Goal: Task Accomplishment & Management: Manage account settings

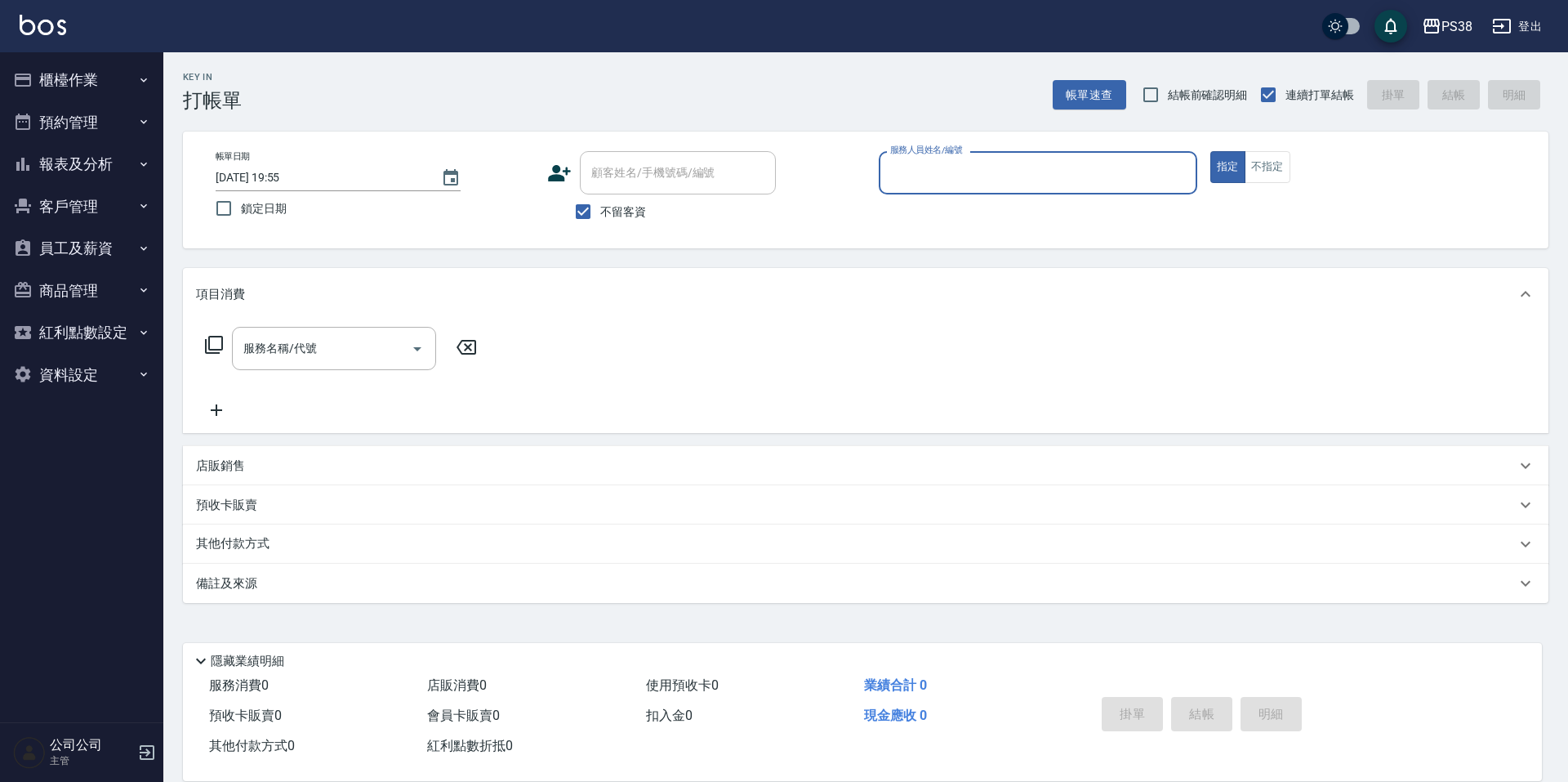
click at [847, 382] on div "服務名稱/代號 服務名稱/代號" at bounding box center [865, 377] width 1366 height 113
click at [64, 92] on button "櫃檯作業" at bounding box center [82, 80] width 151 height 42
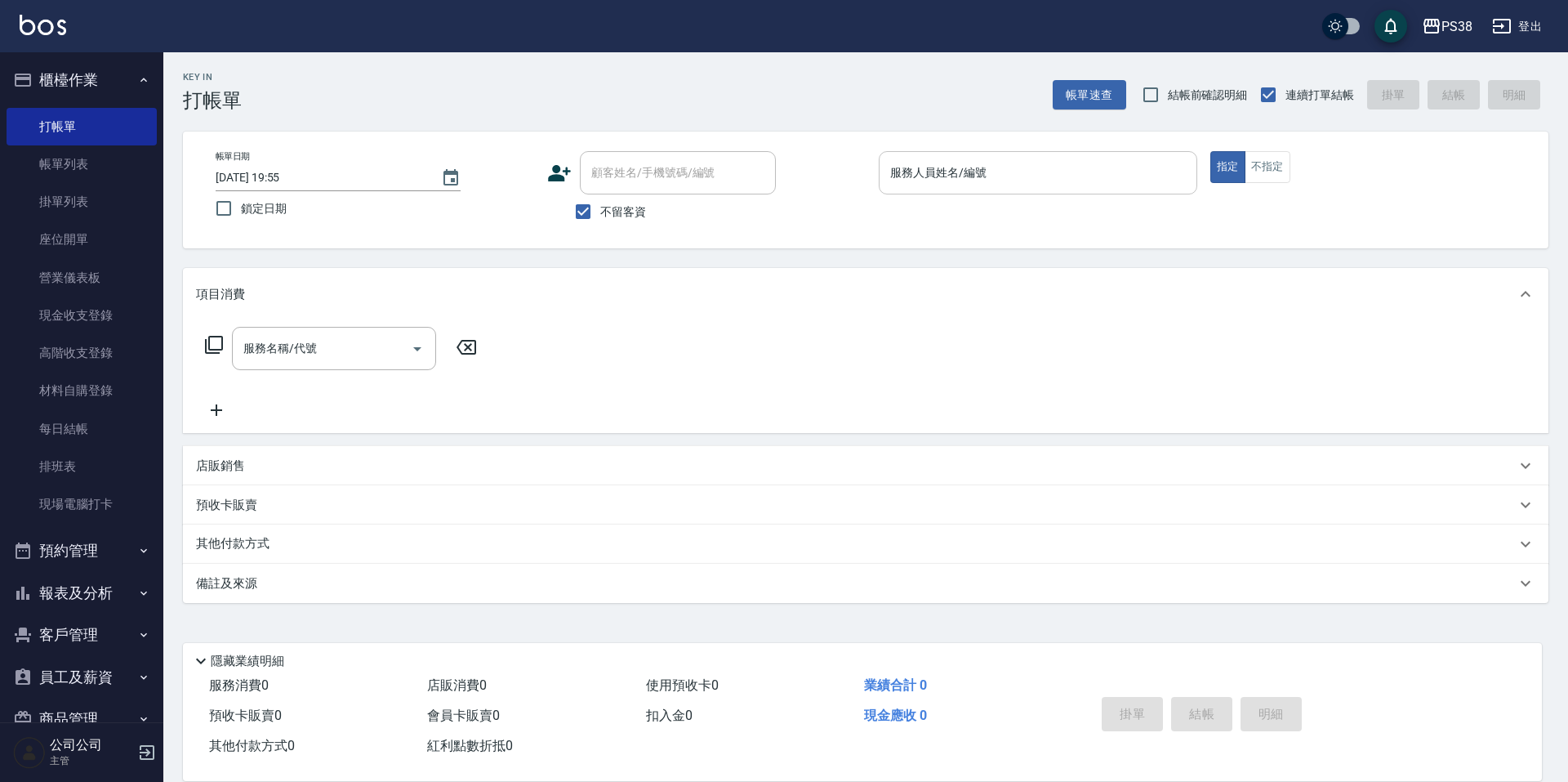
click at [1017, 184] on input "服務人員姓名/編號" at bounding box center [1038, 173] width 304 height 28
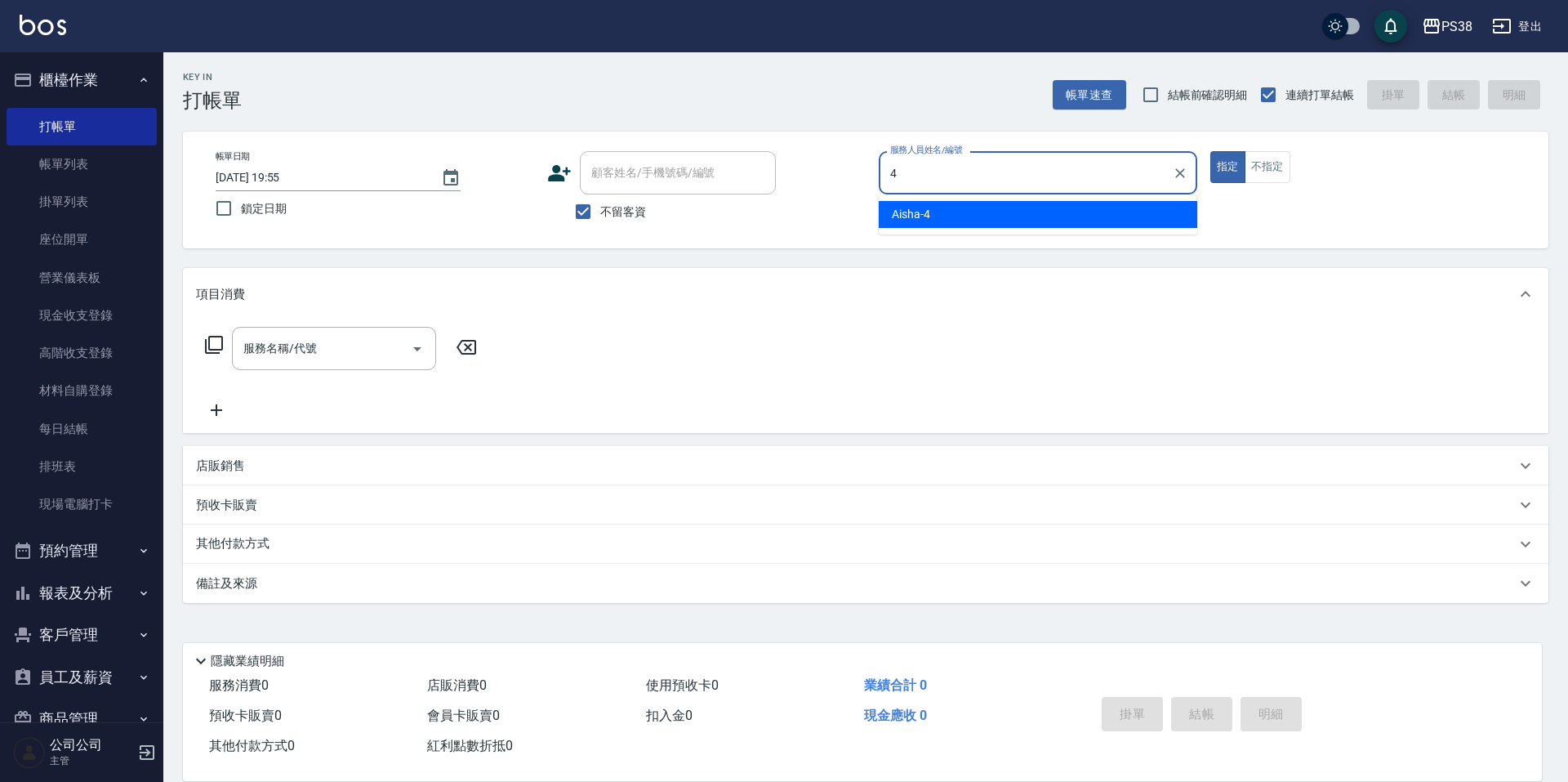
type input "Aisha-4"
type button "true"
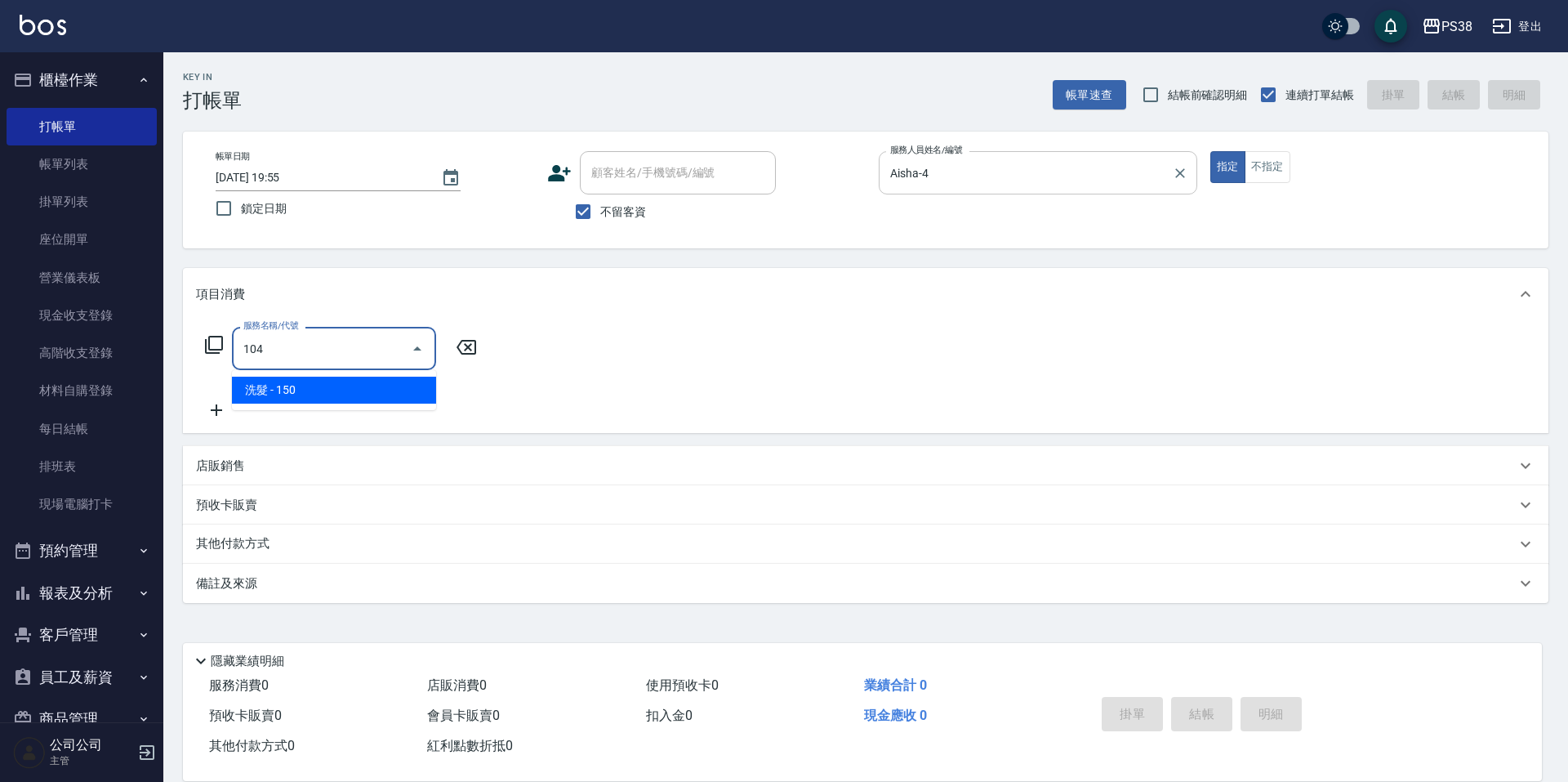
type input "洗髮(104)"
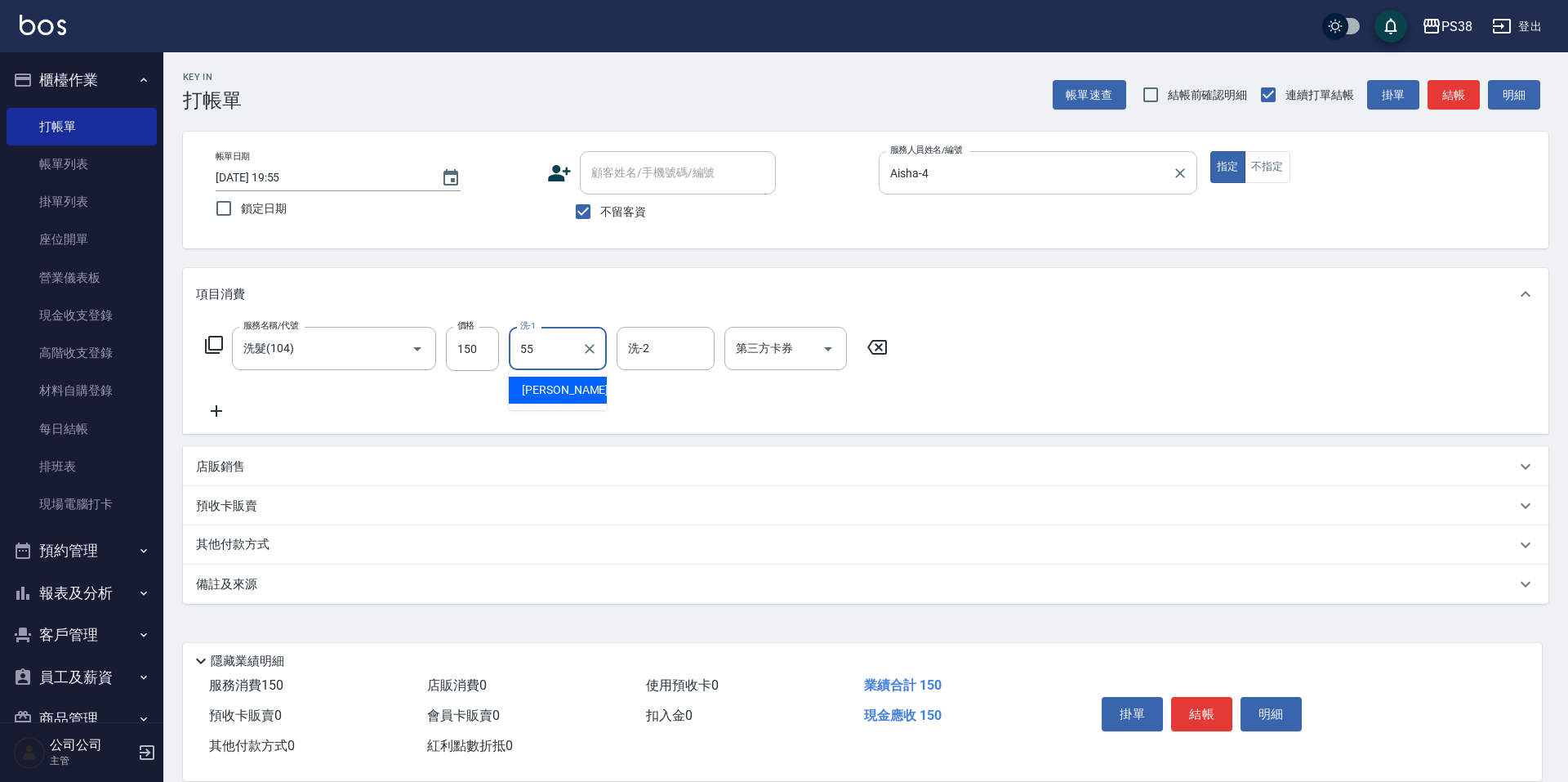
type input "[PERSON_NAME]-55"
click at [838, 347] on button "Open" at bounding box center [828, 348] width 26 height 26
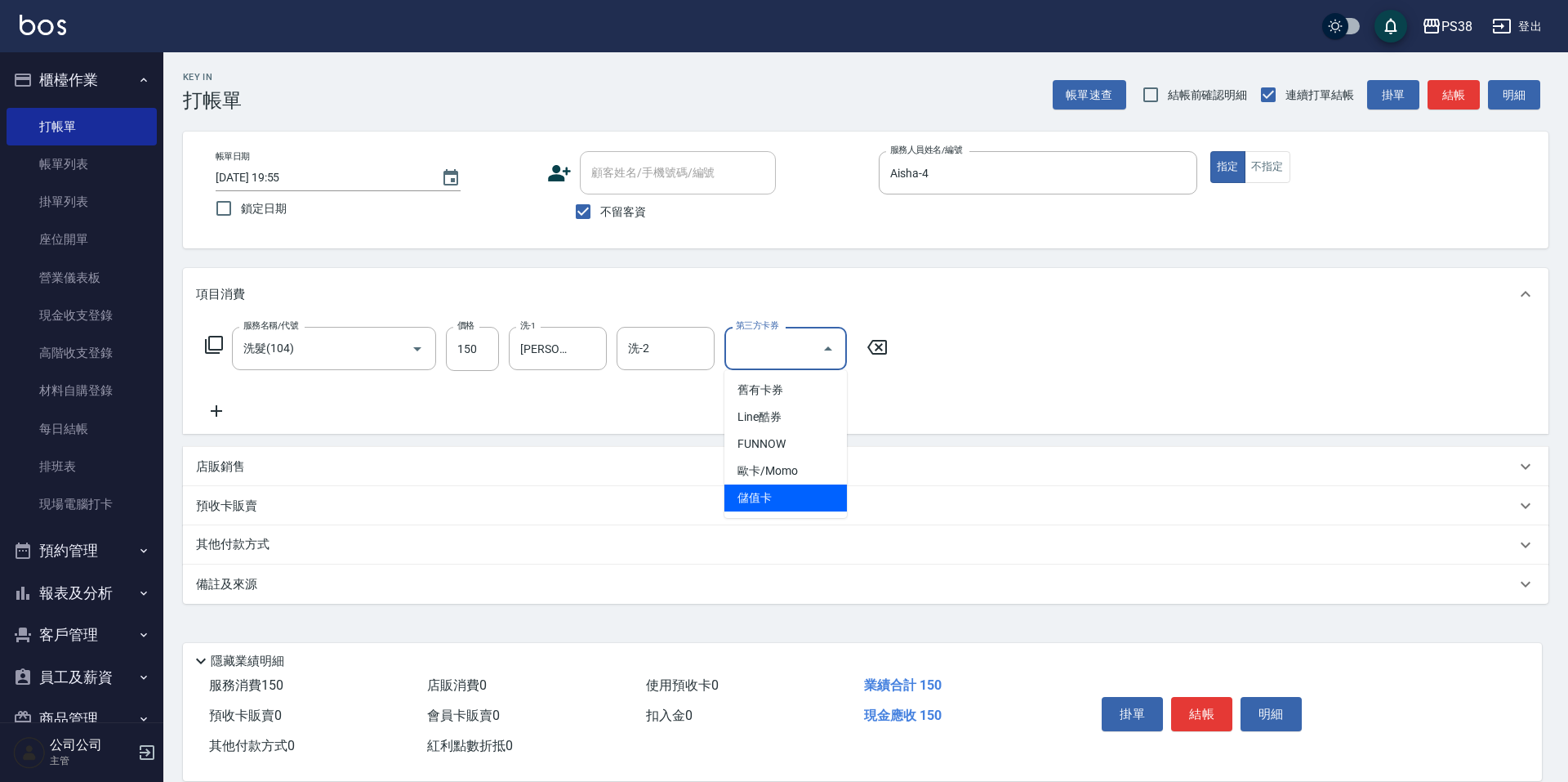
click at [808, 511] on span "儲值卡" at bounding box center [785, 497] width 122 height 27
type input "儲值卡"
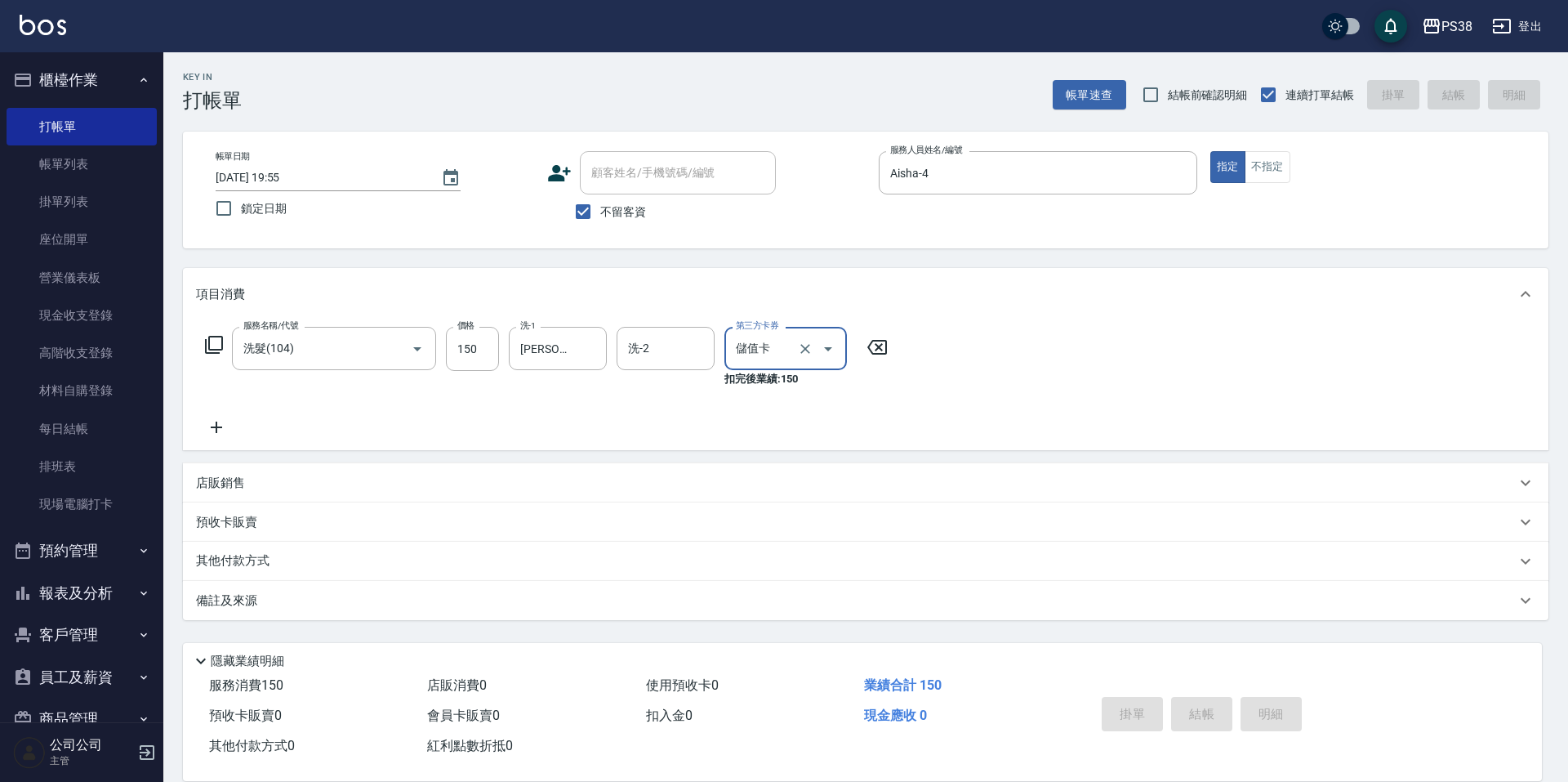
type input "[DATE] 19:56"
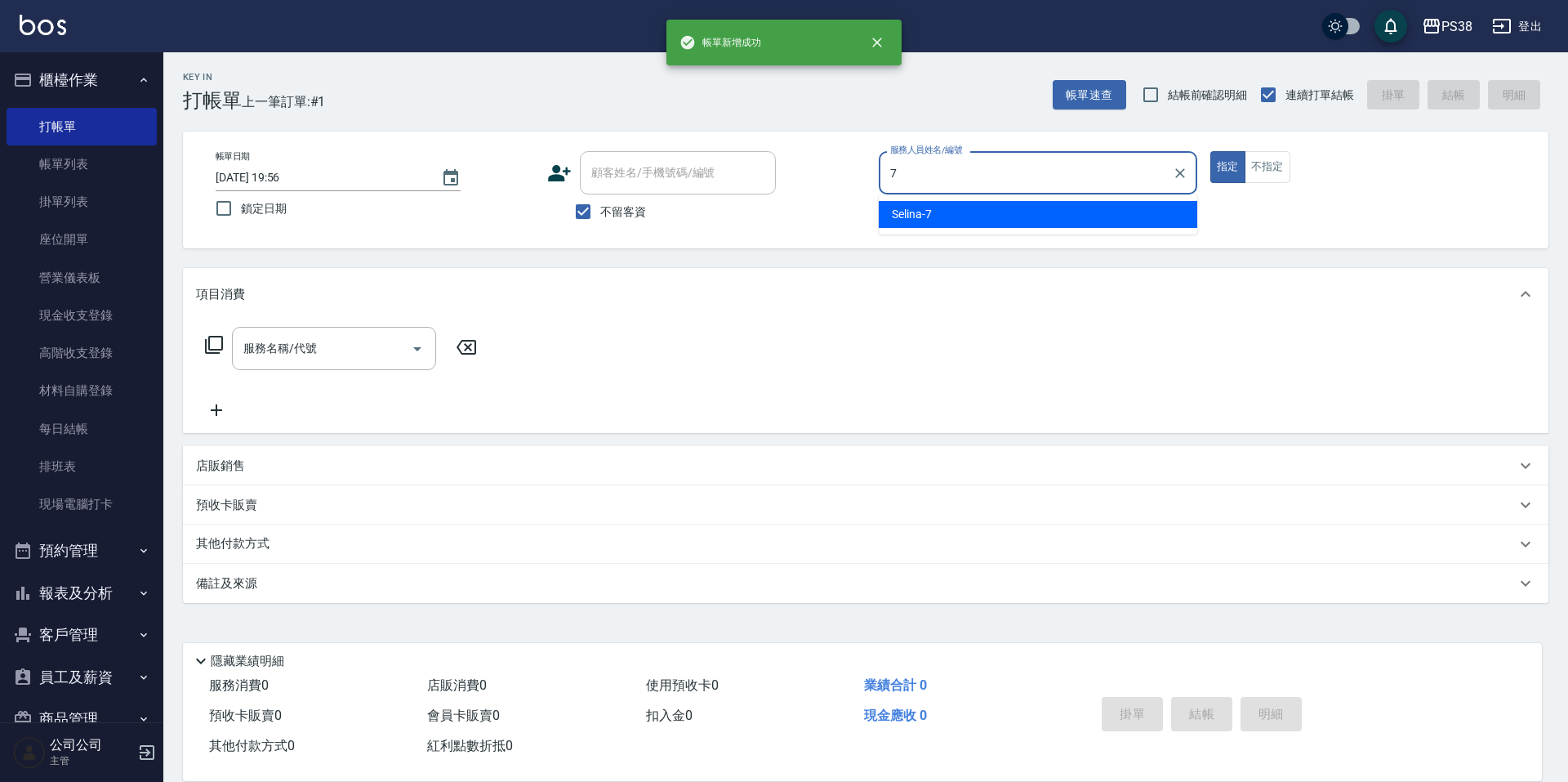
type input "Selina-7"
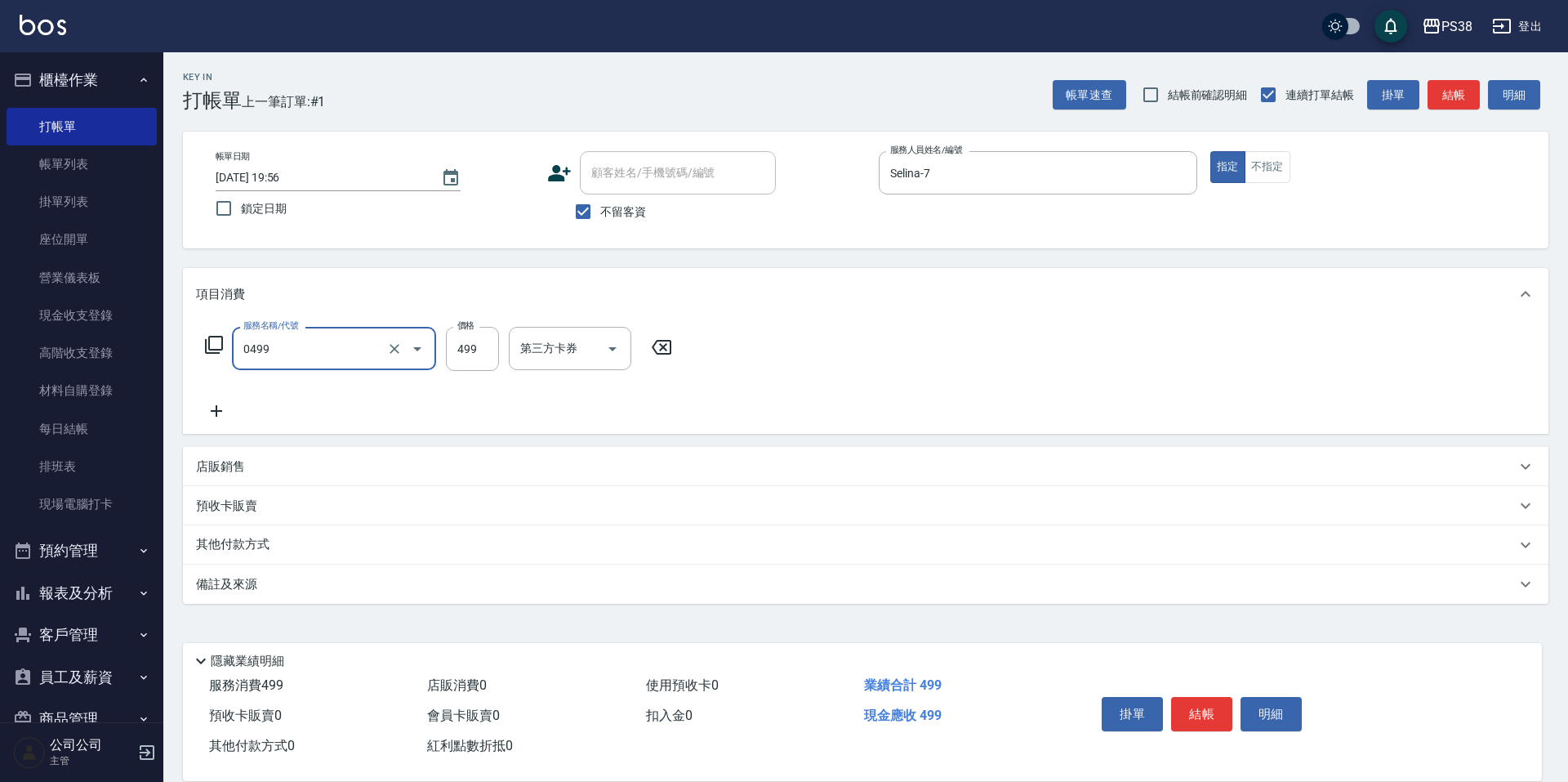
type input "spa499(0499)"
type input "泰迪-21"
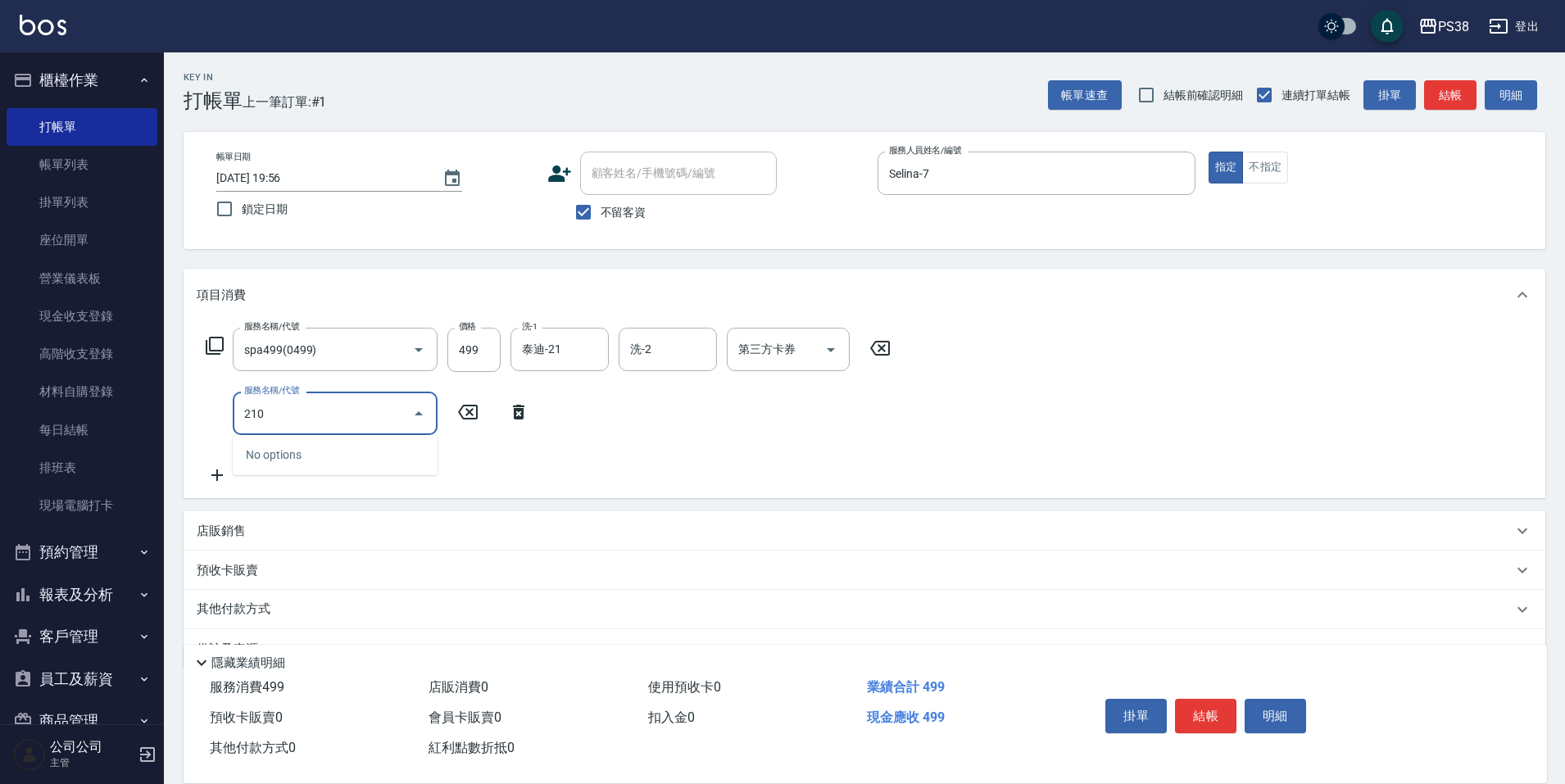
type input "2100"
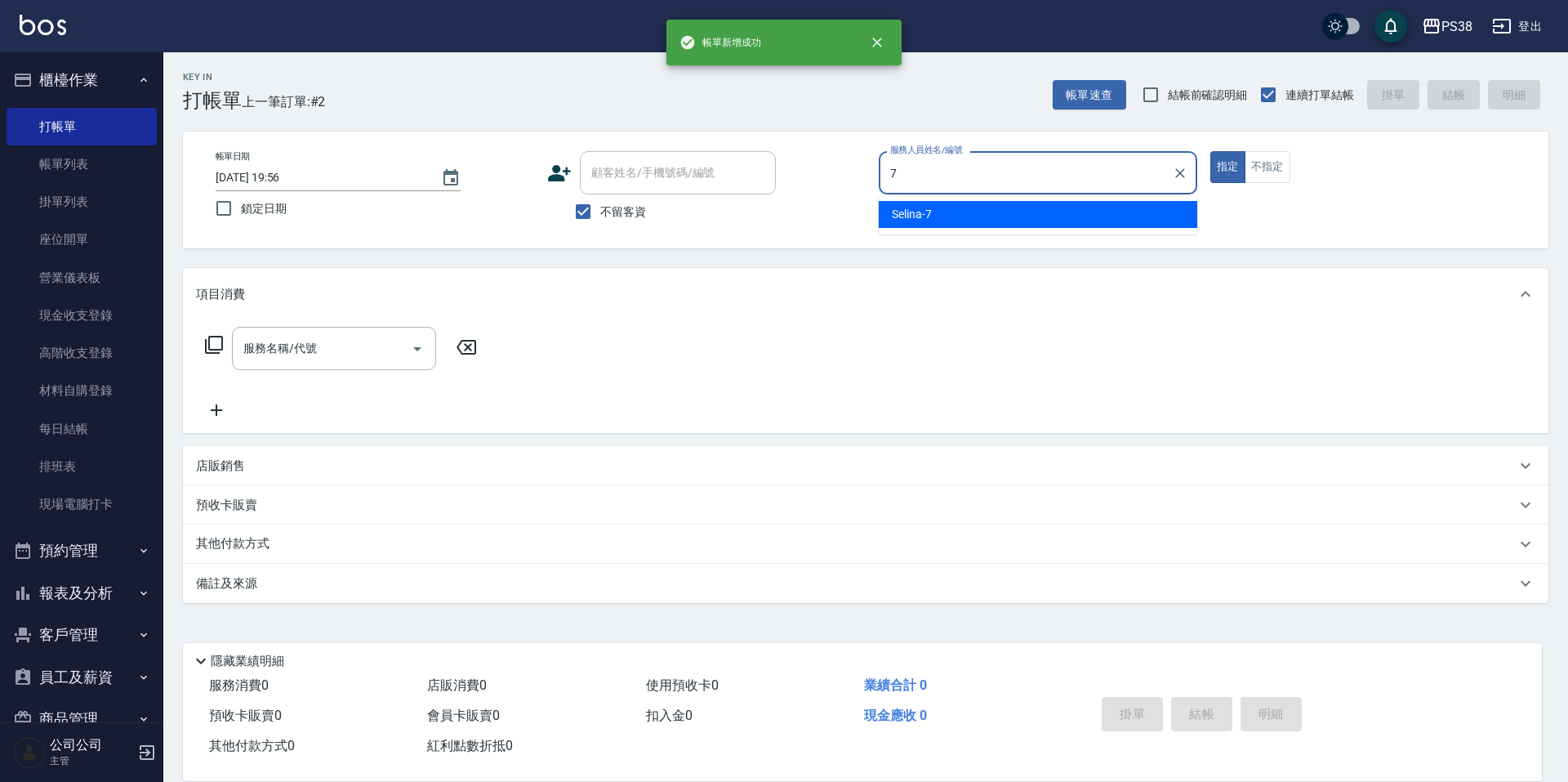
type input "Selina-7"
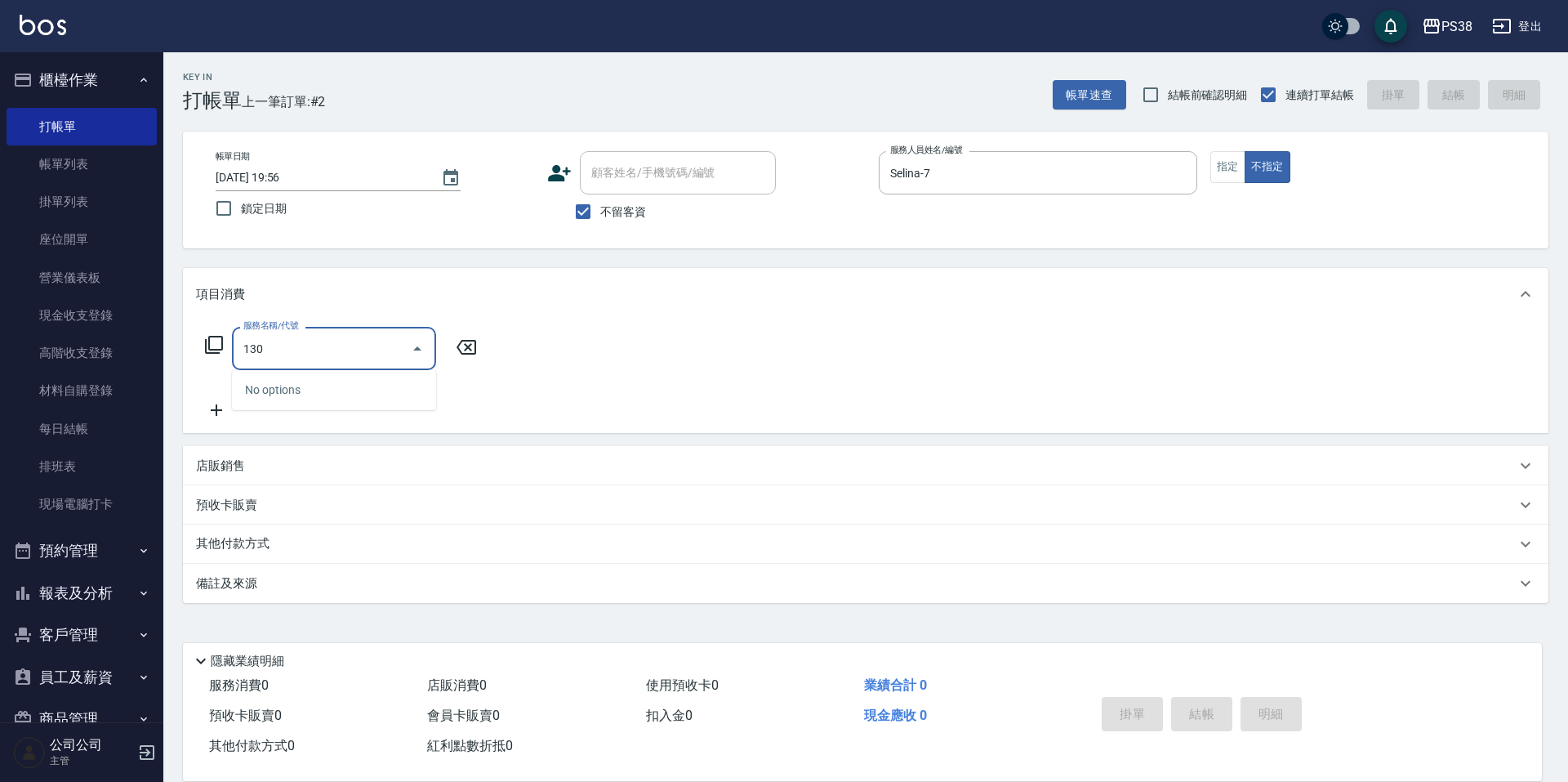
type input "1300"
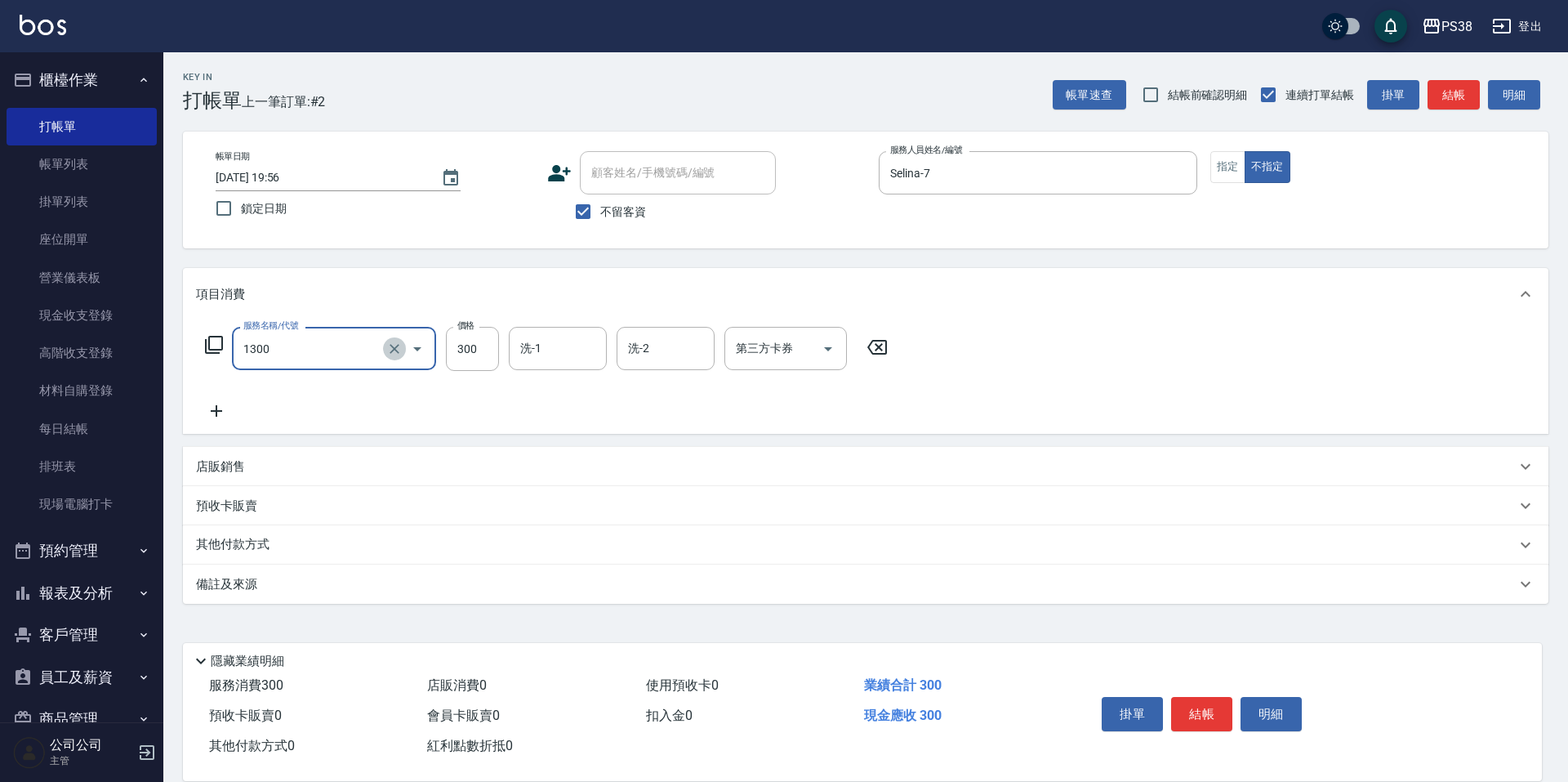
click at [387, 346] on icon "Clear" at bounding box center [395, 349] width 17 height 17
type input "剪髮與造型(任意金額)(2100)"
type input "300"
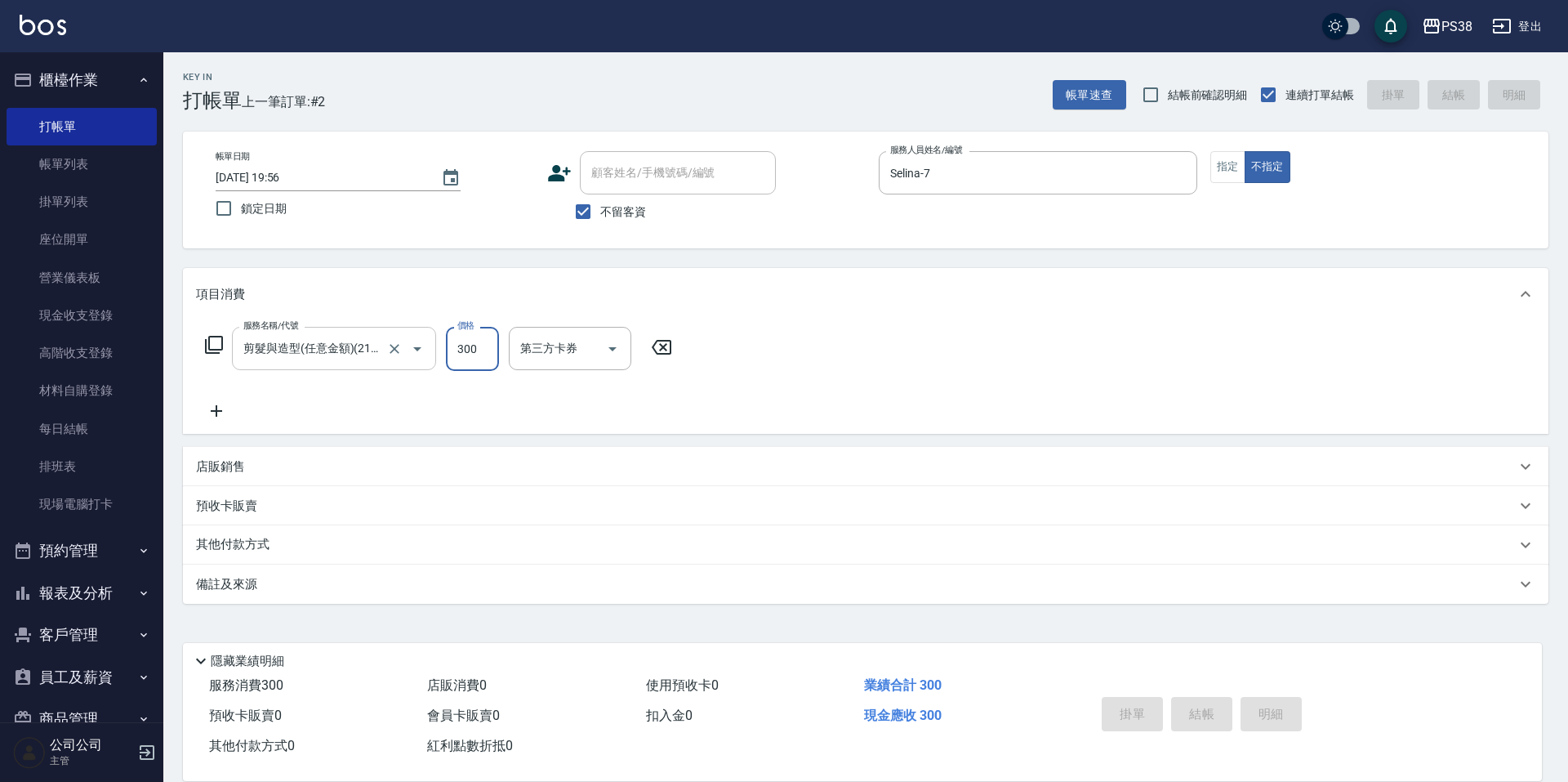
type input "[DATE] 19:57"
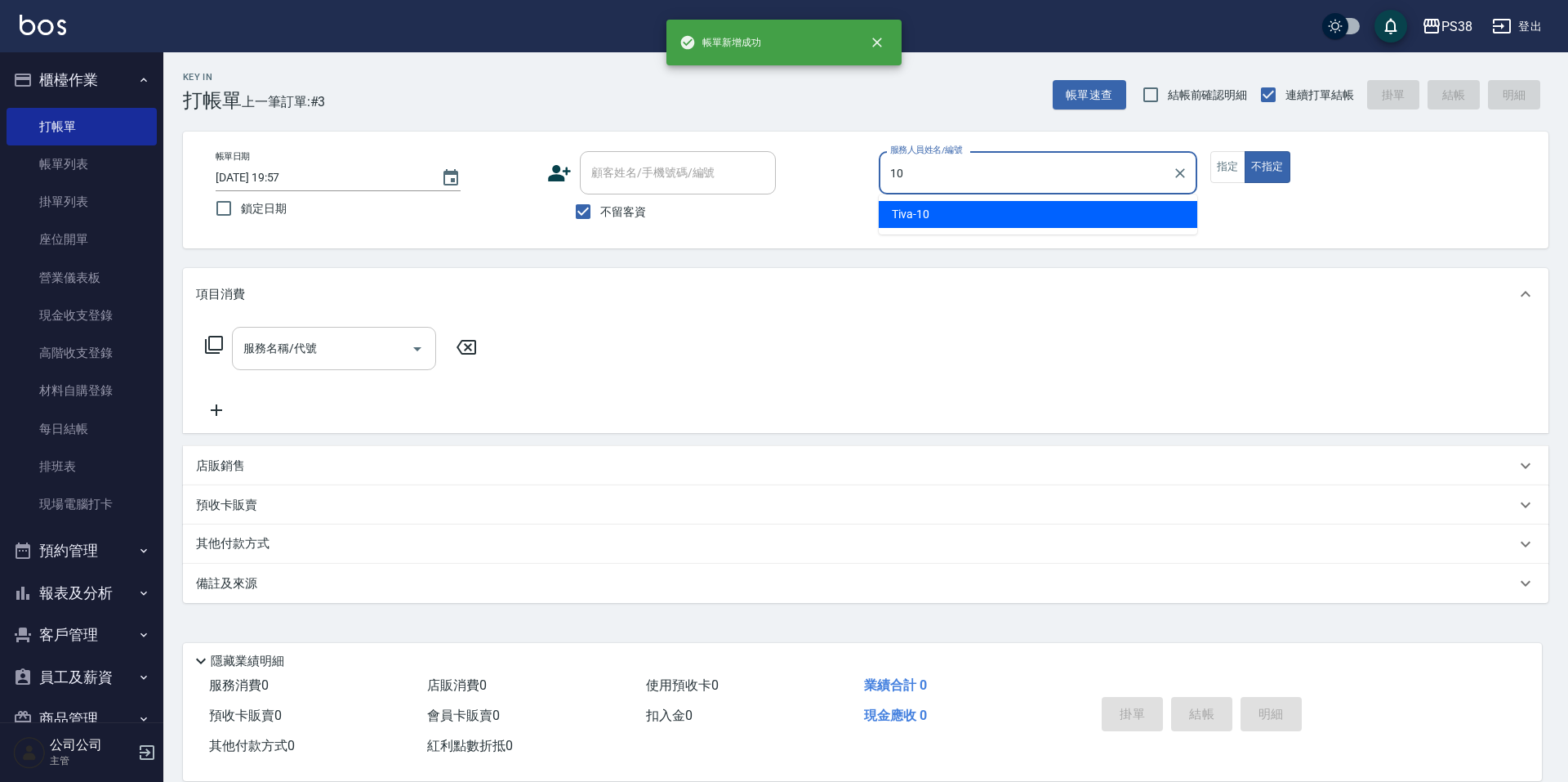
type input "Tiva-10"
type button "false"
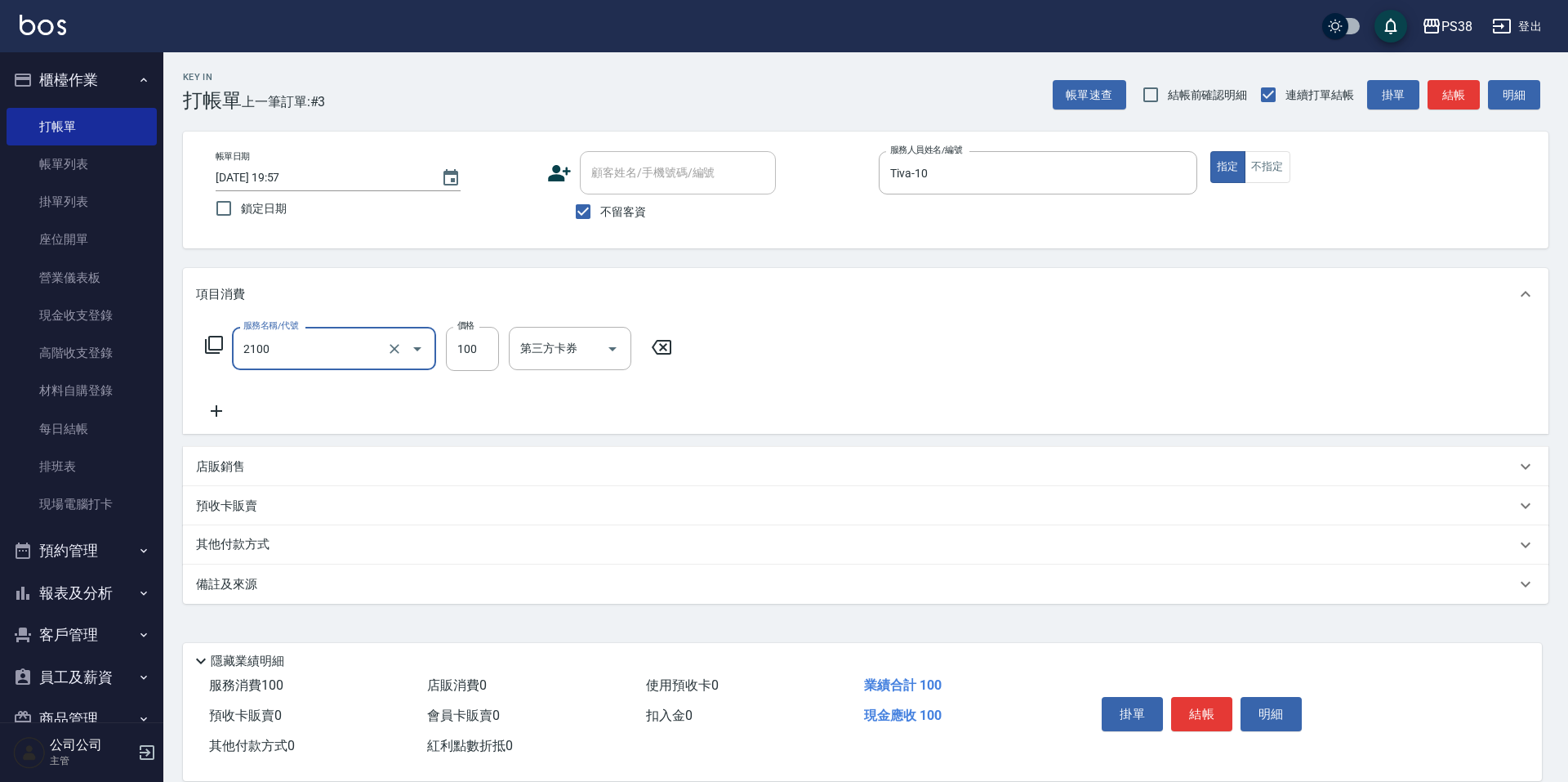
type input "剪髮與造型(任意金額)(2100)"
type input "280"
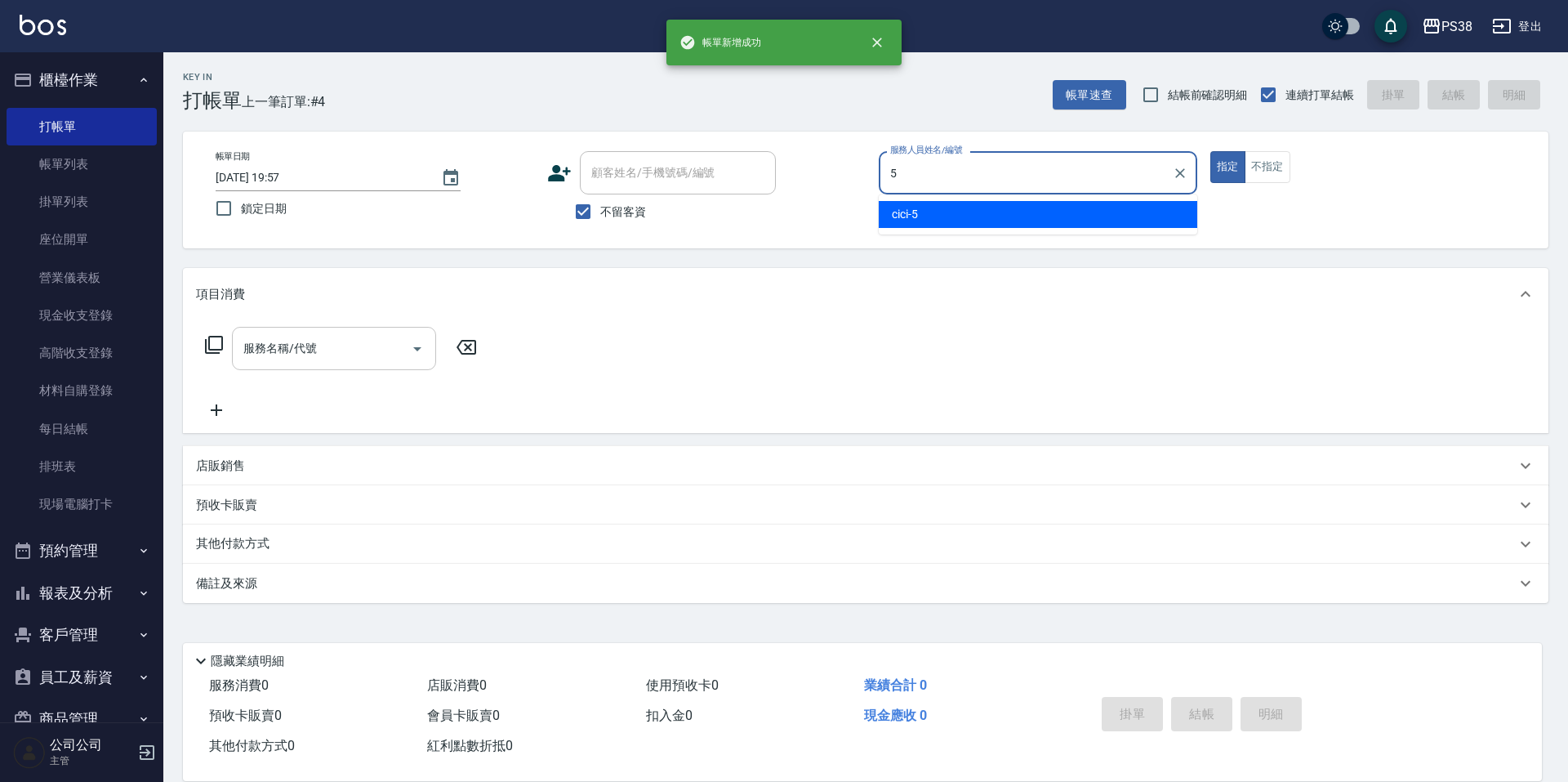
type input "cici-5"
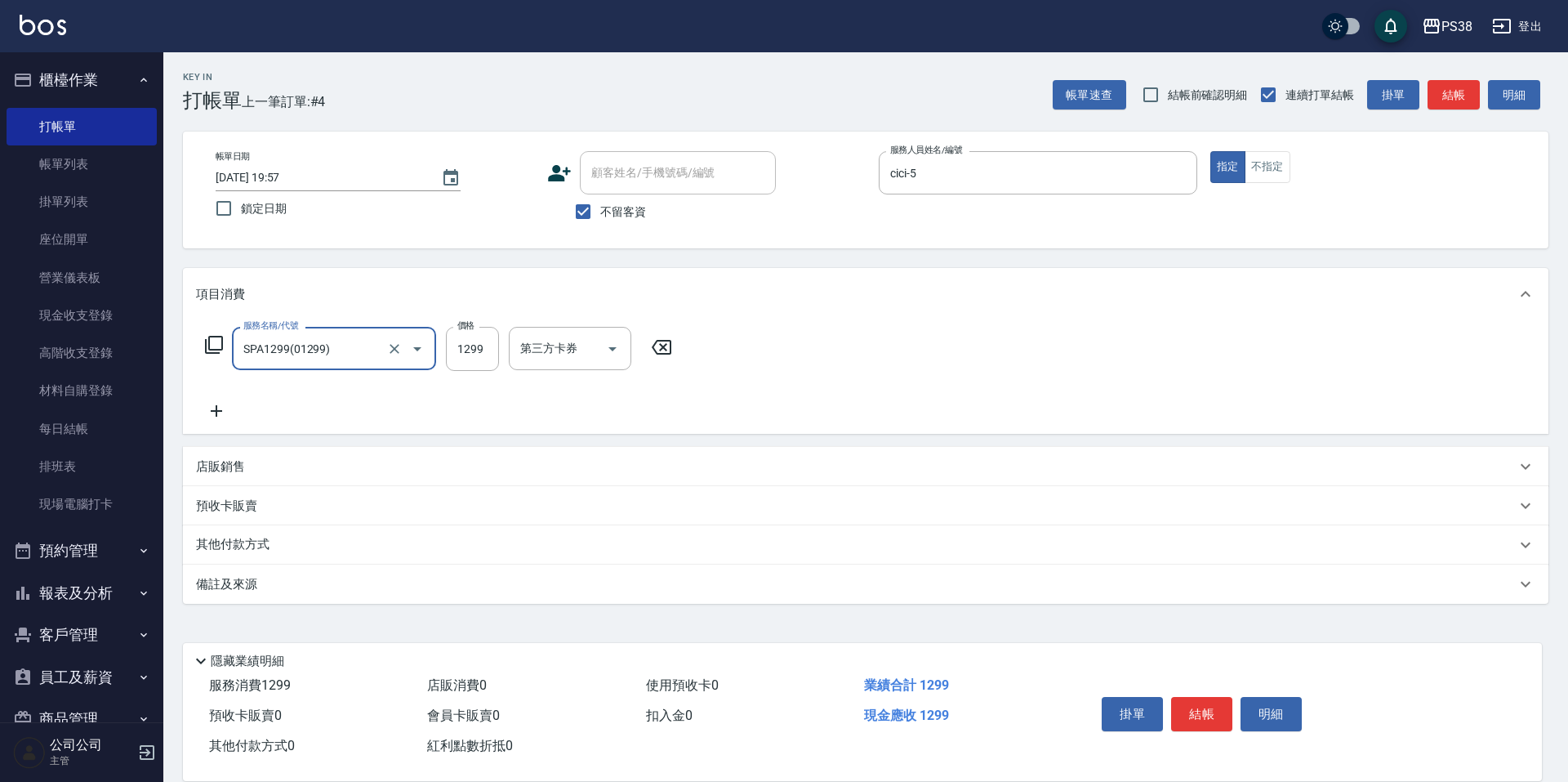
type input "SPA1299(01299)"
type input "1499"
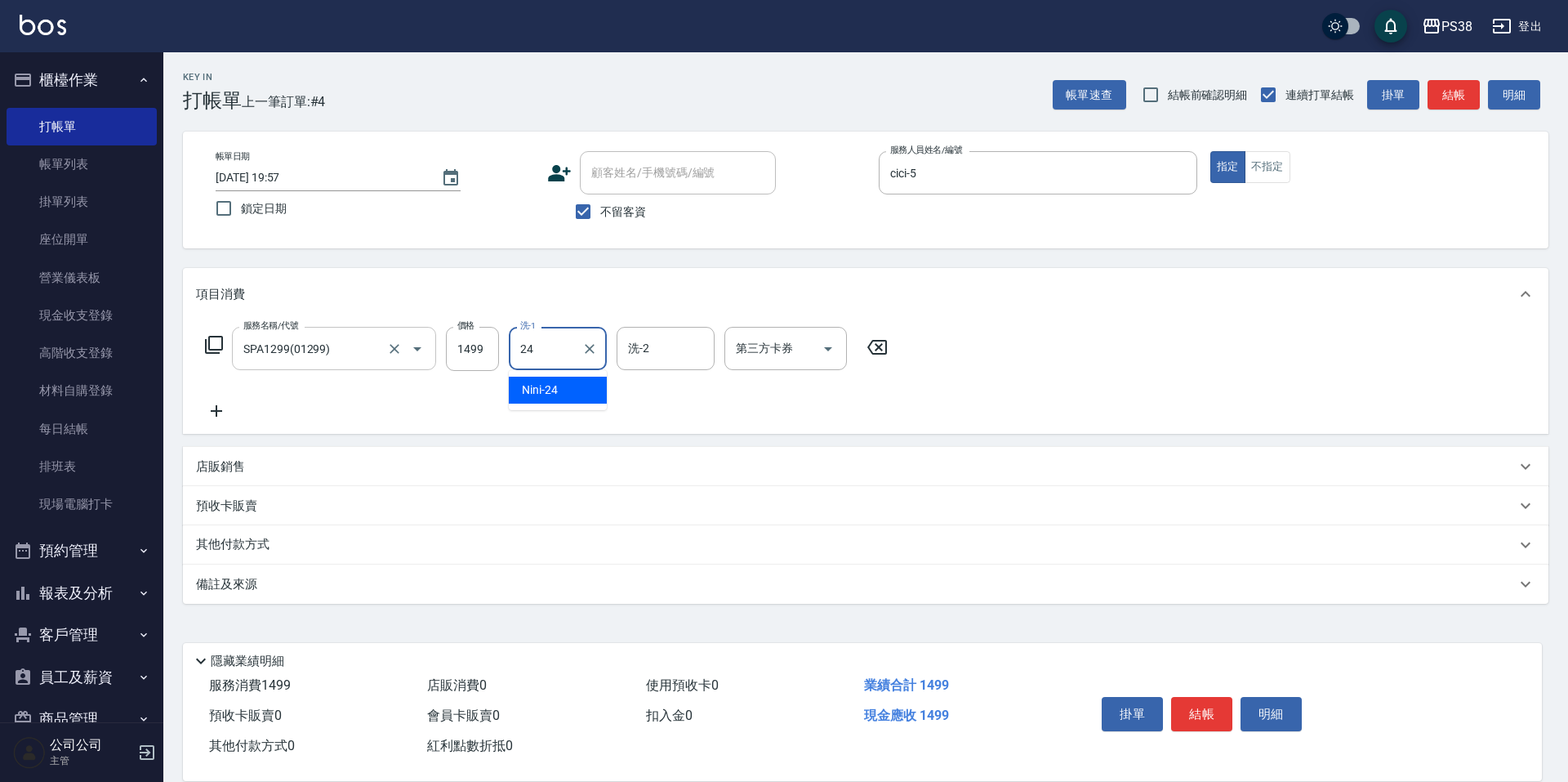
type input "Nini-24"
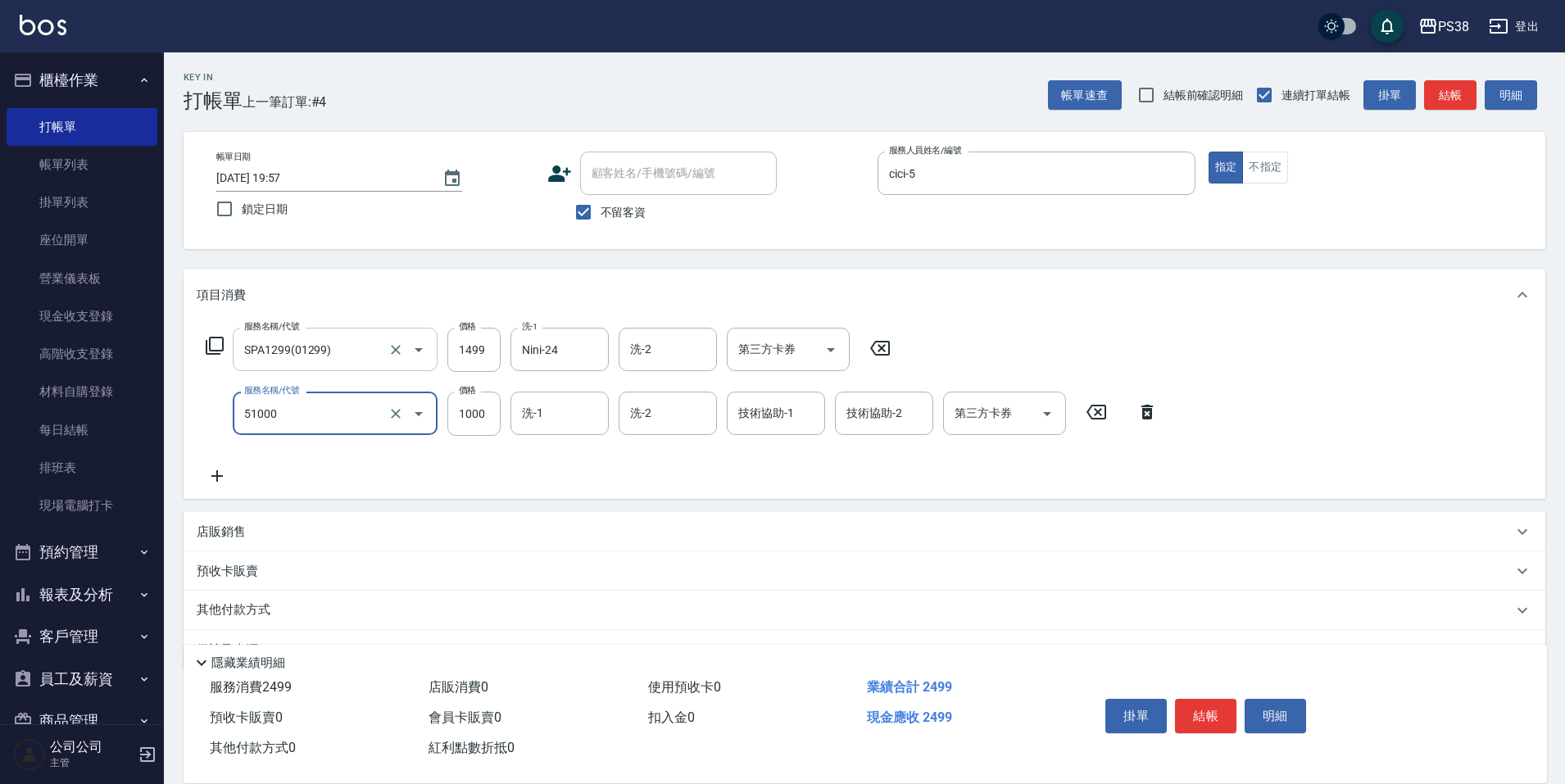
type input "染髮600以上(任意金額)(51000)"
type input "1300"
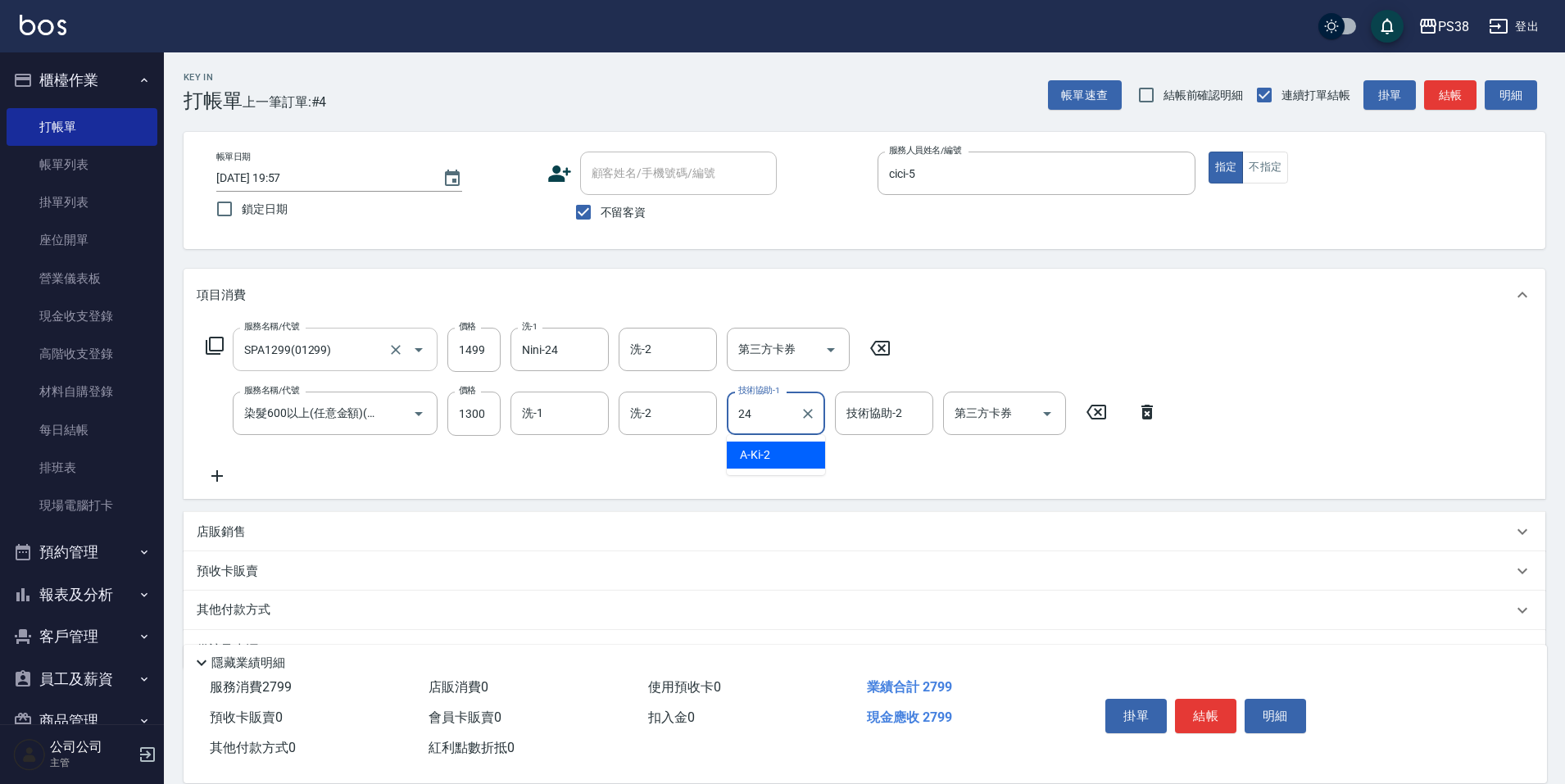
type input "Nini-24"
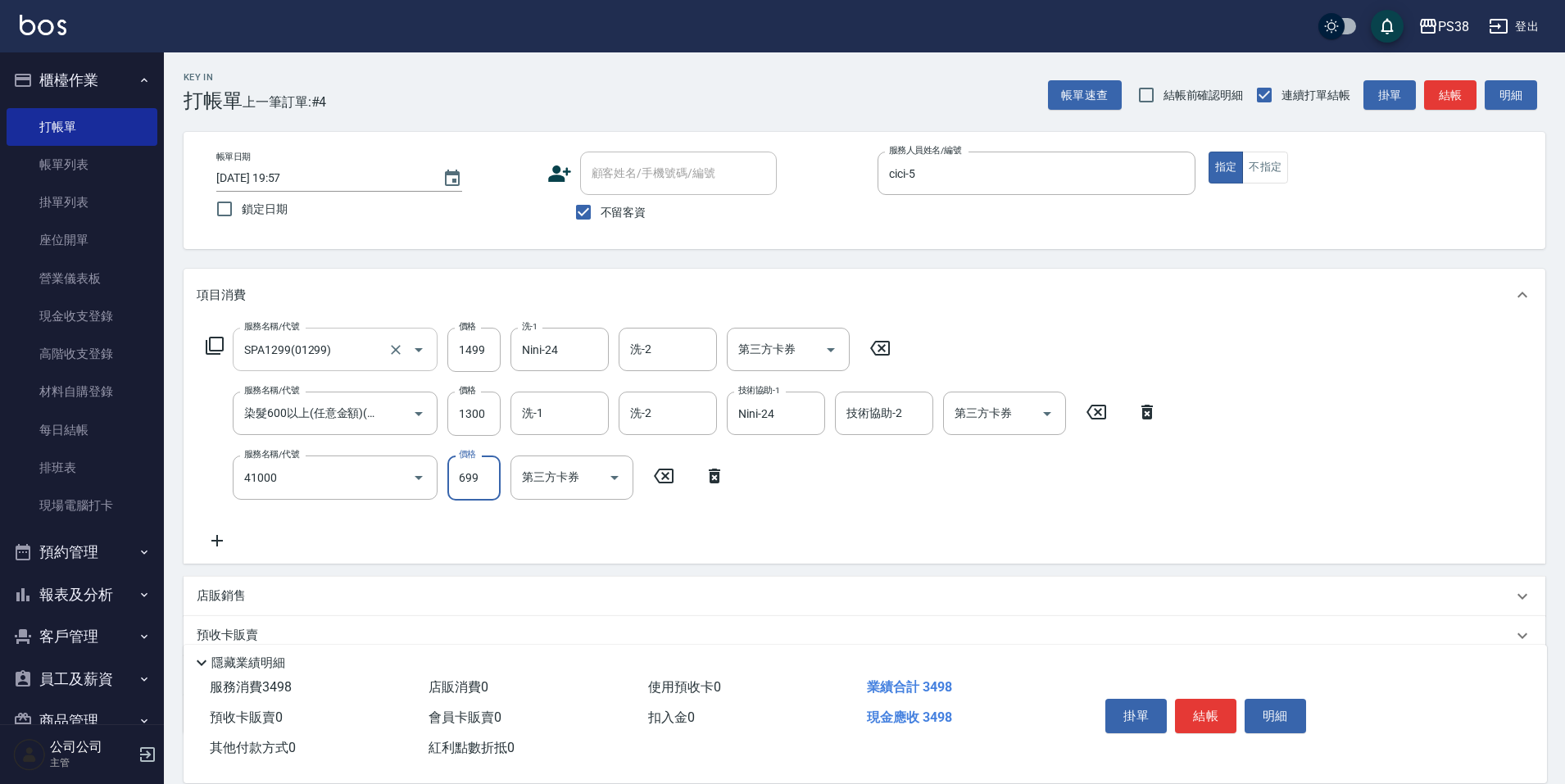
type input "燙髮699-2500(任意金額)(41000)"
type input "1500"
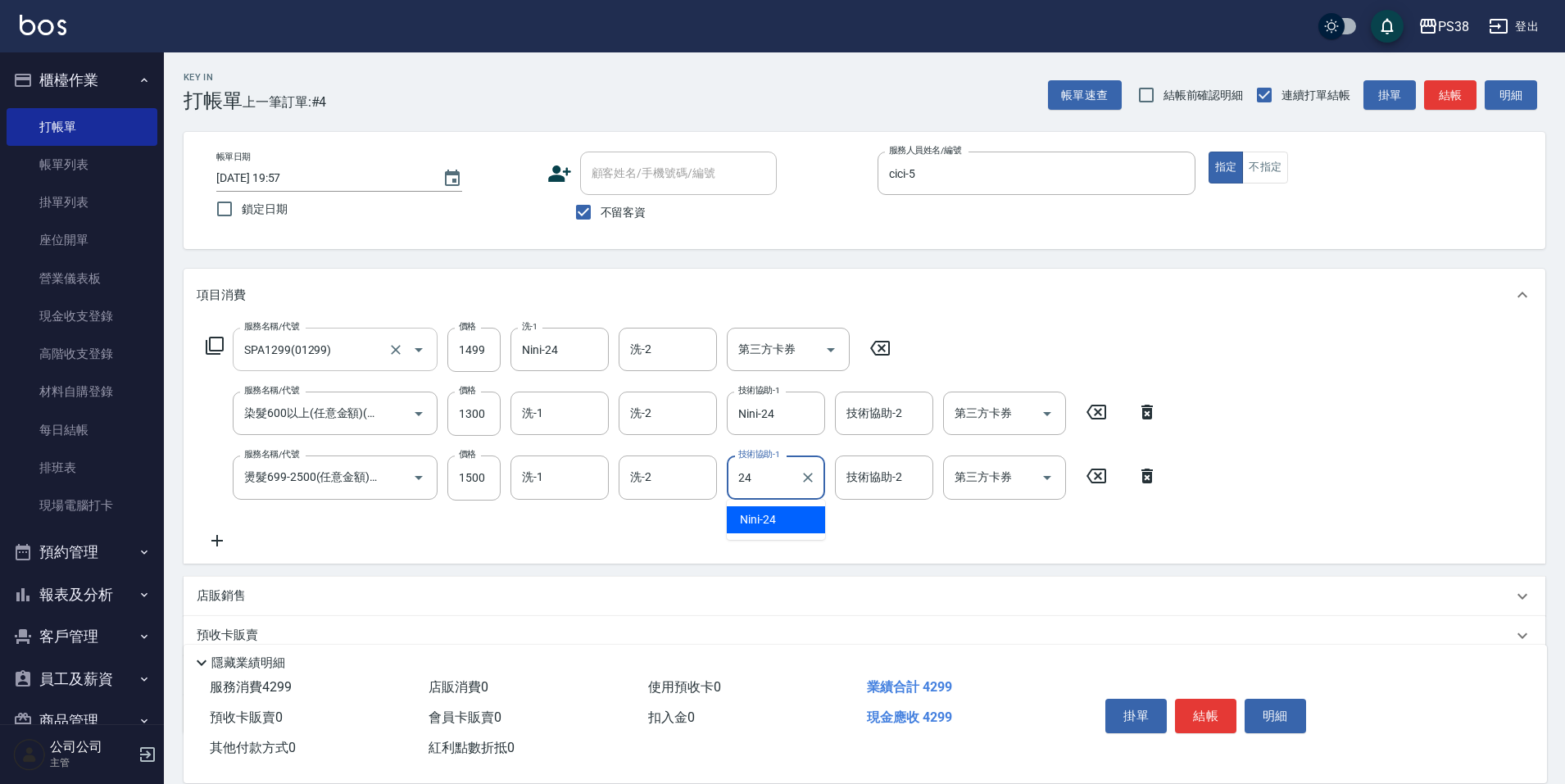
type input "Nini-24"
click at [570, 419] on input "洗-1" at bounding box center [559, 413] width 84 height 29
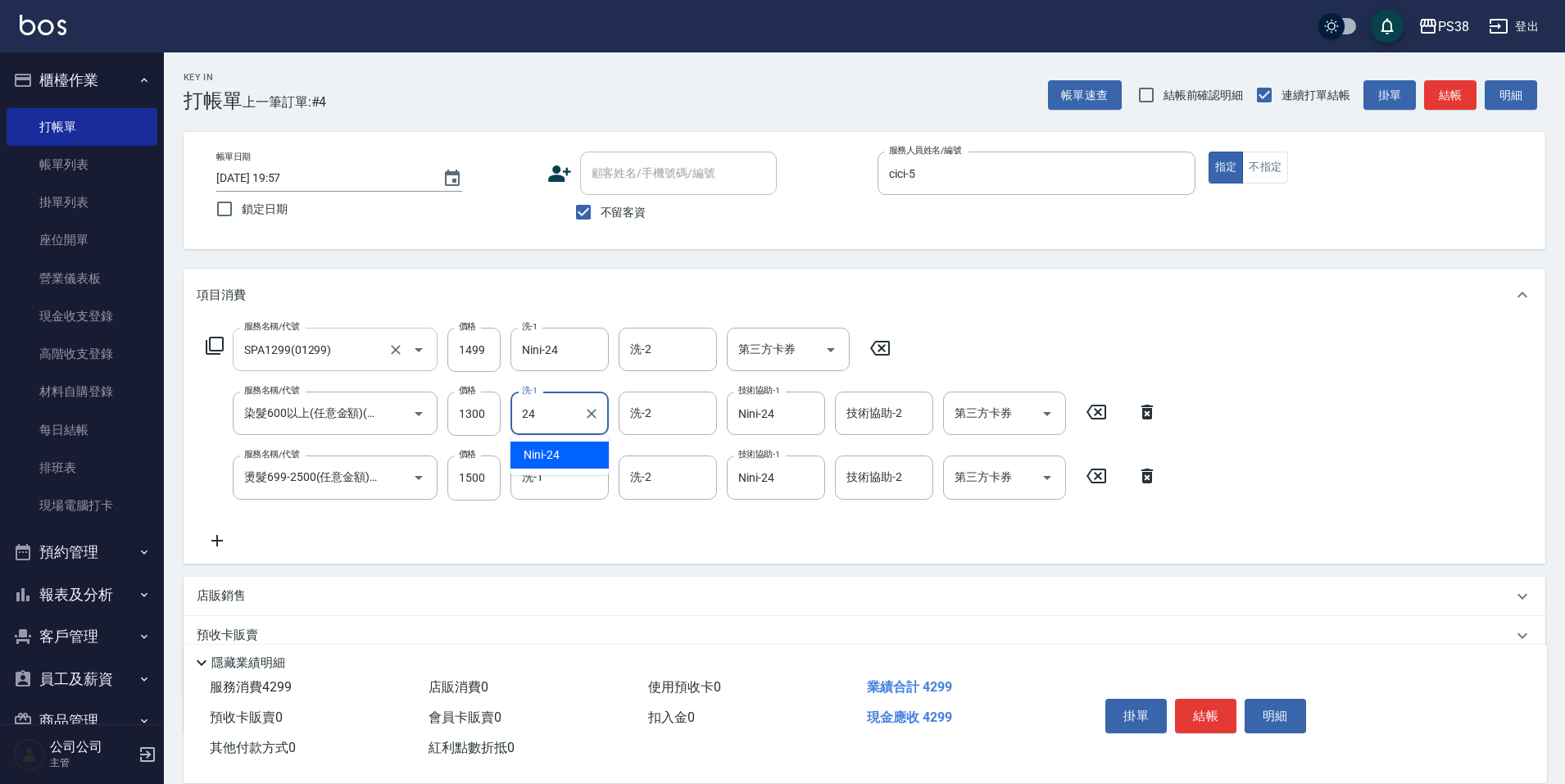
type input "Nini-24"
click at [486, 342] on input "1499" at bounding box center [475, 350] width 53 height 44
type input "1500"
click at [267, 527] on div "服務名稱/代號 SPA1299(01299) 服務名稱/代號 價格 1500 價格 洗-1 Nini-24 洗-1 洗-2 洗-2 第三方卡券 第三方卡券 服…" at bounding box center [682, 439] width 971 height 222
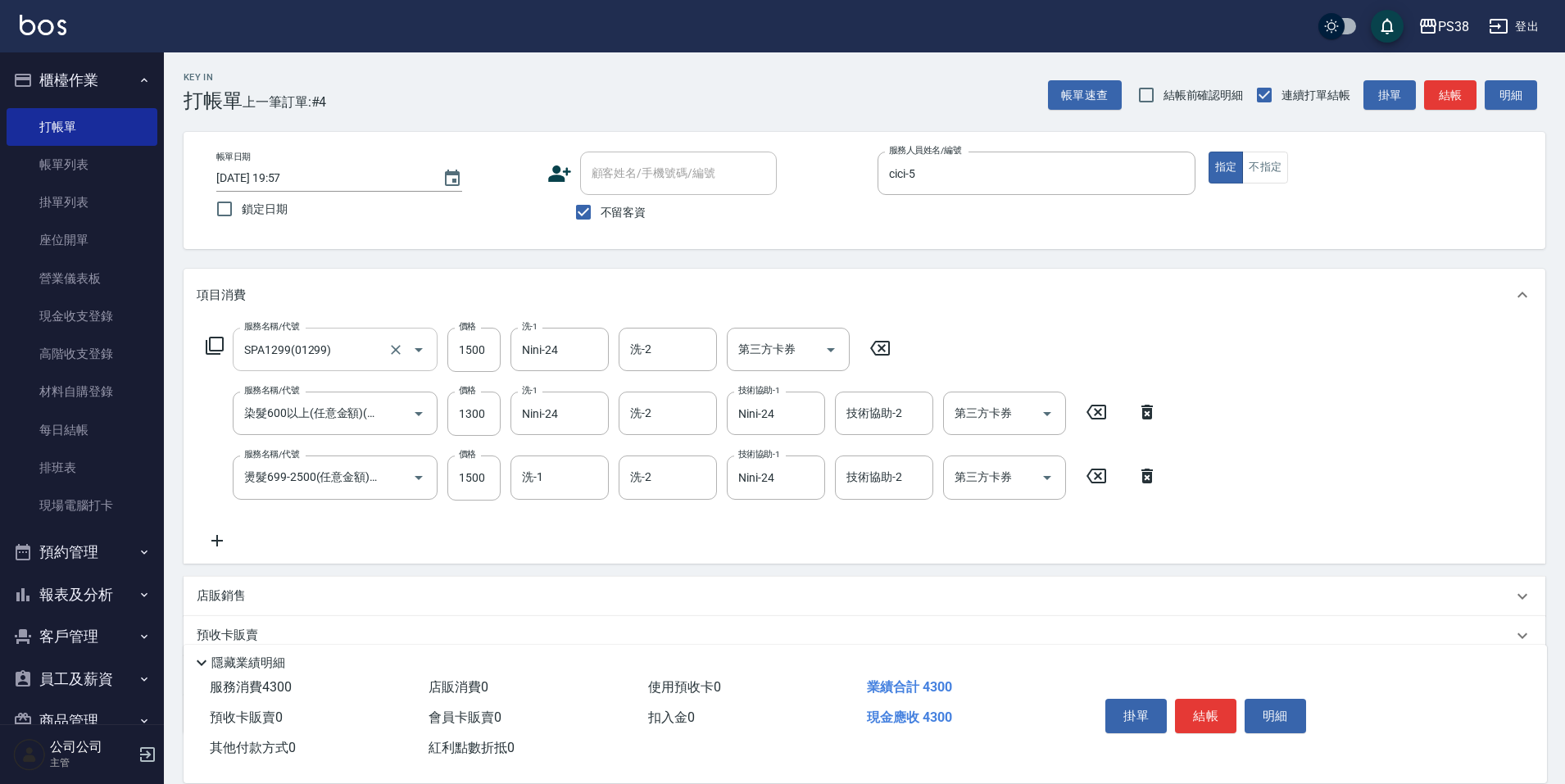
click at [248, 596] on div "店販銷售" at bounding box center [854, 596] width 1316 height 18
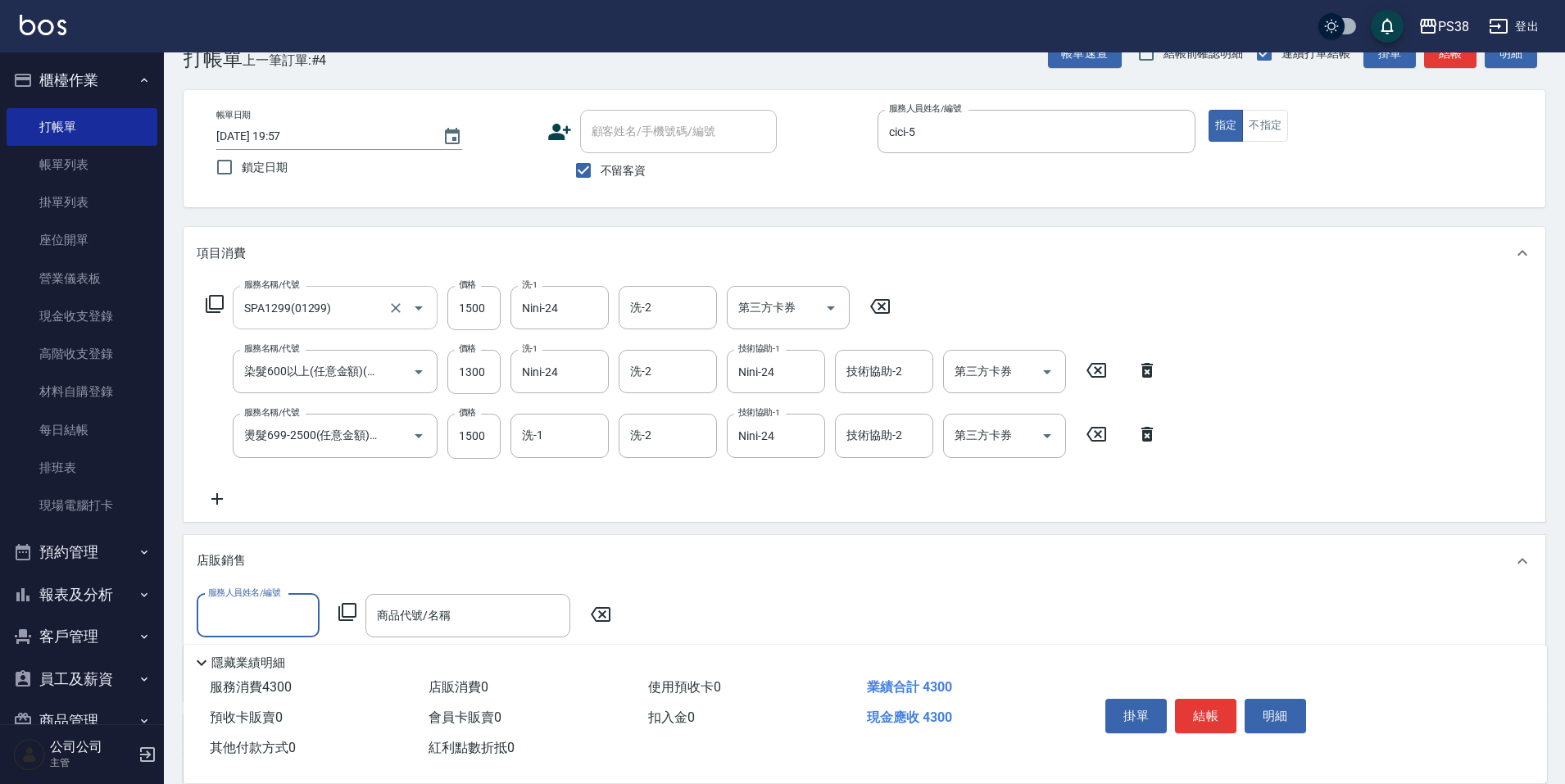
scroll to position [82, 0]
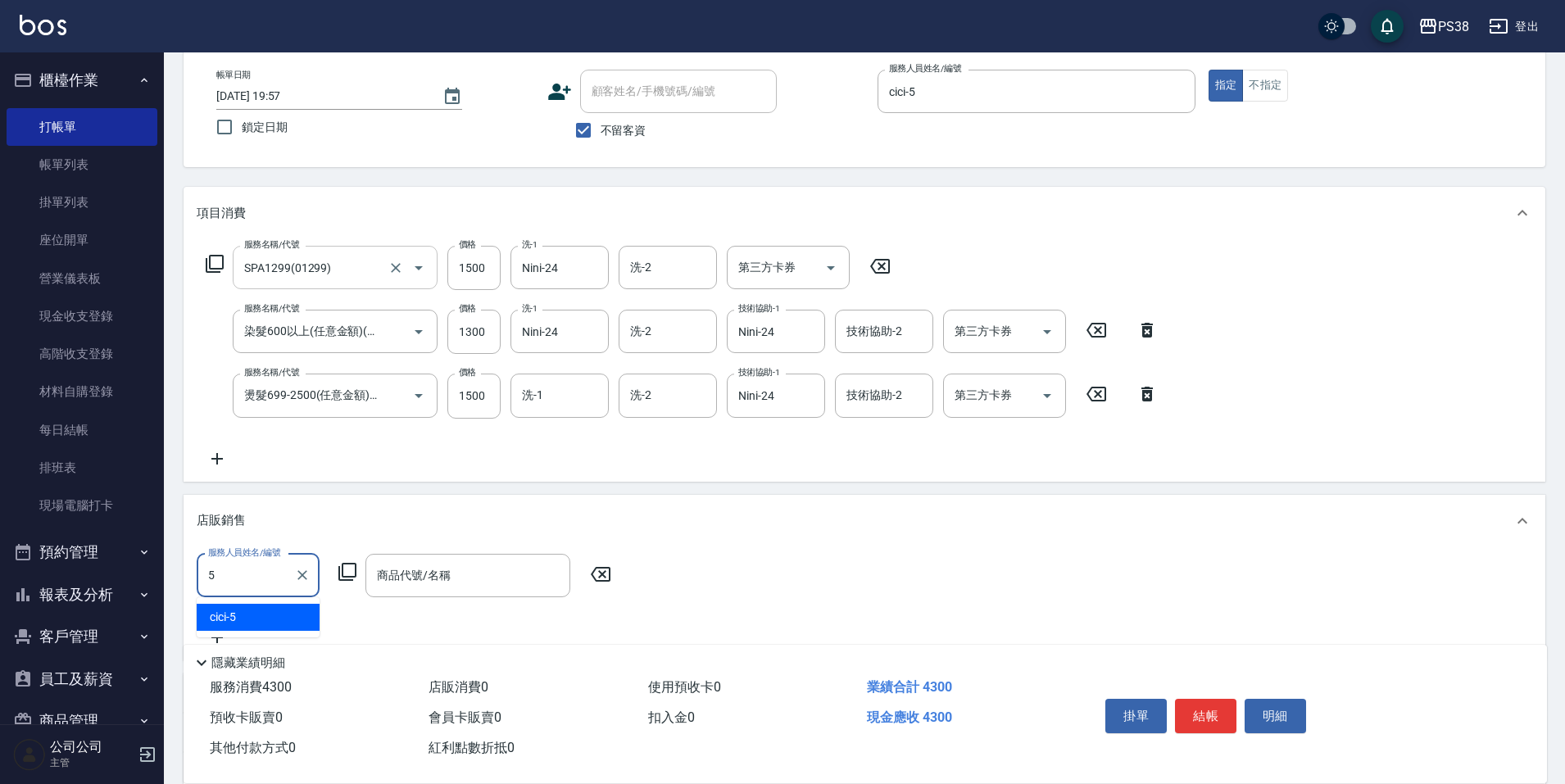
type input "cici-5"
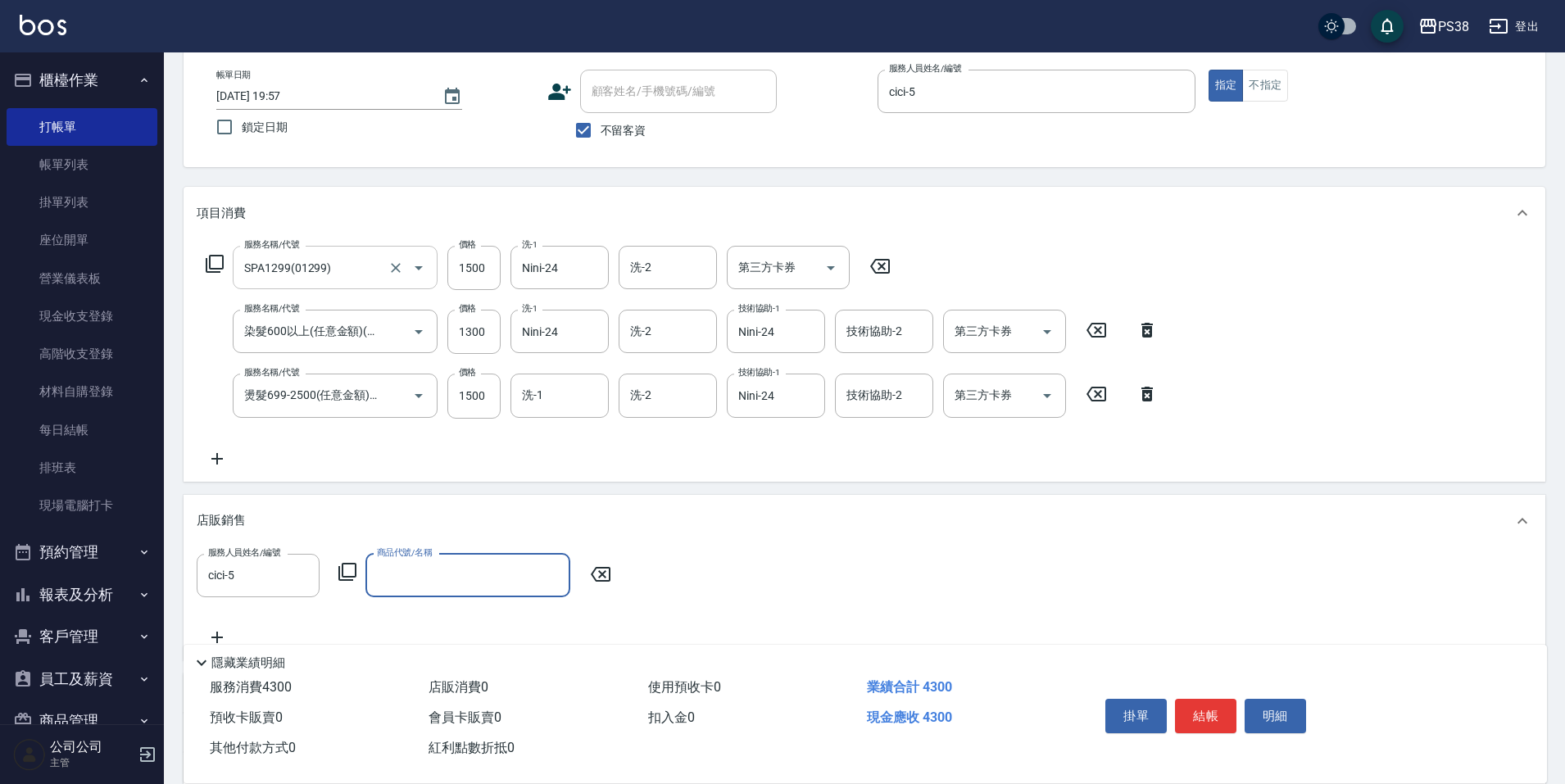
click at [434, 564] on input "商品代號/名稱" at bounding box center [468, 575] width 190 height 29
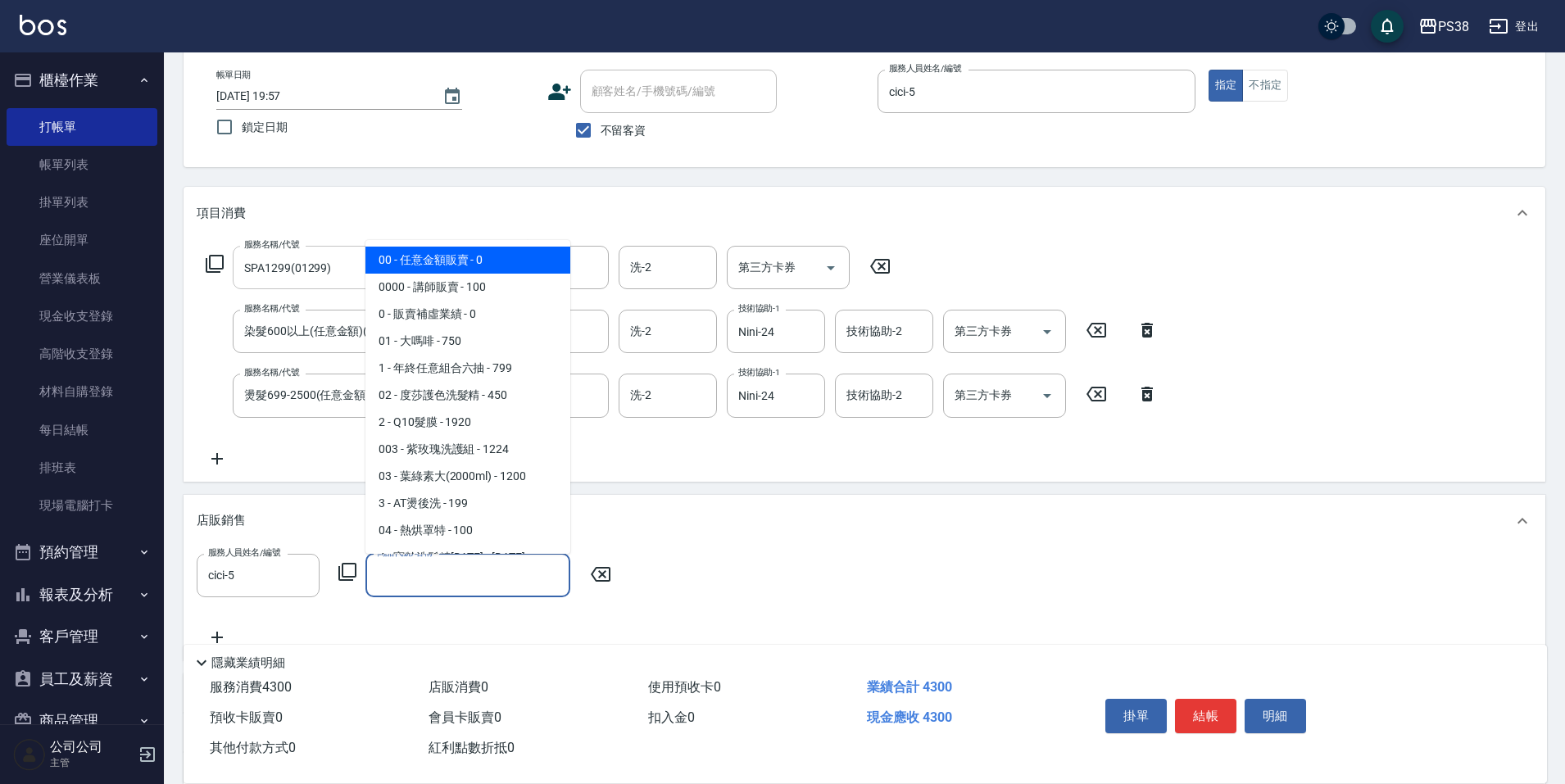
click at [442, 258] on span "00 - 任意金額販賣 - 0" at bounding box center [468, 260] width 205 height 27
type input "任意金額販賣"
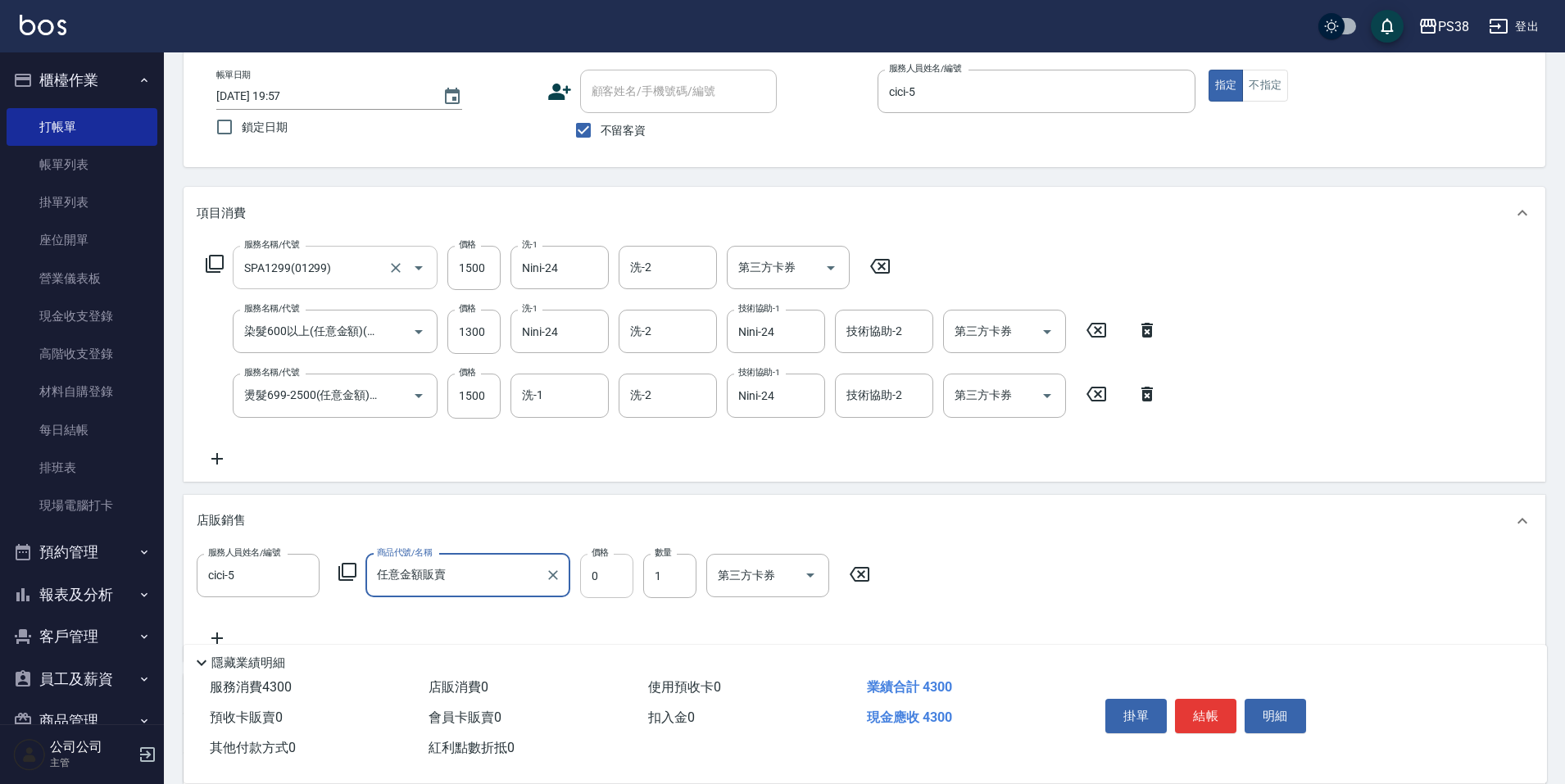
click at [582, 573] on input "0" at bounding box center [607, 576] width 53 height 44
type input "400"
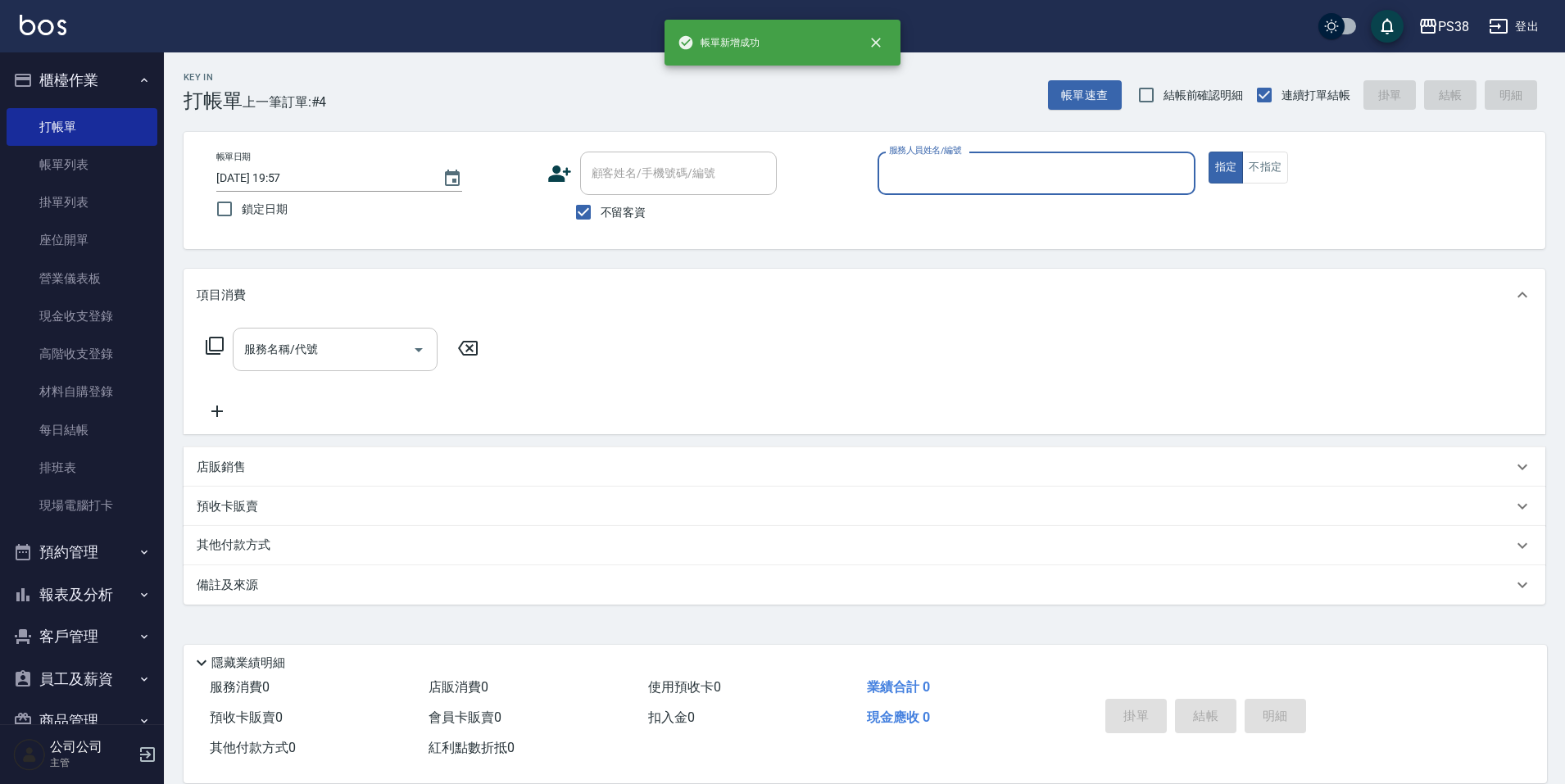
scroll to position [0, 0]
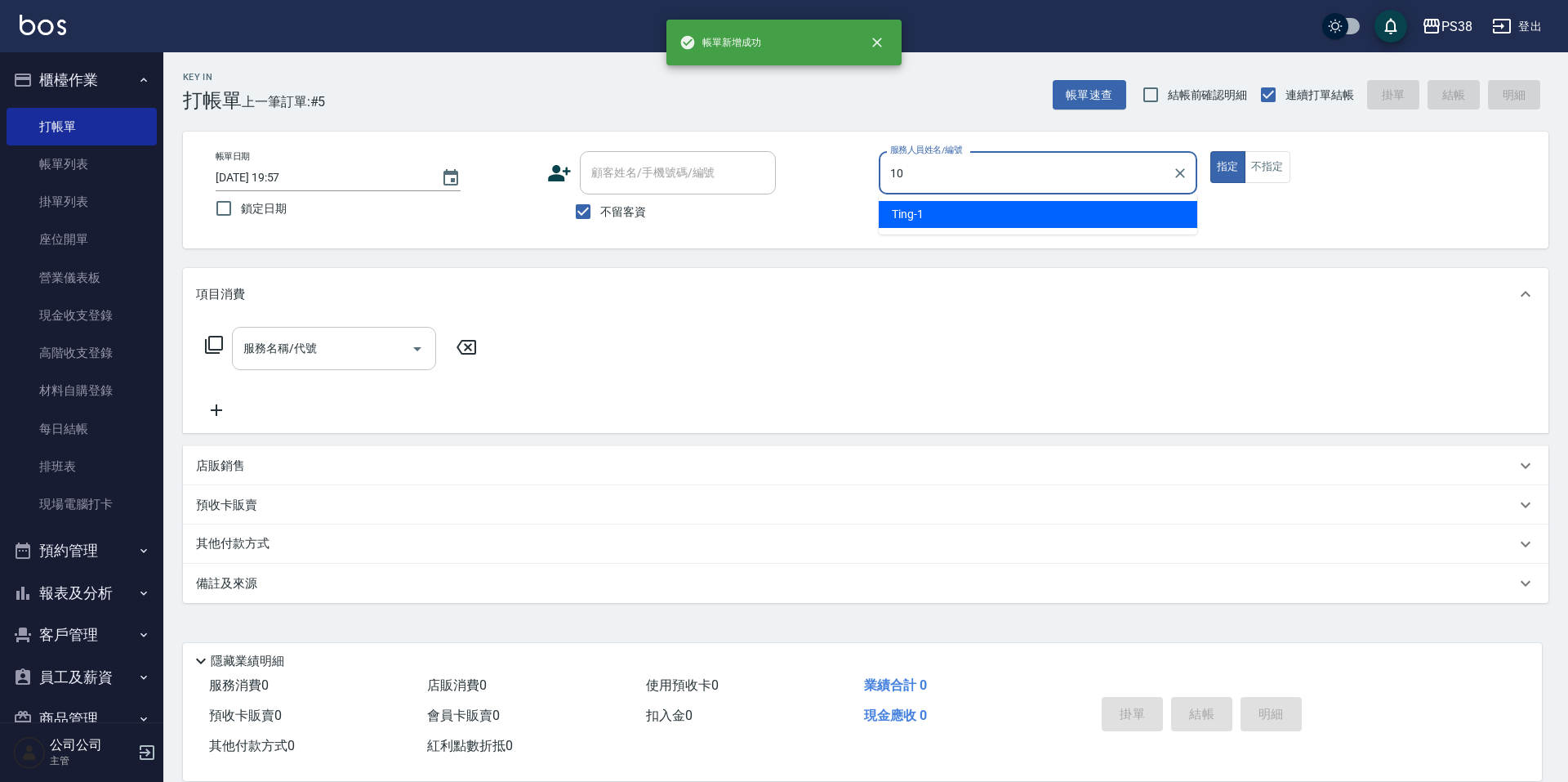
type input "Tiva-10"
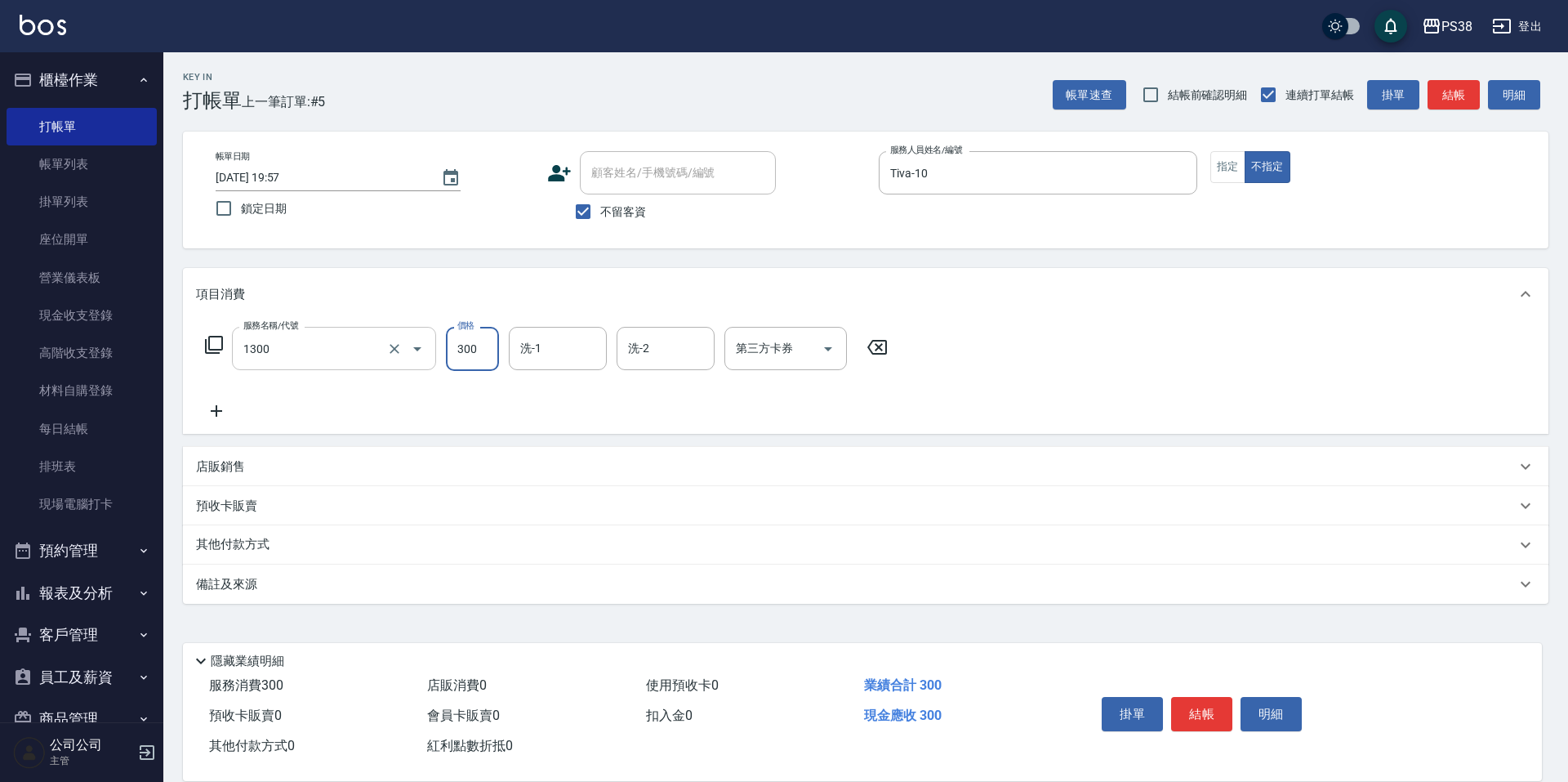
type input "精油洗潤300(1300)"
type input "[PERSON_NAME]-55"
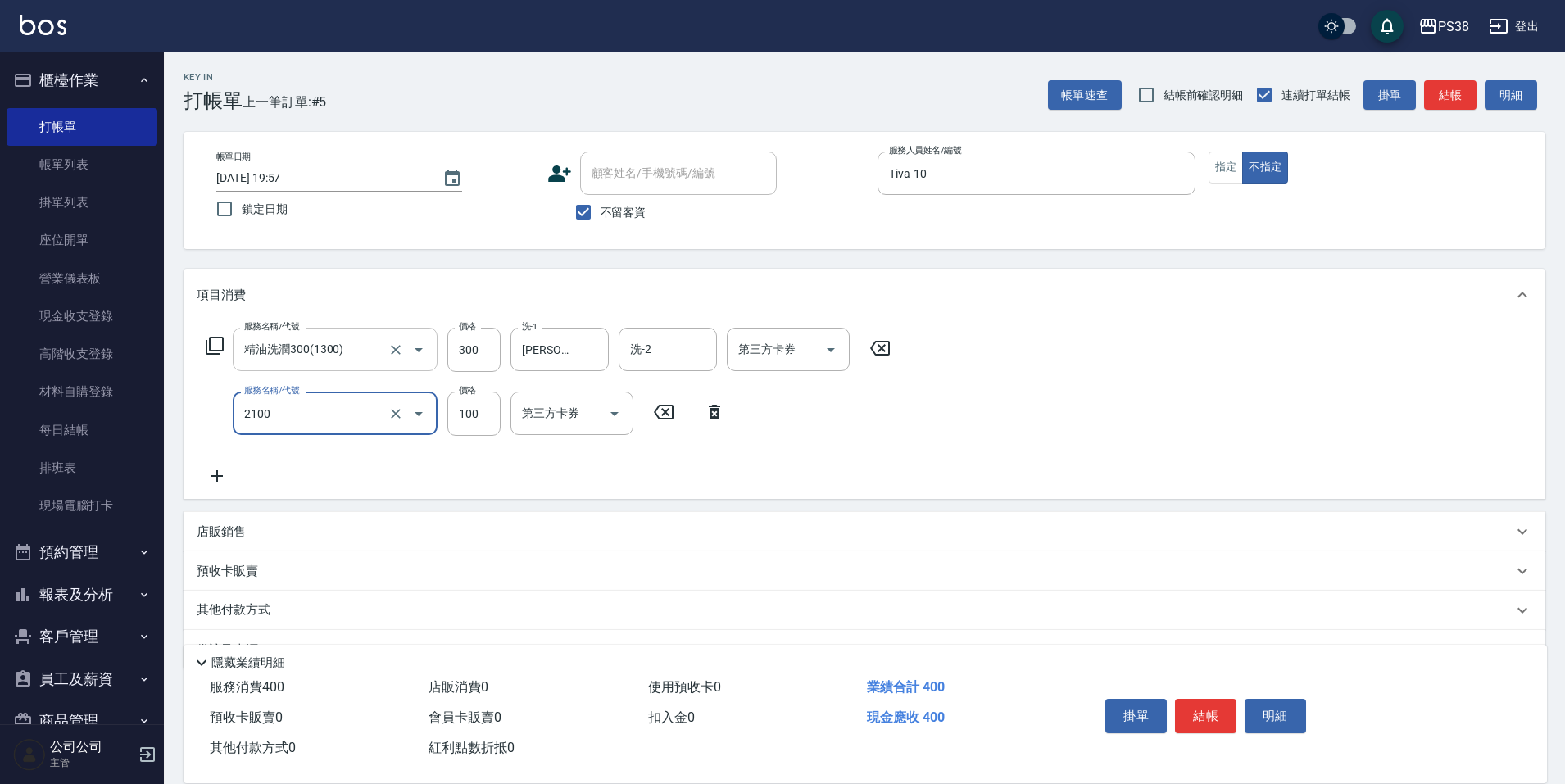
type input "剪髮與造型(任意金額)(2100)"
type input "50"
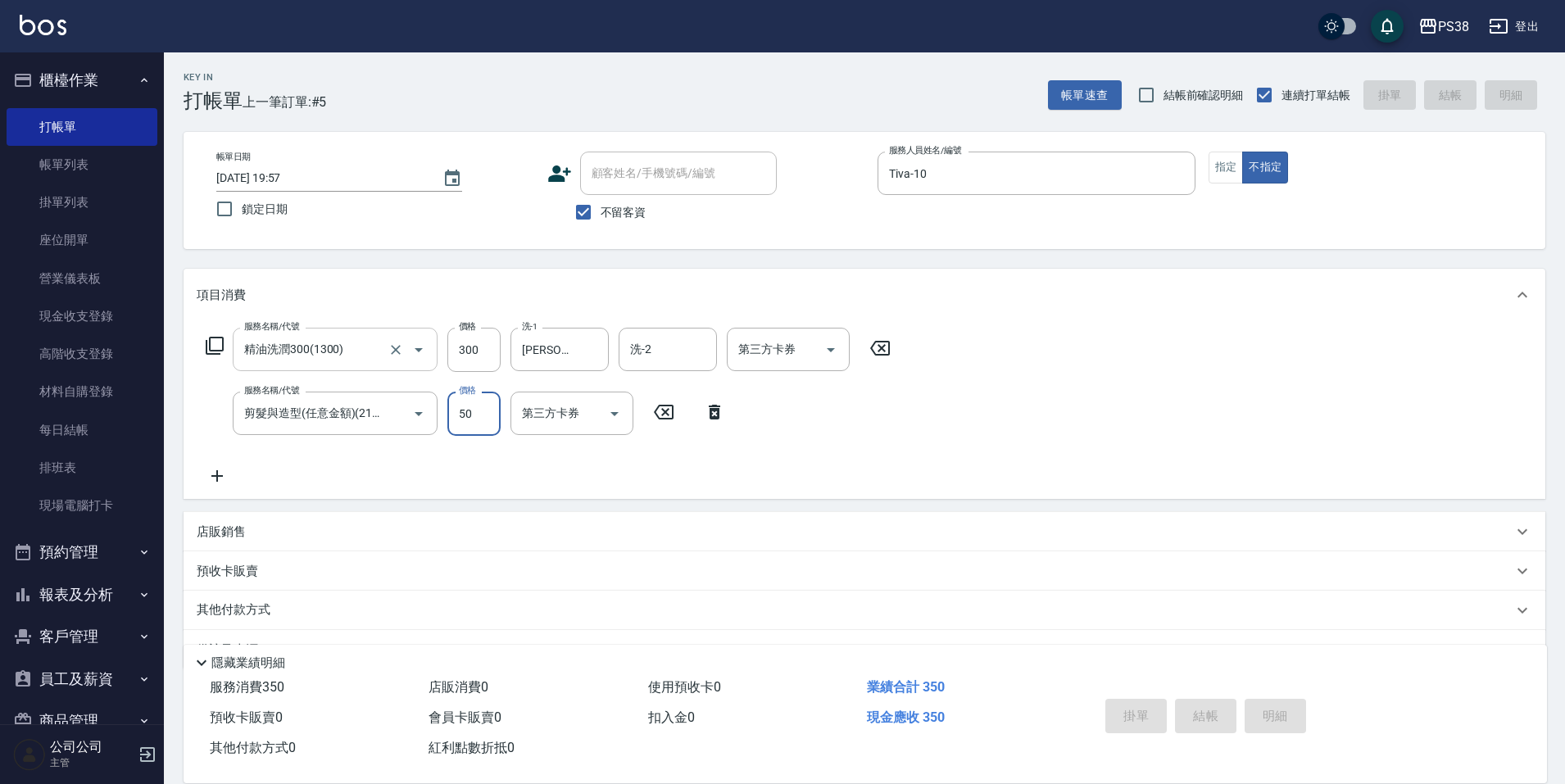
type input "[DATE] 19:58"
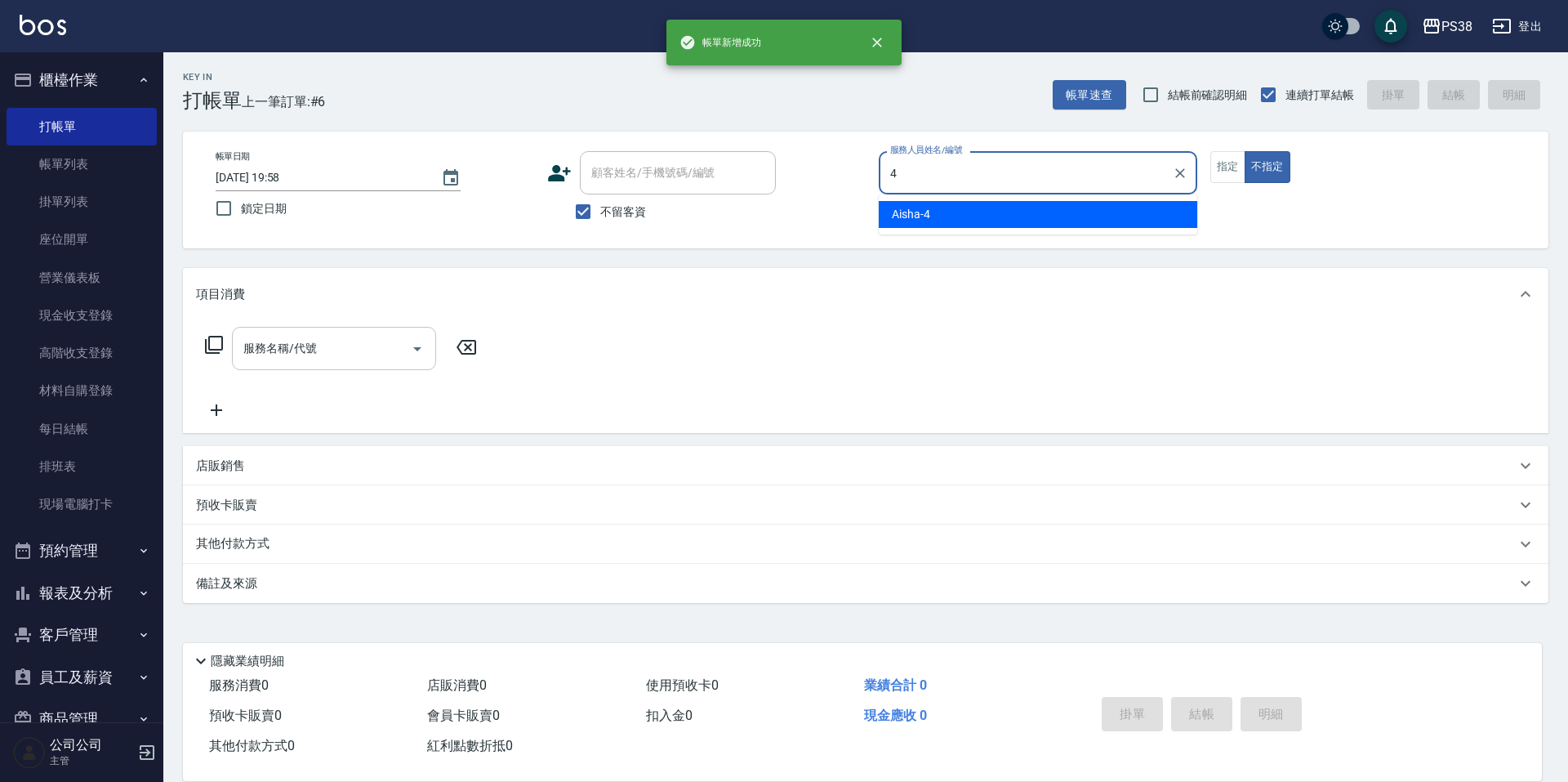
type input "Aisha-4"
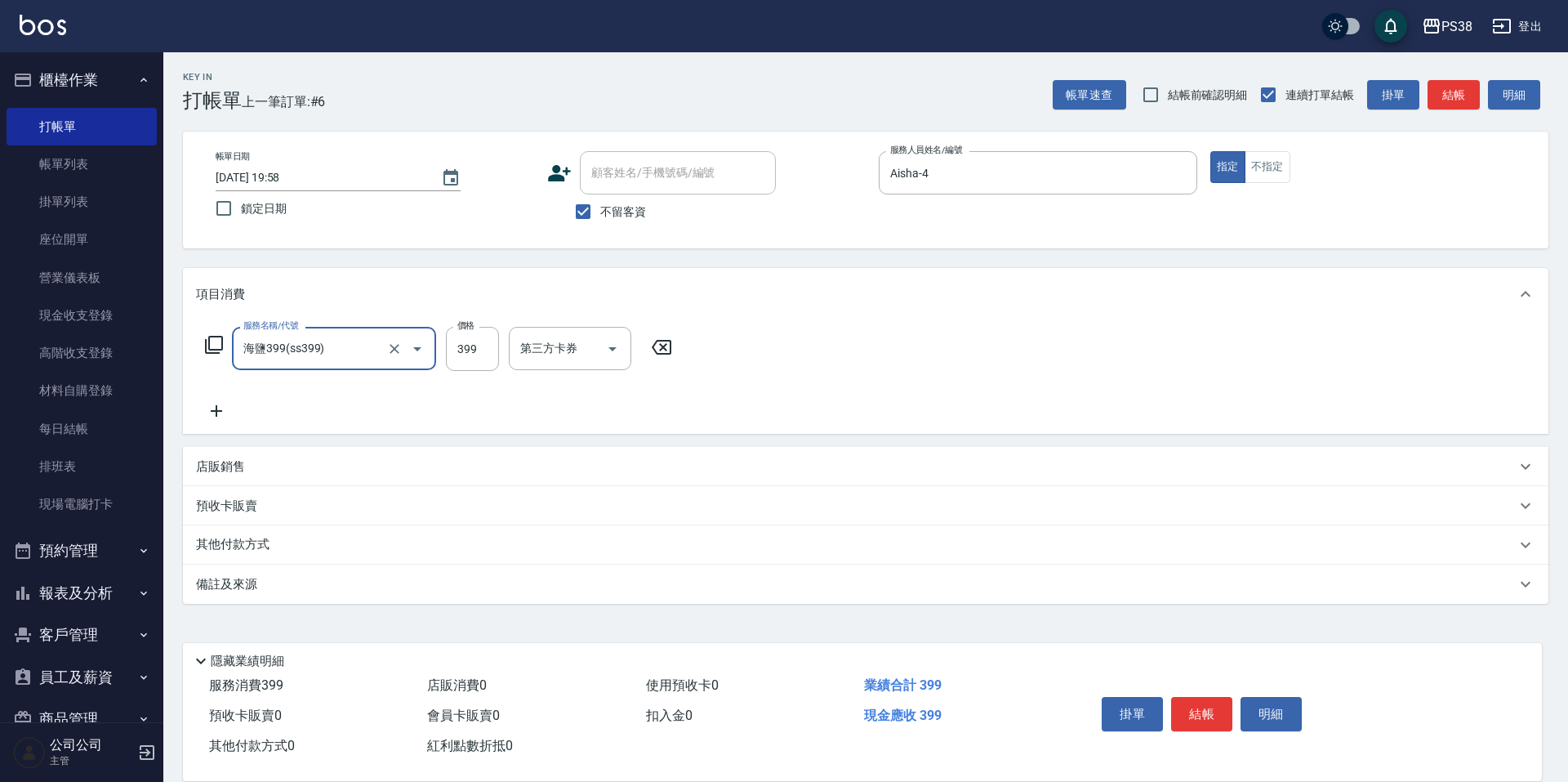
type input "海鹽399(ss399)"
type input "[PERSON_NAME]-6"
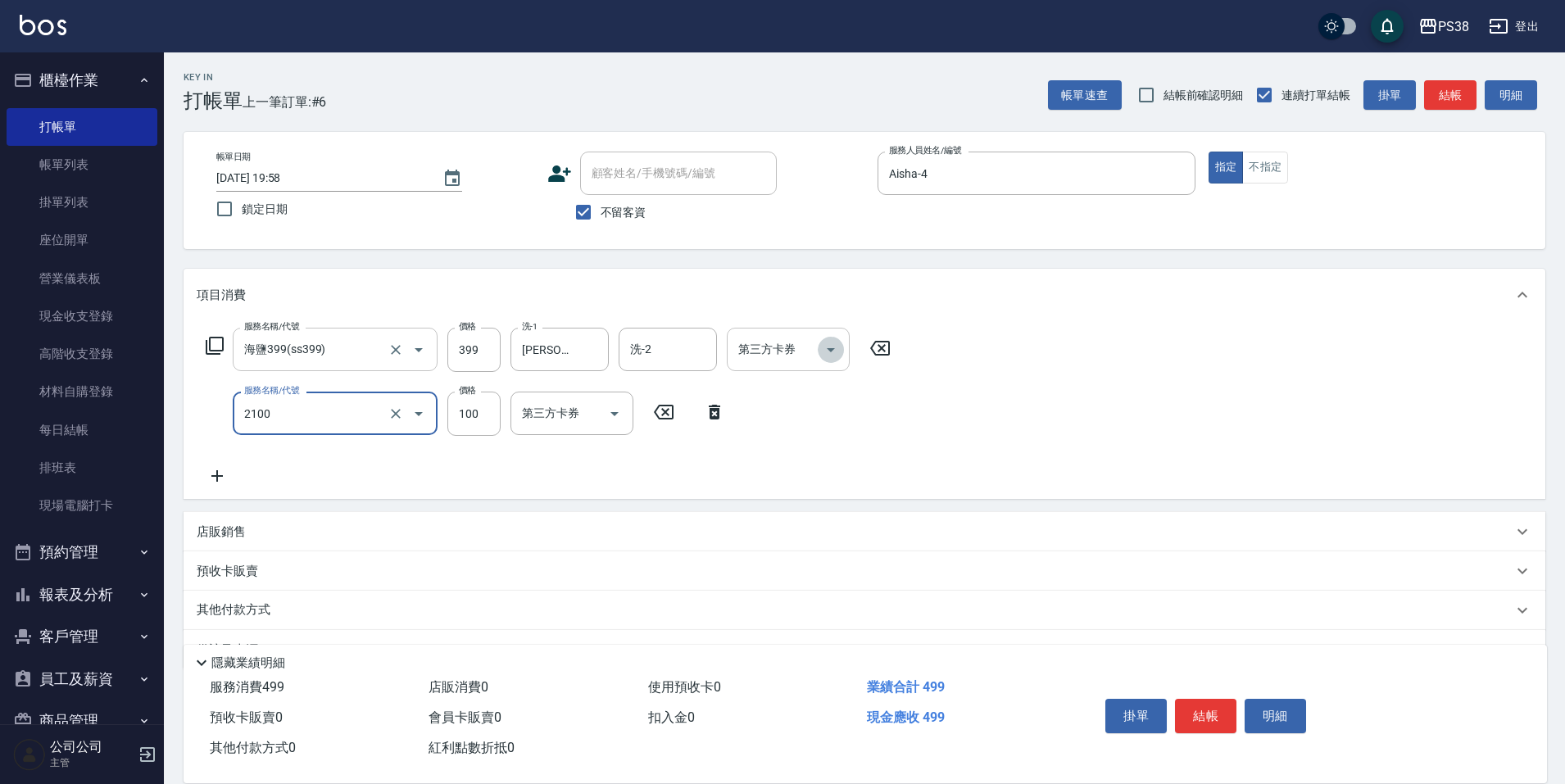
click at [831, 357] on icon "Open" at bounding box center [830, 349] width 19 height 19
type input "剪髮與造型(任意金額)(2100)"
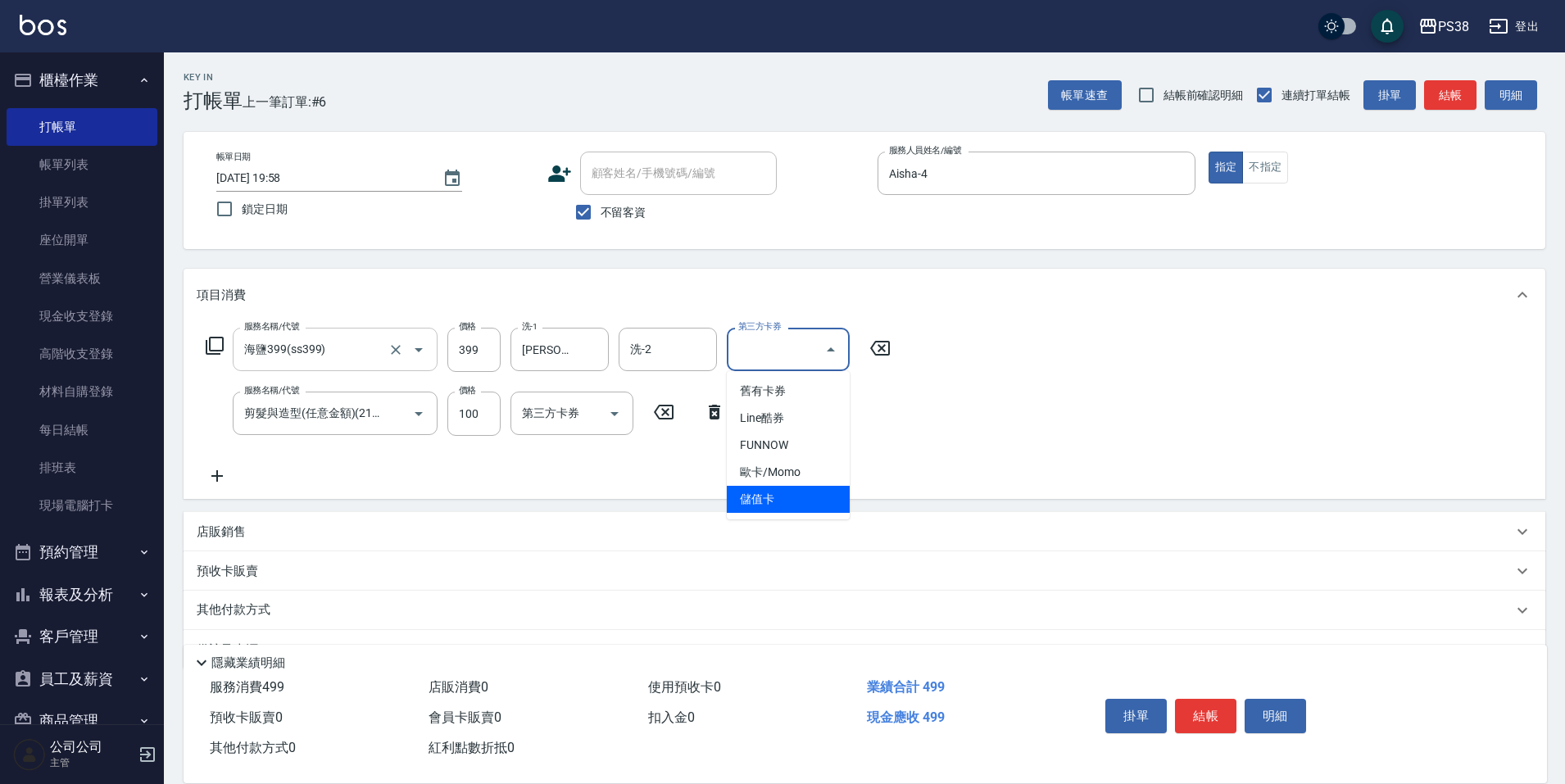
click at [805, 497] on span "儲值卡" at bounding box center [788, 498] width 123 height 27
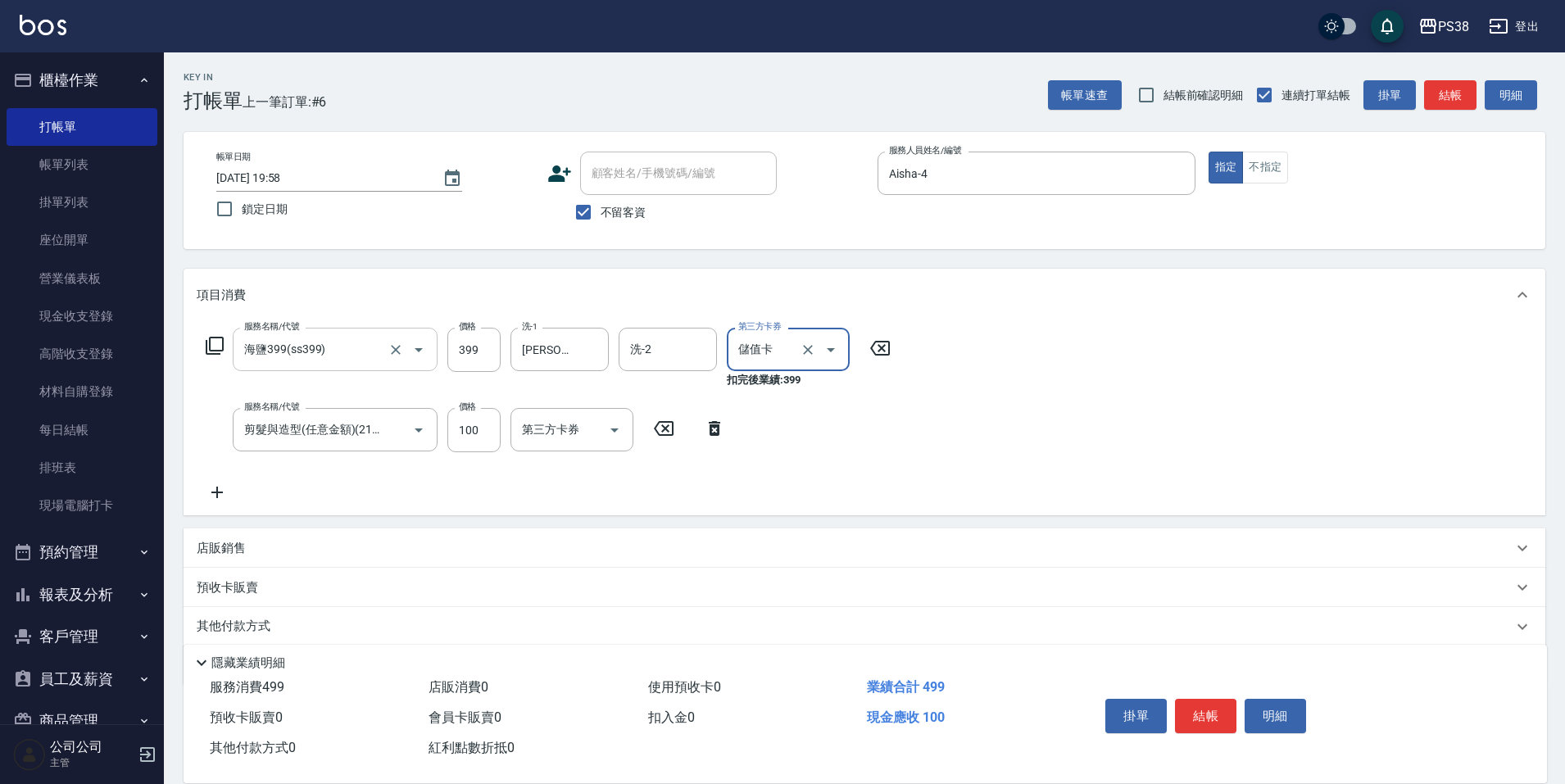
type input "儲值卡"
click at [618, 430] on icon "Open" at bounding box center [614, 429] width 19 height 19
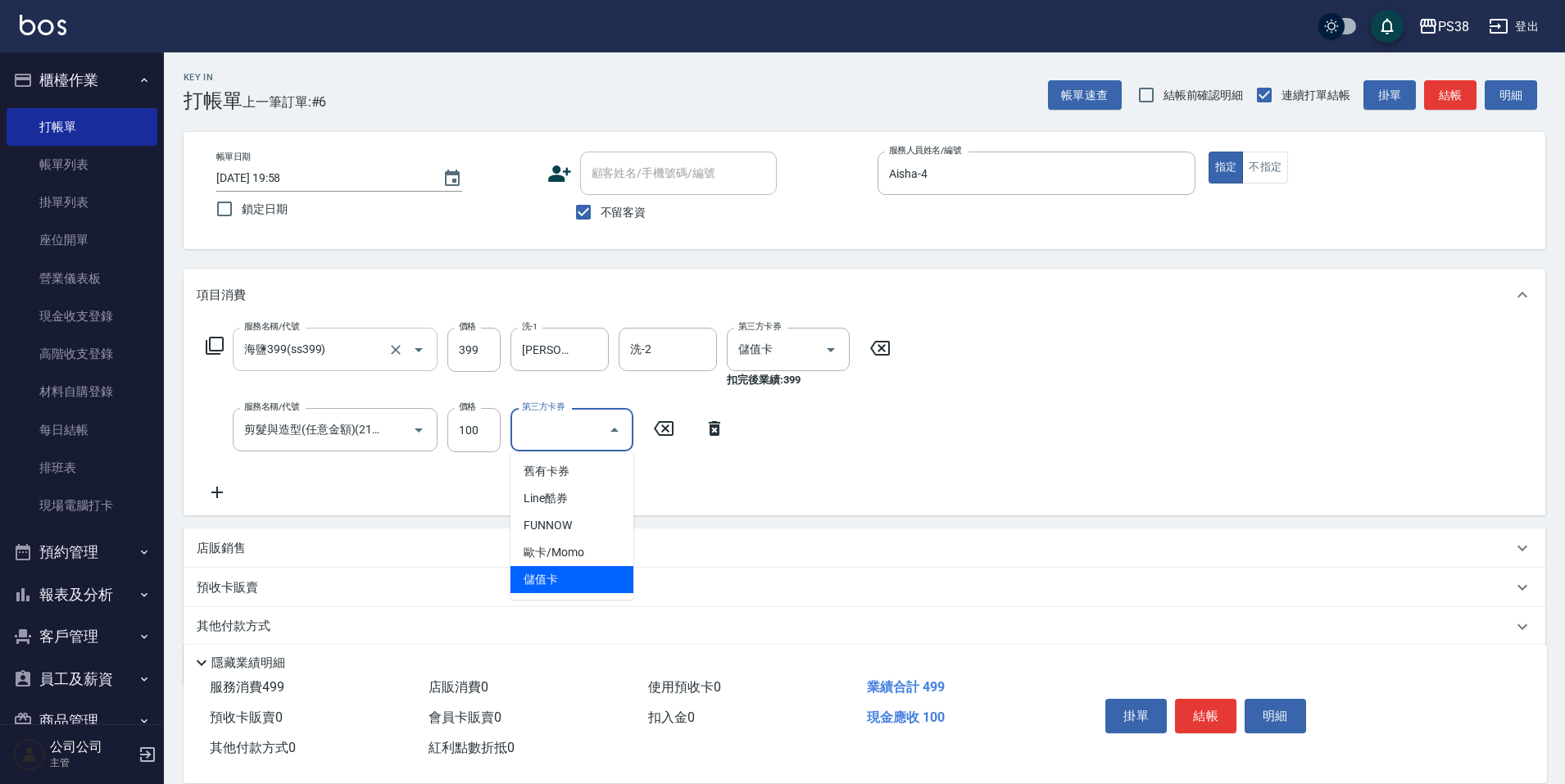
click at [615, 573] on span "儲值卡" at bounding box center [571, 579] width 123 height 27
type input "儲值卡"
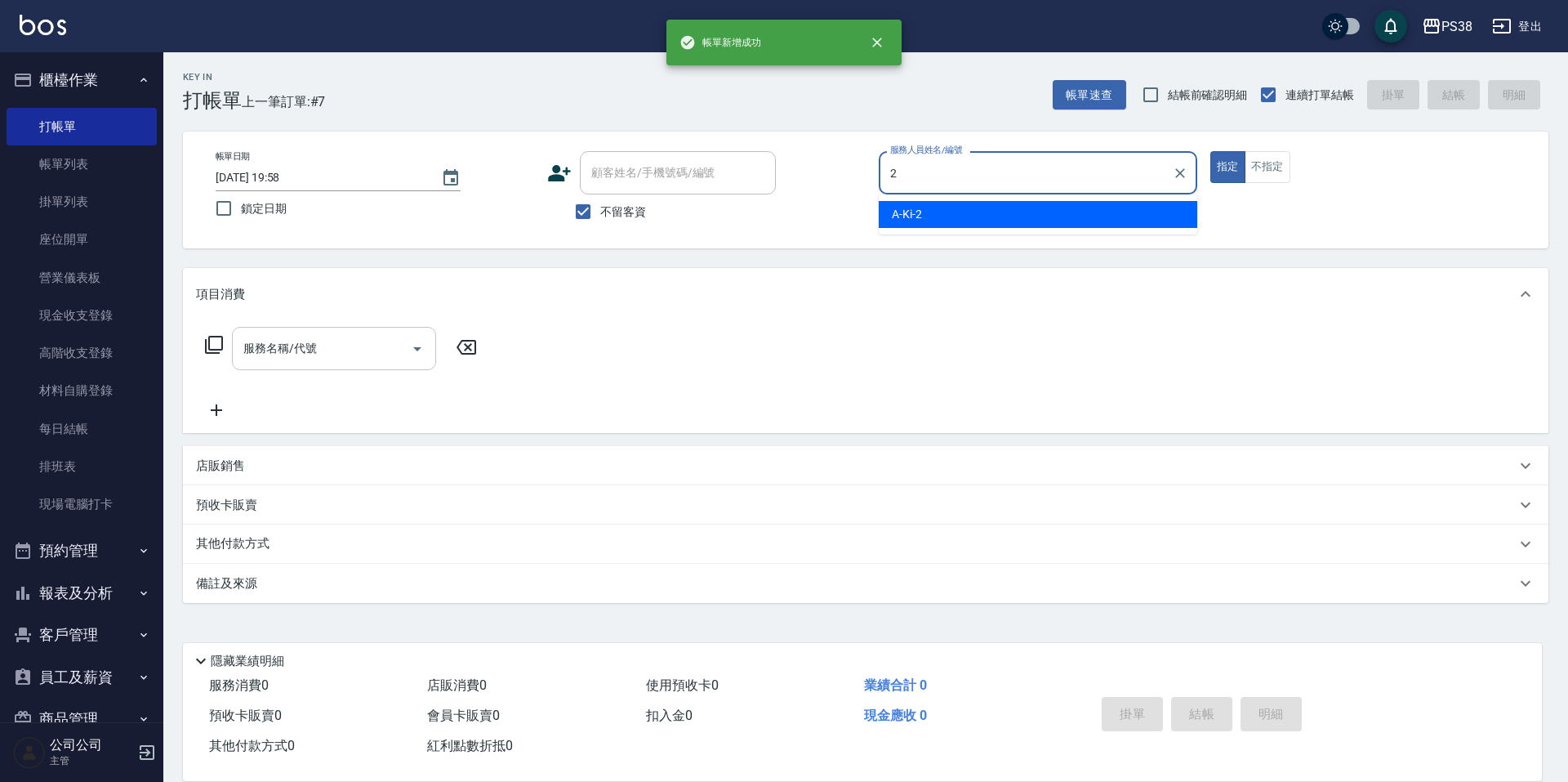
type input "A-Ki-2"
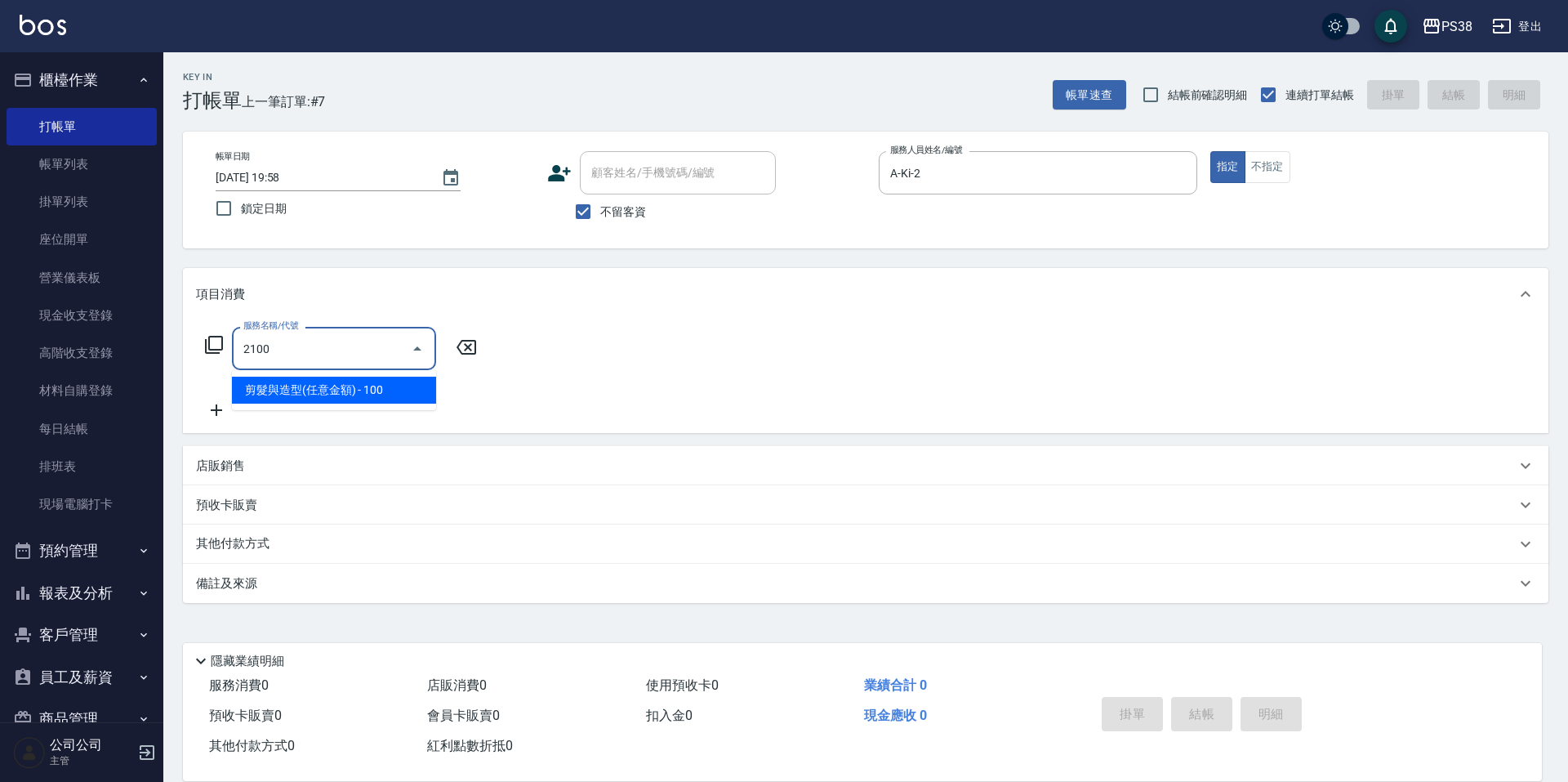
type input "剪髮與造型(任意金額)(2100)"
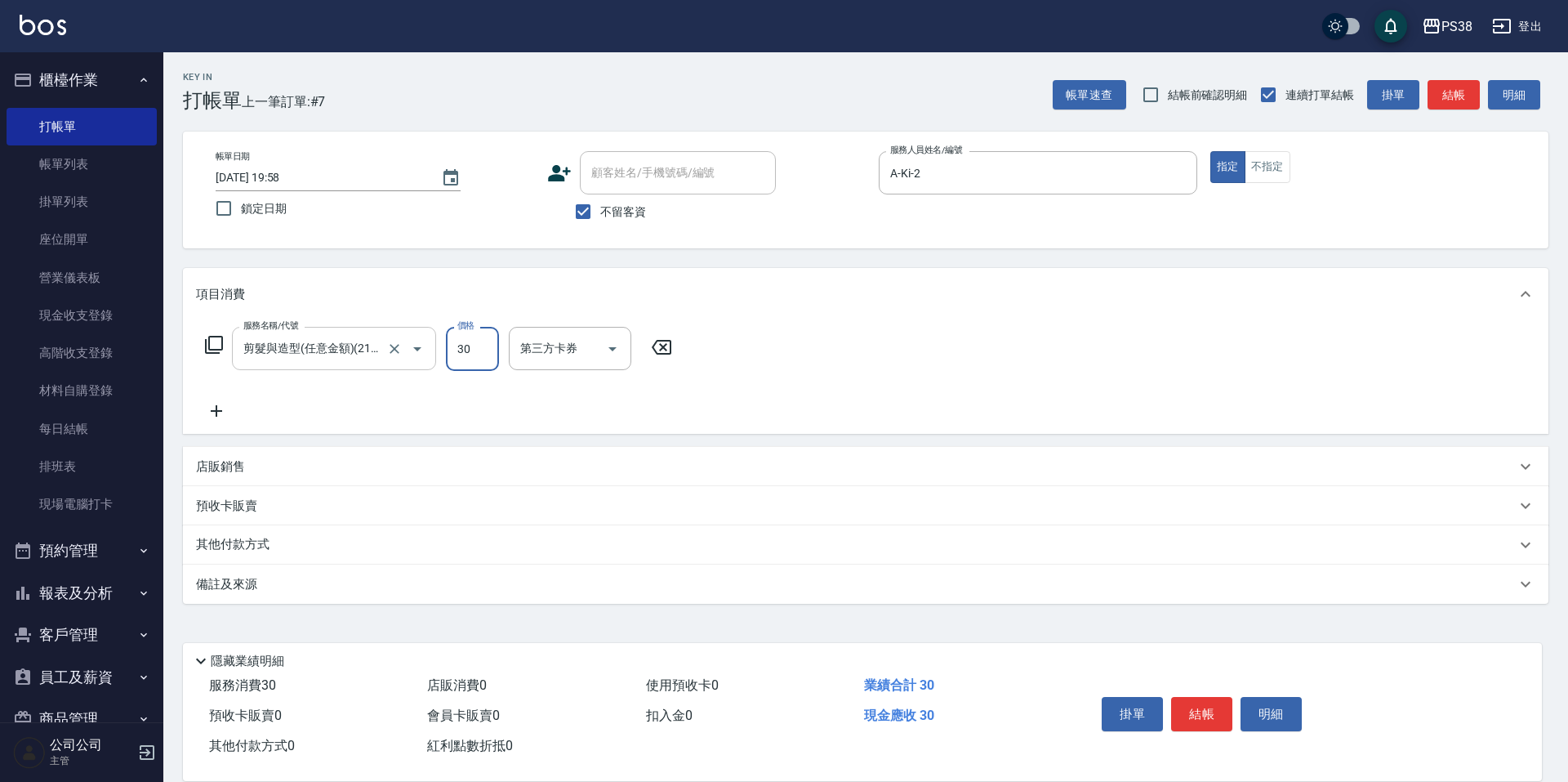
type input "300"
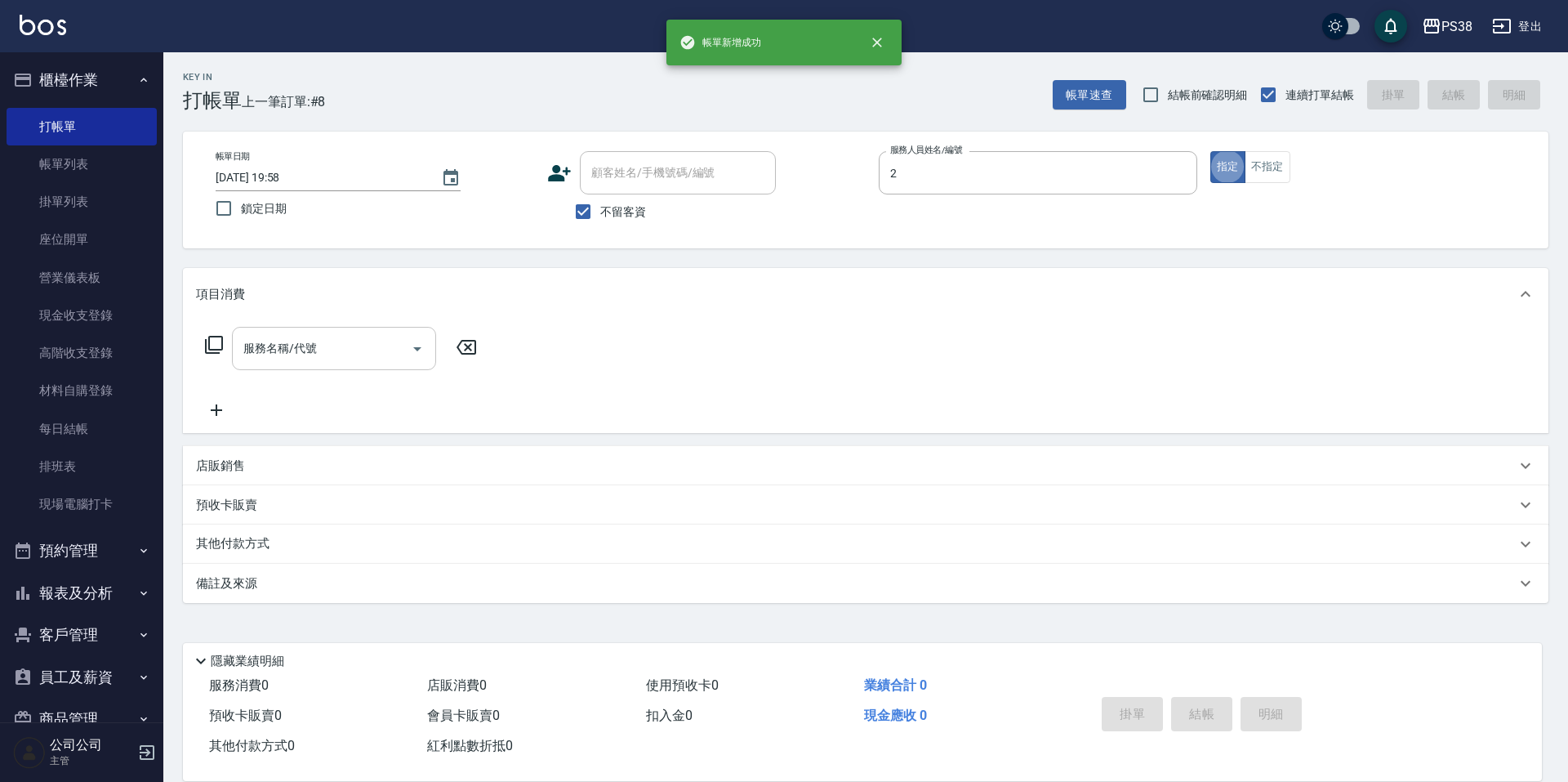
type input "A-Ki-2"
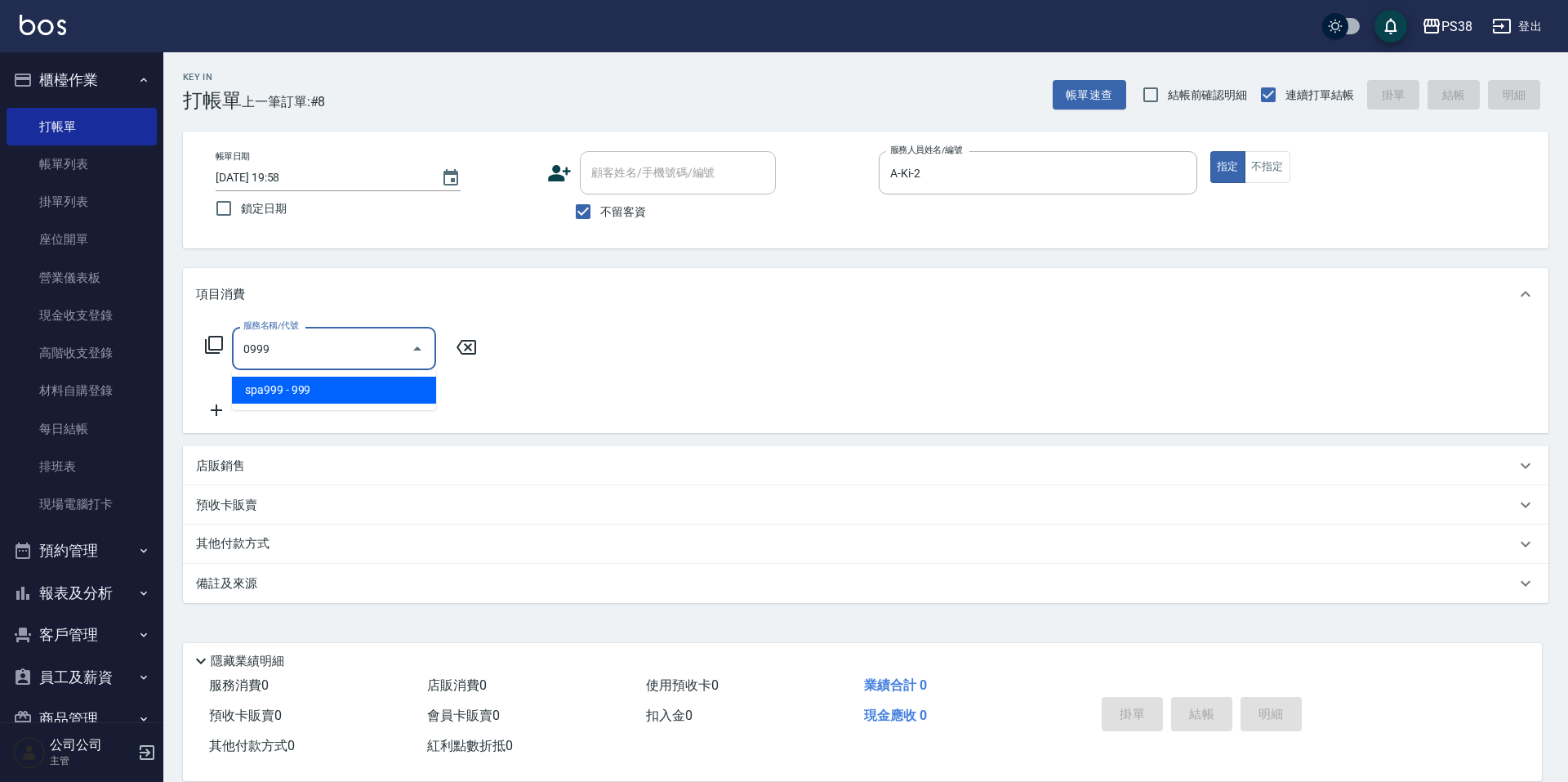
type input "spa999(0999)"
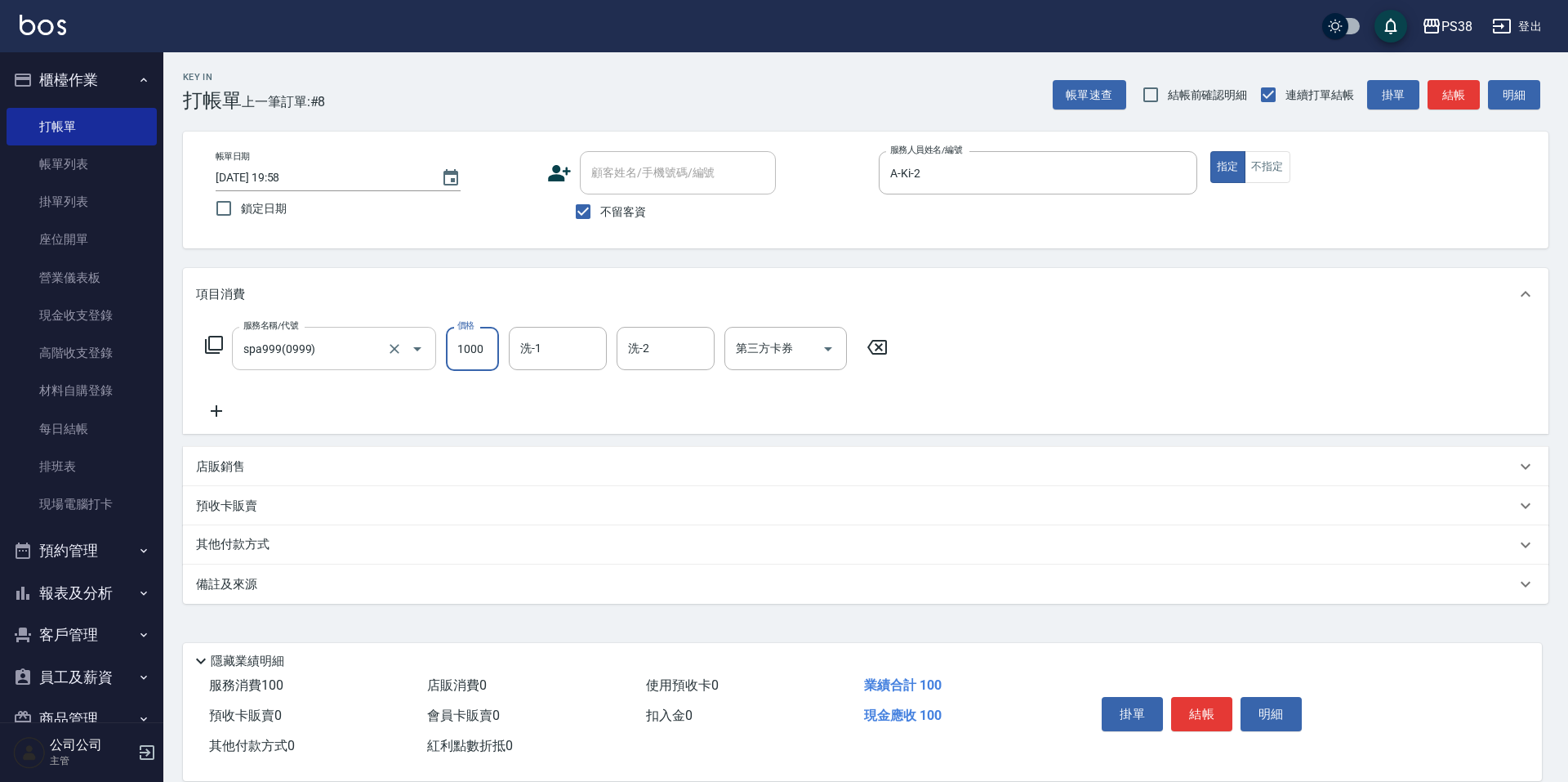
type input "1000"
type input "A-Ki-2"
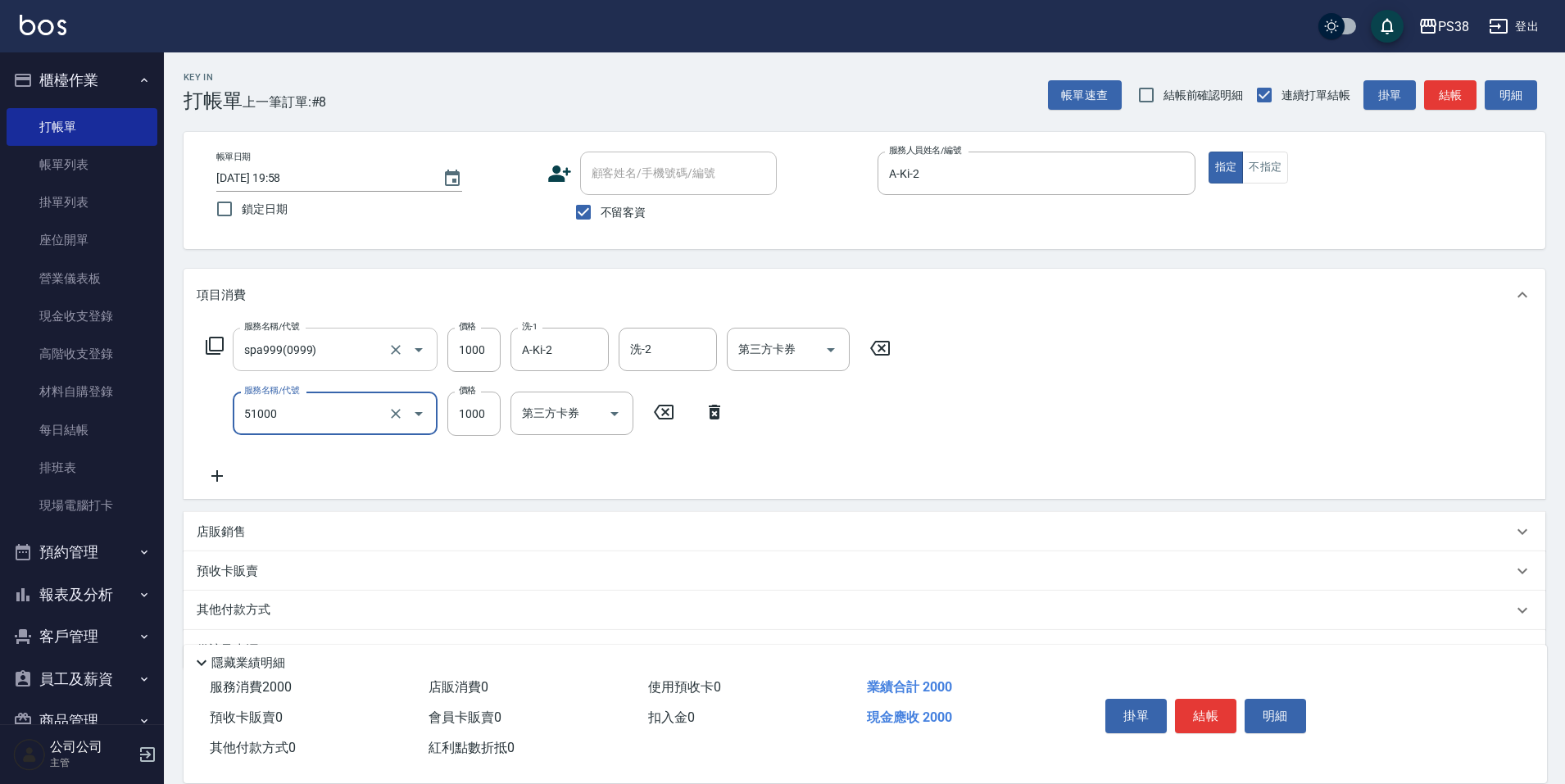
type input "染髮600以上(任意金額)(51000)"
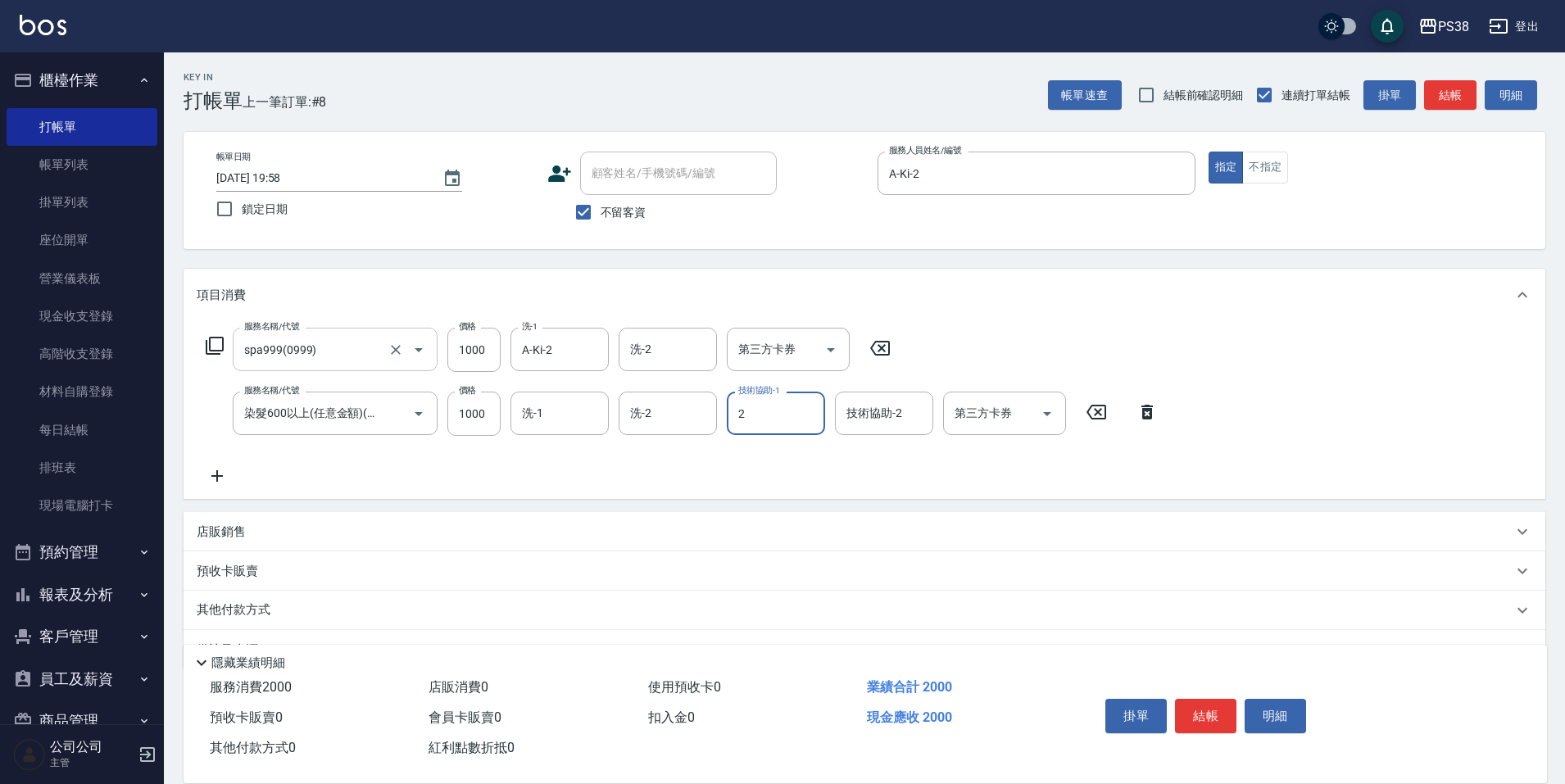
type input "A-Ki-2"
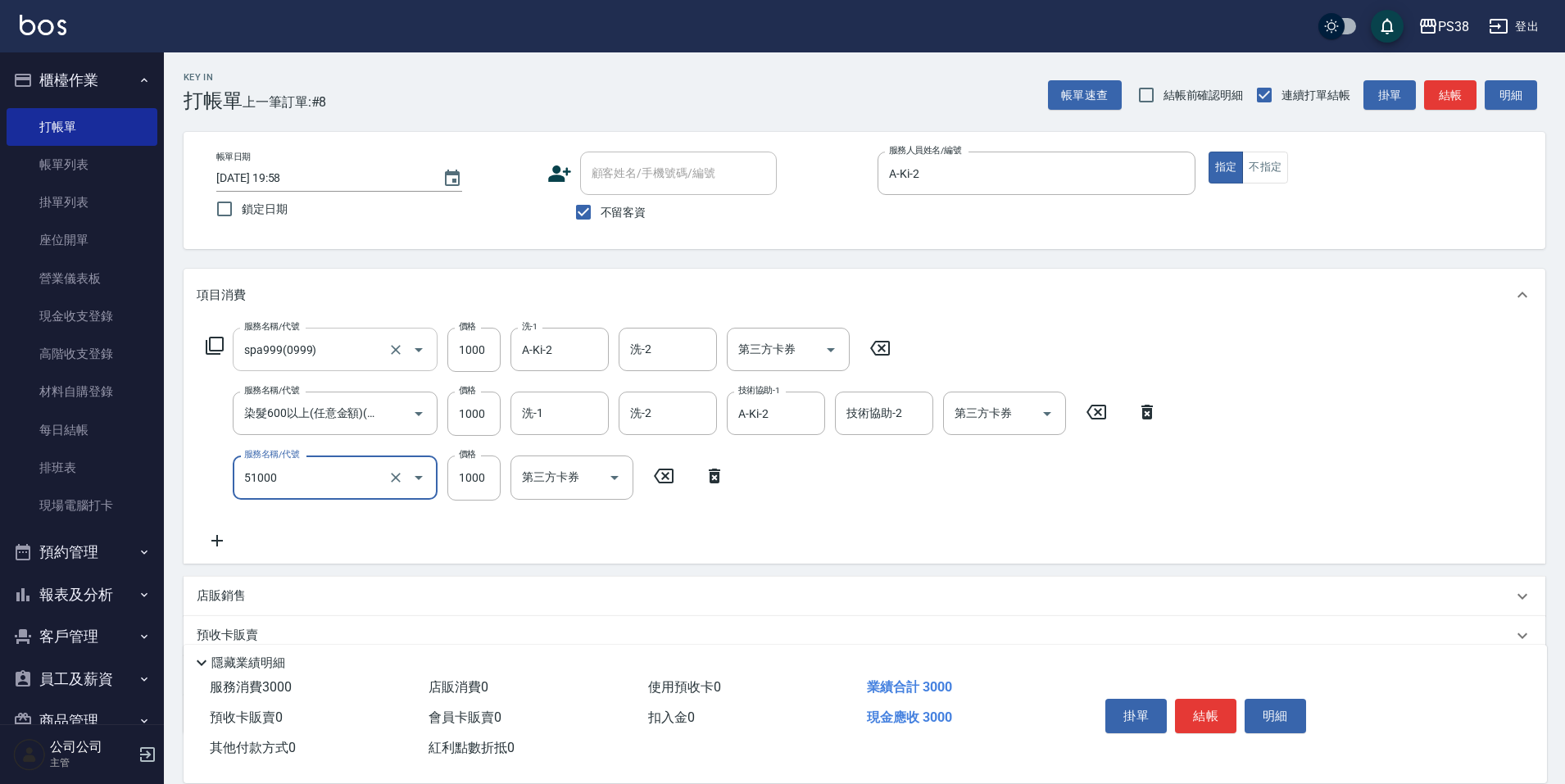
type input "染髮600以上(任意金額)(51000)"
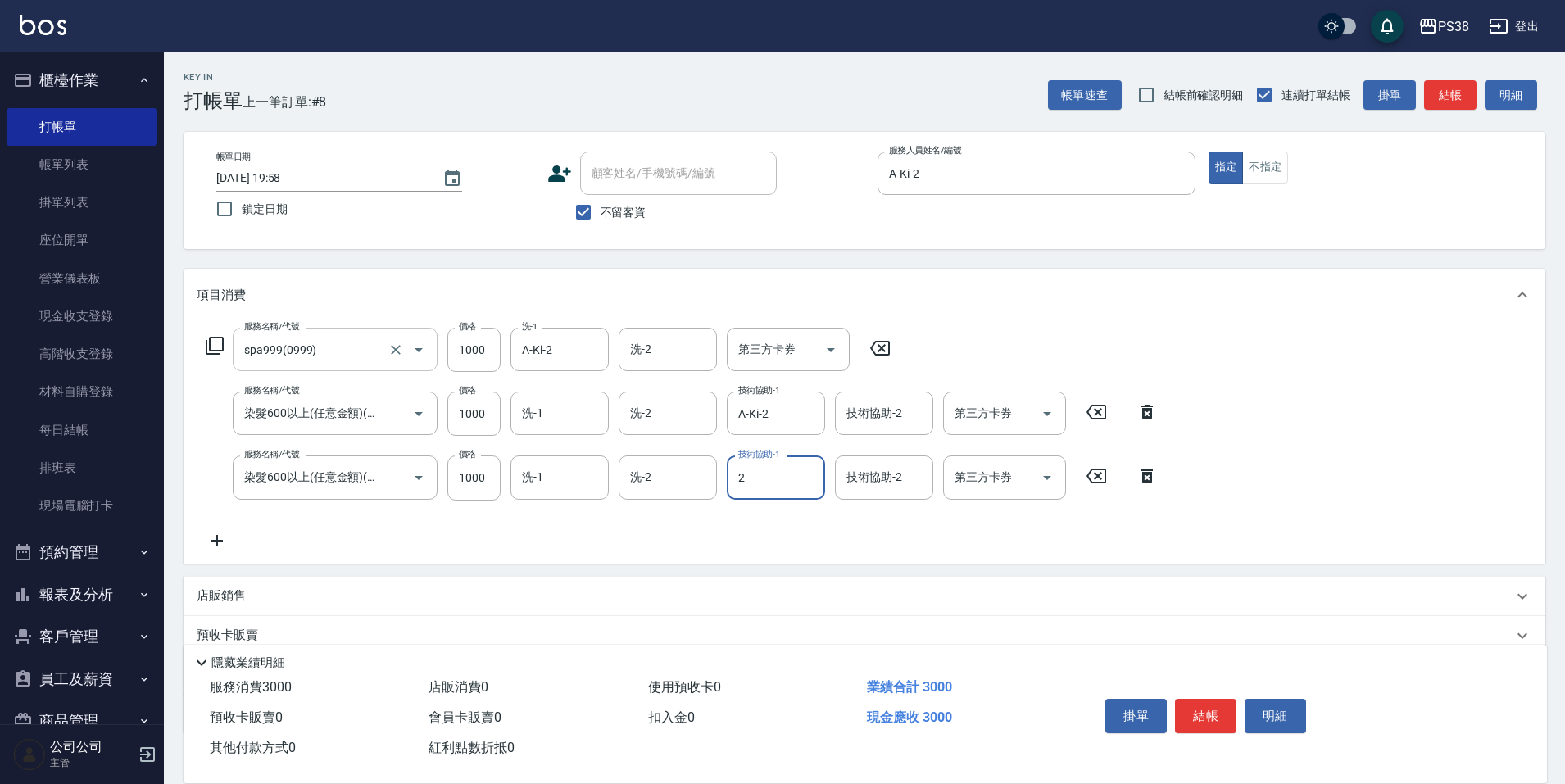
type input "A-Ki-2"
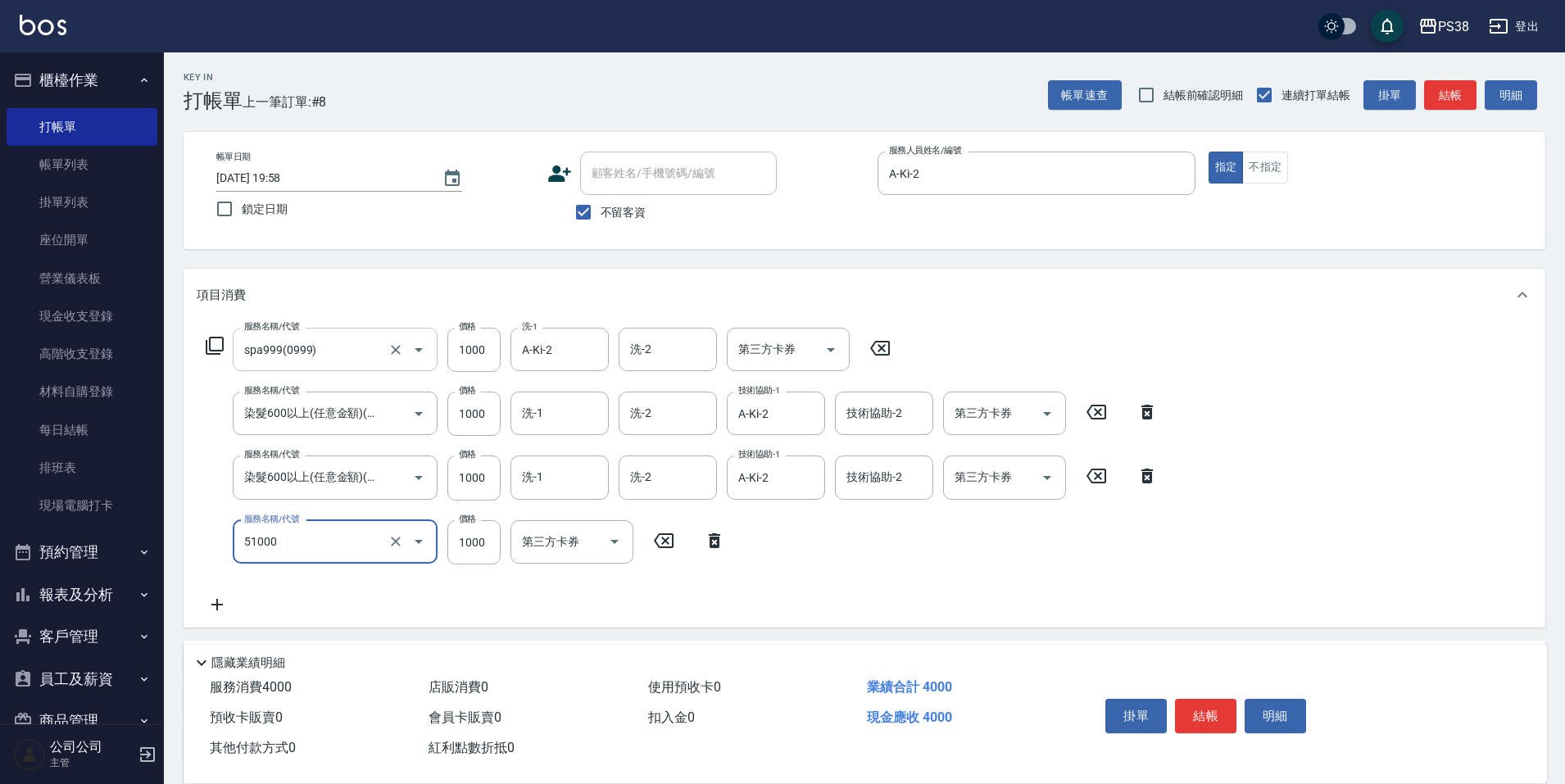
type input "染髮600以上(任意金額)(51000)"
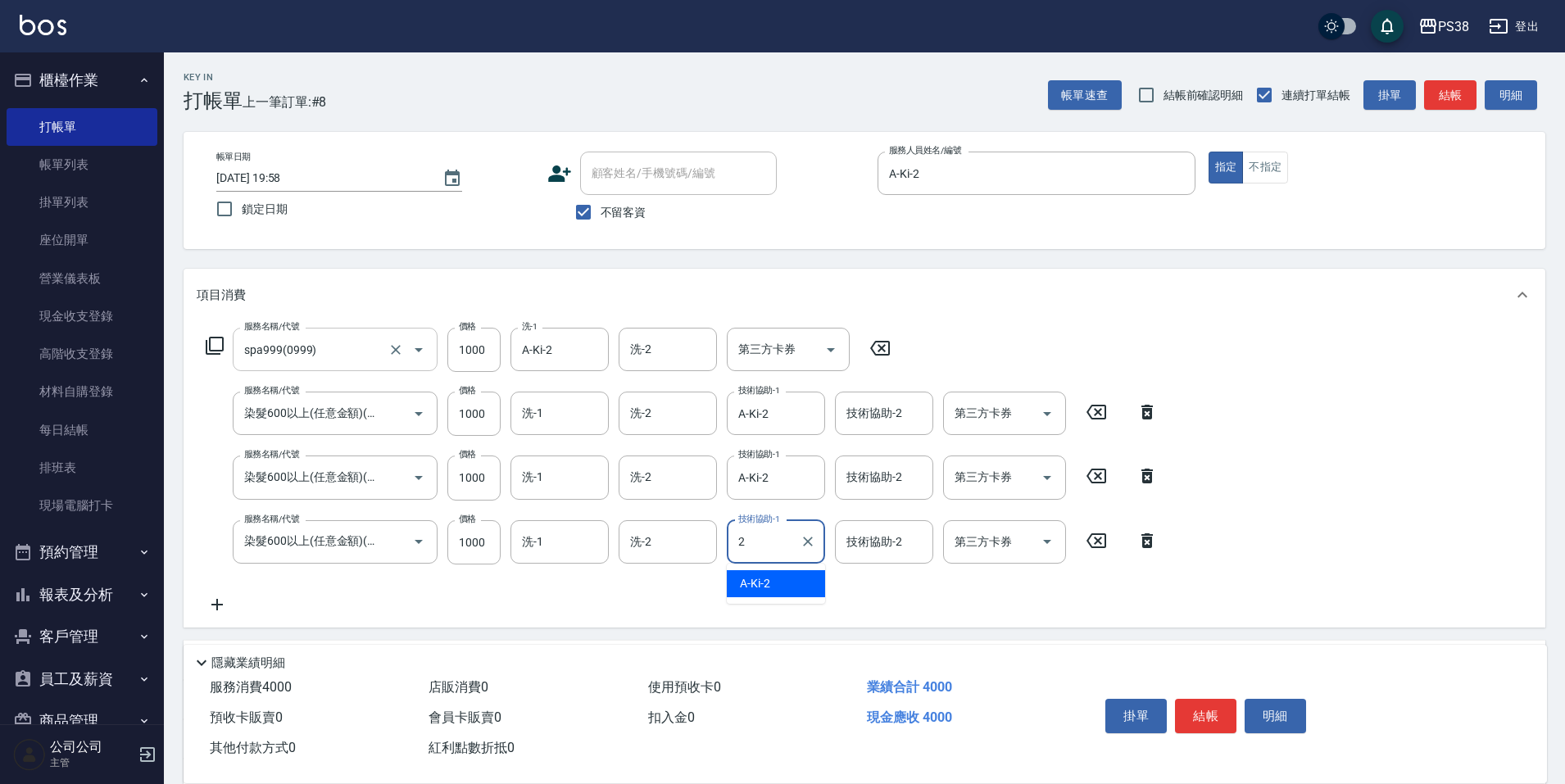
type input "A-Ki-2"
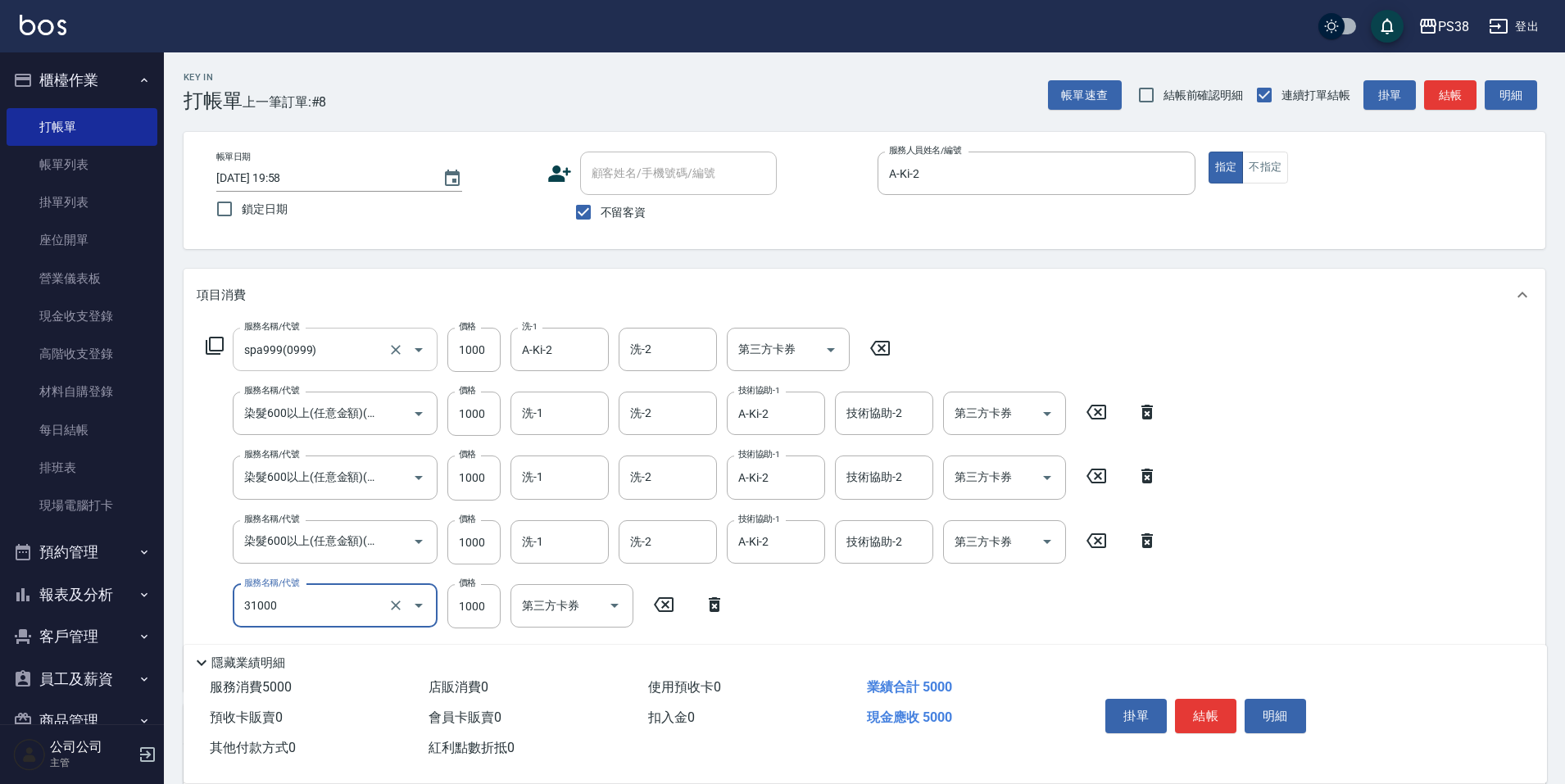
type input "酵素護髮(31000)"
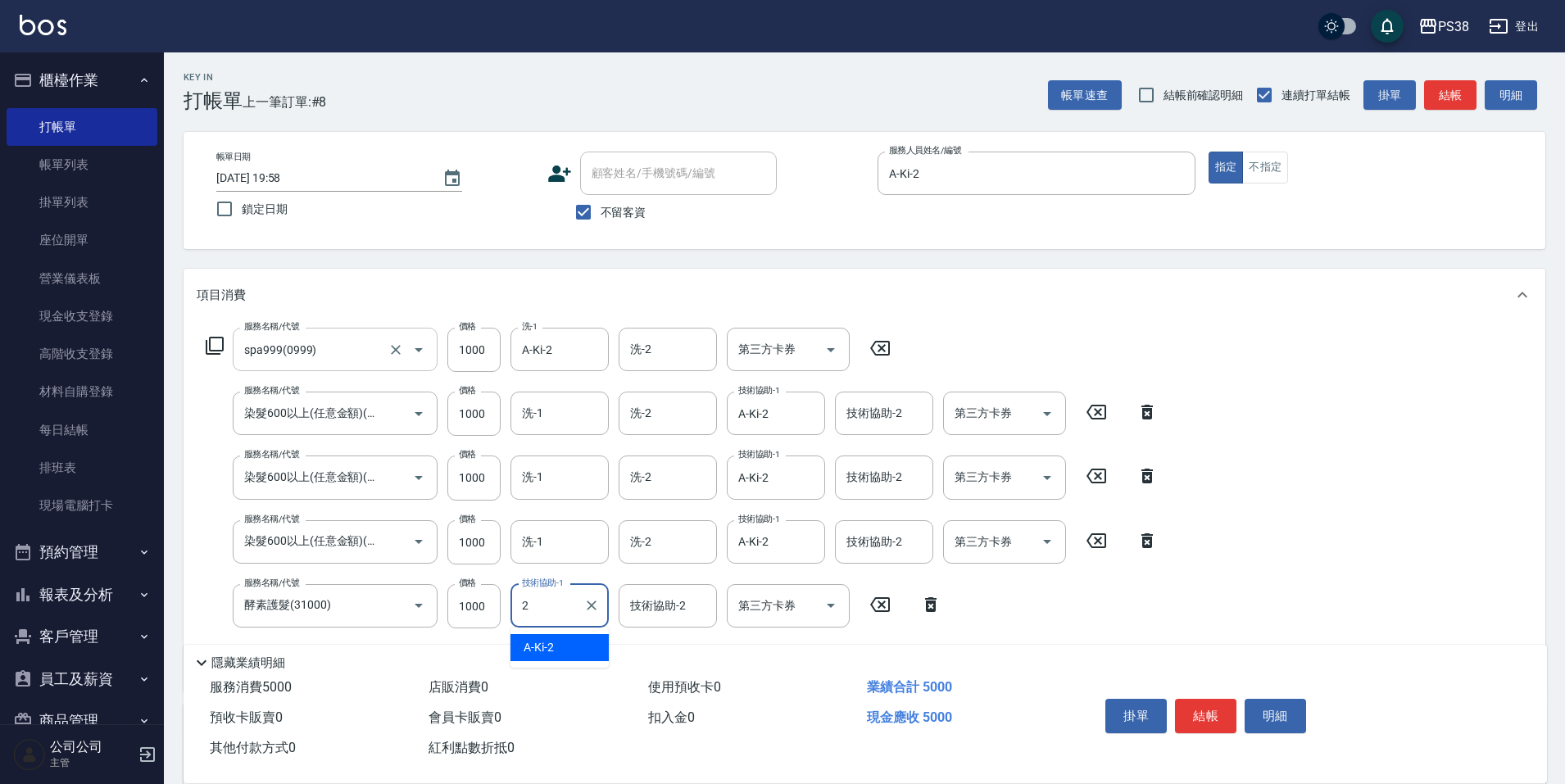
type input "A-Ki-2"
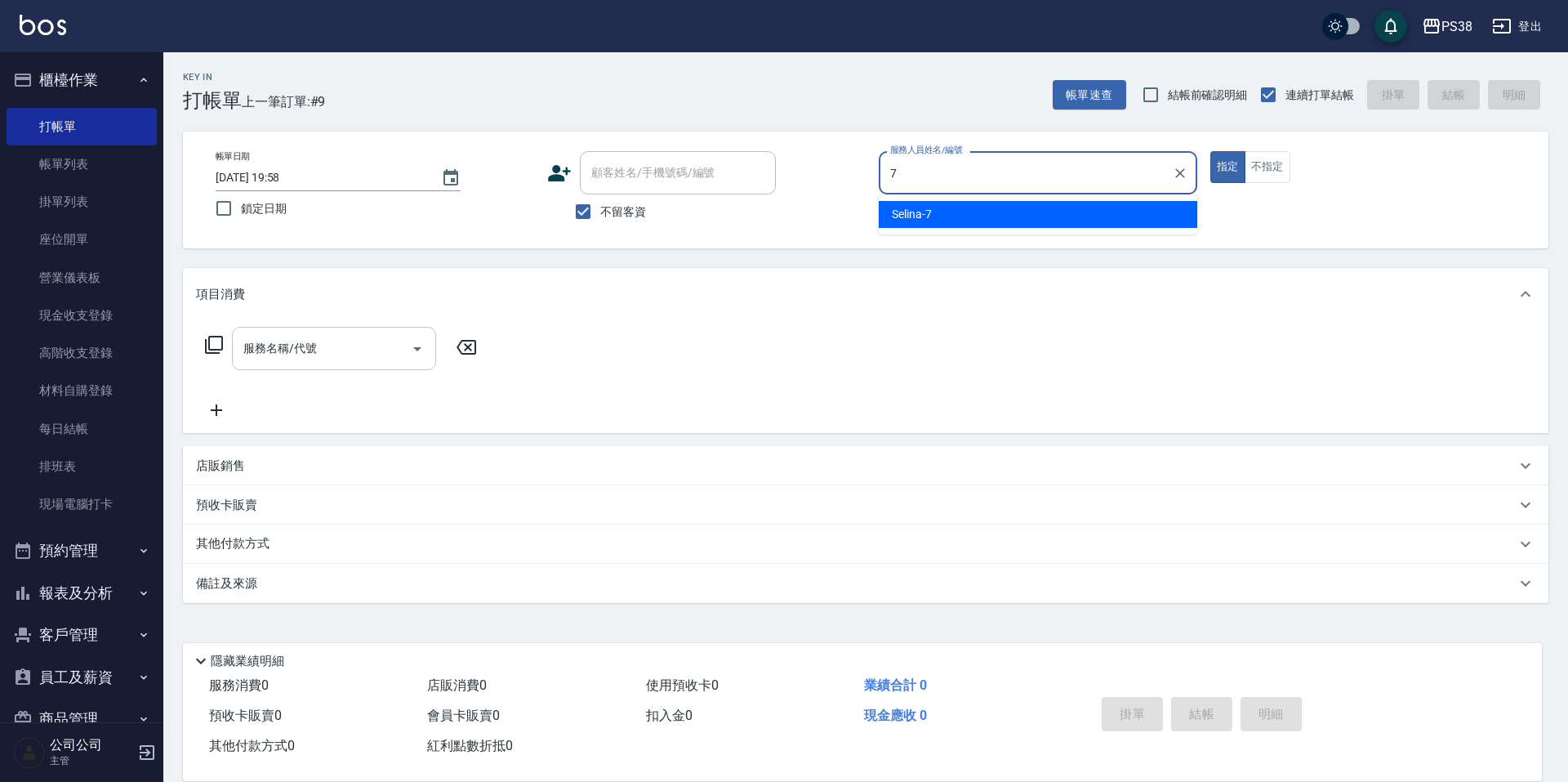
type input "Selina-7"
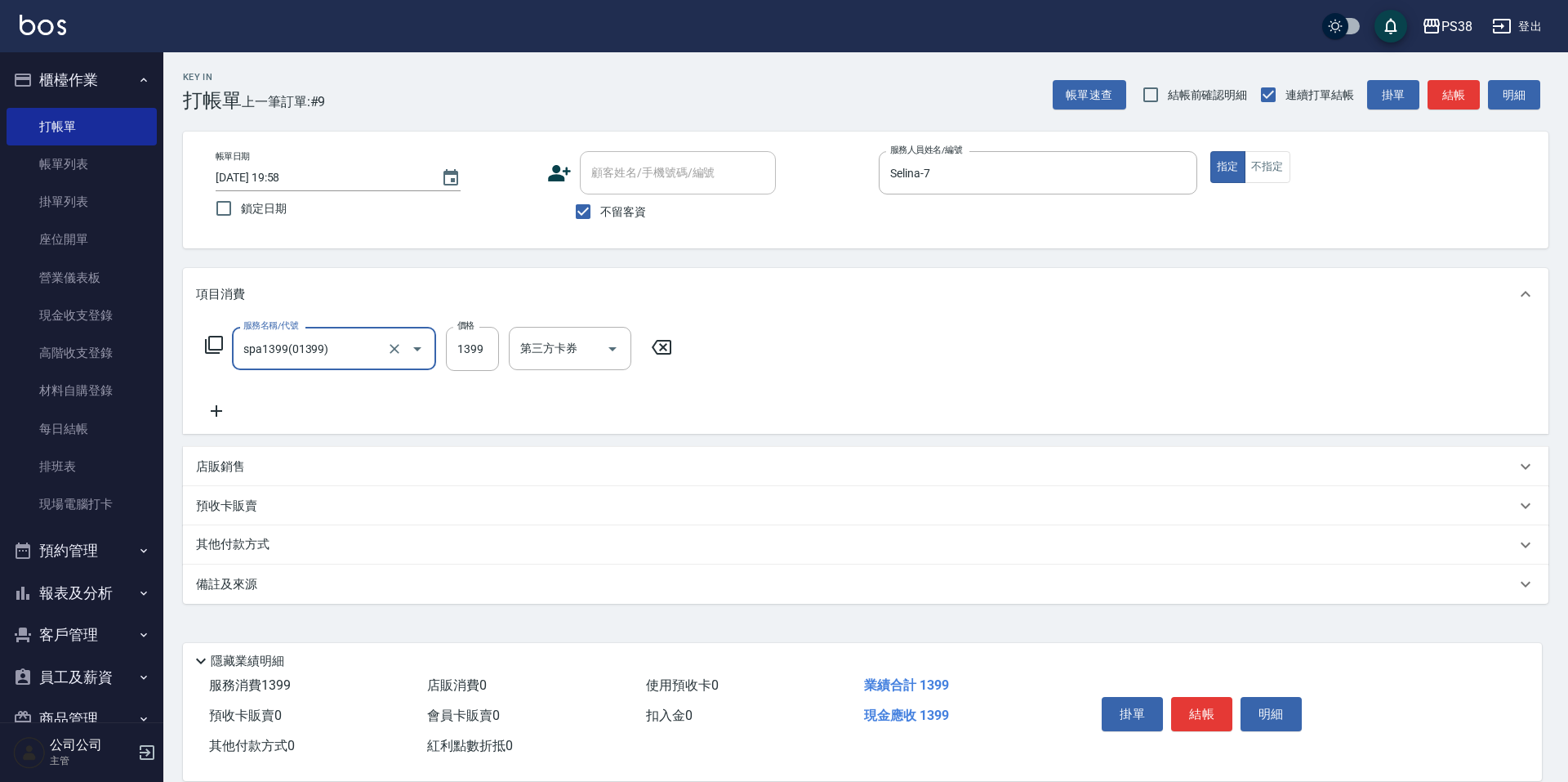
type input "spa1399(01399)"
type input "1400"
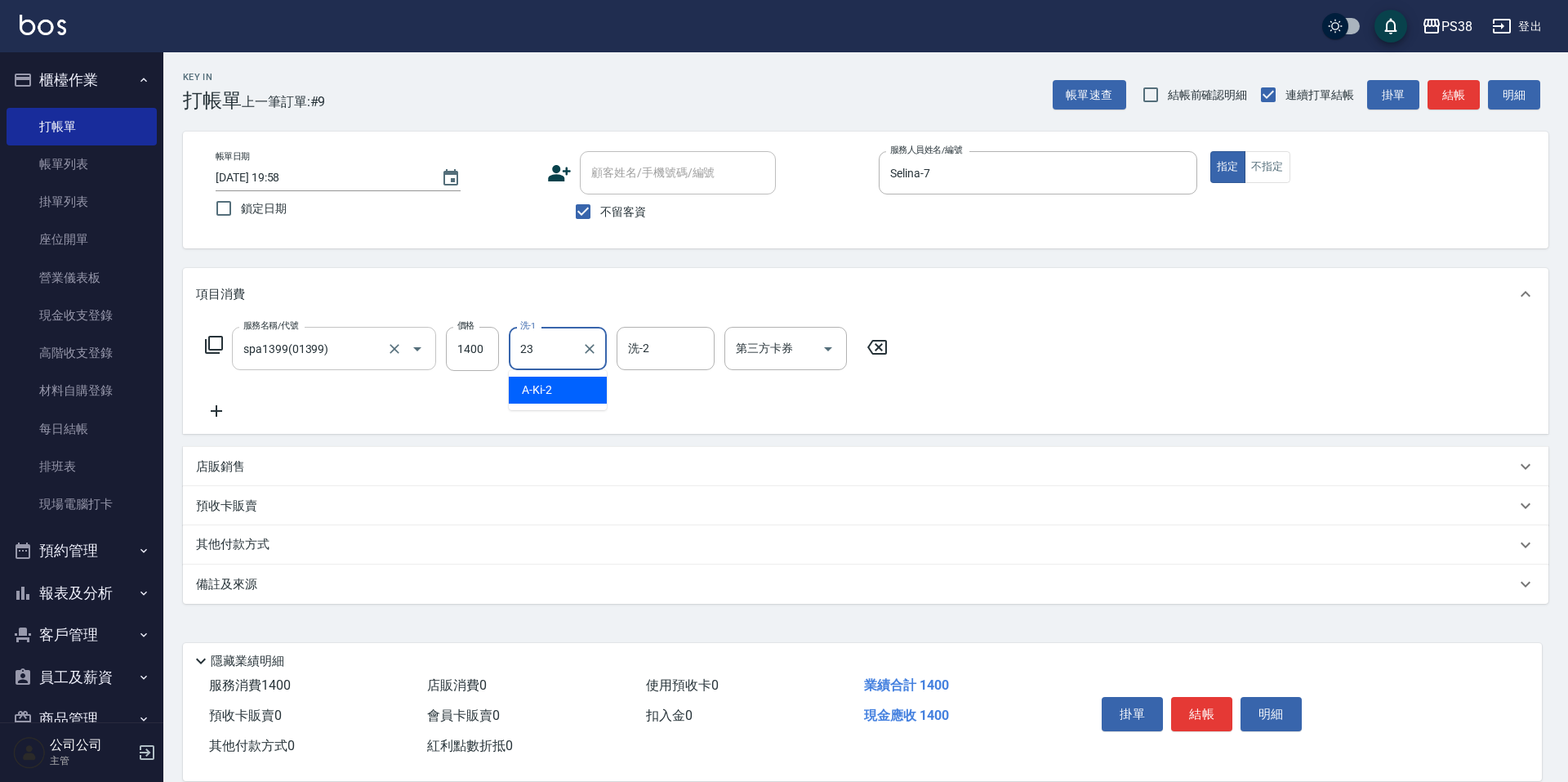
type input "Mona-23"
click at [830, 355] on icon "Open" at bounding box center [828, 348] width 19 height 19
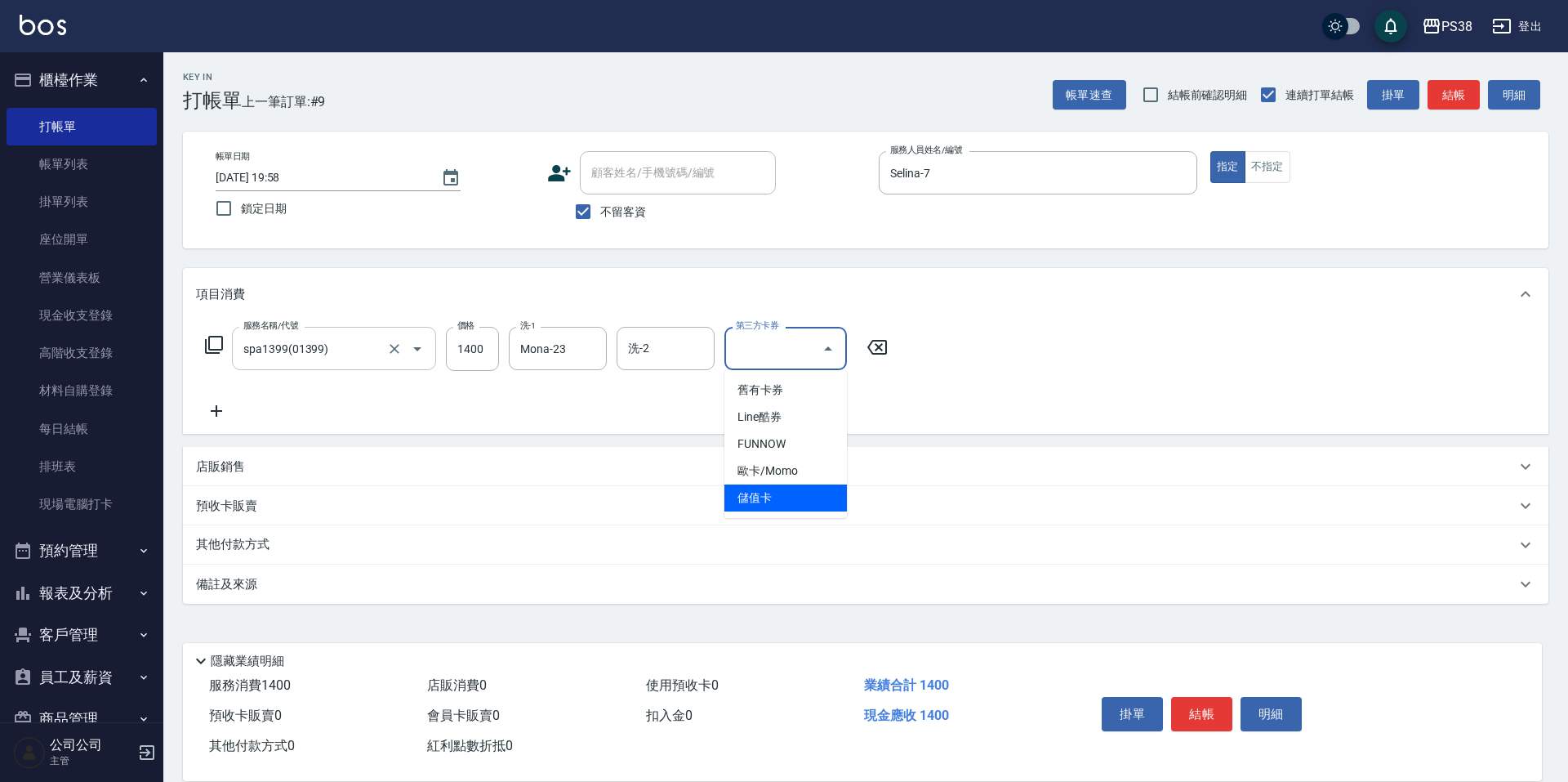
click at [781, 493] on span "儲值卡" at bounding box center [785, 497] width 122 height 27
type input "儲值卡"
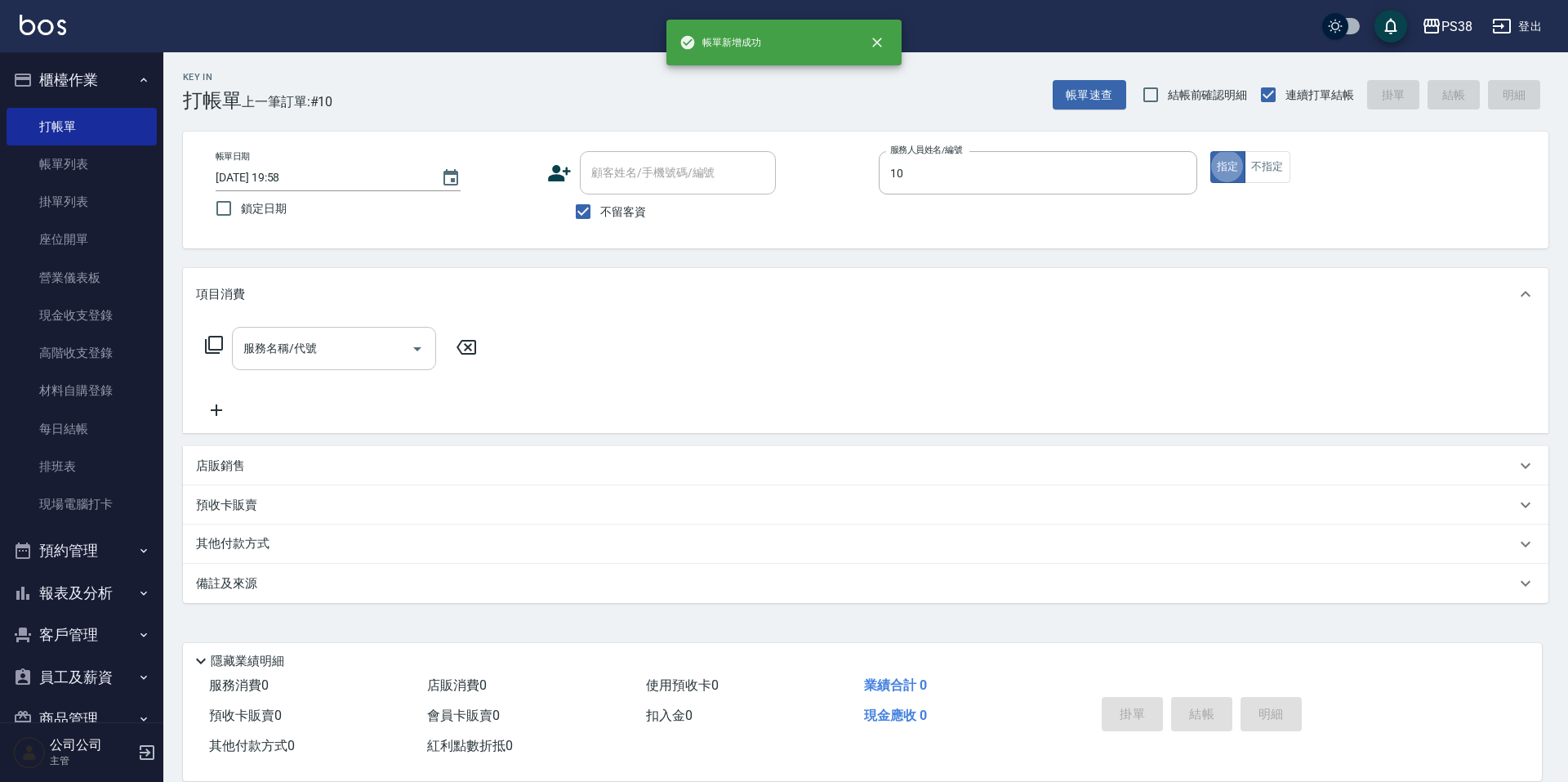
type input "Tiva-10"
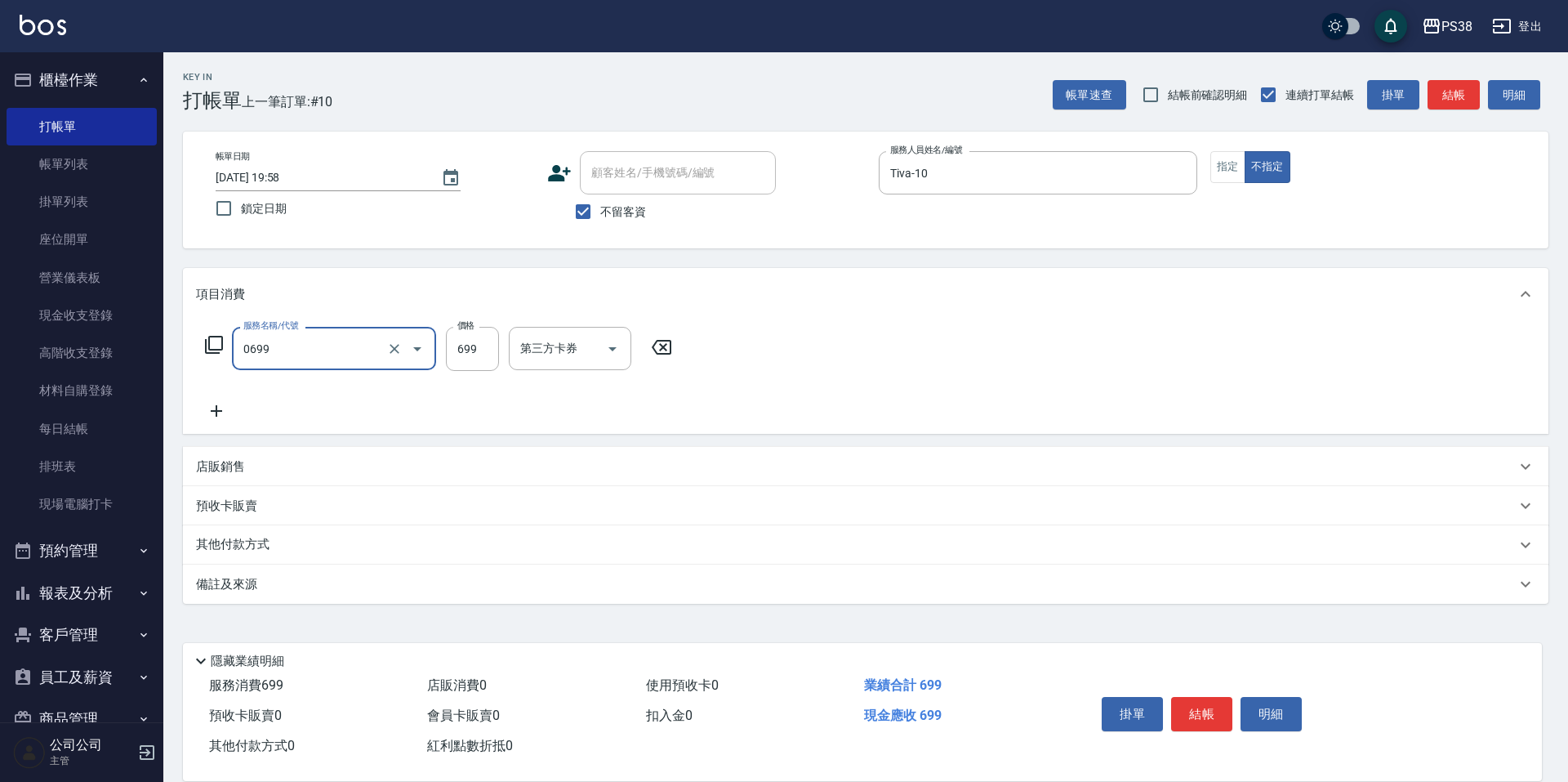
type input "spa699(0699)"
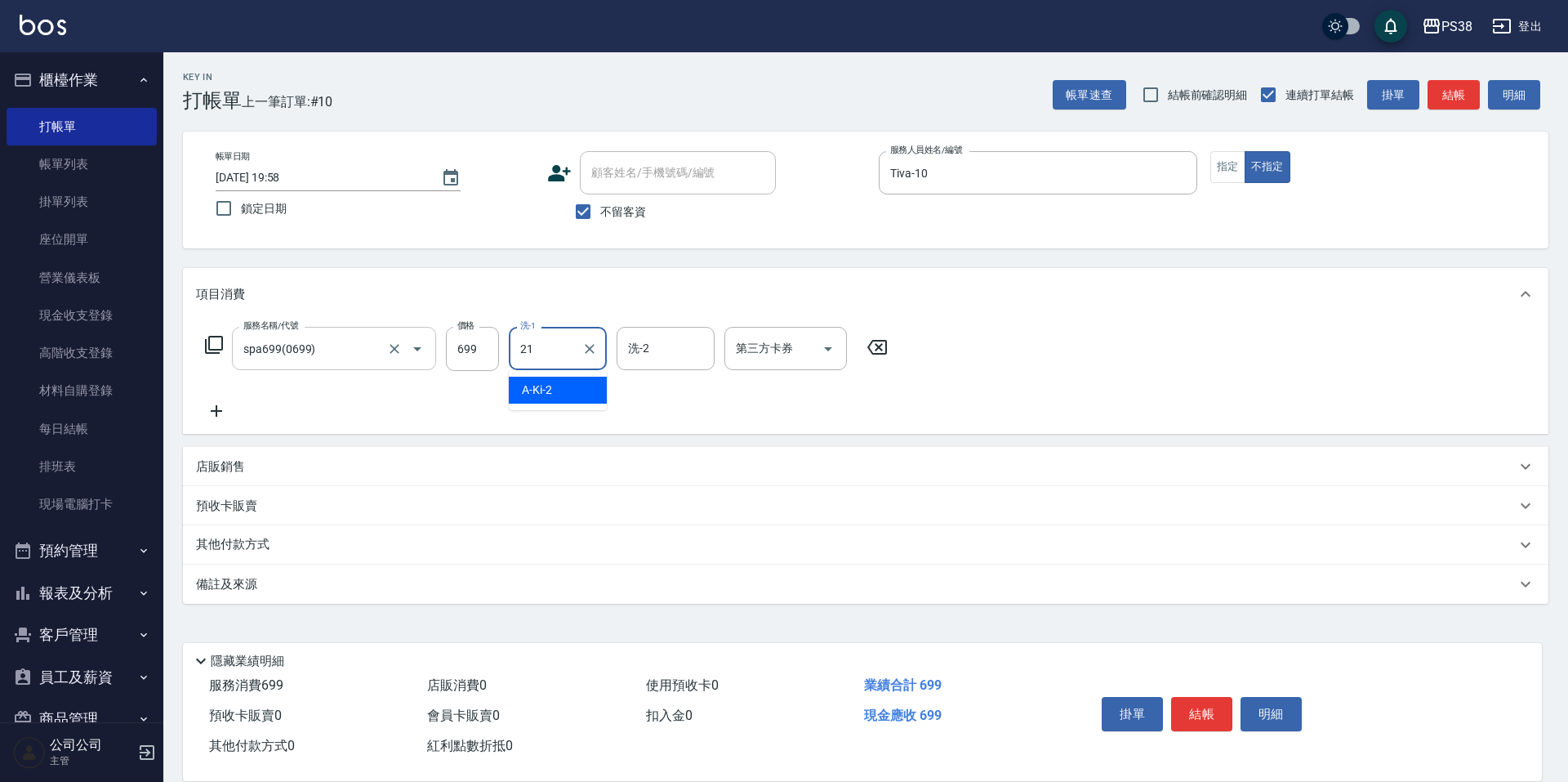
type input "泰迪-21"
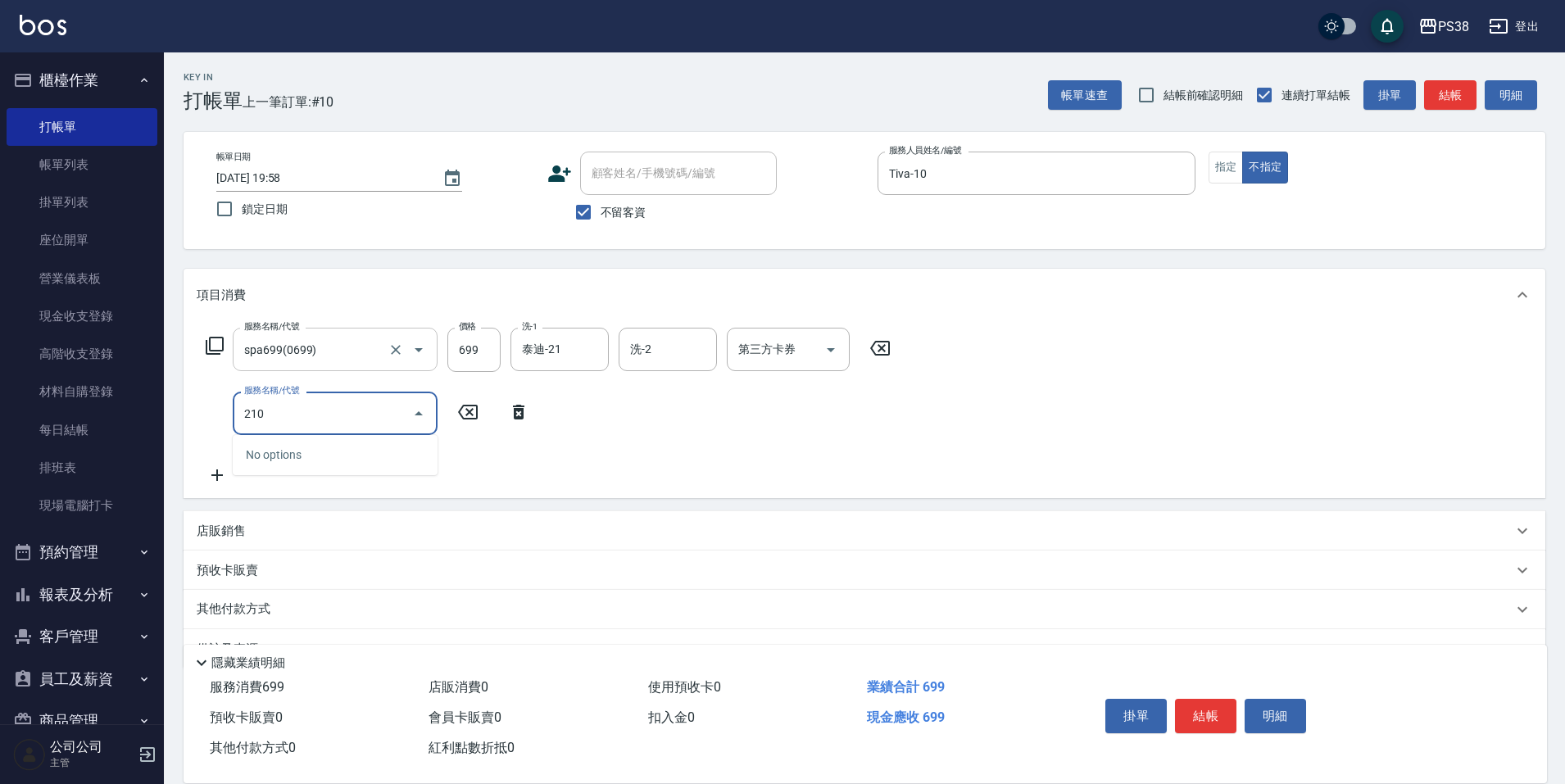
type input "2100"
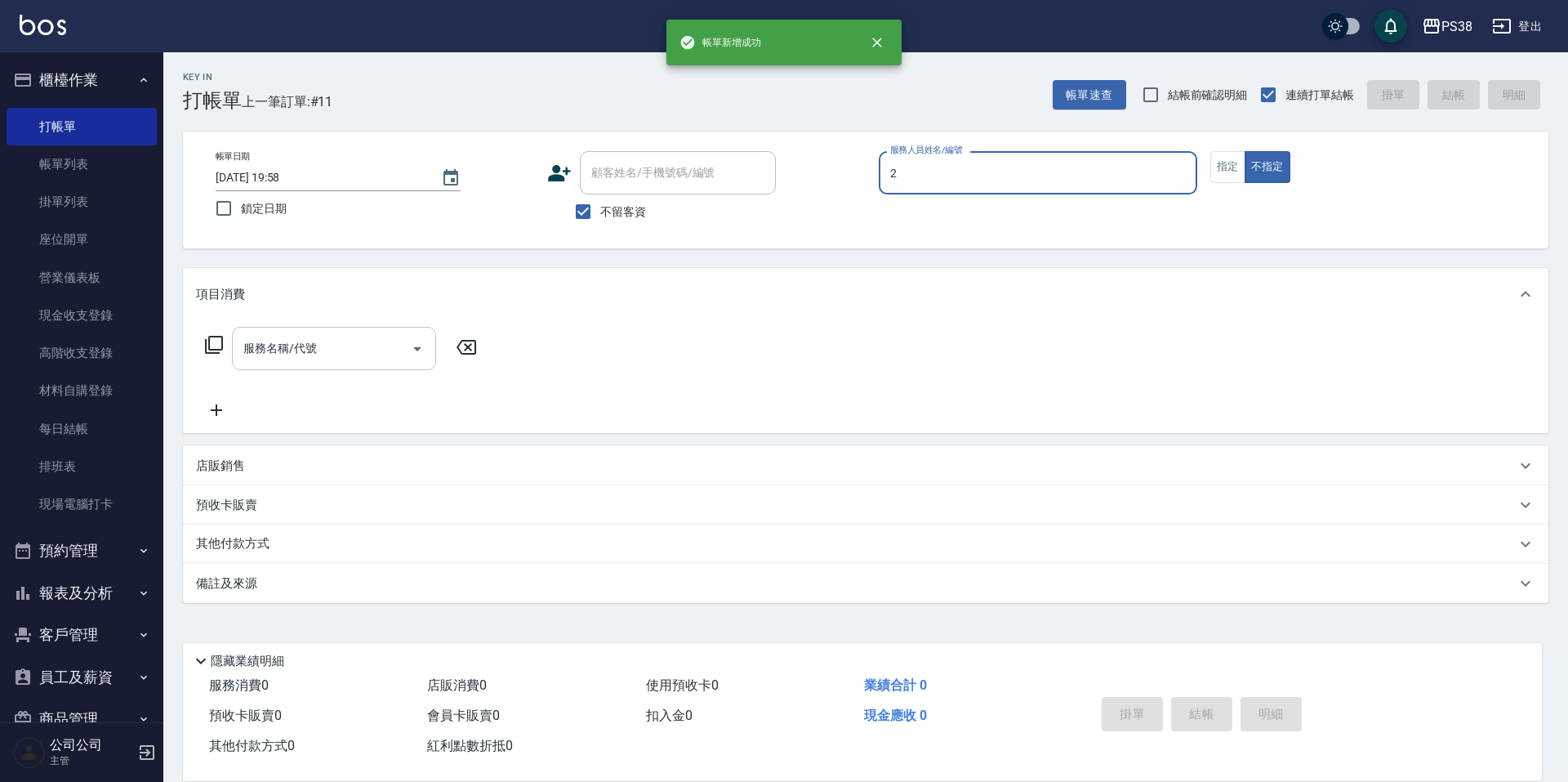
type input "A-Ki-2"
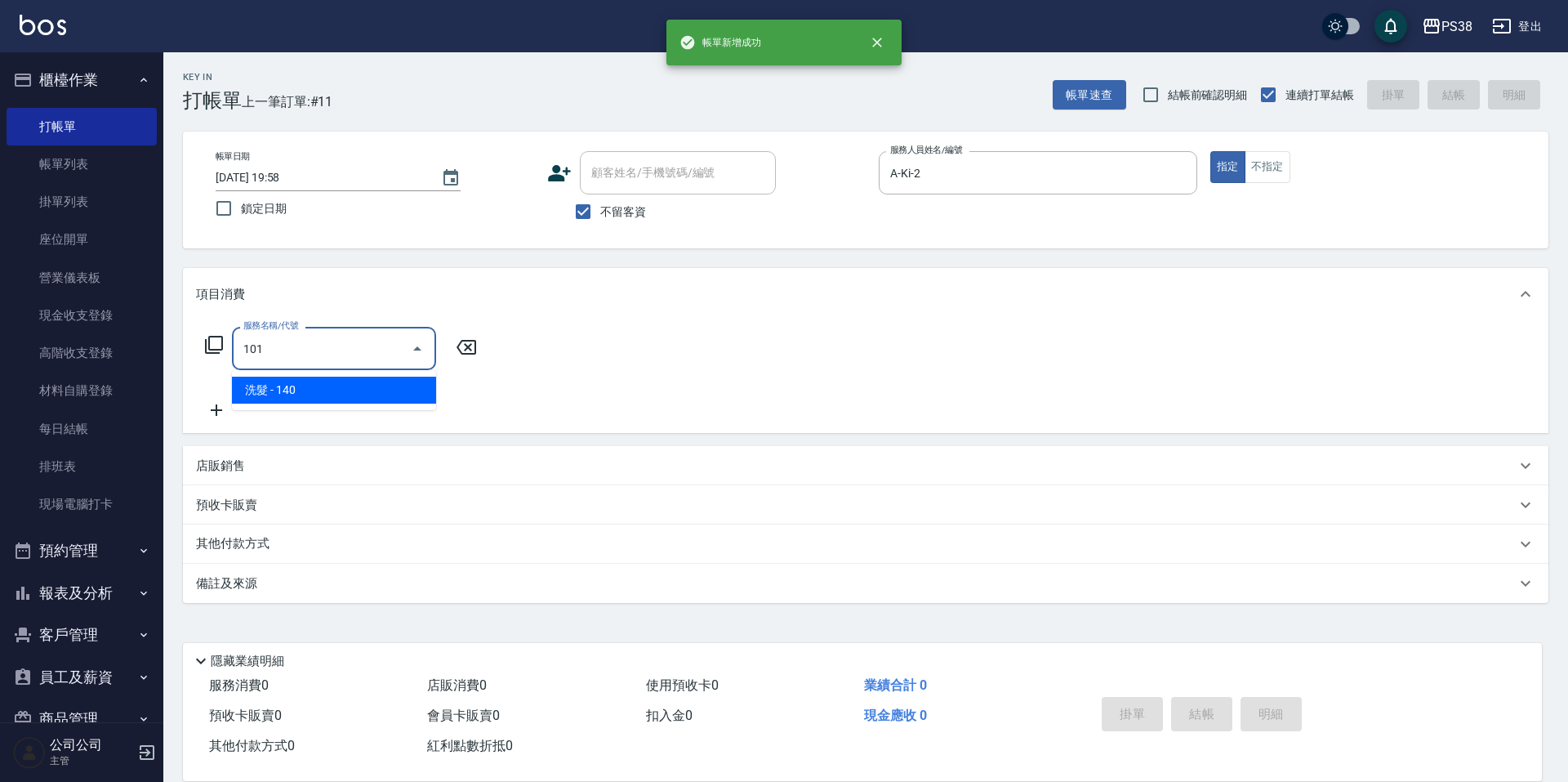
type input "洗髮(101)"
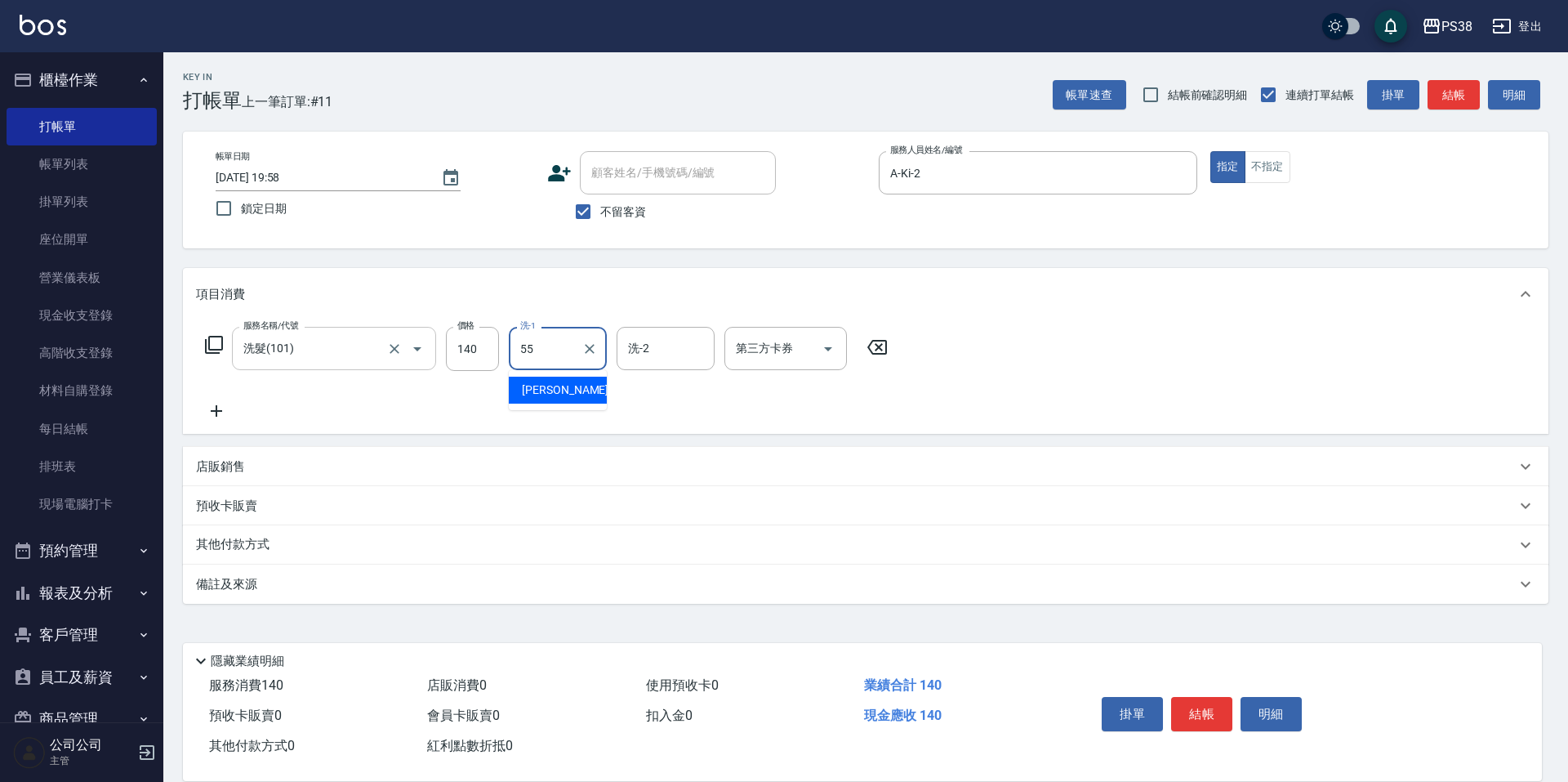
type input "[PERSON_NAME]-55"
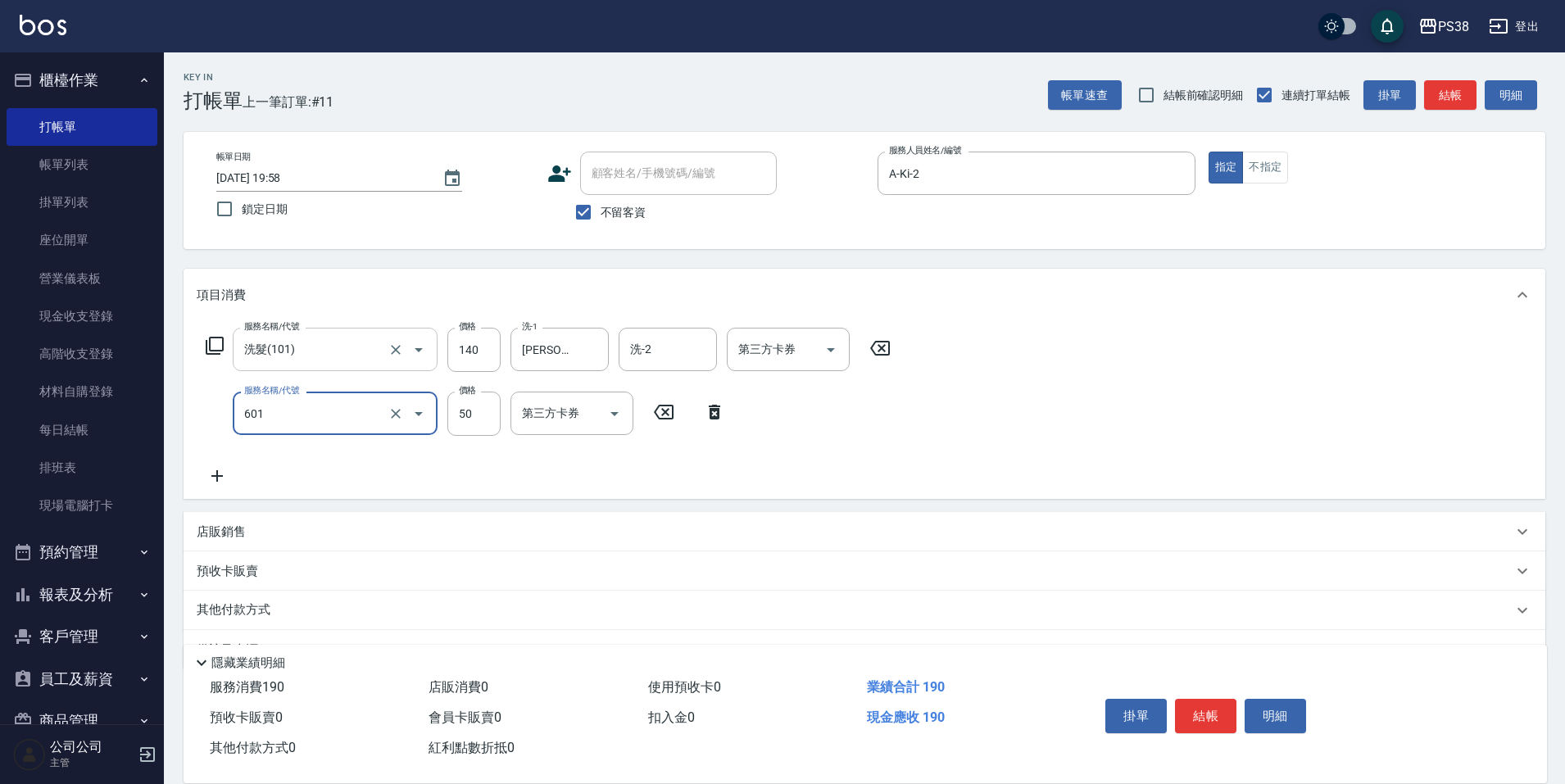
type input "精油50(601)"
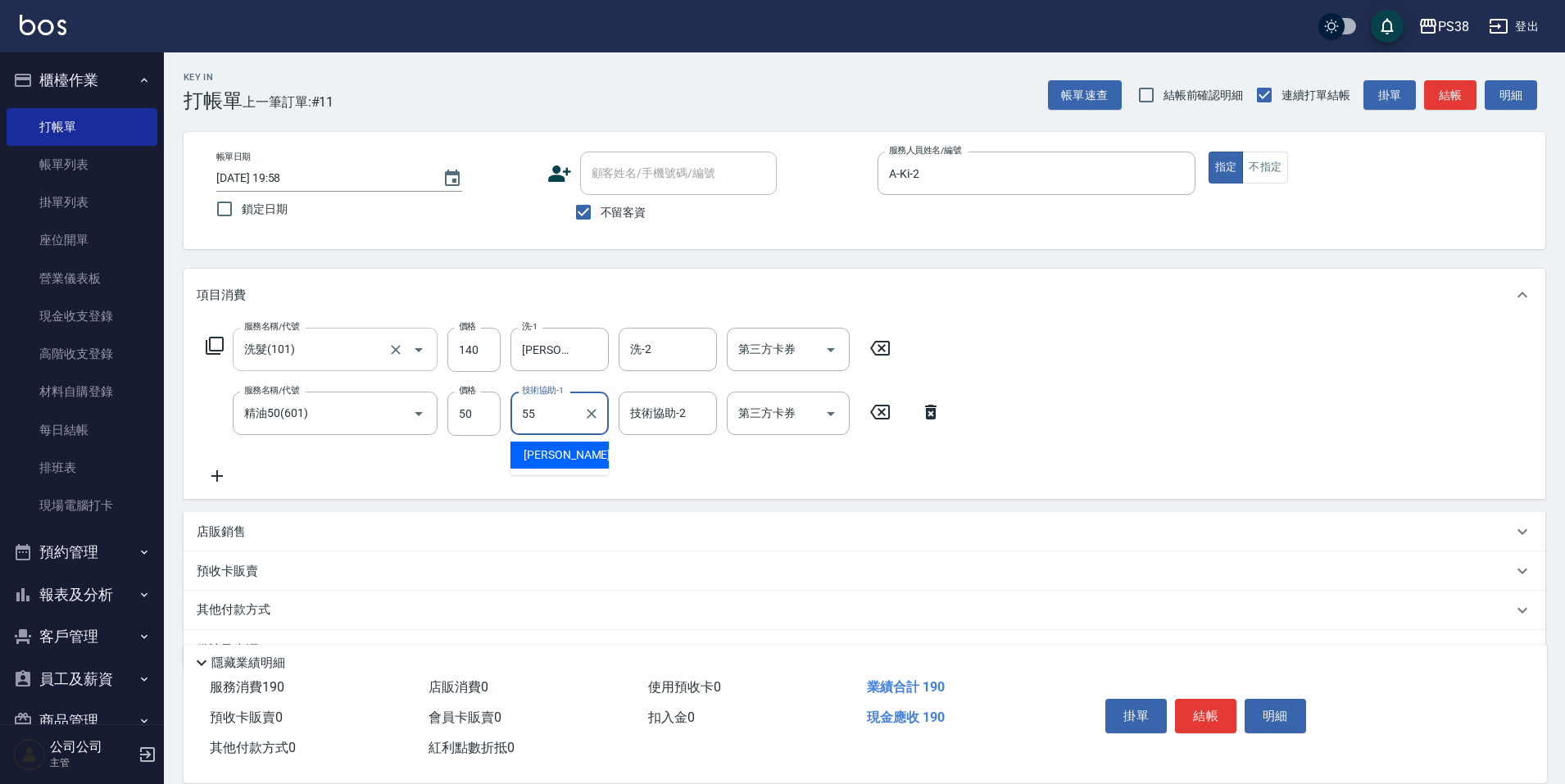
type input "[PERSON_NAME]-55"
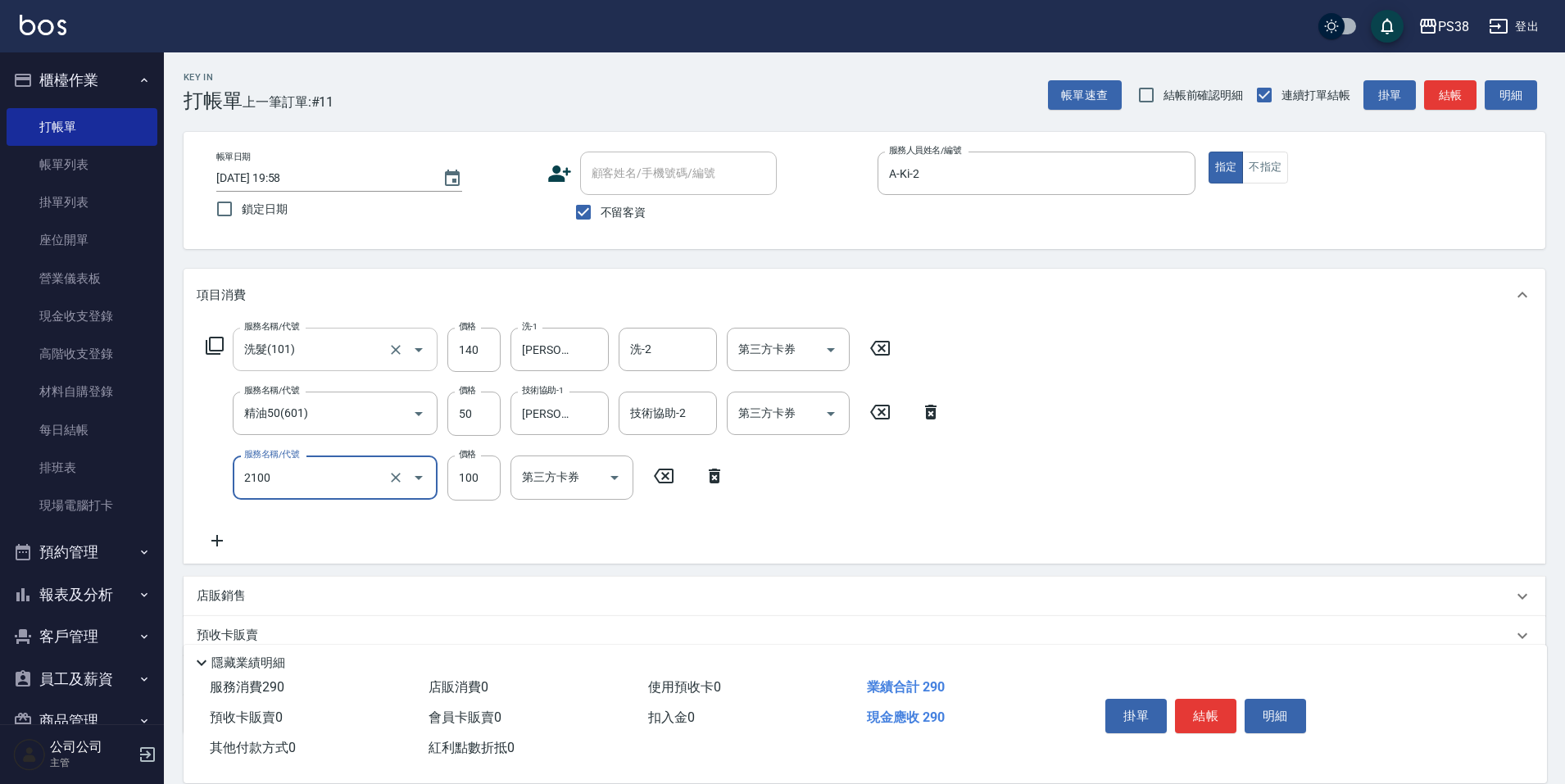
type input "剪髮與造型(任意金額)(2100)"
type input "210"
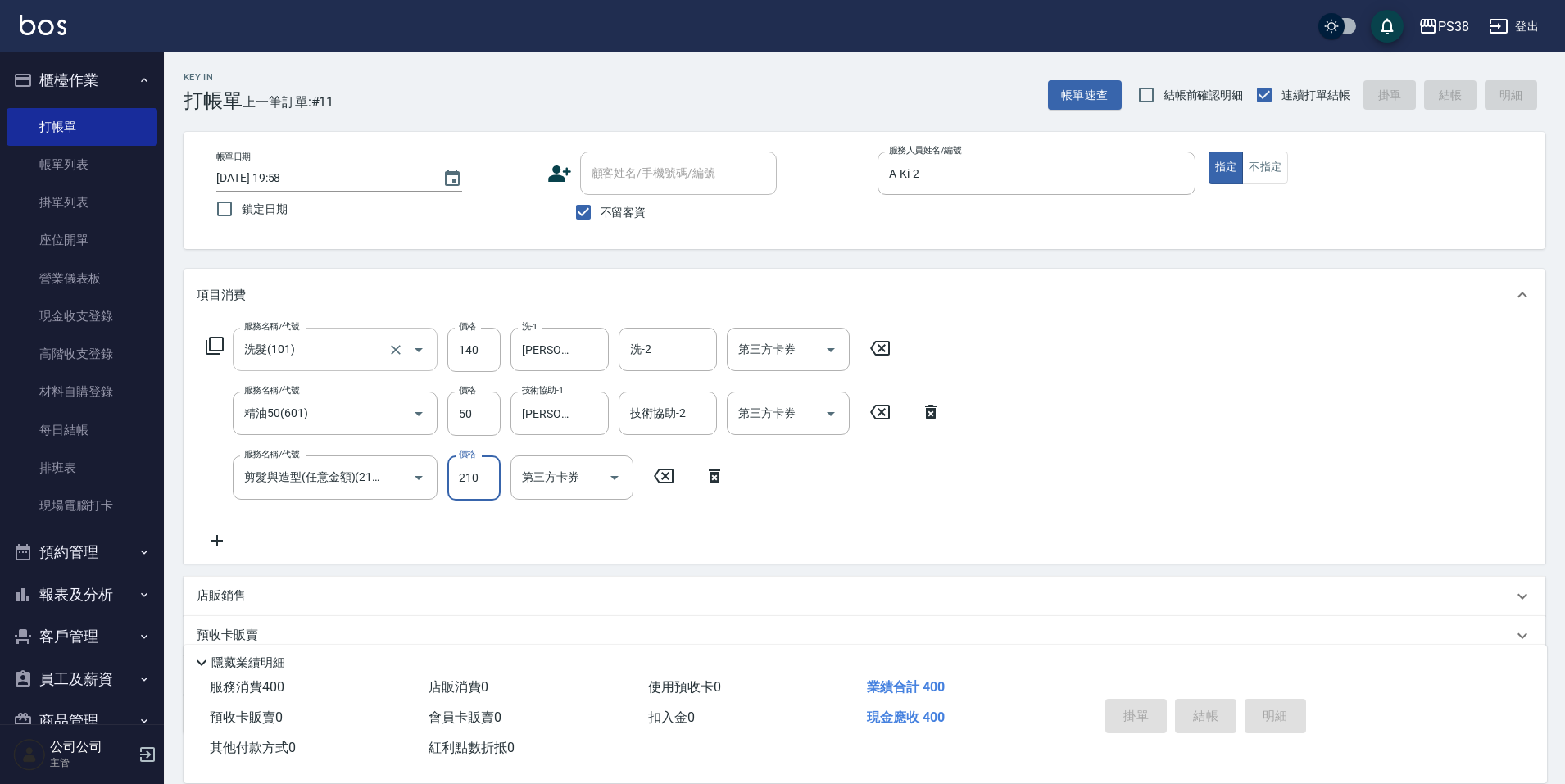
type input "[DATE] 19:59"
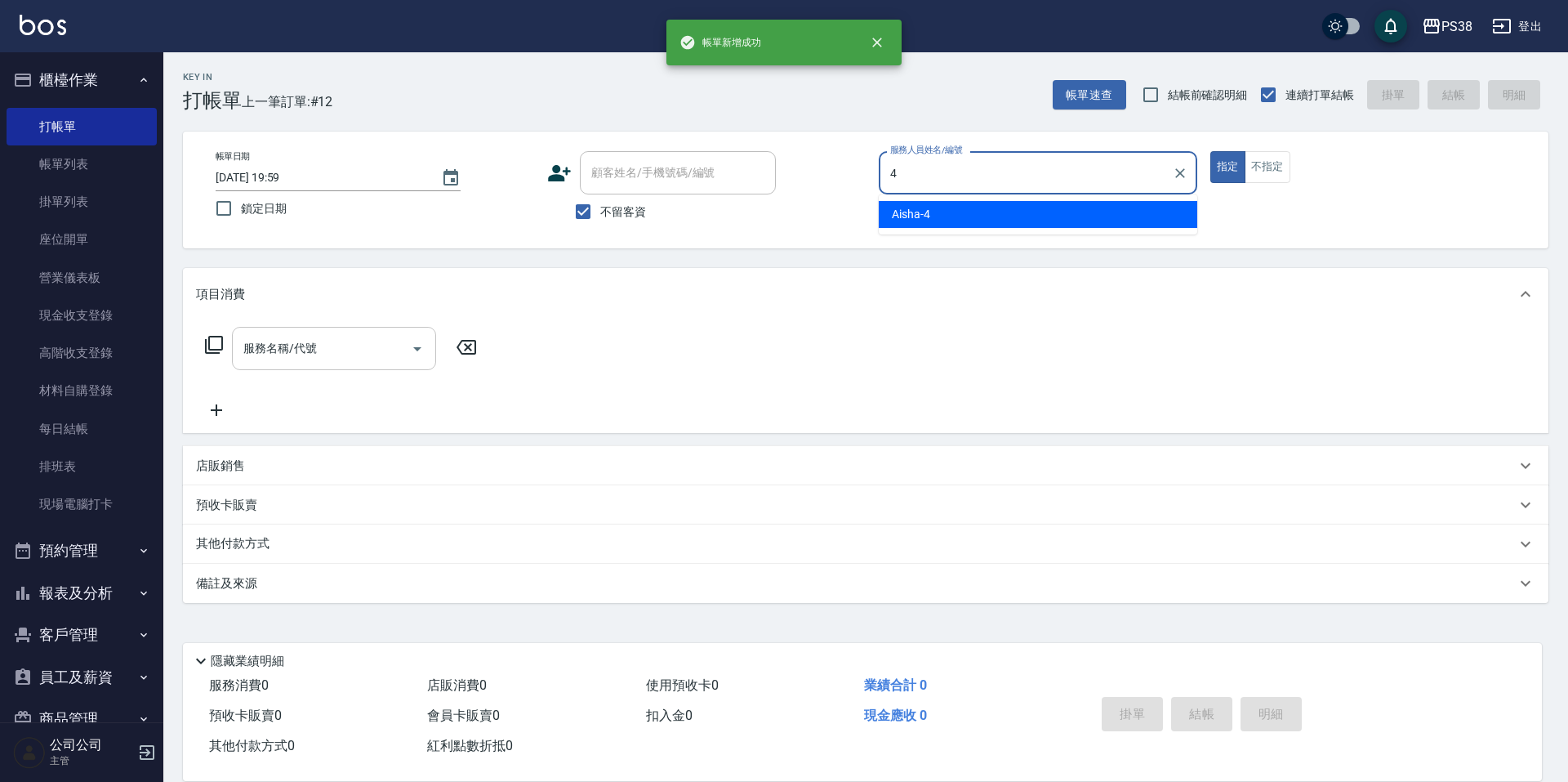
type input "Aisha-4"
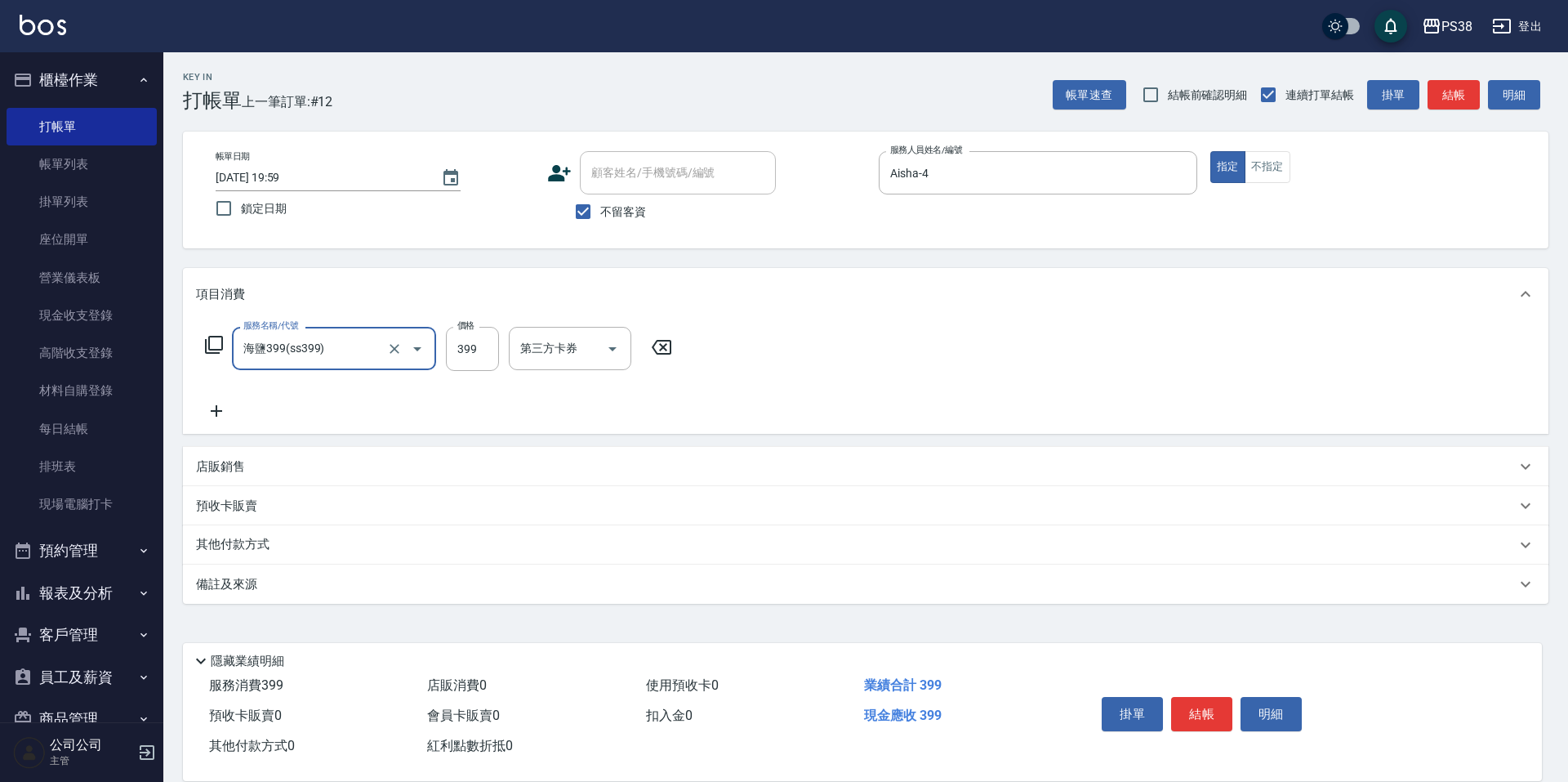
type input "海鹽399(ss399)"
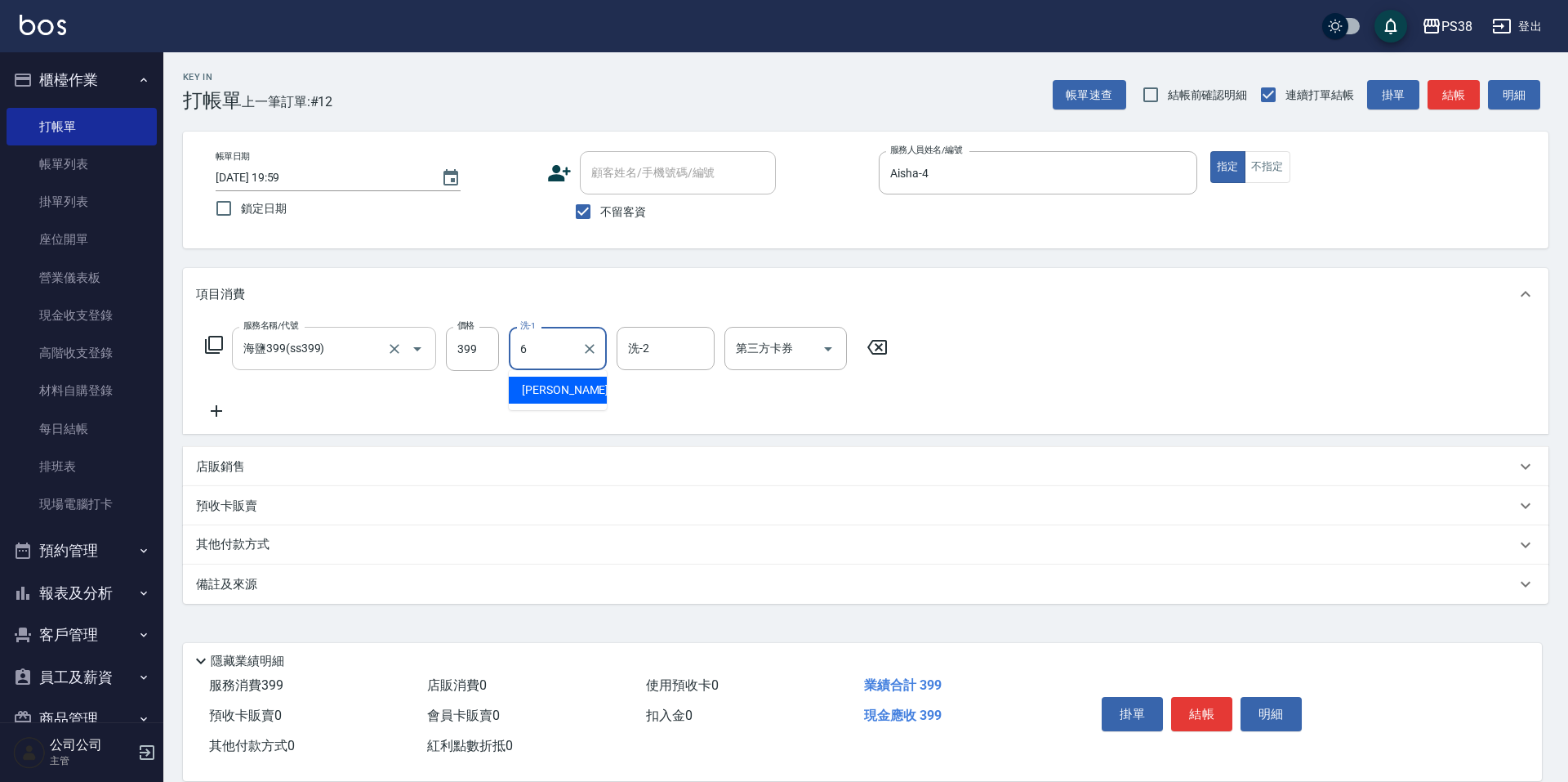
type input "[PERSON_NAME]-6"
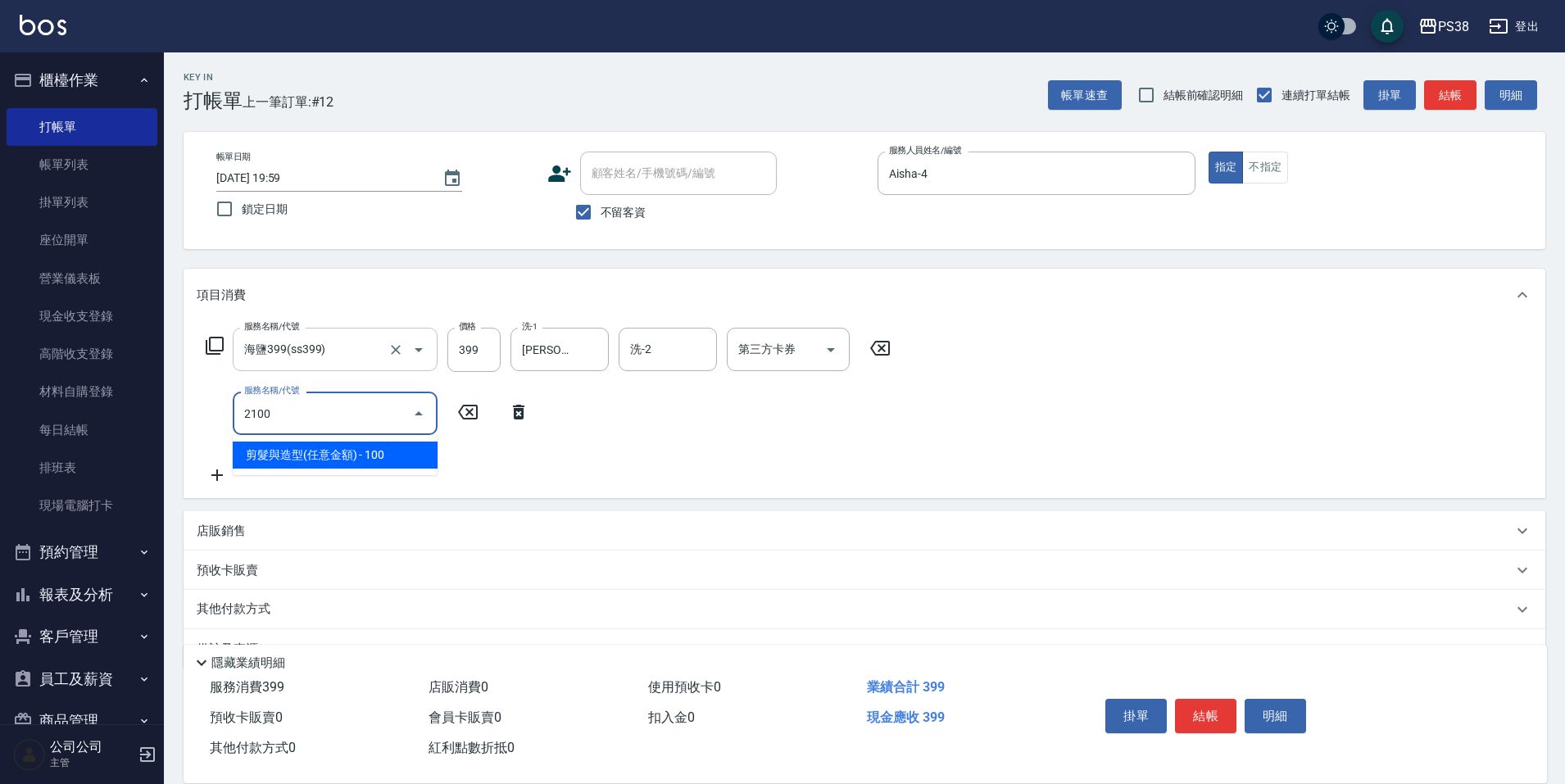
type input "剪髮與造型(任意金額)(2100)"
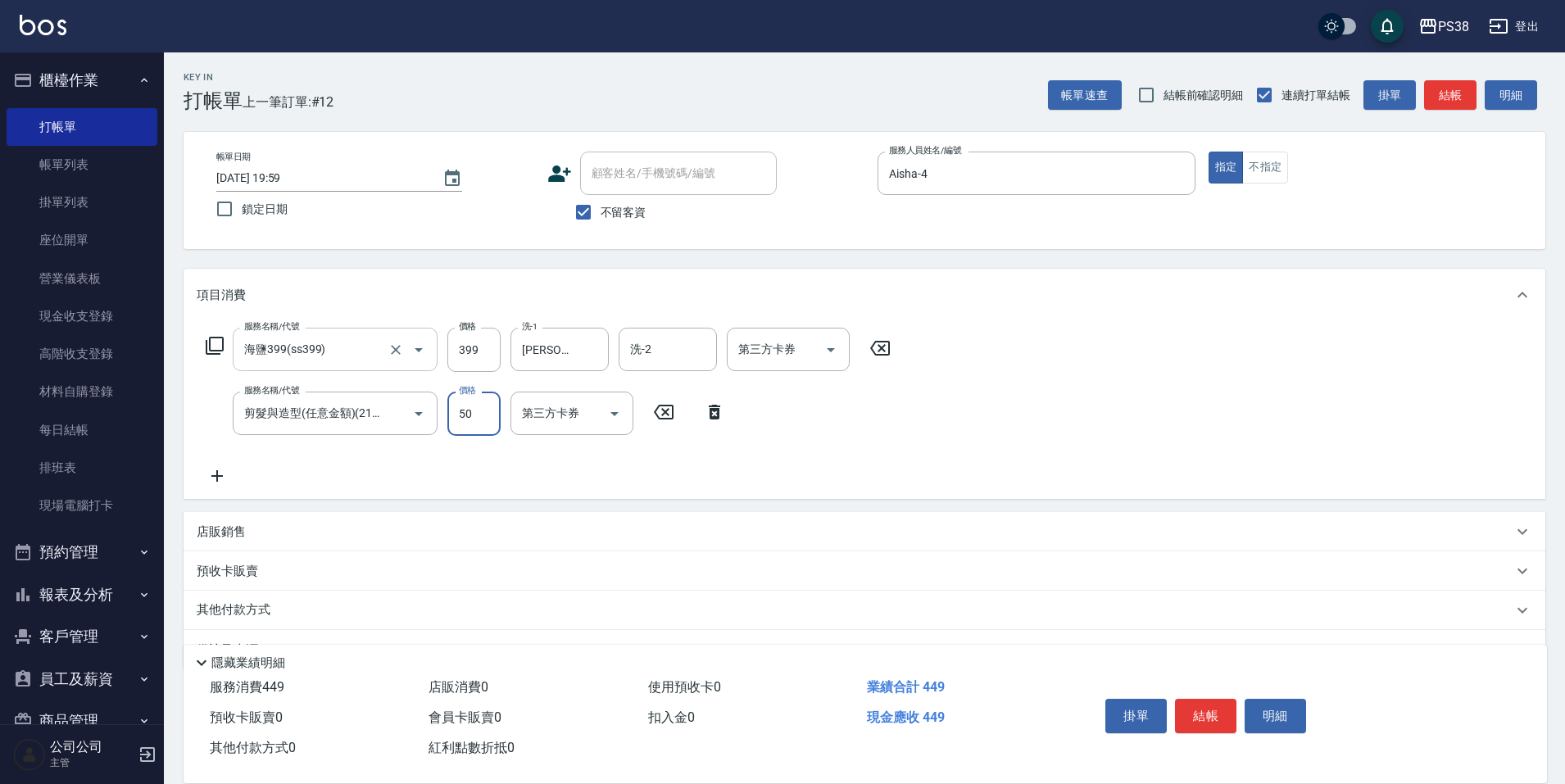
type input "50"
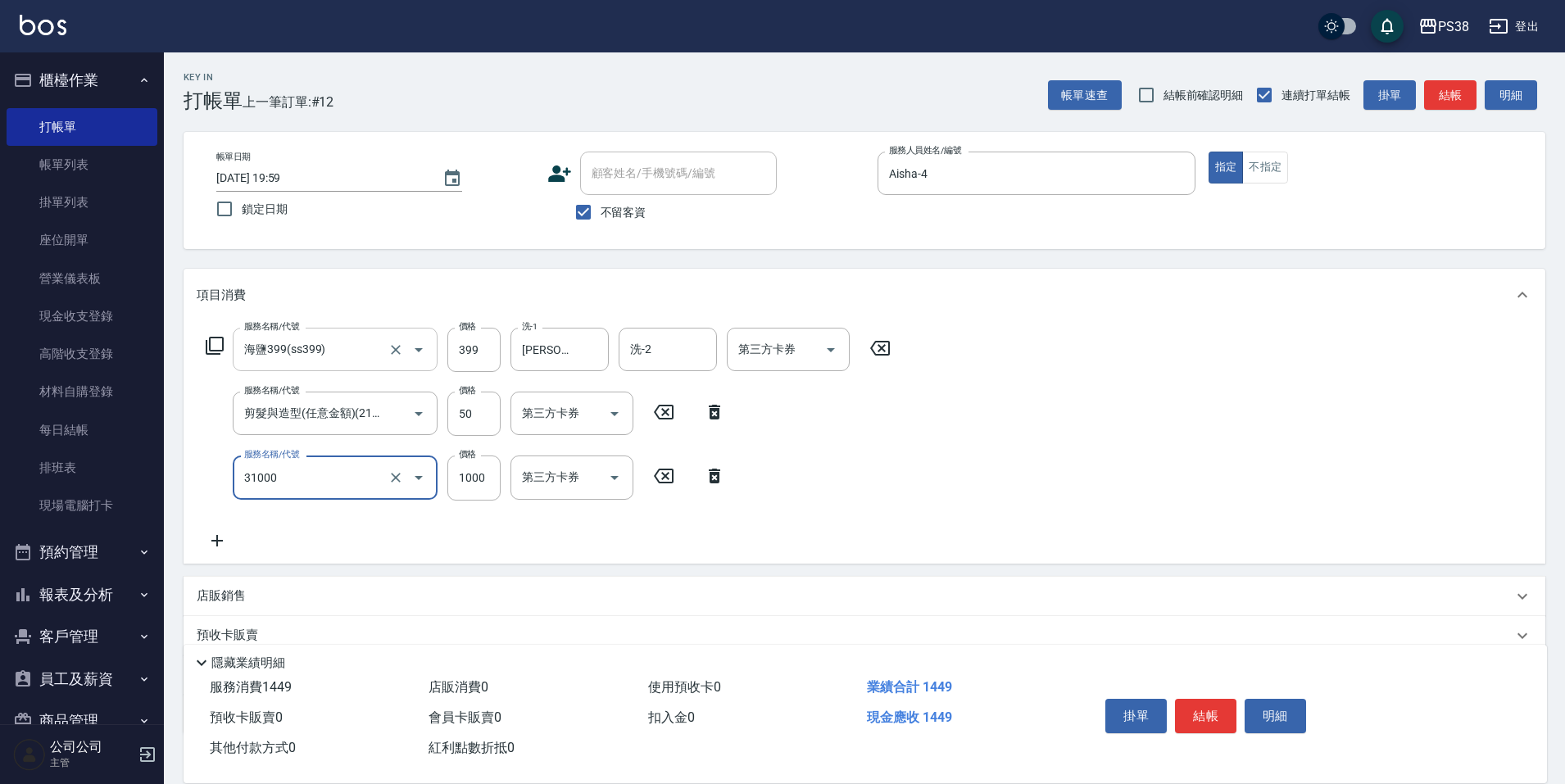
type input "酵素護髮(31000)"
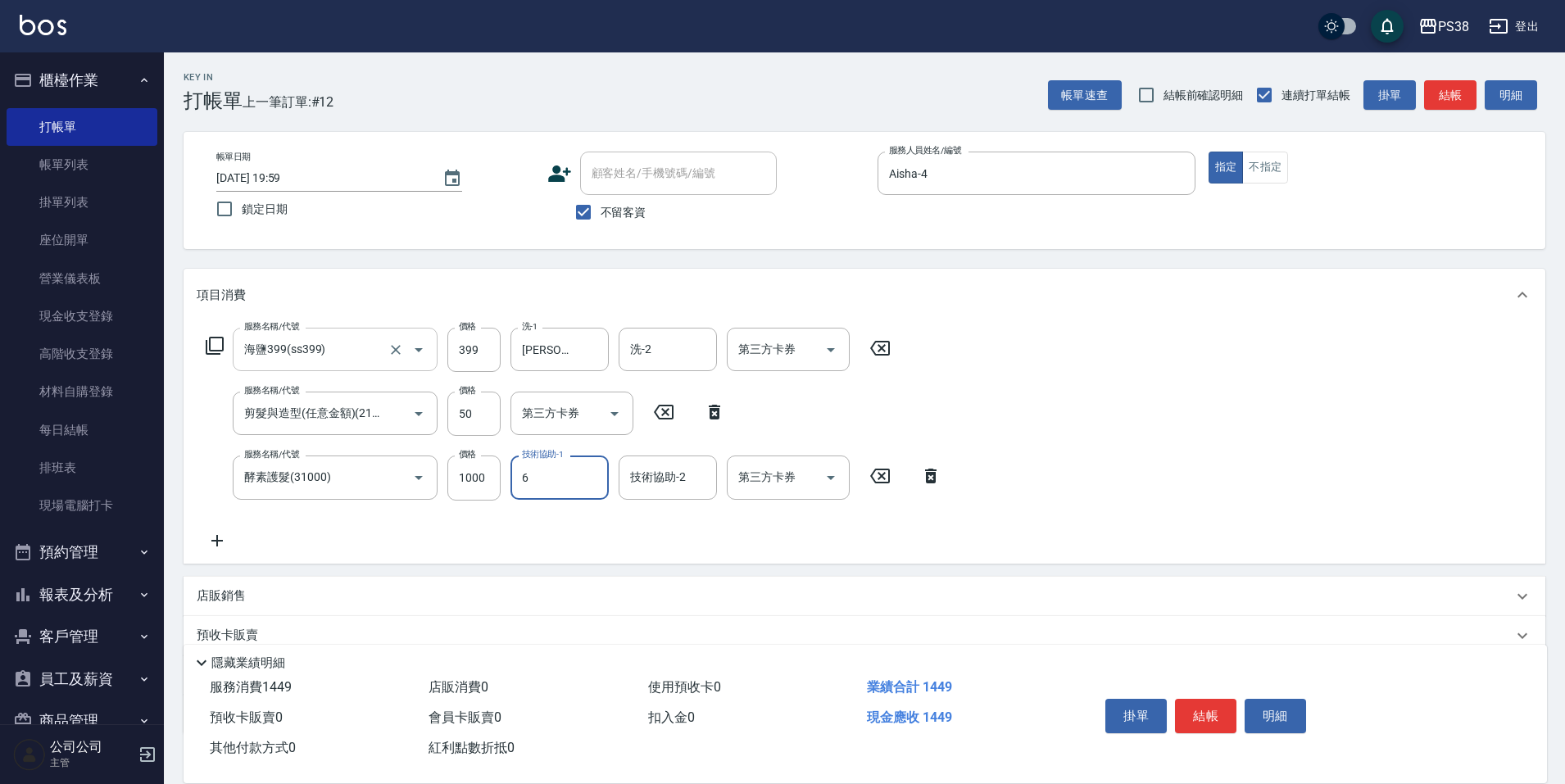
type input "[PERSON_NAME]-6"
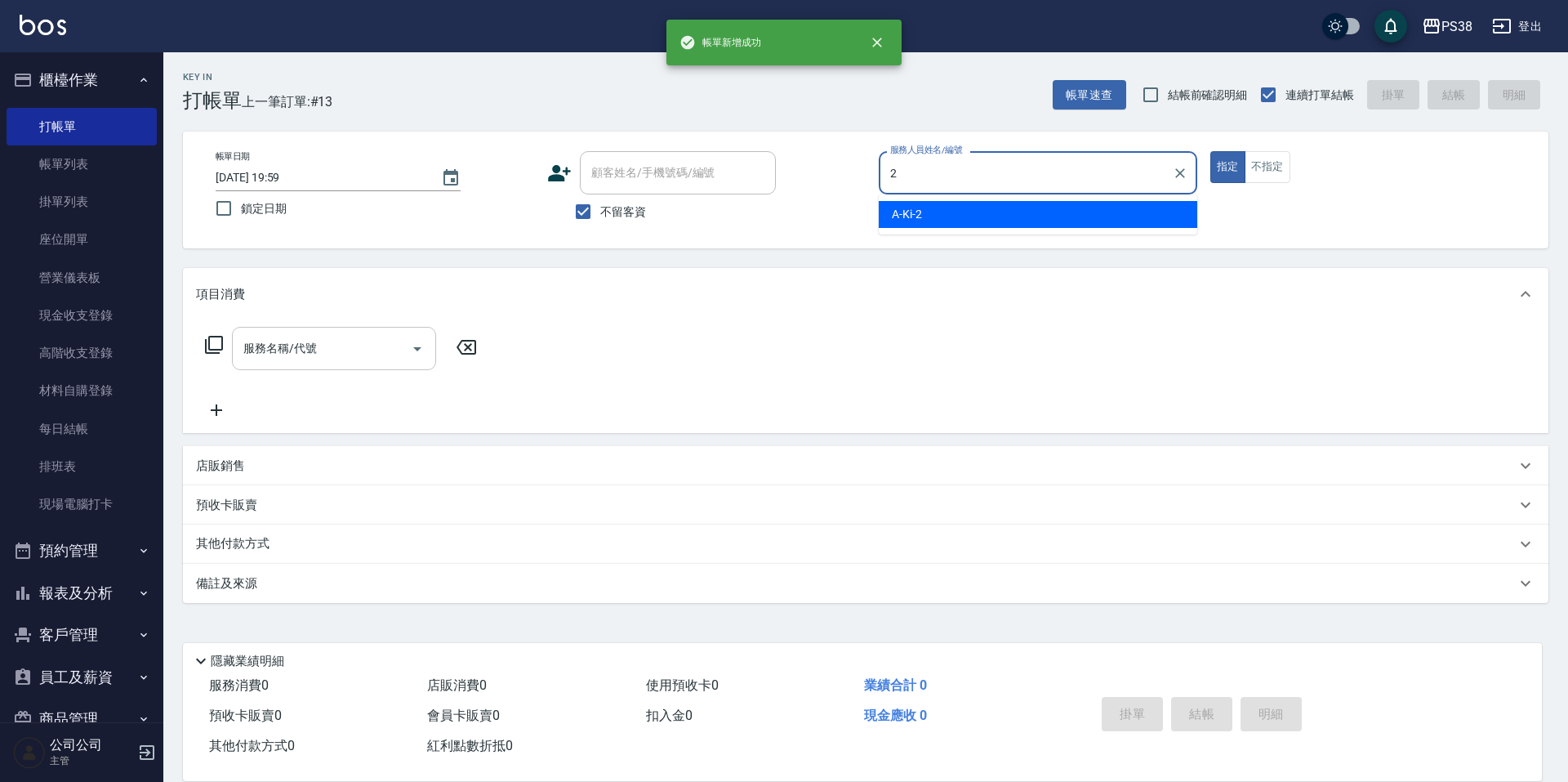
type input "A-Ki-2"
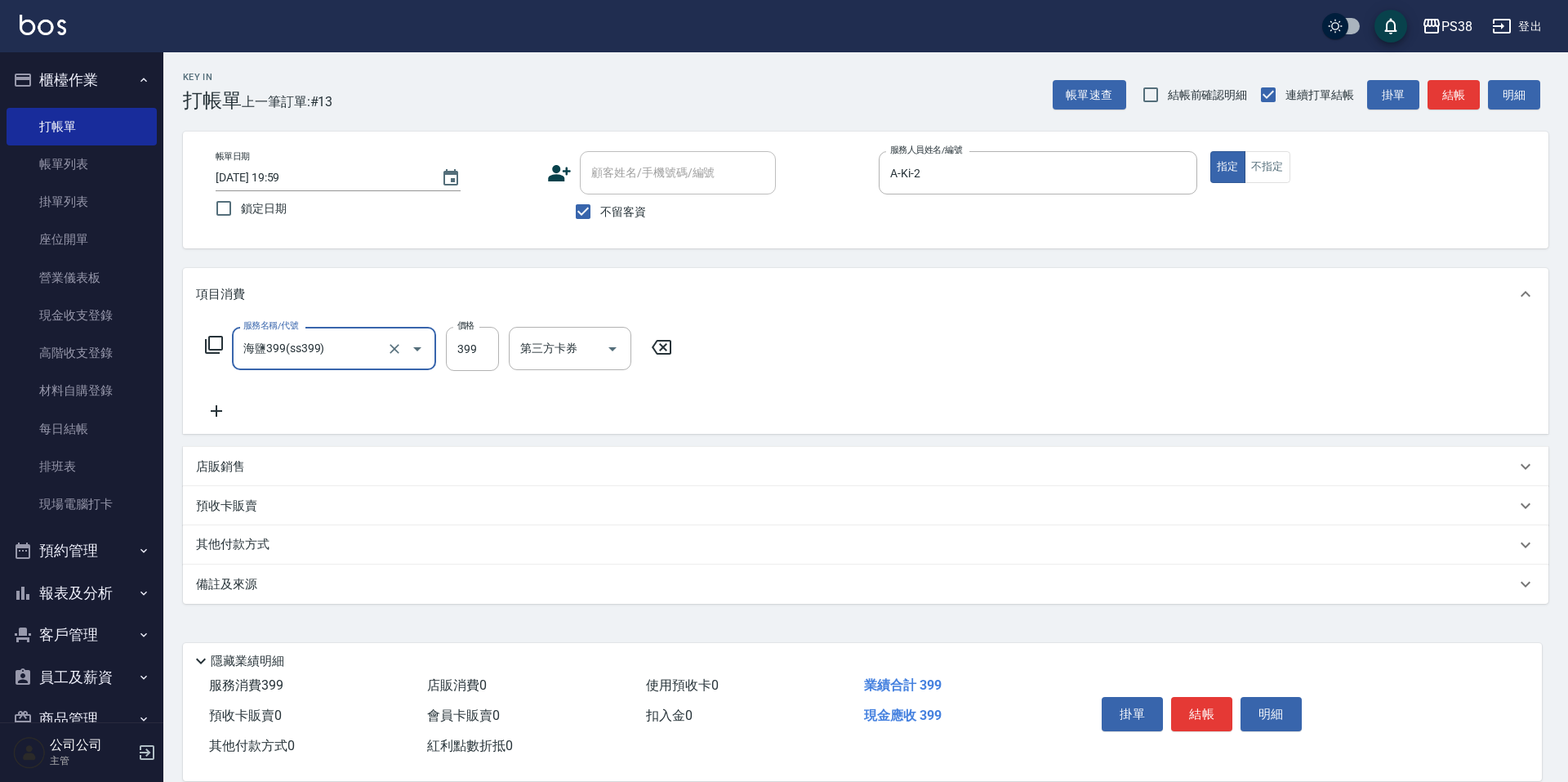
type input "海鹽399(ss399)"
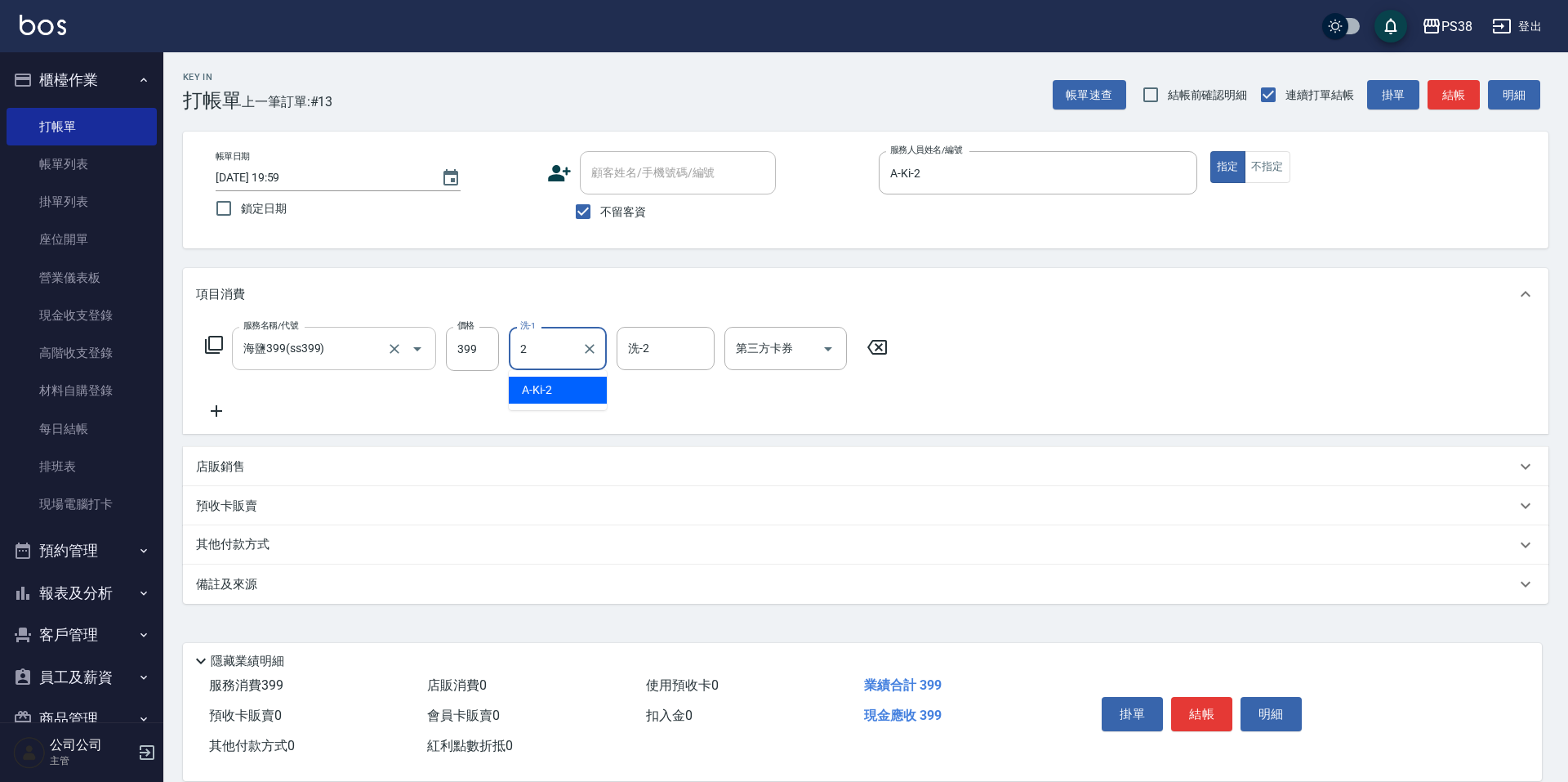
type input "A-Ki-2"
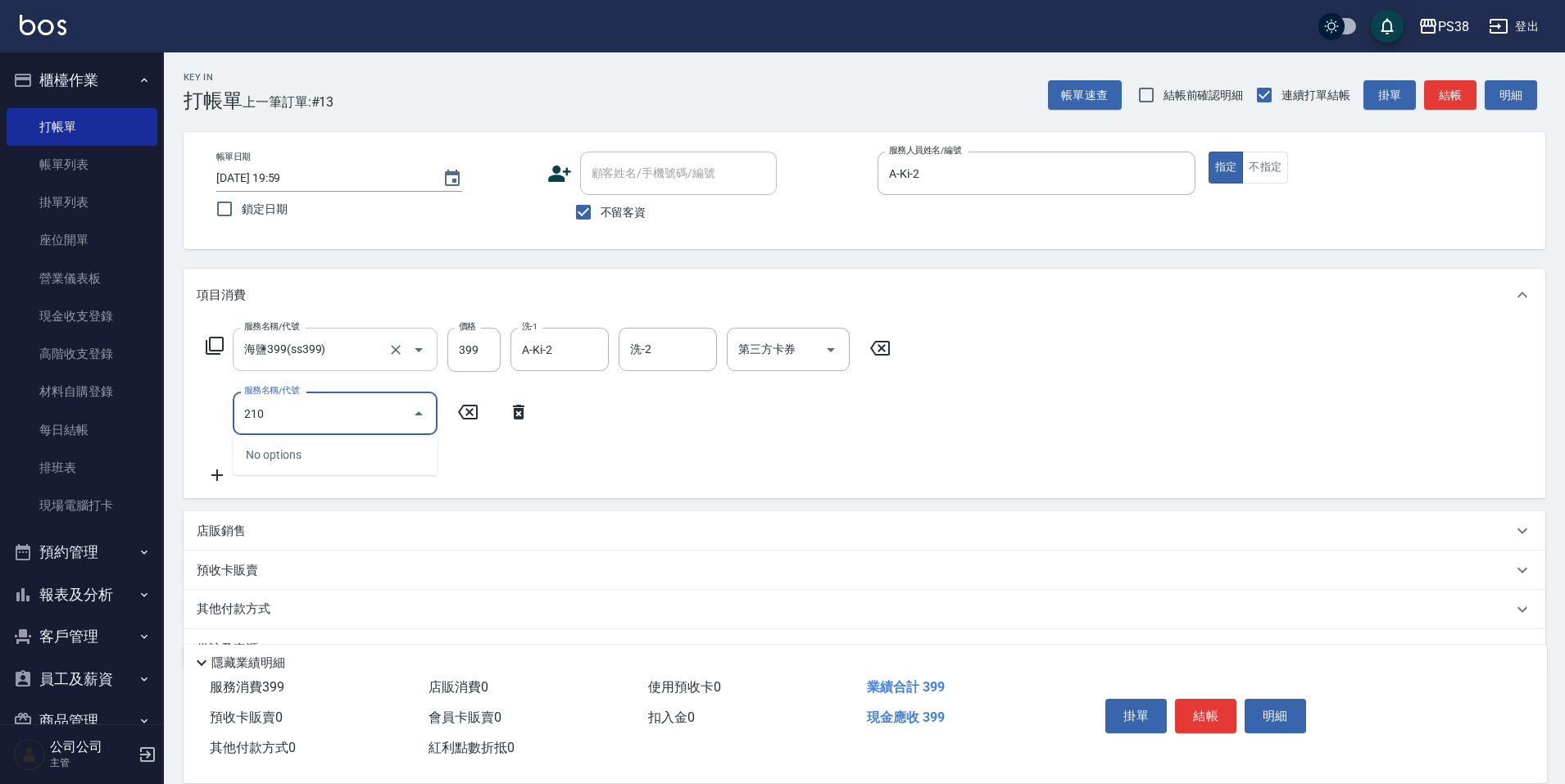
type input "2100"
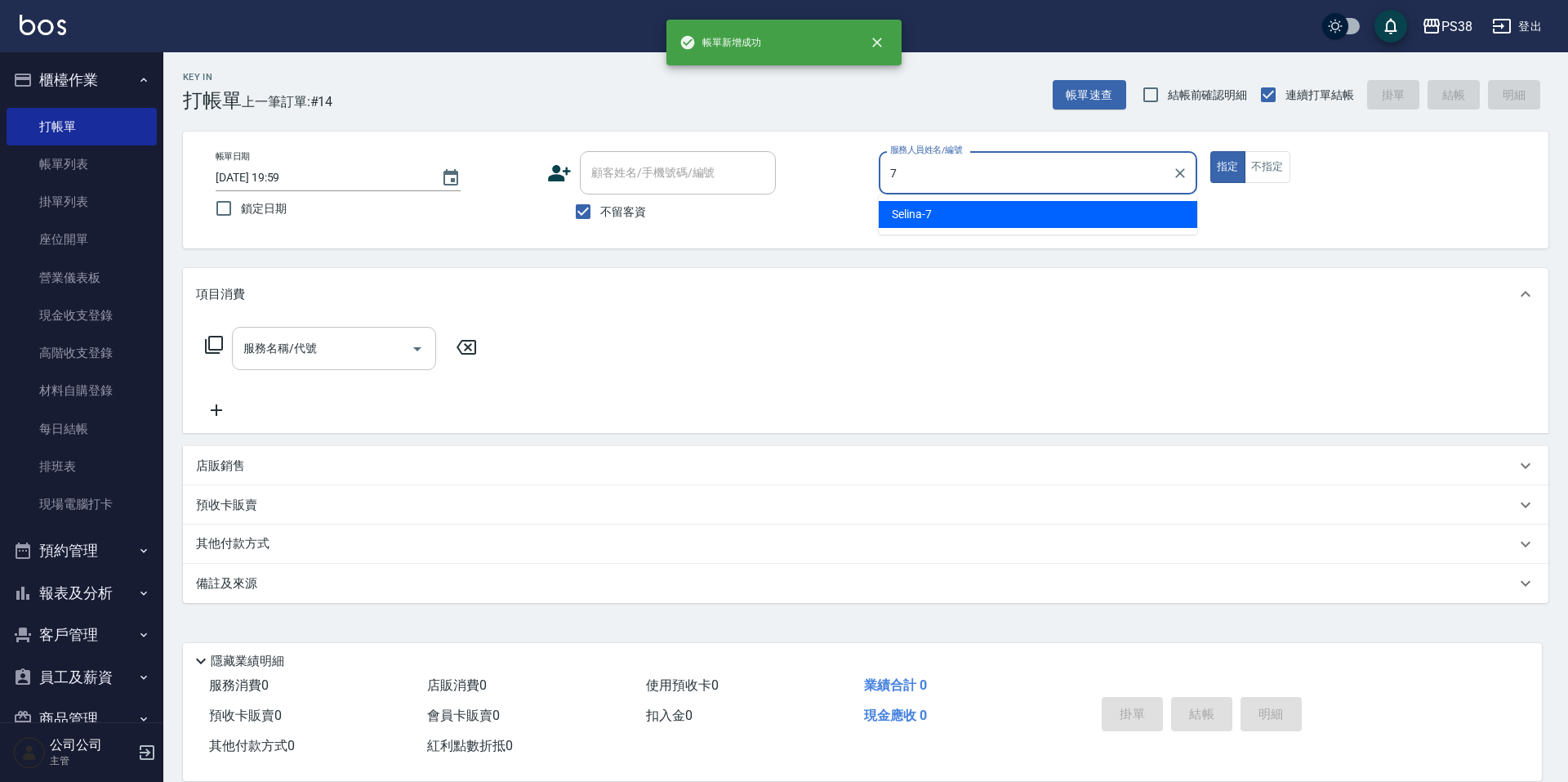
type input "Selina-7"
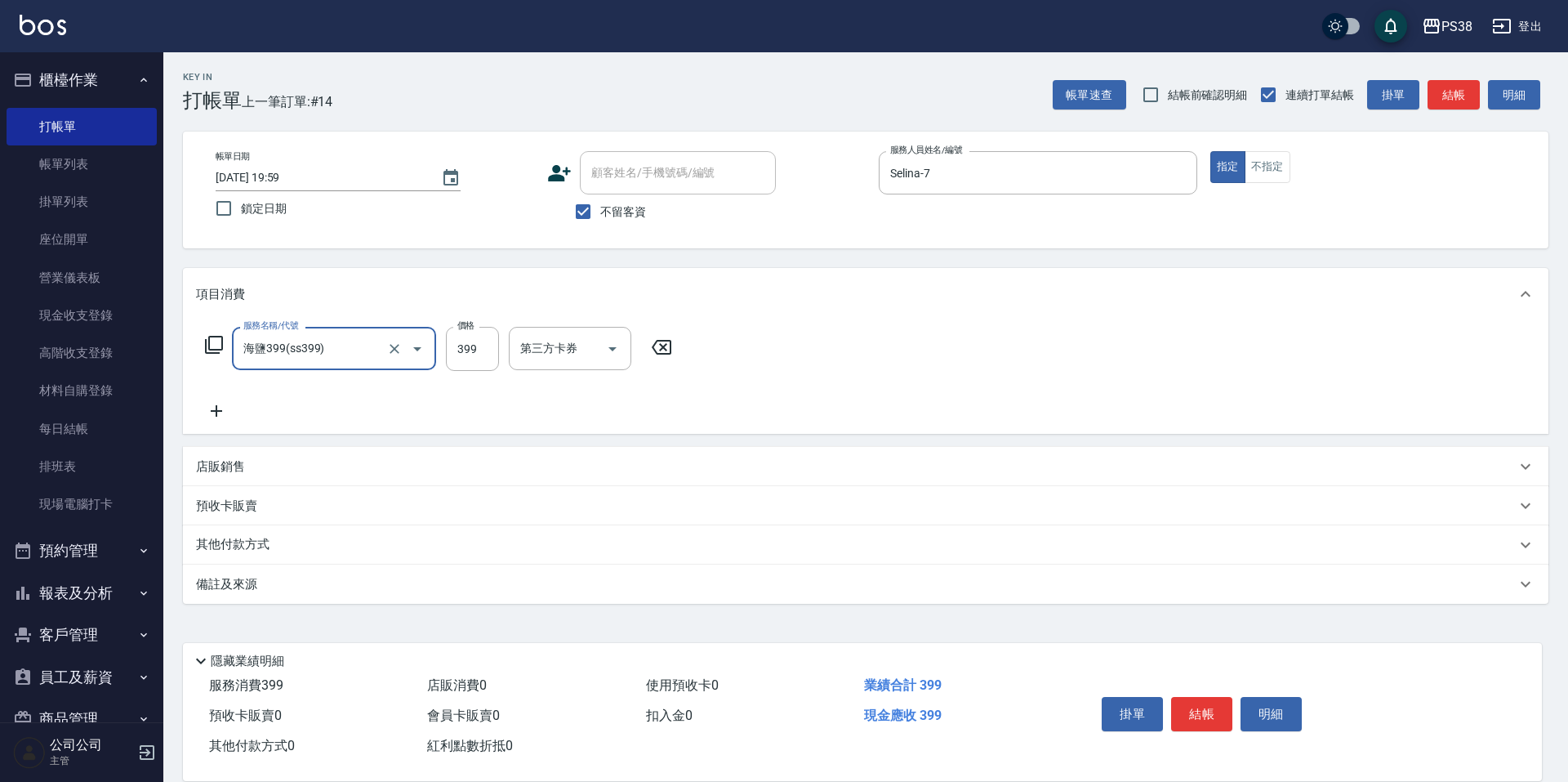
type input "海鹽399(ss399)"
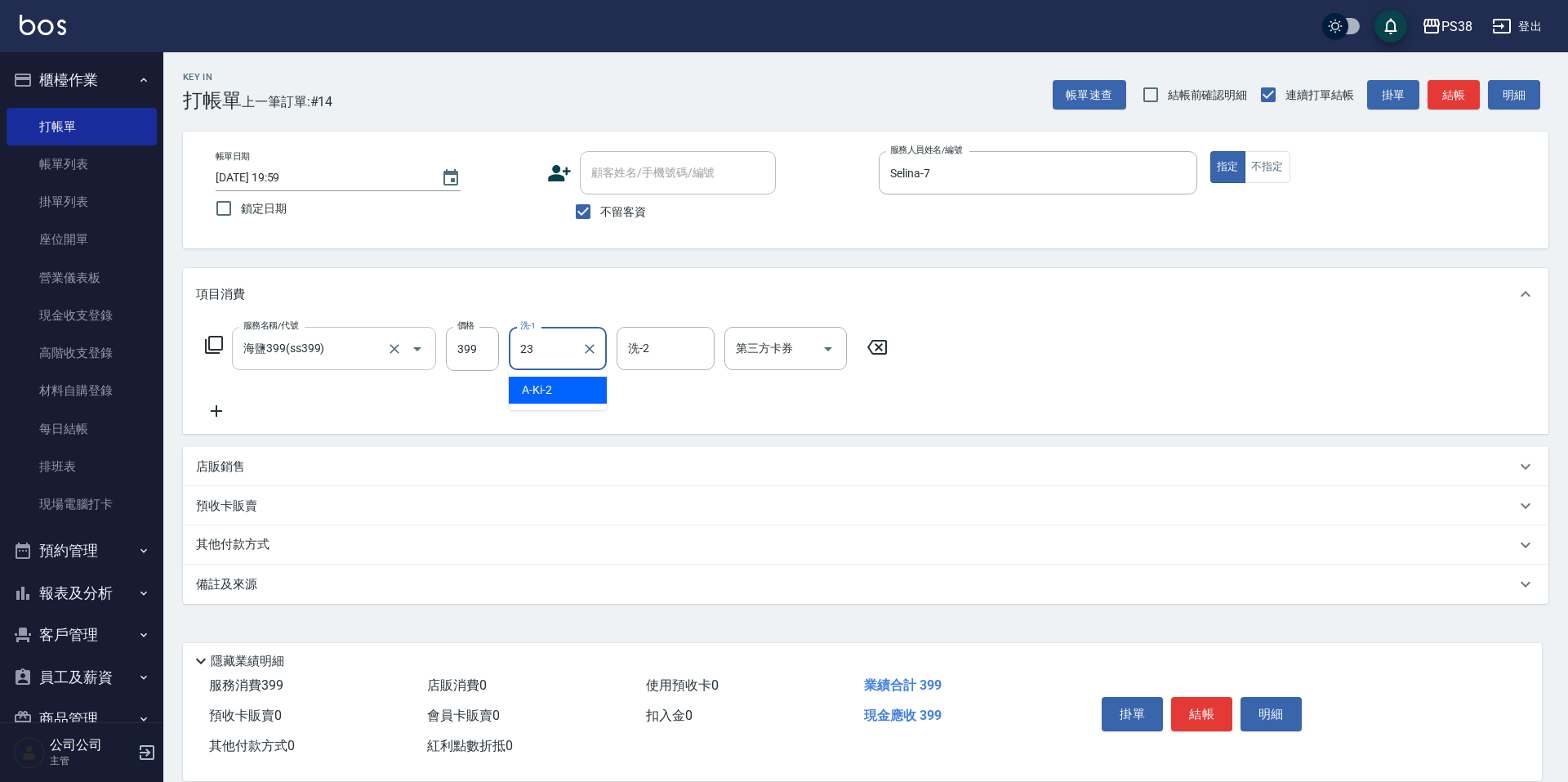
type input "Mona-23"
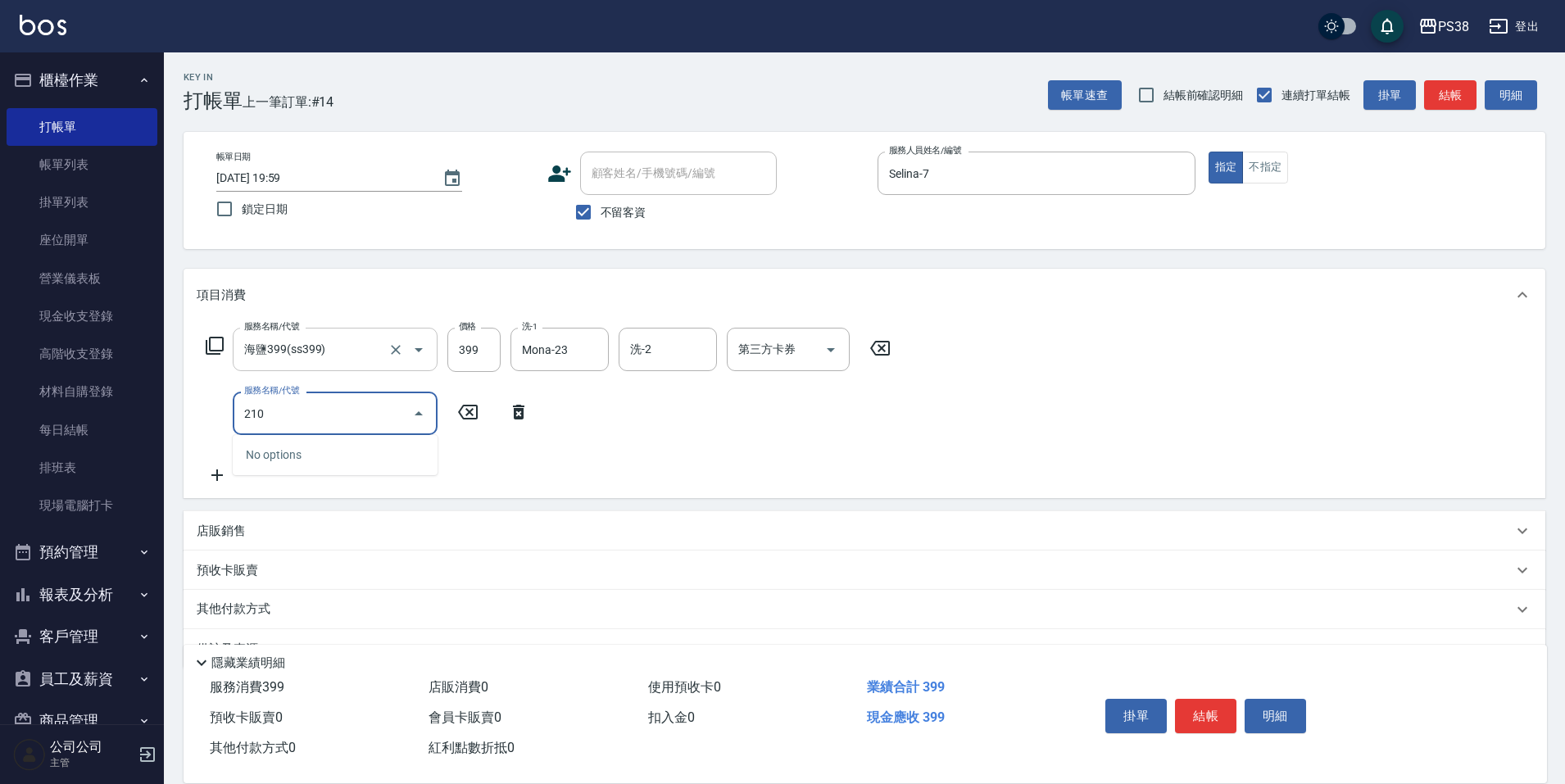
type input "2100"
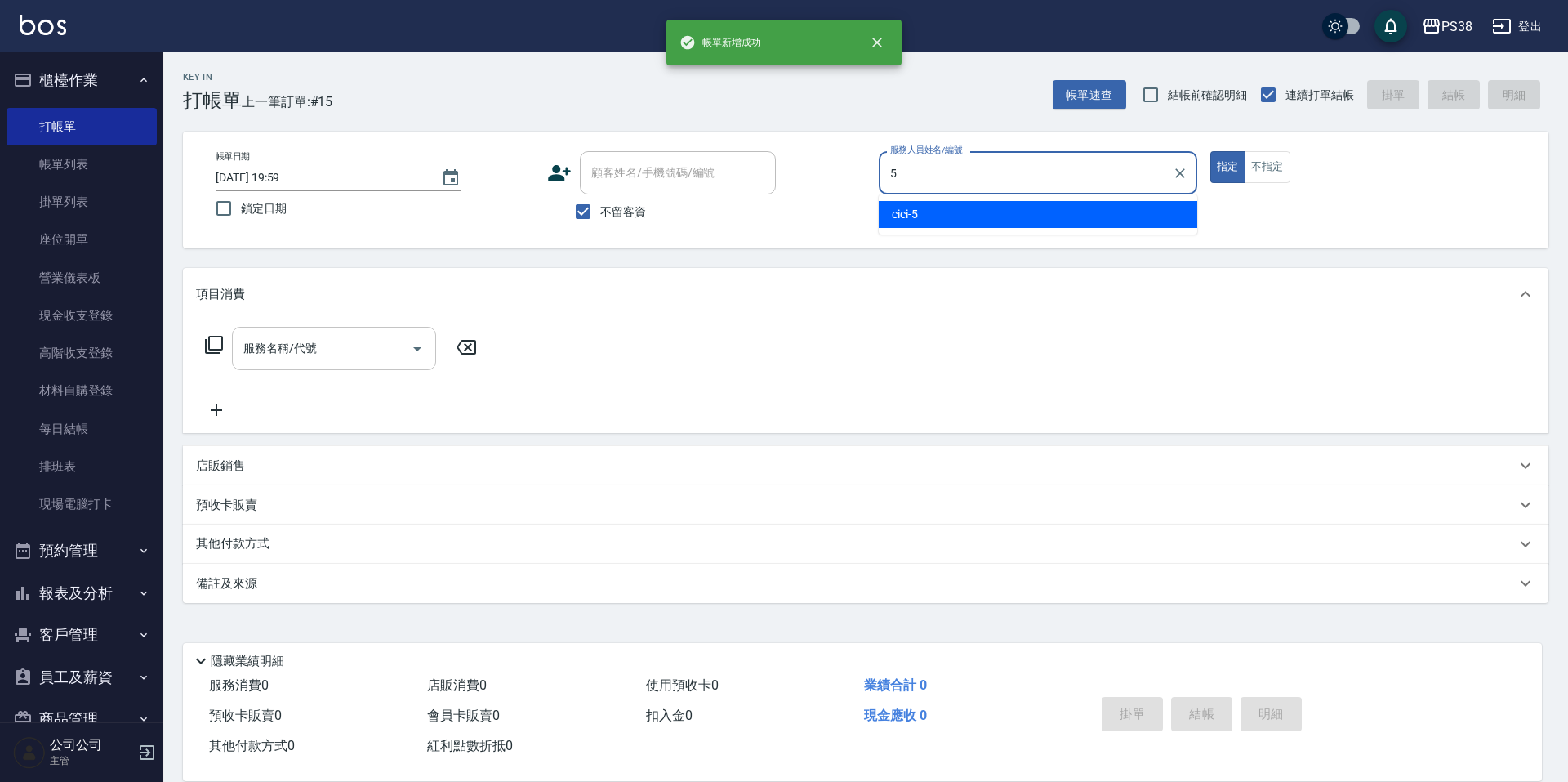
type input "cici-5"
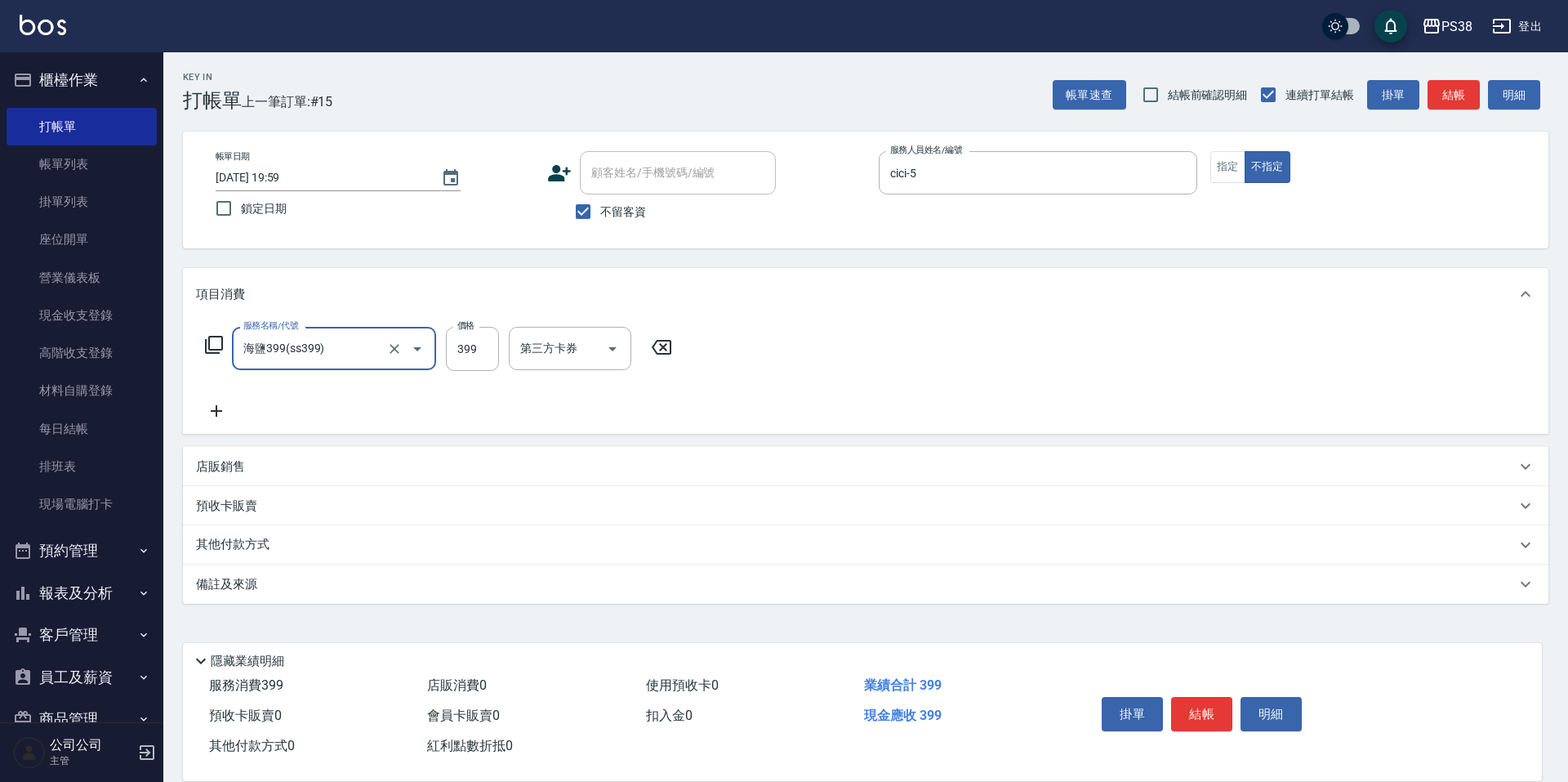
type input "海鹽399(ss399)"
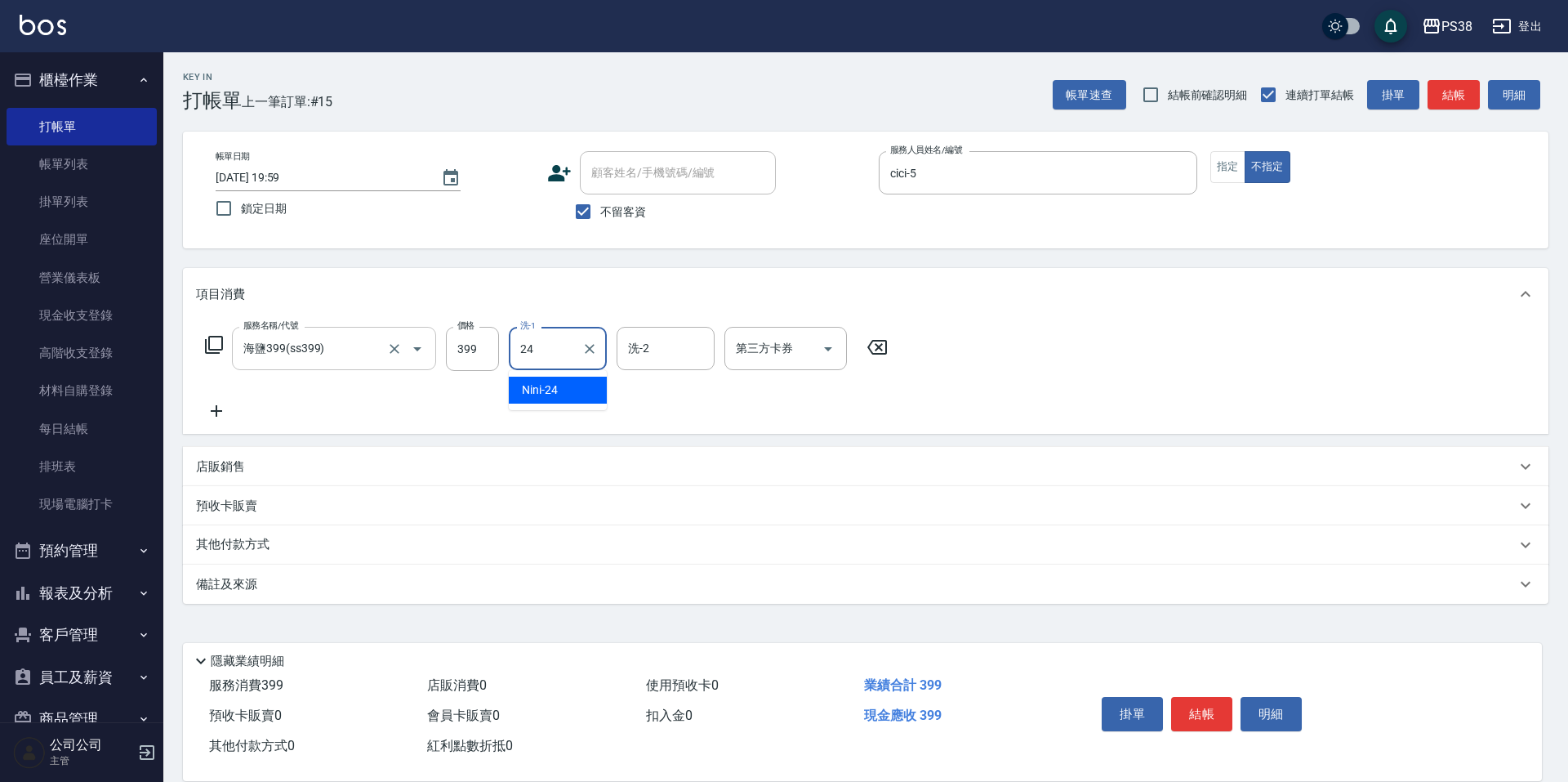
type input "Nini-24"
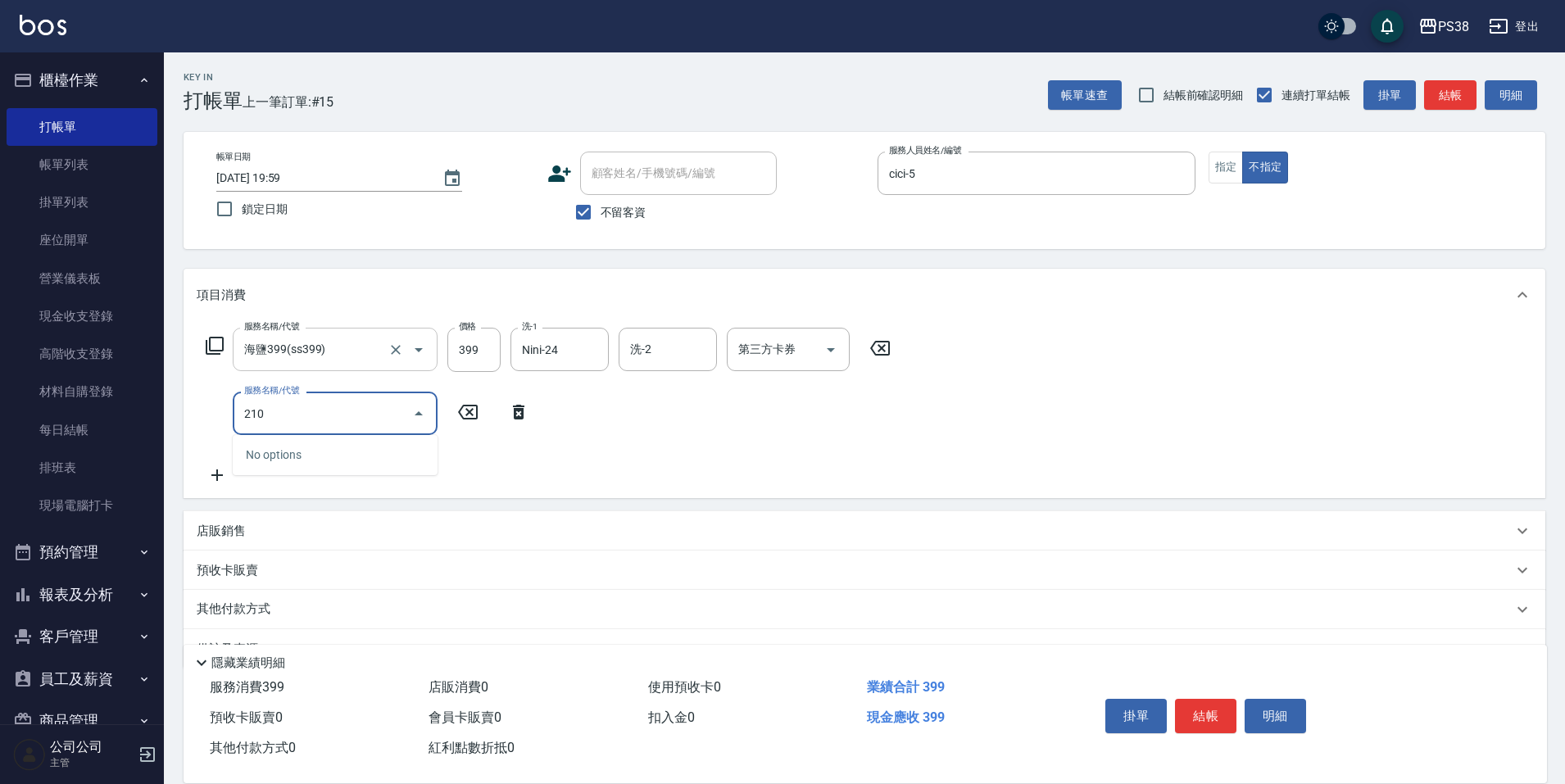
type input "2100"
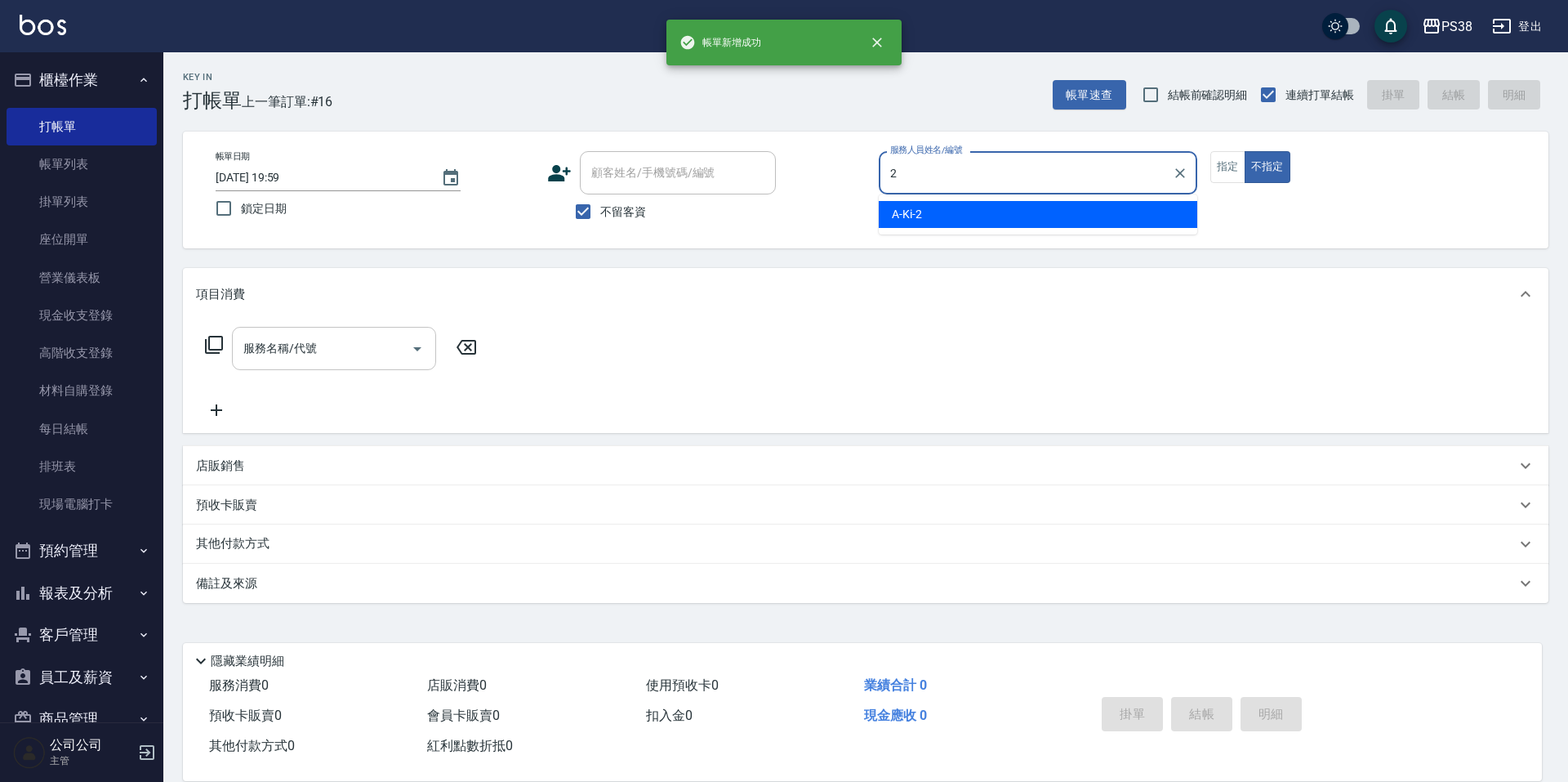
type input "A-Ki-2"
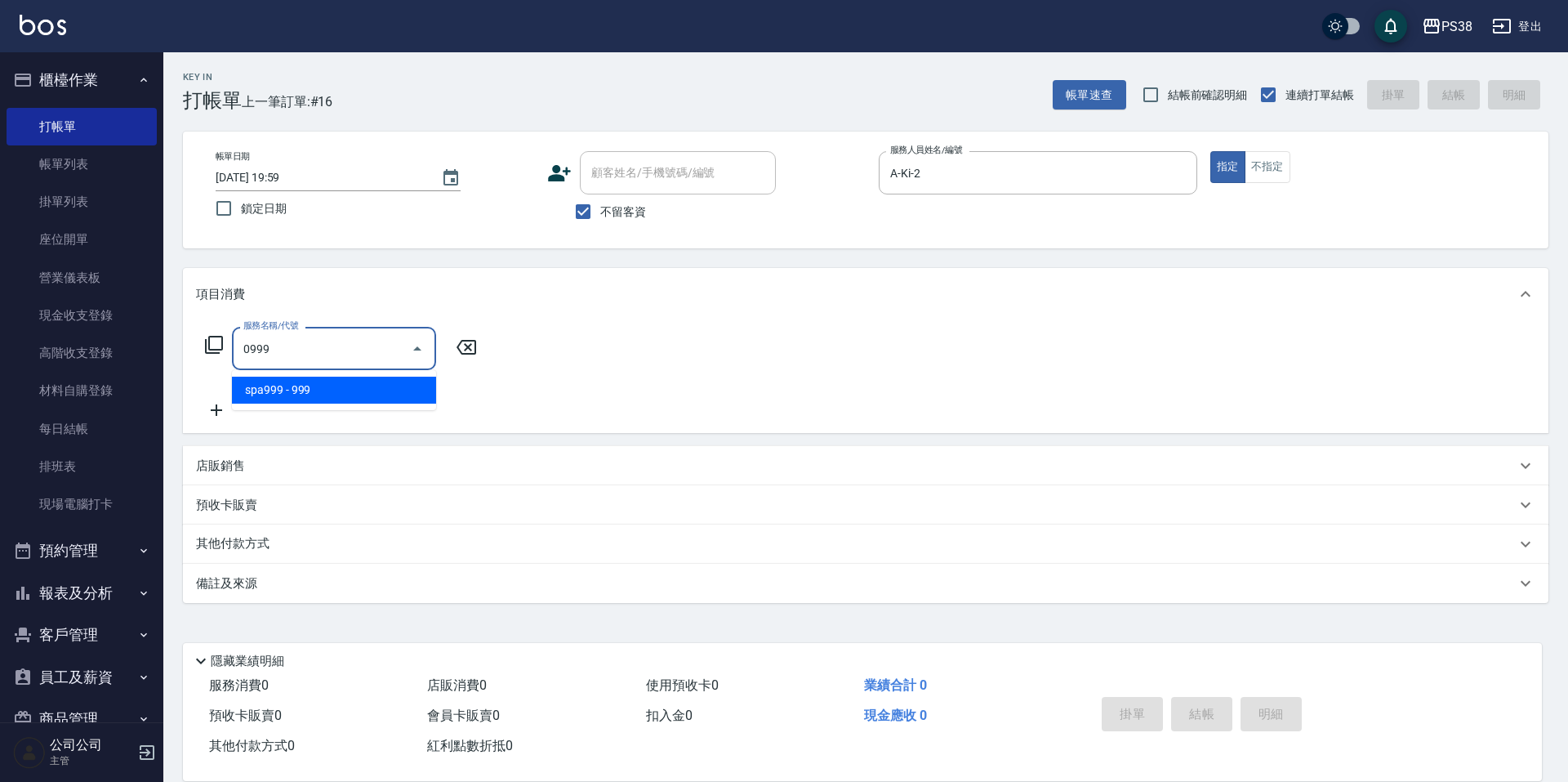
type input "spa999(0999)"
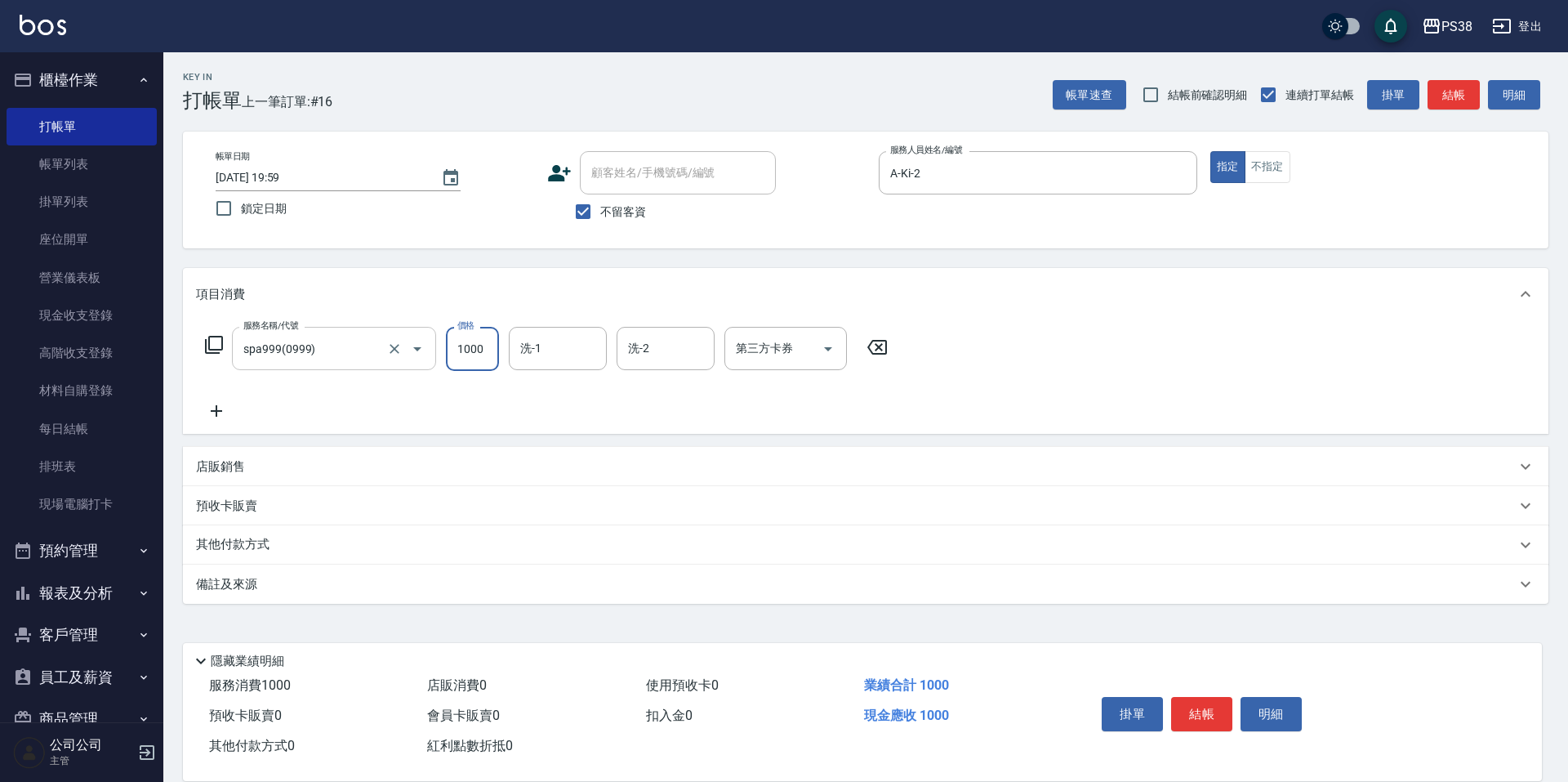
type input "1000"
type input "[PERSON_NAME]-55"
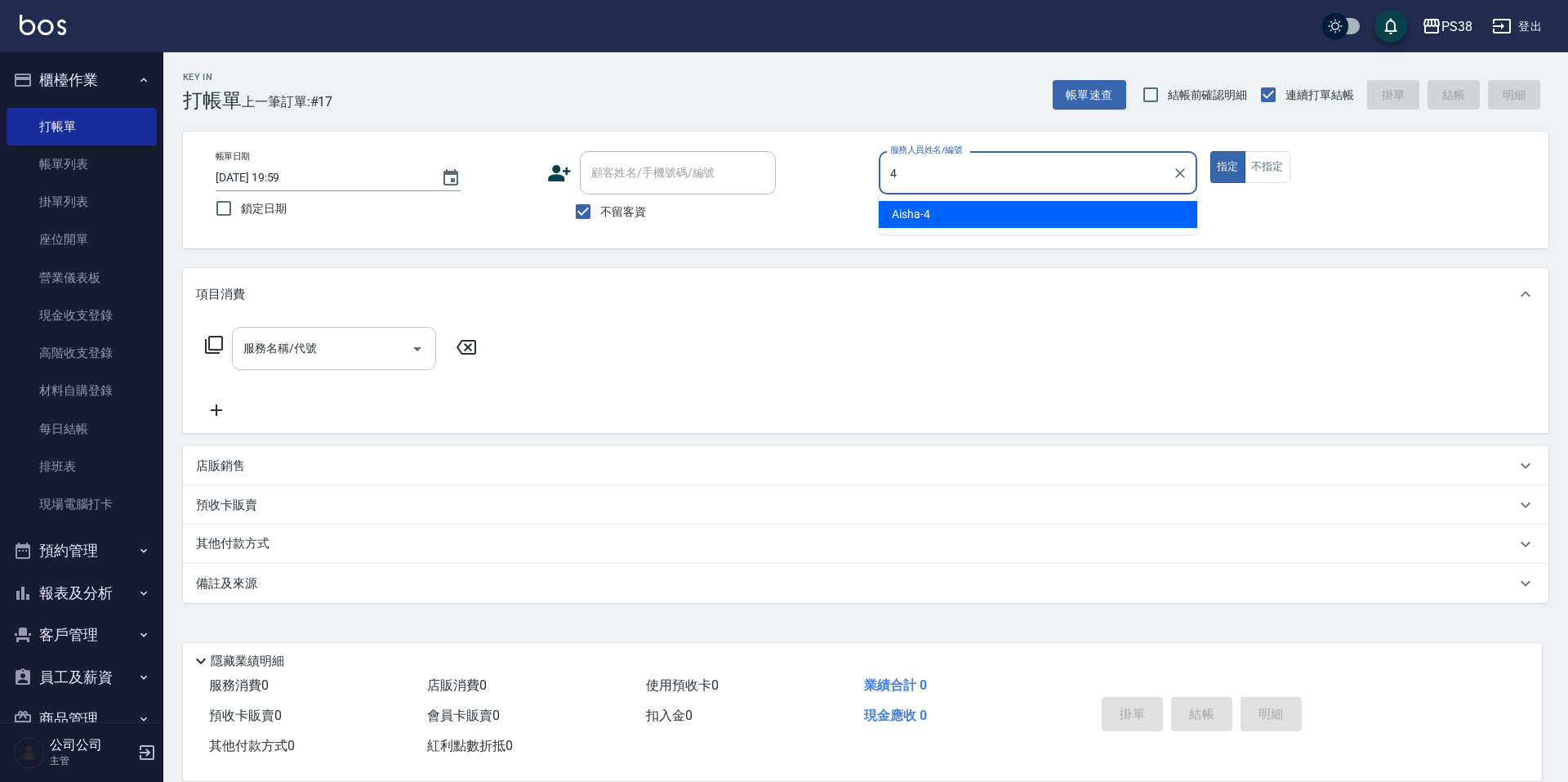
type input "Aisha-4"
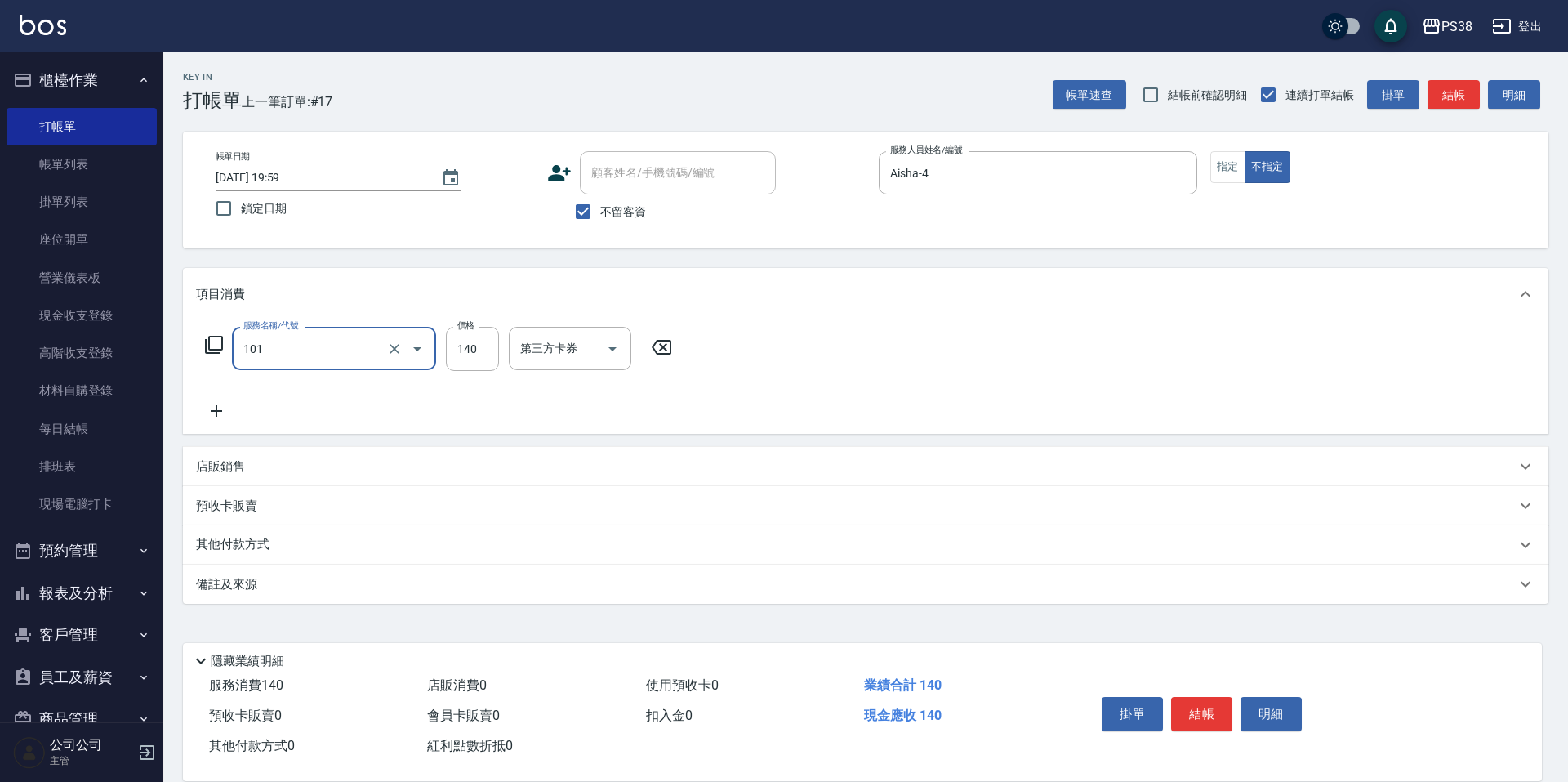
type input "洗髮(101)"
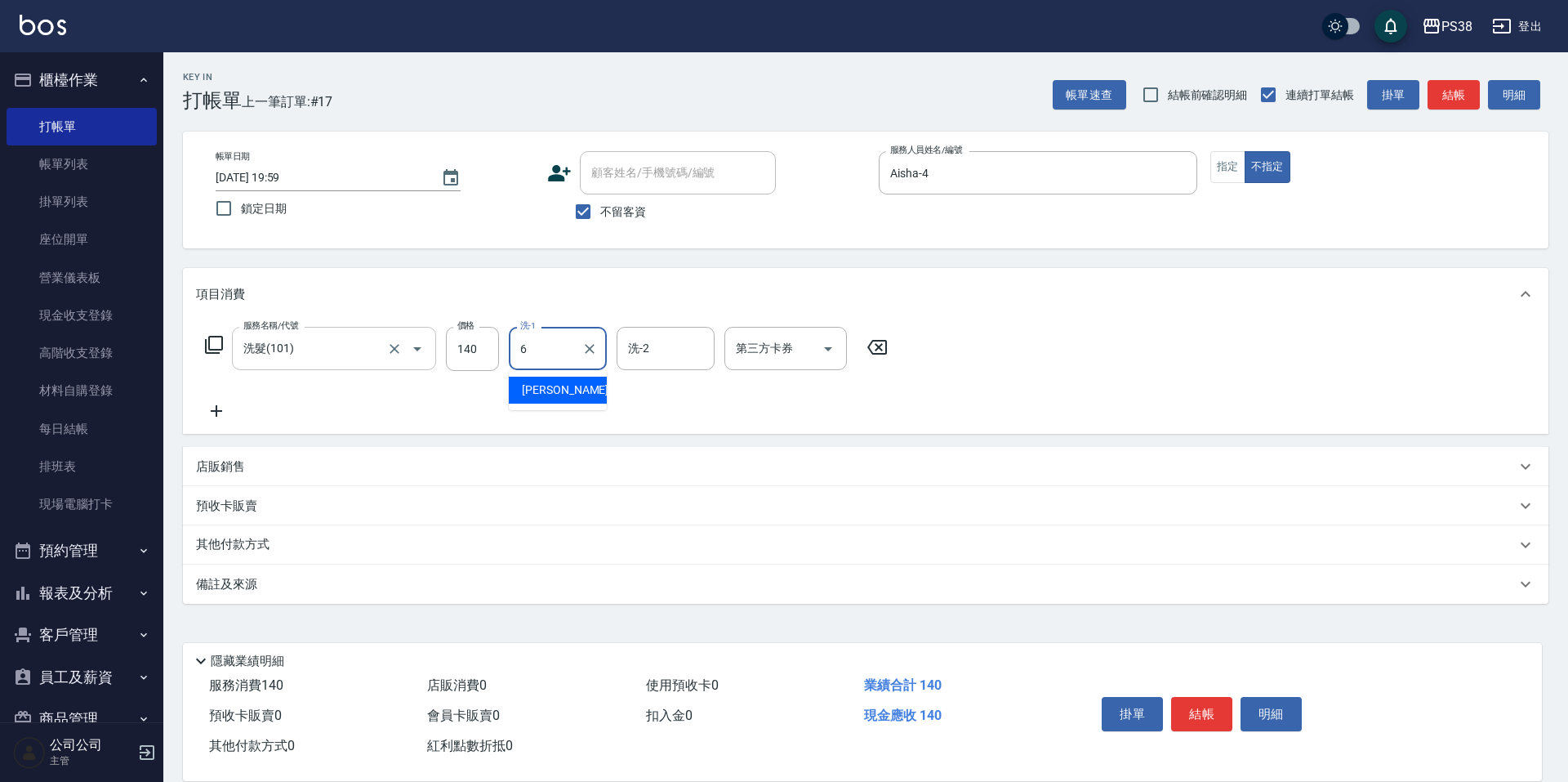
type input "[PERSON_NAME]-6"
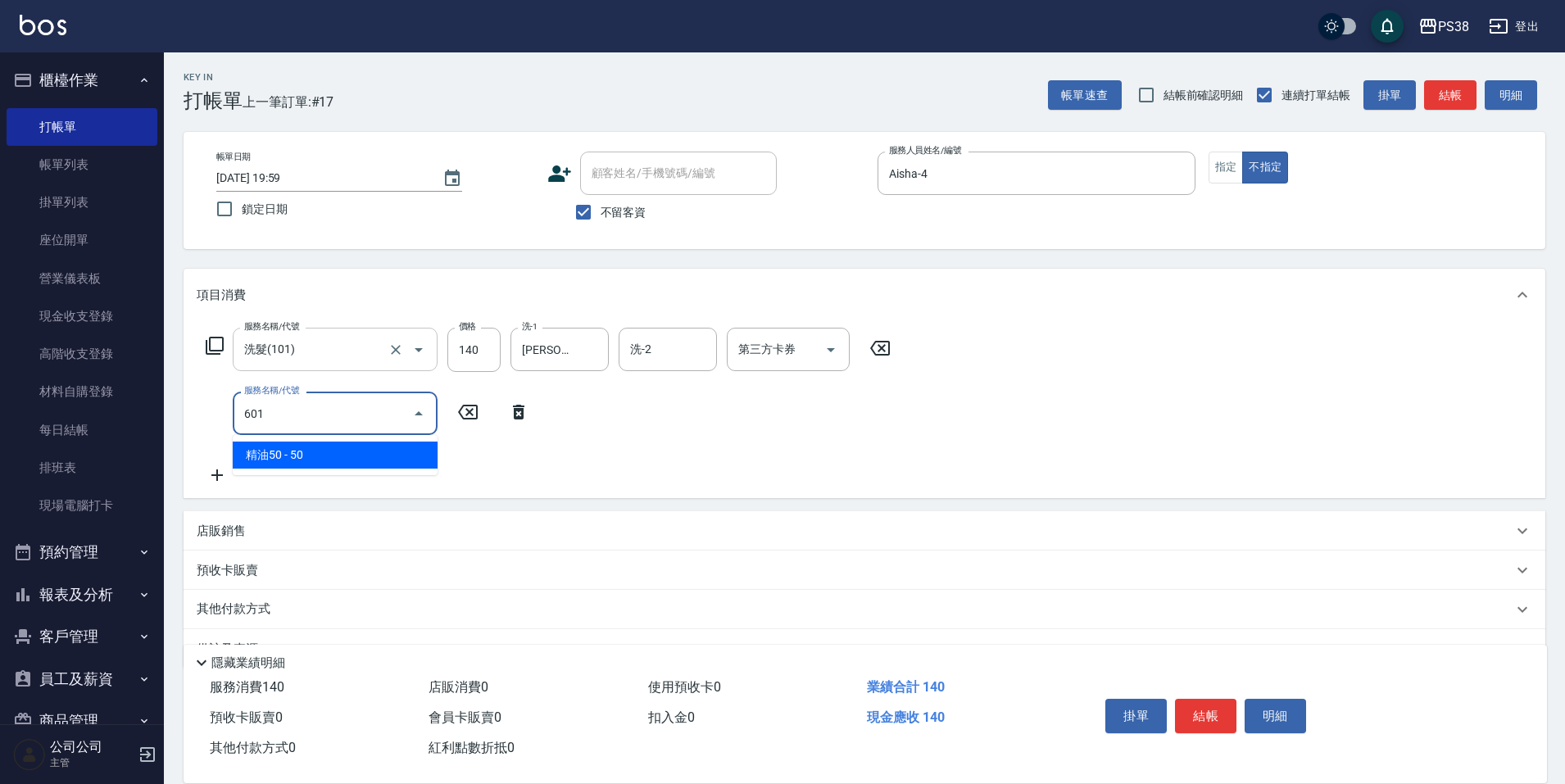
type input "精油50(601)"
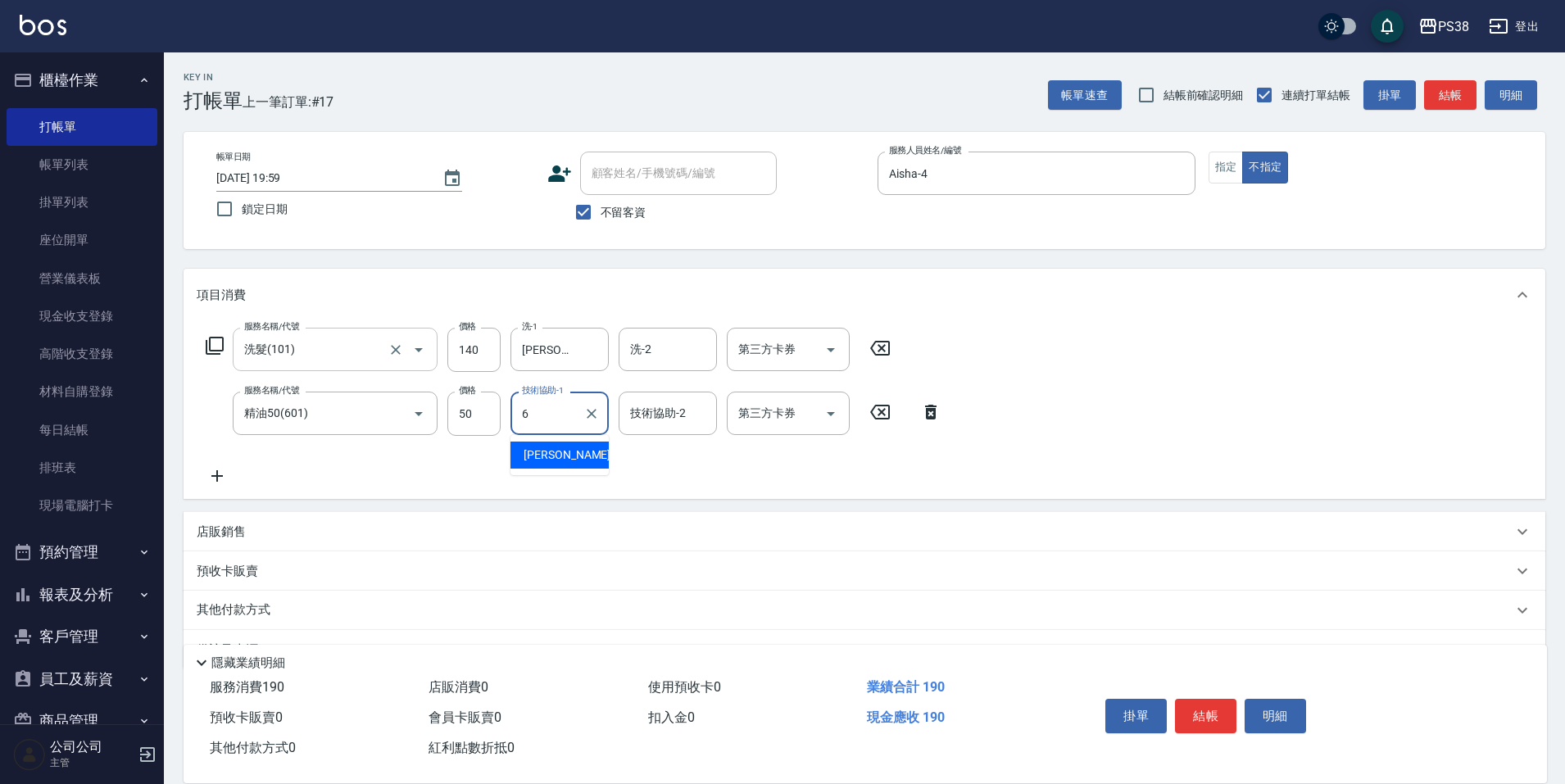
type input "[PERSON_NAME]-6"
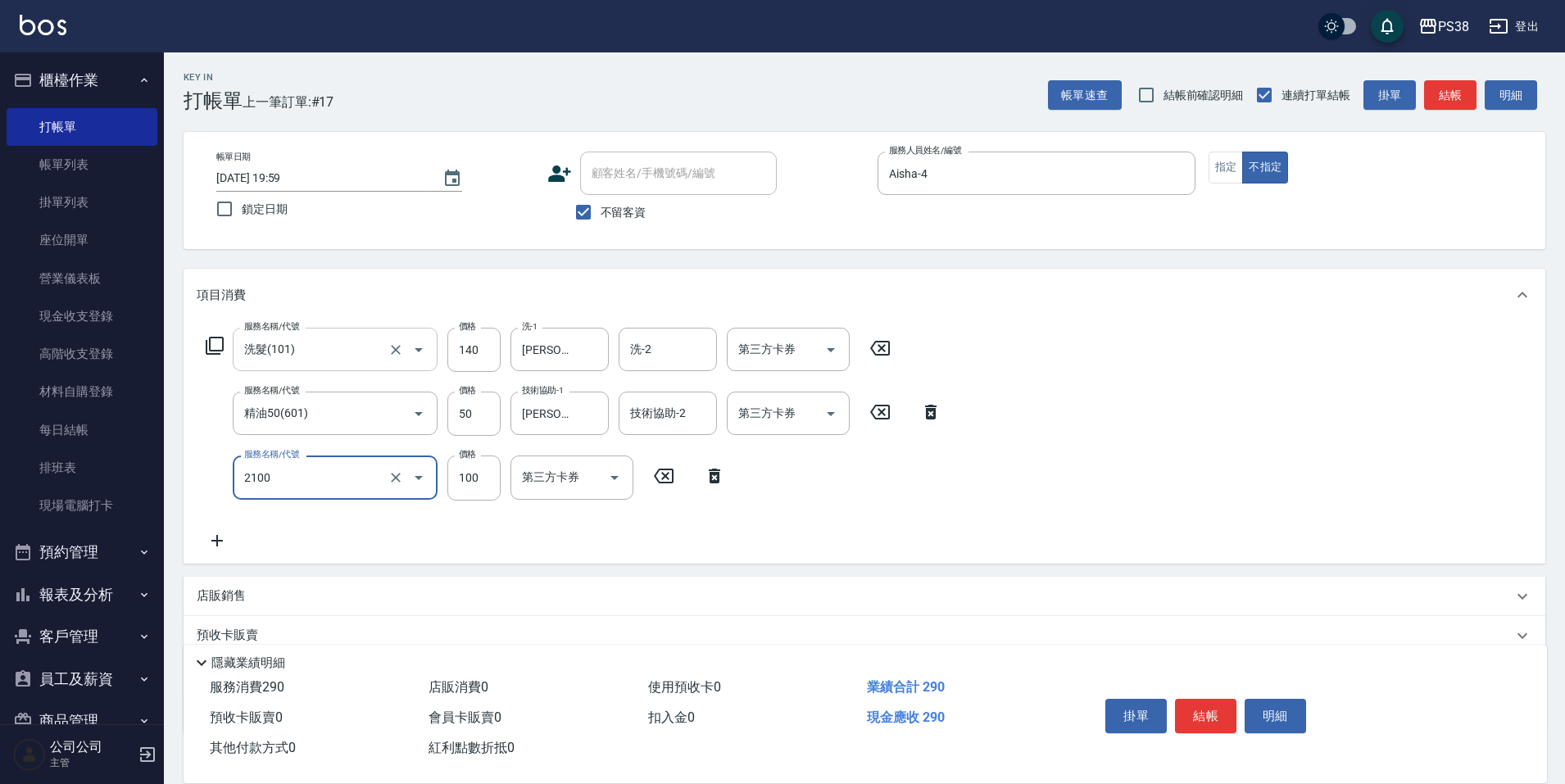
type input "剪髮與造型(任意金額)(2100)"
type input "160"
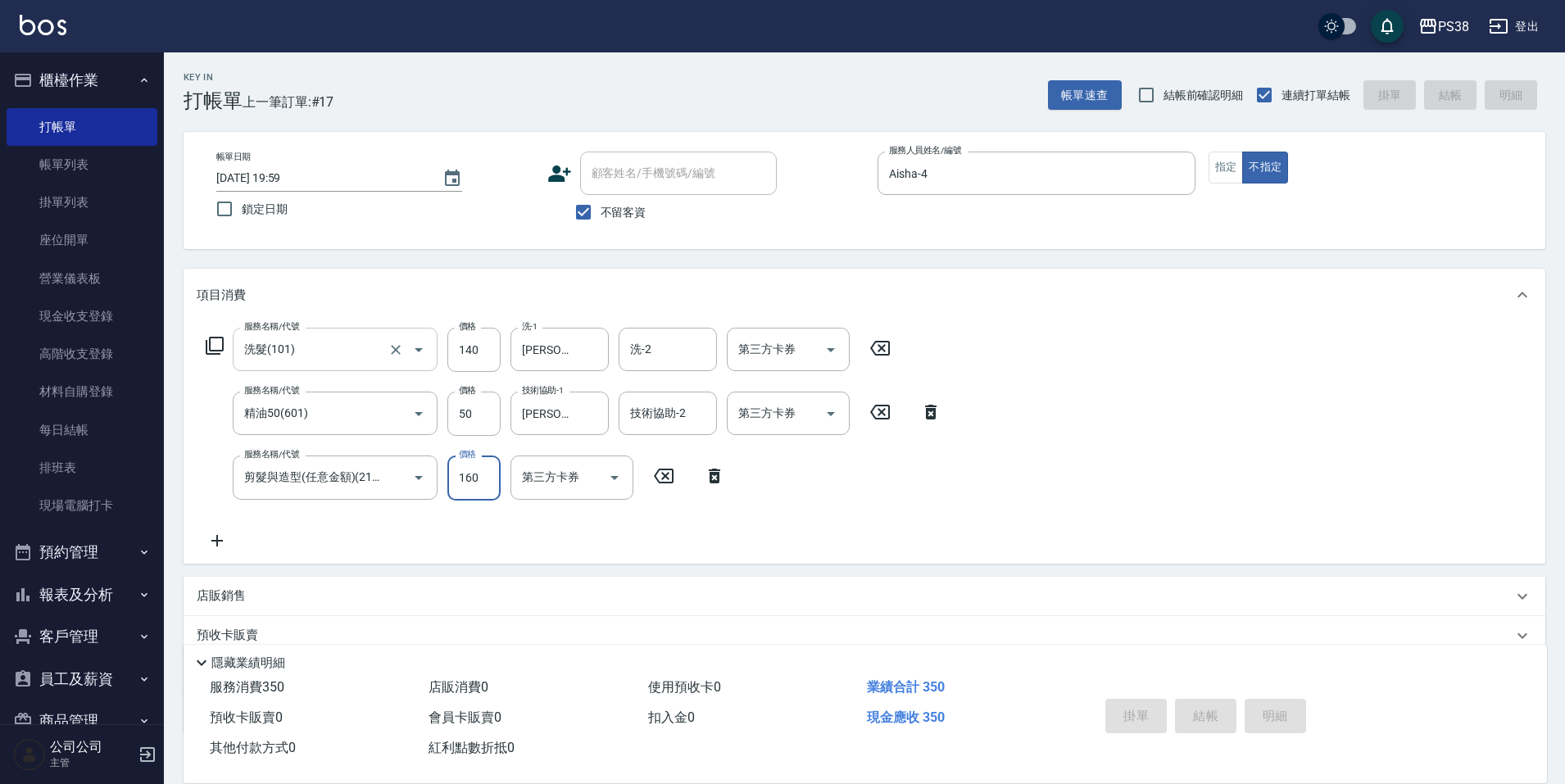
type input "[DATE] 20:00"
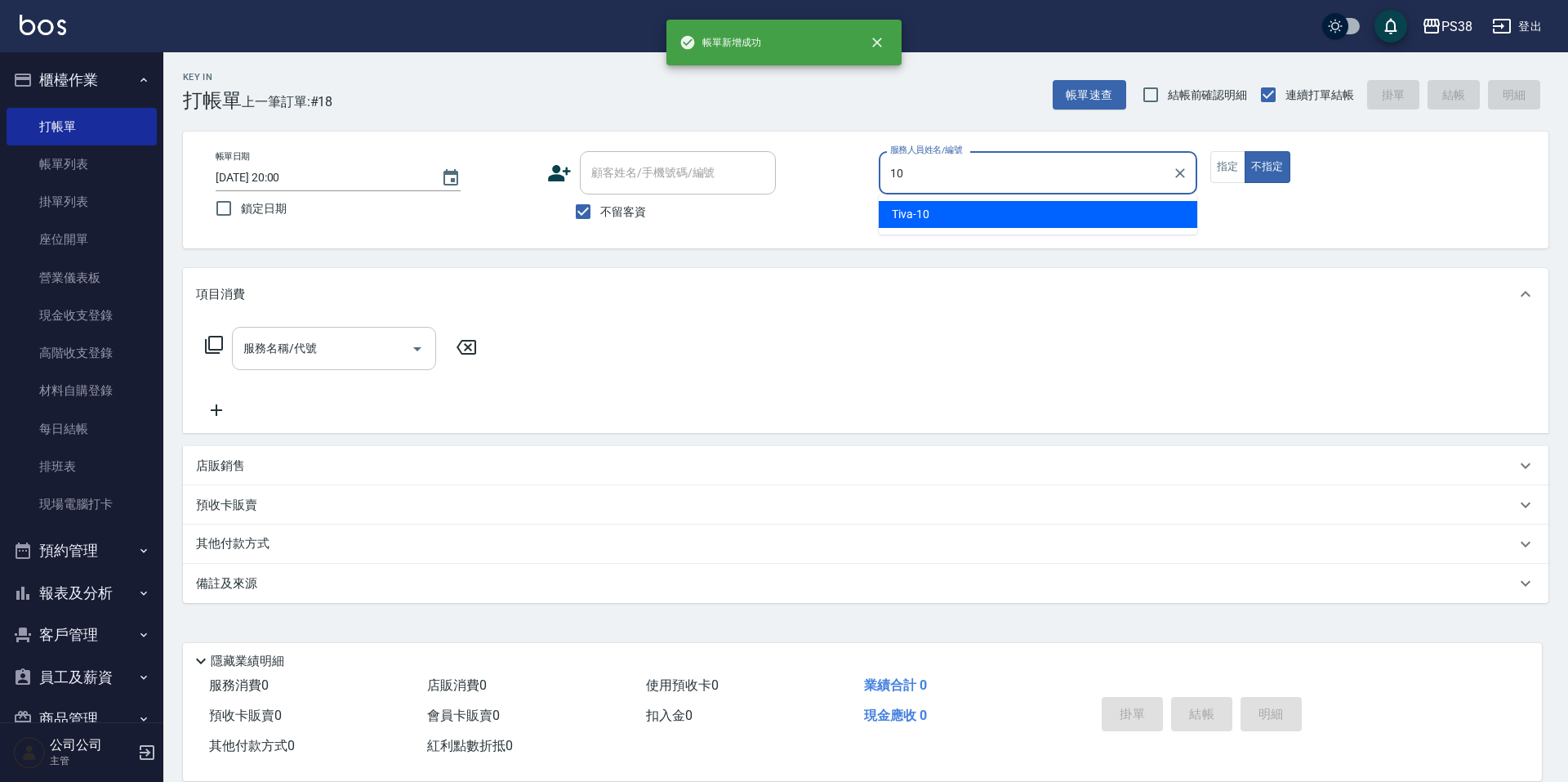
type input "Tiva-10"
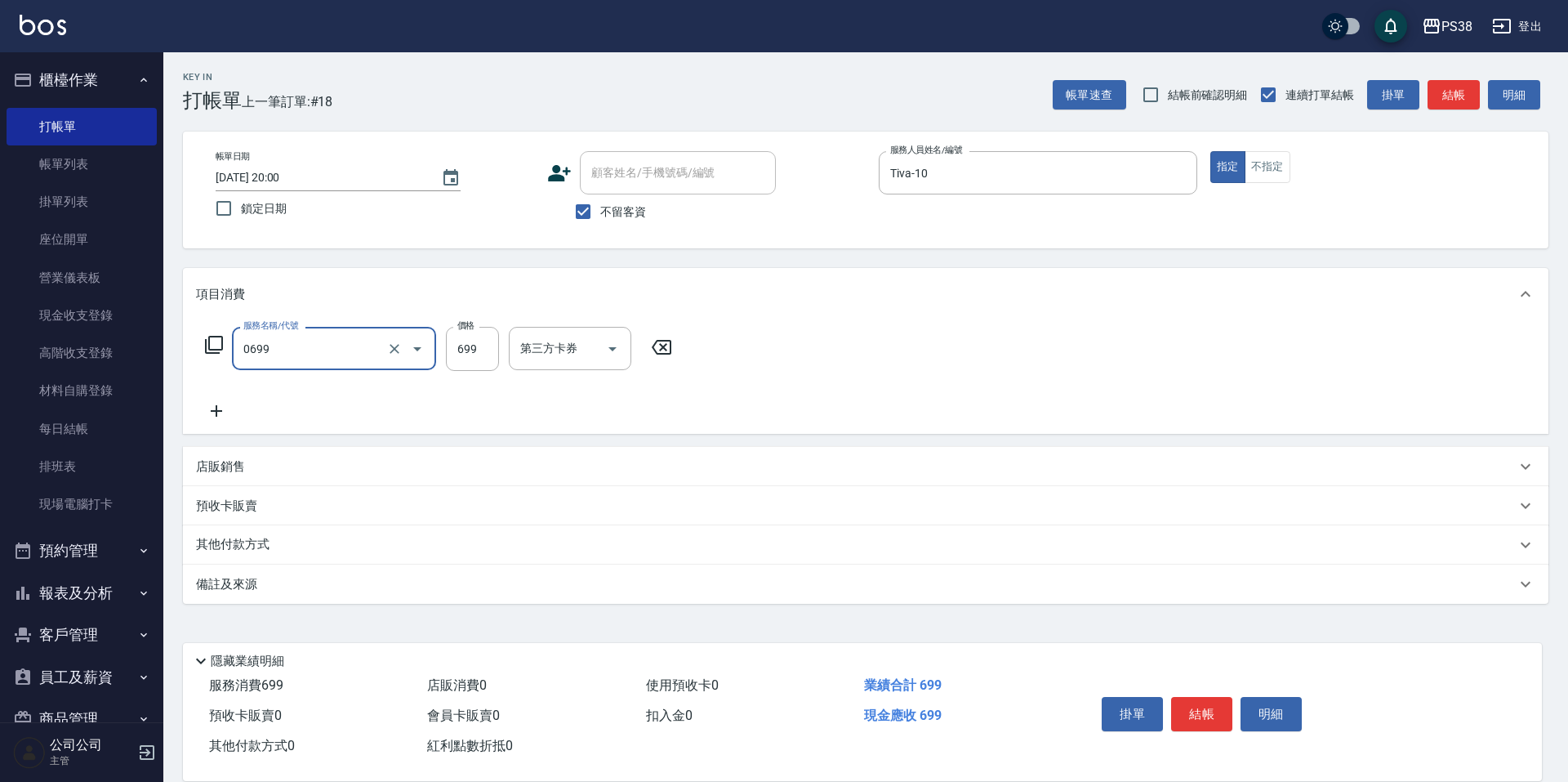
type input "spa699(0699)"
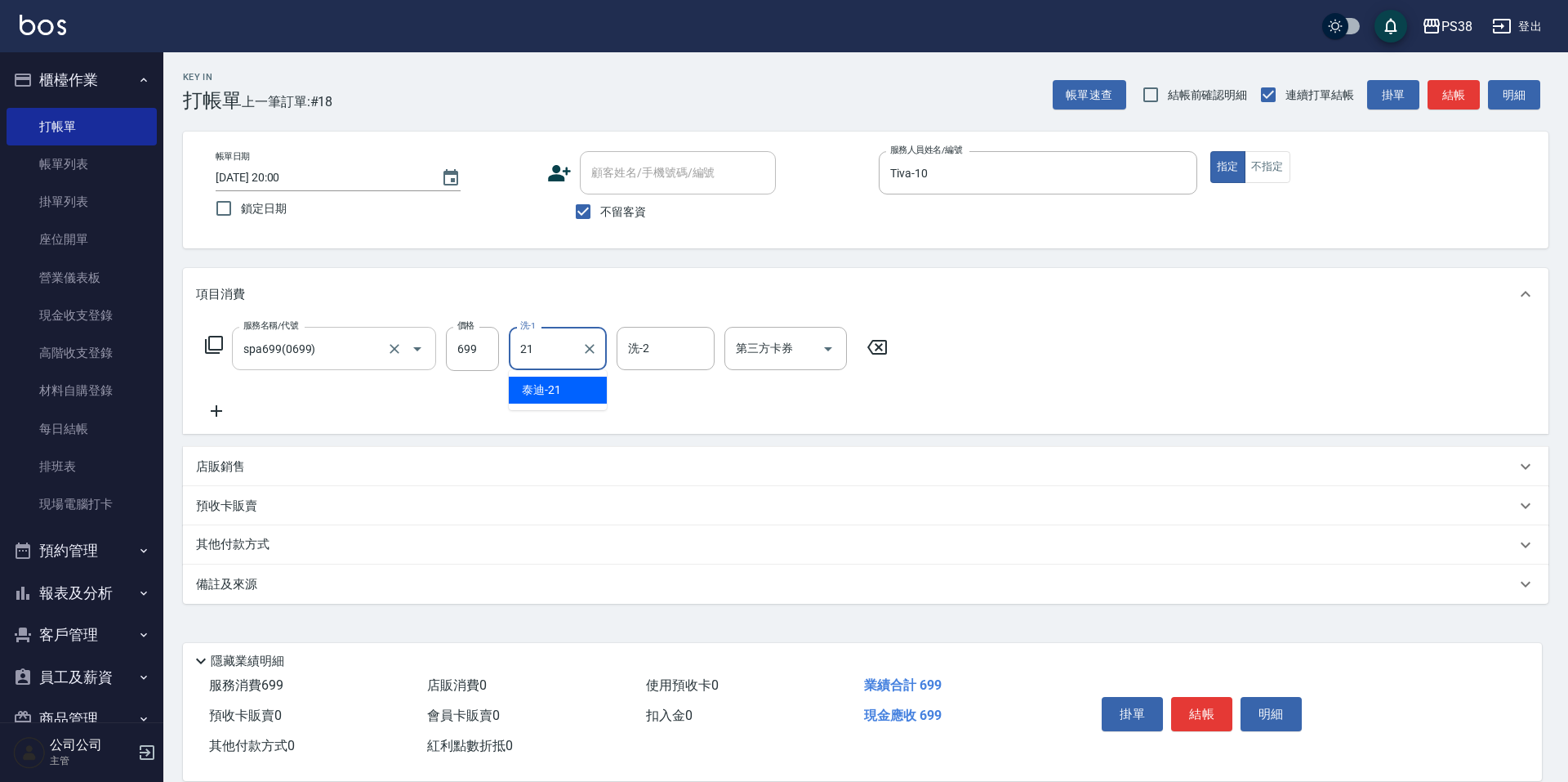
type input "泰迪-21"
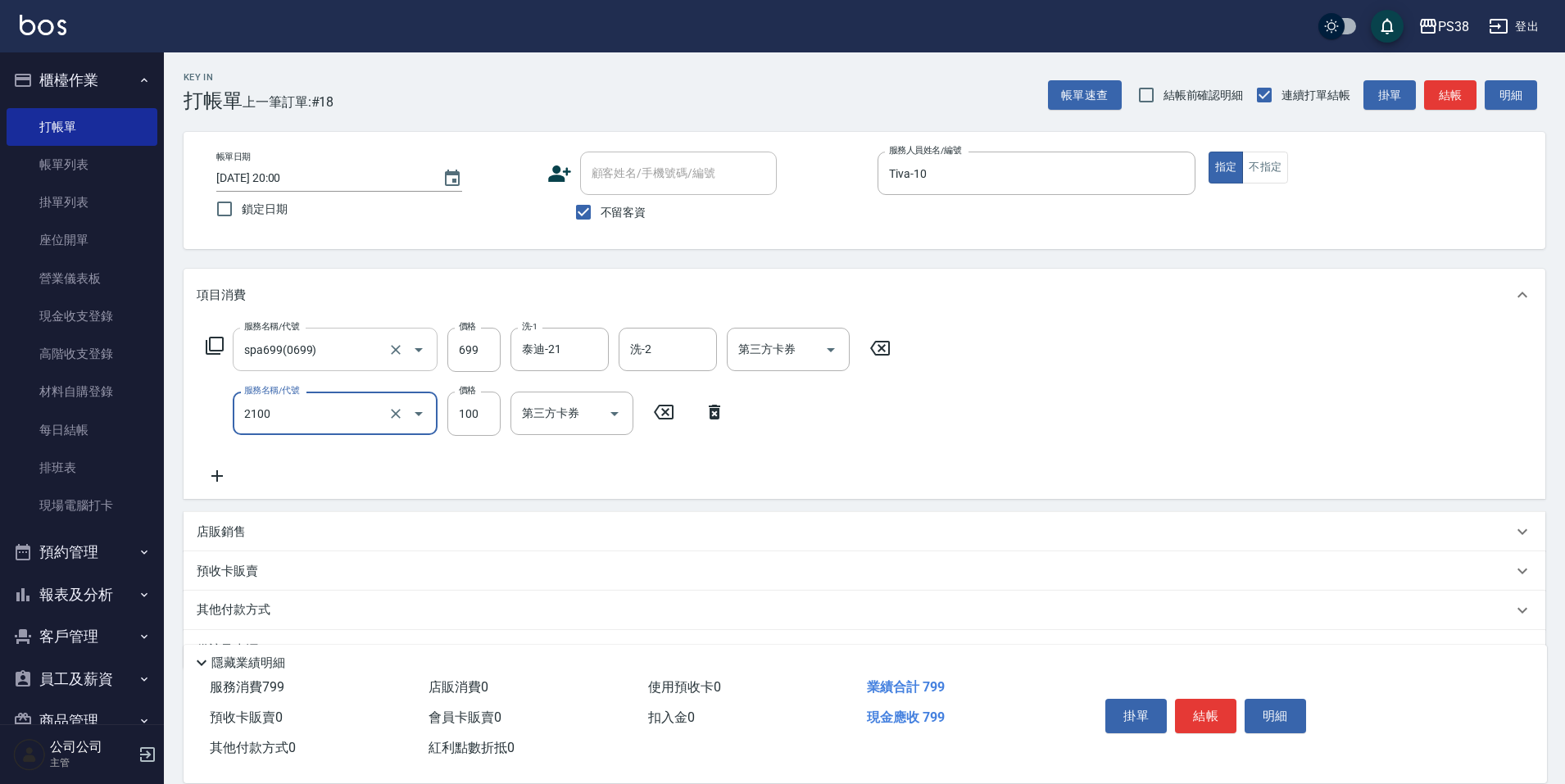
type input "剪髮與造型(任意金額)(2100)"
drag, startPoint x: 721, startPoint y: 427, endPoint x: 714, endPoint y: 416, distance: 13.0
click at [721, 427] on div "服務名稱/代號 剪髮與造型(任意金額)(2100) 服務名稱/代號 價格 100 價格 第三方卡券 第三方卡券" at bounding box center [465, 414] width 538 height 44
click at [708, 405] on icon at bounding box center [714, 412] width 41 height 19
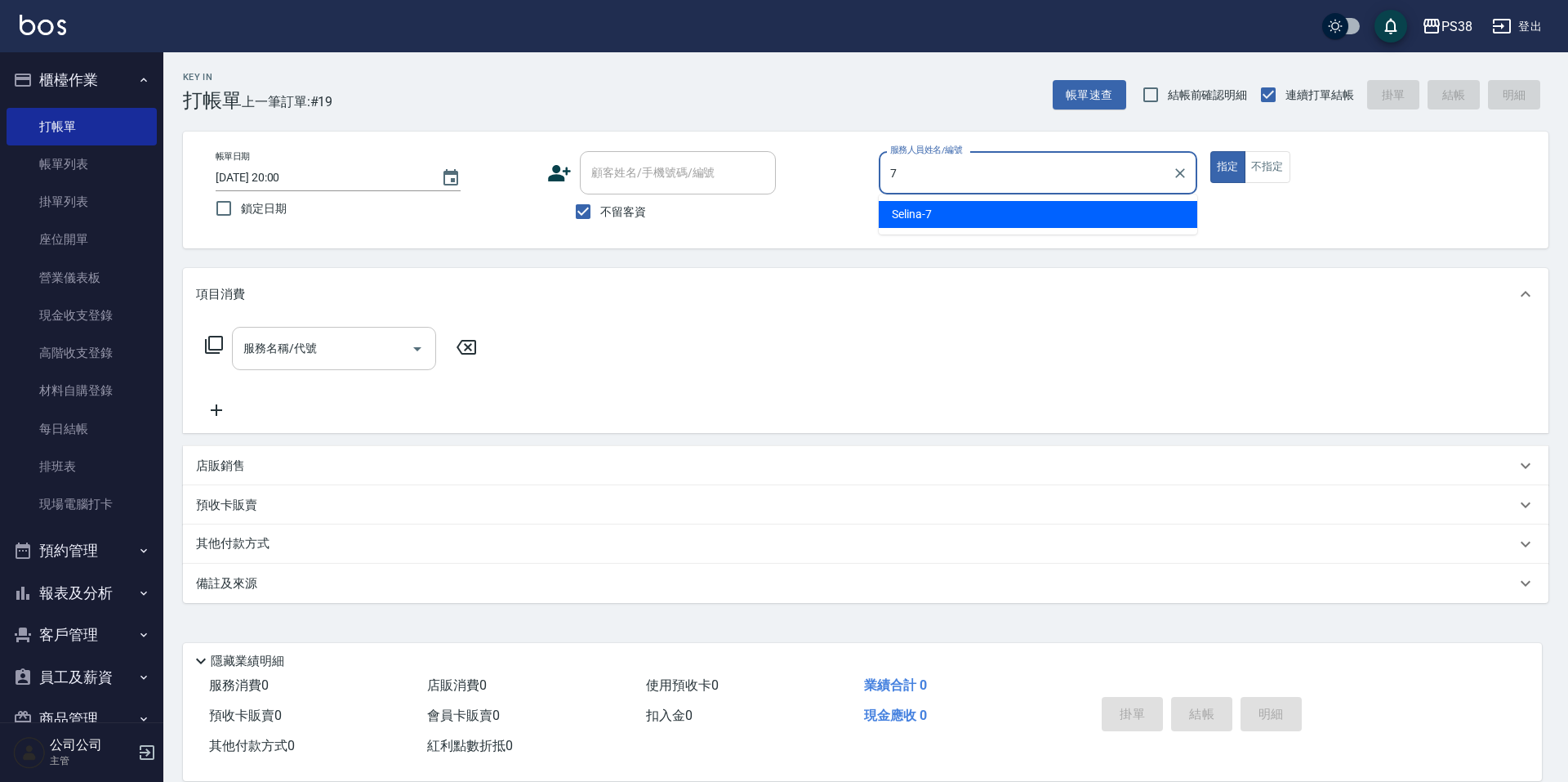
type input "Selina-7"
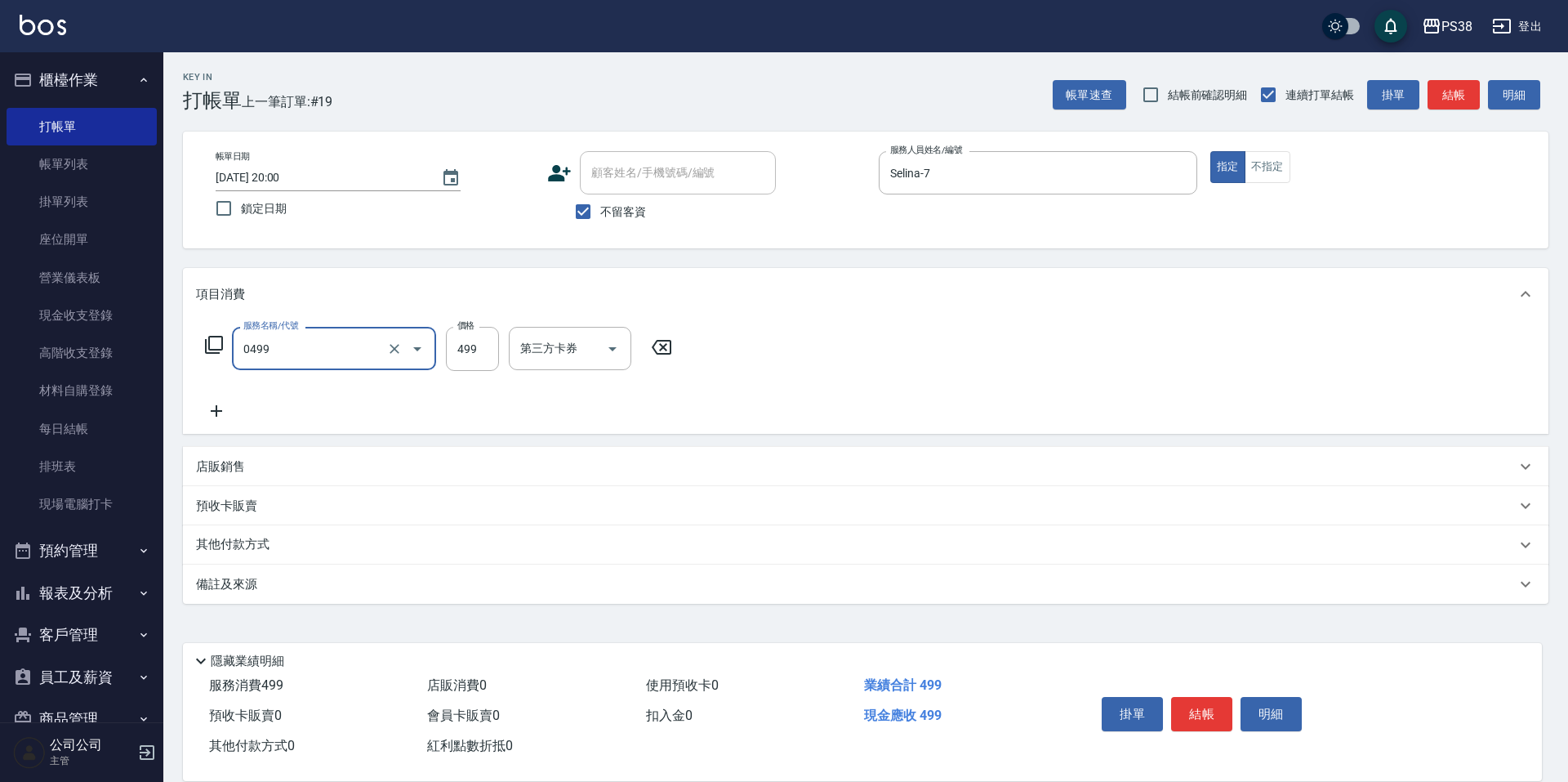
type input "spa499(0499)"
click at [478, 341] on input "23" at bounding box center [473, 349] width 53 height 44
type input "499"
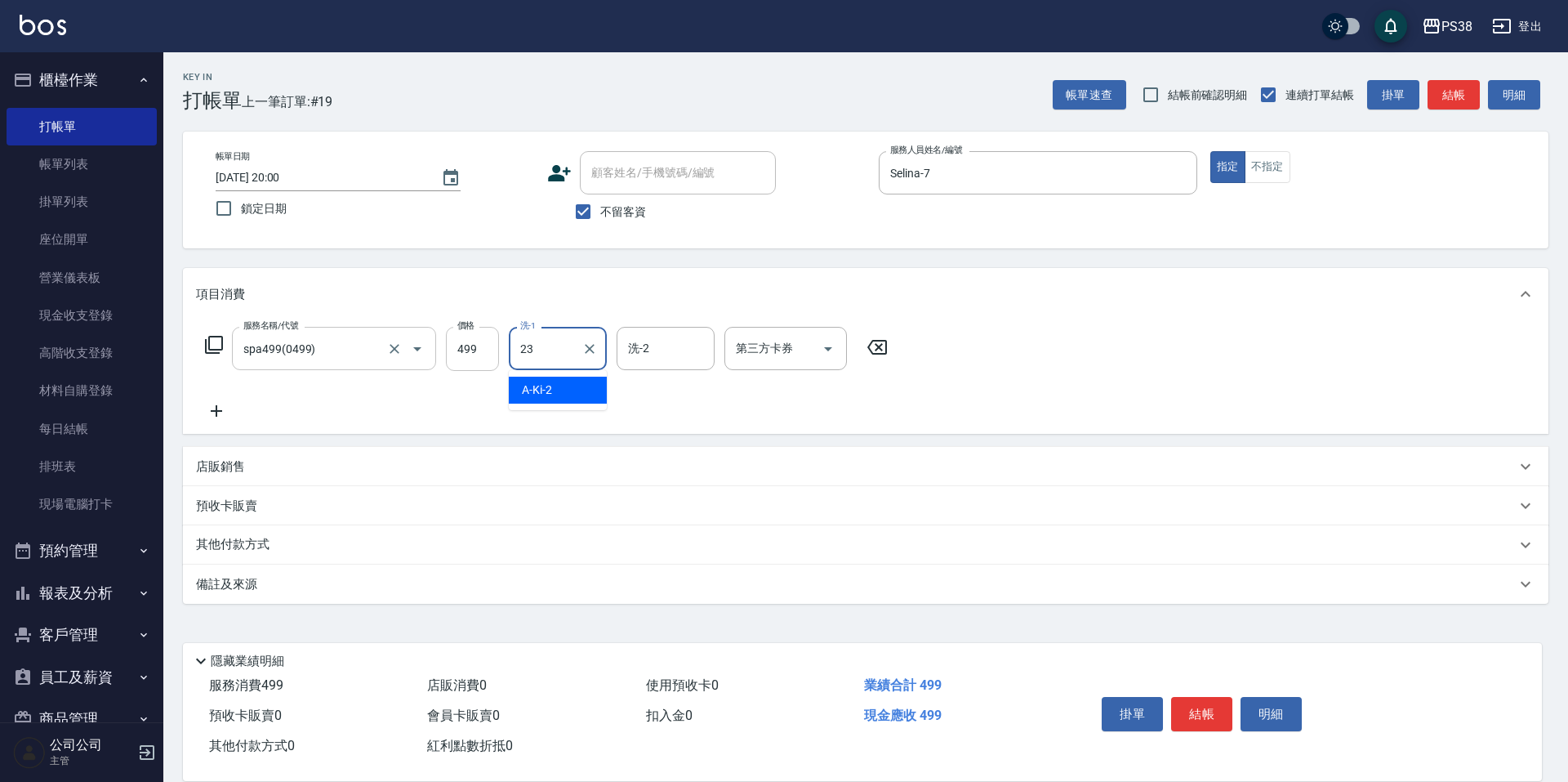
type input "Mona-23"
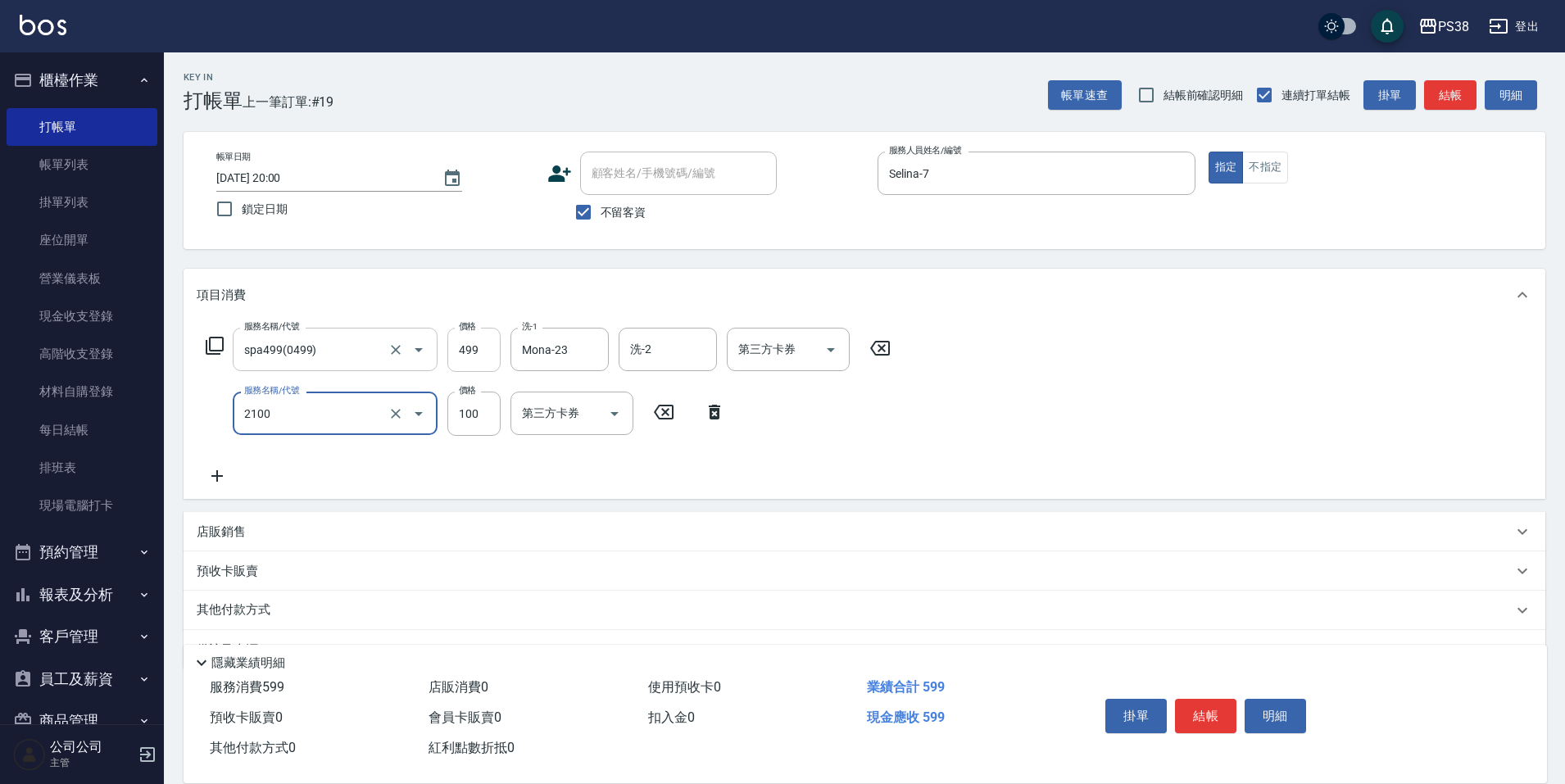
type input "剪髮與造型(任意金額)(2100)"
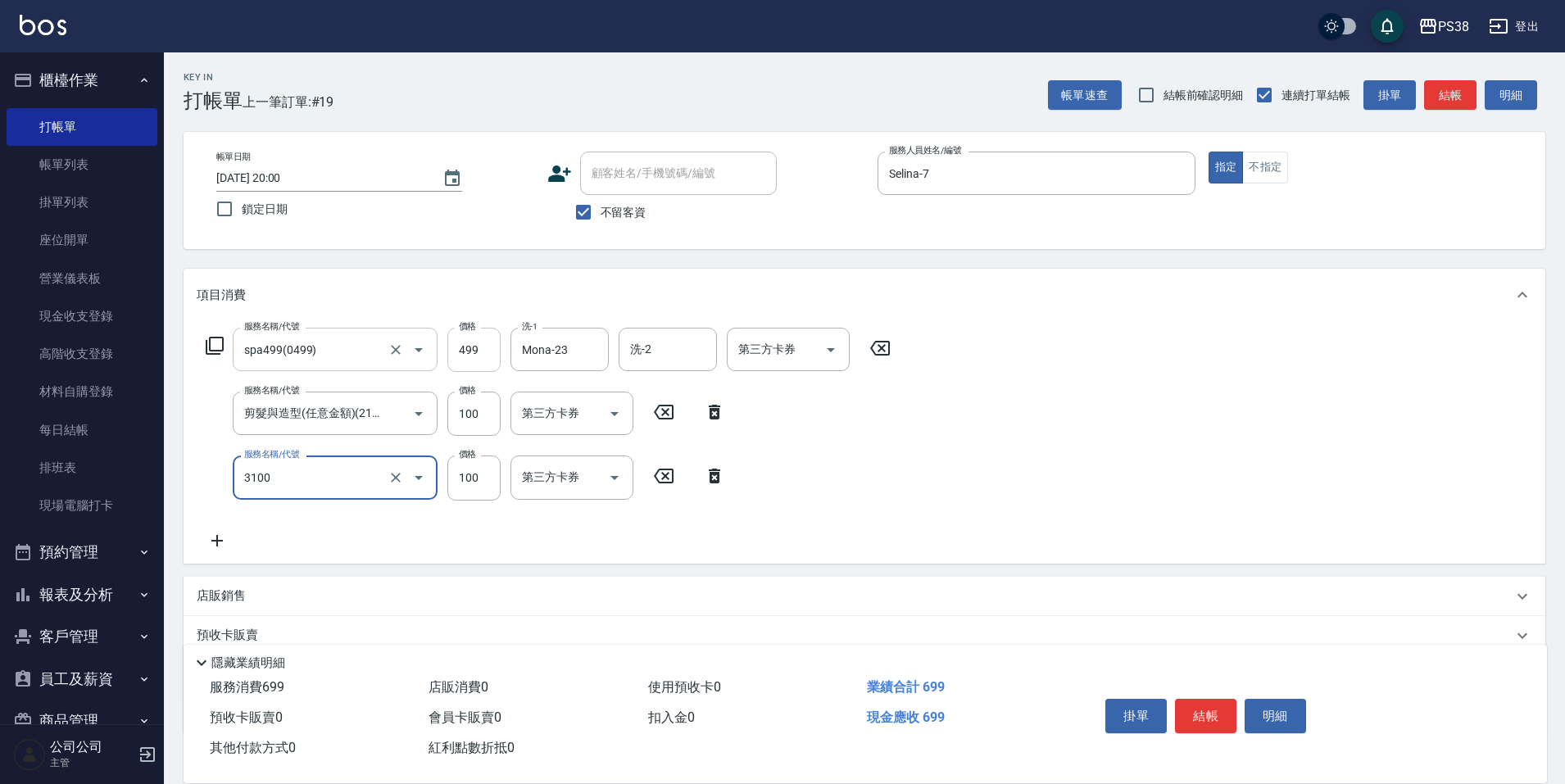
type input "頭皮水.順護(3100)"
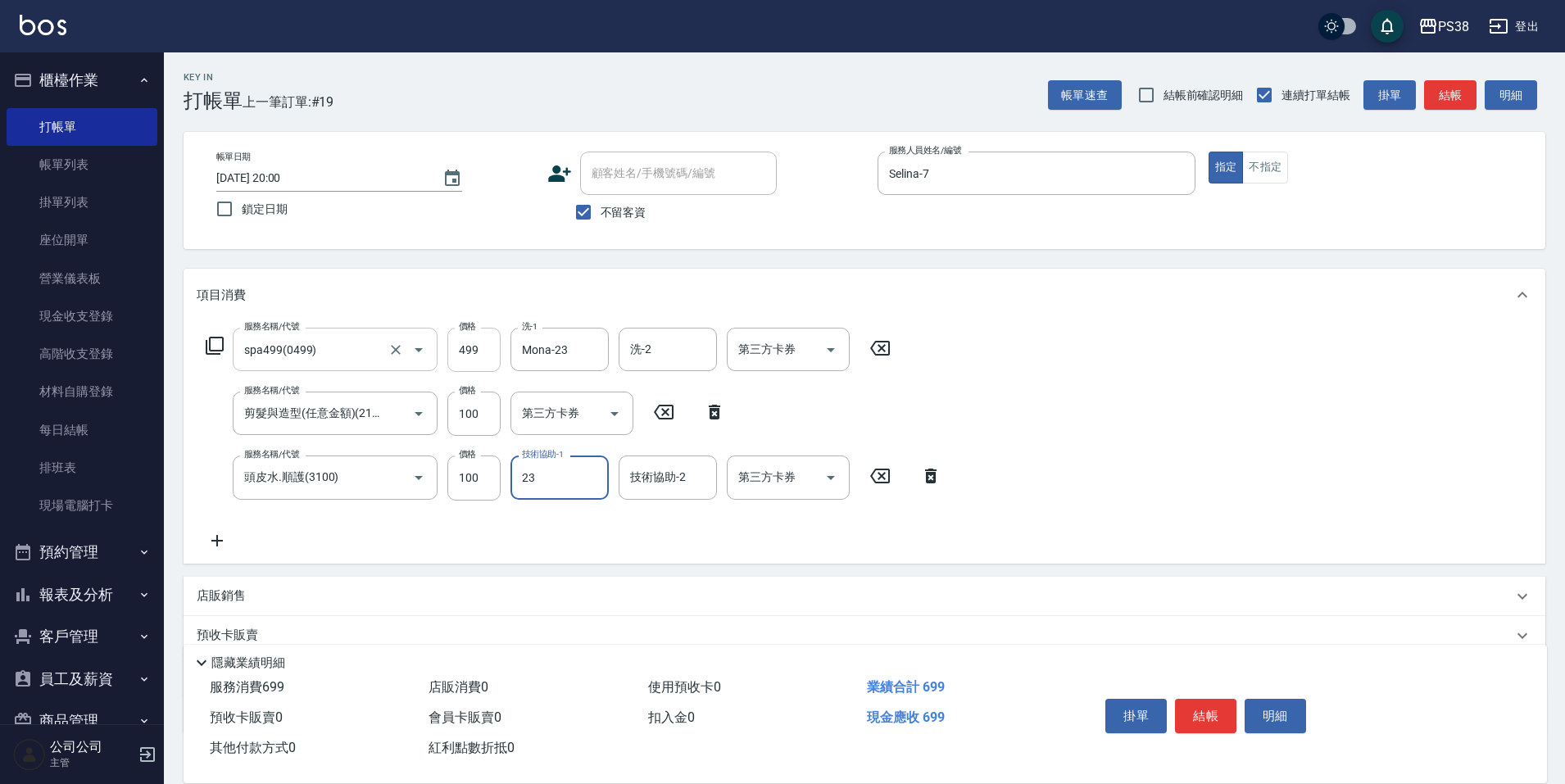
type input "Mona-23"
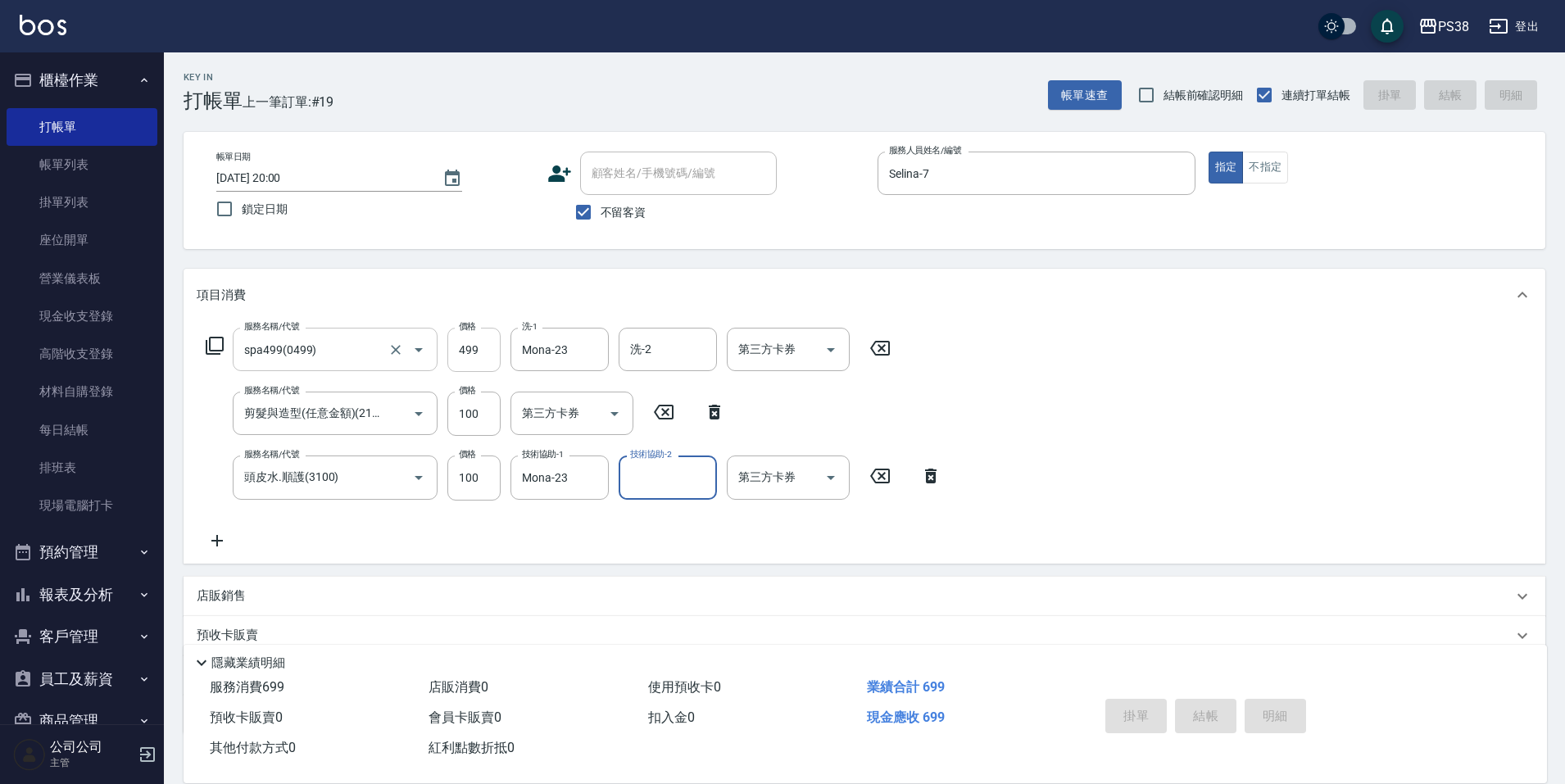
type input "[DATE] 20:01"
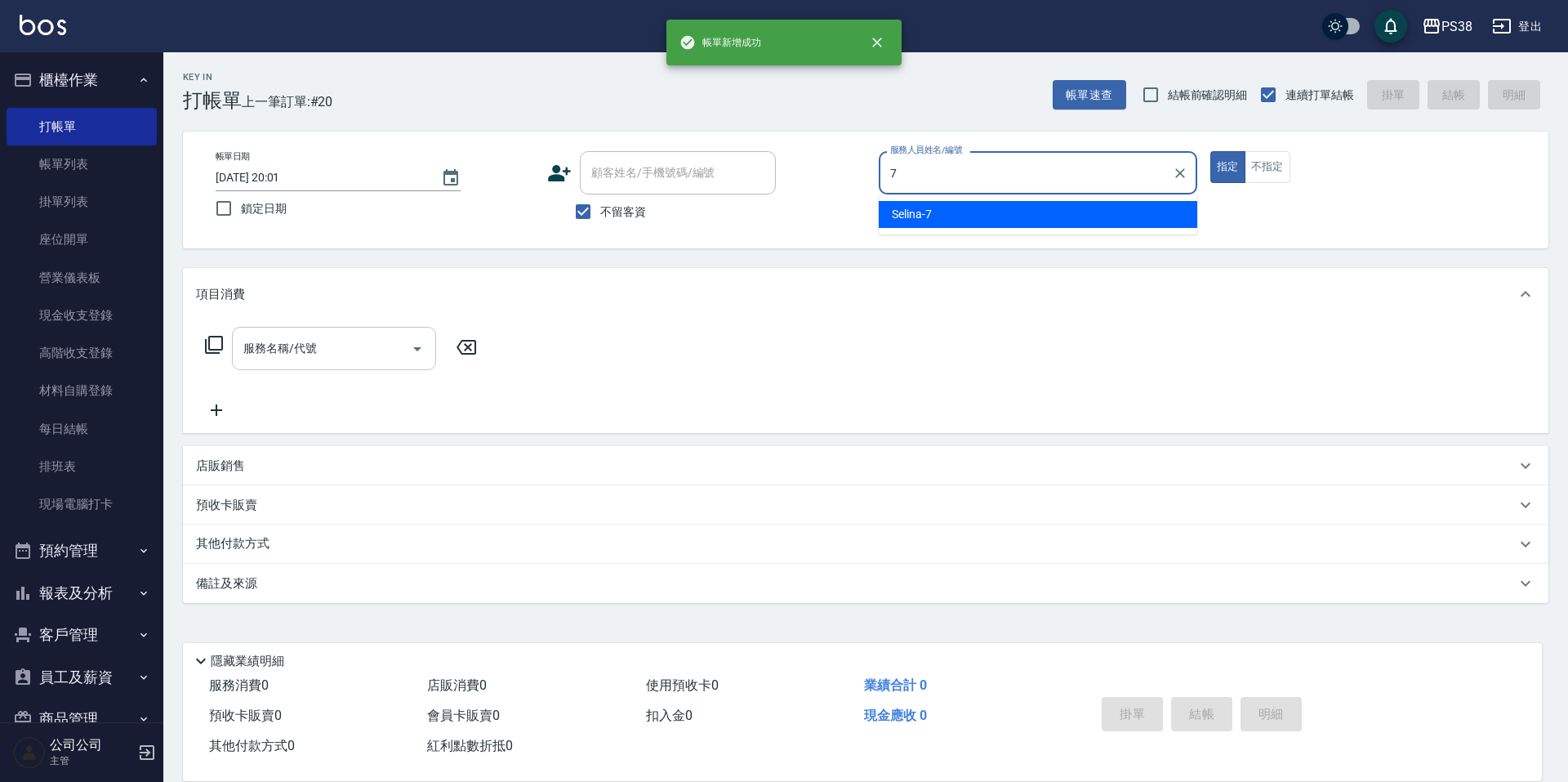
type input "Selina-7"
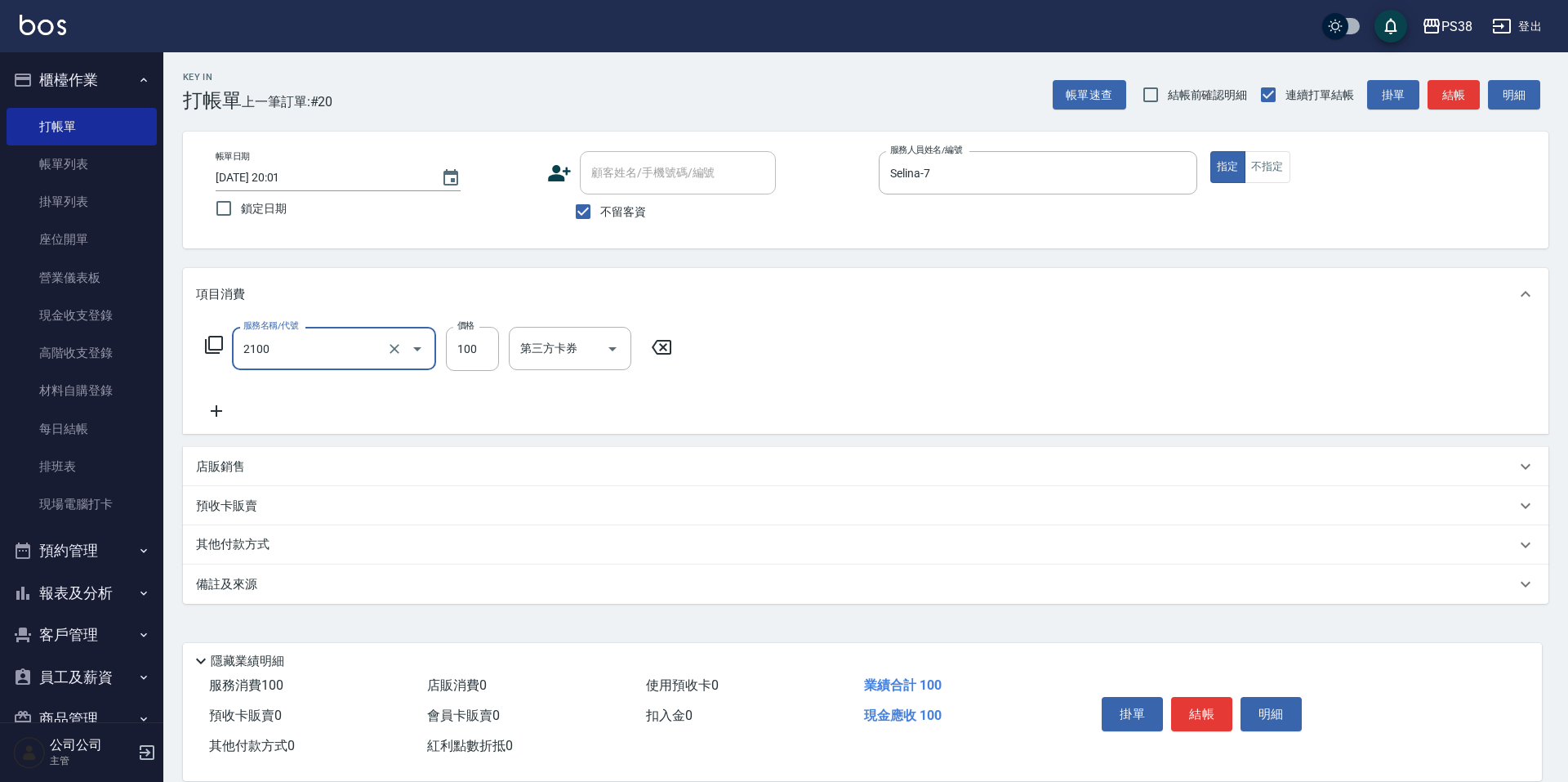
type input "剪髮與造型(任意金額)(2100)"
type input "30"
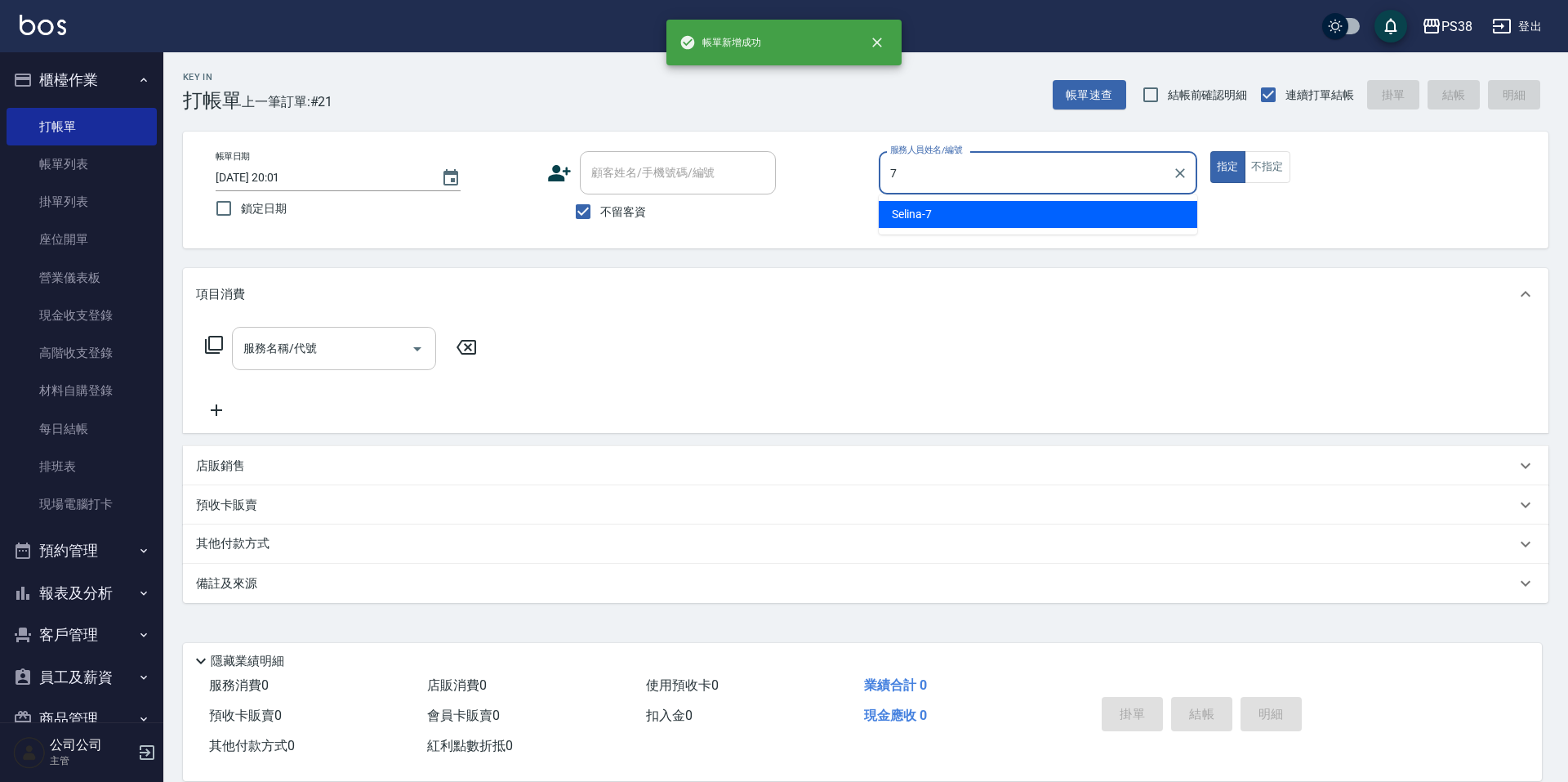
type input "Selina-7"
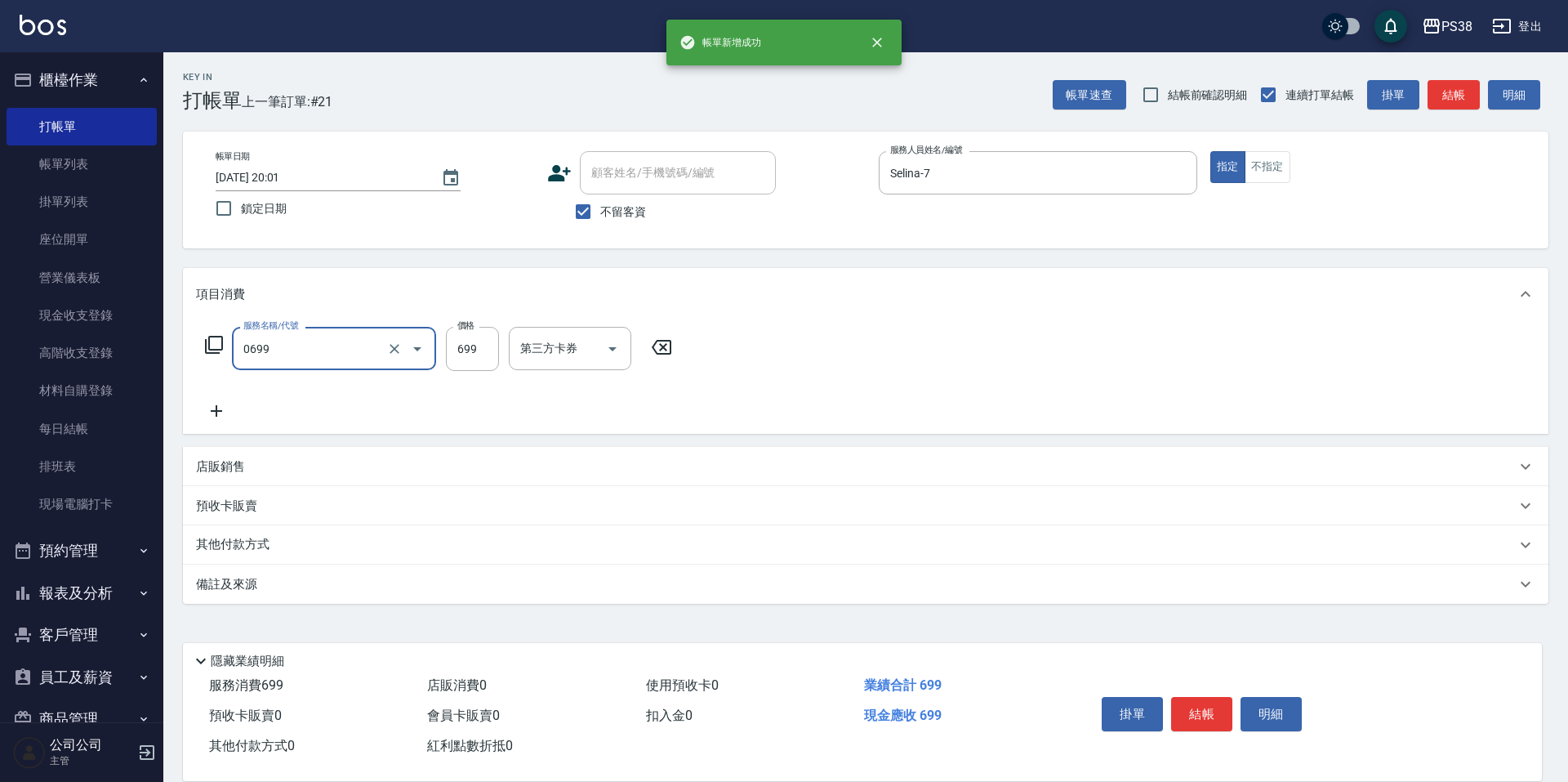
type input "spa699(0699)"
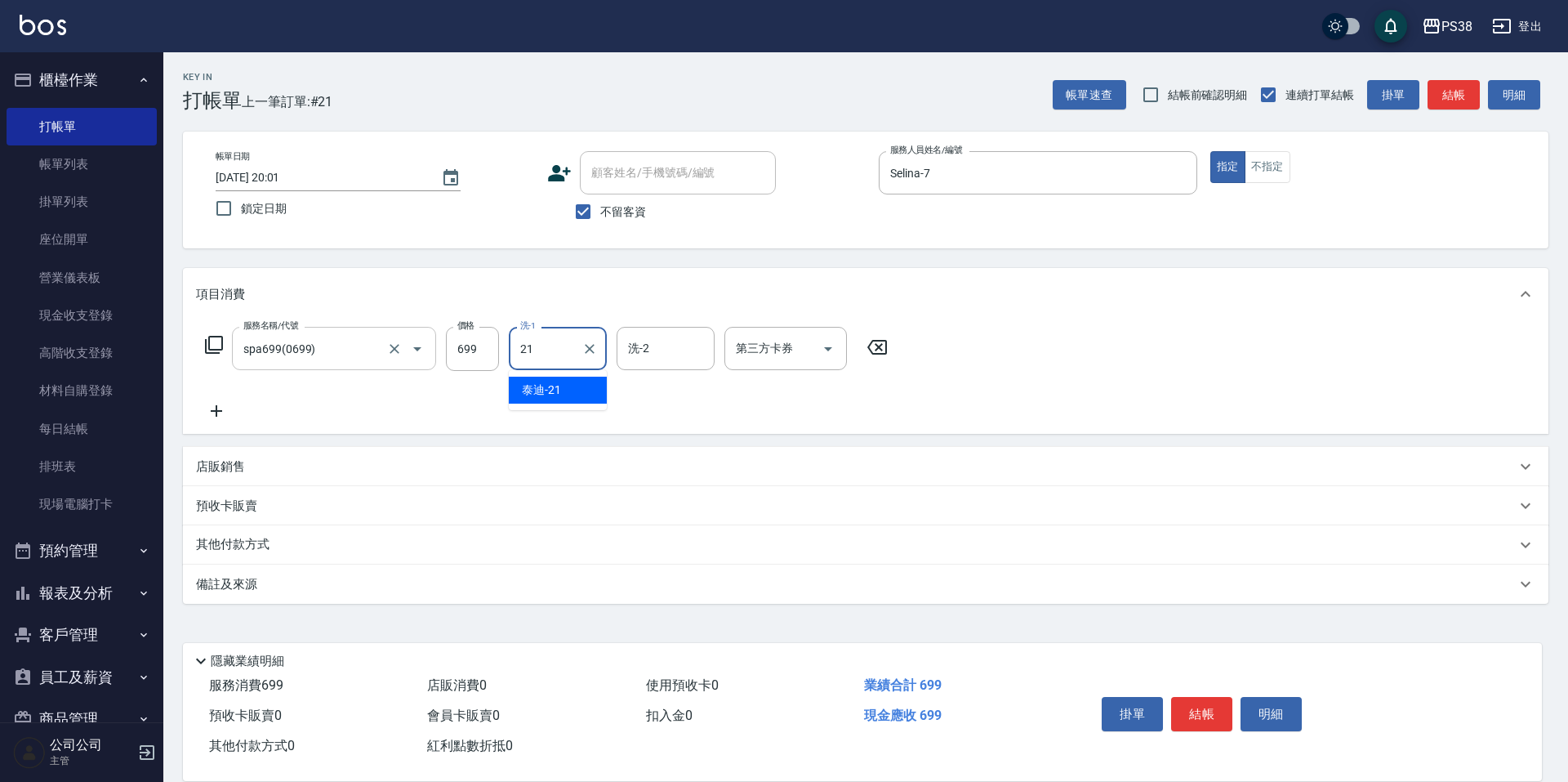
type input "泰迪-21"
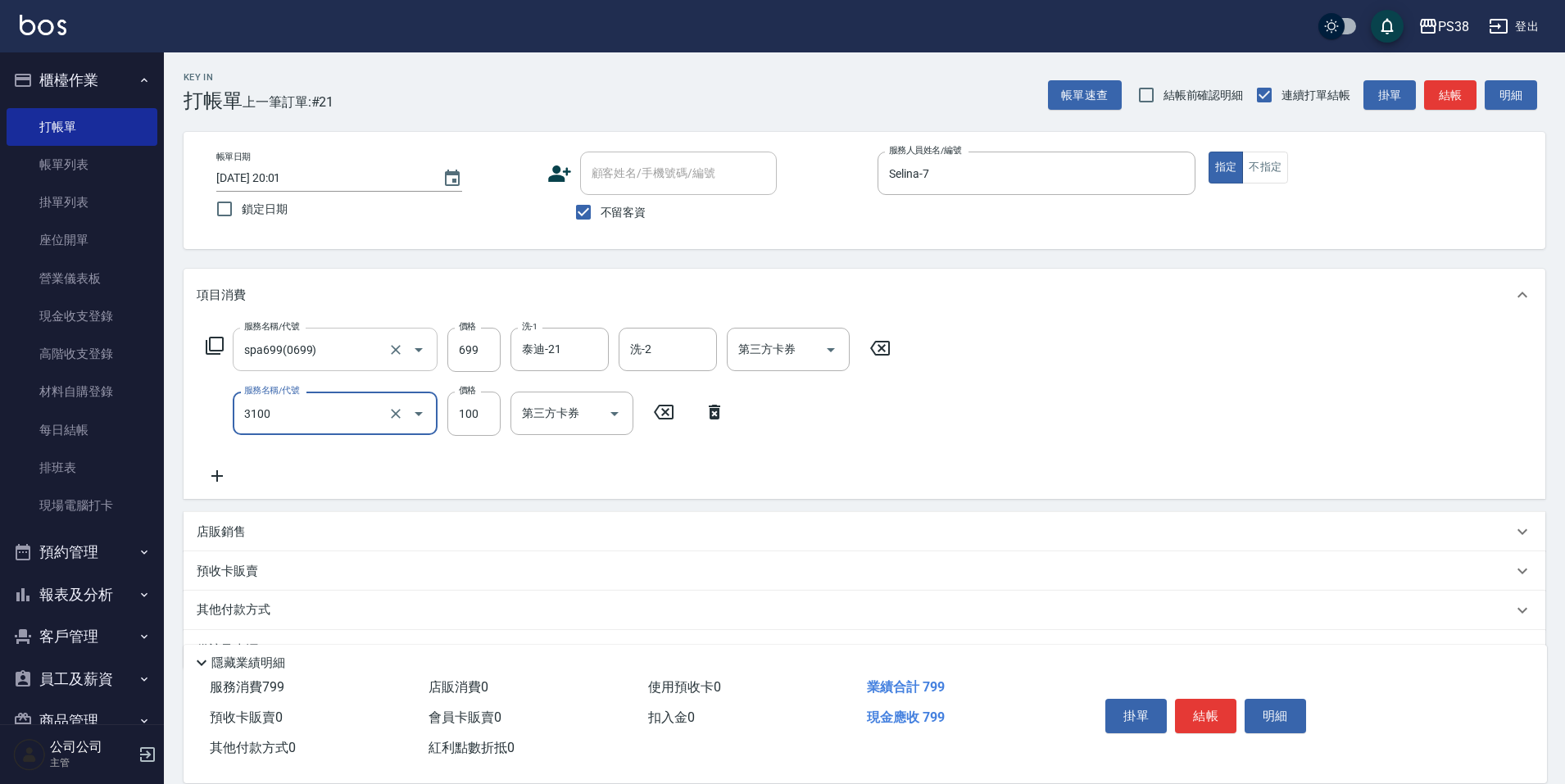
type input "頭皮水.順護(3100)"
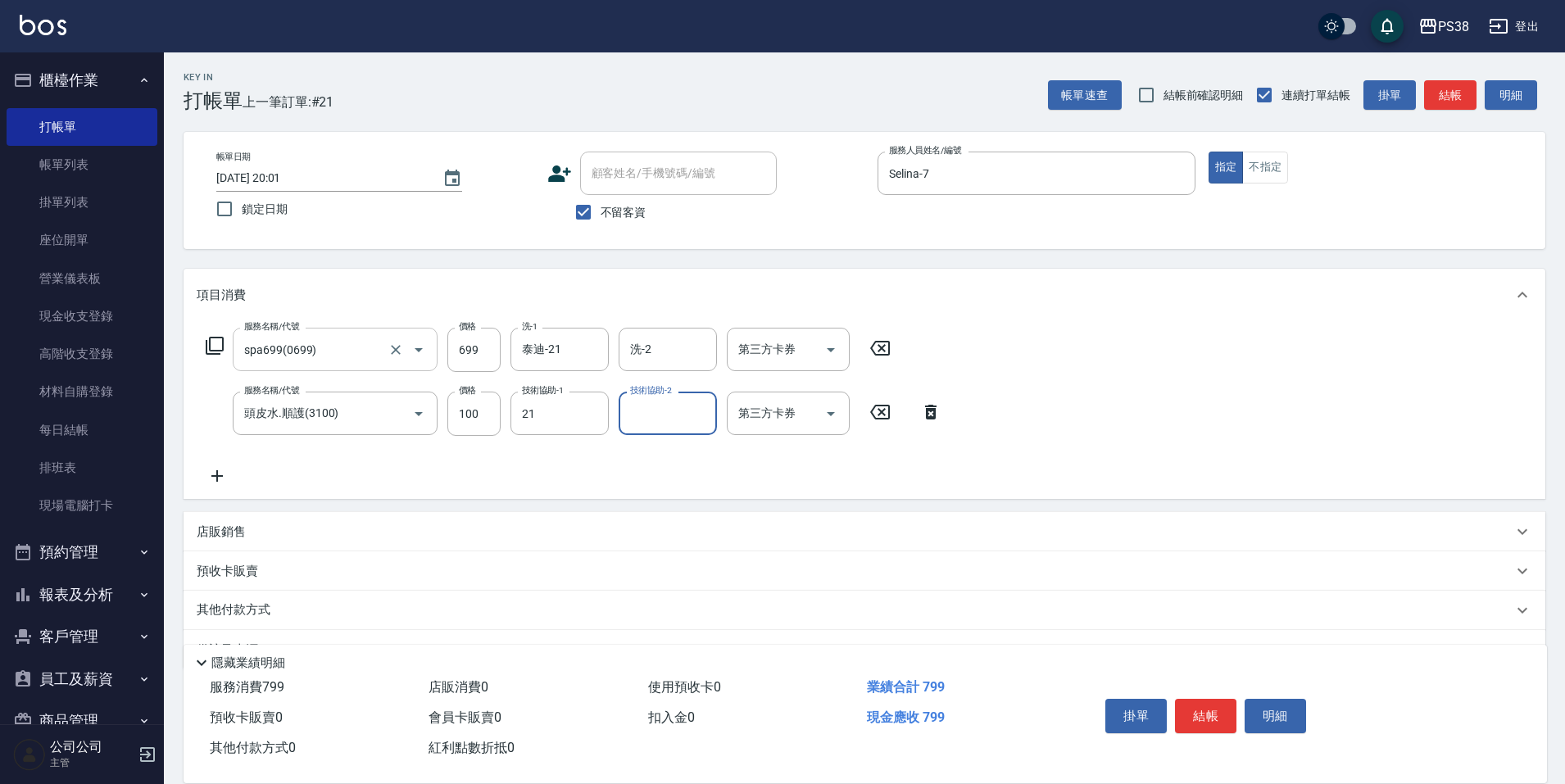
type input "泰迪-21"
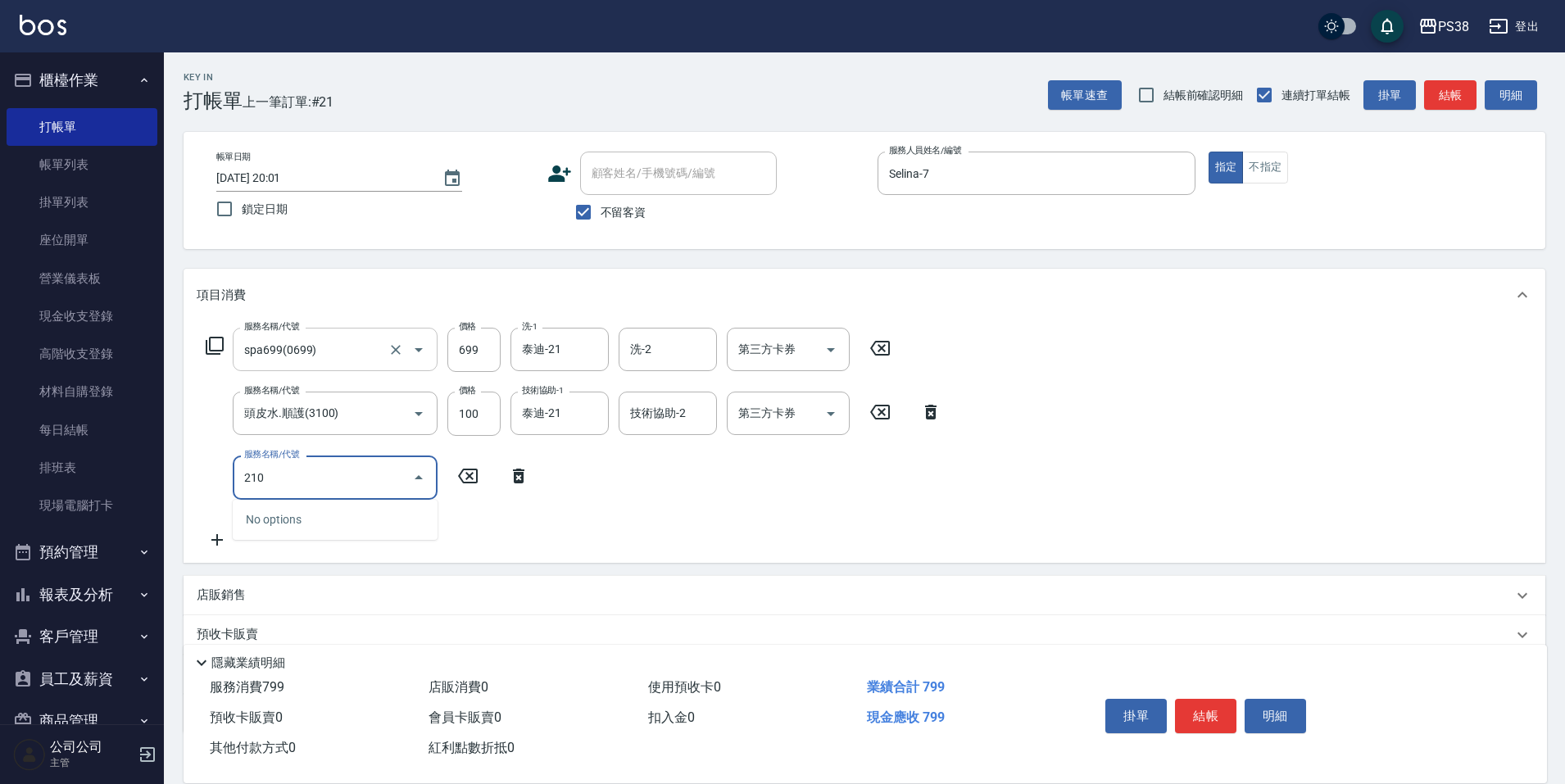
type input "2100"
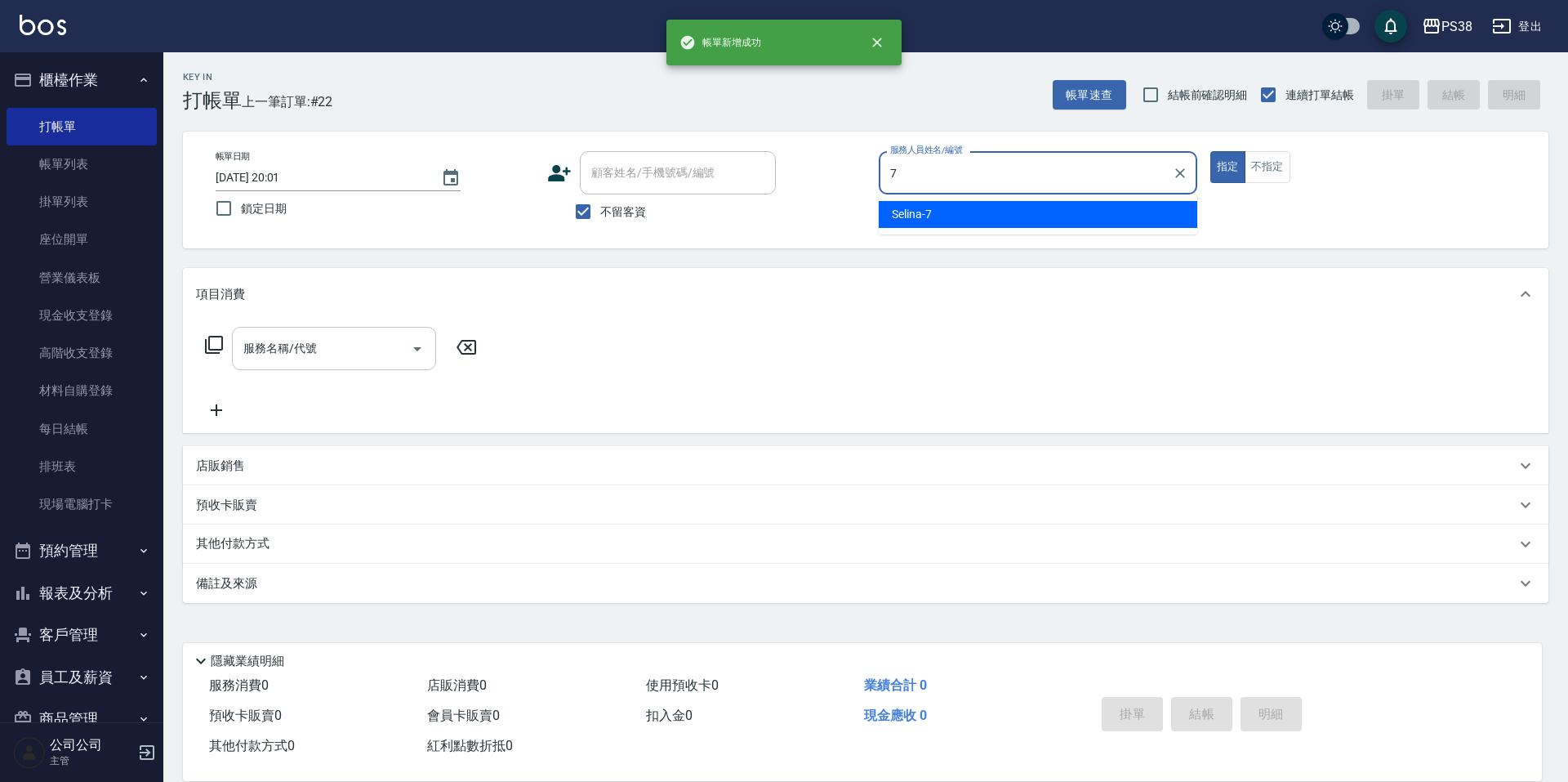
type input "Selina-7"
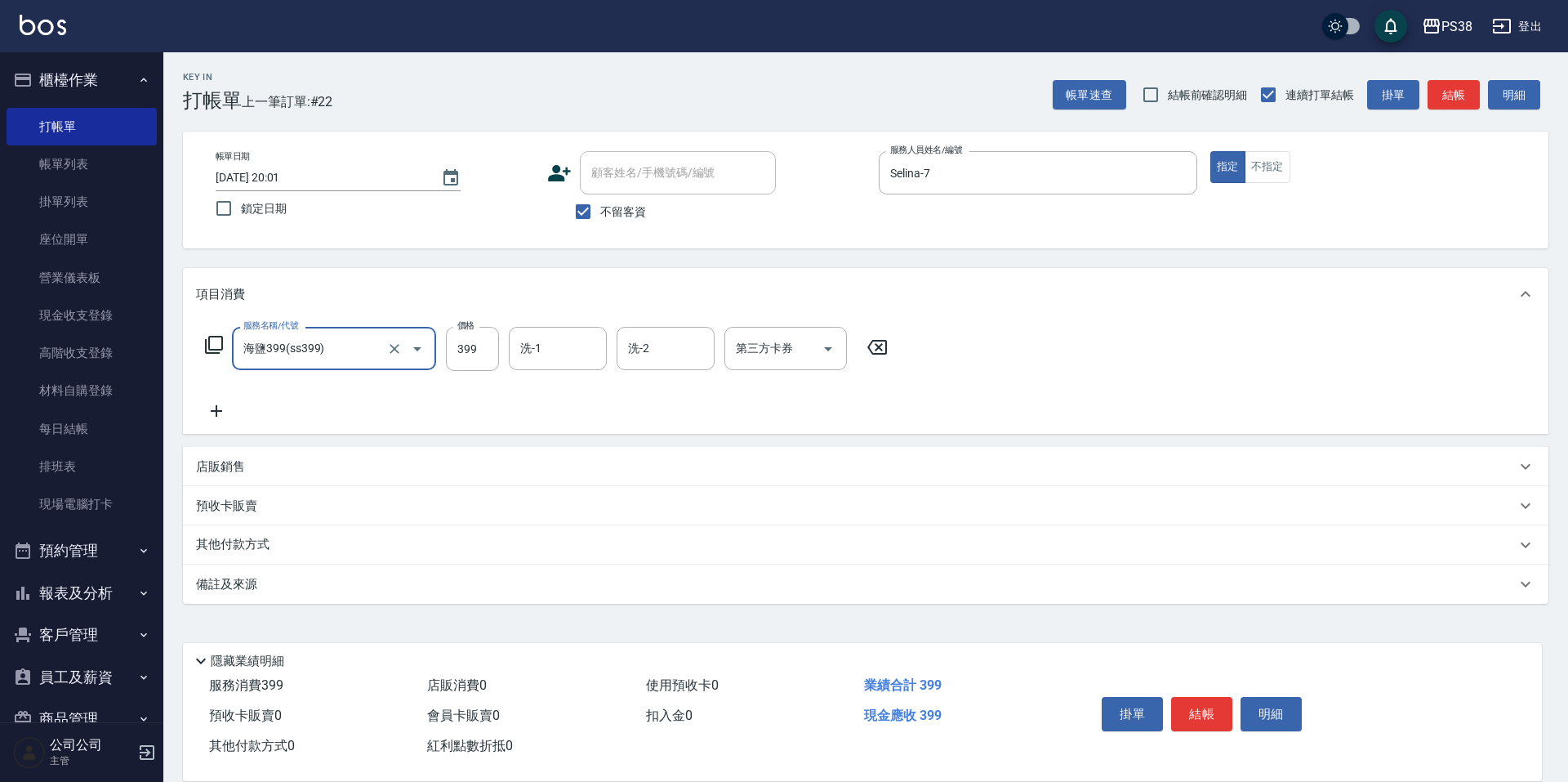
type input "海鹽399(ss399)"
type input "400"
type input "Mona-23"
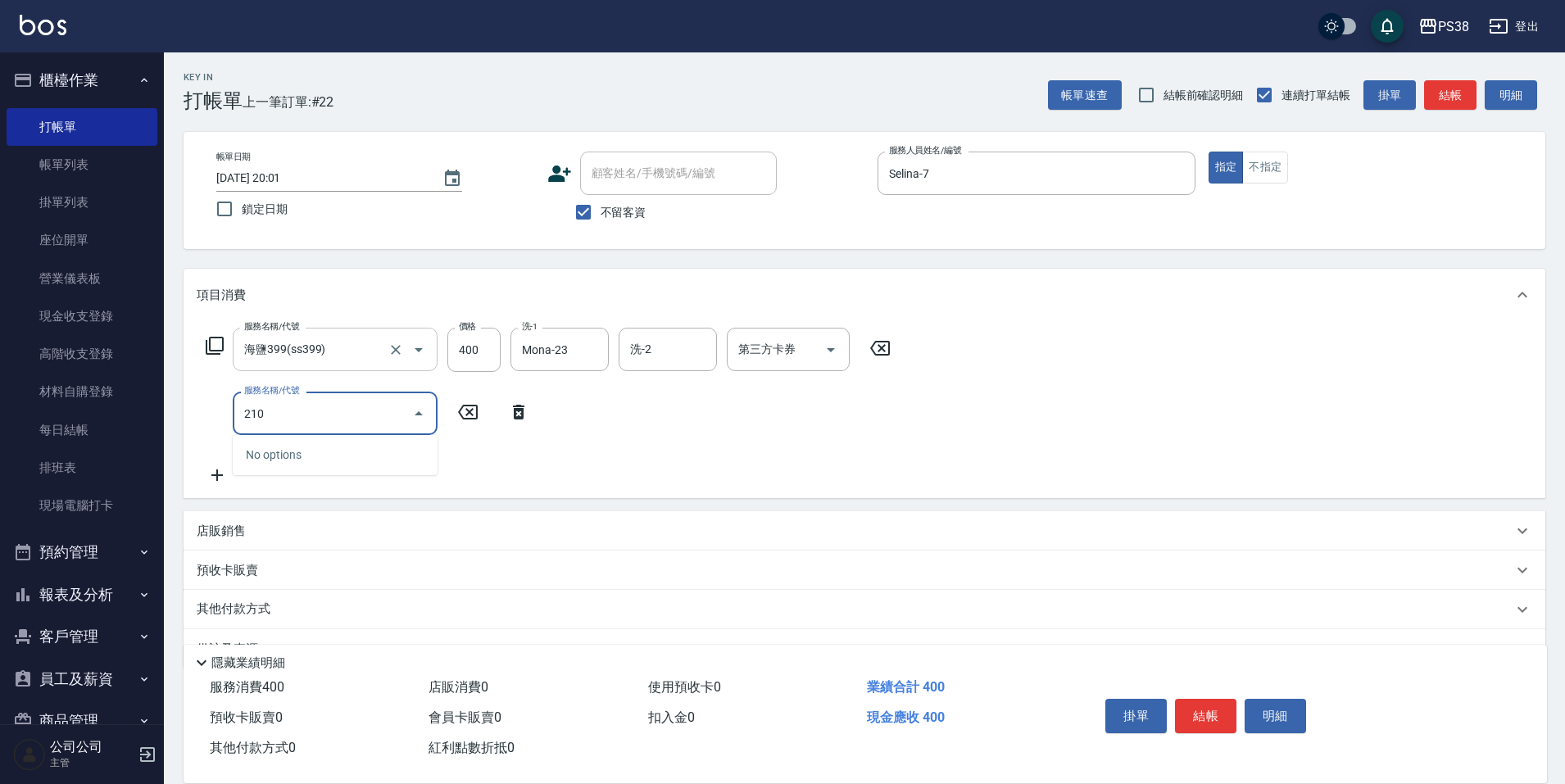
type input "2100"
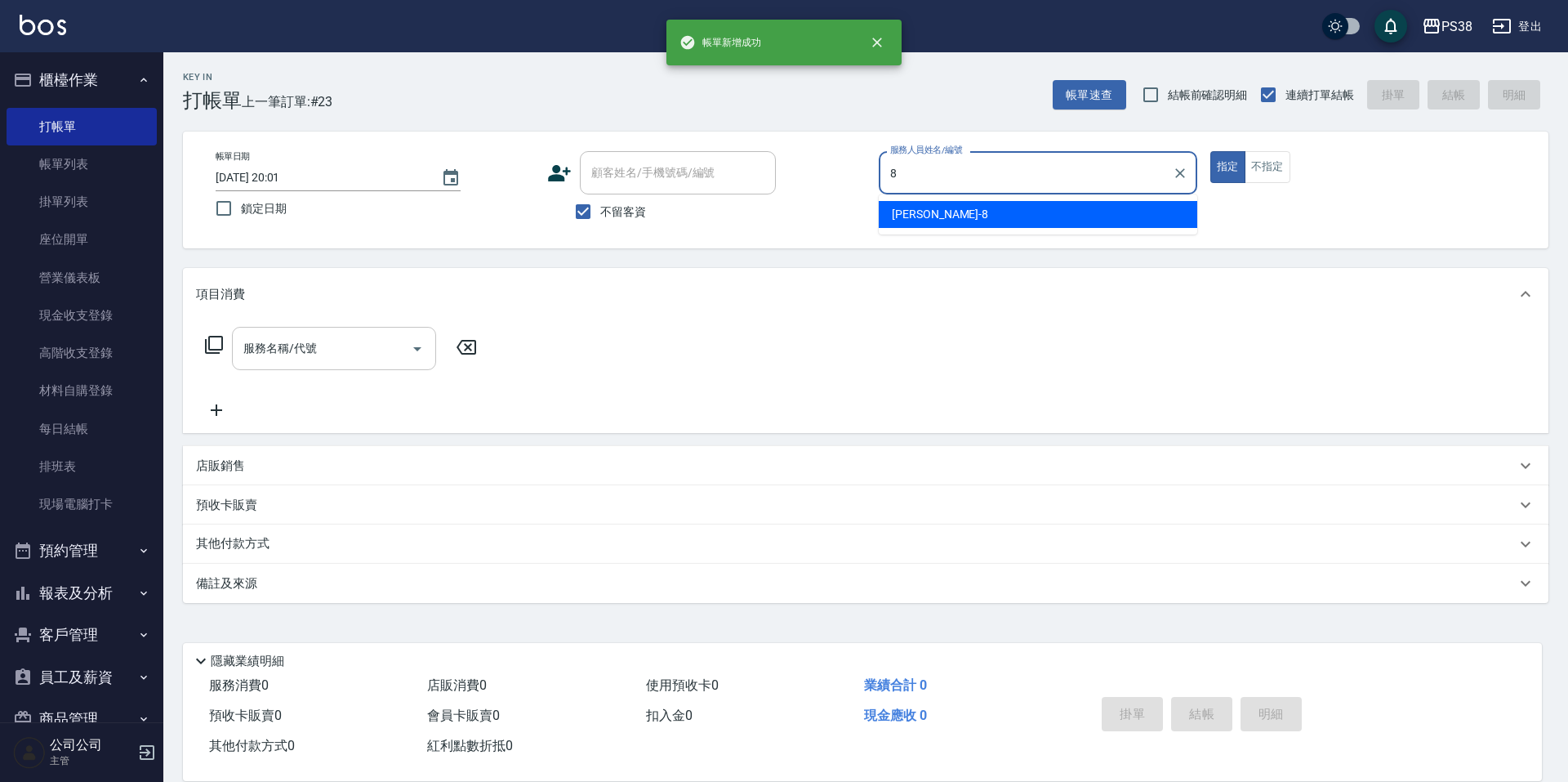
type input "mika-8"
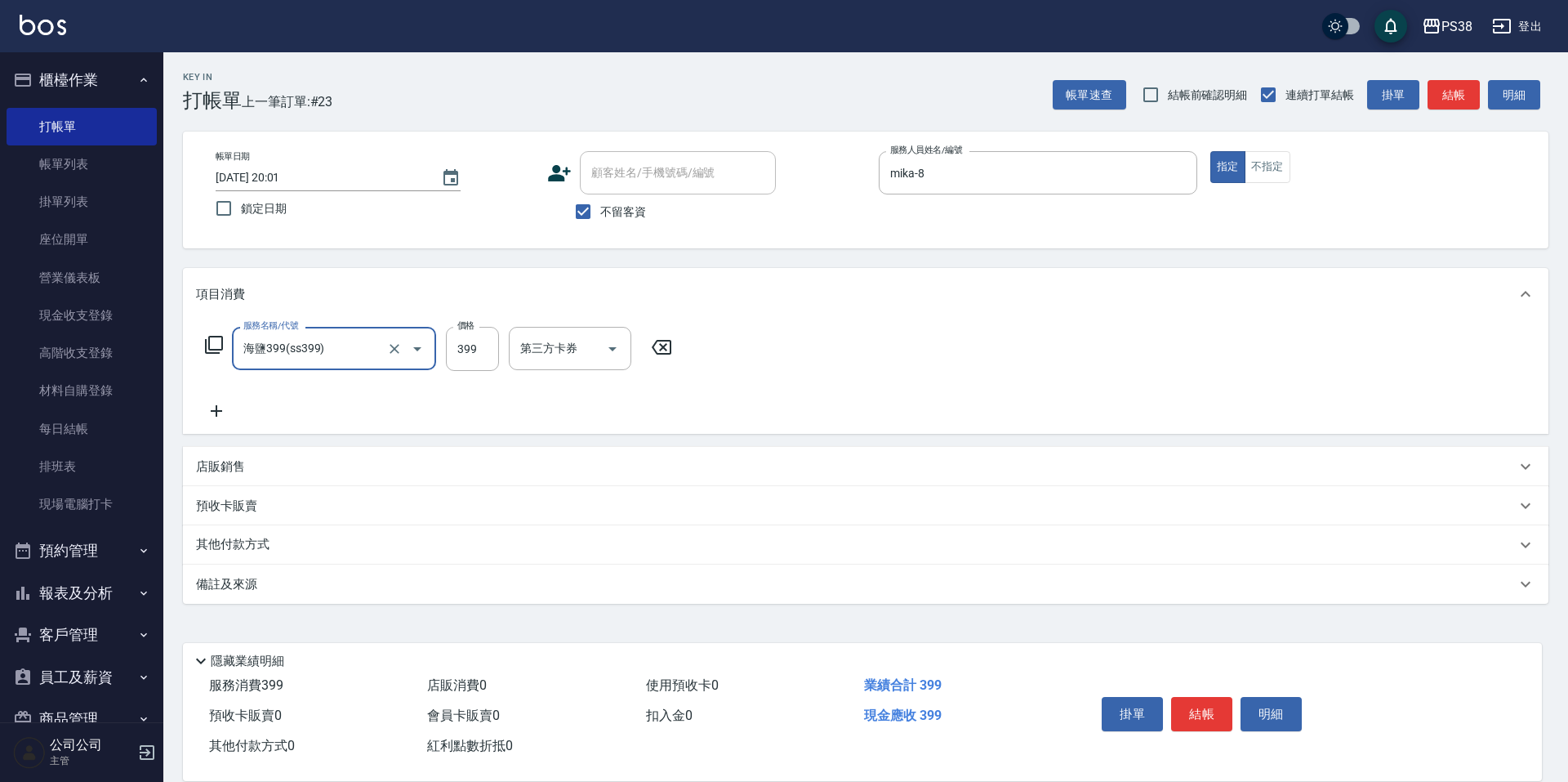
type input "海鹽399(ss399)"
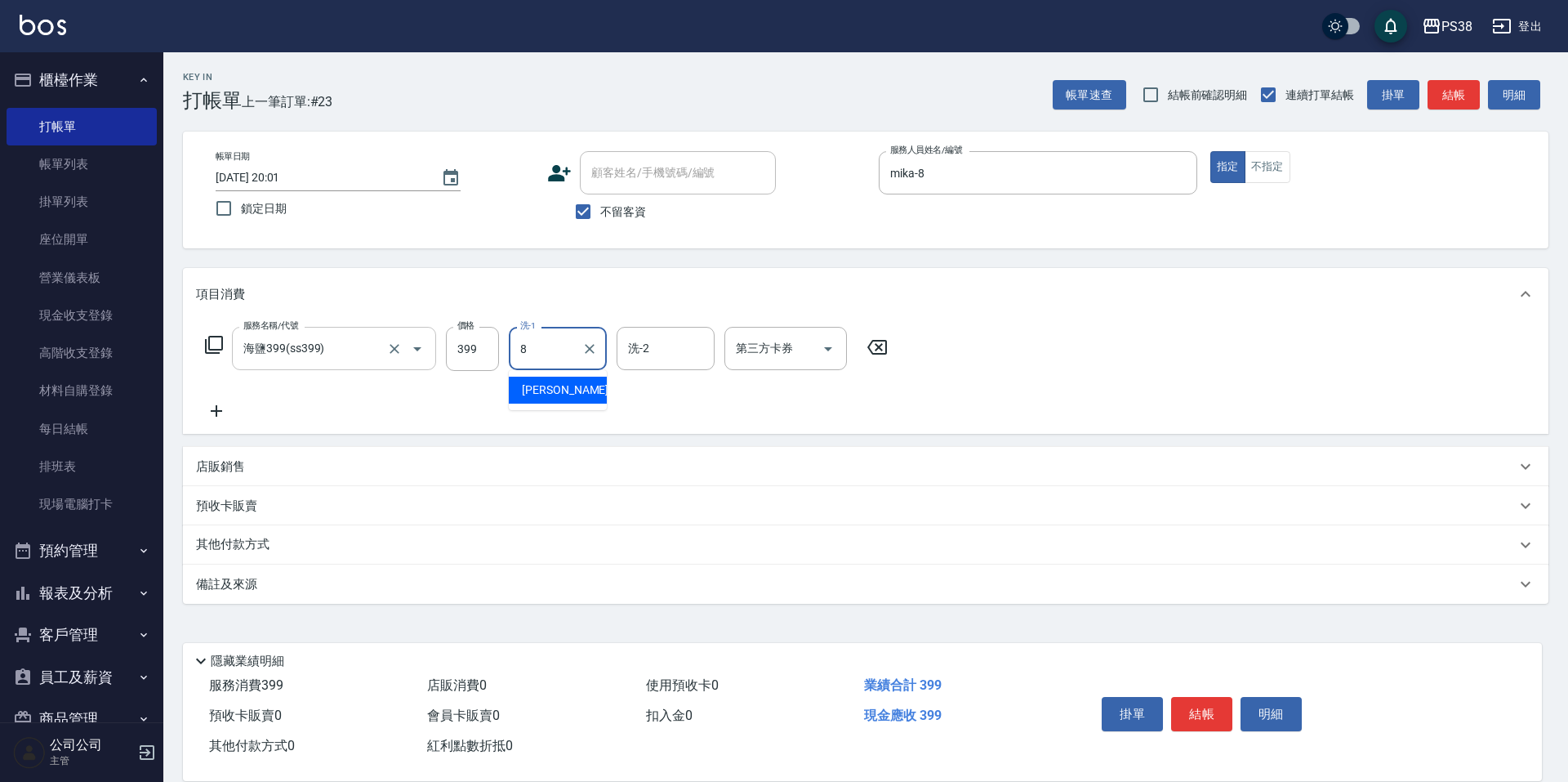
type input "mika-8"
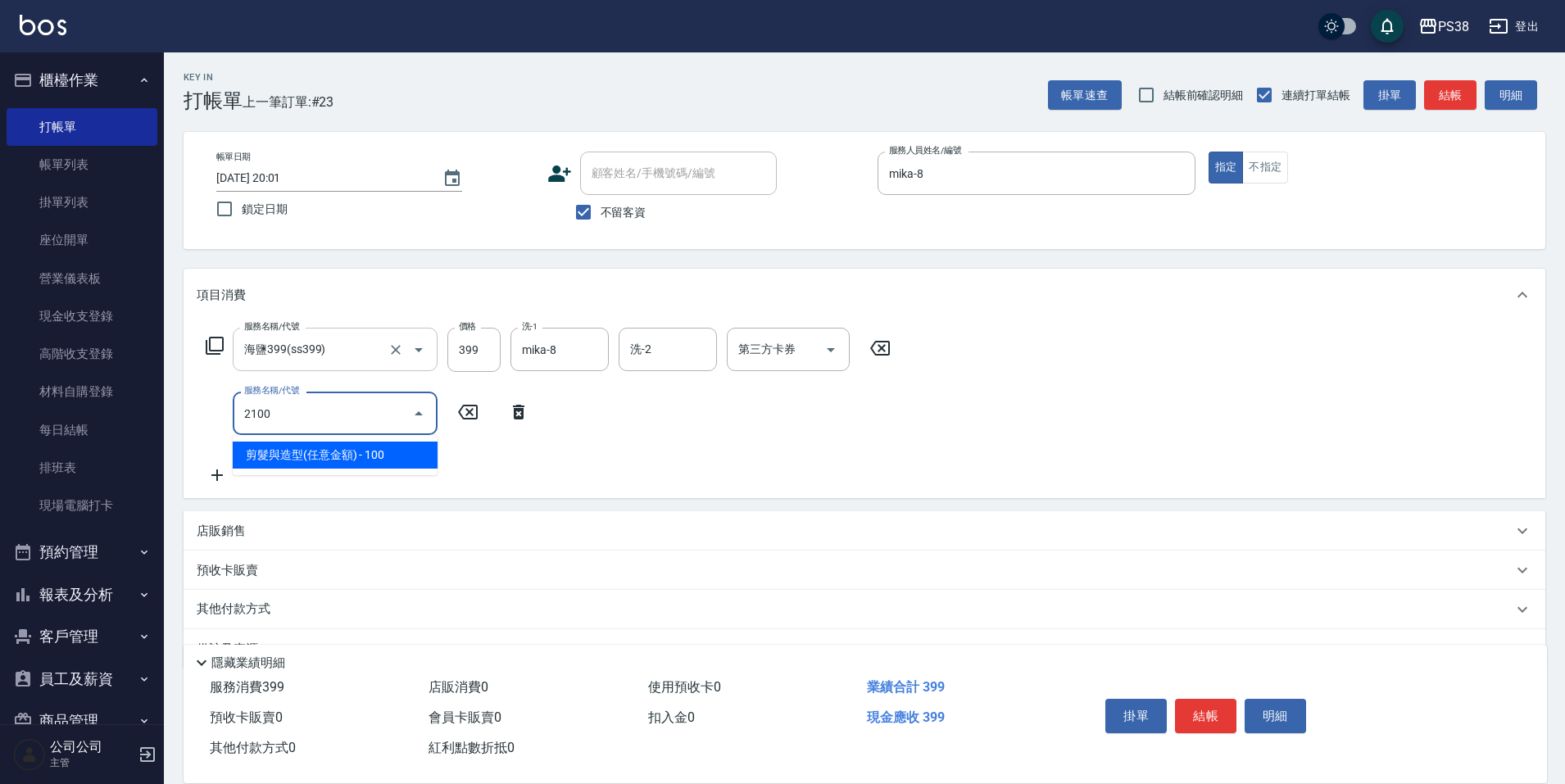
type input "剪髮與造型(任意金額)(2100)"
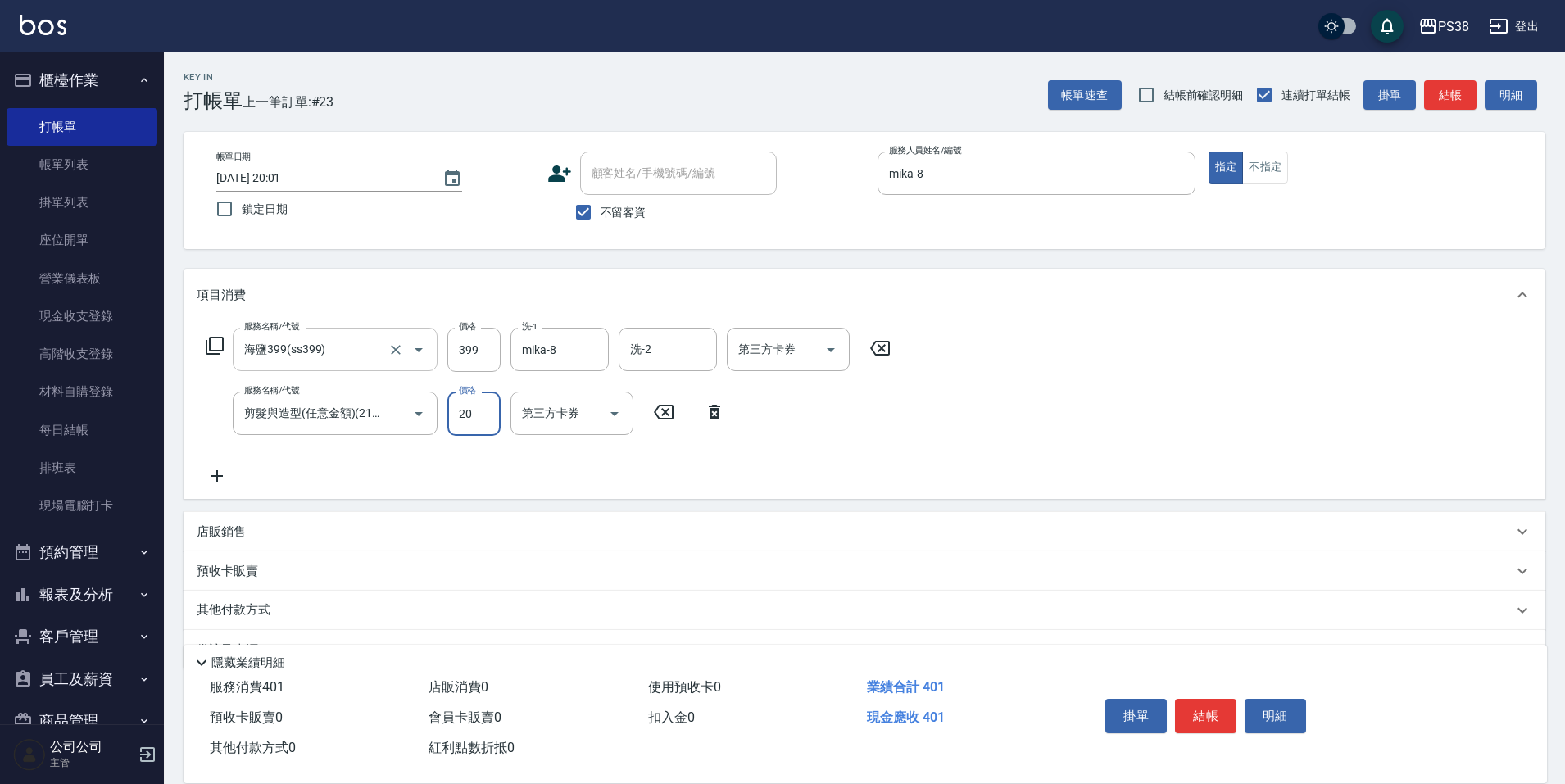
type input "200"
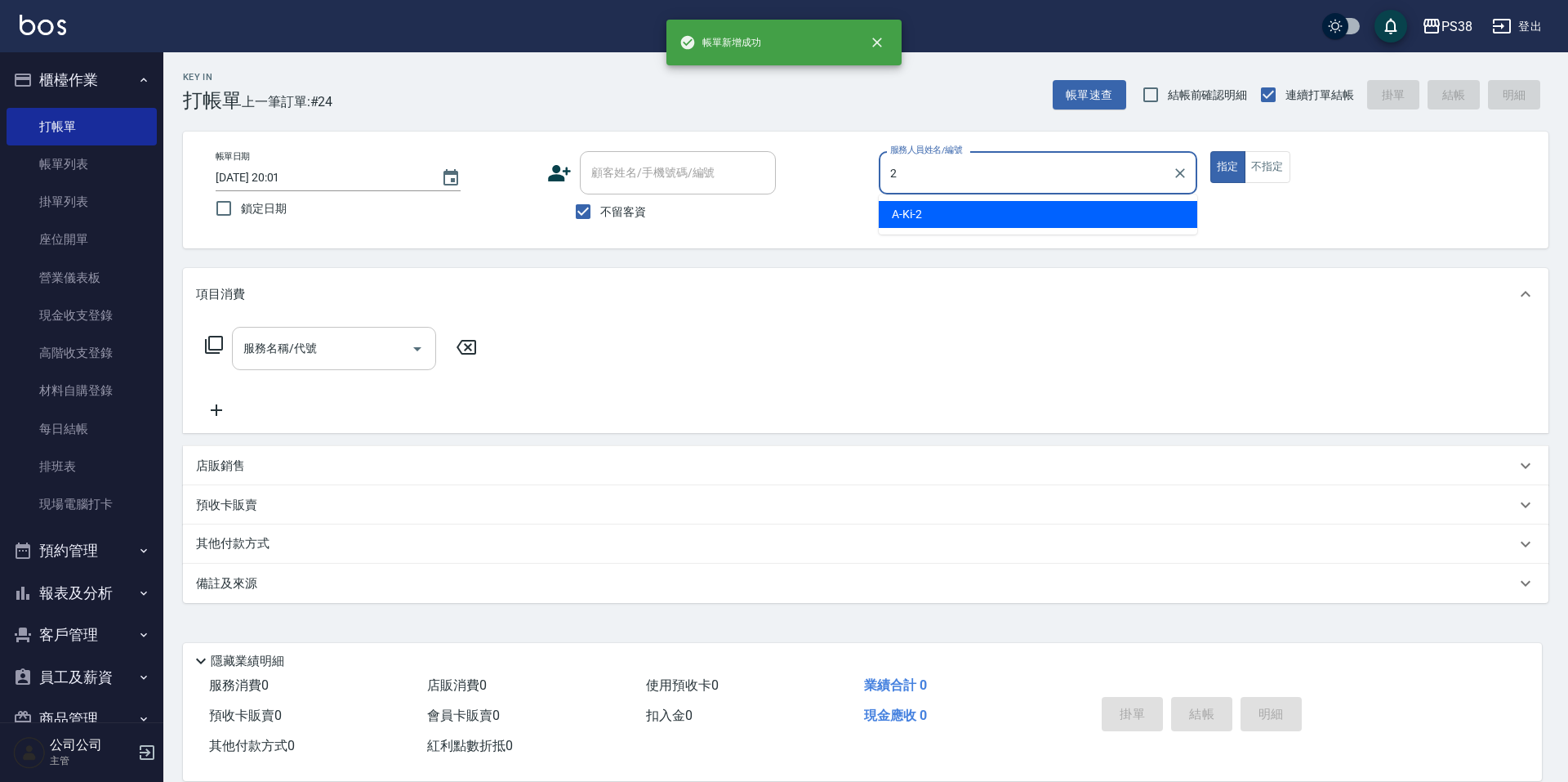
type input "A-Ki-2"
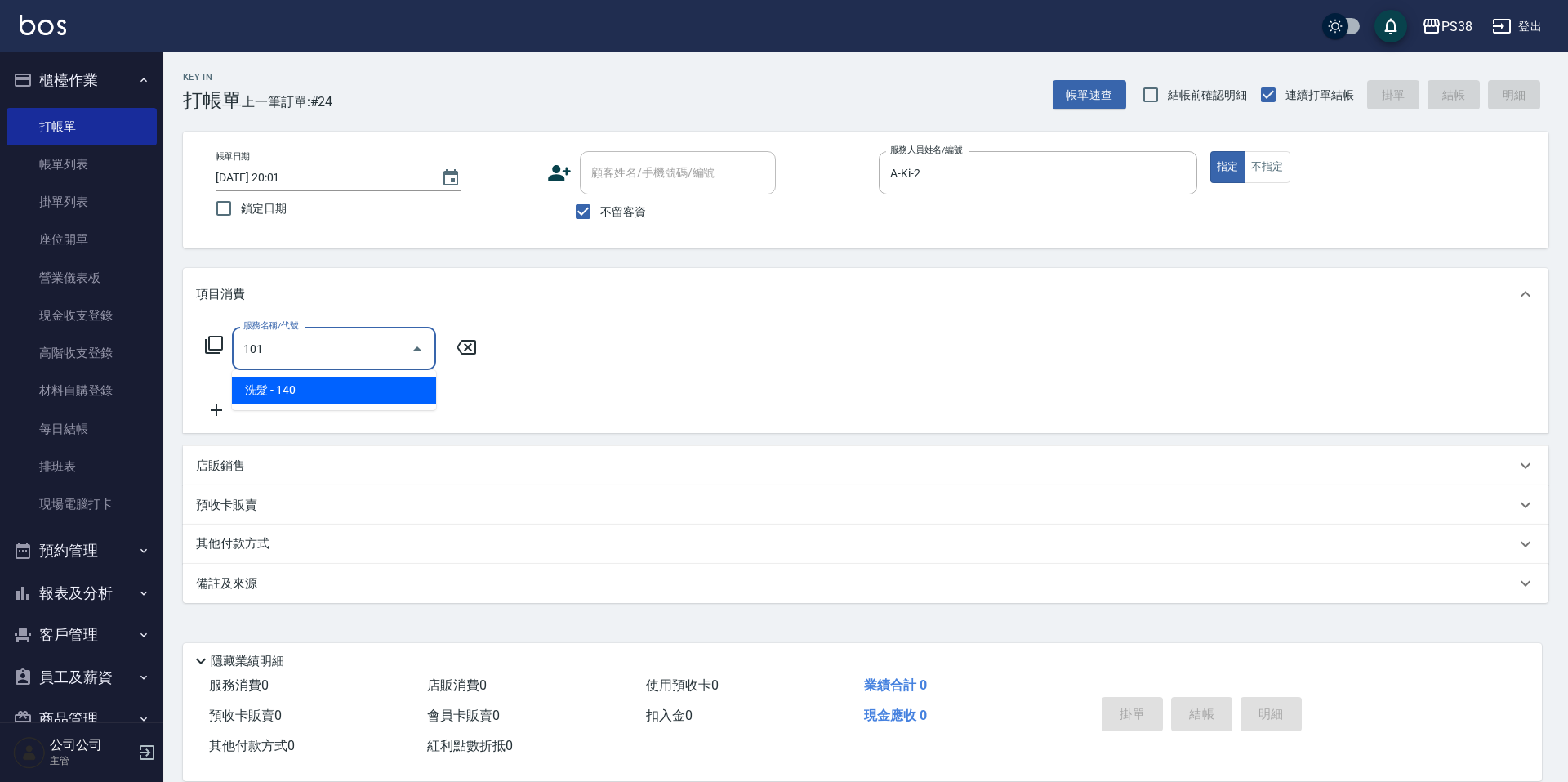
type input "洗髮(101)"
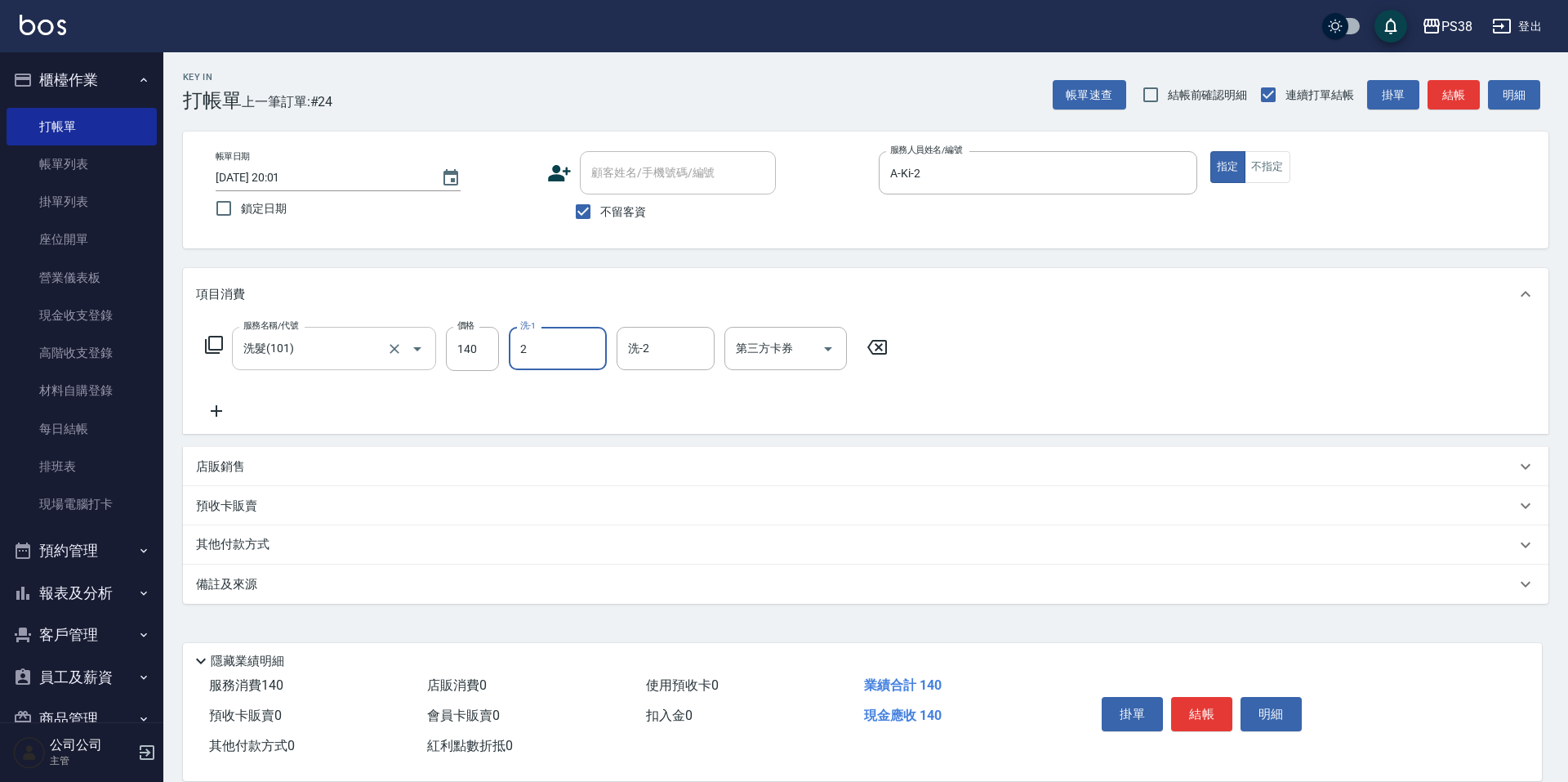
type input "A-Ki-2"
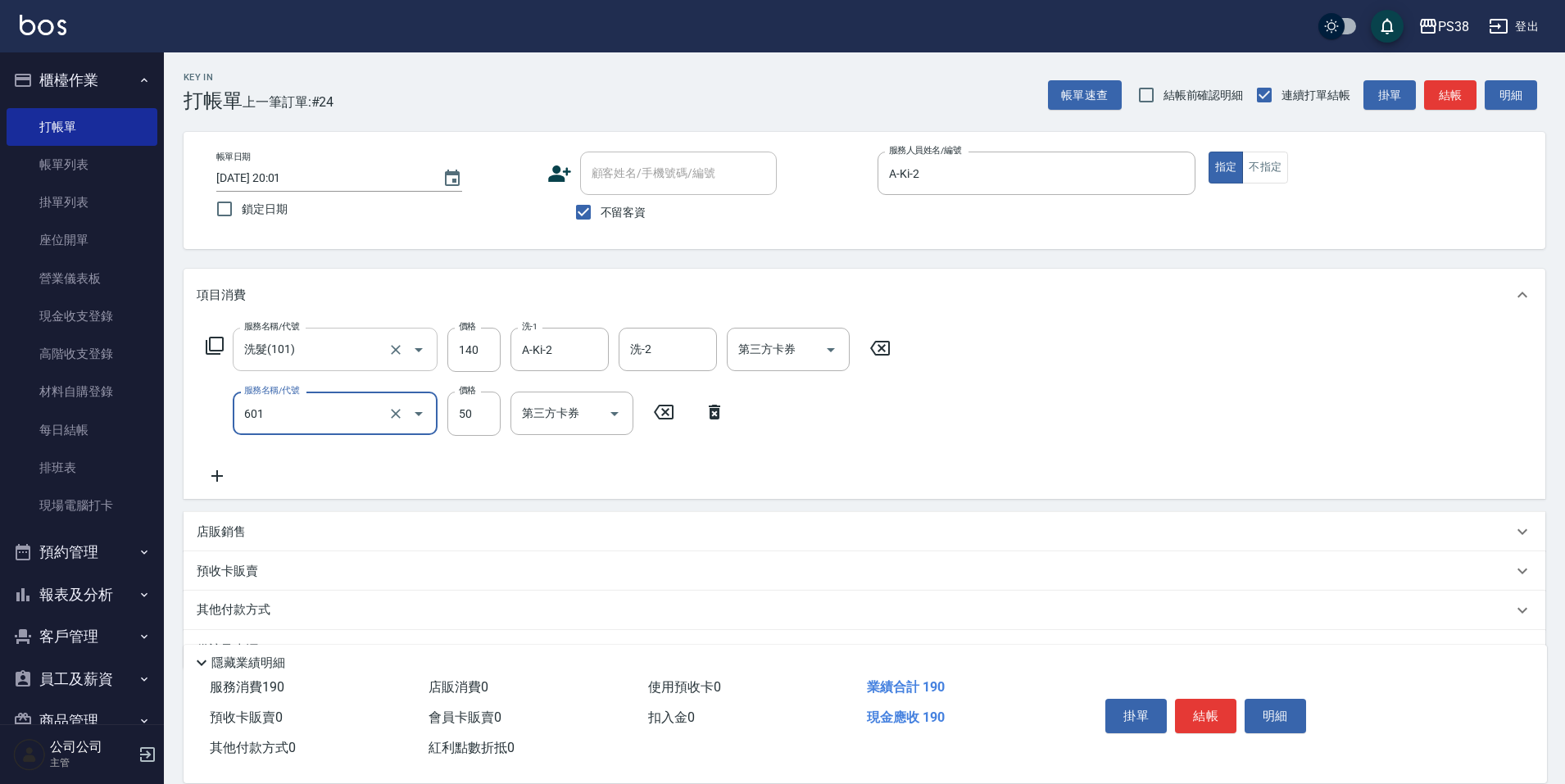
type input "精油50(601)"
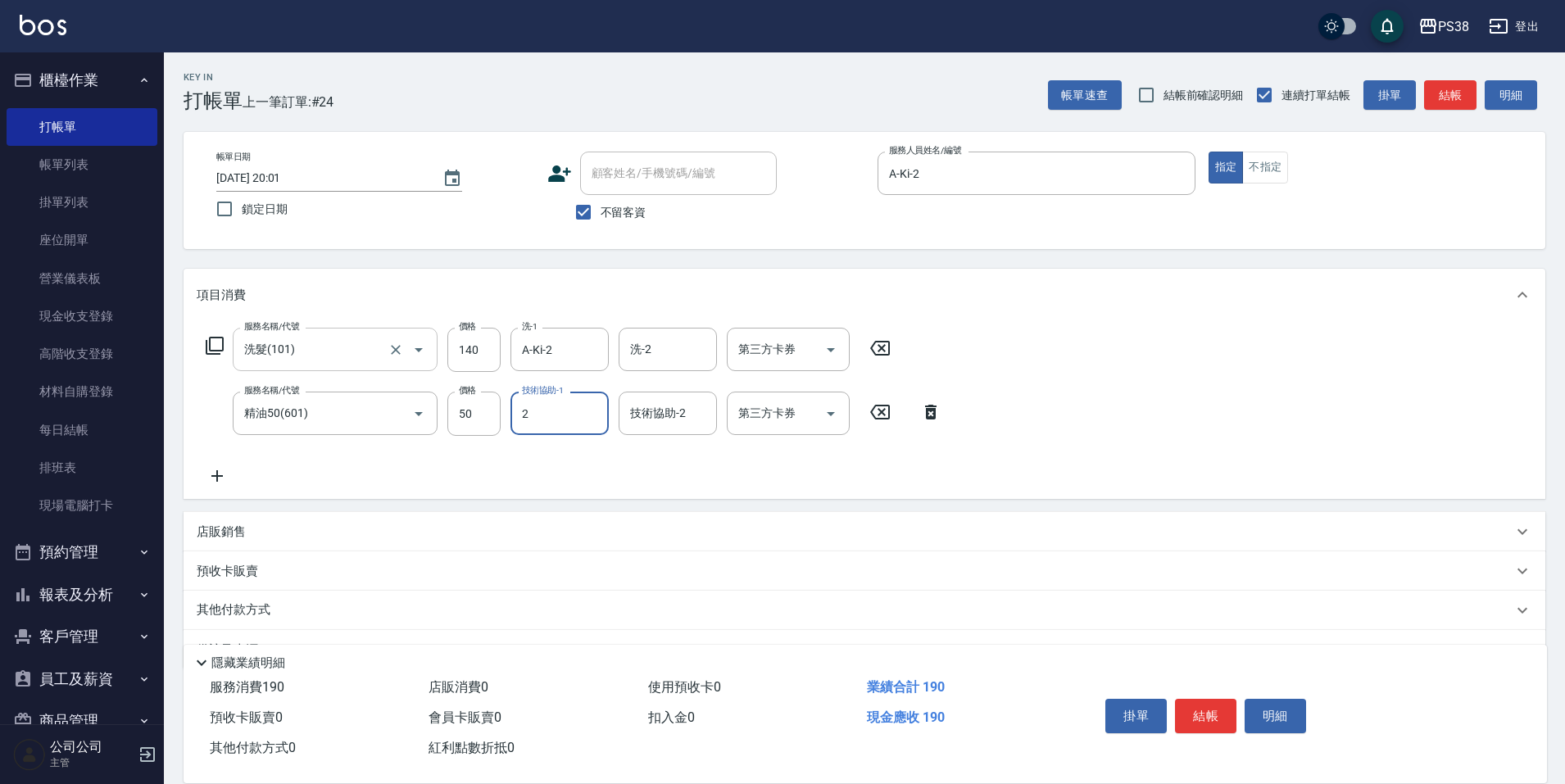
type input "A-Ki-2"
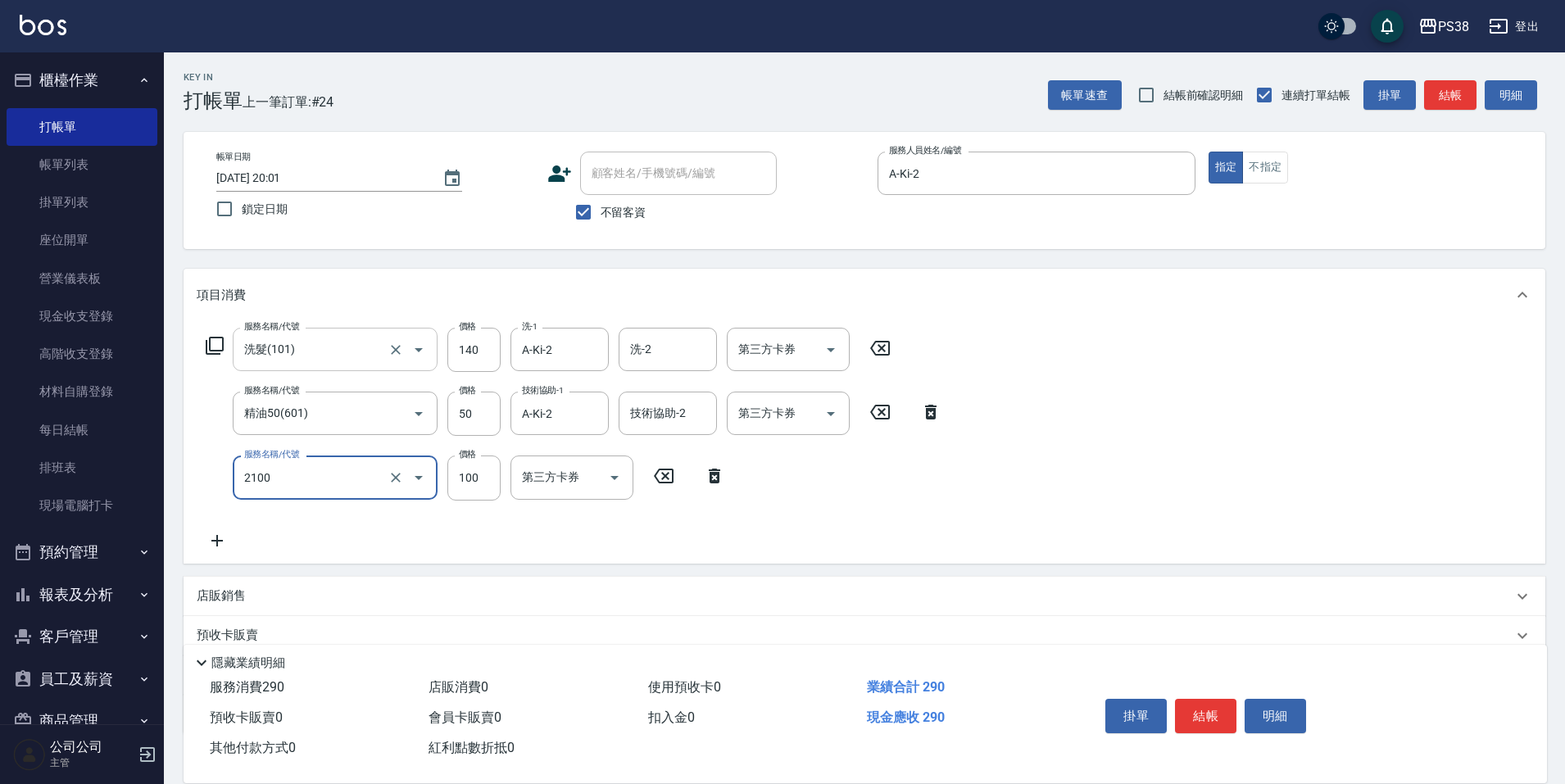
type input "剪髮與造型(任意金額)(2100)"
type input "210"
click at [447, 552] on div "服務名稱/代號 洗髮(101) 服務名稱/代號 價格 140 價格 洗-1 A-Ki-2 洗-1 洗-2 洗-2 第三方卡券 第三方卡券 服務名稱/代號 精油…" at bounding box center [865, 442] width 1362 height 241
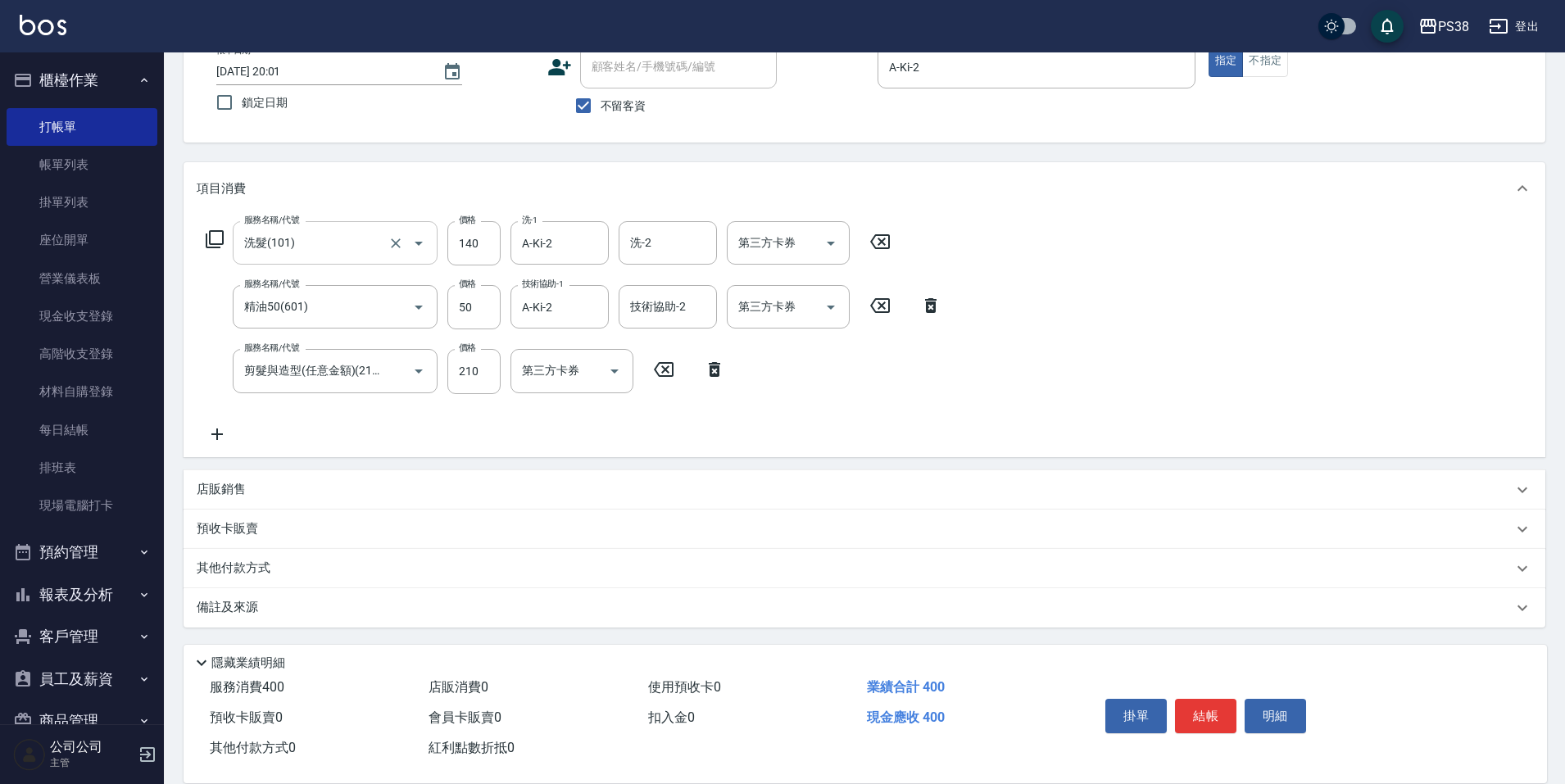
scroll to position [107, 0]
click at [229, 497] on div "店販銷售" at bounding box center [865, 489] width 1362 height 40
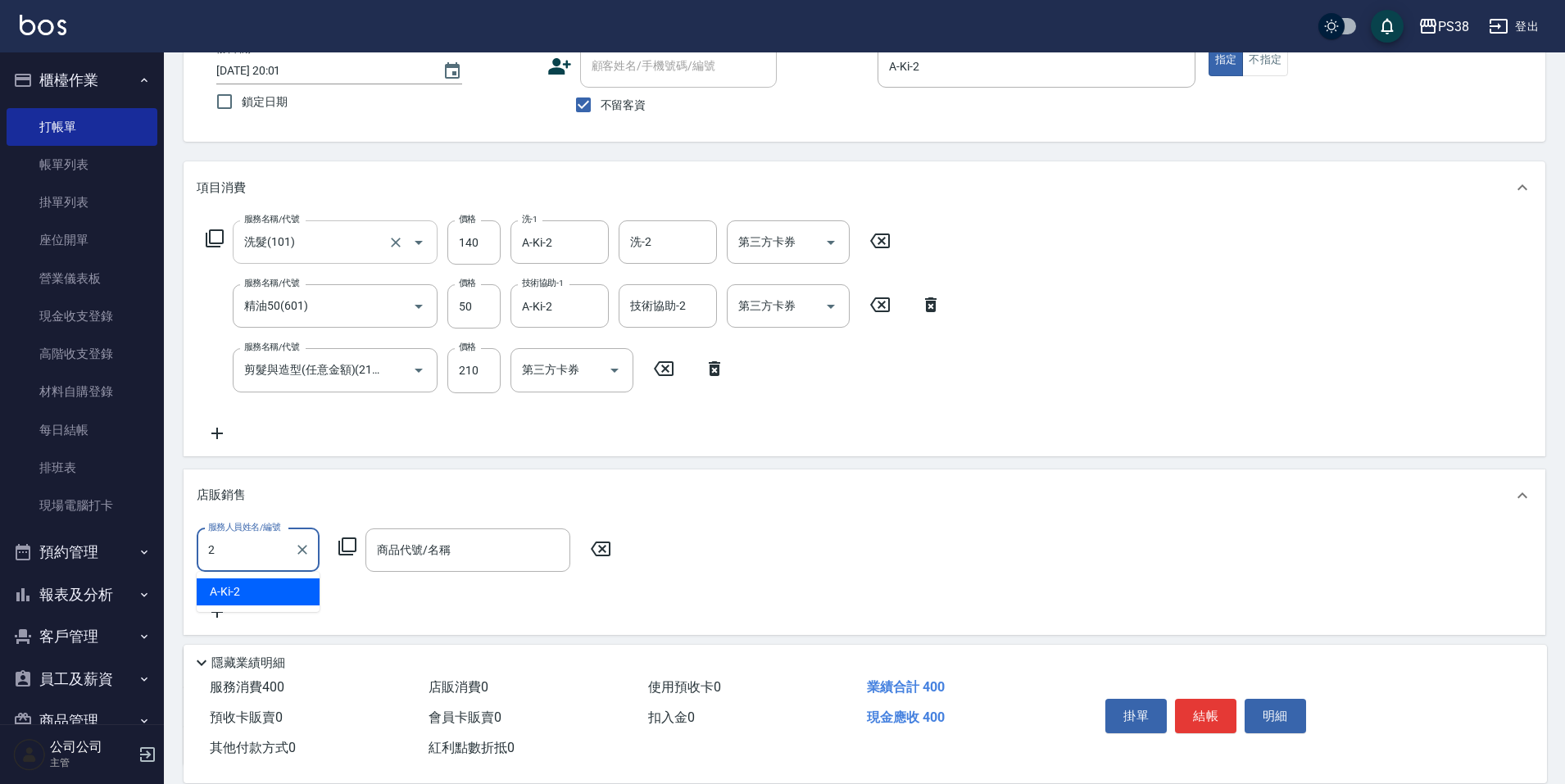
type input "A-Ki-2"
click at [471, 544] on input "商品代號/名稱" at bounding box center [468, 550] width 190 height 29
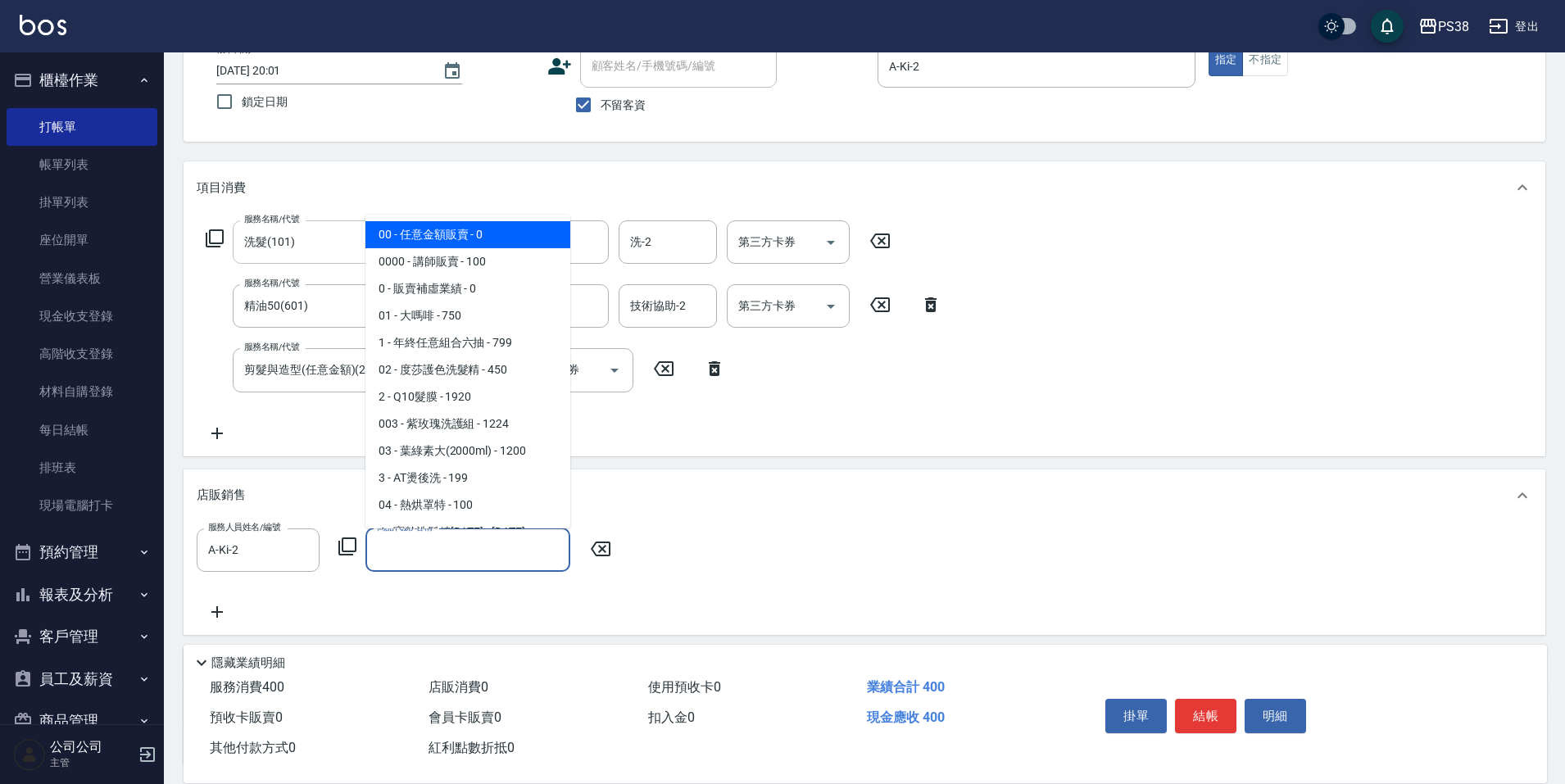
click at [484, 233] on span "00 - 任意金額販賣 - 0" at bounding box center [468, 234] width 205 height 27
type input "任意金額販賣"
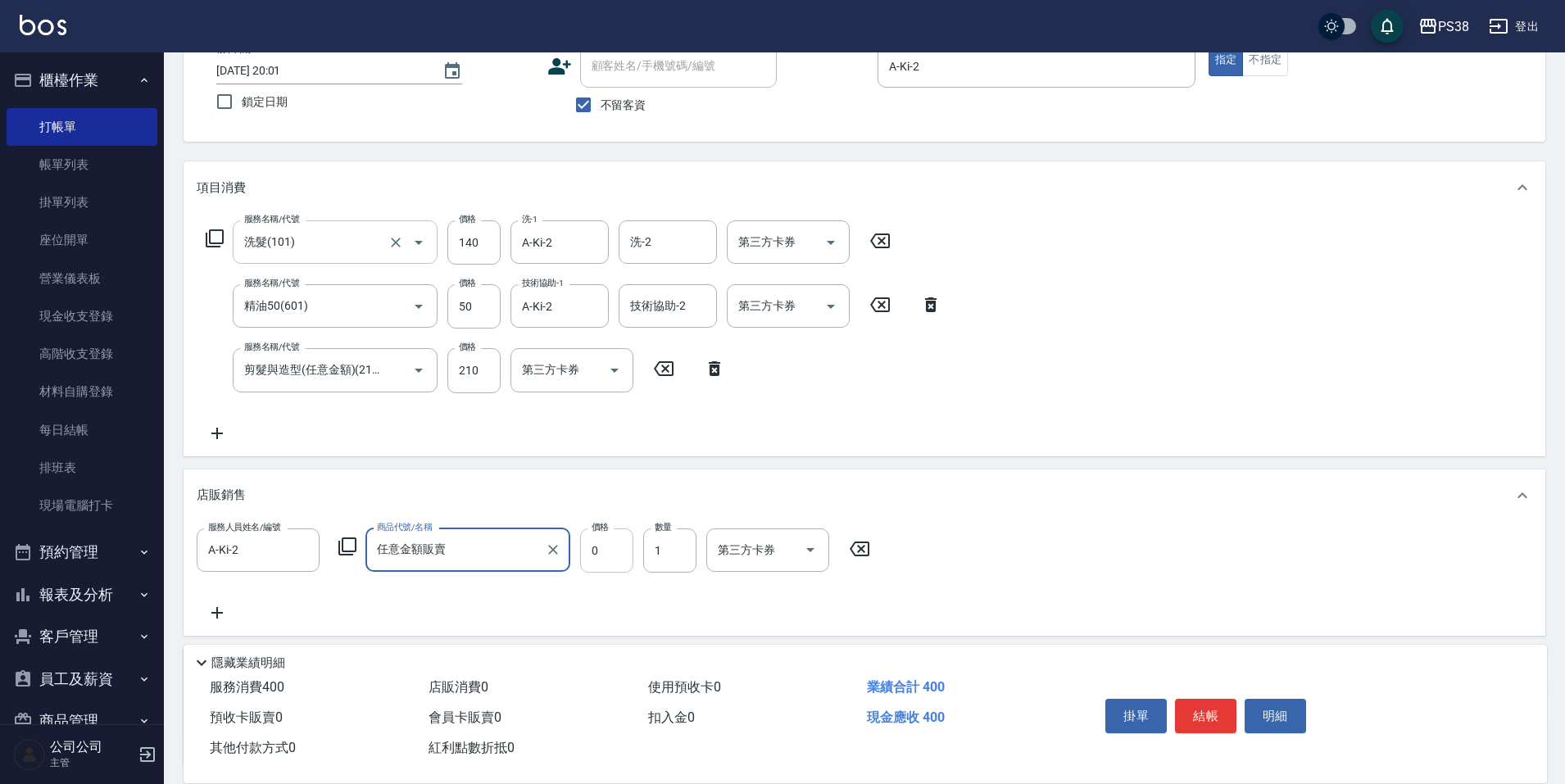
click at [599, 566] on input "0" at bounding box center [607, 551] width 53 height 44
type input "999"
click at [625, 572] on input "999" at bounding box center [607, 551] width 53 height 44
click at [624, 615] on div "服務人員姓名/編號 A-Ki-2 服務人員姓名/編號 商品代號/名稱 任意金額販賣 商品代號/名稱 價格 699 價格 數量 2 數量 第三方卡券 第三方卡券" at bounding box center [864, 576] width 1336 height 94
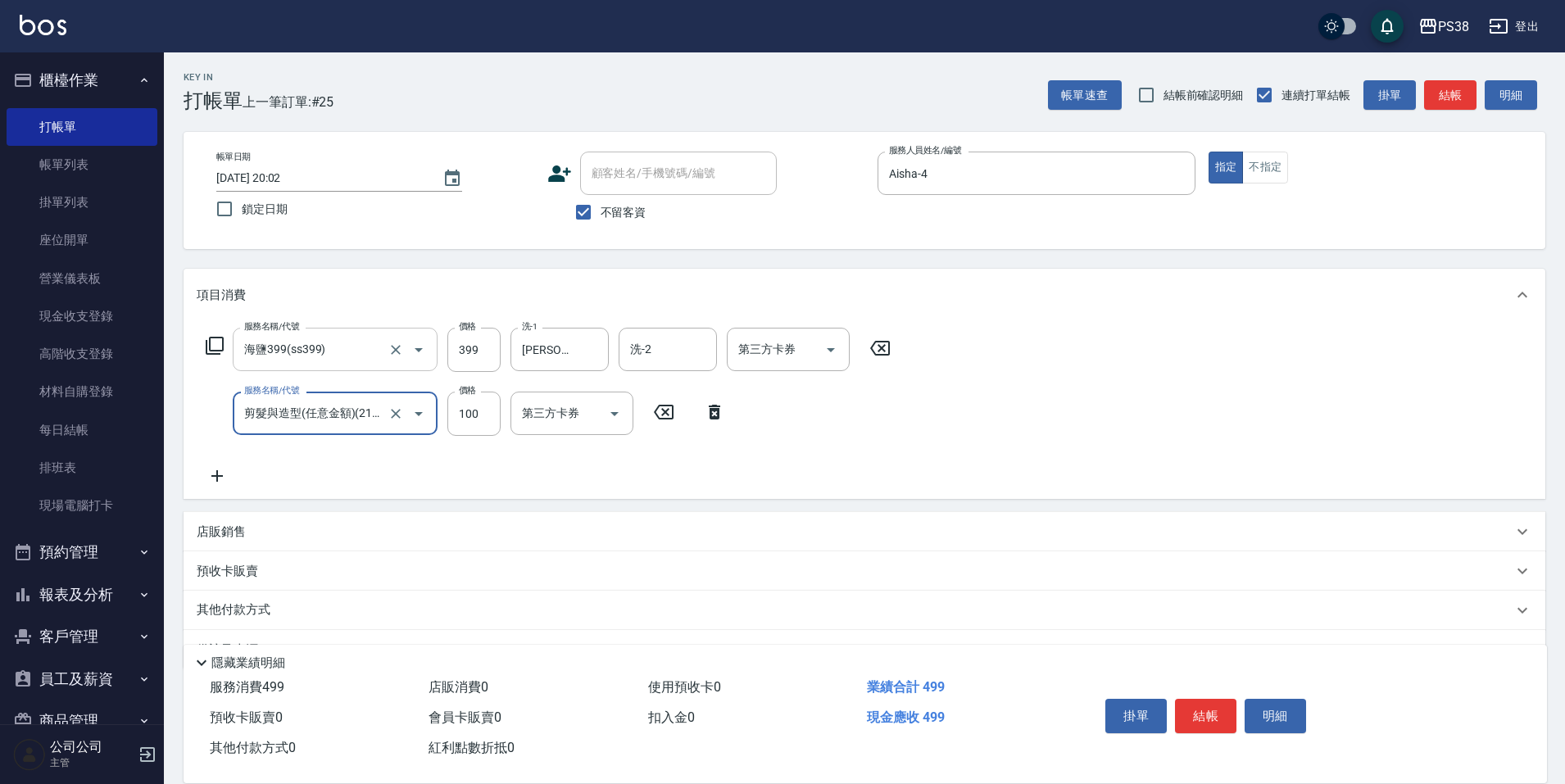
click at [840, 458] on div "服務名稱/代號 海鹽399(ss399) 服務名稱/代號 價格 399 價格 洗-1 Yuki-6 洗-1 洗-2 洗-2 第三方卡券 第三方卡券 服務名稱/…" at bounding box center [548, 407] width 704 height 158
click at [820, 336] on div at bounding box center [830, 349] width 25 height 43
click at [830, 353] on icon "Open" at bounding box center [830, 349] width 19 height 19
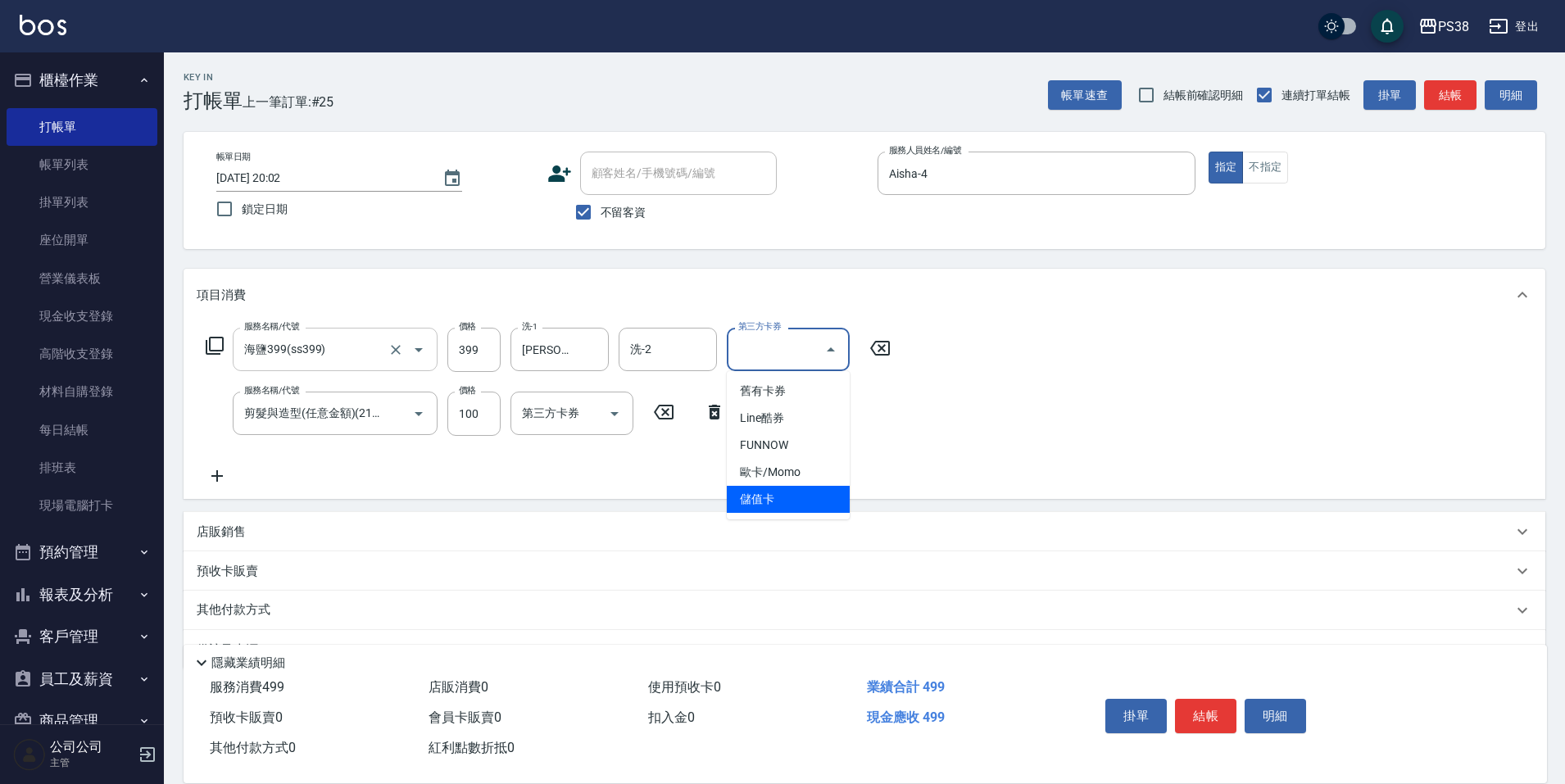
click at [810, 494] on span "儲值卡" at bounding box center [788, 498] width 123 height 27
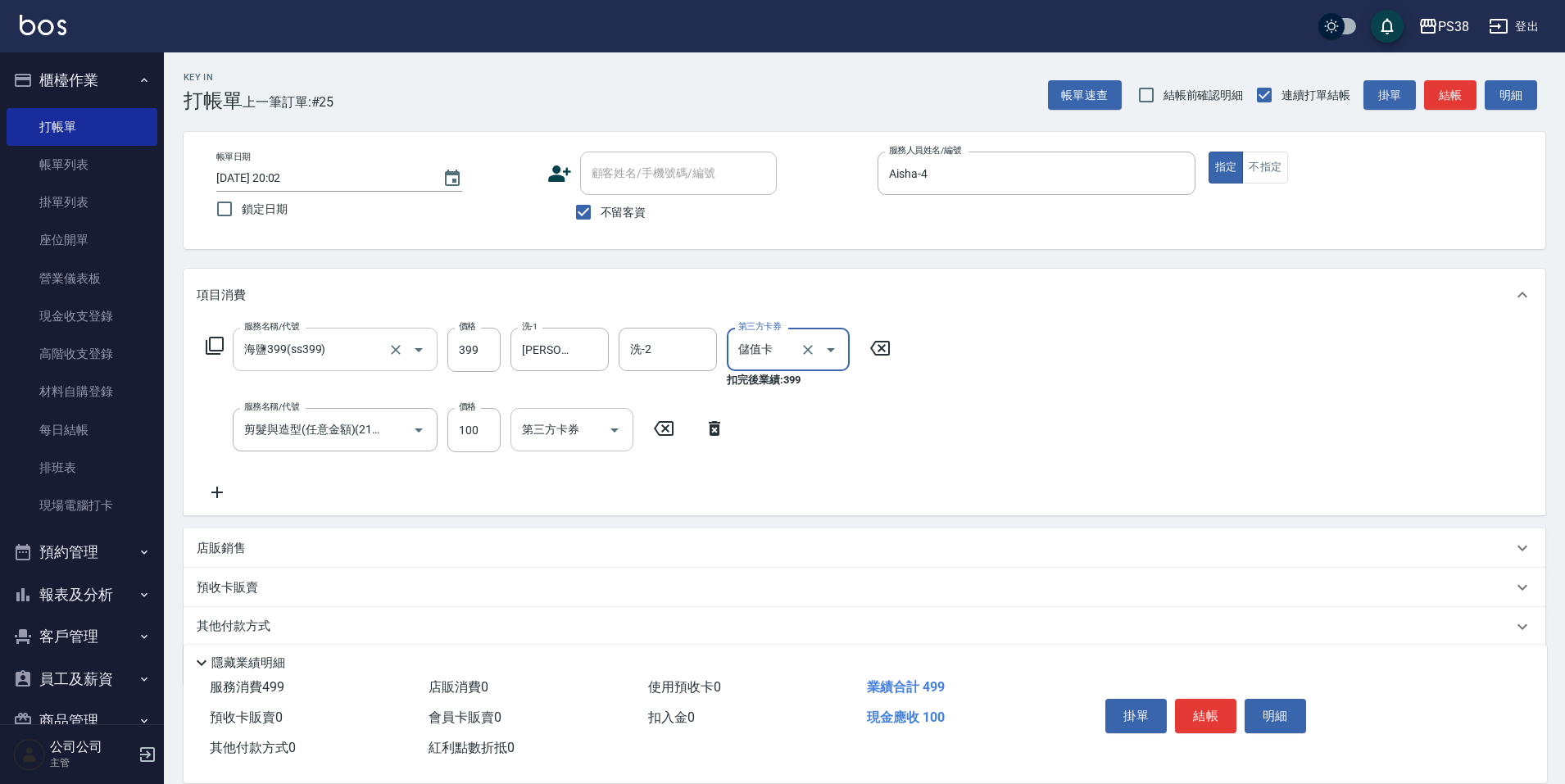
click at [604, 438] on button "Open" at bounding box center [615, 430] width 26 height 26
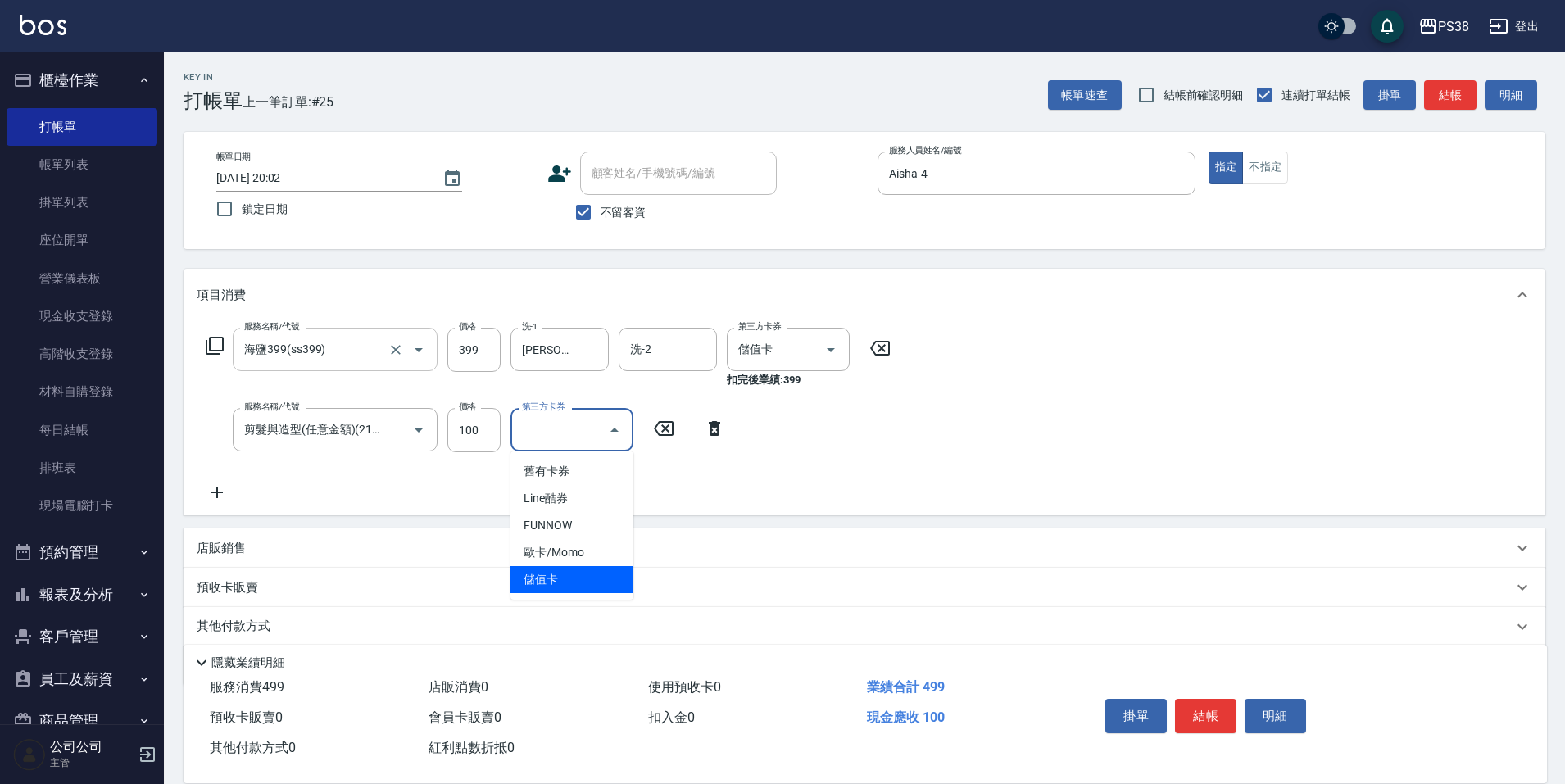
click at [596, 580] on span "儲值卡" at bounding box center [571, 579] width 123 height 27
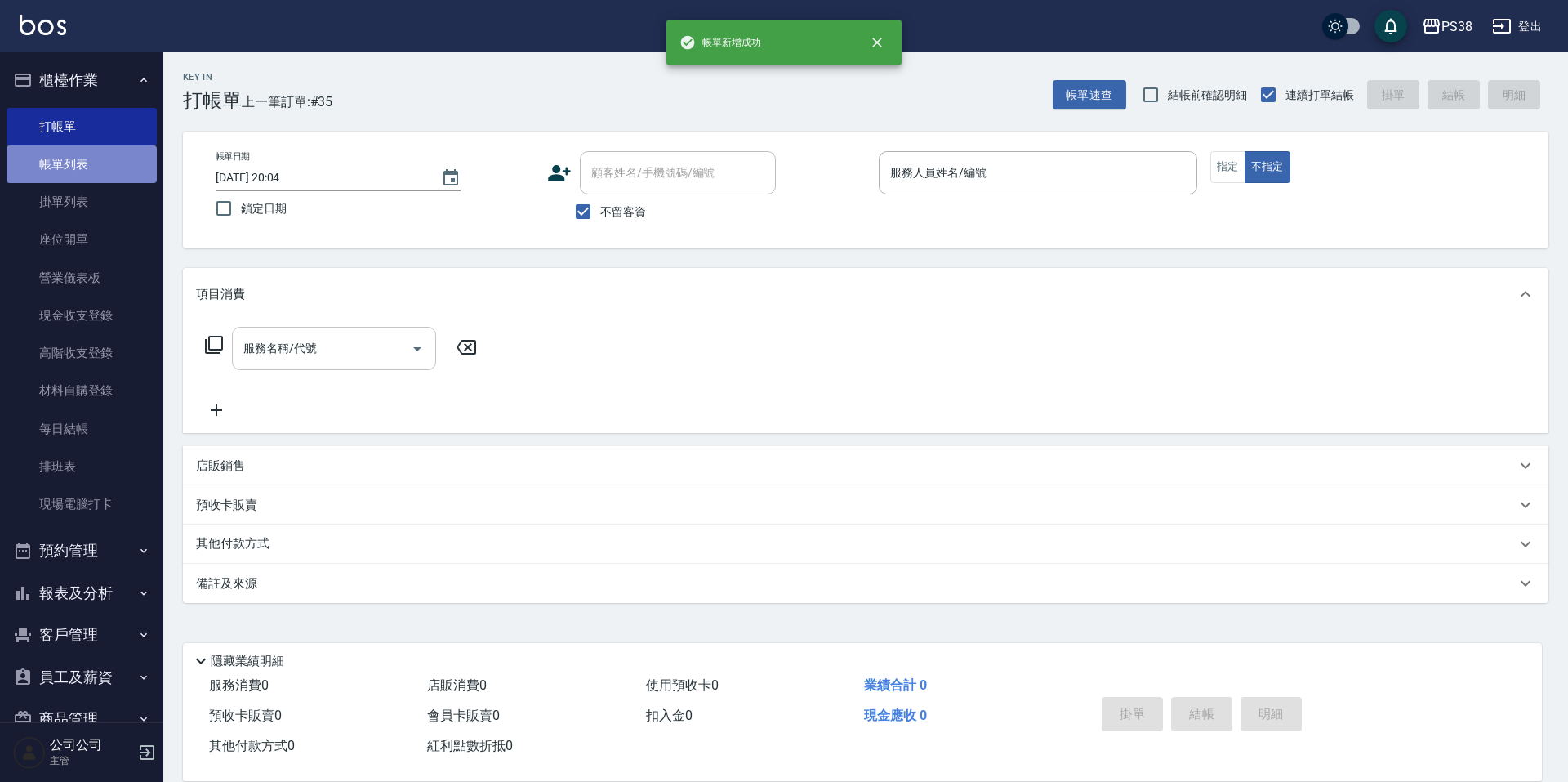
click at [143, 168] on link "帳單列表" at bounding box center [82, 164] width 151 height 38
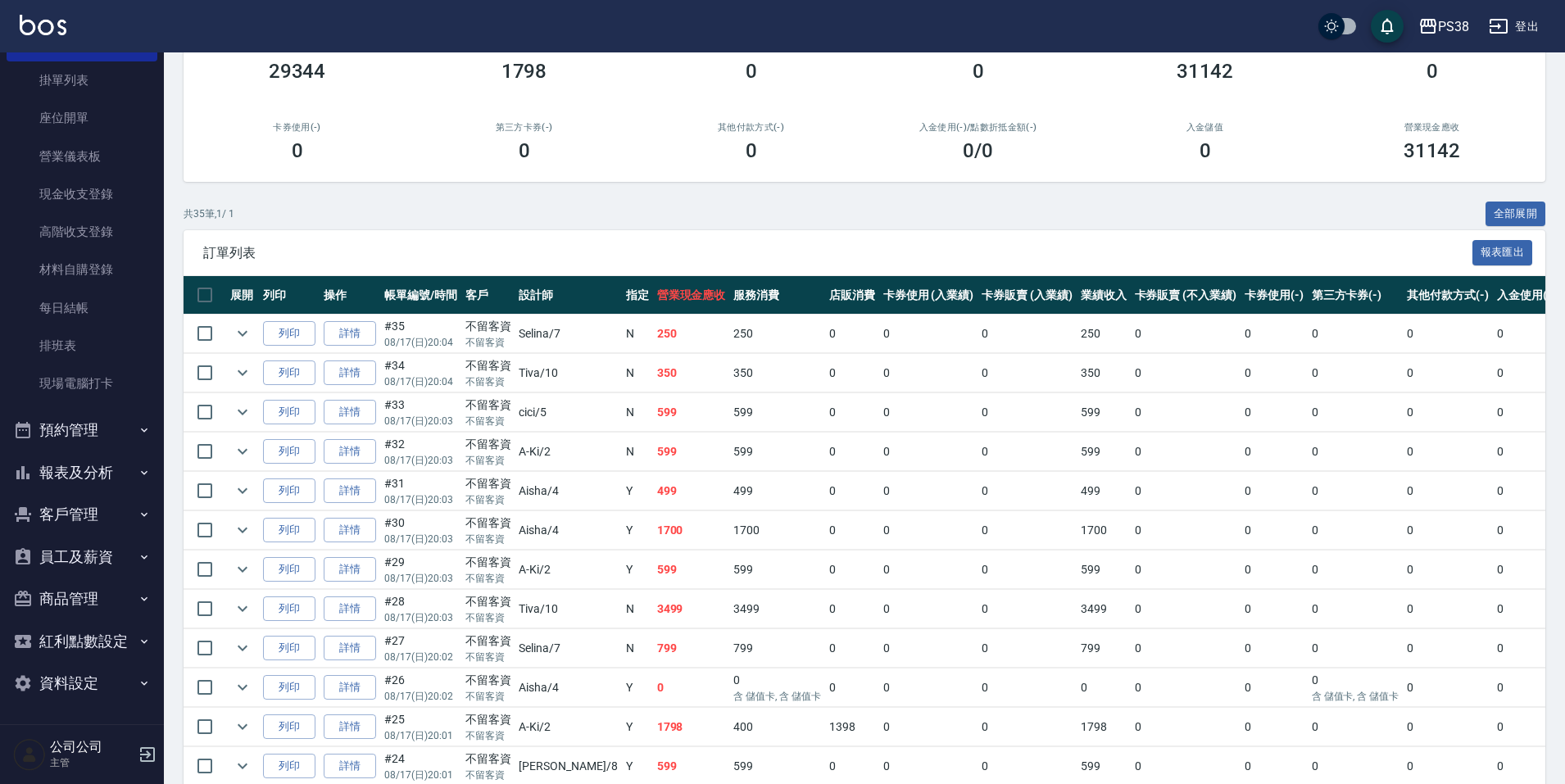
scroll to position [328, 0]
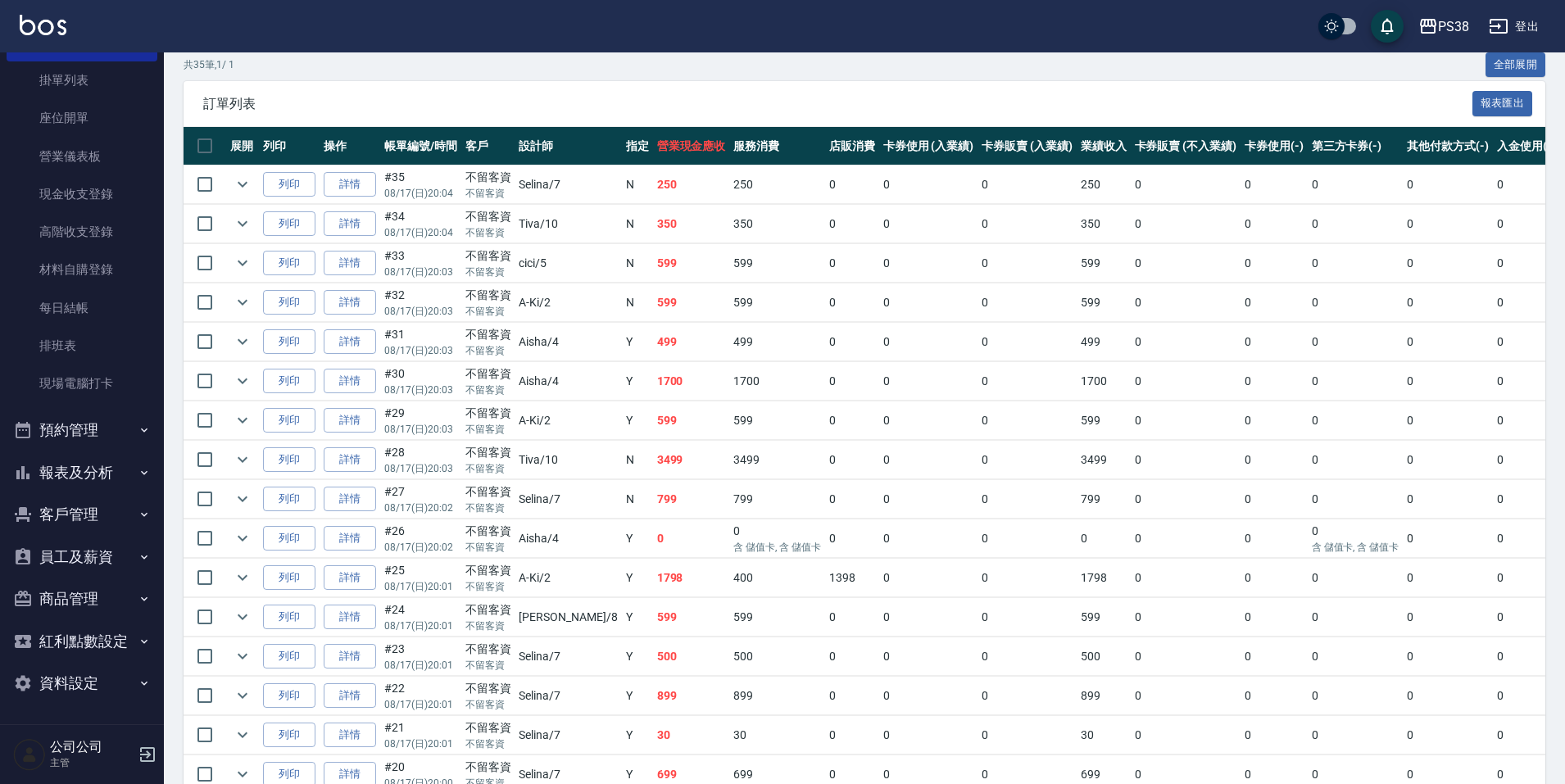
click at [118, 453] on button "報表及分析" at bounding box center [82, 473] width 151 height 42
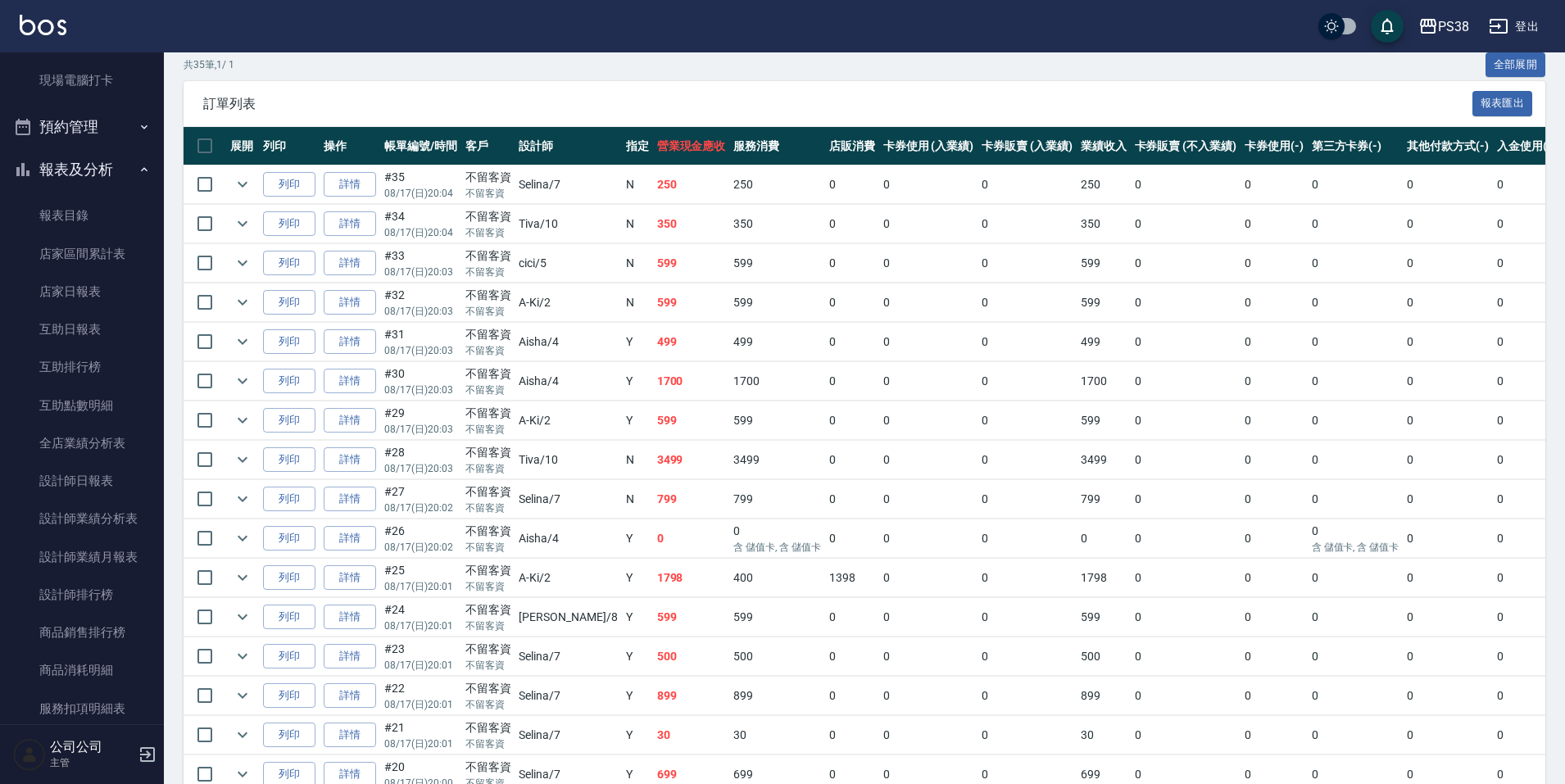
scroll to position [532, 0]
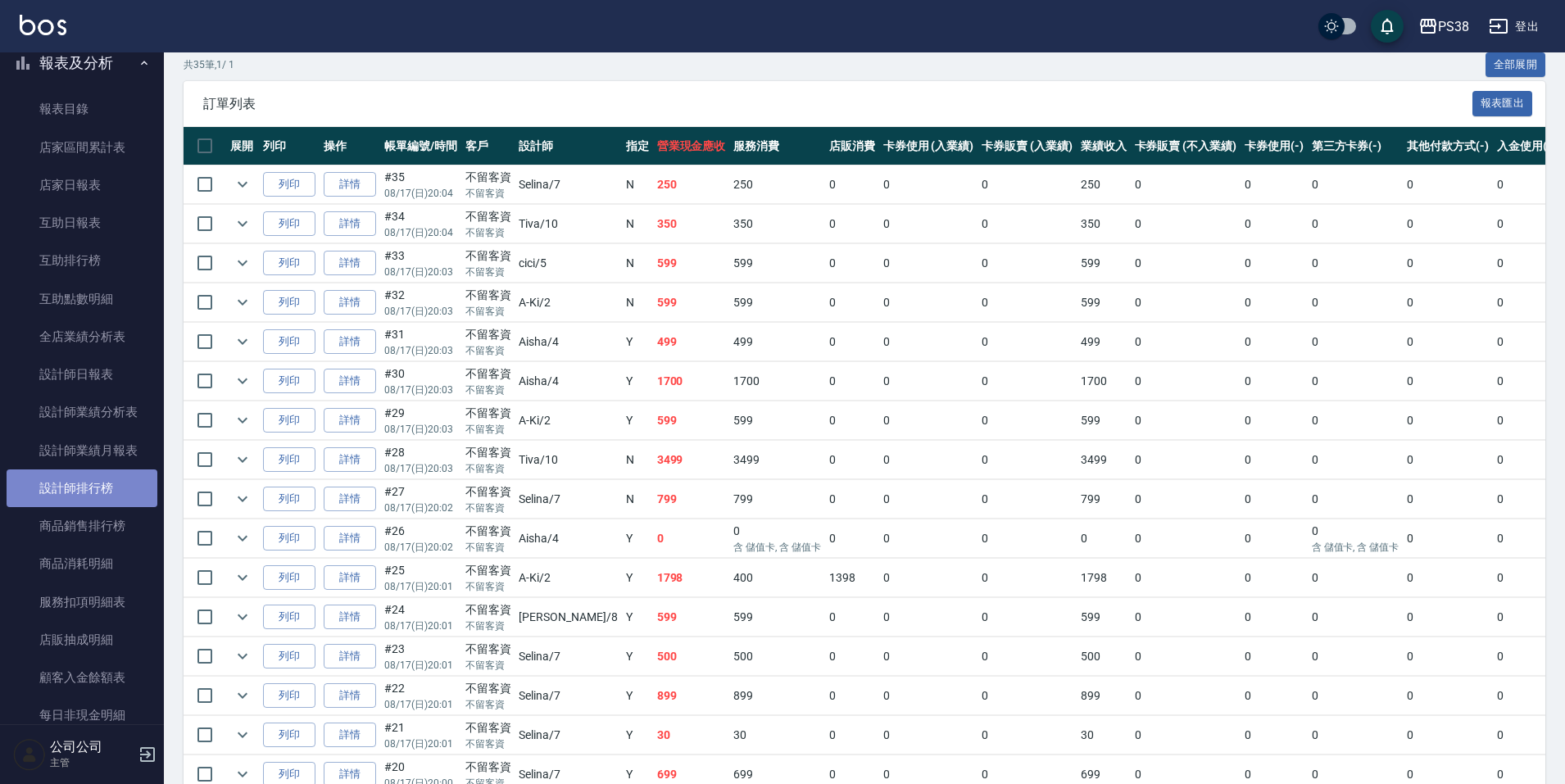
click at [112, 498] on link "設計師排行榜" at bounding box center [82, 488] width 151 height 38
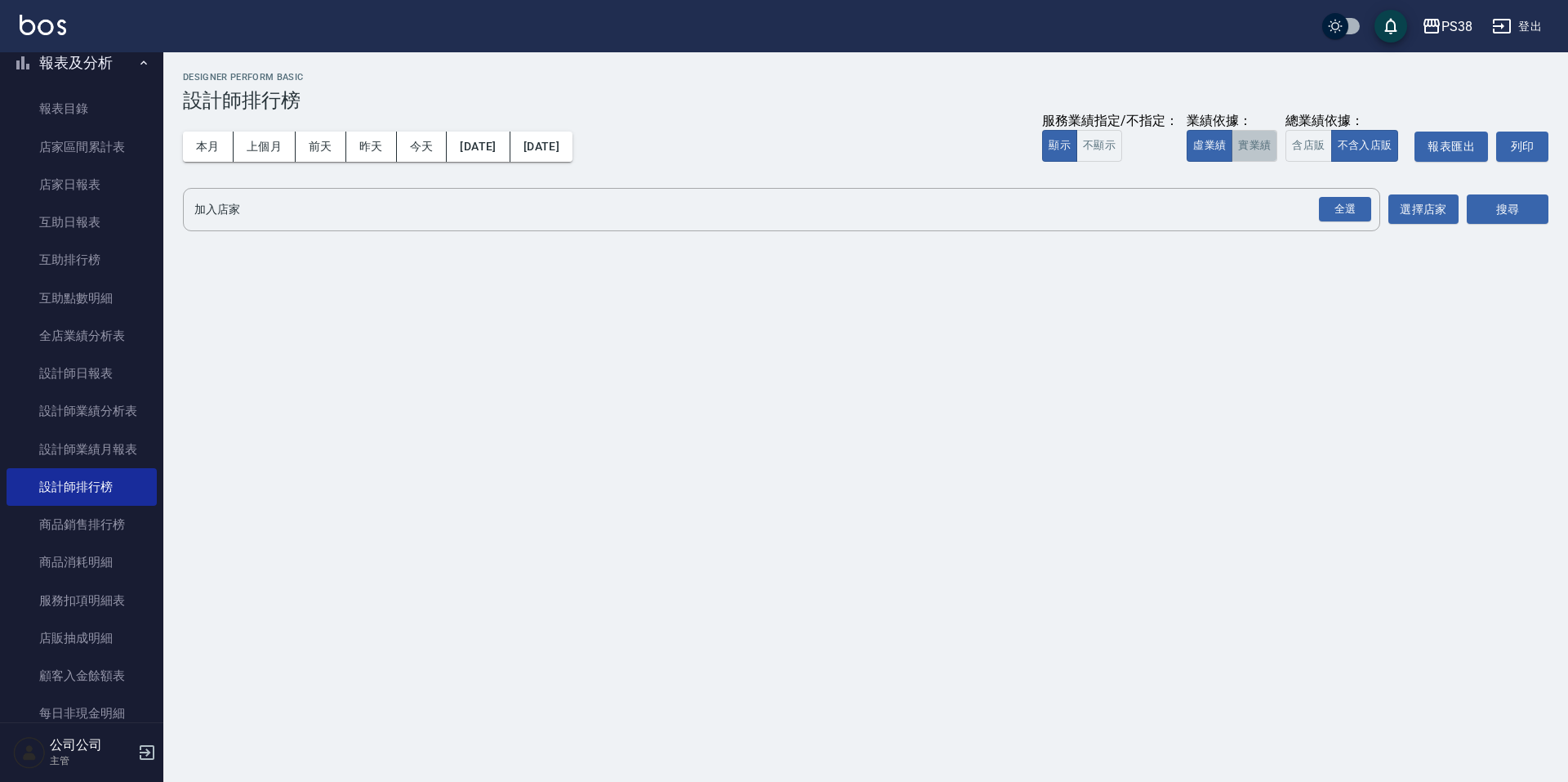
click at [1265, 143] on button "實業績" at bounding box center [1255, 145] width 46 height 32
click at [1345, 214] on div "全選" at bounding box center [1345, 210] width 52 height 26
click at [1486, 215] on button "搜尋" at bounding box center [1507, 210] width 82 height 30
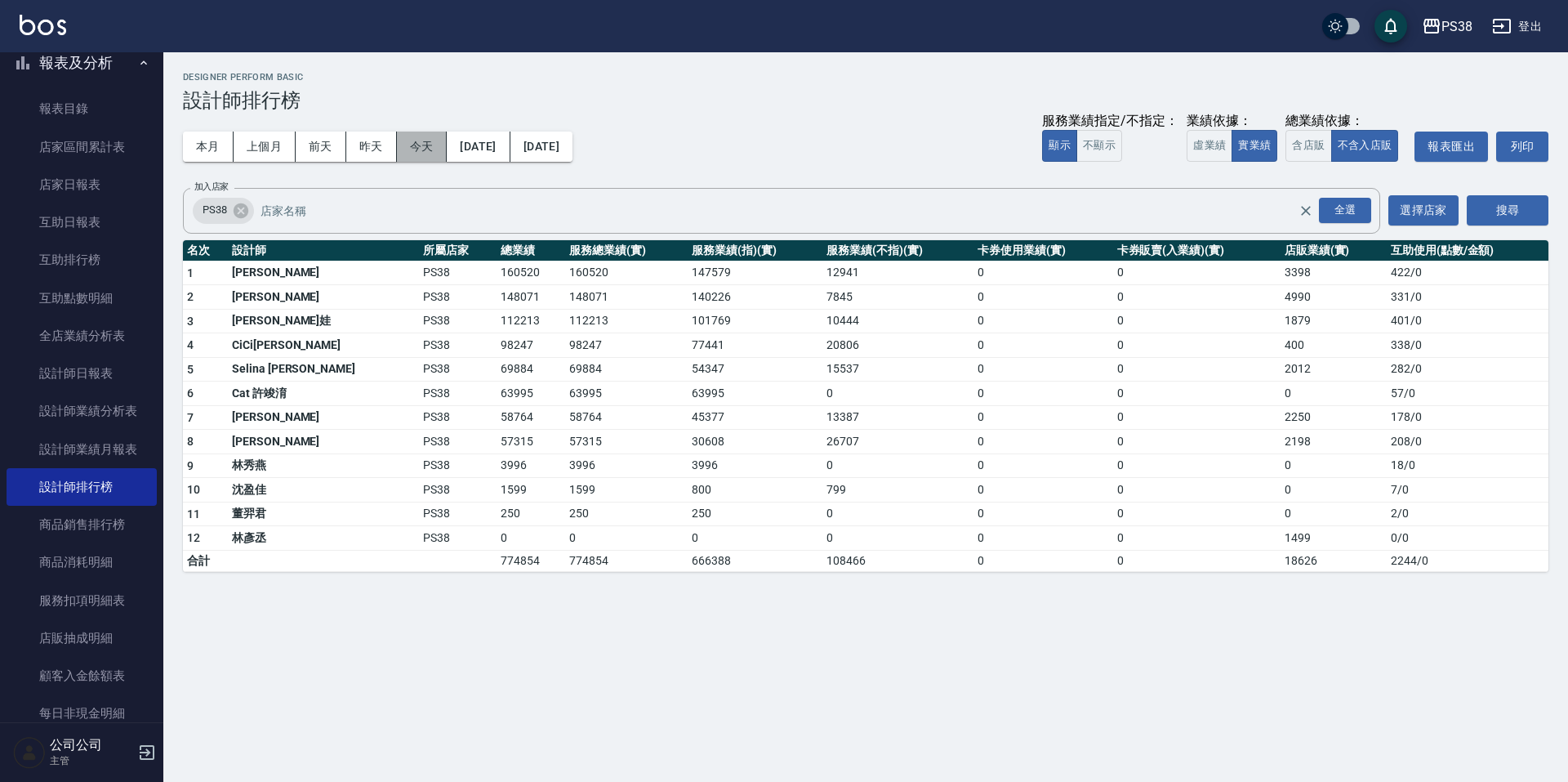
click at [435, 144] on button "今天" at bounding box center [422, 146] width 51 height 30
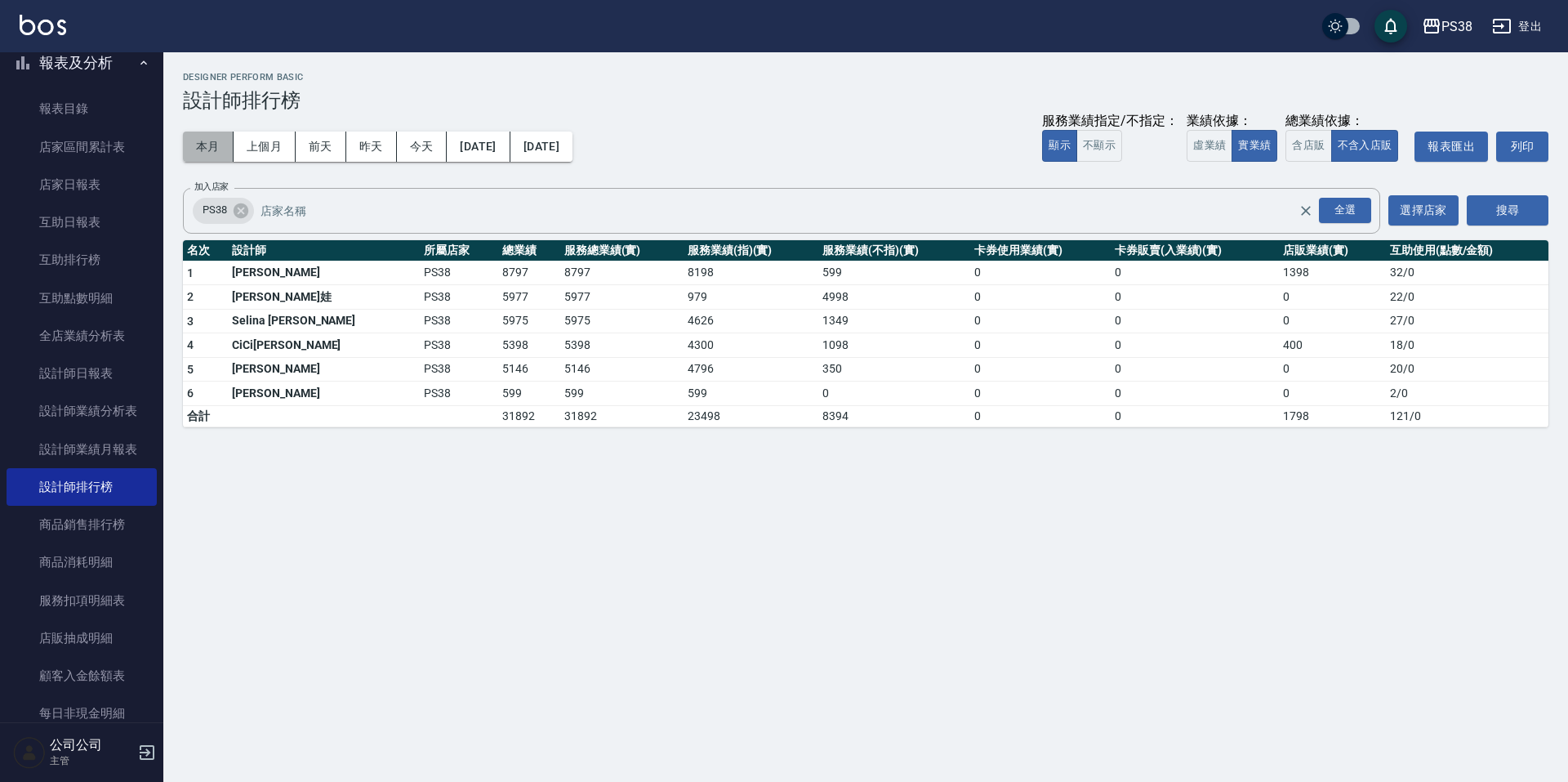
click at [190, 153] on button "本月" at bounding box center [208, 146] width 51 height 30
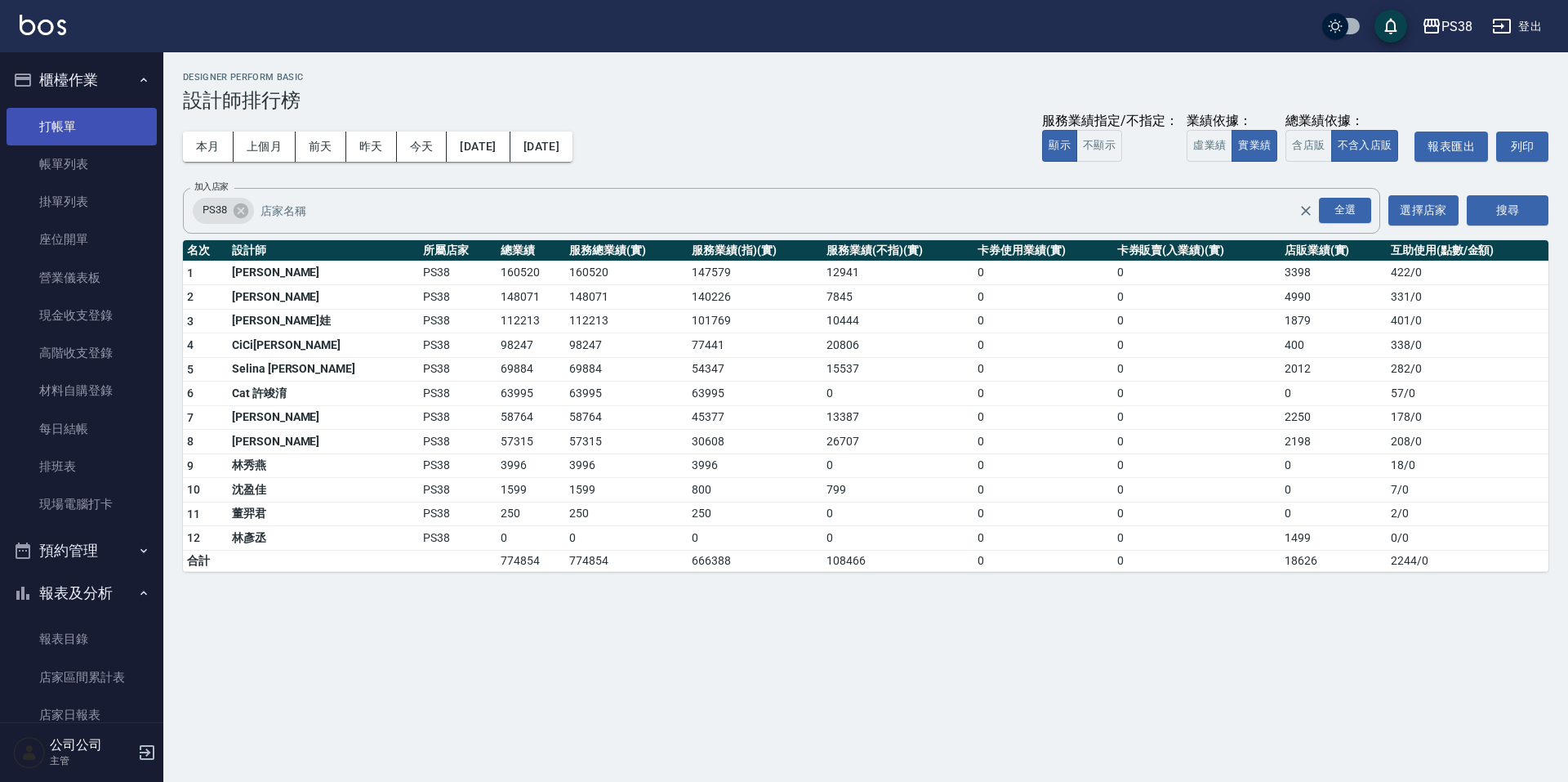
click at [62, 127] on link "打帳單" at bounding box center [82, 126] width 151 height 38
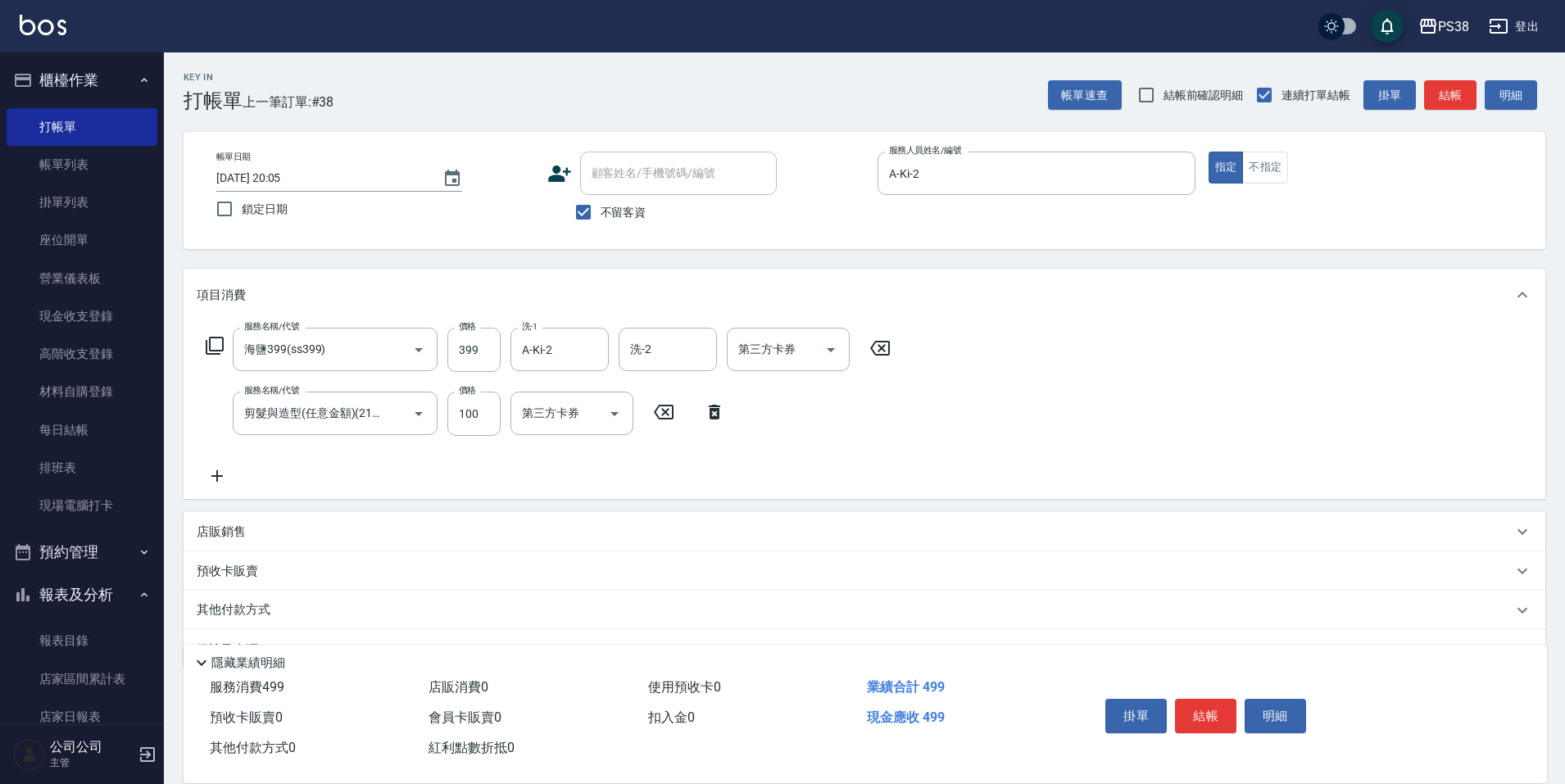
click at [707, 406] on icon at bounding box center [714, 412] width 41 height 19
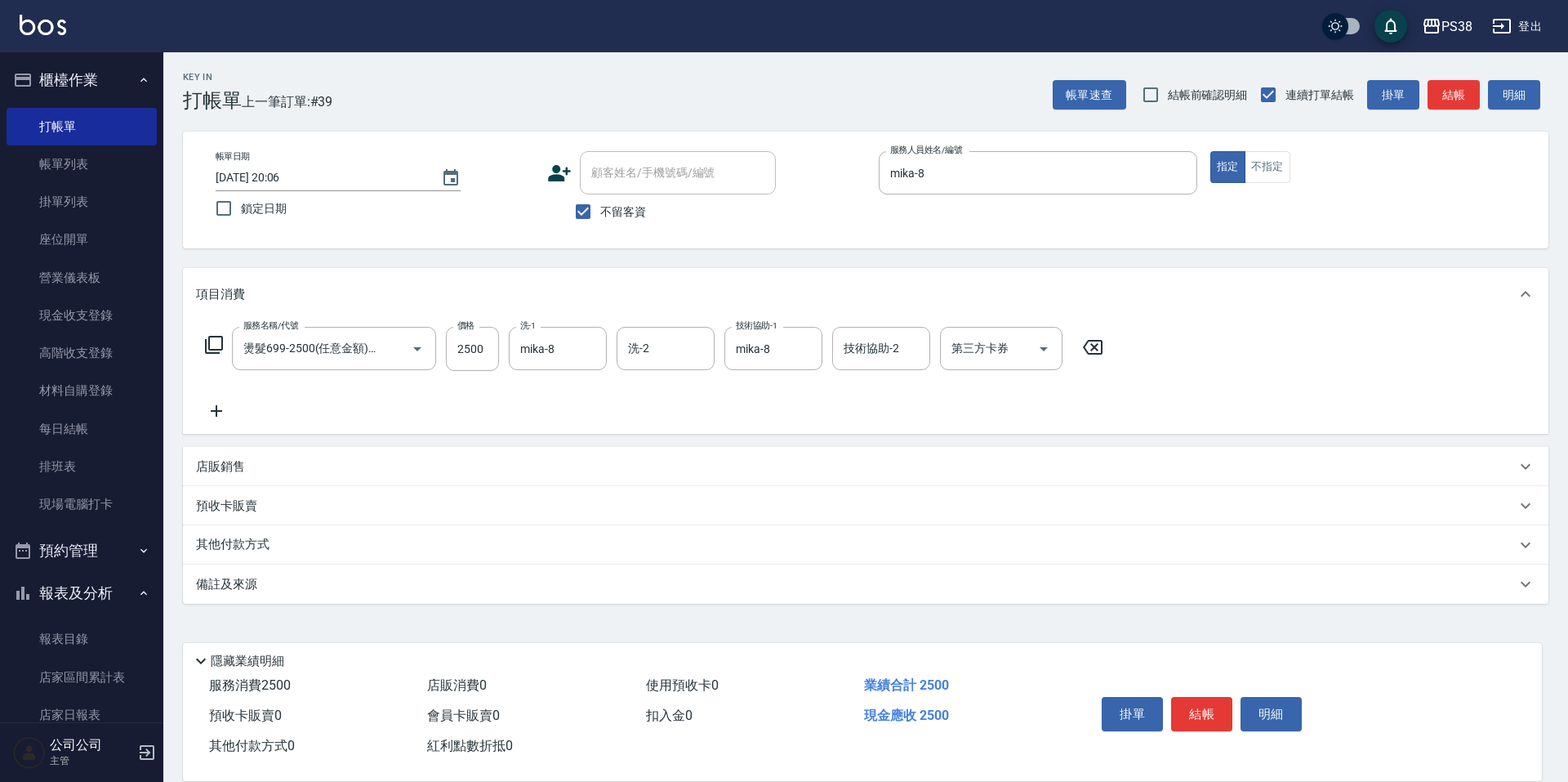
click at [237, 459] on p "店販銷售" at bounding box center [220, 467] width 49 height 17
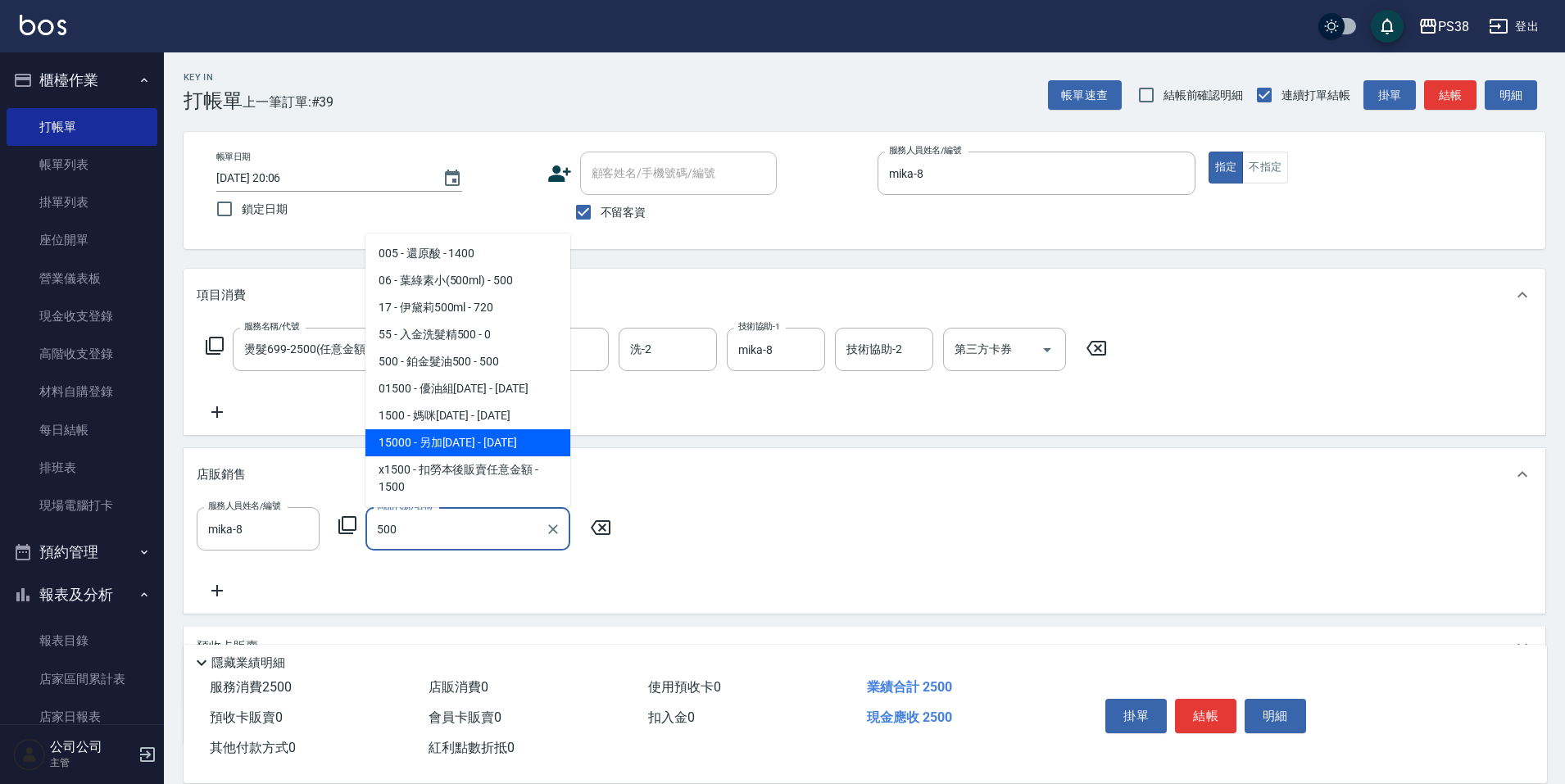
scroll to position [118, 0]
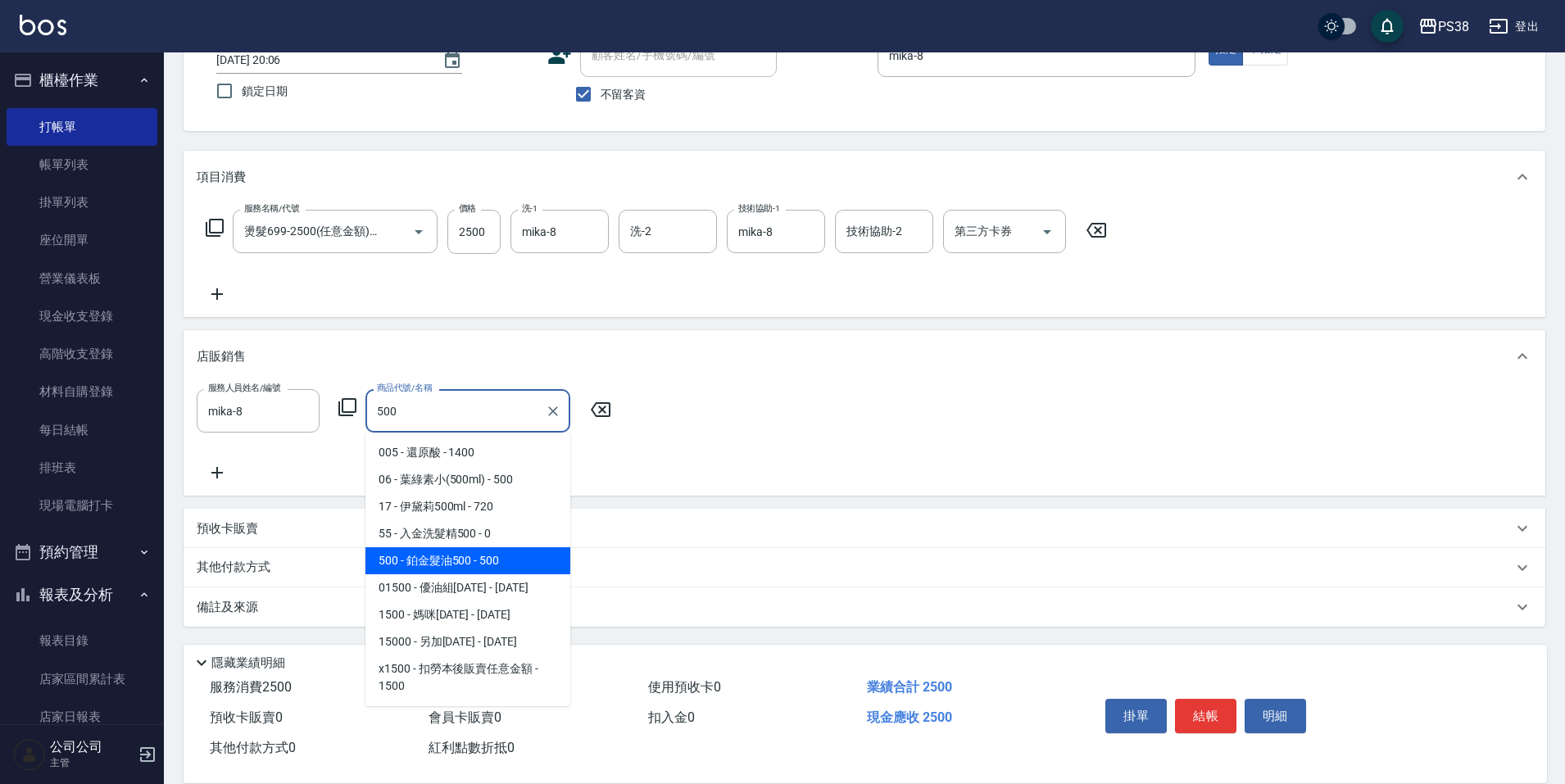
click at [512, 563] on span "500 - 鉑金髮油500 - 500" at bounding box center [468, 560] width 205 height 27
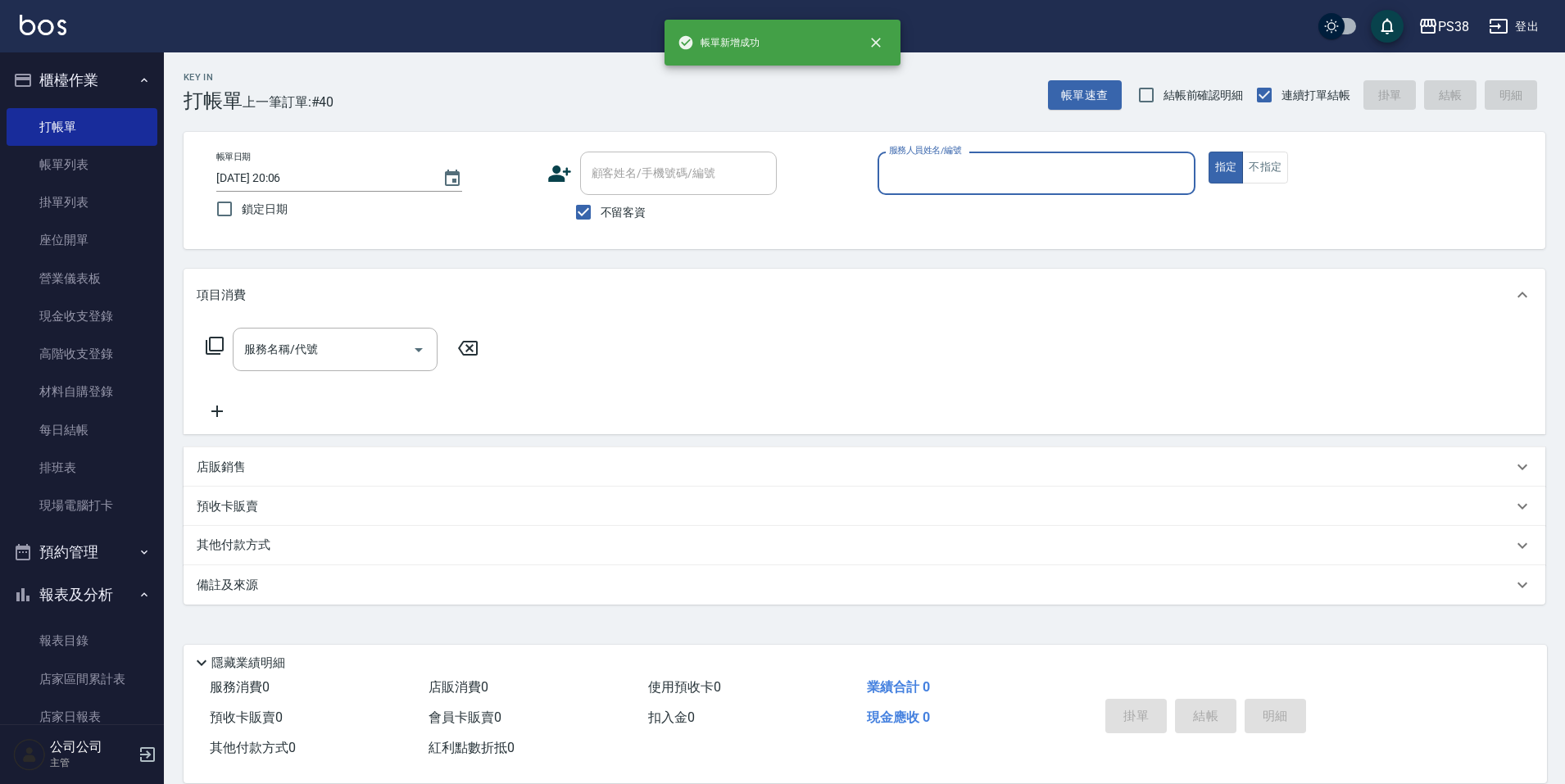
scroll to position [0, 0]
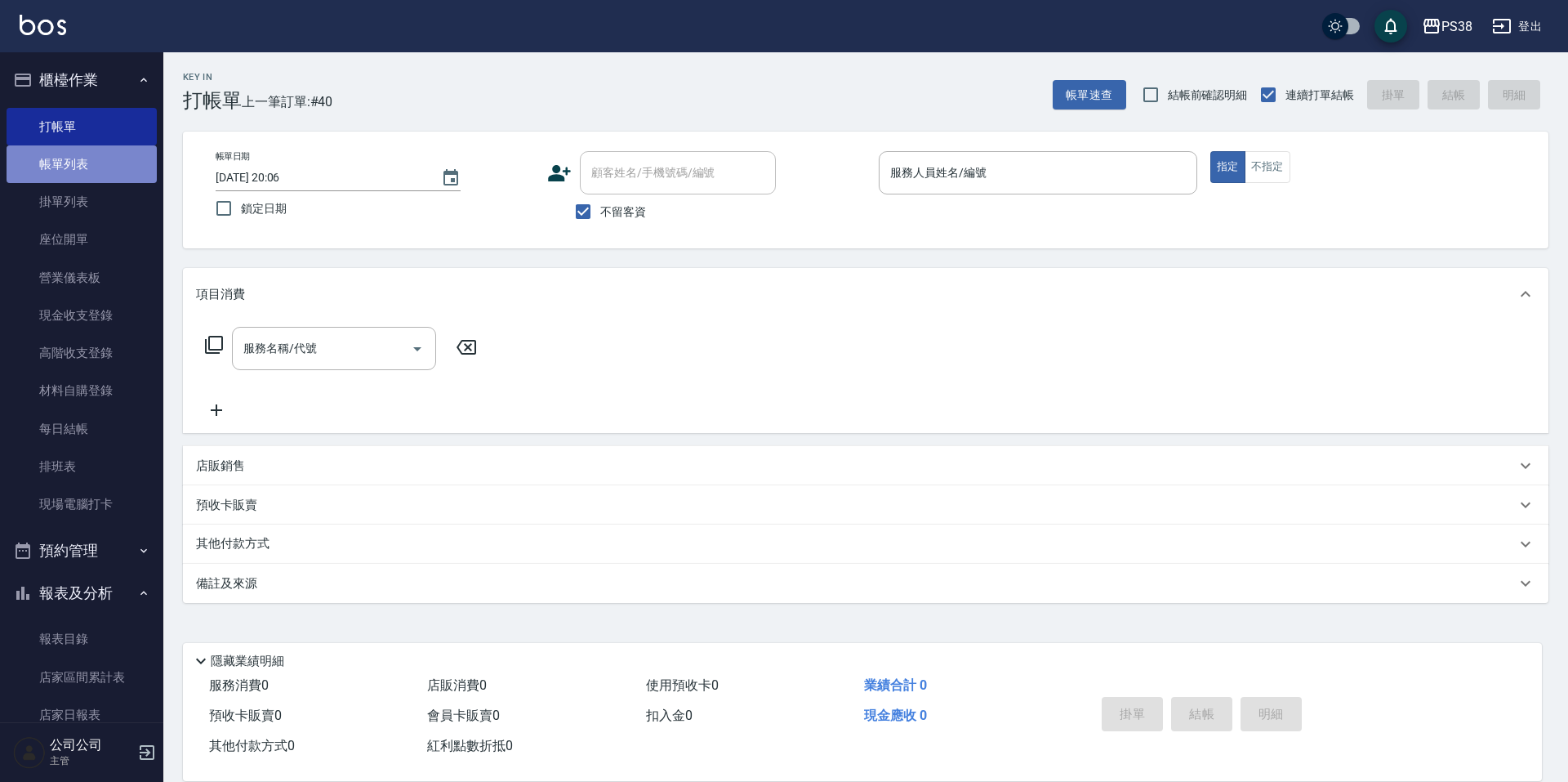
click at [102, 160] on link "帳單列表" at bounding box center [82, 164] width 151 height 38
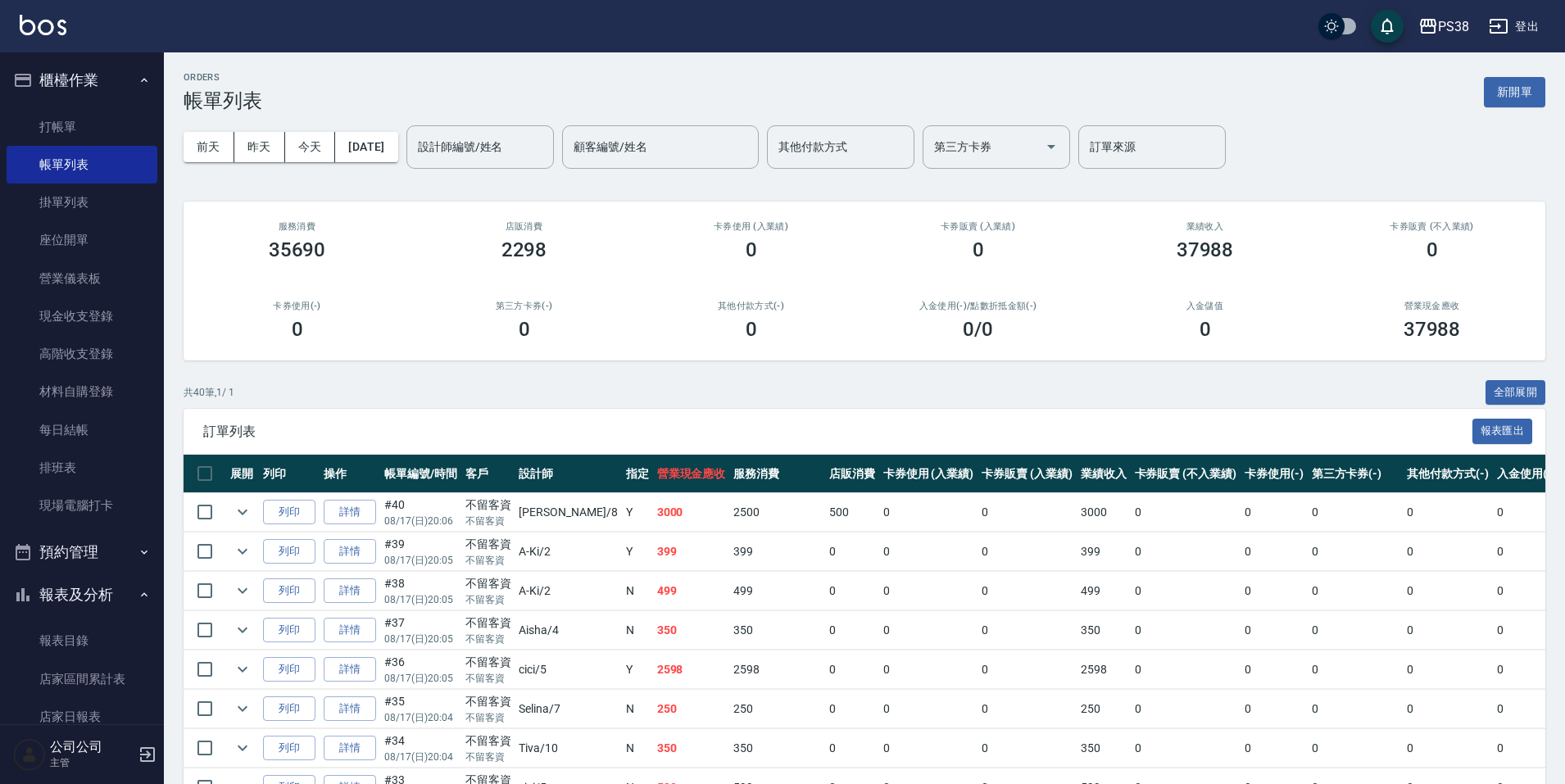
click at [738, 404] on div "共 40 筆, 1 / 1 全部展開" at bounding box center [865, 393] width 1362 height 26
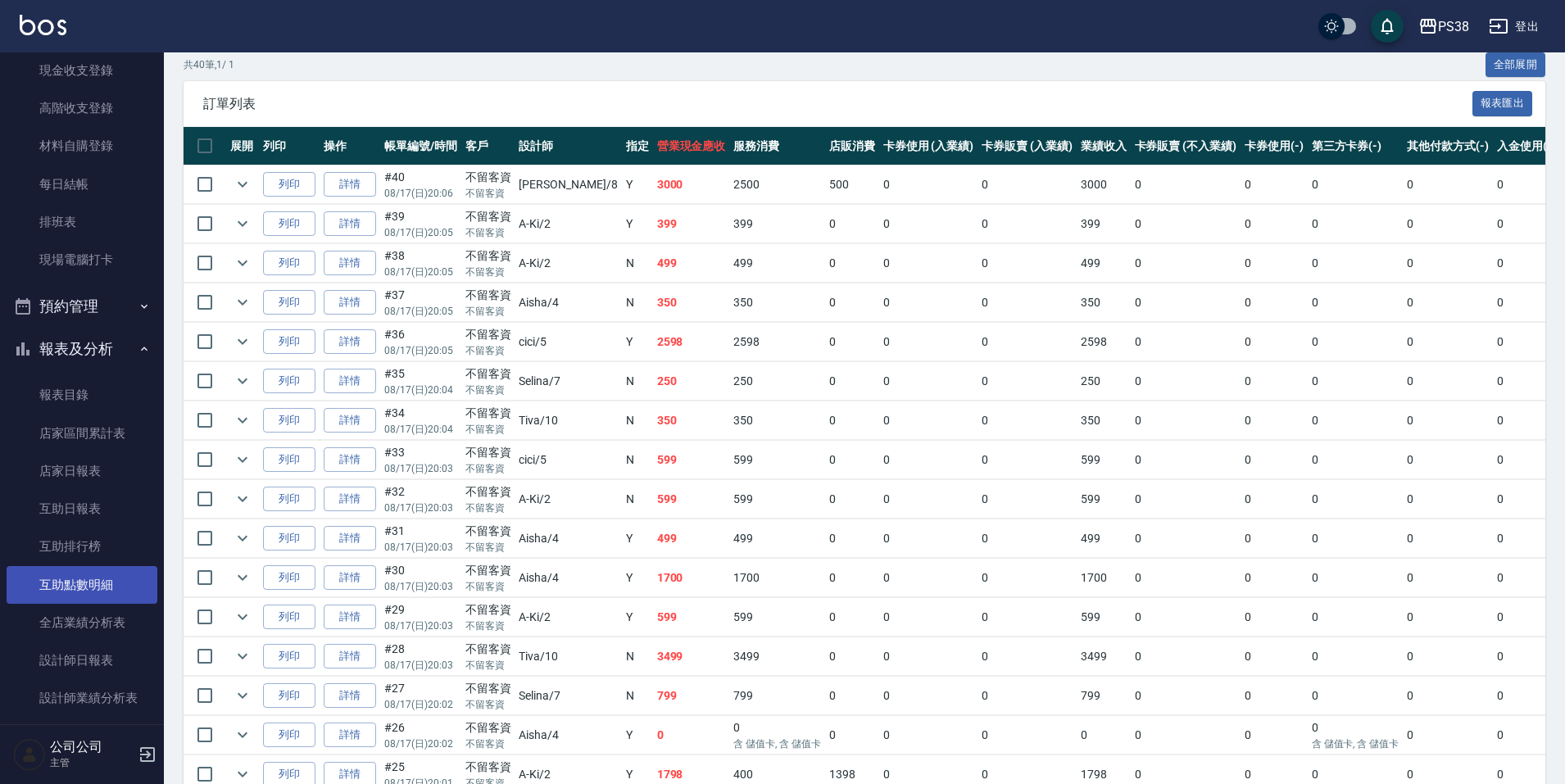
scroll to position [573, 0]
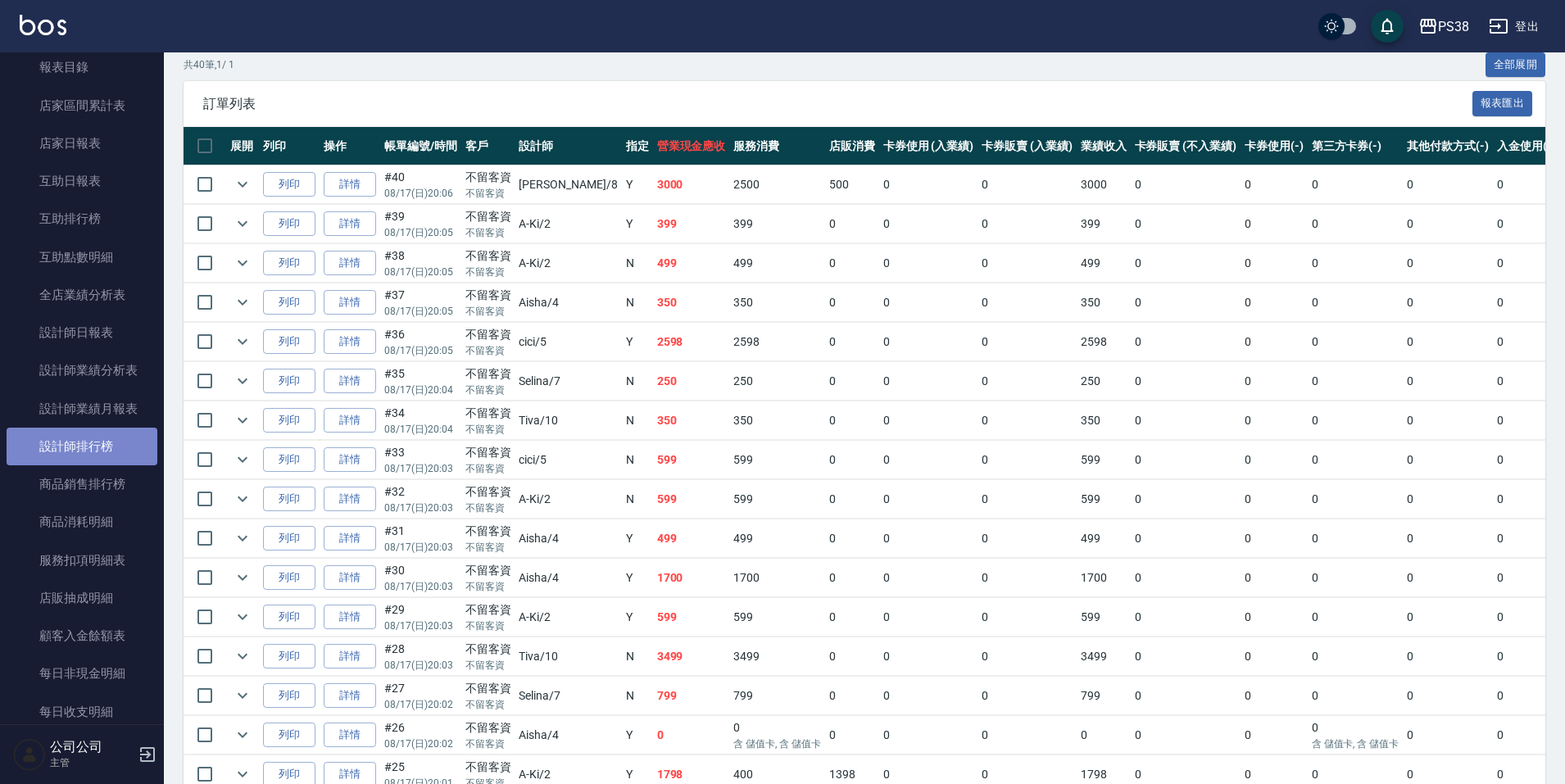
click at [95, 438] on link "設計師排行榜" at bounding box center [82, 446] width 151 height 38
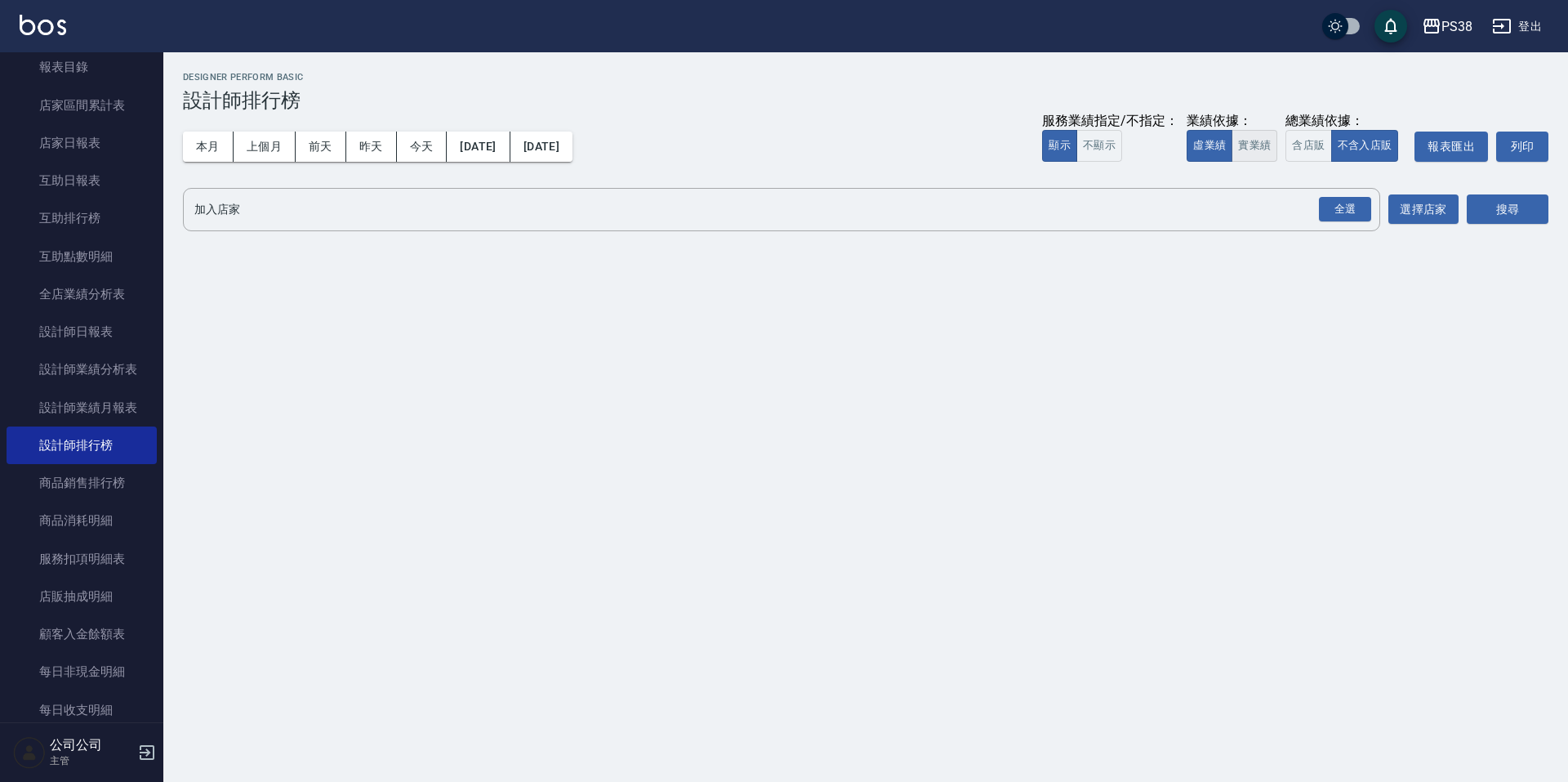
click at [1235, 144] on button "實業績" at bounding box center [1255, 145] width 46 height 32
click at [1345, 203] on div "全選" at bounding box center [1345, 210] width 52 height 26
click at [1540, 213] on button "搜尋" at bounding box center [1507, 210] width 82 height 30
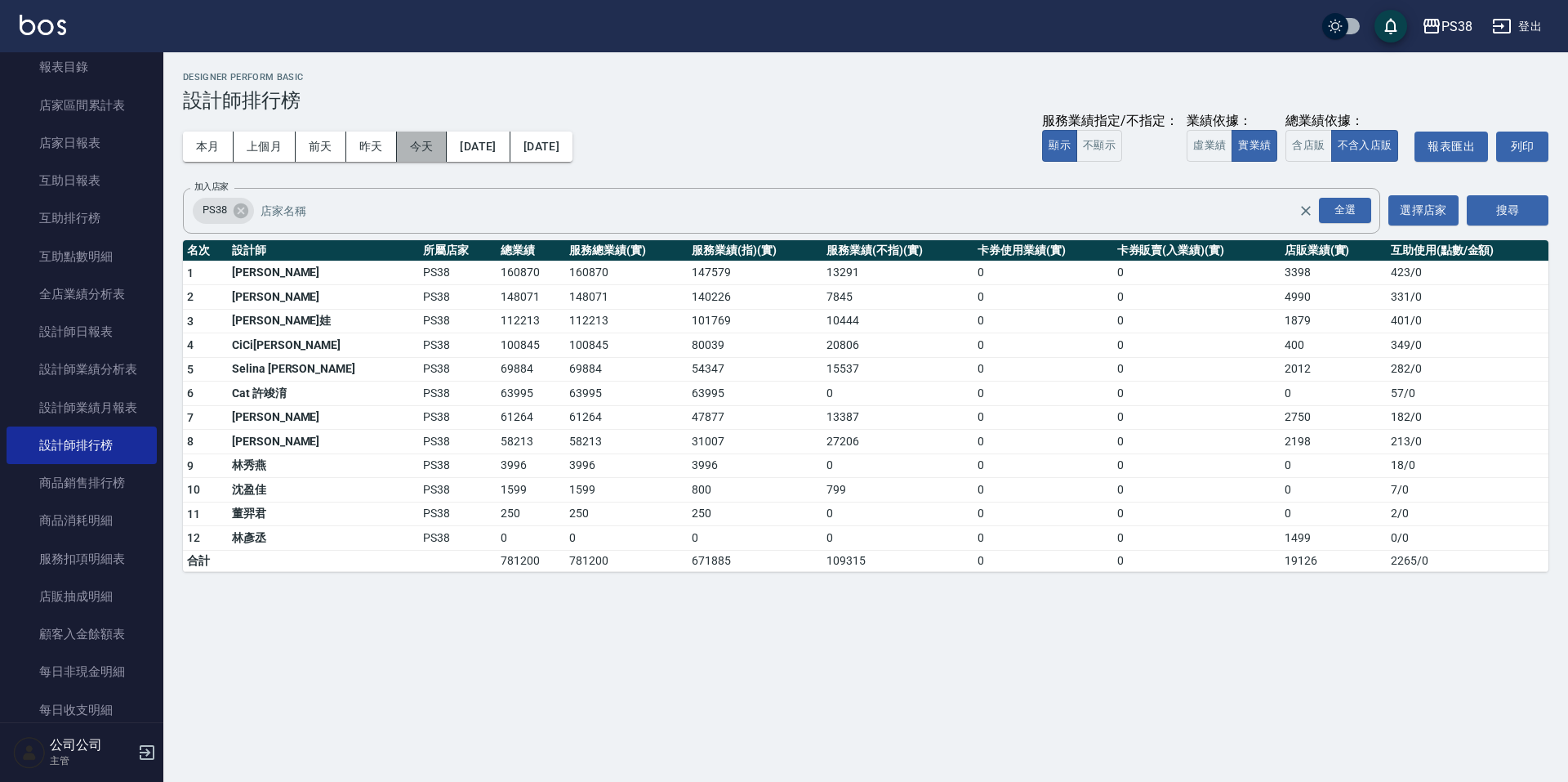
click at [414, 149] on button "今天" at bounding box center [422, 146] width 51 height 30
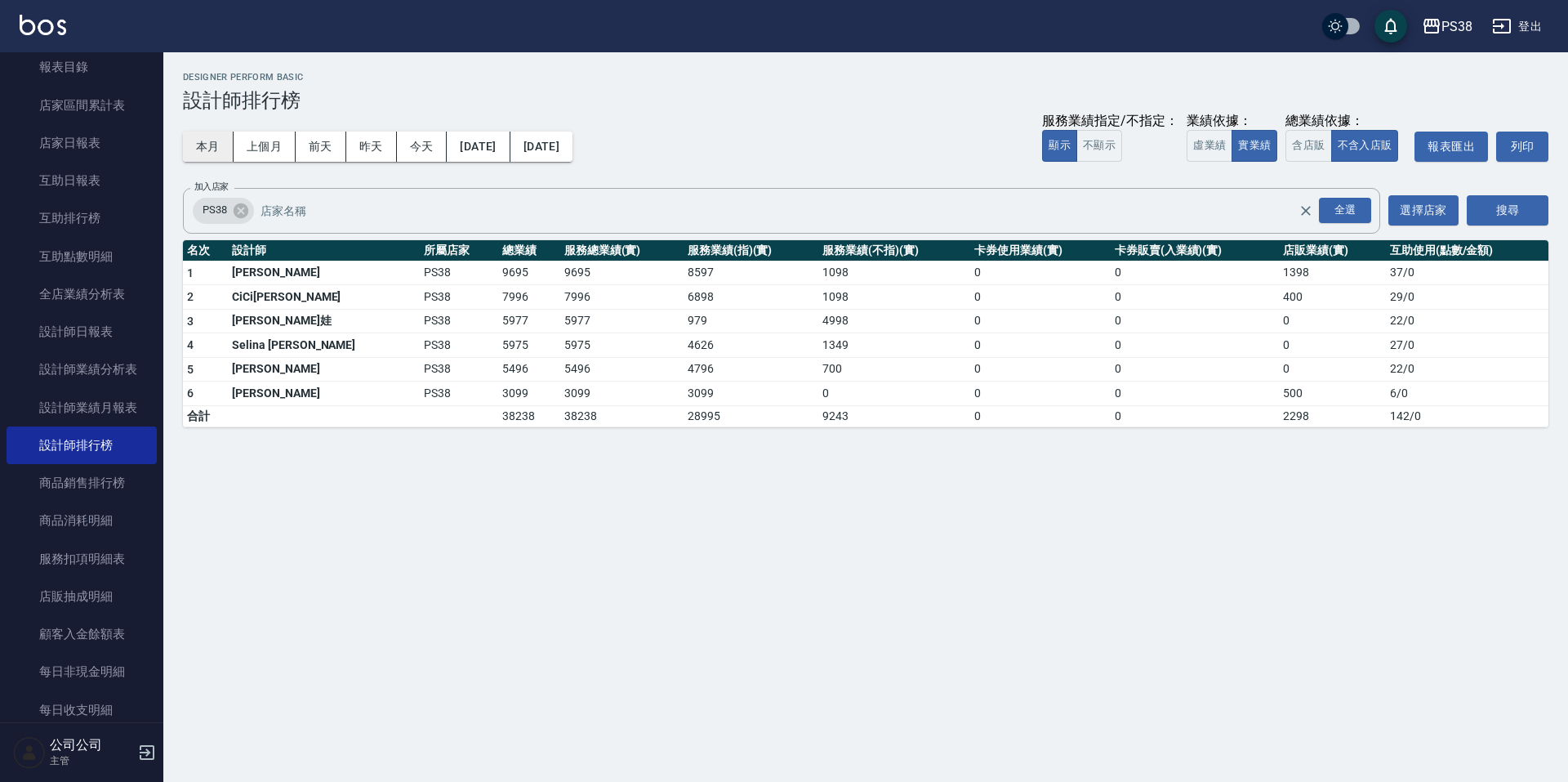
click at [197, 144] on button "本月" at bounding box center [208, 146] width 51 height 30
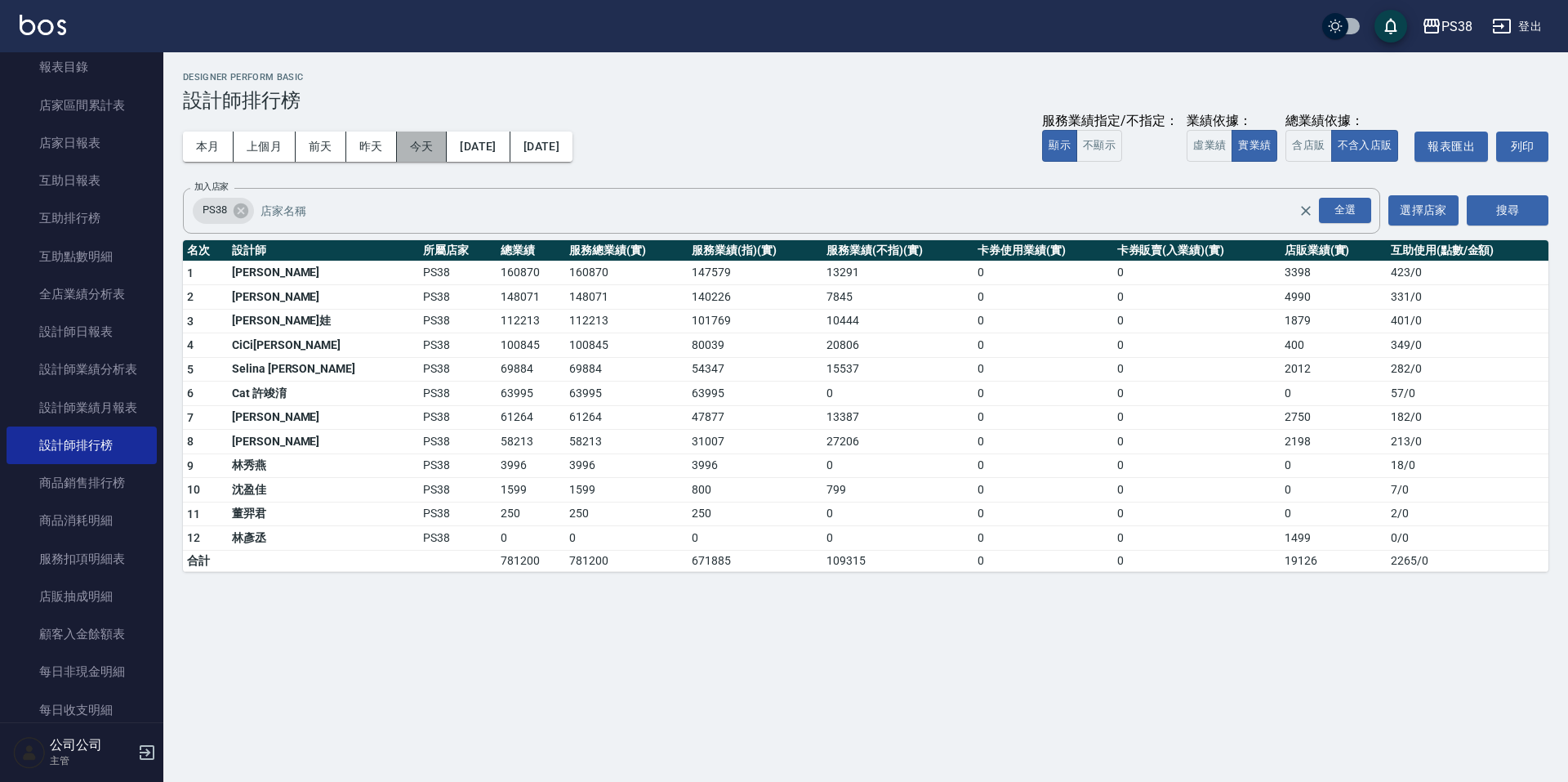
click at [417, 150] on button "今天" at bounding box center [422, 146] width 51 height 30
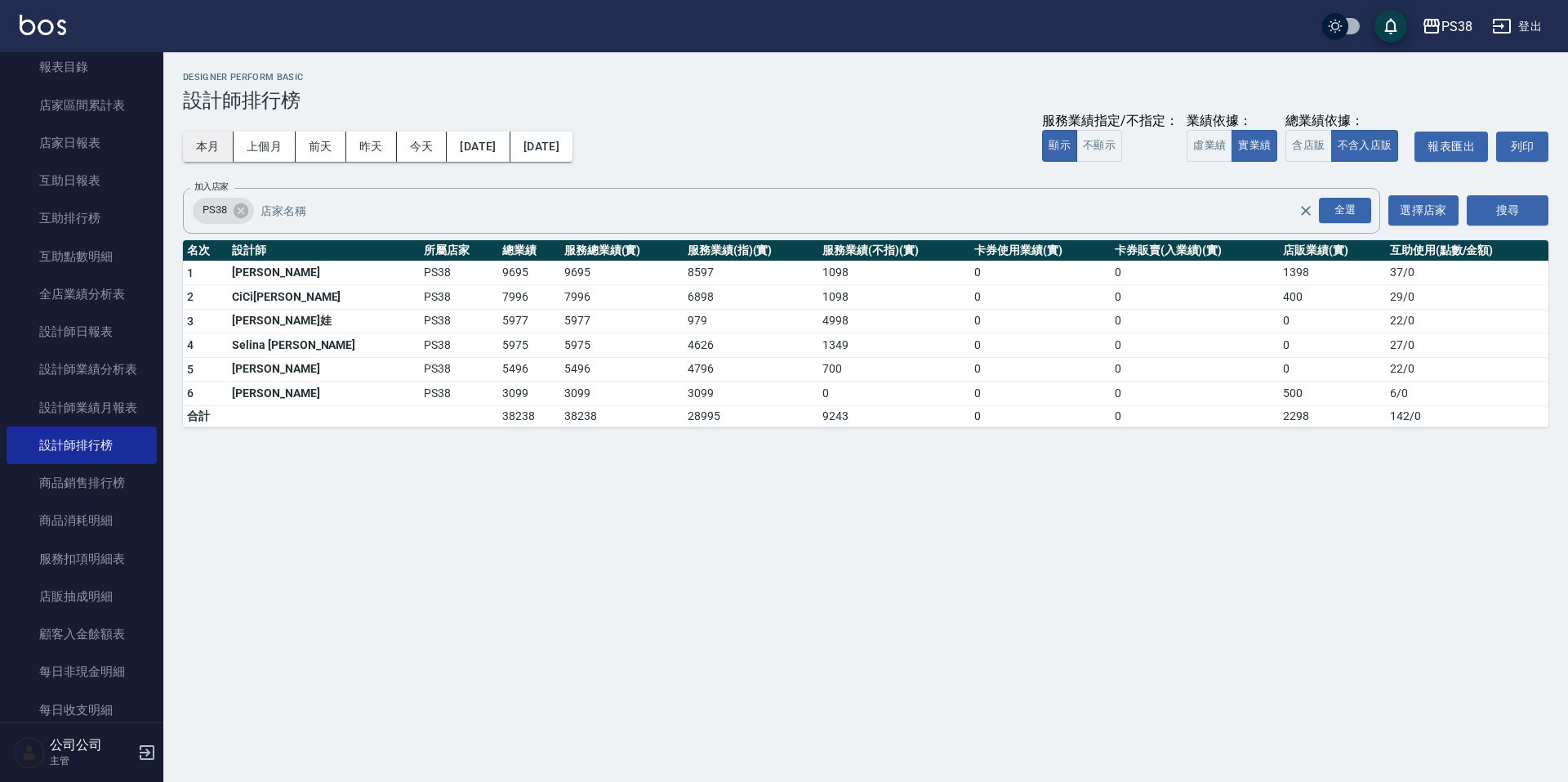
click at [215, 148] on button "本月" at bounding box center [208, 146] width 51 height 30
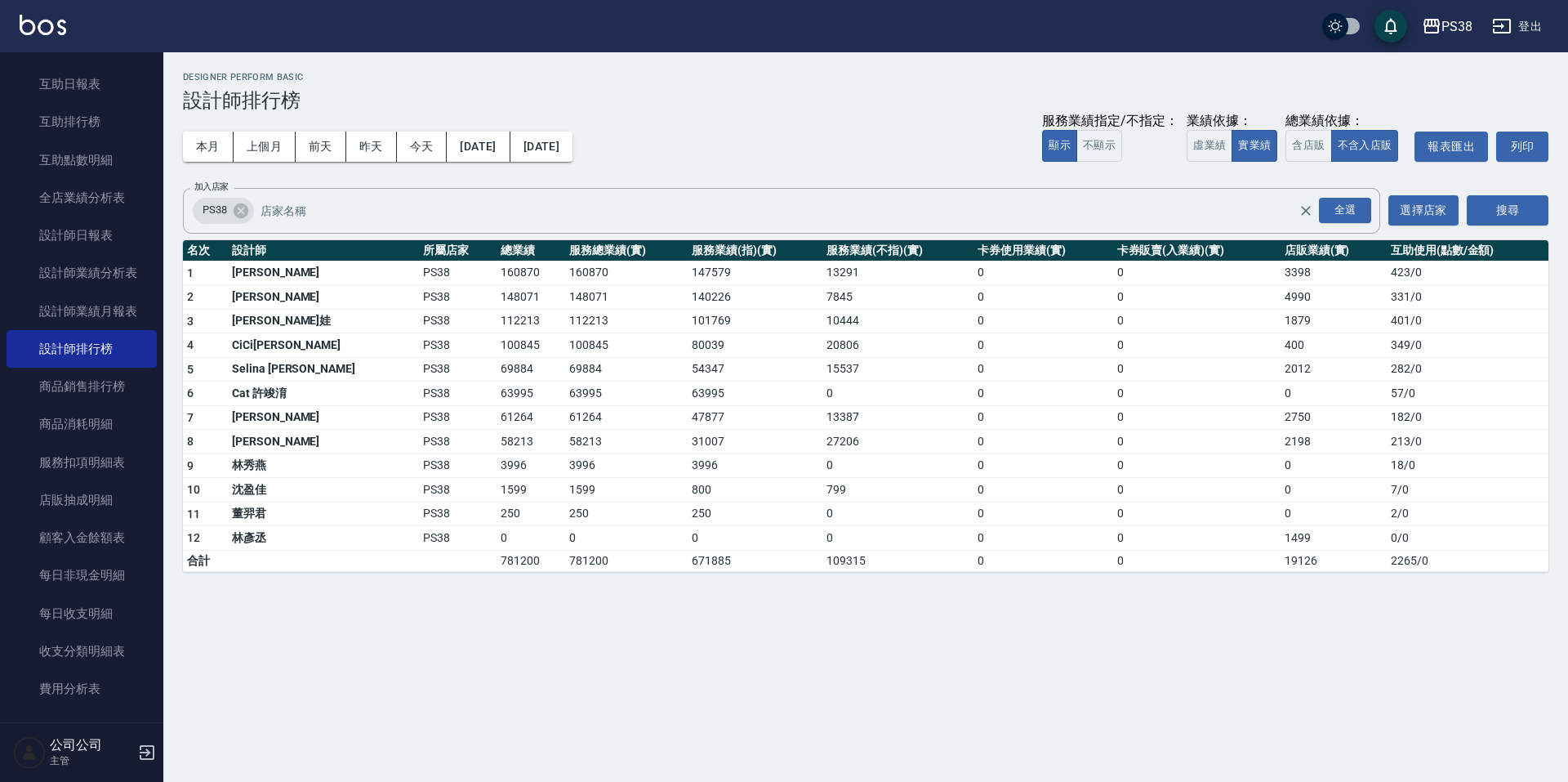
scroll to position [482, 0]
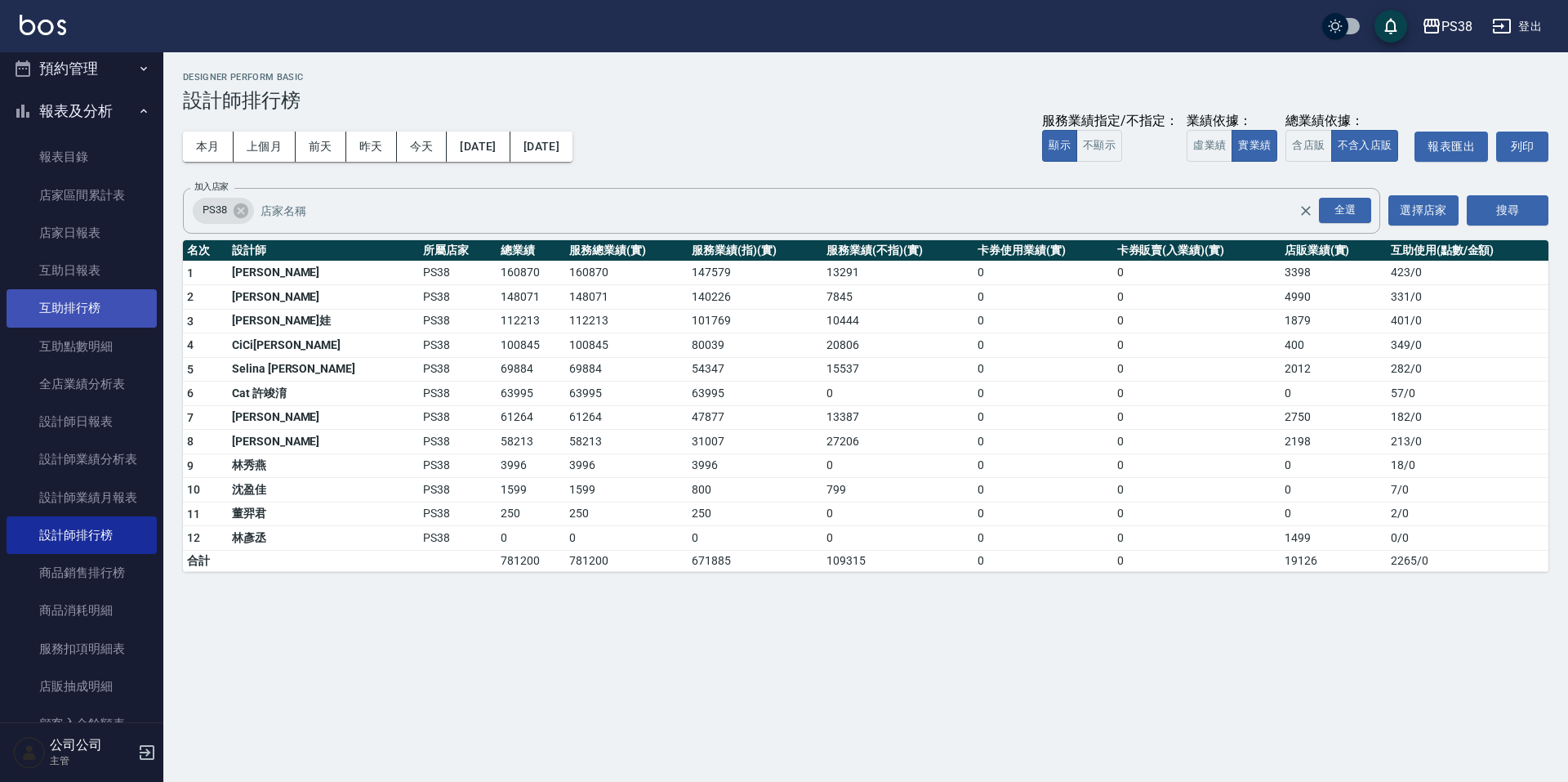
click at [60, 305] on link "互助排行榜" at bounding box center [82, 308] width 151 height 38
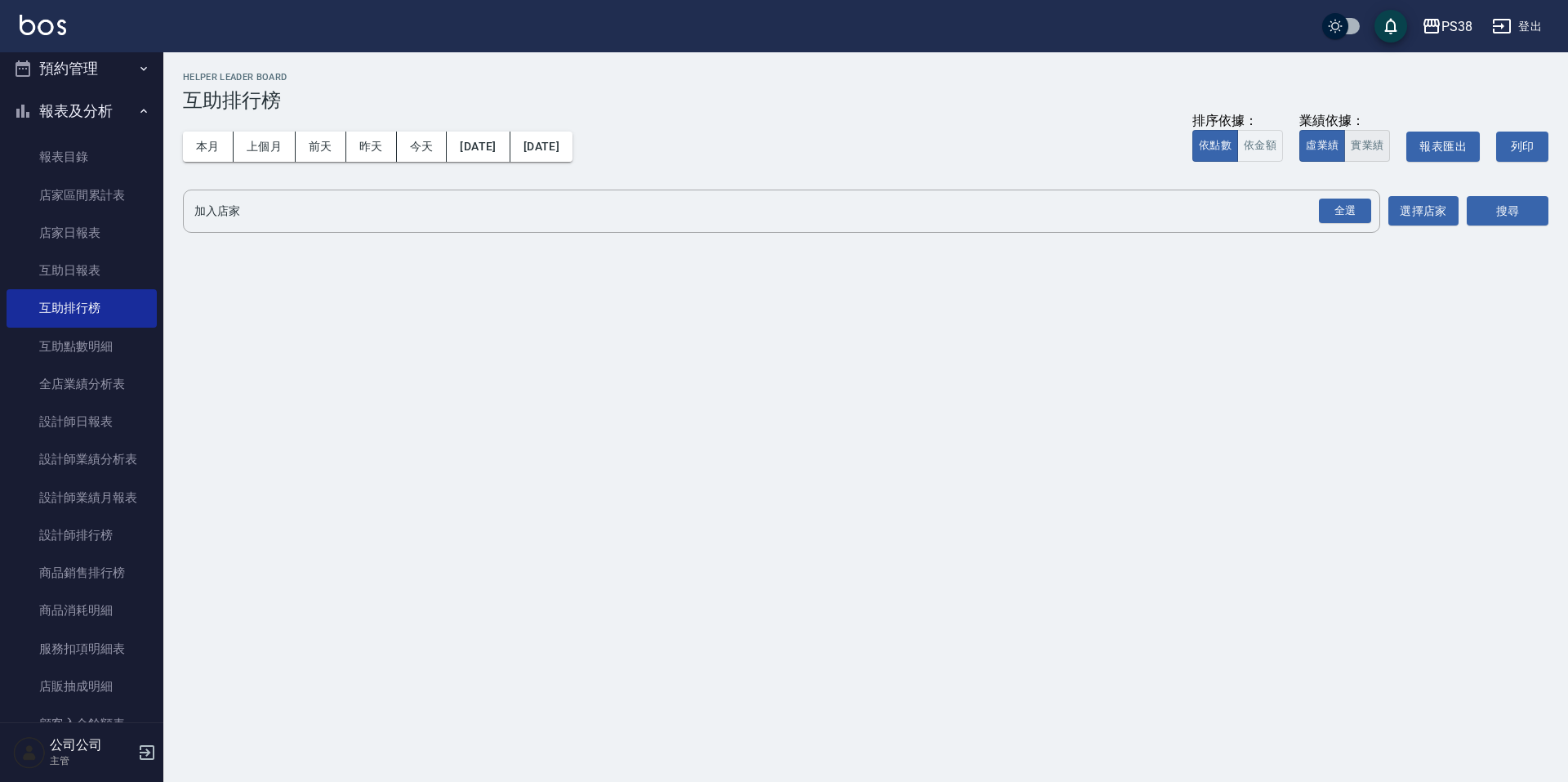
click at [1379, 160] on button "實業績" at bounding box center [1368, 145] width 46 height 32
click at [1371, 210] on button "全選" at bounding box center [1346, 211] width 59 height 32
click at [1331, 209] on div "全選" at bounding box center [1345, 211] width 52 height 26
click at [1523, 210] on button "搜尋" at bounding box center [1507, 211] width 82 height 30
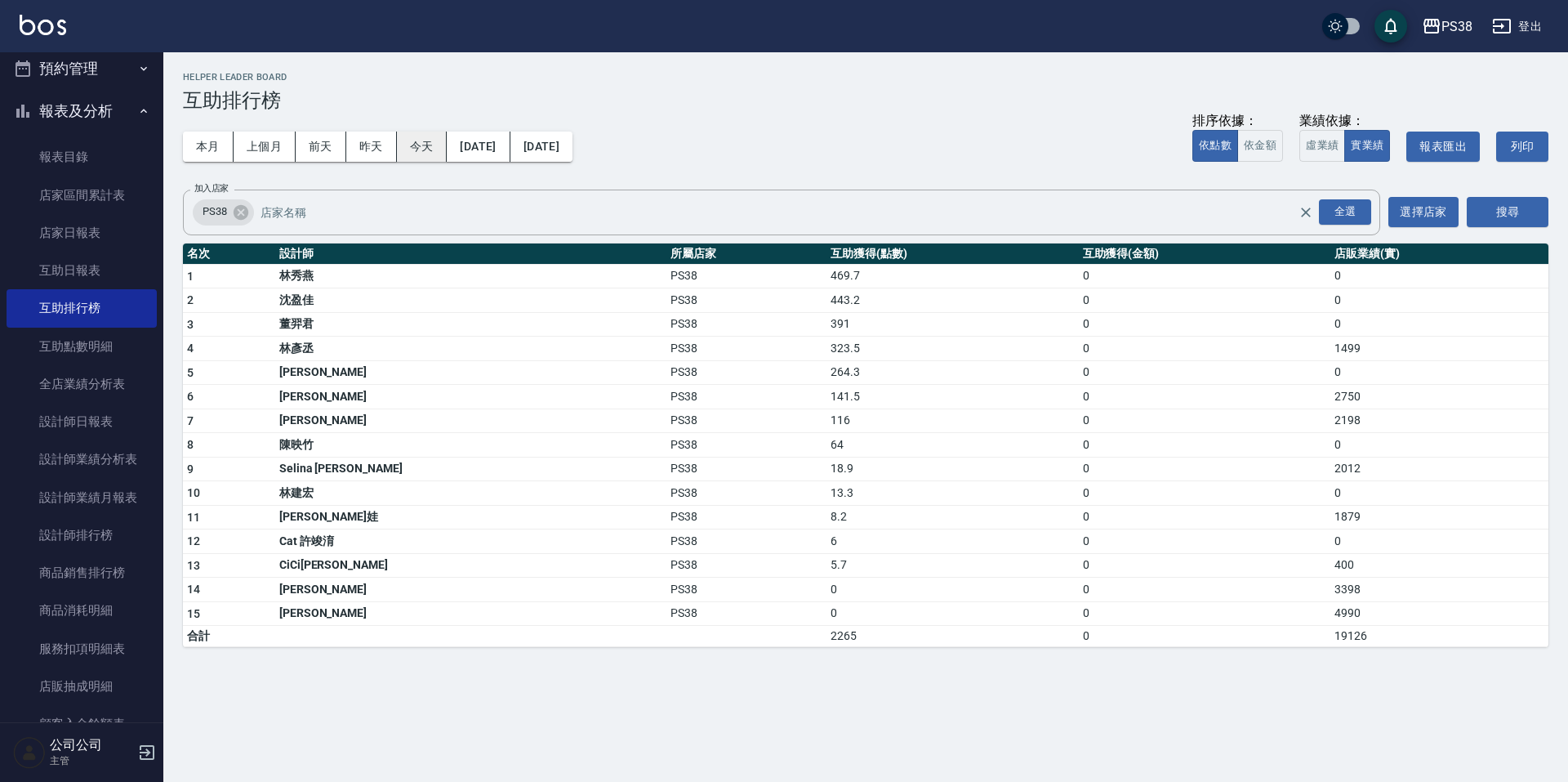
click at [426, 141] on button "今天" at bounding box center [422, 146] width 51 height 30
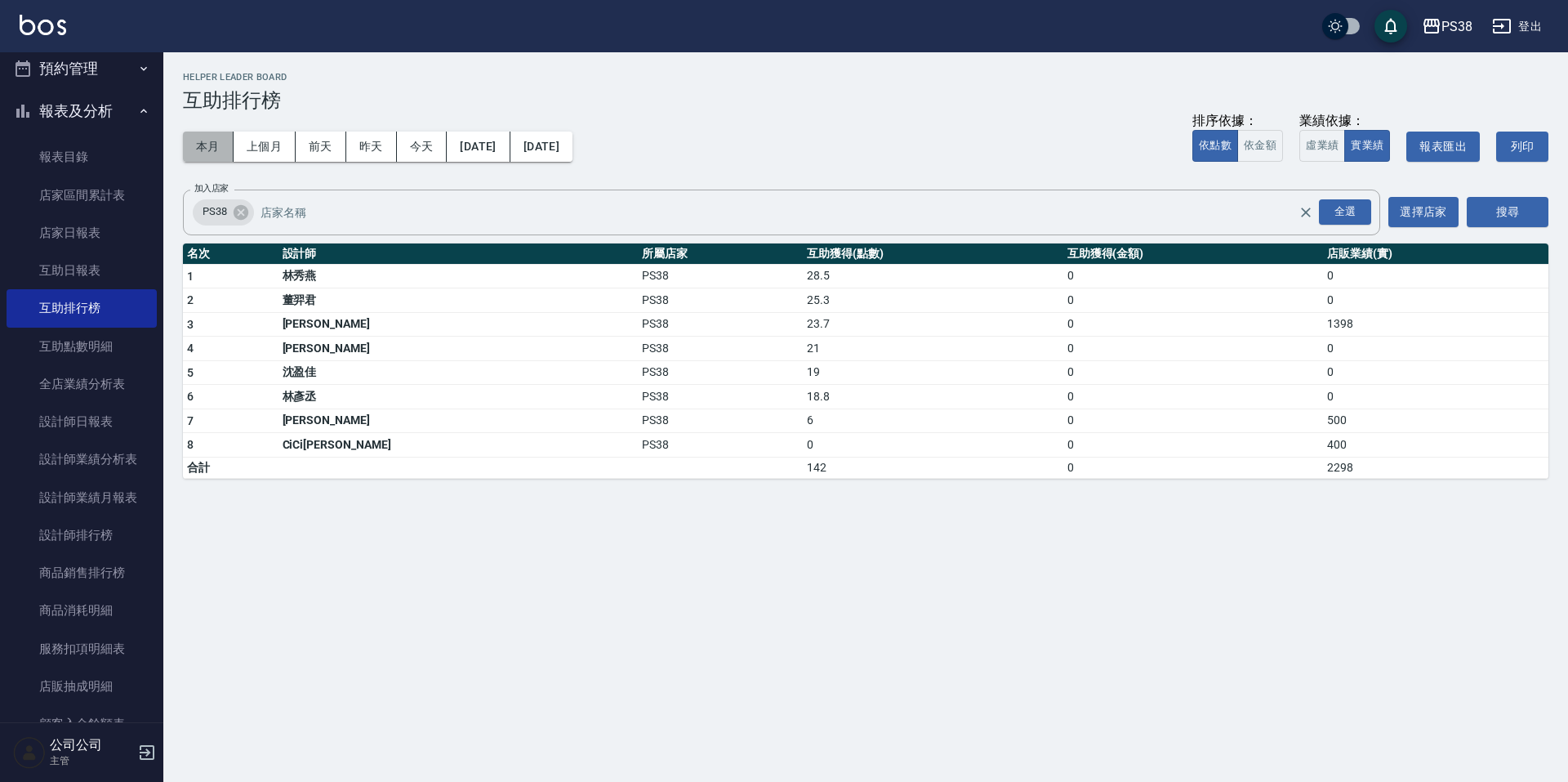
click at [196, 156] on button "本月" at bounding box center [208, 146] width 51 height 30
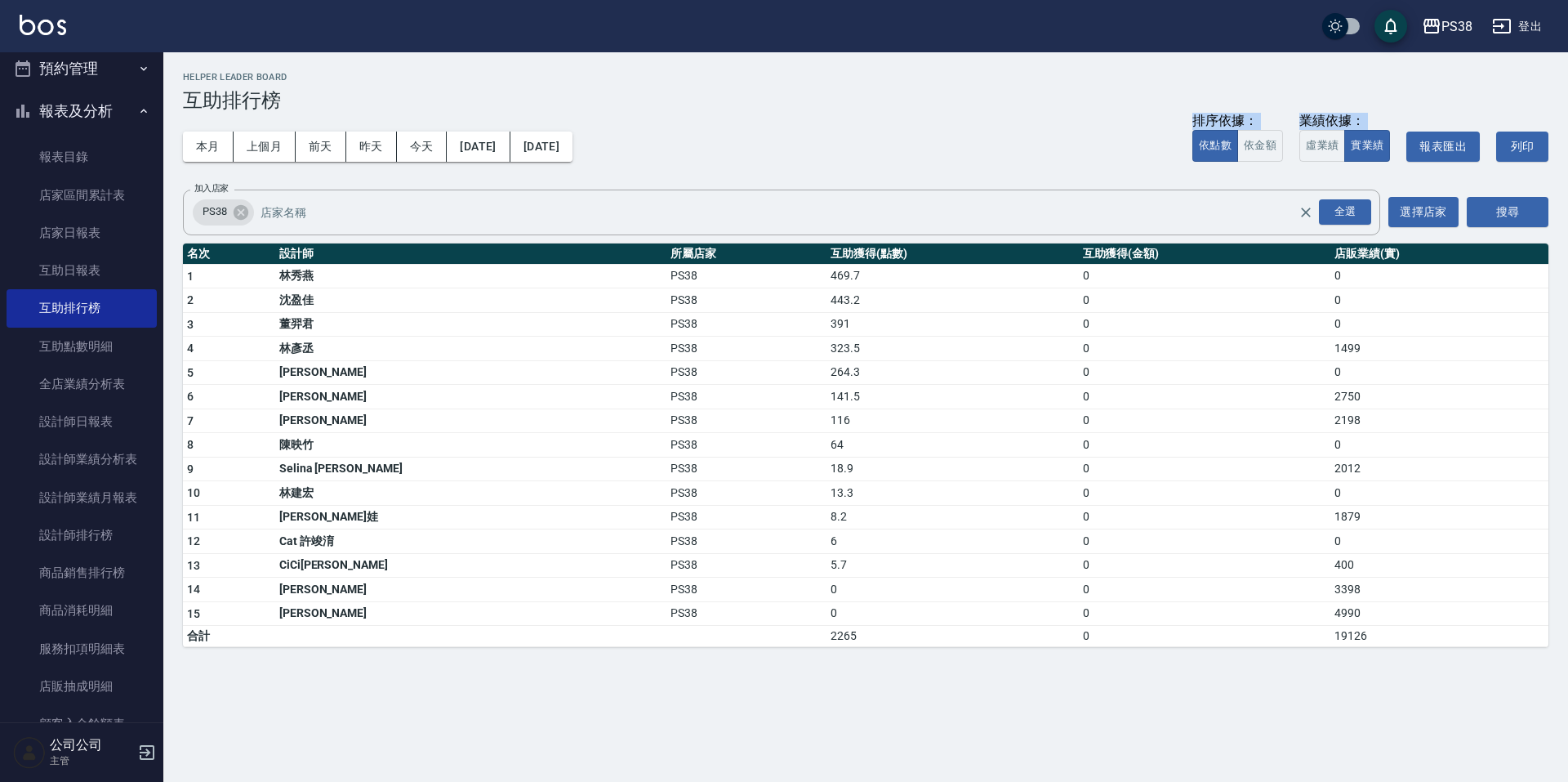
drag, startPoint x: 365, startPoint y: 172, endPoint x: 457, endPoint y: 186, distance: 93.1
click at [456, 184] on div "PS38 [DATE] - [DATE] 互助排行榜 列印時間： [DATE][PHONE_NUMBER]:12 Helper Leader Board 互助…" at bounding box center [865, 359] width 1404 height 615
click at [417, 129] on div "本月 上個月 [DATE] [DATE] [DATE] [DATE] [DATE] 排序依據： 依點數 依金額 業績依據： 虛業績 實業績 報表匯出 列印" at bounding box center [865, 147] width 1366 height 70
drag, startPoint x: 226, startPoint y: 179, endPoint x: 563, endPoint y: 129, distance: 340.7
click at [571, 166] on div "本月 上個月 [DATE] [DATE] [DATE] [DATE] [DATE] 排序依據： 依點數 依金額 業績依據： 虛業績 實業績 報表匯出 列印" at bounding box center [865, 147] width 1366 height 70
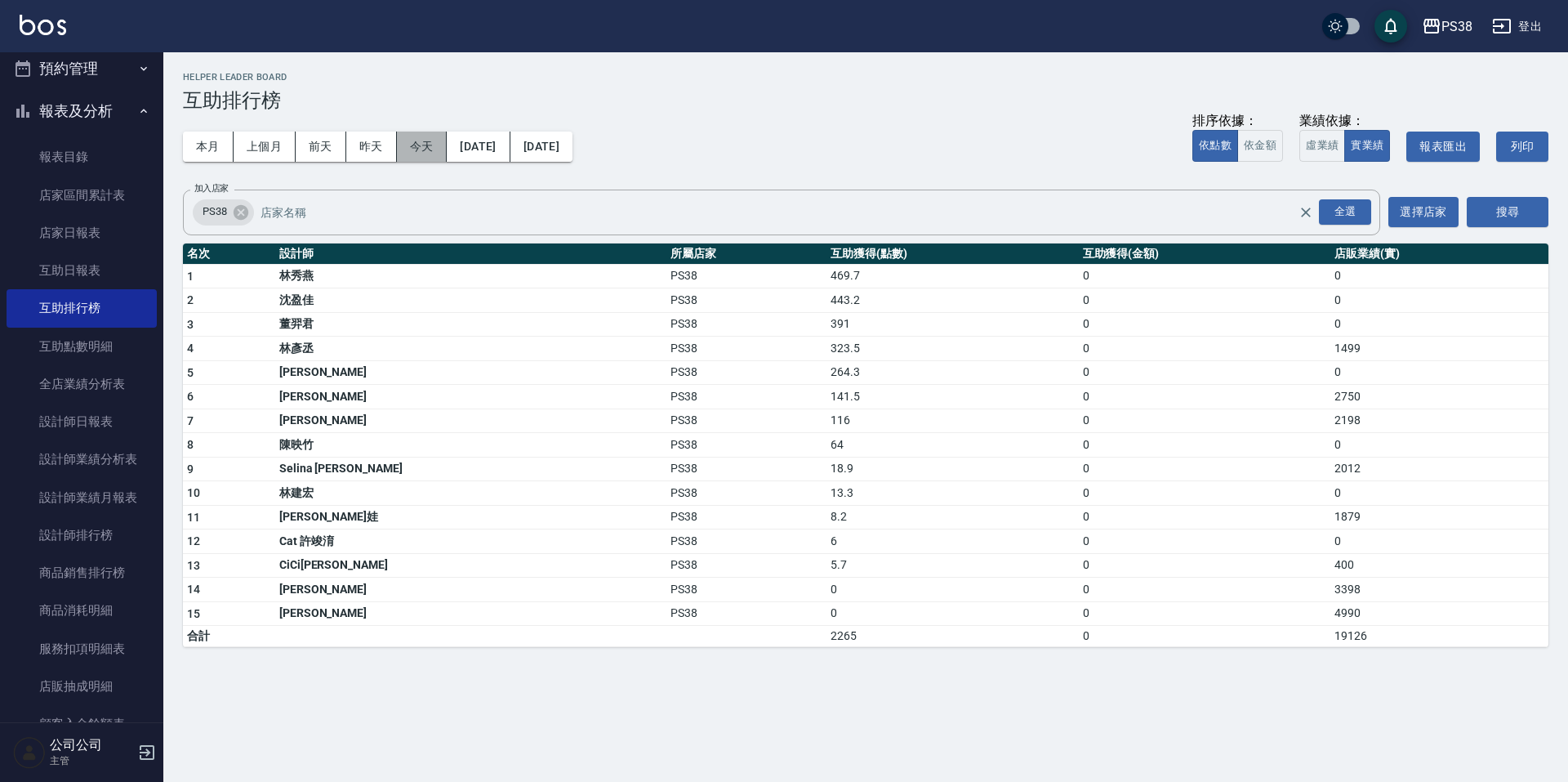
click at [418, 137] on button "今天" at bounding box center [422, 146] width 51 height 30
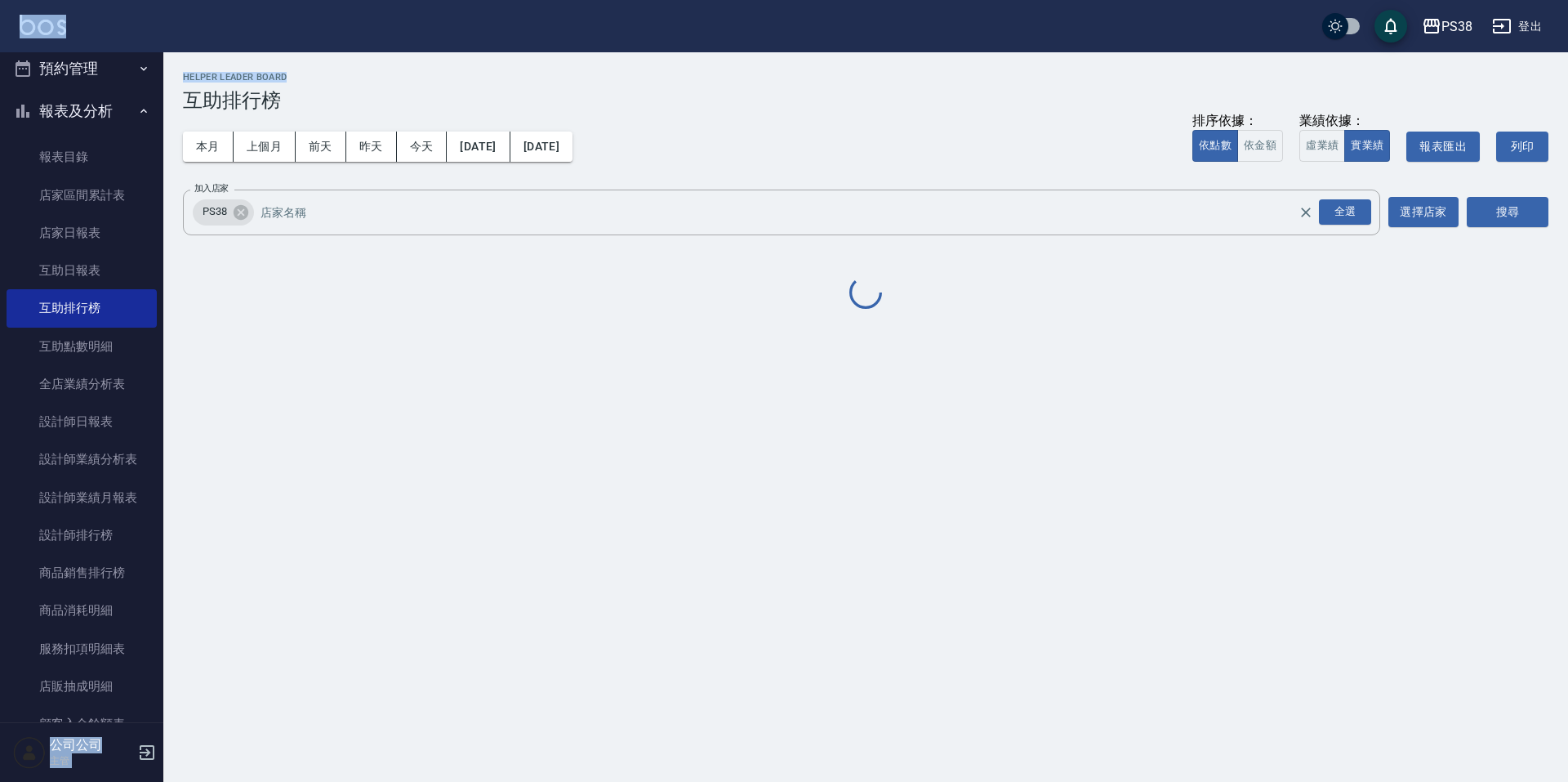
drag, startPoint x: 444, startPoint y: 6, endPoint x: 438, endPoint y: 66, distance: 60.3
click at [439, 67] on div "PS38 登出 櫃檯作業 打帳單 帳單列表 掛單列表 座位開單 營業儀表板 現金收支登錄 高階收支登錄 材料自購登錄 每日結帳 排班表 現場電腦打卡 預約管理…" at bounding box center [784, 391] width 1568 height 782
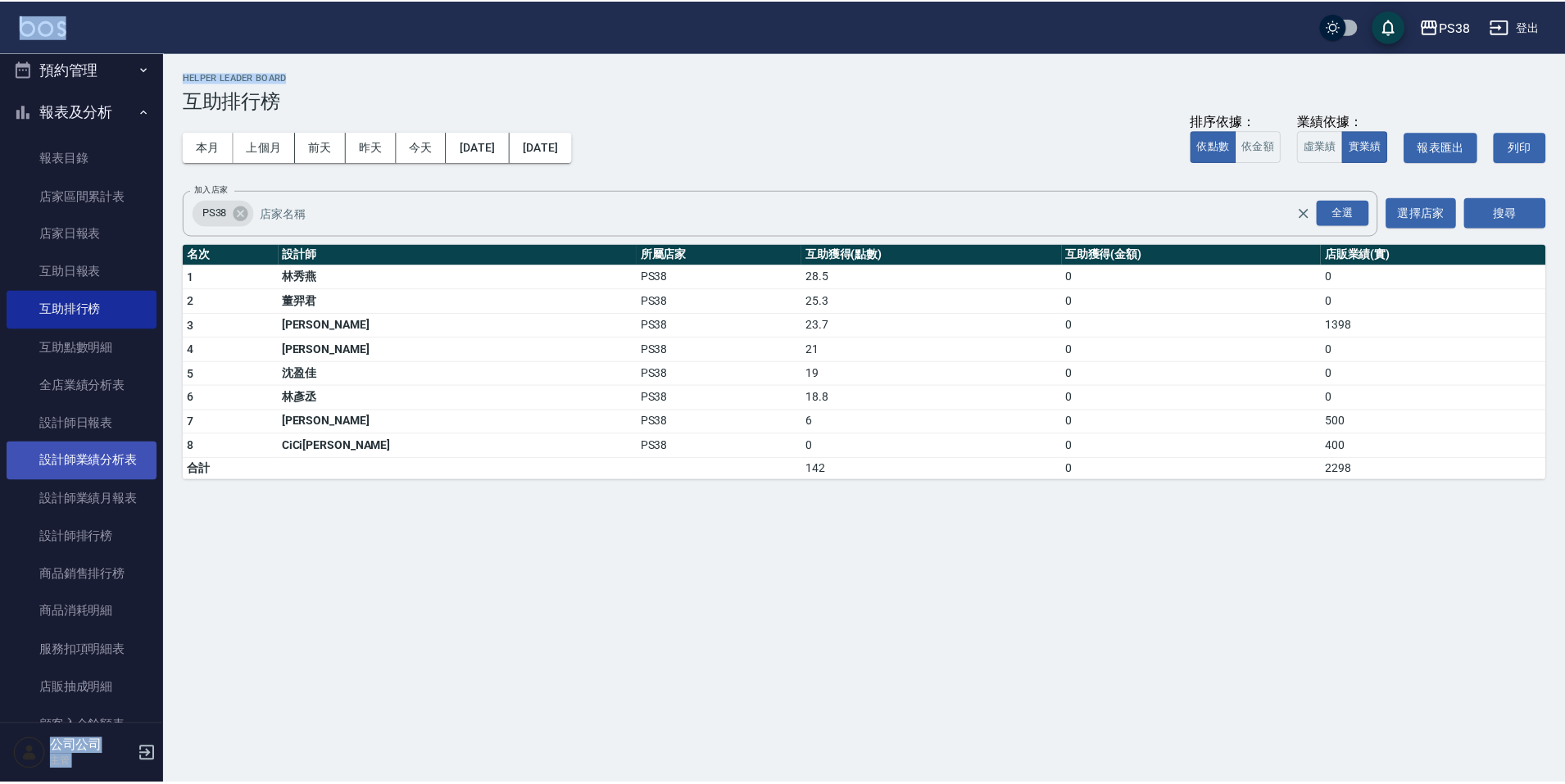
scroll to position [566, 0]
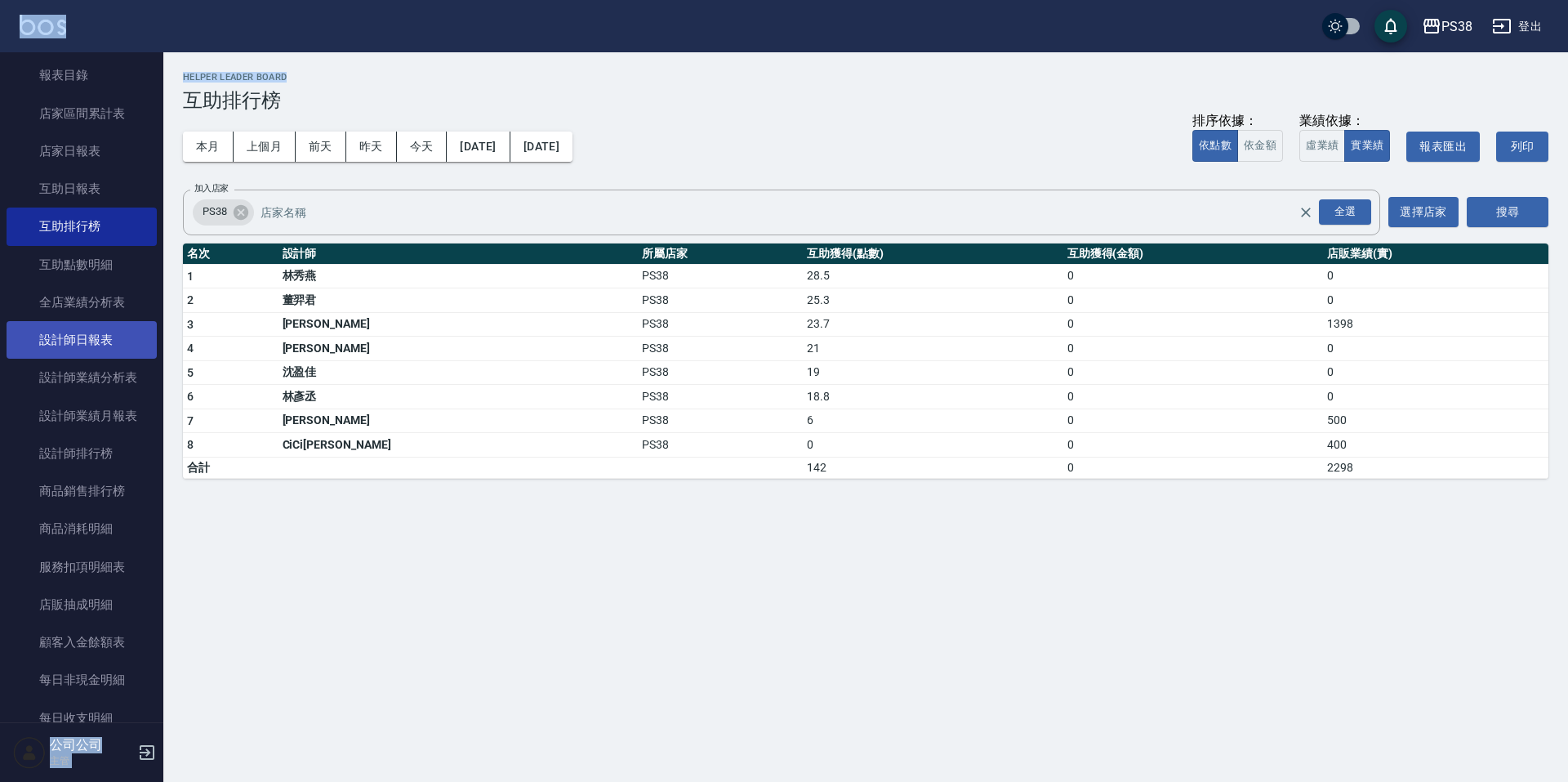
click at [89, 335] on link "設計師日報表" at bounding box center [82, 339] width 151 height 38
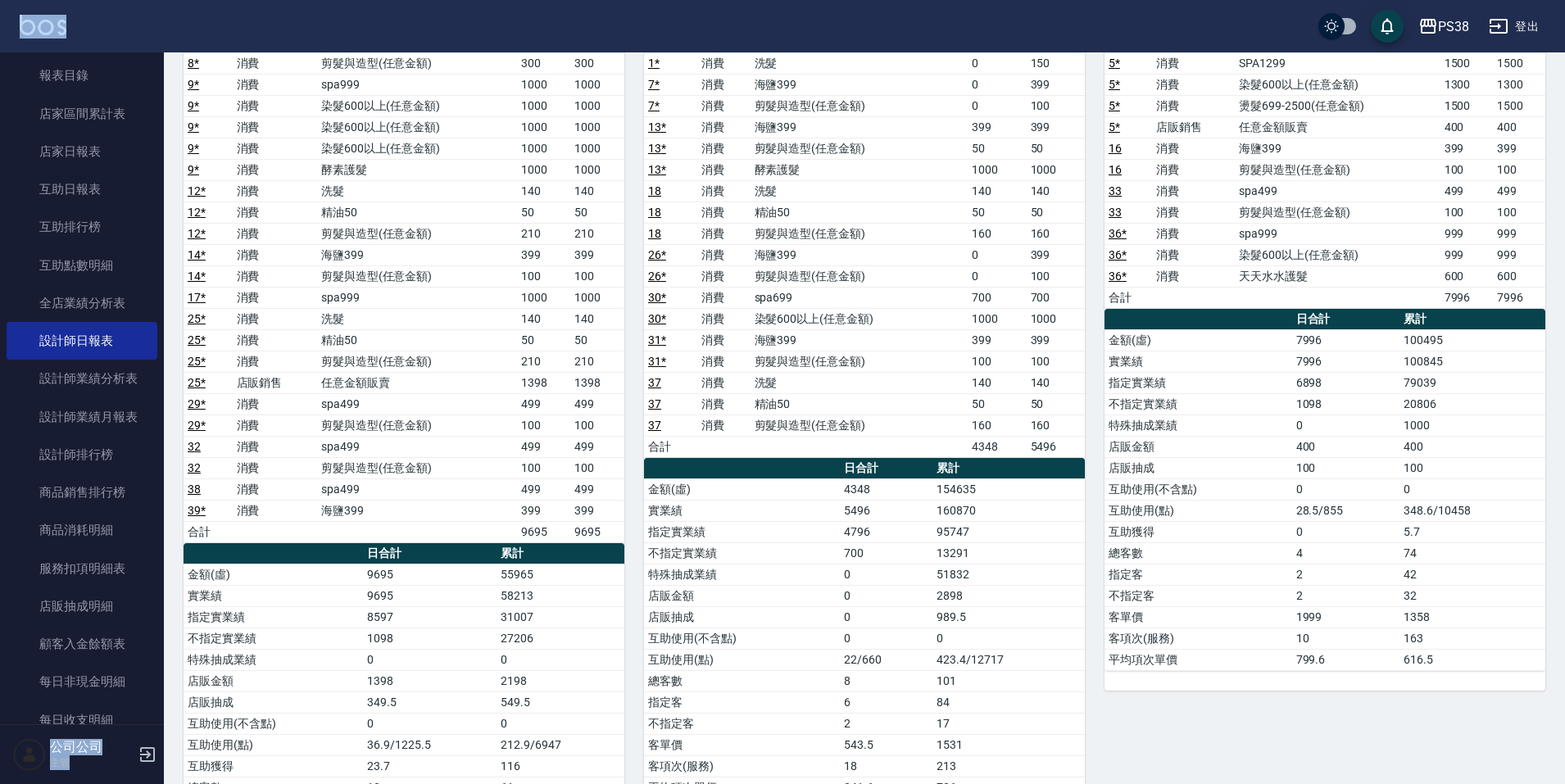
scroll to position [328, 0]
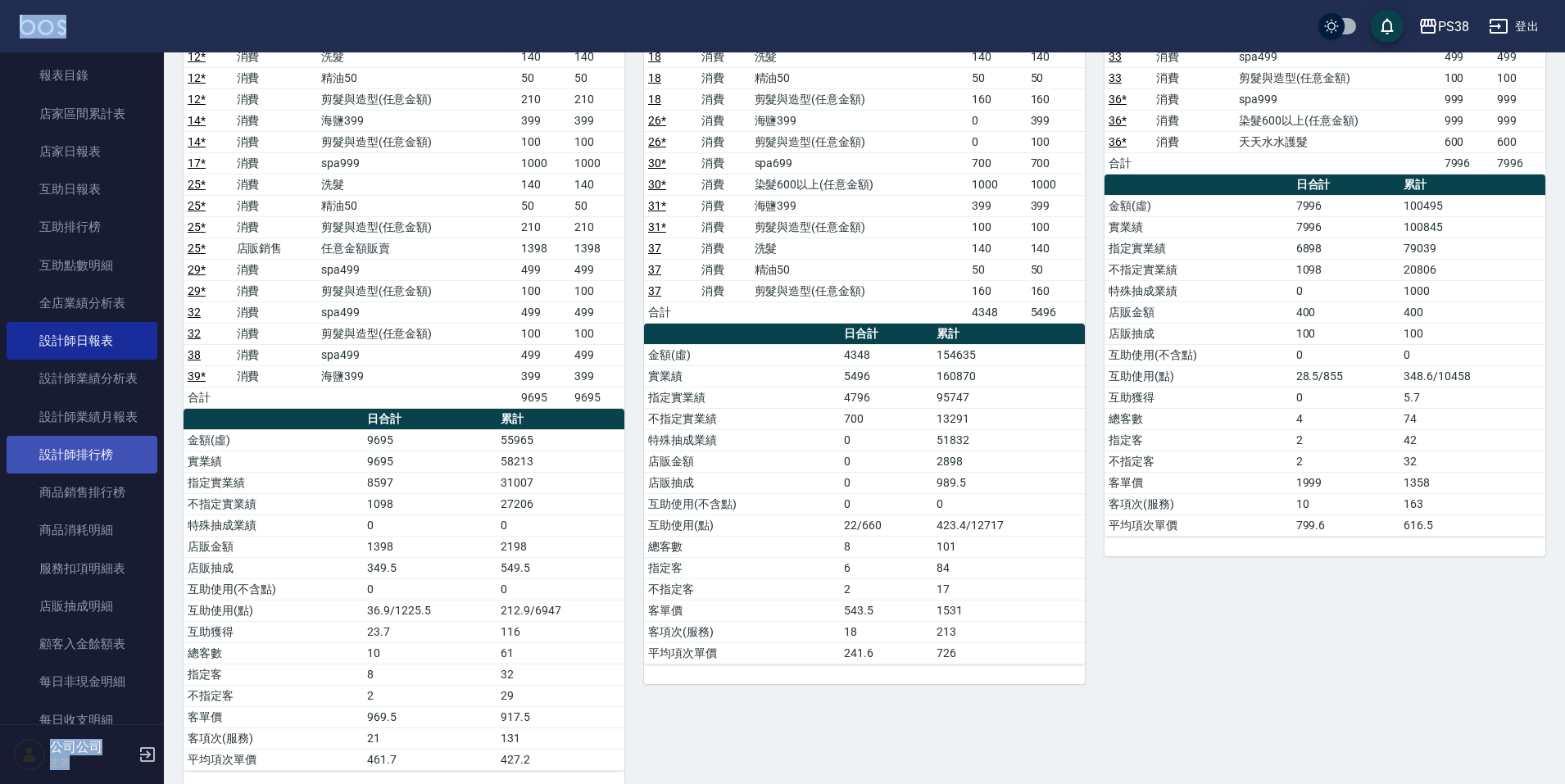
click at [99, 448] on link "設計師排行榜" at bounding box center [82, 454] width 151 height 38
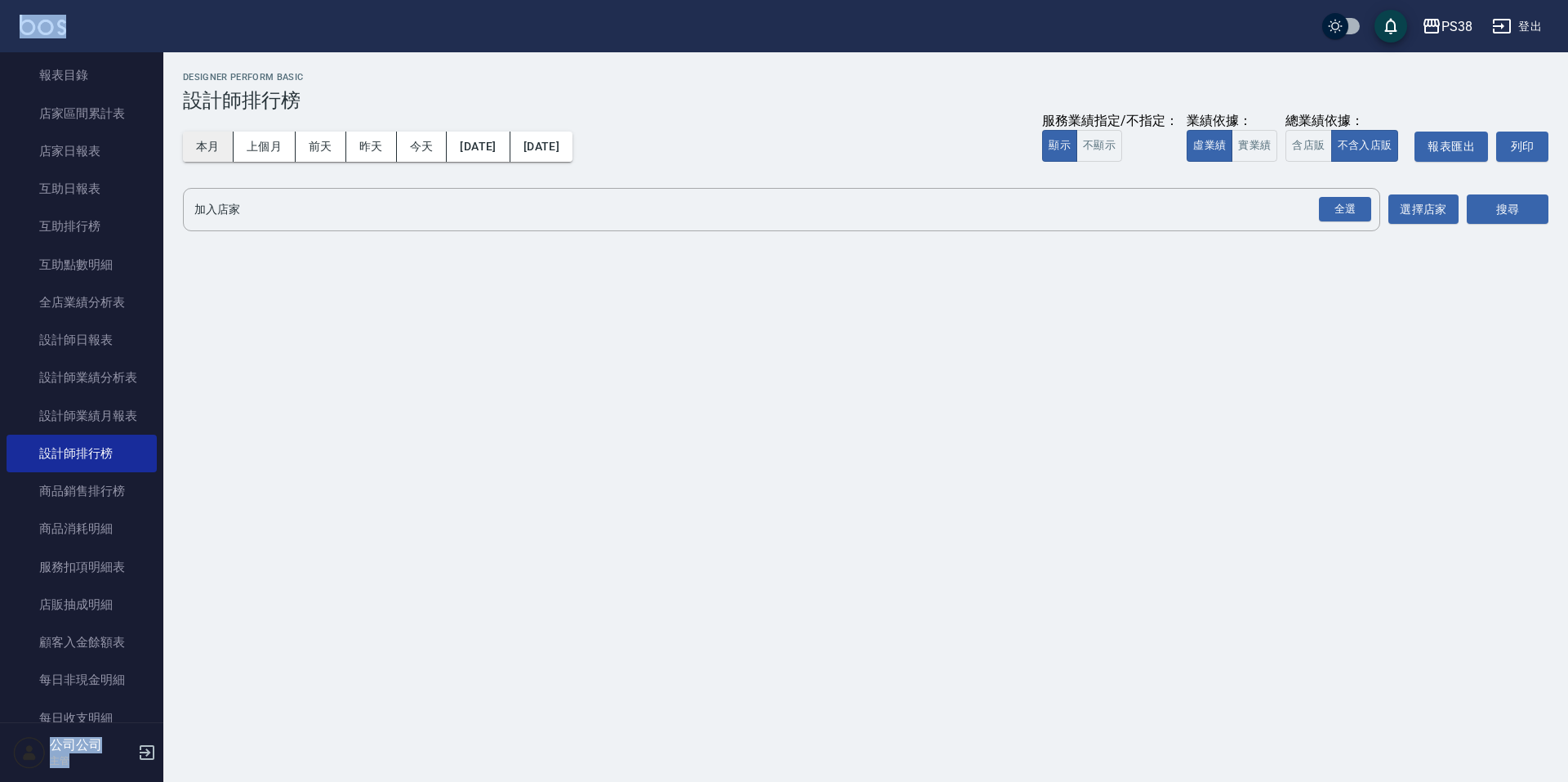
click at [209, 155] on button "本月" at bounding box center [208, 146] width 51 height 30
click at [181, 149] on div "PS38 [DATE] - [DATE] 設計師排行榜 列印時間： [DATE][PHONE_NUMBER]:38 Designer Perform Basi…" at bounding box center [865, 154] width 1404 height 205
click at [197, 143] on button "本月" at bounding box center [208, 146] width 51 height 30
click at [1263, 134] on button "實業績" at bounding box center [1255, 145] width 46 height 32
click at [1085, 151] on button "不顯示" at bounding box center [1100, 145] width 46 height 32
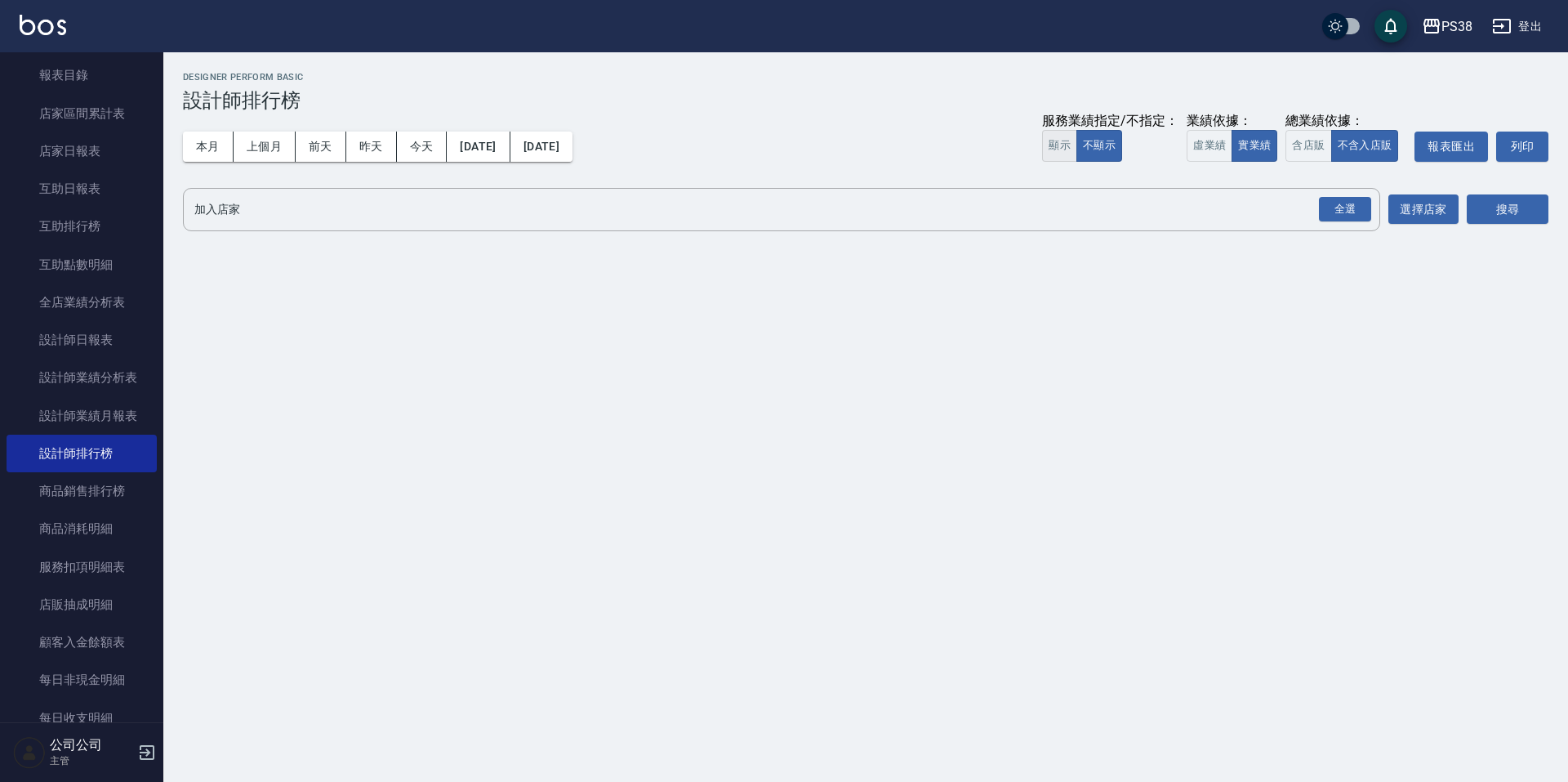
click at [1059, 154] on button "顯示" at bounding box center [1060, 145] width 35 height 32
click at [1329, 204] on div "全選" at bounding box center [1345, 210] width 52 height 26
click at [1465, 200] on div "加入店家 PS38 全選 加入店家 選擇店家 搜尋" at bounding box center [865, 211] width 1366 height 46
click at [1481, 210] on button "搜尋" at bounding box center [1507, 210] width 82 height 30
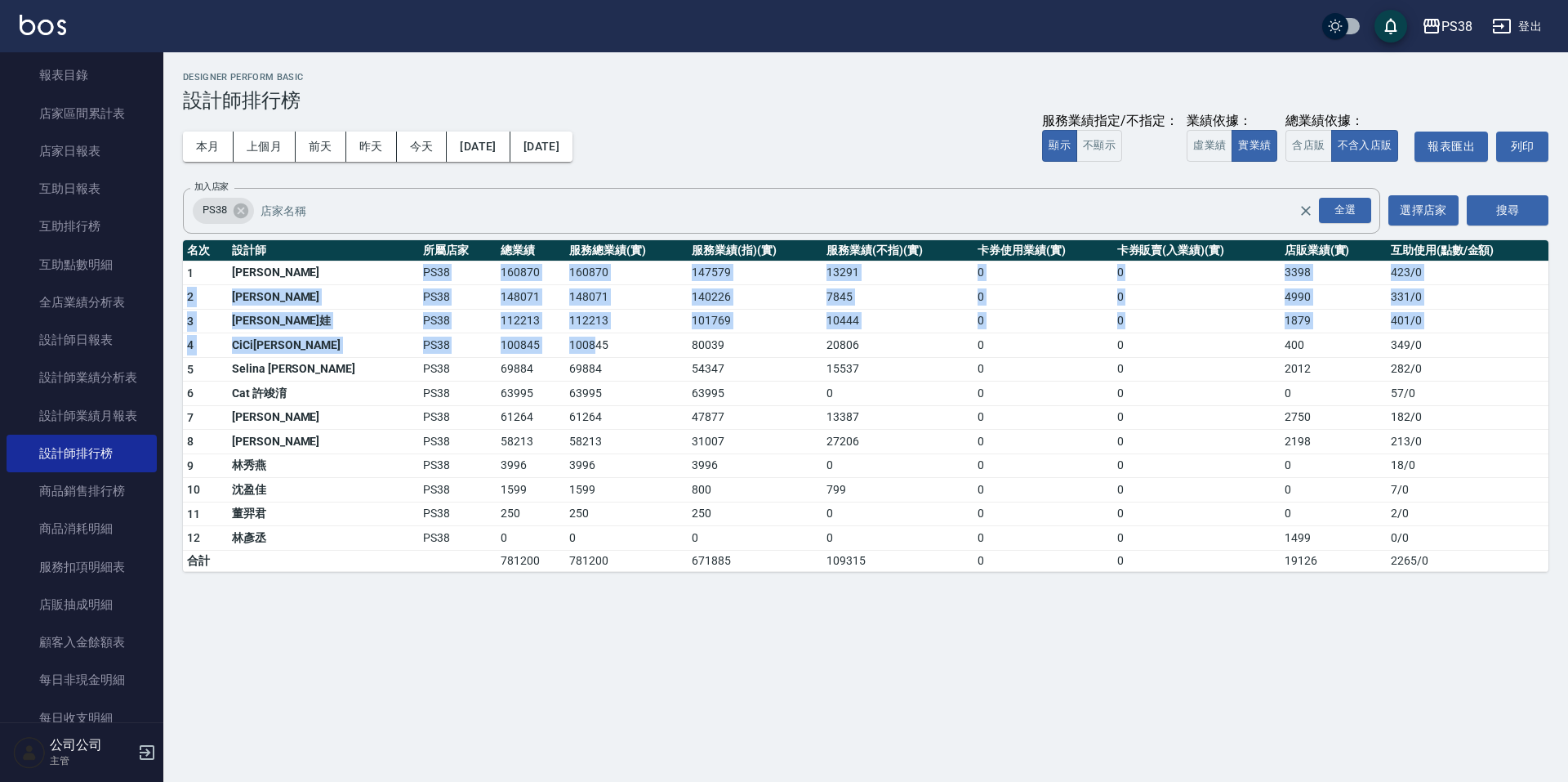
drag, startPoint x: 357, startPoint y: 280, endPoint x: 533, endPoint y: 339, distance: 185.6
click at [533, 339] on tbody "1 Aisha [PERSON_NAME]PS38 160870 160870 147579 13291 0 0 3398 423 / 0 2 [PERSON…" at bounding box center [865, 416] width 1366 height 311
click at [565, 339] on td "100845" at bounding box center [626, 346] width 122 height 25
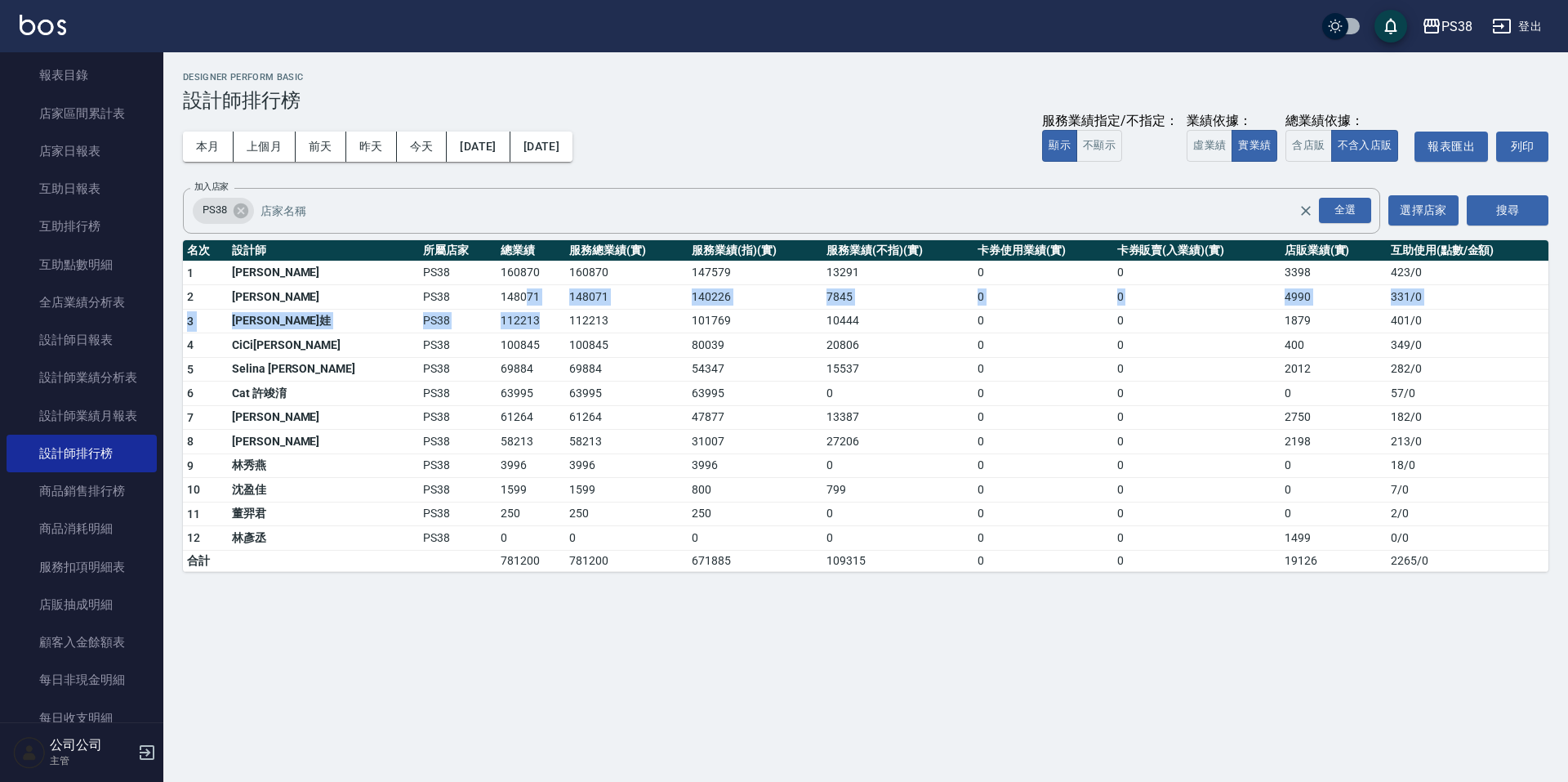
drag, startPoint x: 461, startPoint y: 307, endPoint x: 496, endPoint y: 325, distance: 39.4
click at [496, 325] on tbody "1 Aisha [PERSON_NAME]PS38 160870 160870 147579 13291 0 0 3398 423 / 0 2 [PERSON…" at bounding box center [865, 416] width 1366 height 311
click at [497, 325] on td "112213" at bounding box center [531, 321] width 69 height 25
drag, startPoint x: 288, startPoint y: 376, endPoint x: 309, endPoint y: 374, distance: 21.1
click at [309, 374] on td "Selina [PERSON_NAME]" at bounding box center [323, 369] width 191 height 25
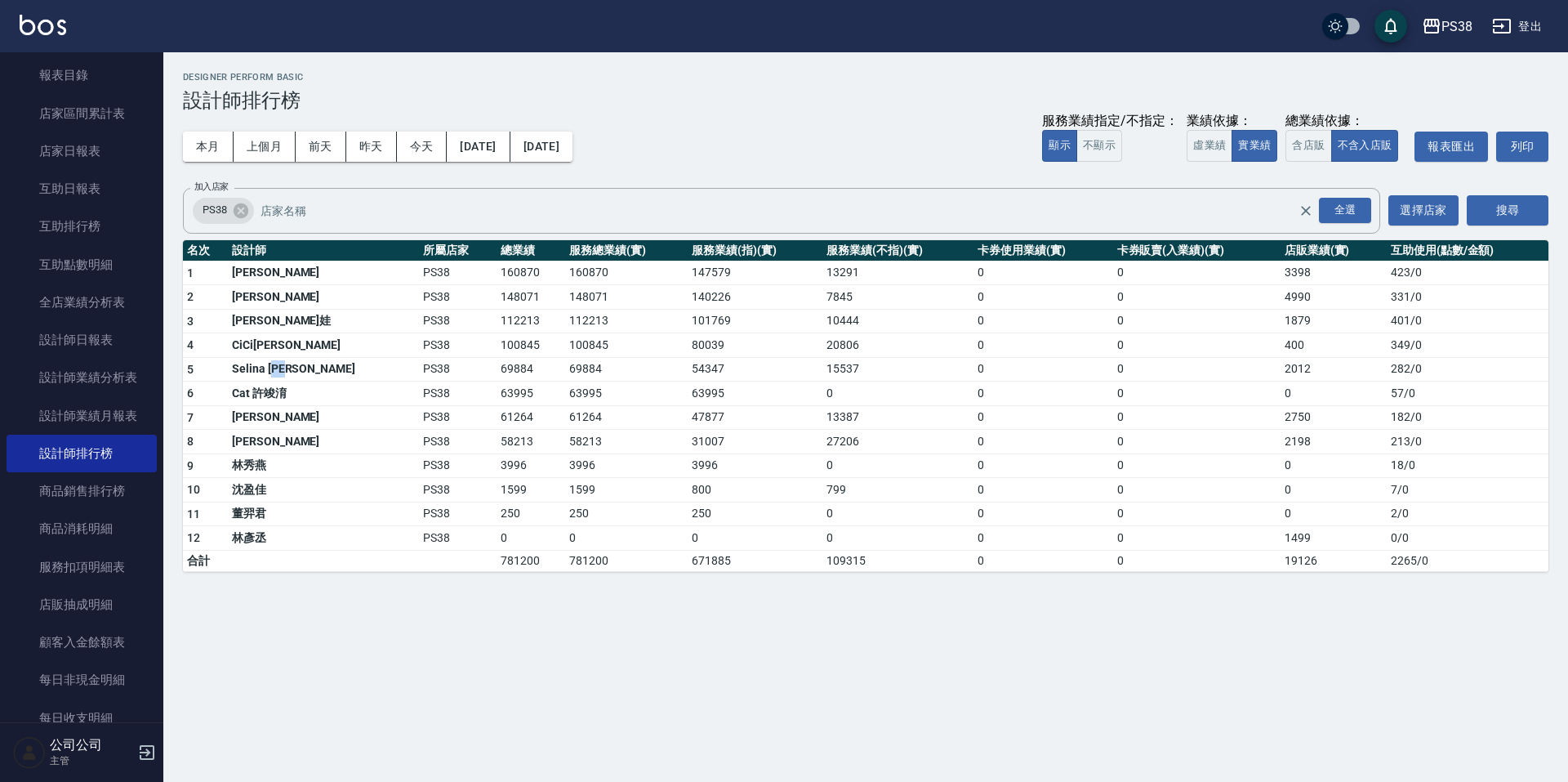
click at [309, 374] on td "Selina [PERSON_NAME]" at bounding box center [323, 369] width 191 height 25
drag, startPoint x: 423, startPoint y: 346, endPoint x: 592, endPoint y: 345, distance: 169.0
click at [592, 345] on tr "4 [PERSON_NAME] PS38 100845 100845 80039 20806 0 0 400 349 / 0" at bounding box center [865, 346] width 1366 height 25
click at [592, 343] on td "100845" at bounding box center [626, 346] width 122 height 25
drag, startPoint x: 639, startPoint y: 350, endPoint x: 690, endPoint y: 364, distance: 52.9
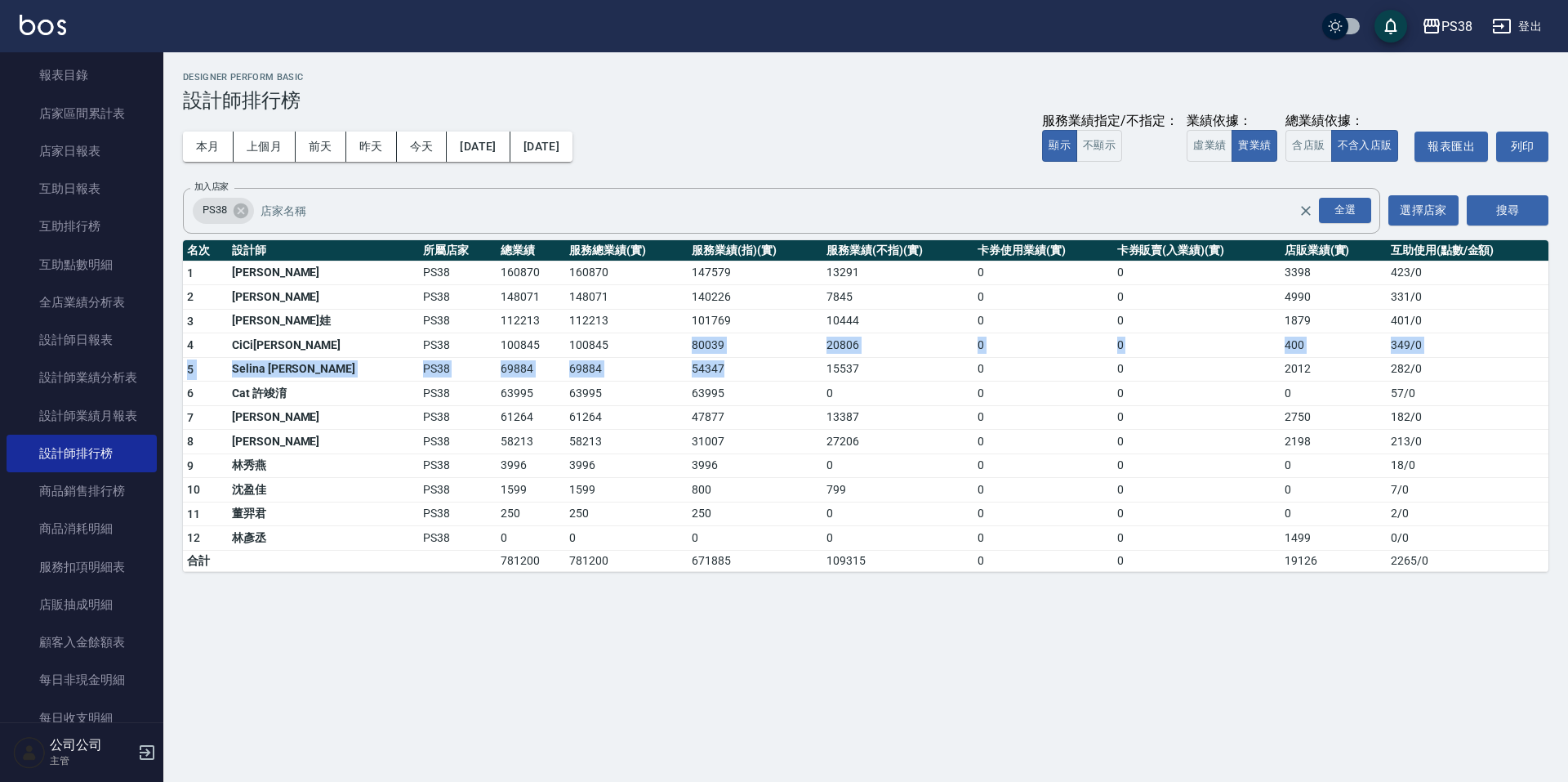
click at [690, 364] on tbody "1 Aisha [PERSON_NAME]PS38 160870 160870 147579 13291 0 0 3398 423 / 0 2 [PERSON…" at bounding box center [865, 416] width 1366 height 311
click at [690, 364] on td "54347" at bounding box center [755, 369] width 135 height 25
drag, startPoint x: 642, startPoint y: 274, endPoint x: 694, endPoint y: 273, distance: 52.0
click at [694, 274] on td "147579" at bounding box center [755, 273] width 135 height 25
click at [694, 273] on td "147579" at bounding box center [755, 273] width 135 height 25
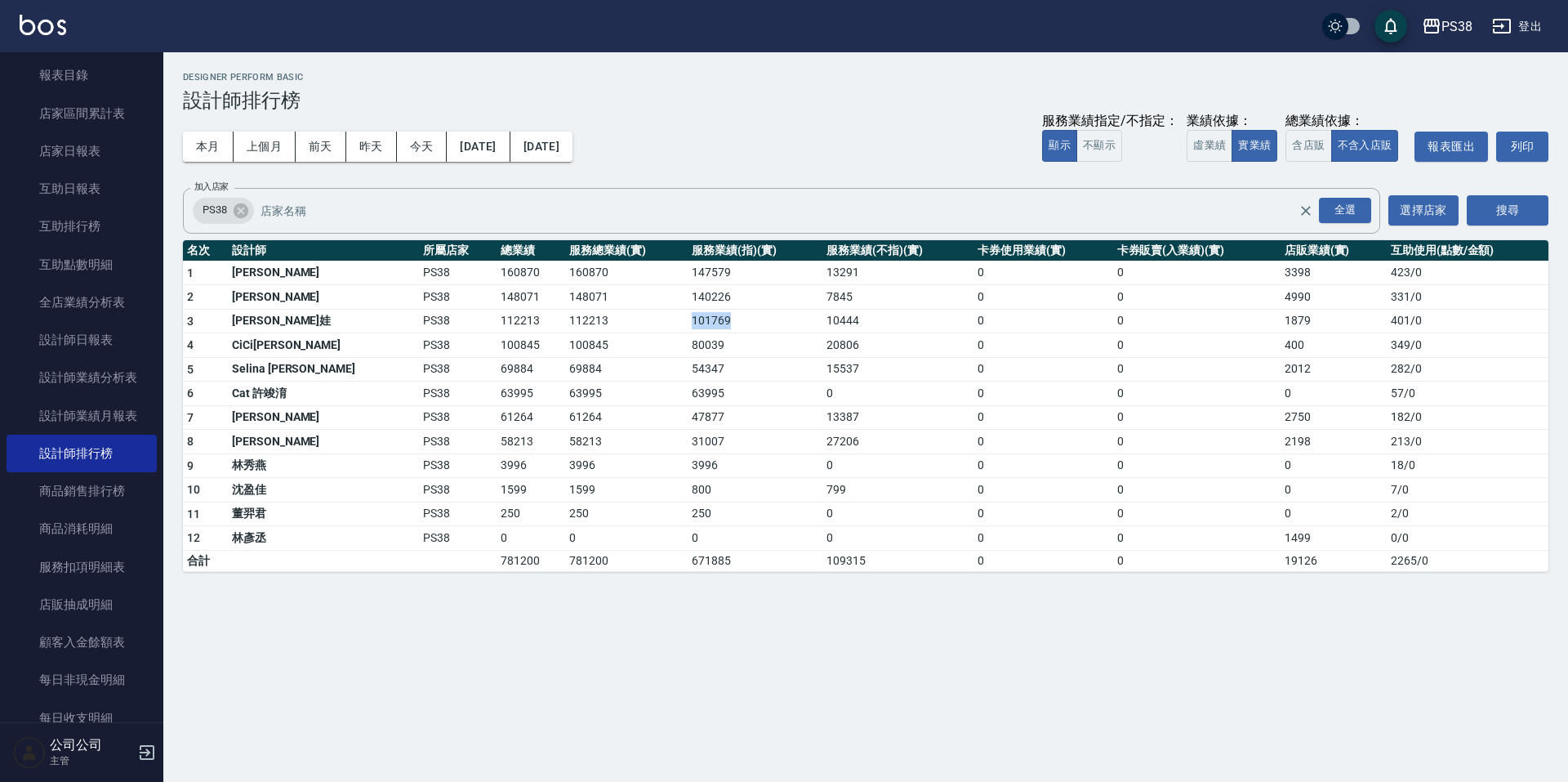
drag, startPoint x: 637, startPoint y: 321, endPoint x: 711, endPoint y: 312, distance: 74.5
click at [710, 313] on tr "3 Tiva 緹娃 PS38 112213 112213 101769 10444 0 0 1879 401 / 0" at bounding box center [865, 321] width 1366 height 25
click at [711, 312] on td "101769" at bounding box center [755, 321] width 135 height 25
drag, startPoint x: 711, startPoint y: 312, endPoint x: 621, endPoint y: 323, distance: 90.7
click at [621, 323] on tr "3 Tiva 緹娃 PS38 112213 112213 101769 10444 0 0 1879 401 / 0" at bounding box center [865, 321] width 1366 height 25
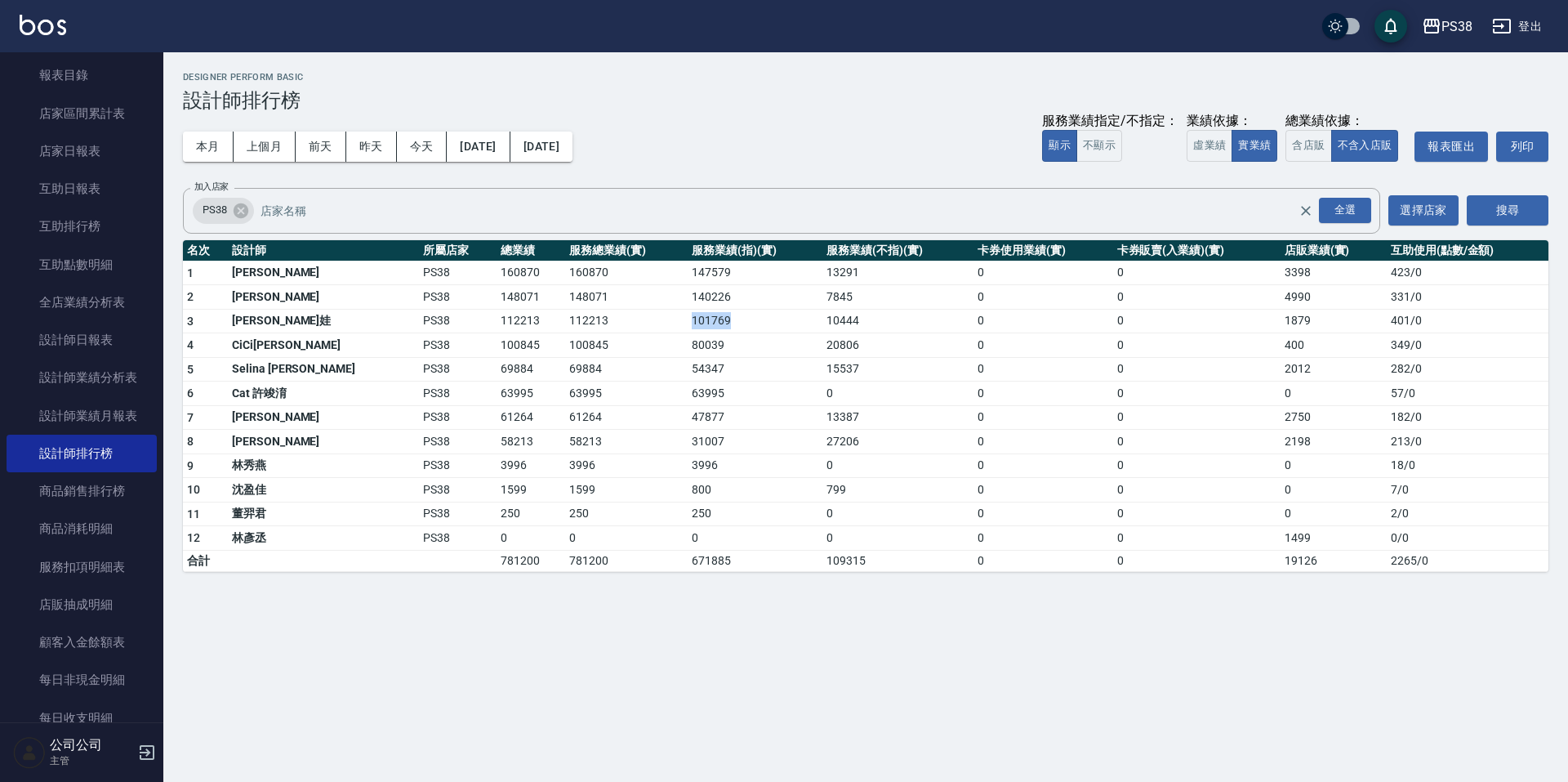
click at [621, 323] on td "112213" at bounding box center [626, 321] width 122 height 25
drag, startPoint x: 638, startPoint y: 324, endPoint x: 713, endPoint y: 320, distance: 75.1
click at [713, 320] on td "101769" at bounding box center [755, 321] width 135 height 25
click at [714, 318] on td "101769" at bounding box center [755, 321] width 135 height 25
drag, startPoint x: 804, startPoint y: 312, endPoint x: 834, endPoint y: 312, distance: 30.0
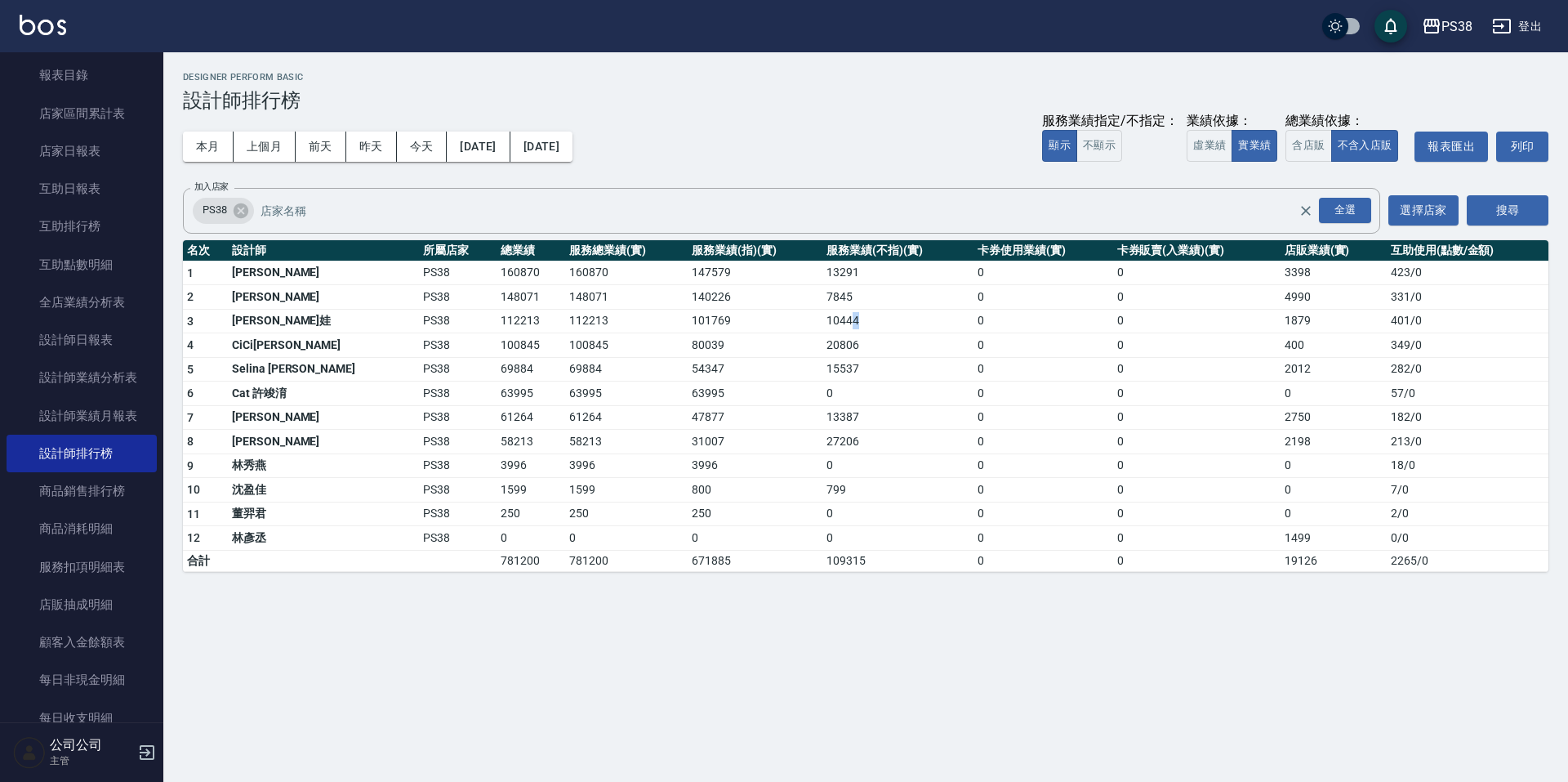
click at [834, 312] on td "10444" at bounding box center [897, 321] width 152 height 25
drag, startPoint x: 821, startPoint y: 311, endPoint x: 667, endPoint y: 319, distance: 154.2
click at [687, 315] on tr "3 Tiva 緹娃 PS38 112213 112213 101769 10444 0 0 1879 401 / 0" at bounding box center [865, 321] width 1366 height 25
click at [688, 320] on td "101769" at bounding box center [755, 321] width 135 height 25
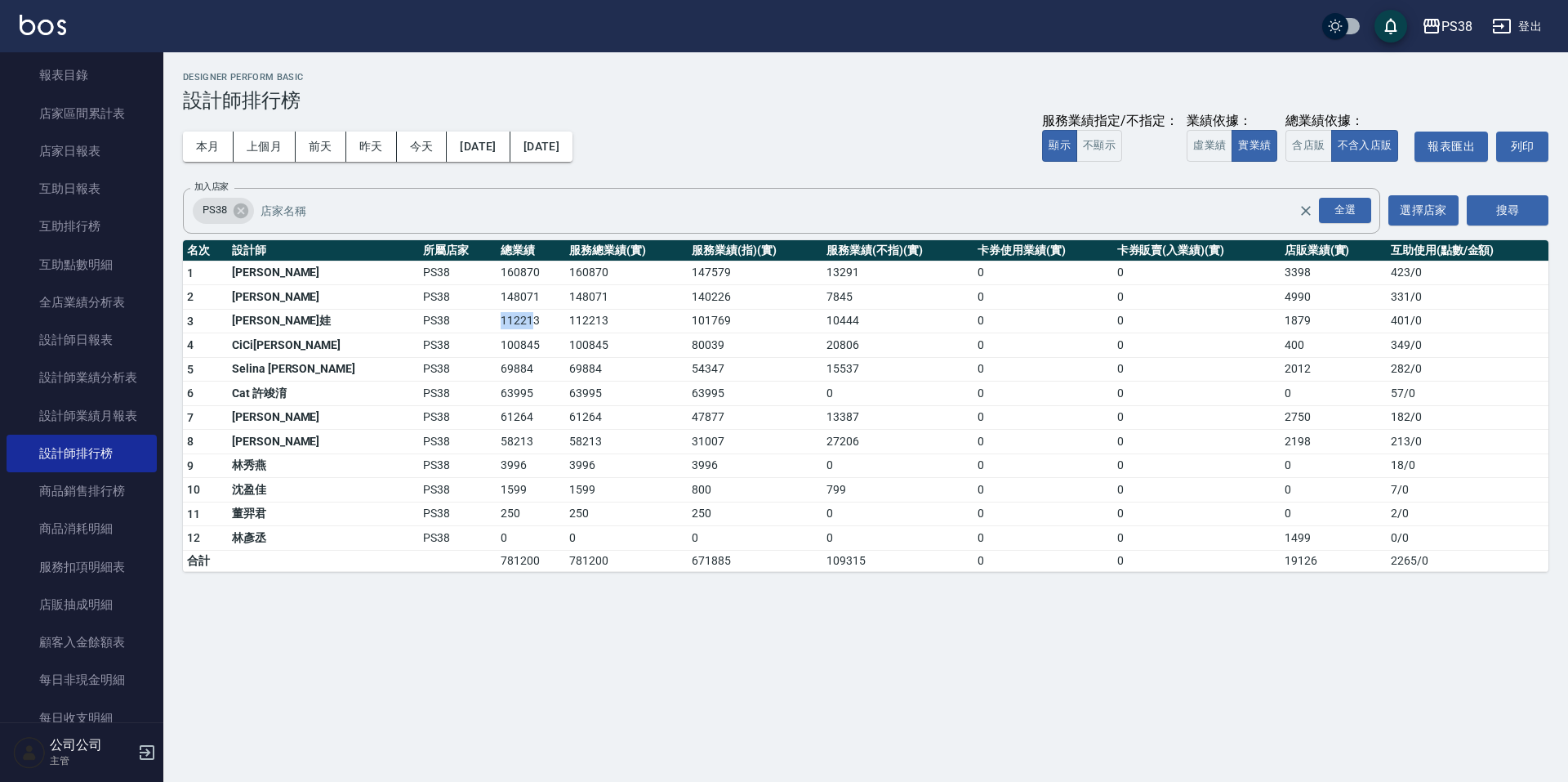
drag, startPoint x: 470, startPoint y: 321, endPoint x: 423, endPoint y: 321, distance: 47.0
click at [423, 321] on tr "3 Tiva 緹娃 PS38 112213 112213 101769 10444 0 0 1879 401 / 0" at bounding box center [865, 321] width 1366 height 25
click at [497, 327] on td "112213" at bounding box center [531, 321] width 69 height 25
drag, startPoint x: 523, startPoint y: 317, endPoint x: 606, endPoint y: 328, distance: 83.7
click at [604, 328] on td "112213" at bounding box center [626, 321] width 122 height 25
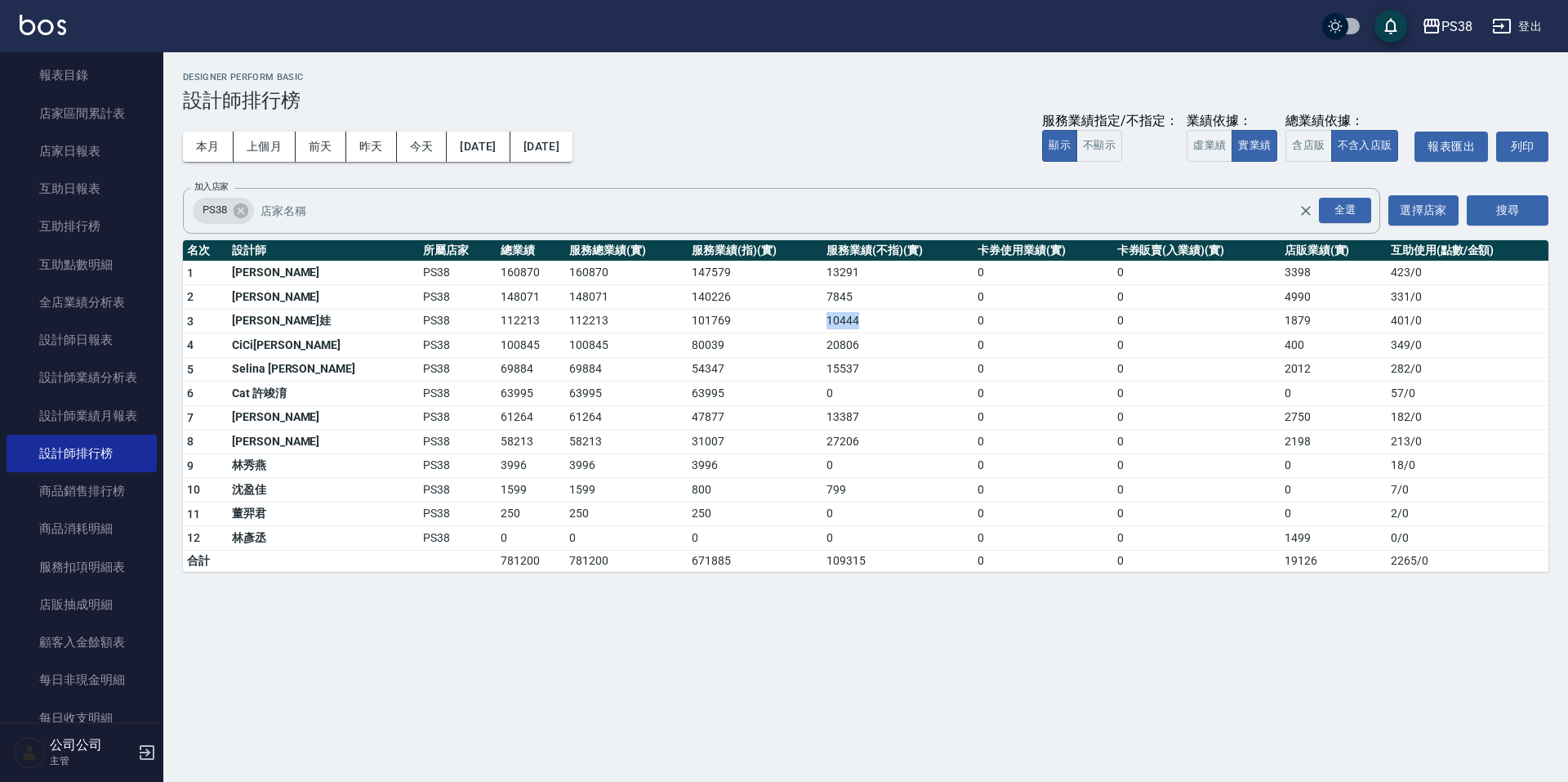
drag, startPoint x: 814, startPoint y: 321, endPoint x: 768, endPoint y: 325, distance: 46.2
click at [768, 325] on tr "3 Tiva 緹娃 PS38 112213 112213 101769 10444 0 0 1879 401 / 0" at bounding box center [865, 321] width 1366 height 25
click at [771, 325] on td "101769" at bounding box center [755, 321] width 135 height 25
click at [1126, 620] on div "PS38 [DATE] - [DATE] 設計師排行榜 列印時間： [DATE][PHONE_NUMBER]:38 Designer Perform Basi…" at bounding box center [784, 391] width 1568 height 782
click at [53, 337] on link "設計師日報表" at bounding box center [82, 339] width 151 height 38
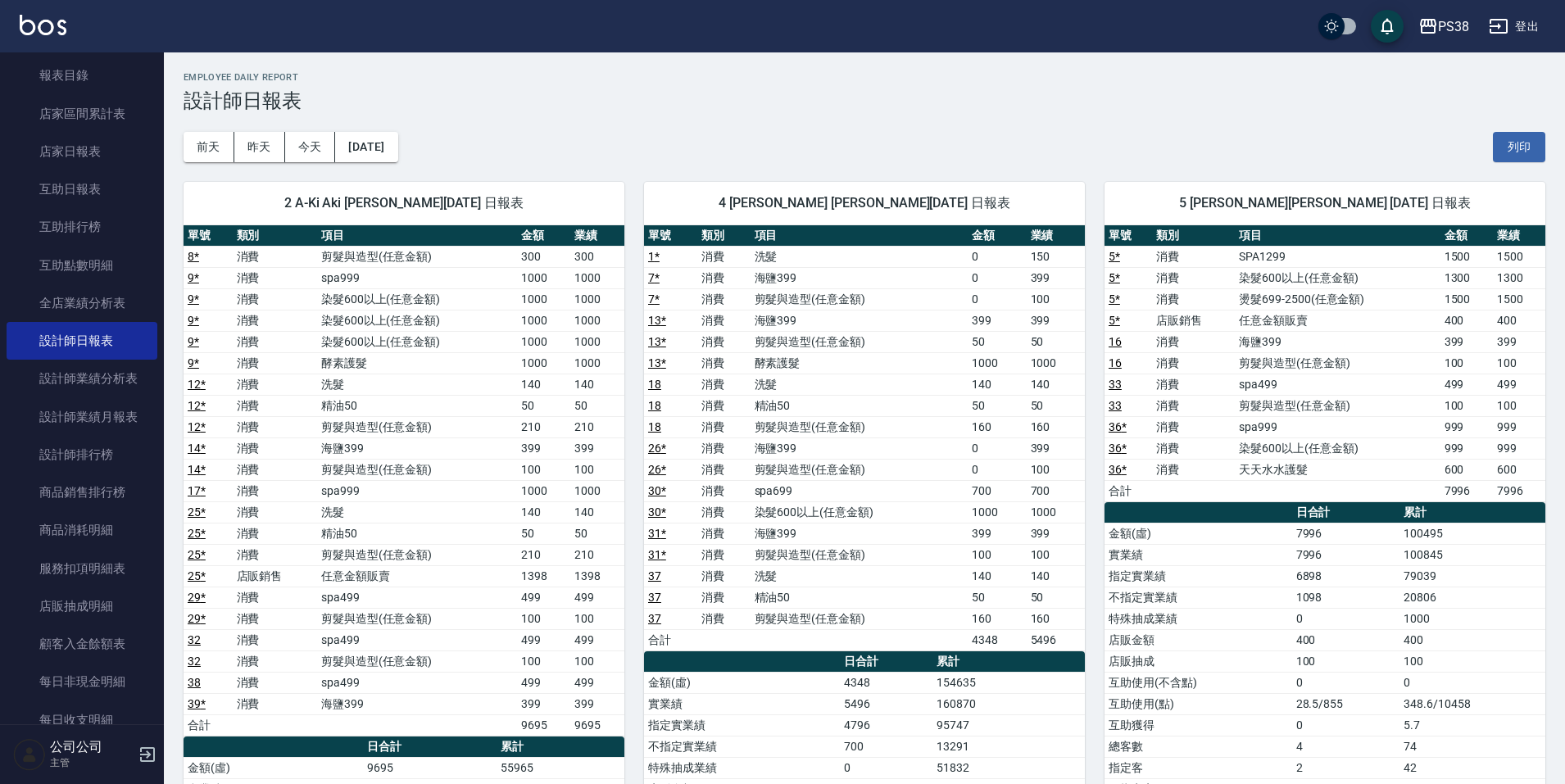
click at [536, 128] on div "[DATE] [DATE] [DATE] [DATE] 列印" at bounding box center [865, 147] width 1362 height 70
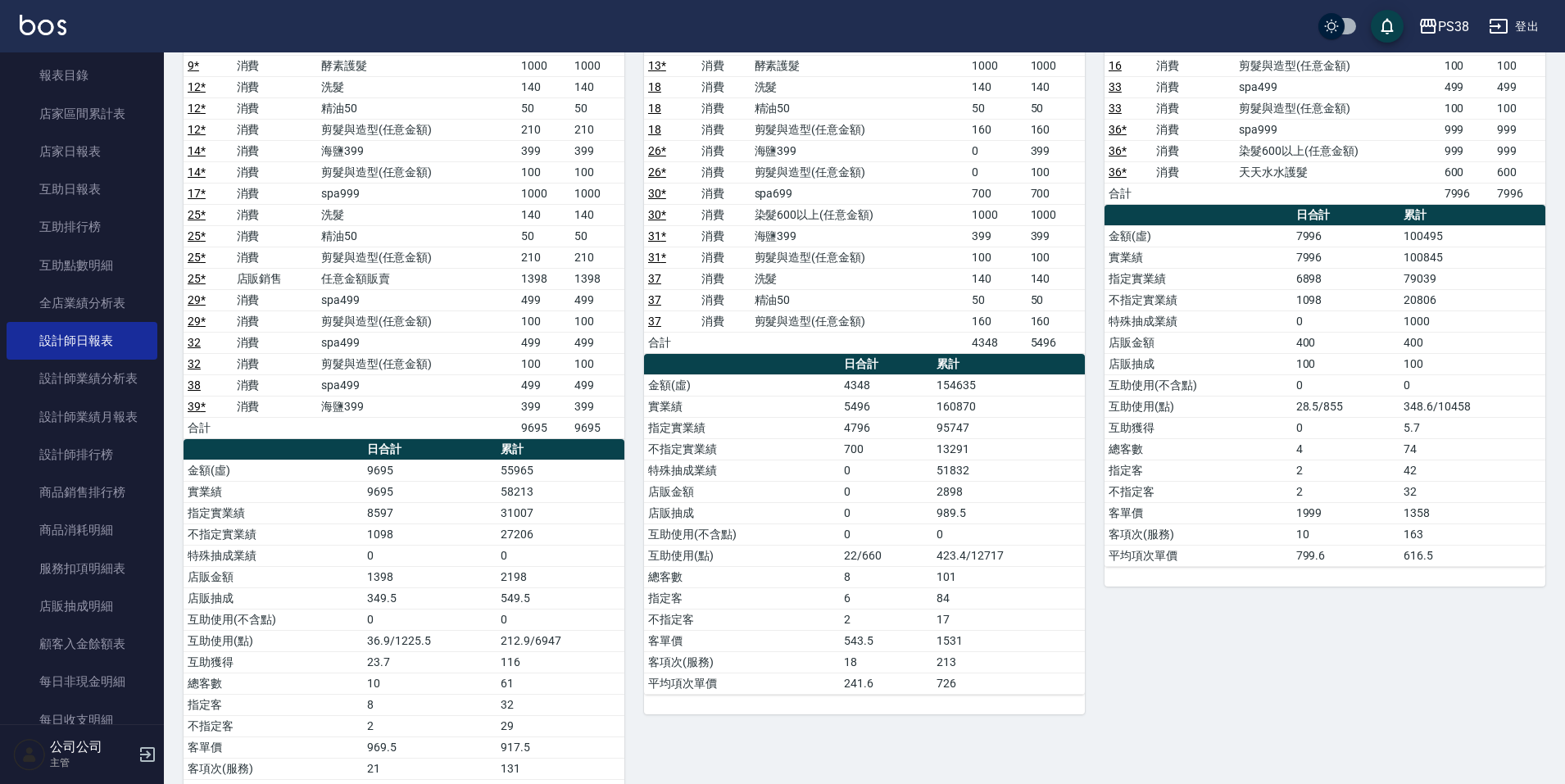
scroll to position [573, 0]
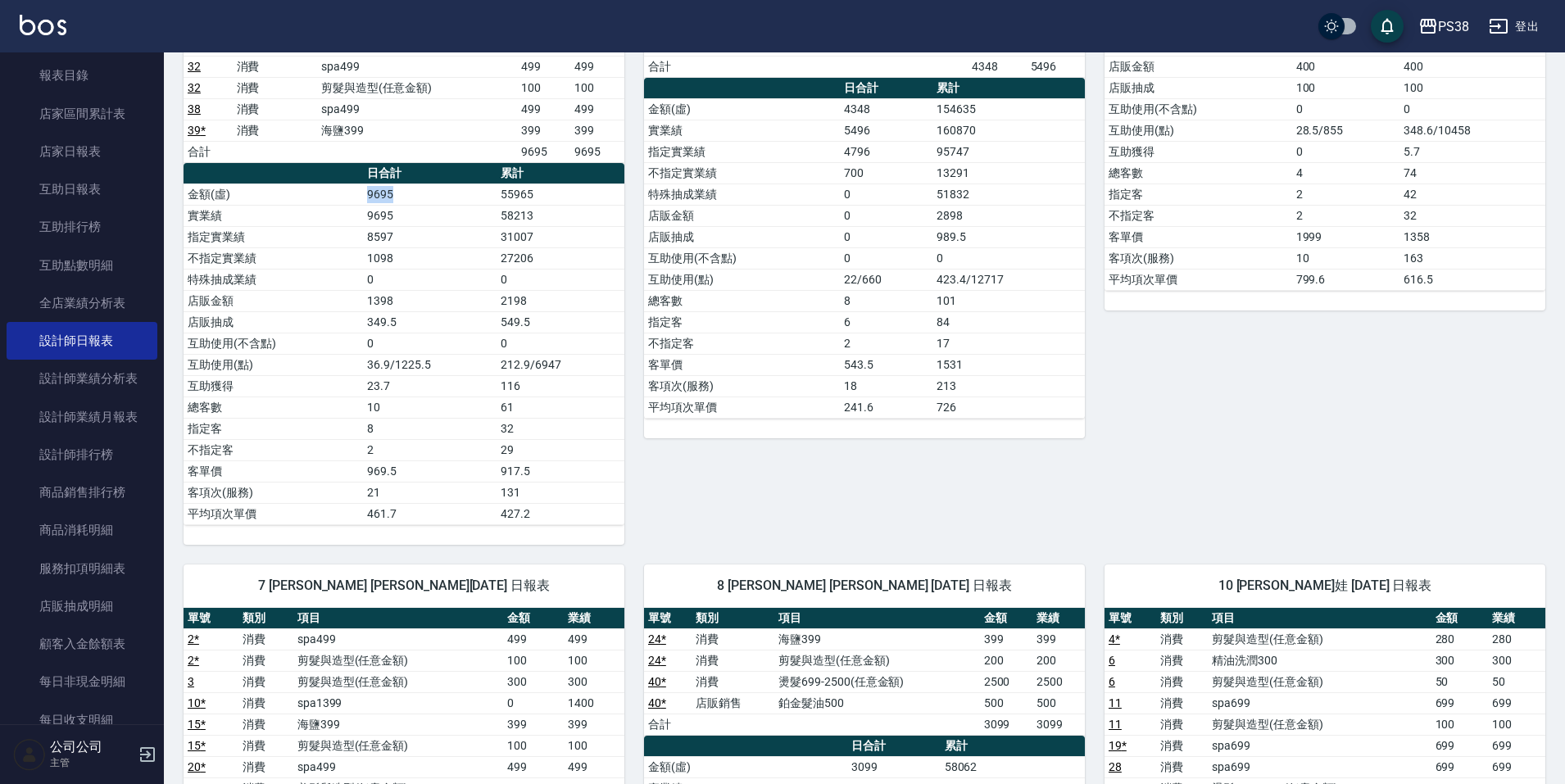
drag, startPoint x: 370, startPoint y: 200, endPoint x: 463, endPoint y: 201, distance: 93.0
click at [463, 201] on td "9695" at bounding box center [429, 193] width 134 height 21
click at [461, 200] on td "9695" at bounding box center [429, 193] width 134 height 21
drag, startPoint x: 438, startPoint y: 204, endPoint x: 366, endPoint y: 191, distance: 73.2
click at [366, 191] on td "9695" at bounding box center [429, 193] width 134 height 21
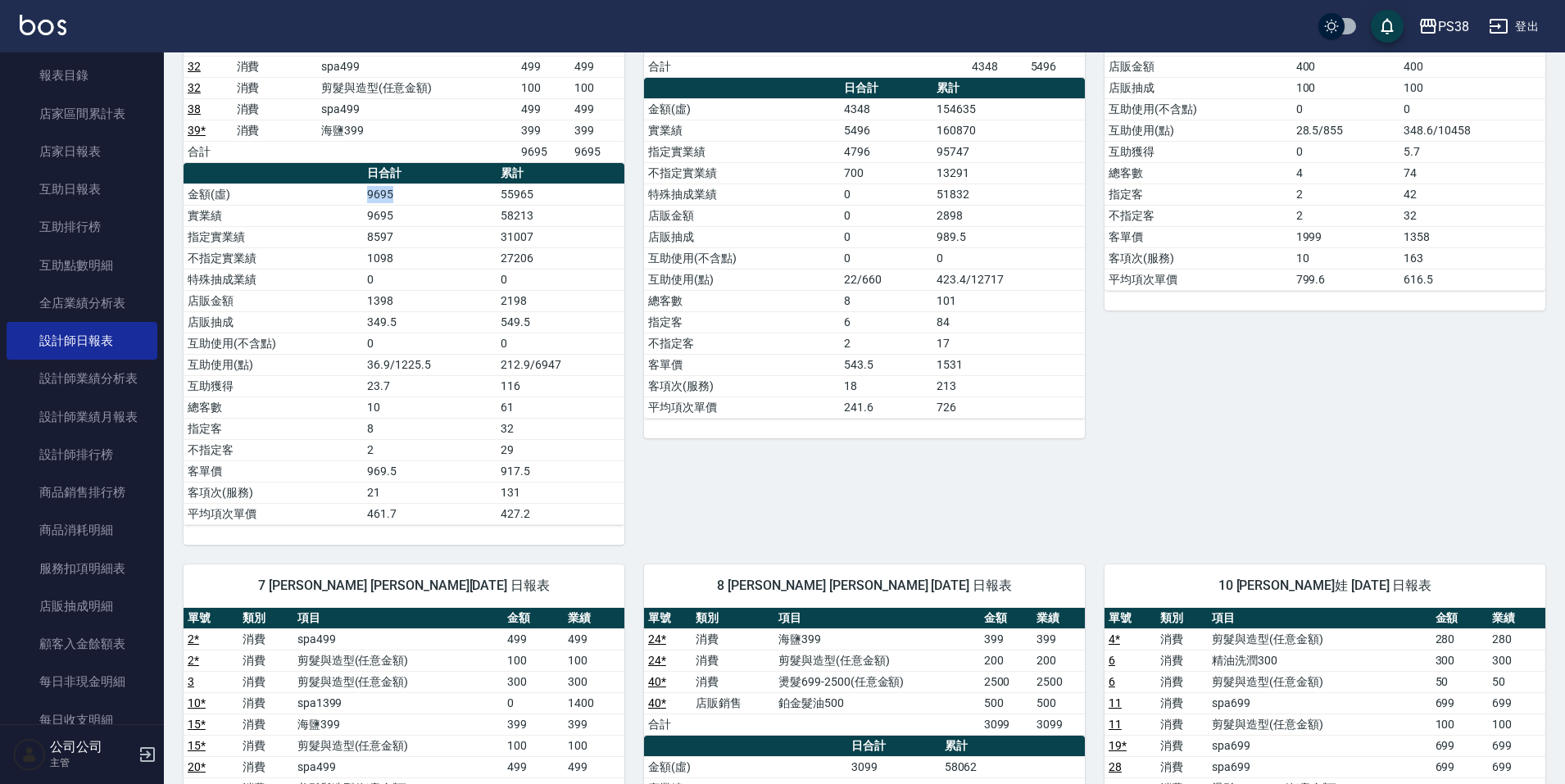
click at [366, 191] on td "9695" at bounding box center [429, 193] width 134 height 21
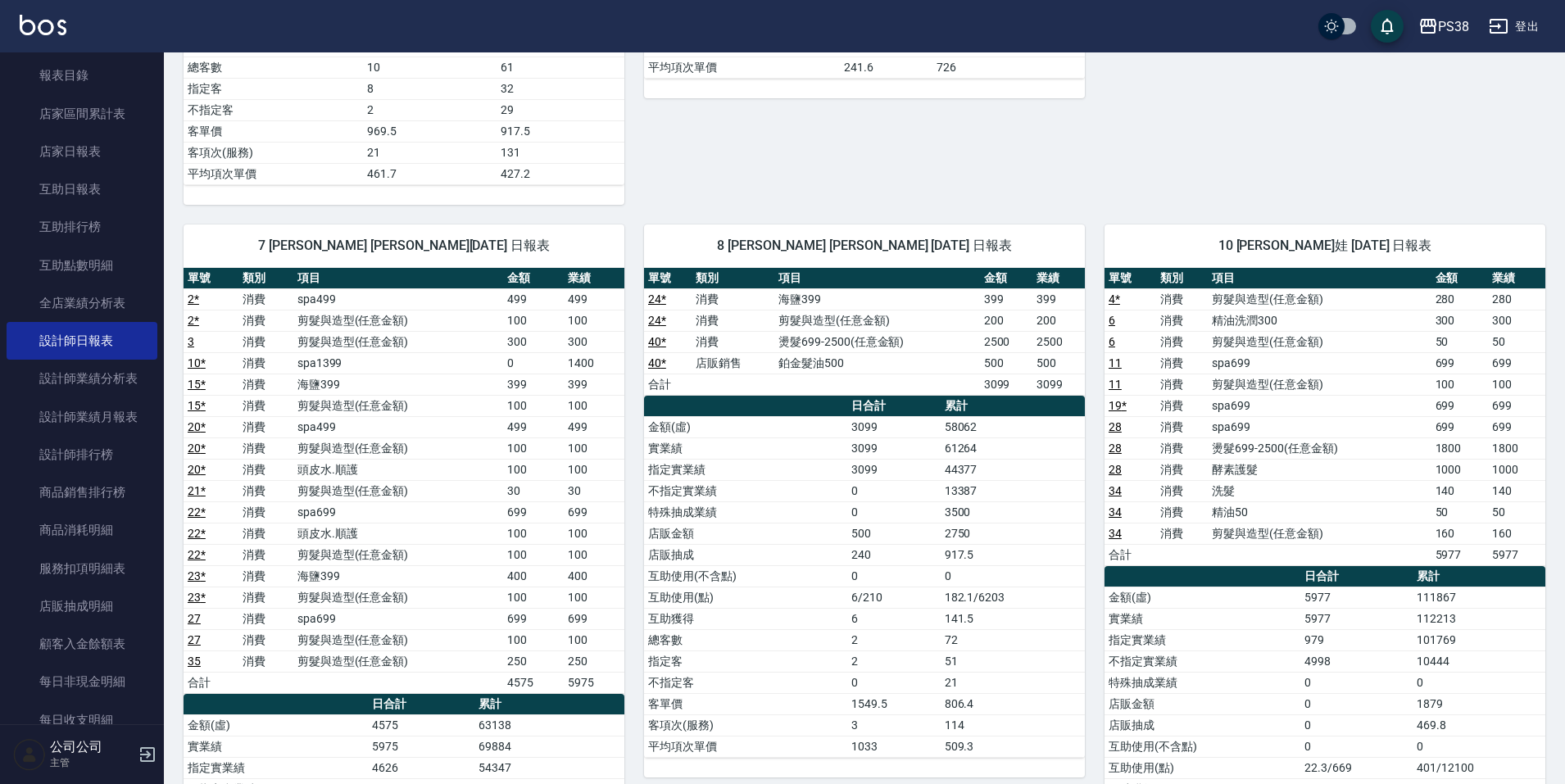
scroll to position [1224, 0]
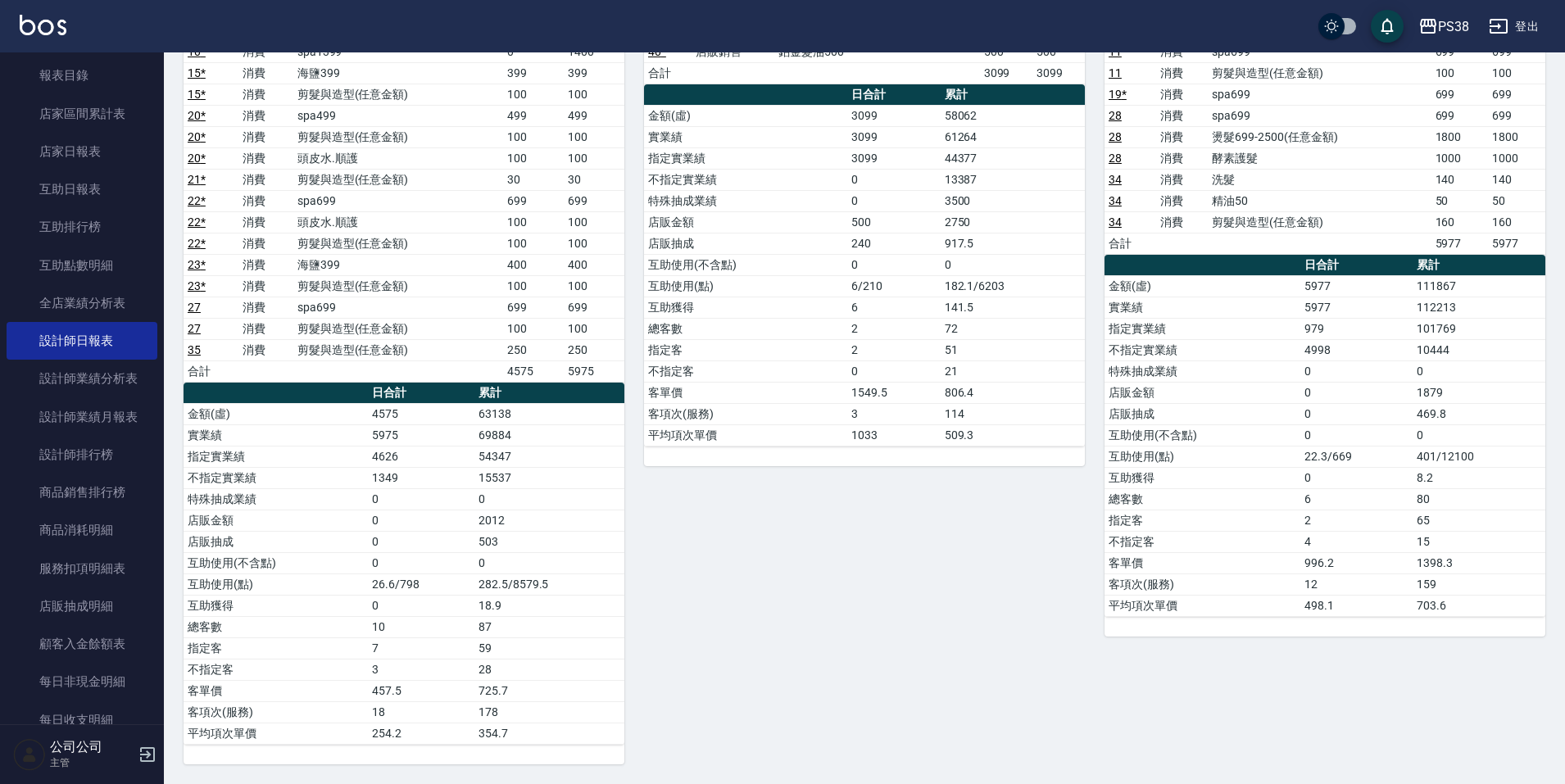
drag, startPoint x: 1457, startPoint y: 327, endPoint x: 1465, endPoint y: 339, distance: 14.4
click at [1460, 329] on td "101769" at bounding box center [1479, 328] width 133 height 21
click at [1465, 339] on td "10444" at bounding box center [1479, 349] width 133 height 21
click at [1431, 353] on tbody "金額(虛) 5977 111867 實業績 5977 112213 指定實業績 979 101769 不指定實業績 4998 10444 特殊抽成業績 0 0…" at bounding box center [1325, 446] width 441 height 341
click at [1441, 349] on td "10444" at bounding box center [1479, 349] width 133 height 21
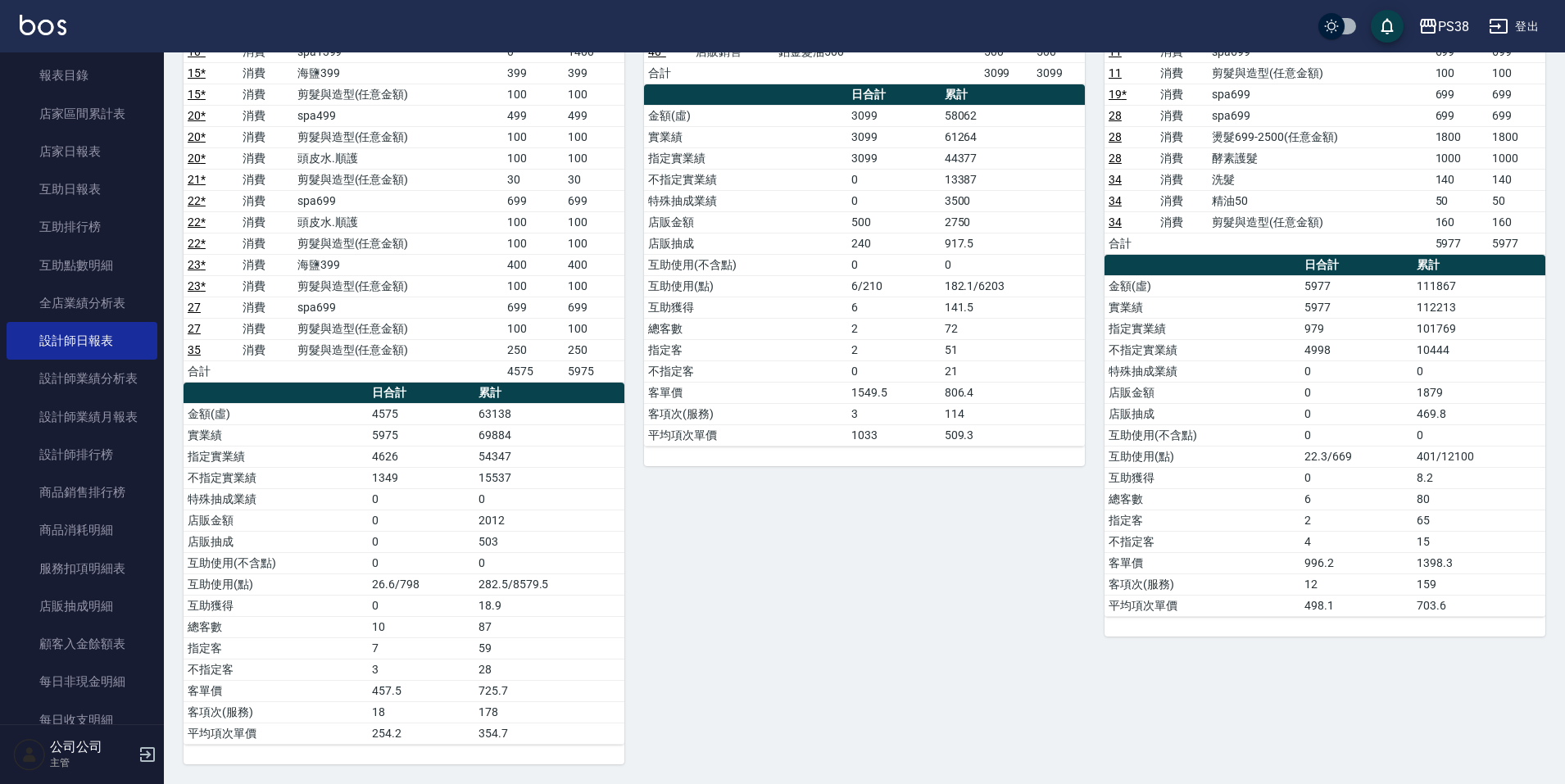
click at [1459, 357] on td "10444" at bounding box center [1479, 349] width 133 height 21
drag, startPoint x: 1337, startPoint y: 308, endPoint x: 1293, endPoint y: 309, distance: 44.0
click at [1293, 310] on tr "實業績 5977 112213" at bounding box center [1325, 307] width 441 height 21
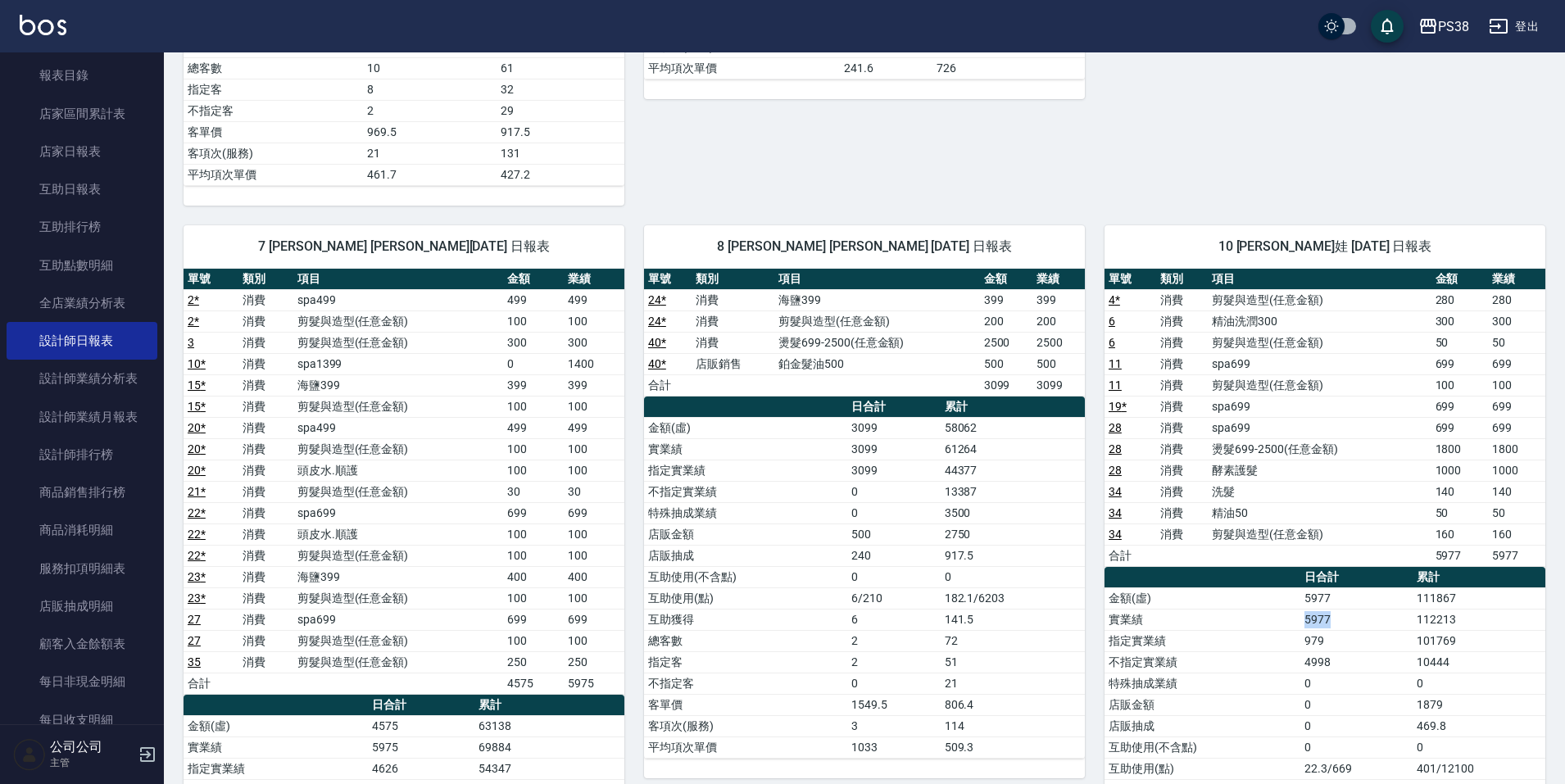
scroll to position [1113, 0]
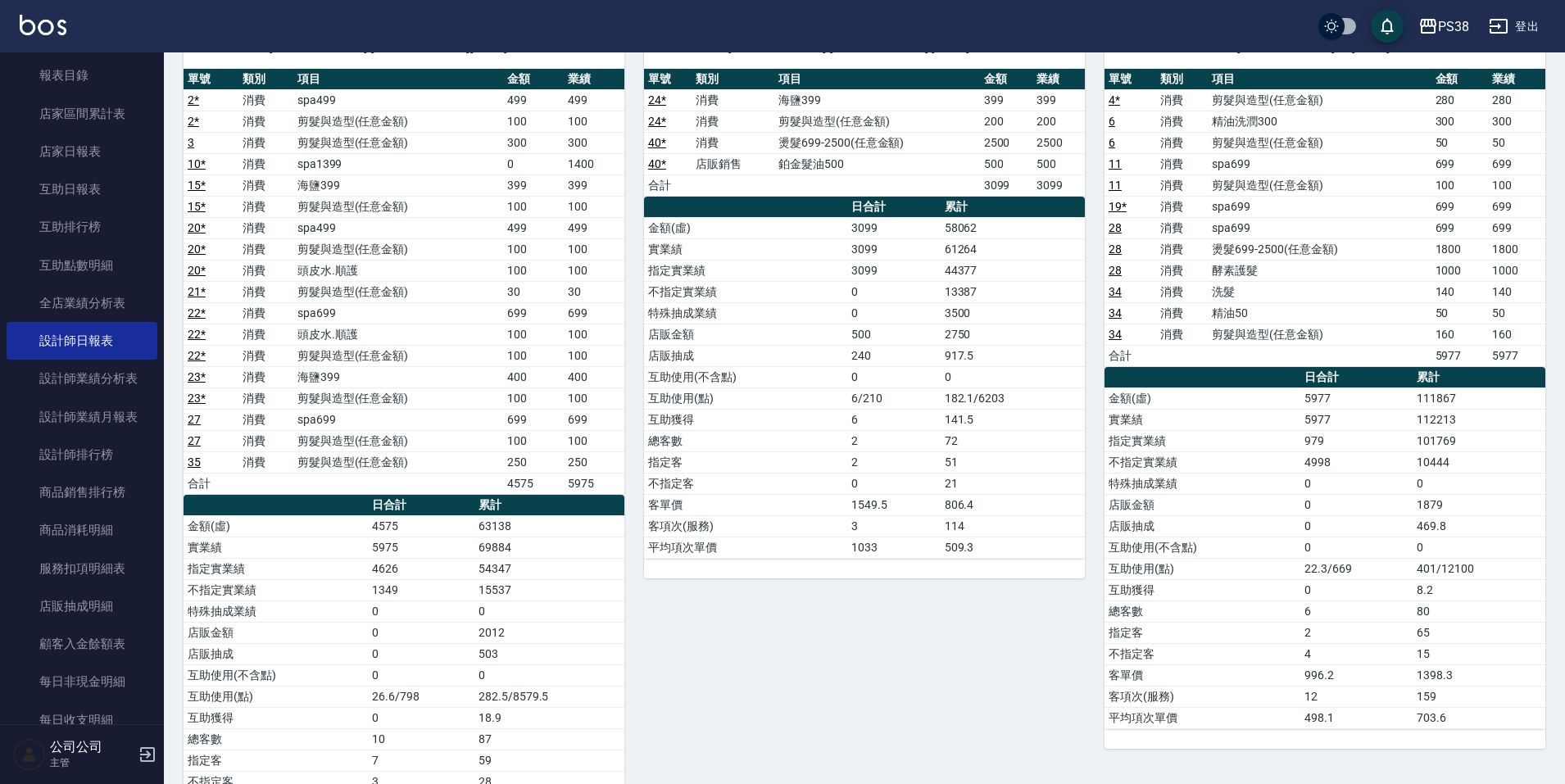
click at [1494, 459] on td "10444" at bounding box center [1479, 462] width 133 height 21
drag, startPoint x: 1454, startPoint y: 462, endPoint x: 1417, endPoint y: 462, distance: 37.0
click at [1417, 462] on td "10444" at bounding box center [1479, 462] width 133 height 21
click at [1419, 465] on td "10444" at bounding box center [1479, 462] width 133 height 21
click at [1454, 463] on td "10444" at bounding box center [1479, 462] width 133 height 21
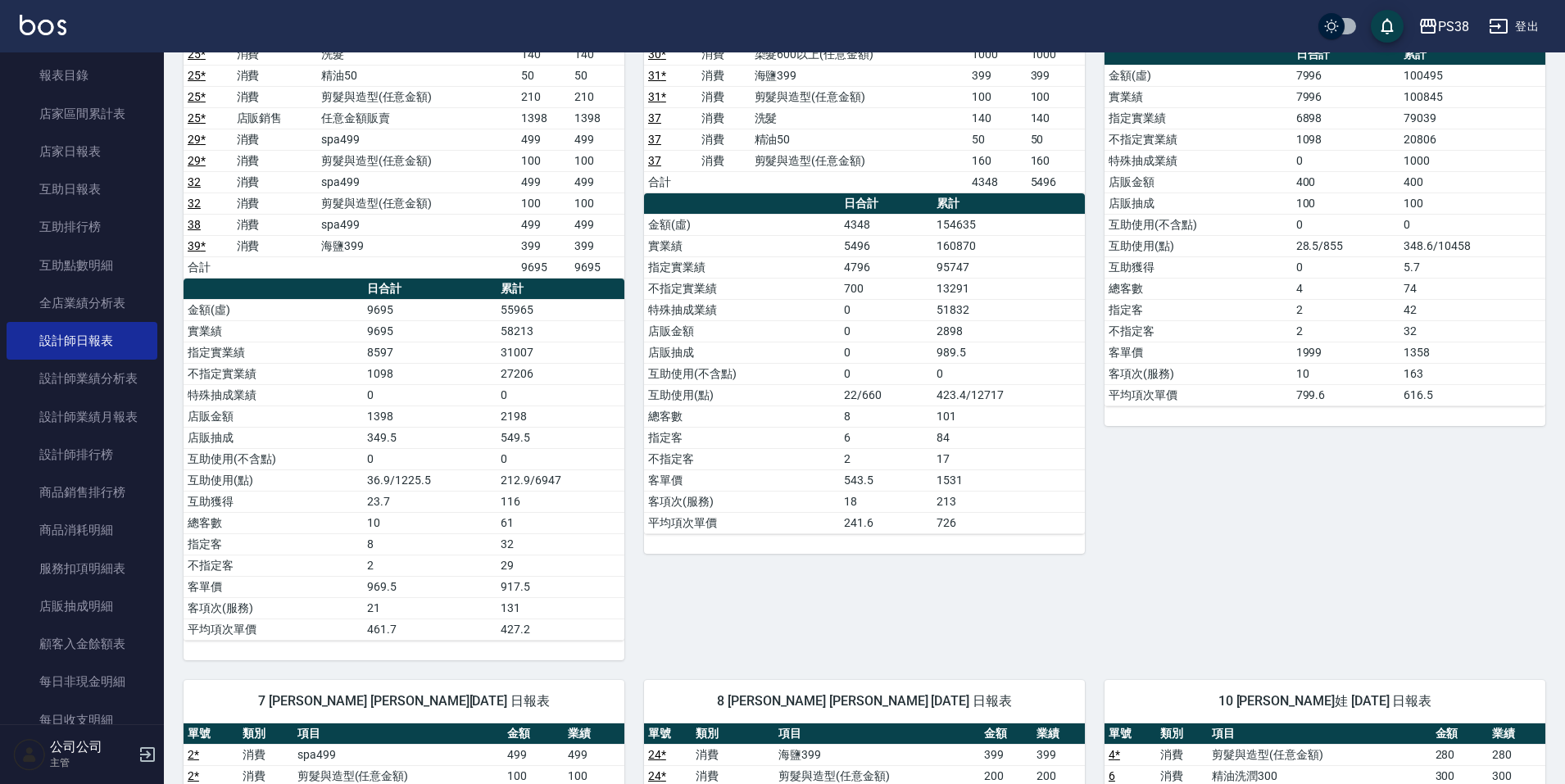
scroll to position [457, 0]
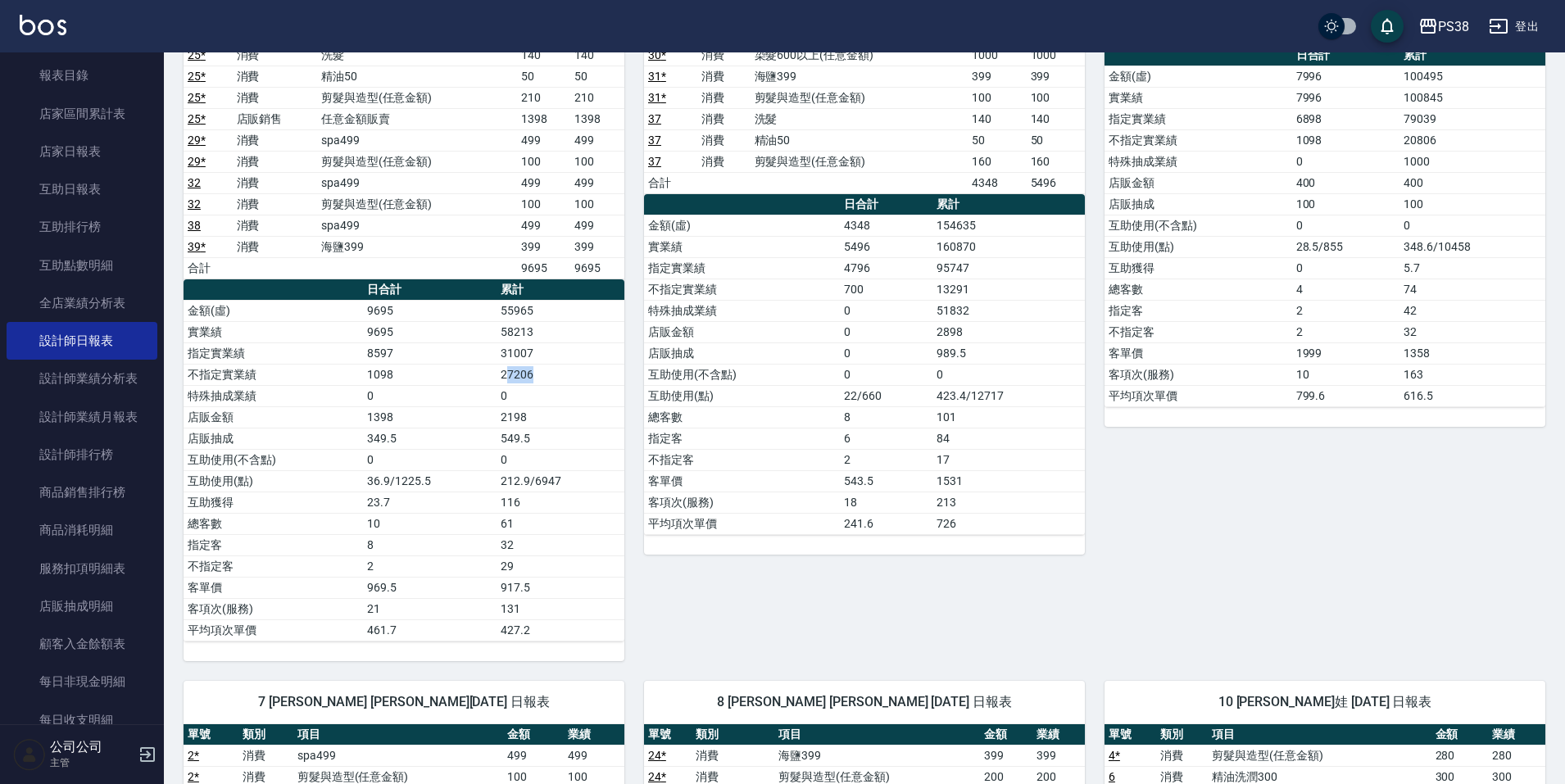
drag, startPoint x: 507, startPoint y: 378, endPoint x: 550, endPoint y: 378, distance: 43.0
click at [550, 378] on td "27206" at bounding box center [560, 374] width 128 height 21
click at [551, 378] on td "27206" at bounding box center [560, 374] width 128 height 21
click at [928, 294] on tr "不指定實業績 700 13291" at bounding box center [865, 288] width 441 height 21
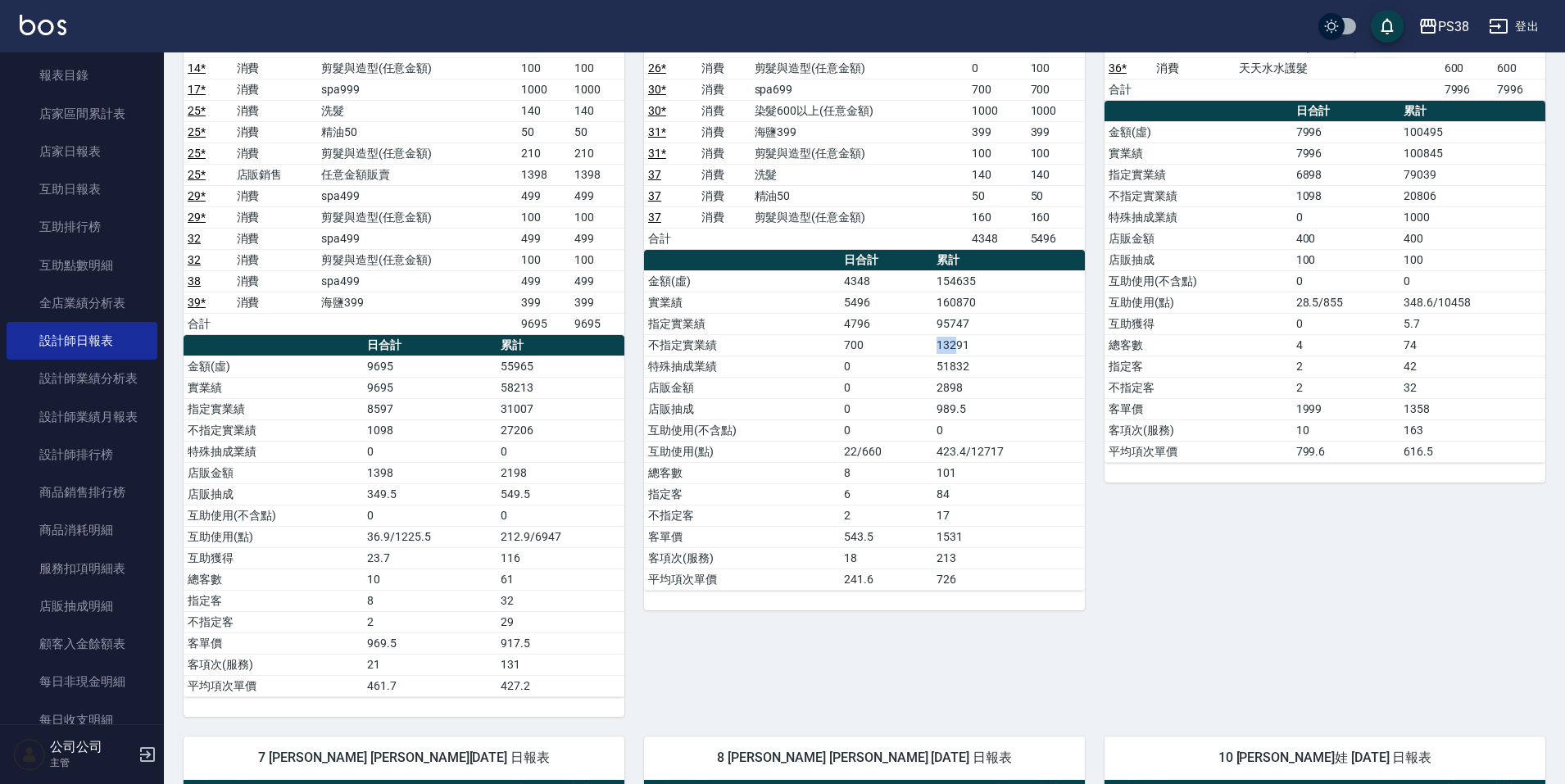
scroll to position [375, 0]
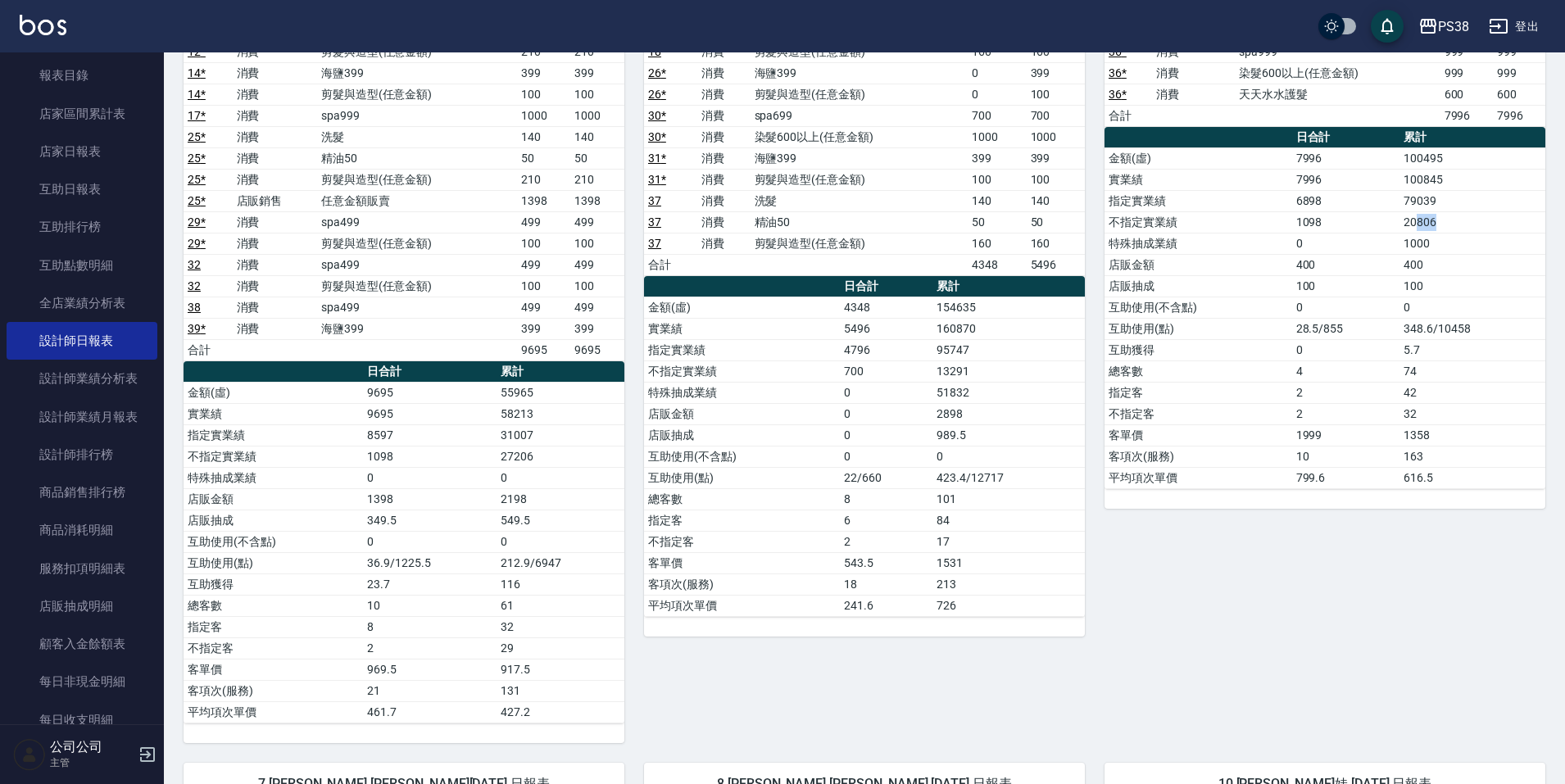
drag, startPoint x: 1417, startPoint y: 226, endPoint x: 1450, endPoint y: 222, distance: 33.2
click at [1450, 222] on td "20806" at bounding box center [1473, 221] width 146 height 21
click at [1450, 221] on td "20806" at bounding box center [1473, 221] width 146 height 21
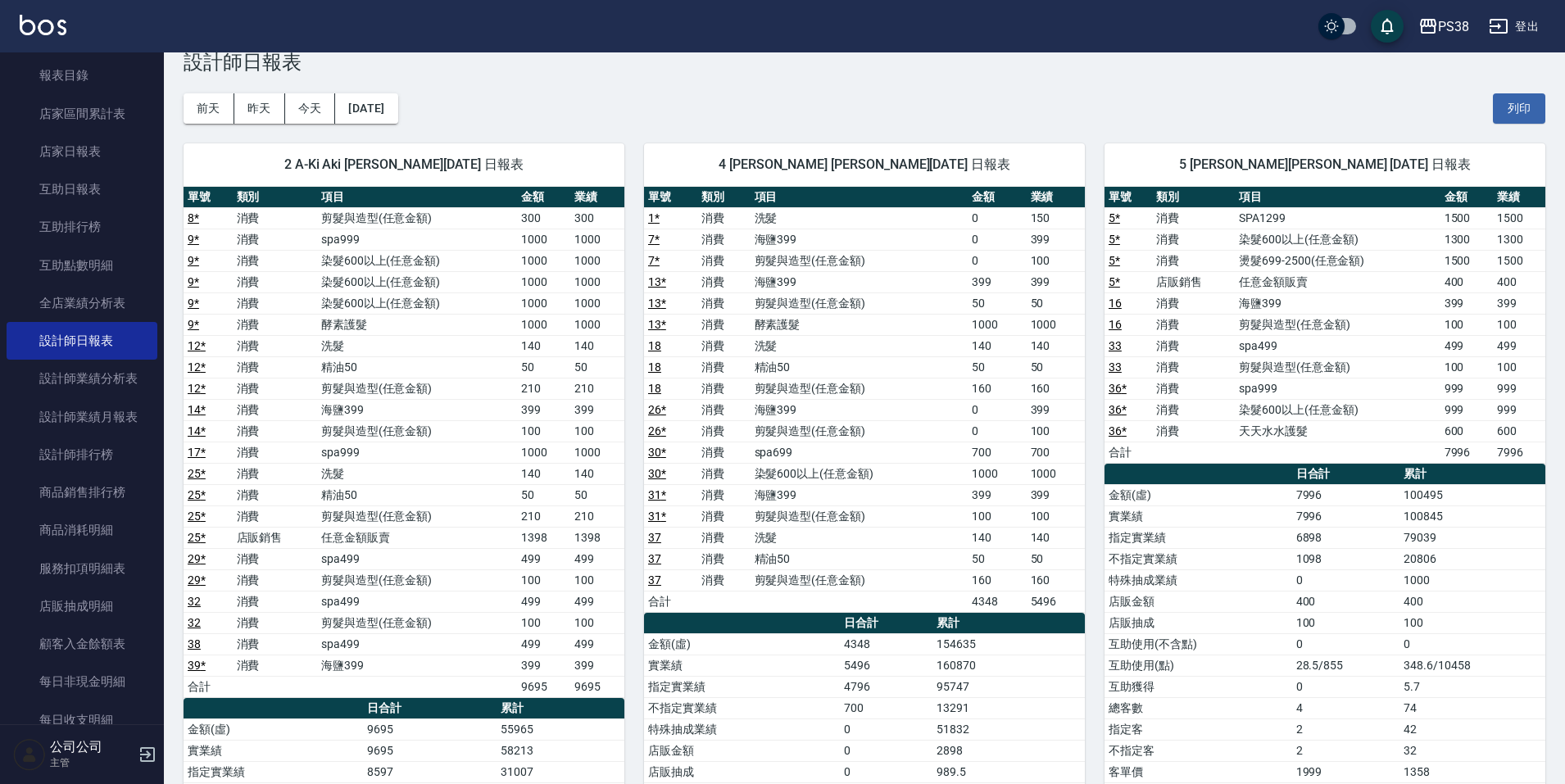
scroll to position [0, 0]
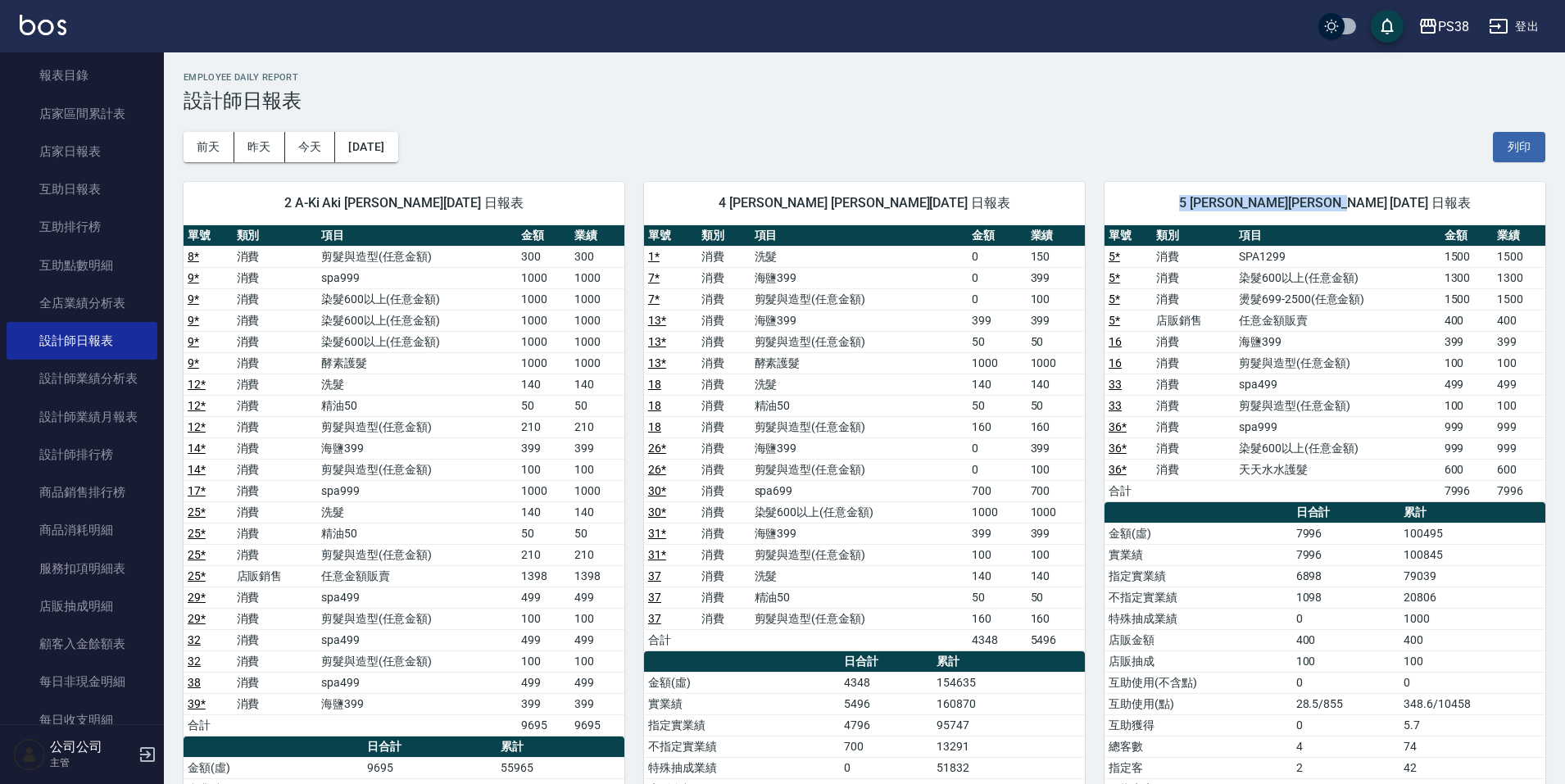
drag, startPoint x: 1213, startPoint y: 190, endPoint x: 1394, endPoint y: 202, distance: 181.4
click at [1393, 203] on div "5 [PERSON_NAME][PERSON_NAME] [DATE] 日報表" at bounding box center [1325, 203] width 441 height 42
click at [1394, 201] on span "5 [PERSON_NAME][PERSON_NAME] [DATE] 日報表" at bounding box center [1325, 204] width 402 height 17
click at [394, 148] on button "[DATE]" at bounding box center [367, 146] width 63 height 30
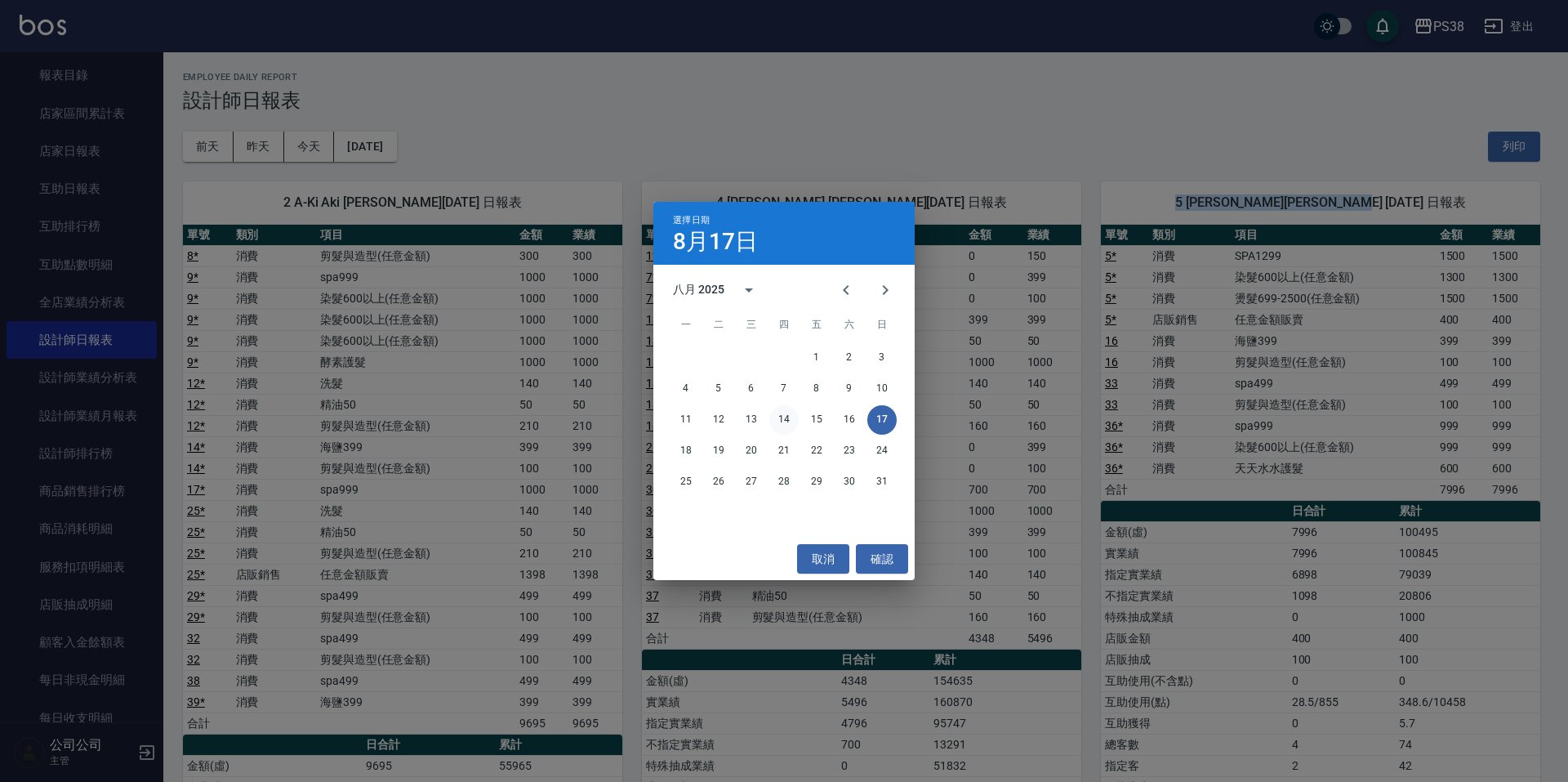
click at [788, 422] on button "14" at bounding box center [784, 420] width 29 height 29
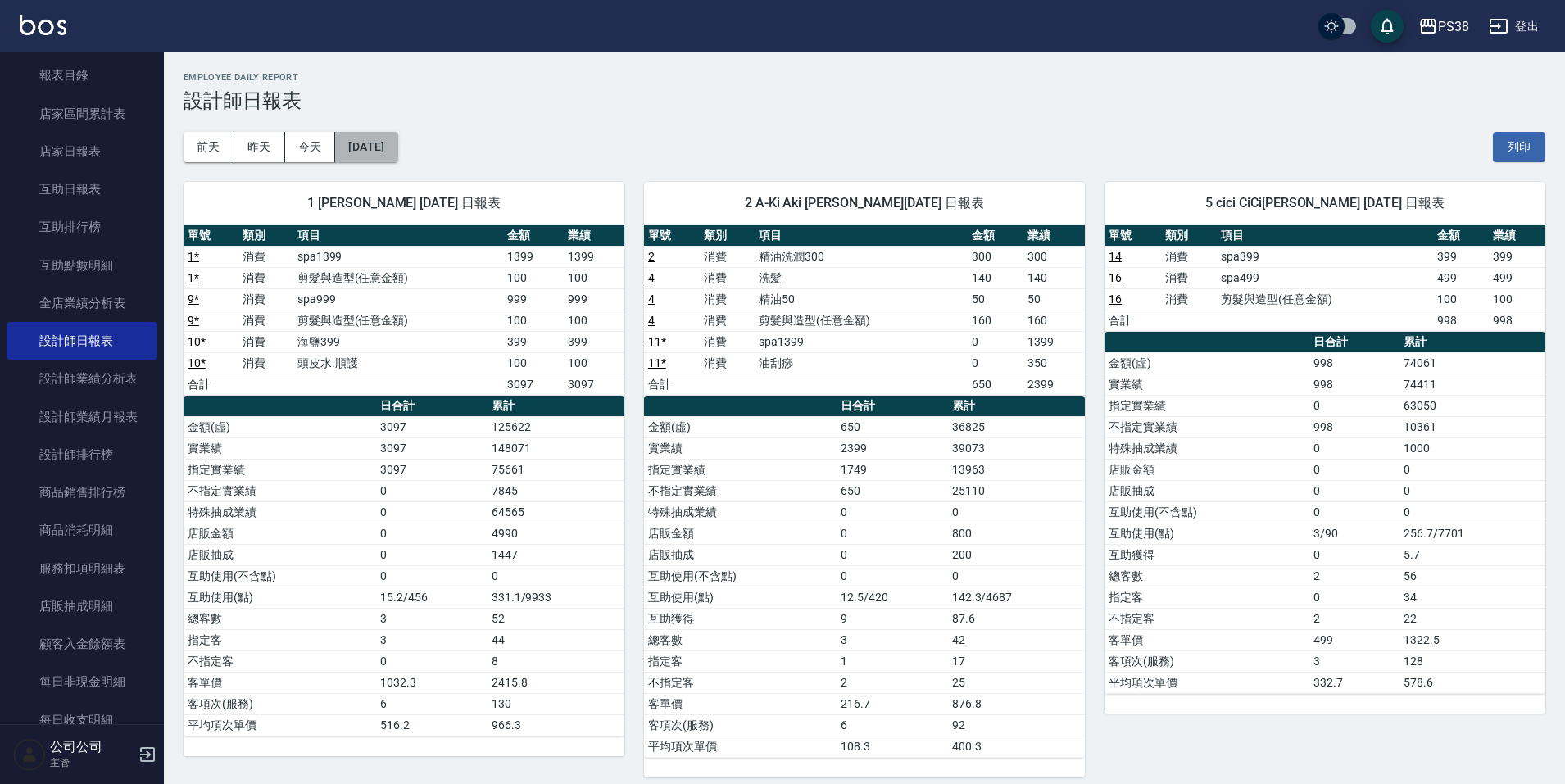
click at [382, 145] on button "[DATE]" at bounding box center [367, 146] width 63 height 30
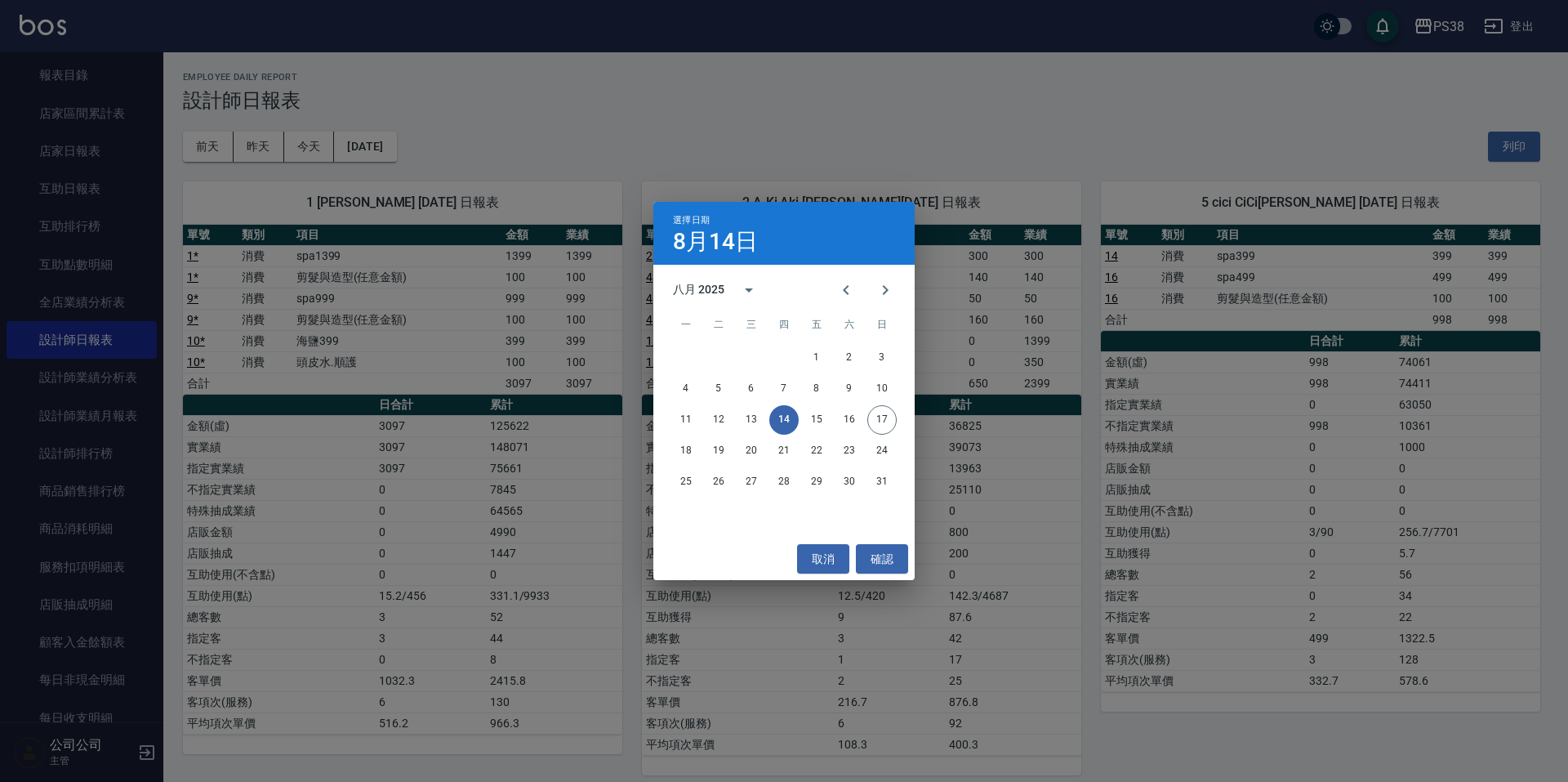
drag, startPoint x: 964, startPoint y: 190, endPoint x: 912, endPoint y: 282, distance: 105.7
click at [964, 189] on div "選擇日期 [DATE] 八月 2025 一 二 三 四 五 六 日 1 2 3 4 5 6 7 8 9 10 11 12 13 14 15 16 17 18 …" at bounding box center [784, 391] width 1568 height 782
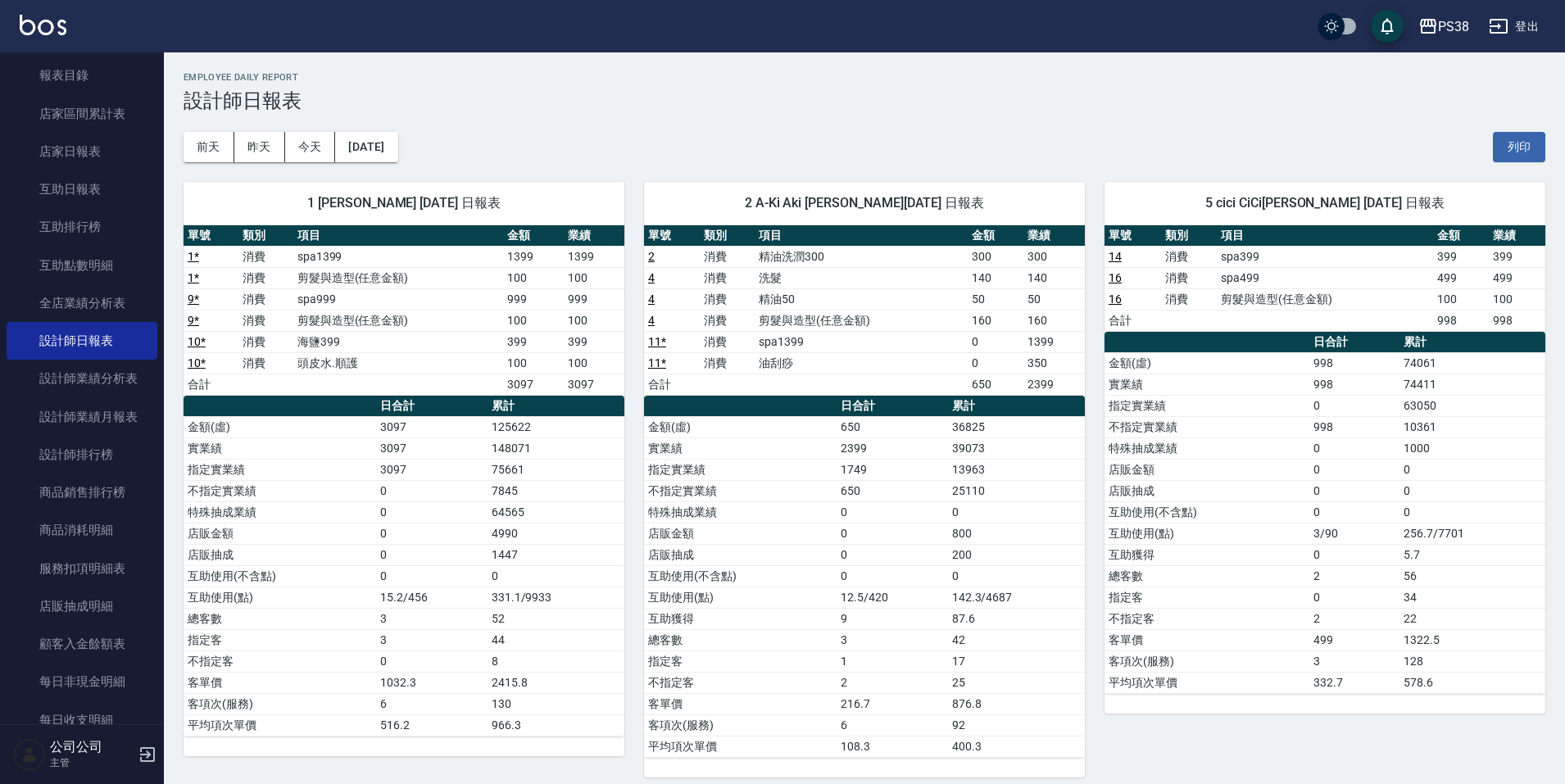
drag, startPoint x: 485, startPoint y: 454, endPoint x: 351, endPoint y: 483, distance: 137.1
click at [483, 454] on td "3097" at bounding box center [431, 448] width 111 height 21
drag, startPoint x: 218, startPoint y: 448, endPoint x: 556, endPoint y: 489, distance: 340.5
click at [556, 489] on tbody "金額(虛) 3097 125622 實業績 3097 148071 指定實業績 3097 75661 不指定實業績 0 7845 特殊抽成業績 0 64565…" at bounding box center [404, 576] width 441 height 320
click at [556, 489] on td "7845" at bounding box center [556, 490] width 137 height 21
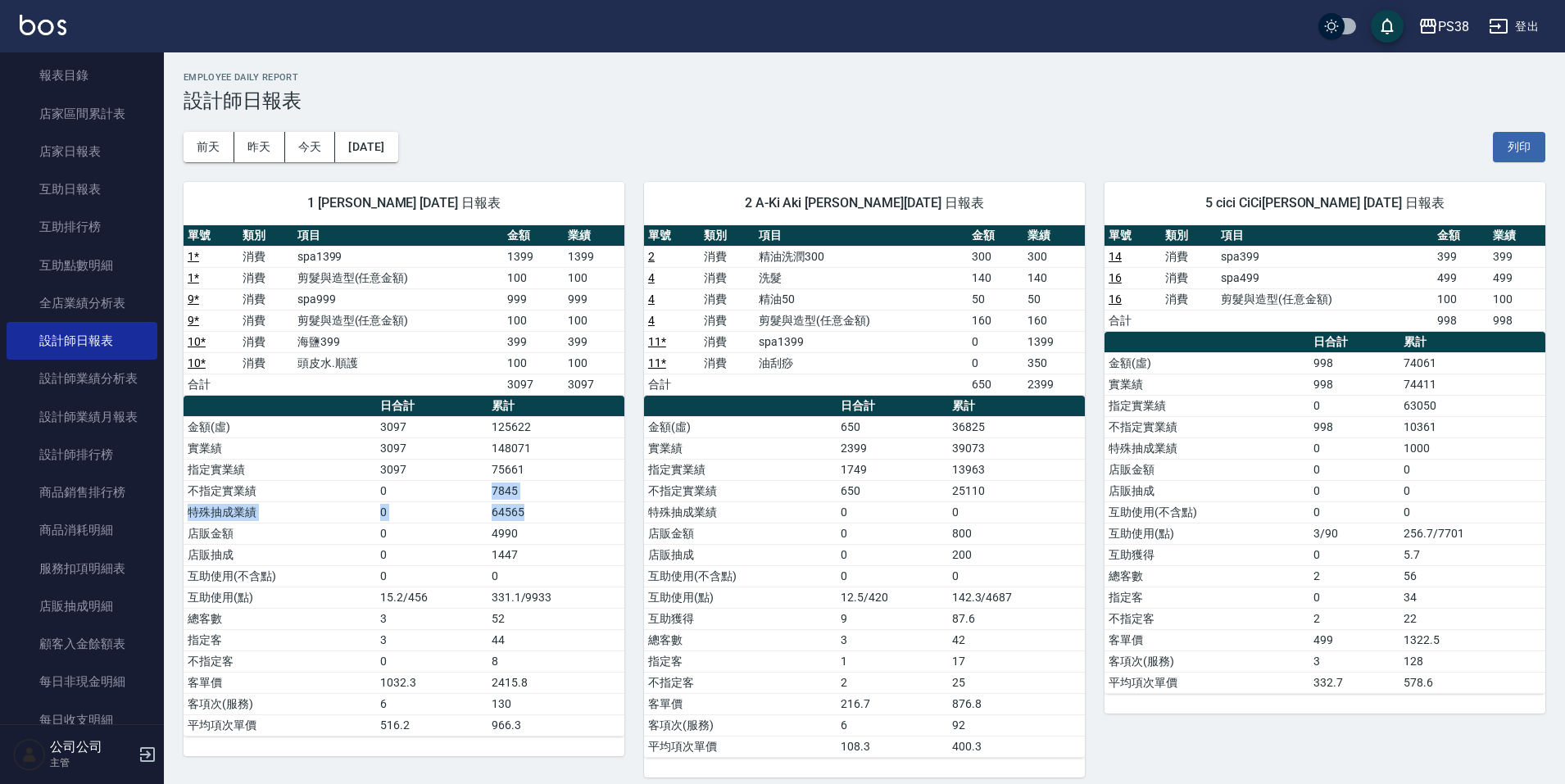
drag, startPoint x: 488, startPoint y: 492, endPoint x: 553, endPoint y: 505, distance: 66.3
click at [553, 505] on tbody "金額(虛) 3097 125622 實業績 3097 148071 指定實業績 3097 75661 不指定實業績 0 7845 特殊抽成業績 0 64565…" at bounding box center [404, 576] width 441 height 320
click at [548, 503] on td "64565" at bounding box center [556, 511] width 137 height 21
click at [523, 496] on td "7845" at bounding box center [556, 490] width 137 height 21
click at [397, 151] on button "[DATE]" at bounding box center [367, 146] width 63 height 30
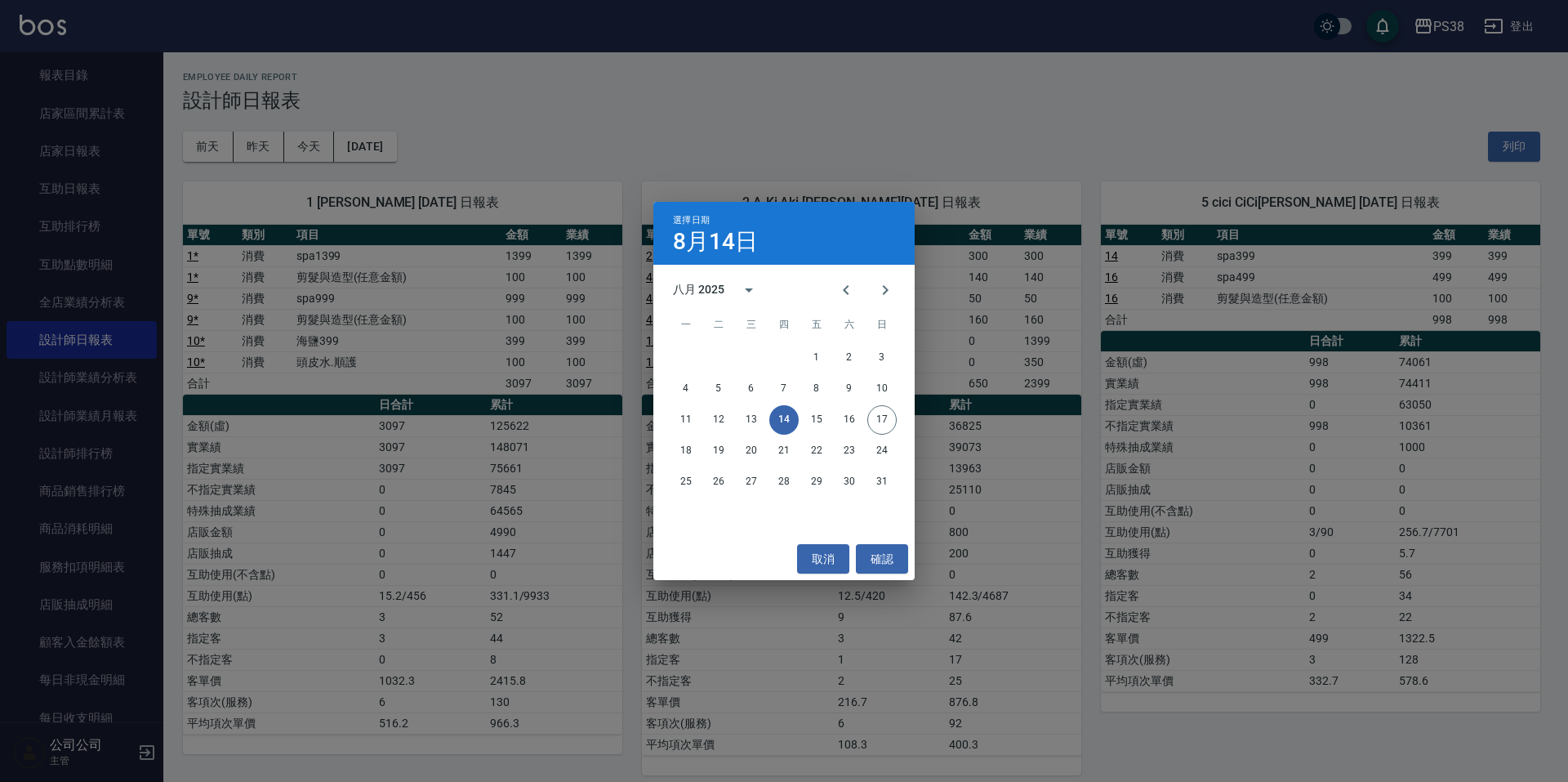
click at [709, 114] on div "選擇日期 [DATE] 八月 2025 一 二 三 四 五 六 日 1 2 3 4 5 6 7 8 9 10 11 12 13 14 15 16 17 18 …" at bounding box center [784, 391] width 1568 height 782
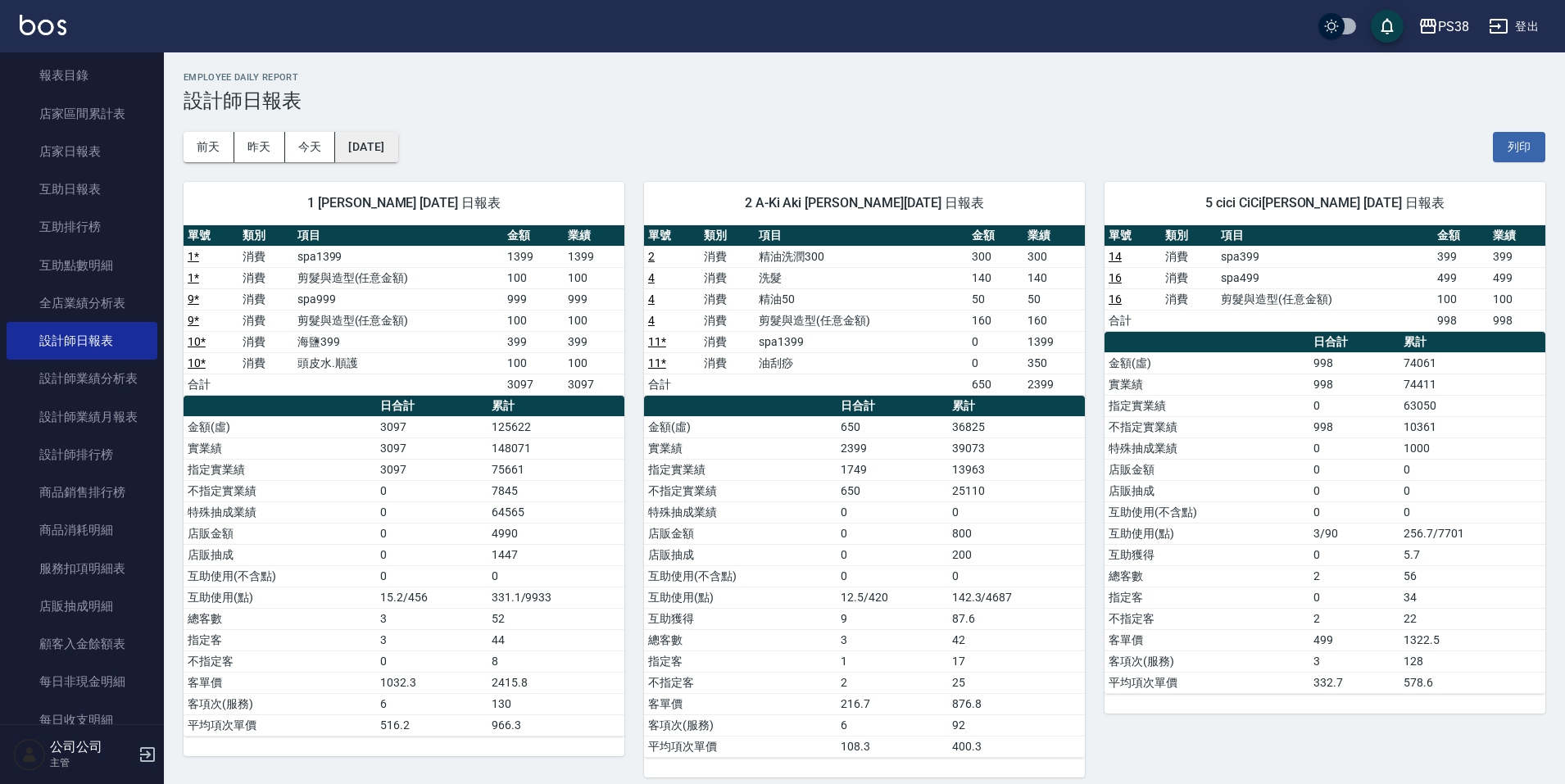
click at [378, 154] on button "[DATE]" at bounding box center [367, 146] width 63 height 30
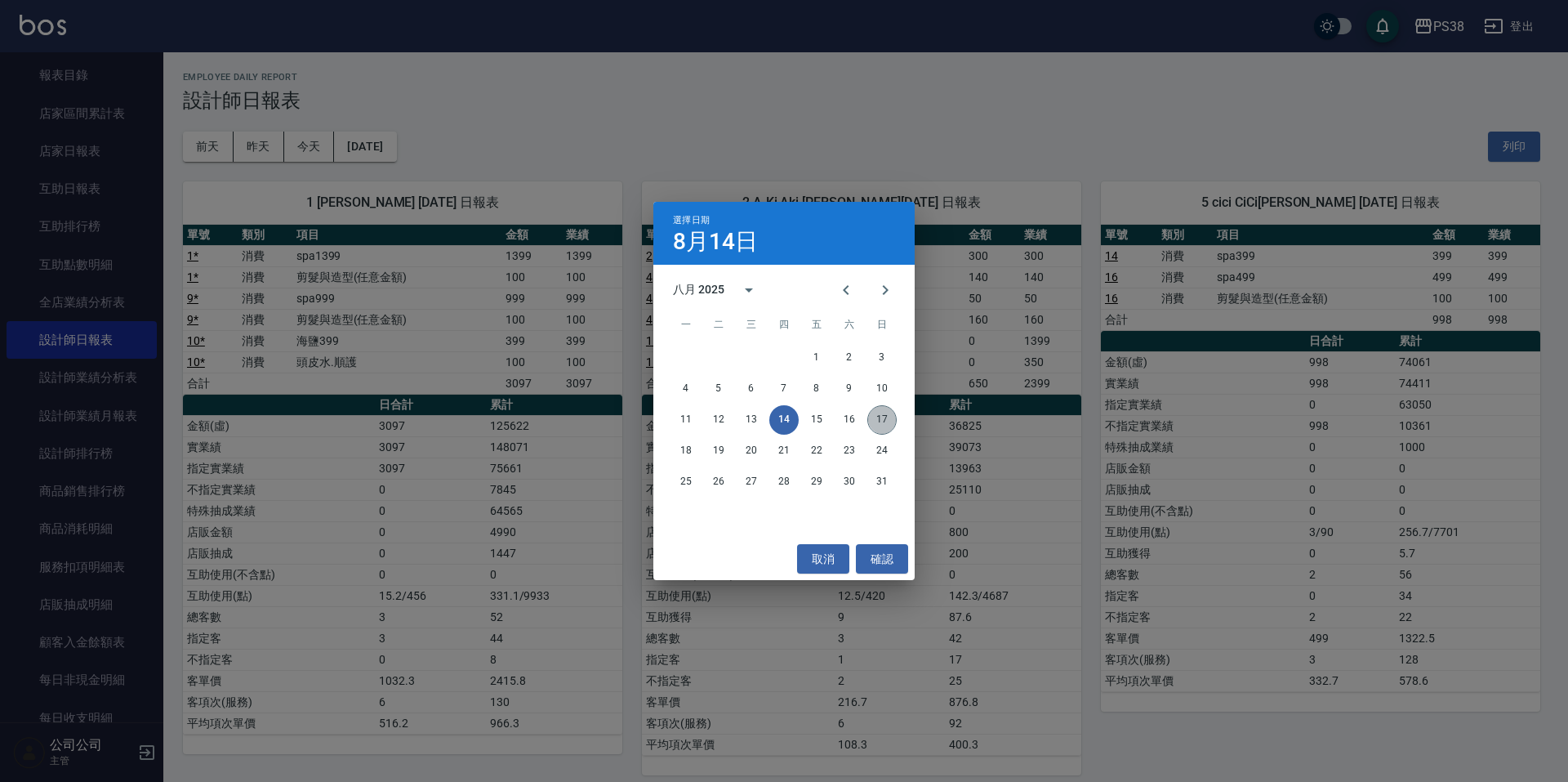
click at [888, 417] on button "17" at bounding box center [882, 420] width 29 height 29
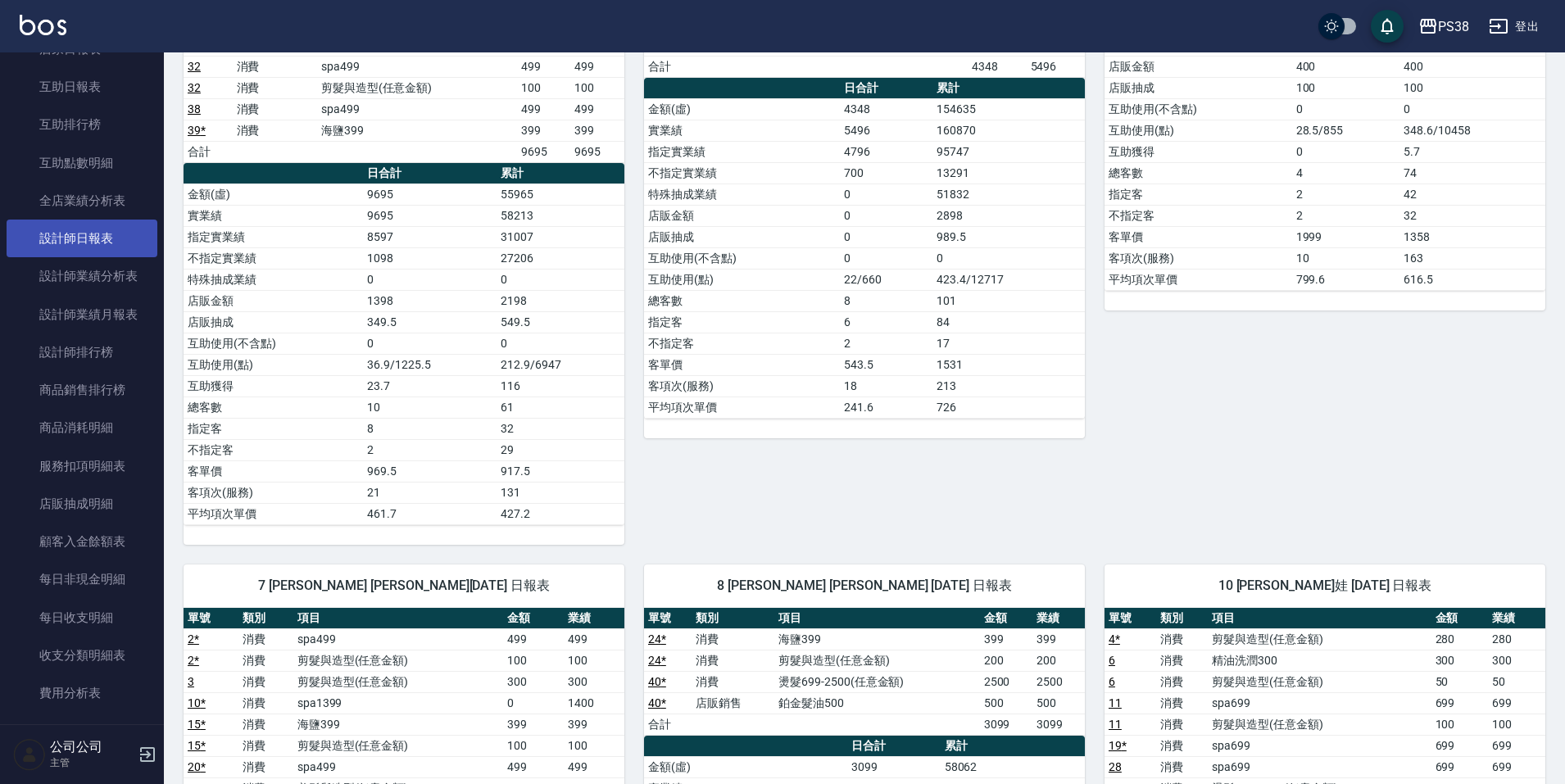
scroll to position [566, 0]
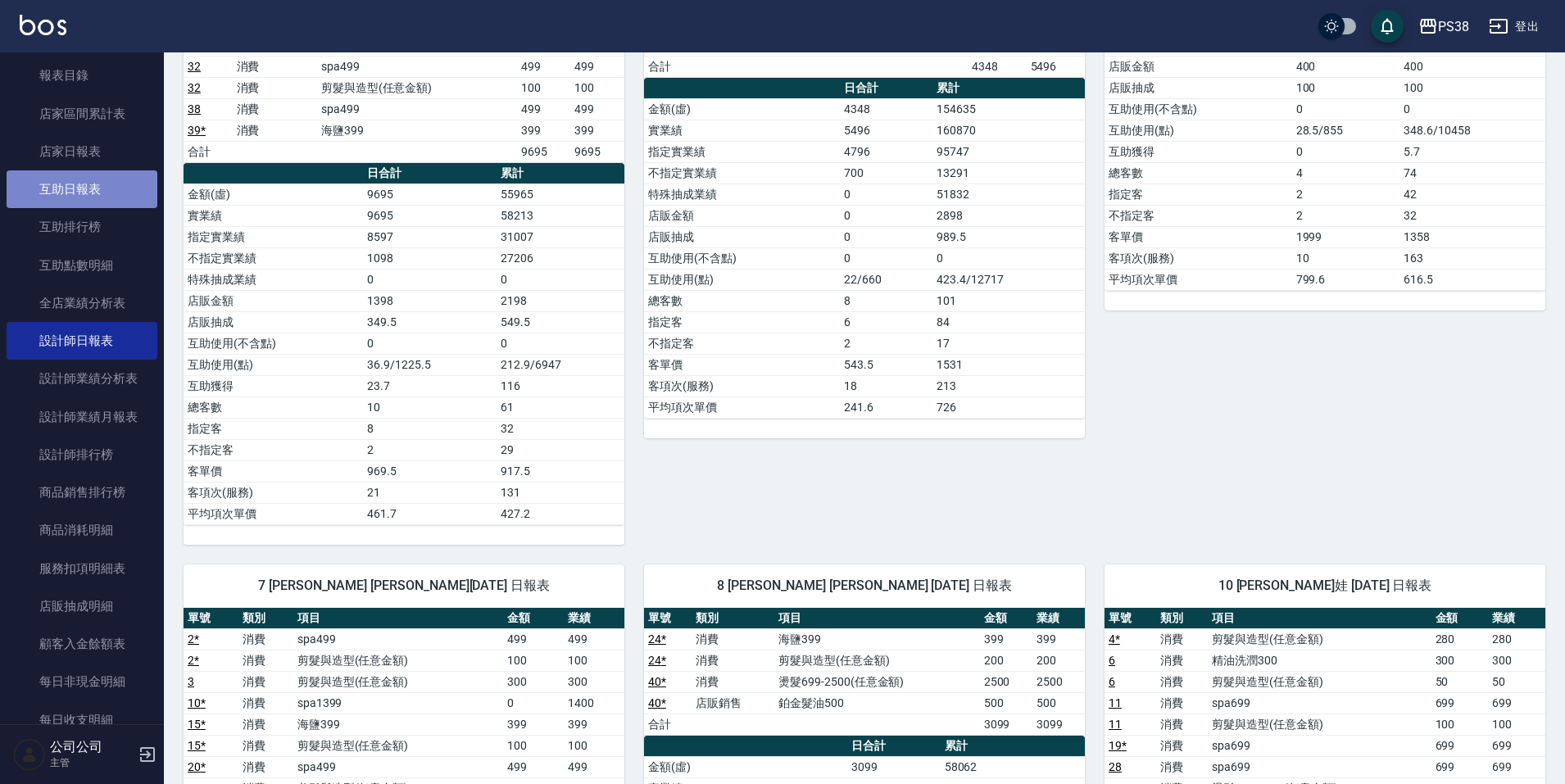
click at [112, 203] on link "互助日報表" at bounding box center [82, 189] width 151 height 38
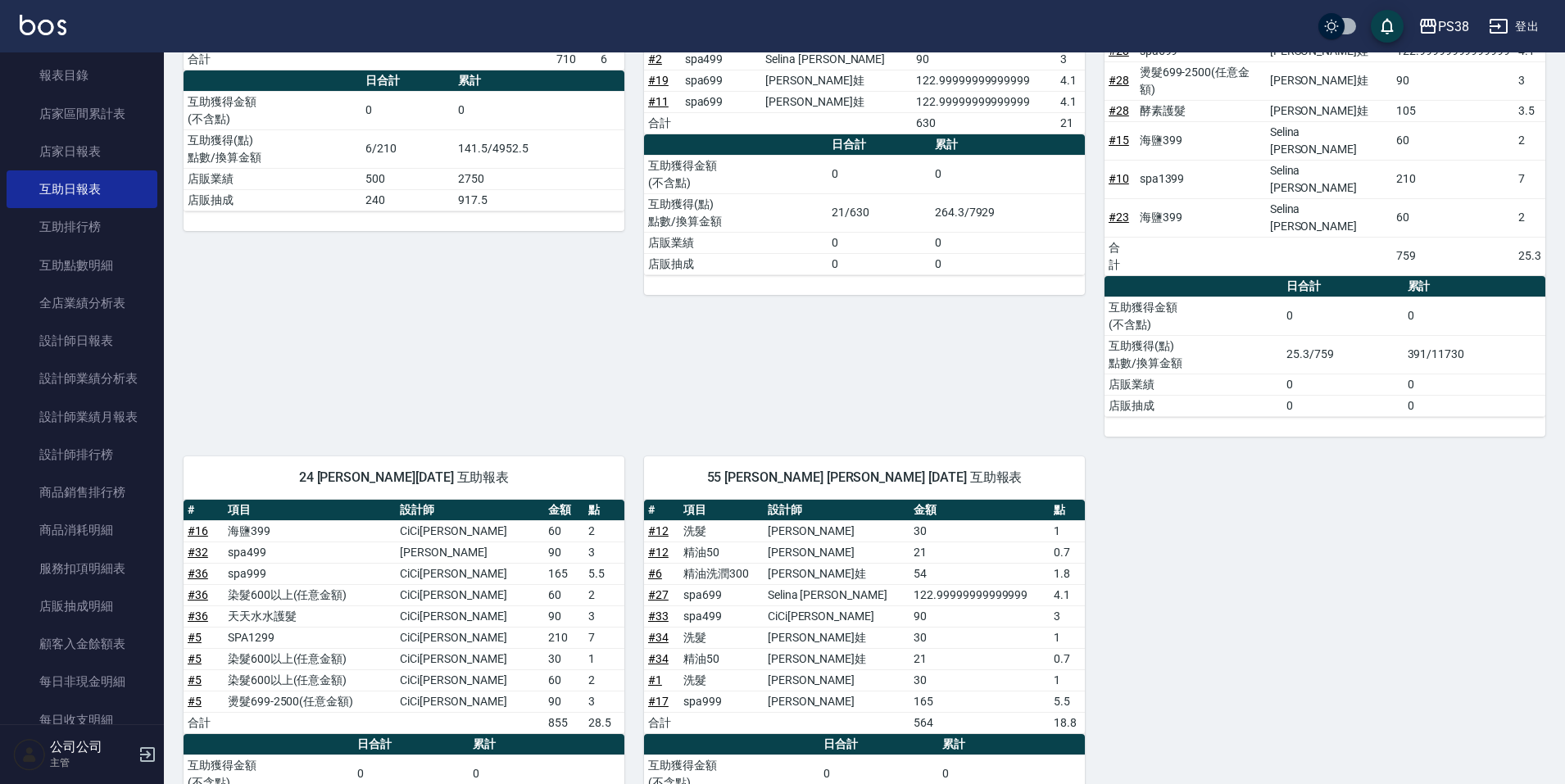
scroll to position [853, 0]
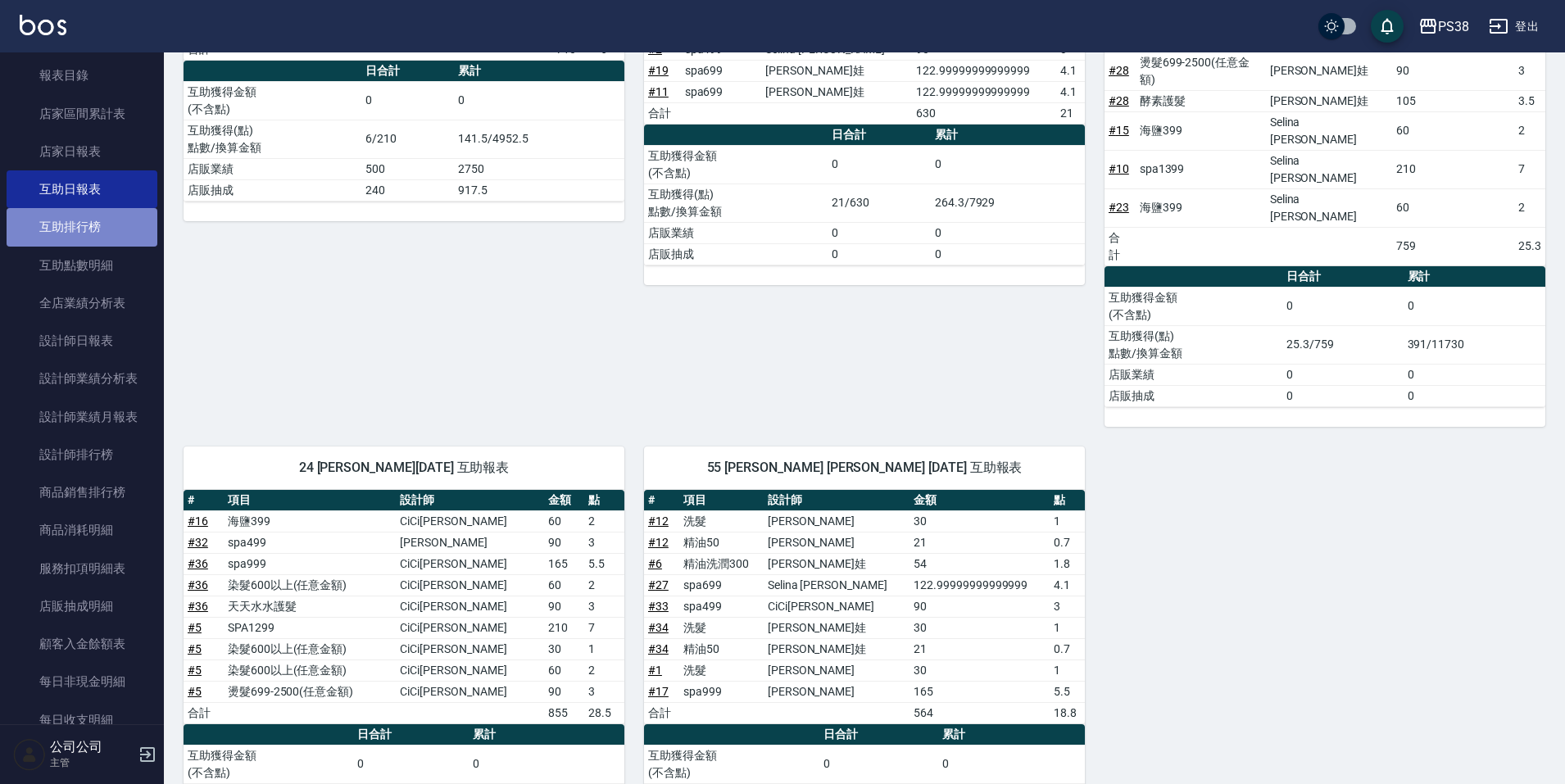
click at [112, 216] on link "互助排行榜" at bounding box center [82, 227] width 151 height 38
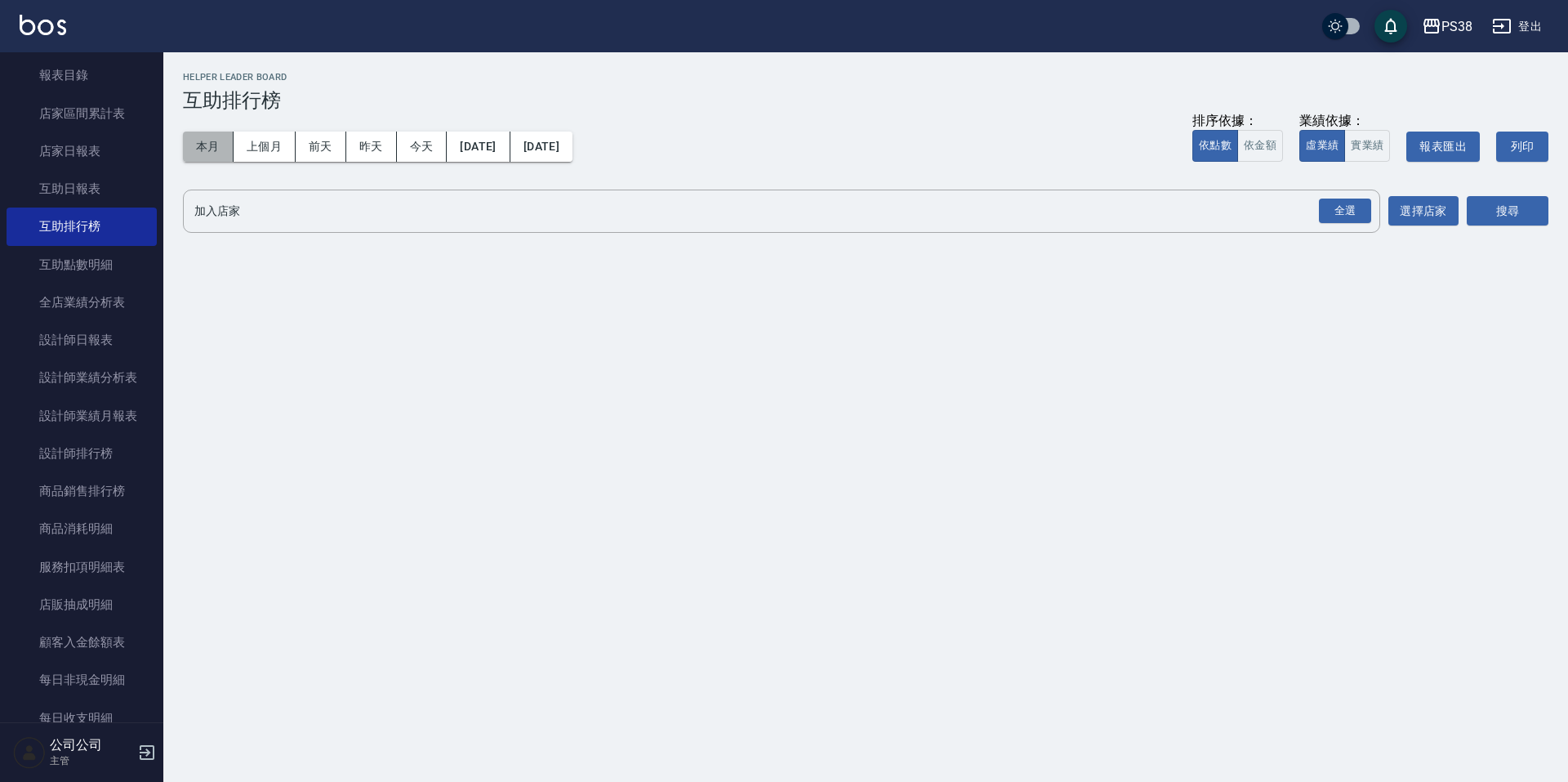
click at [209, 140] on button "本月" at bounding box center [208, 146] width 51 height 30
click at [1362, 158] on button "實業績" at bounding box center [1368, 145] width 46 height 32
click at [1353, 213] on div "全選" at bounding box center [1345, 211] width 52 height 26
click at [1495, 210] on button "搜尋" at bounding box center [1507, 211] width 82 height 30
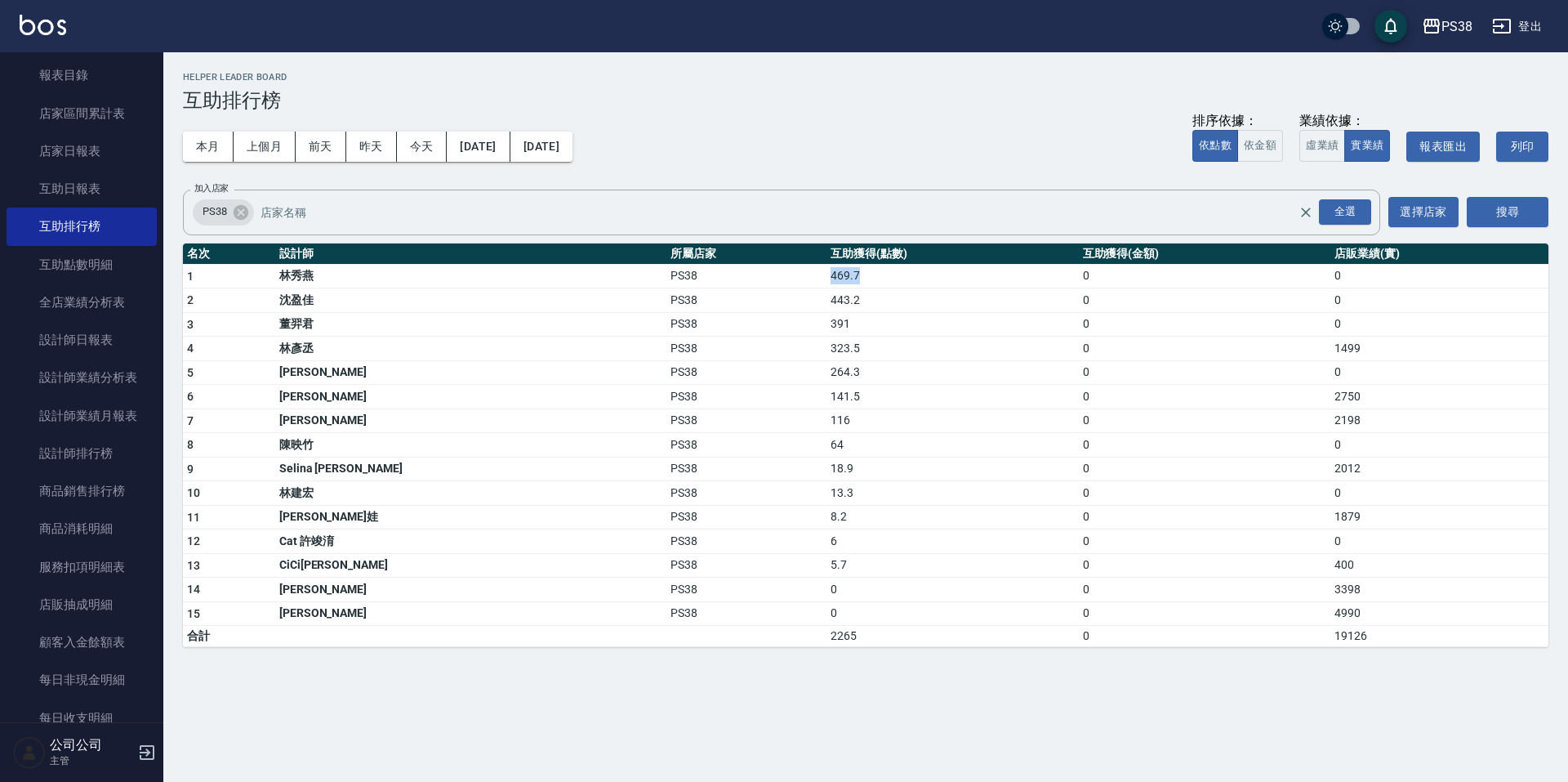
drag, startPoint x: 736, startPoint y: 284, endPoint x: 800, endPoint y: 286, distance: 64.0
click at [827, 286] on td "469.7" at bounding box center [953, 276] width 252 height 25
drag, startPoint x: 800, startPoint y: 286, endPoint x: 792, endPoint y: 343, distance: 57.6
click at [792, 343] on tbody "1 [PERSON_NAME]PS38 469.7 0 0 2 [PERSON_NAME]PS38 443.2 0 0 3 [PERSON_NAME]PS38…" at bounding box center [865, 455] width 1366 height 383
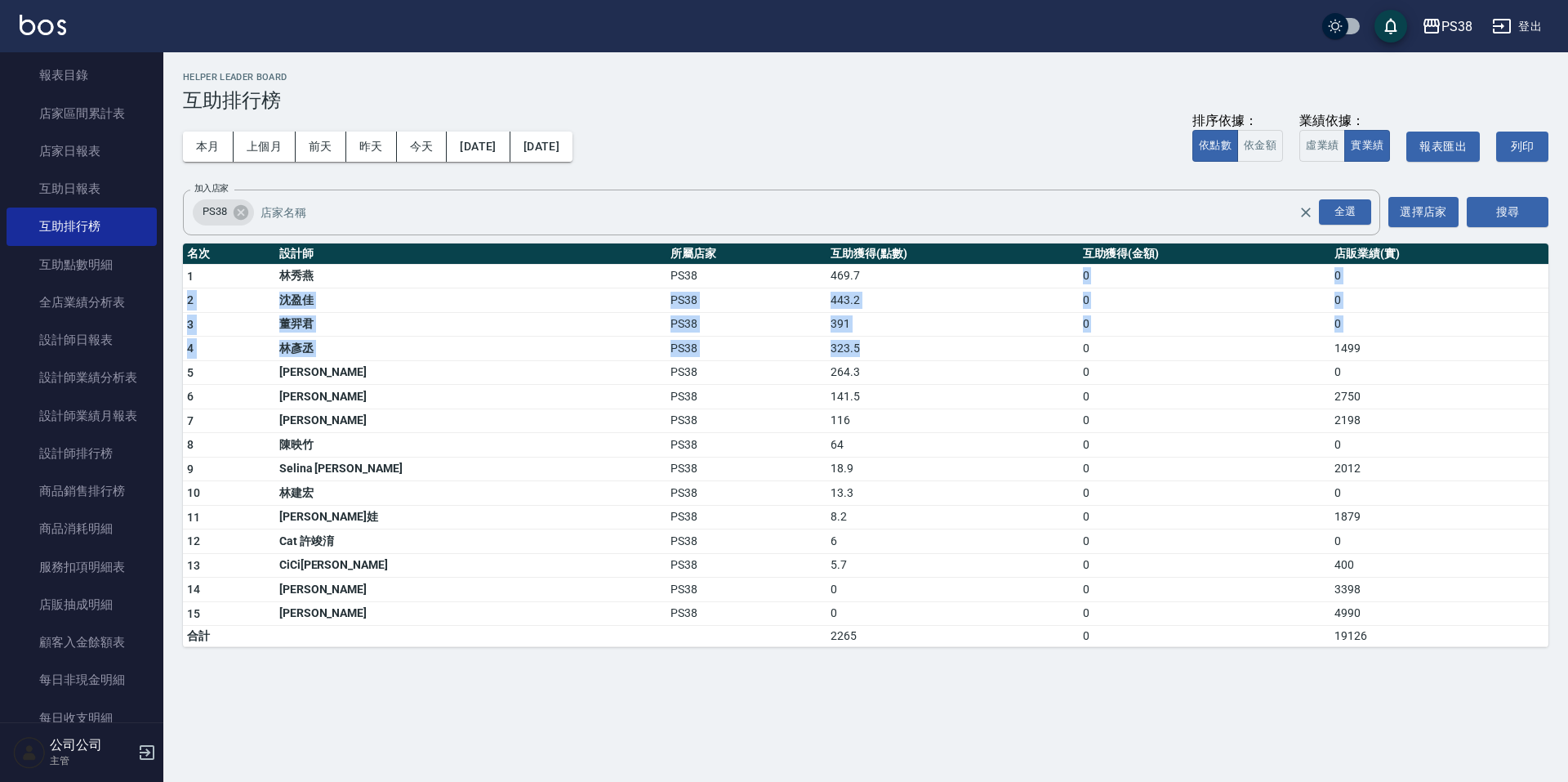
click at [827, 344] on td "323.5" at bounding box center [953, 348] width 252 height 25
click at [822, 140] on div "本月 上個月 [DATE] [DATE] [DATE] [DATE] [DATE] 排序依據： 依點數 依金額 業績依據： 虛業績 實業績 報表匯出 列印" at bounding box center [865, 147] width 1366 height 70
click at [827, 285] on td "469.7" at bounding box center [953, 276] width 252 height 25
drag, startPoint x: 772, startPoint y: 279, endPoint x: 721, endPoint y: 281, distance: 51.0
click at [721, 281] on tr "1 [PERSON_NAME]PS38 469.7 0 0" at bounding box center [865, 276] width 1366 height 25
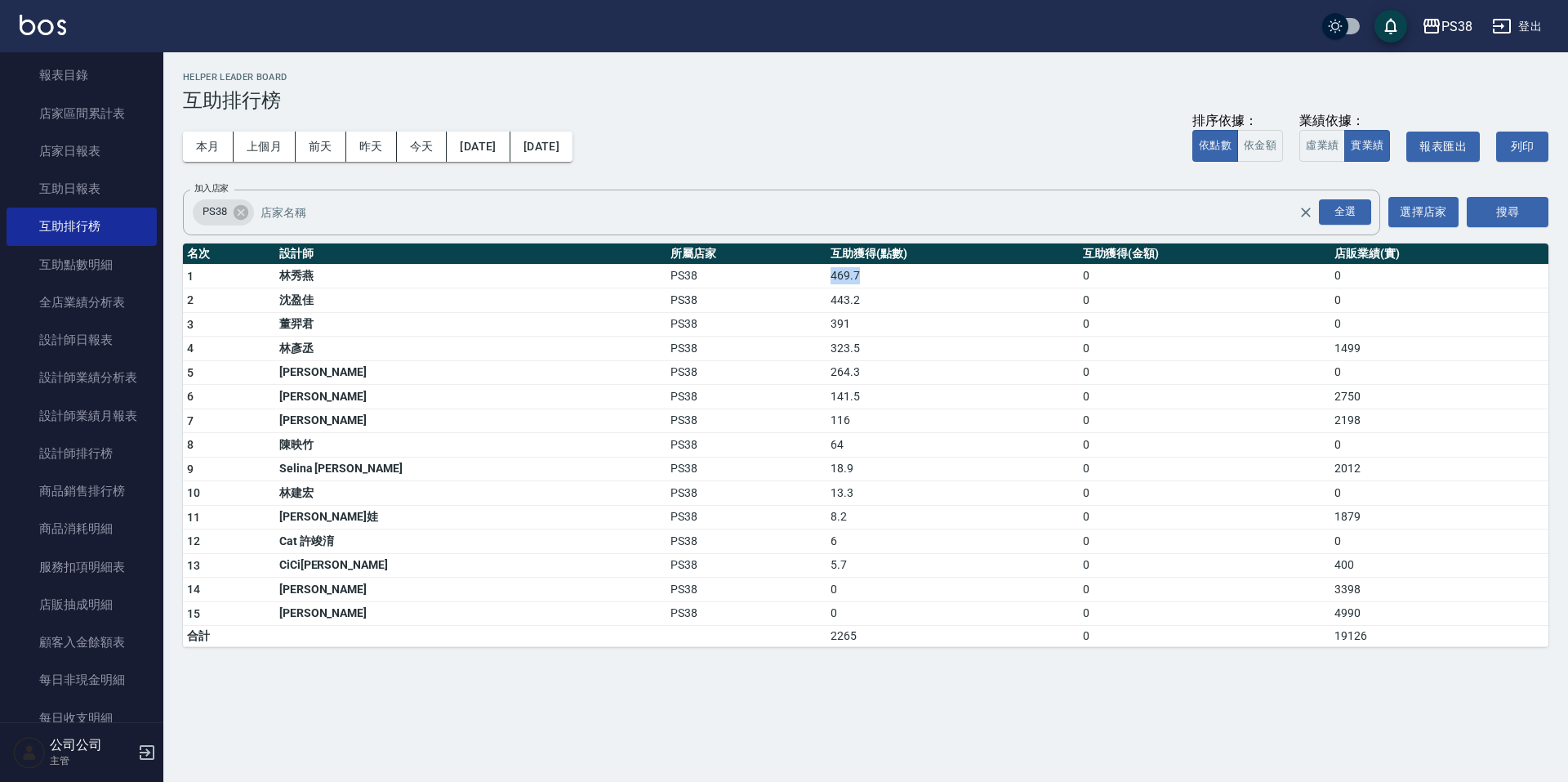
click at [721, 281] on td "PS38" at bounding box center [747, 276] width 160 height 25
drag, startPoint x: 739, startPoint y: 300, endPoint x: 791, endPoint y: 311, distance: 53.2
click at [827, 311] on td "443.2" at bounding box center [953, 300] width 252 height 25
click at [827, 330] on td "391" at bounding box center [953, 324] width 252 height 25
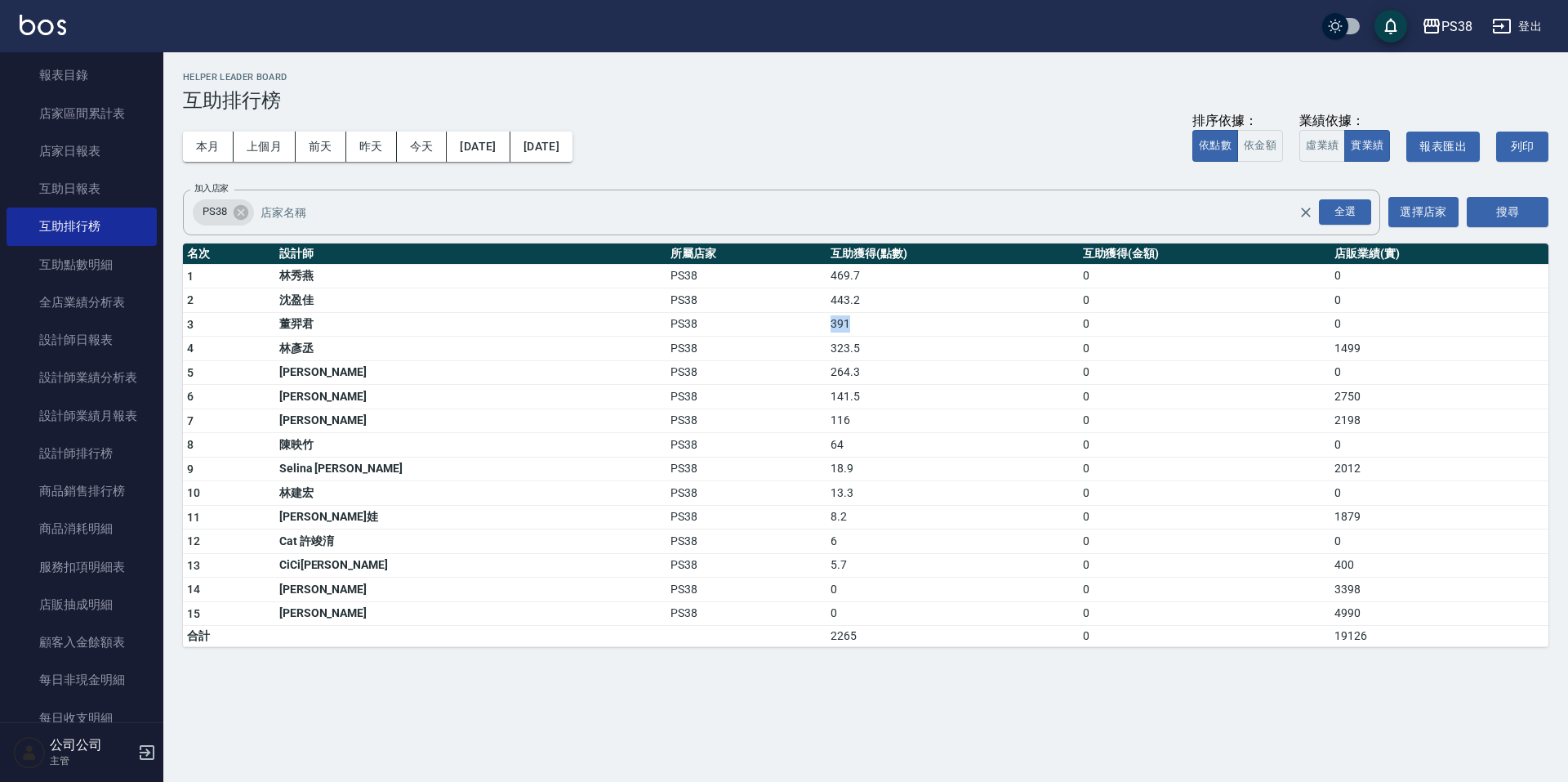
drag, startPoint x: 752, startPoint y: 328, endPoint x: 734, endPoint y: 321, distance: 19.3
click at [827, 321] on td "391" at bounding box center [953, 324] width 252 height 25
drag, startPoint x: 763, startPoint y: 297, endPoint x: 718, endPoint y: 306, distance: 45.9
click at [718, 306] on tr "2 [PERSON_NAME]PS38 443.2 0 0" at bounding box center [865, 300] width 1366 height 25
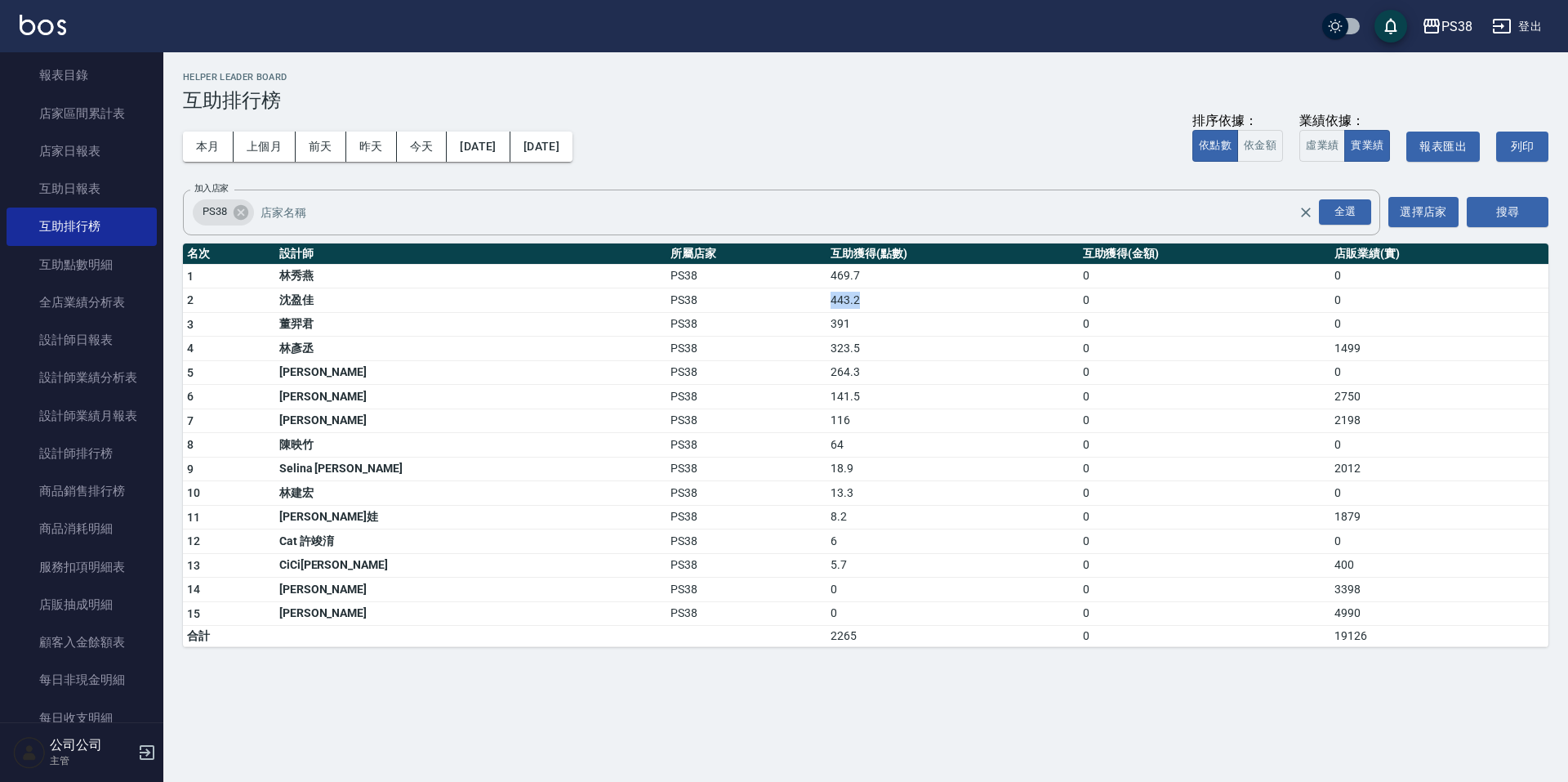
click at [719, 306] on td "PS38" at bounding box center [747, 300] width 160 height 25
drag, startPoint x: 756, startPoint y: 282, endPoint x: 733, endPoint y: 277, distance: 23.5
click at [827, 277] on td "469.7" at bounding box center [953, 276] width 252 height 25
click at [718, 138] on div "本月 上個月 [DATE] [DATE] [DATE] [DATE] [DATE] 排序依據： 依點數 依金額 業績依據： 虛業績 實業績 報表匯出 列印" at bounding box center [865, 147] width 1366 height 70
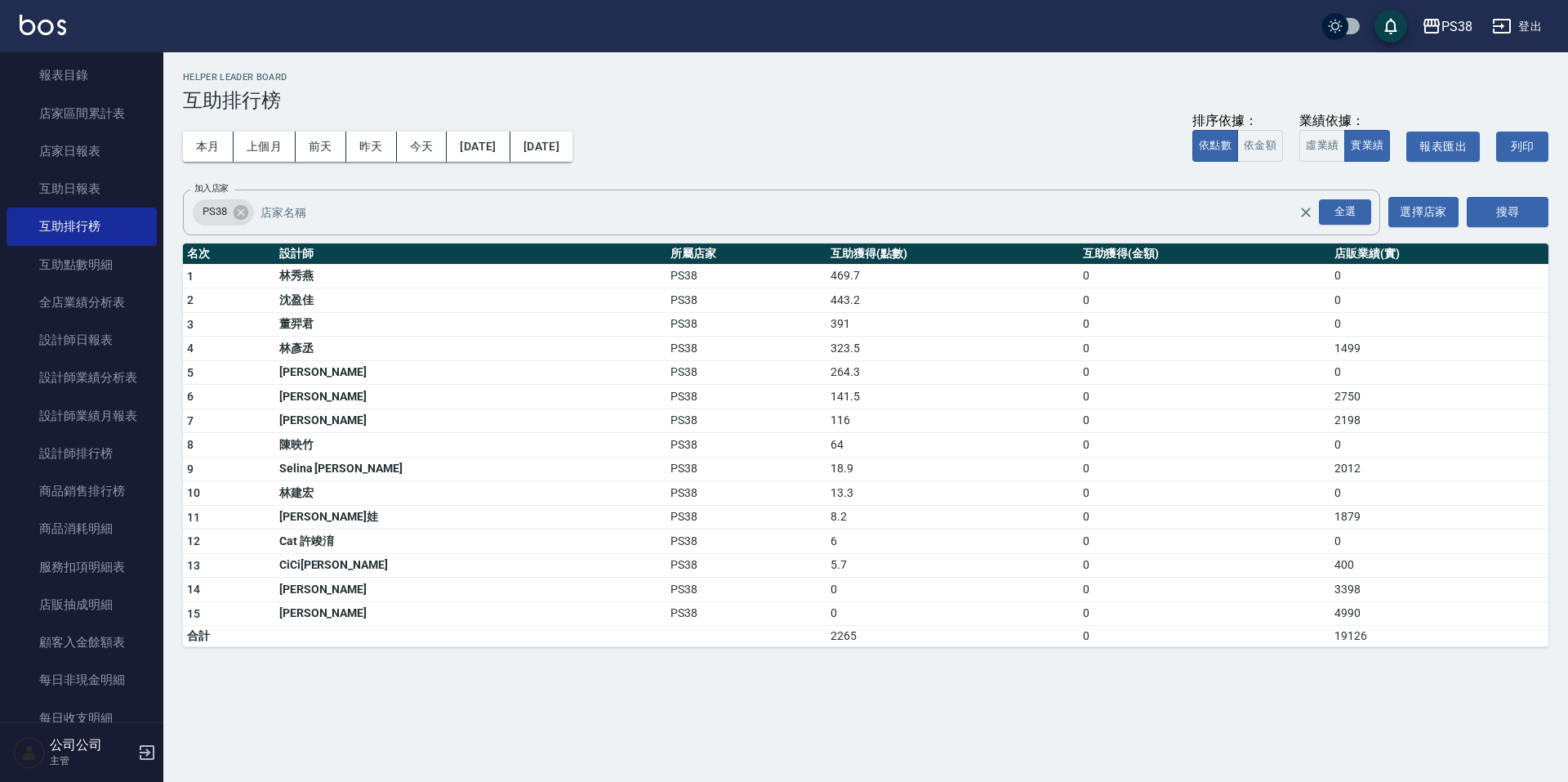
click at [837, 95] on h3 "互助排行榜" at bounding box center [865, 100] width 1366 height 23
click at [96, 328] on link "設計師日報表" at bounding box center [82, 339] width 151 height 38
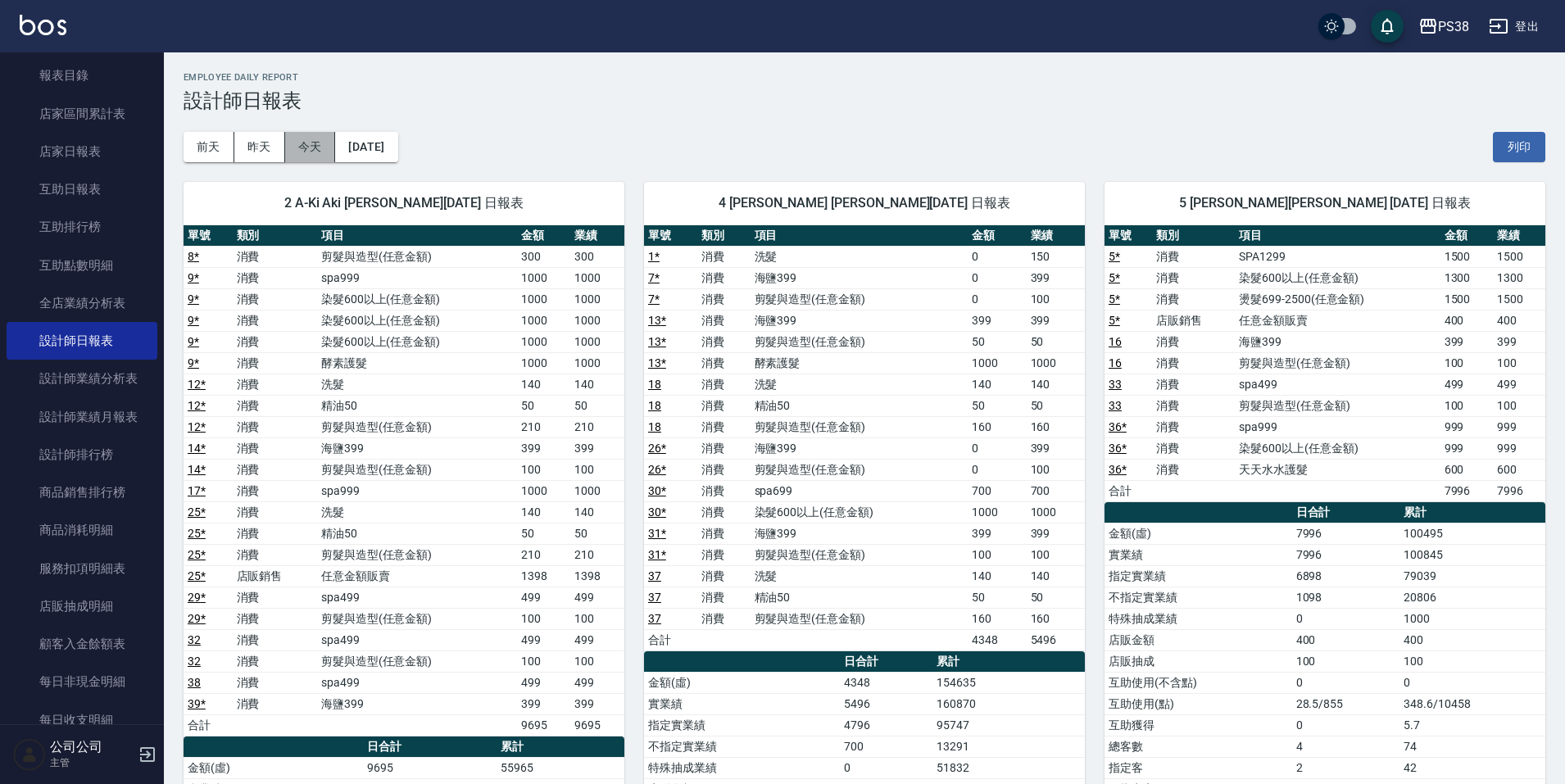
click at [300, 155] on button "今天" at bounding box center [310, 146] width 51 height 30
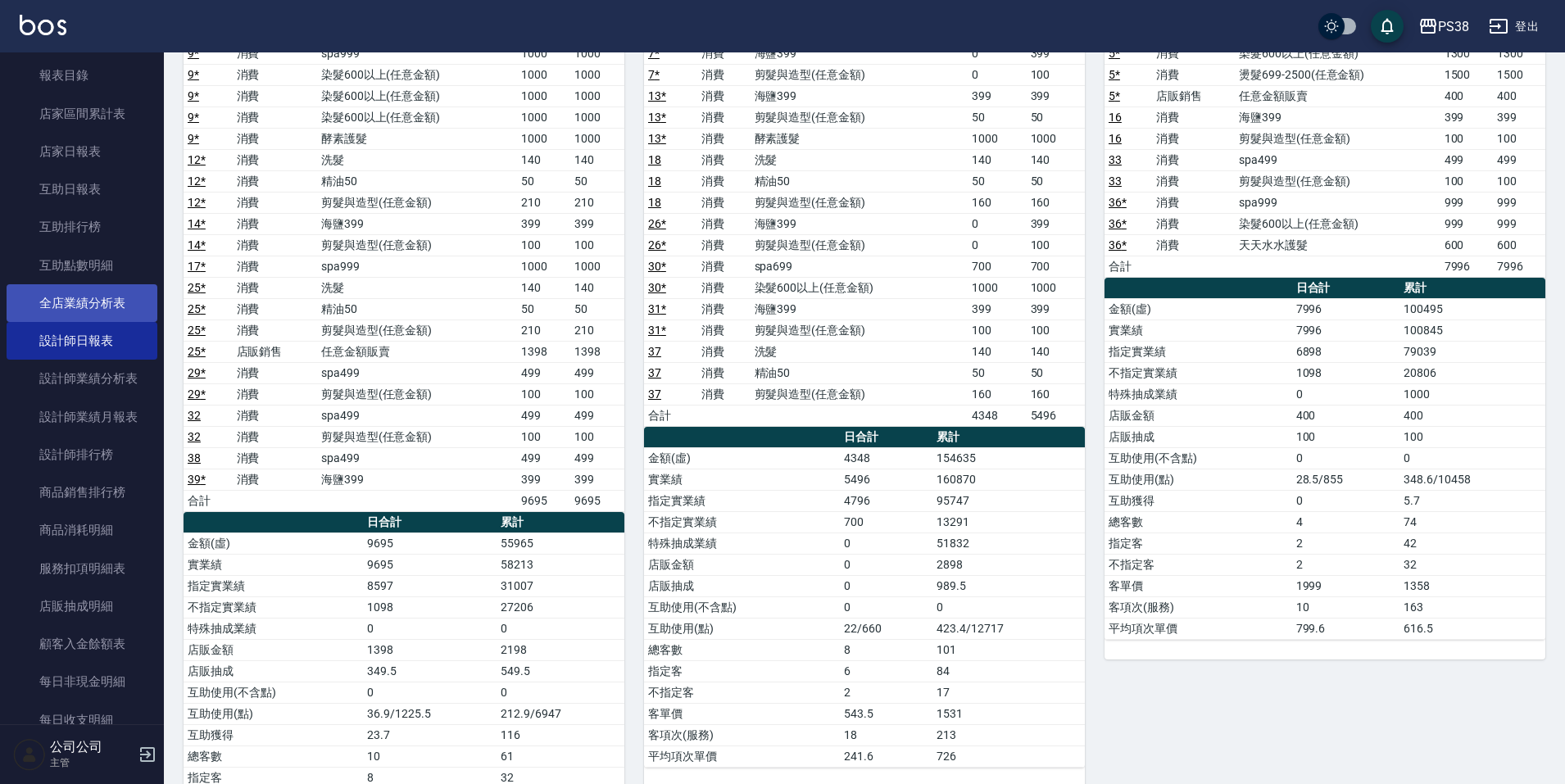
scroll to position [328, 0]
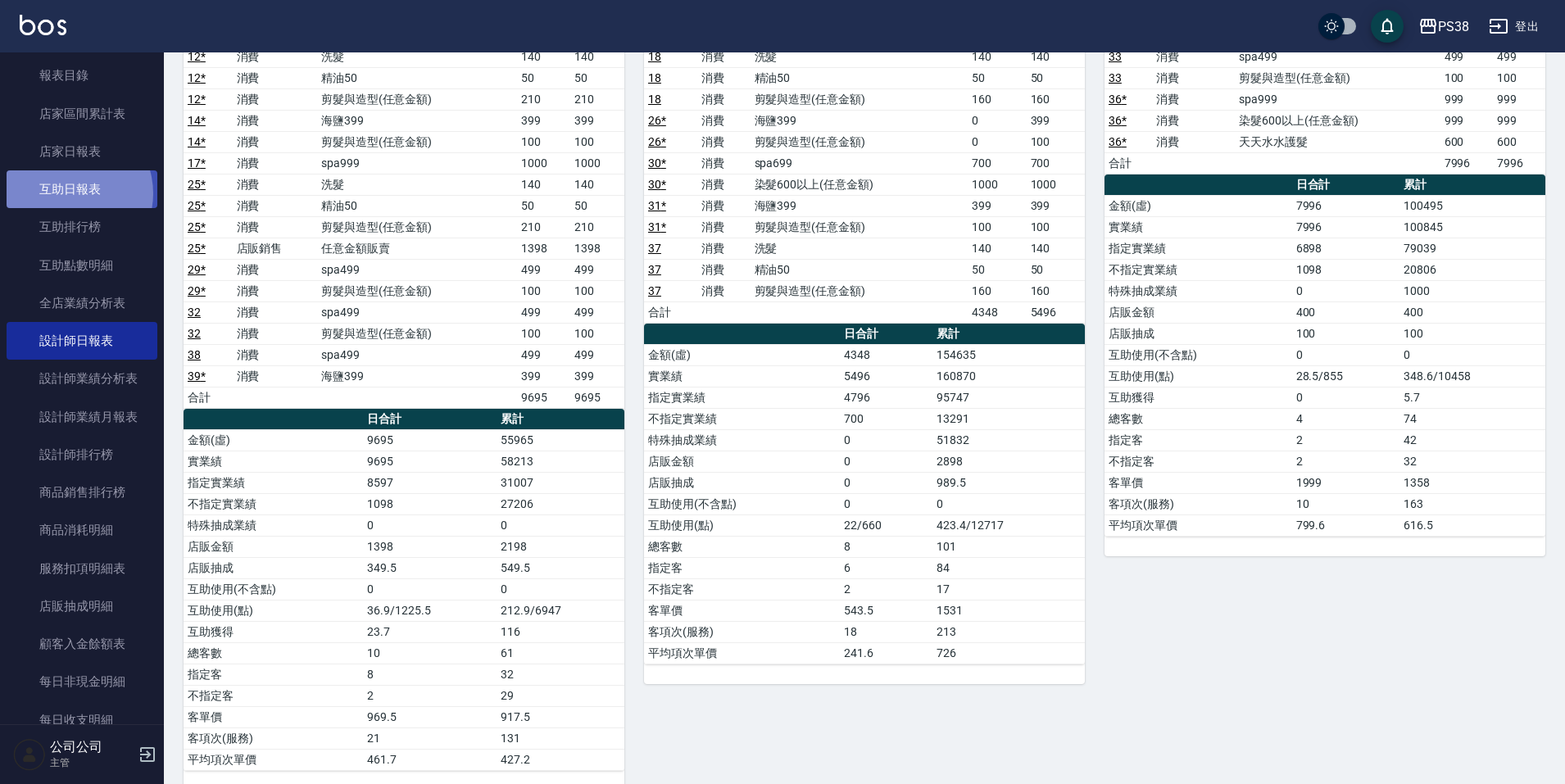
click at [69, 193] on link "互助日報表" at bounding box center [82, 189] width 151 height 38
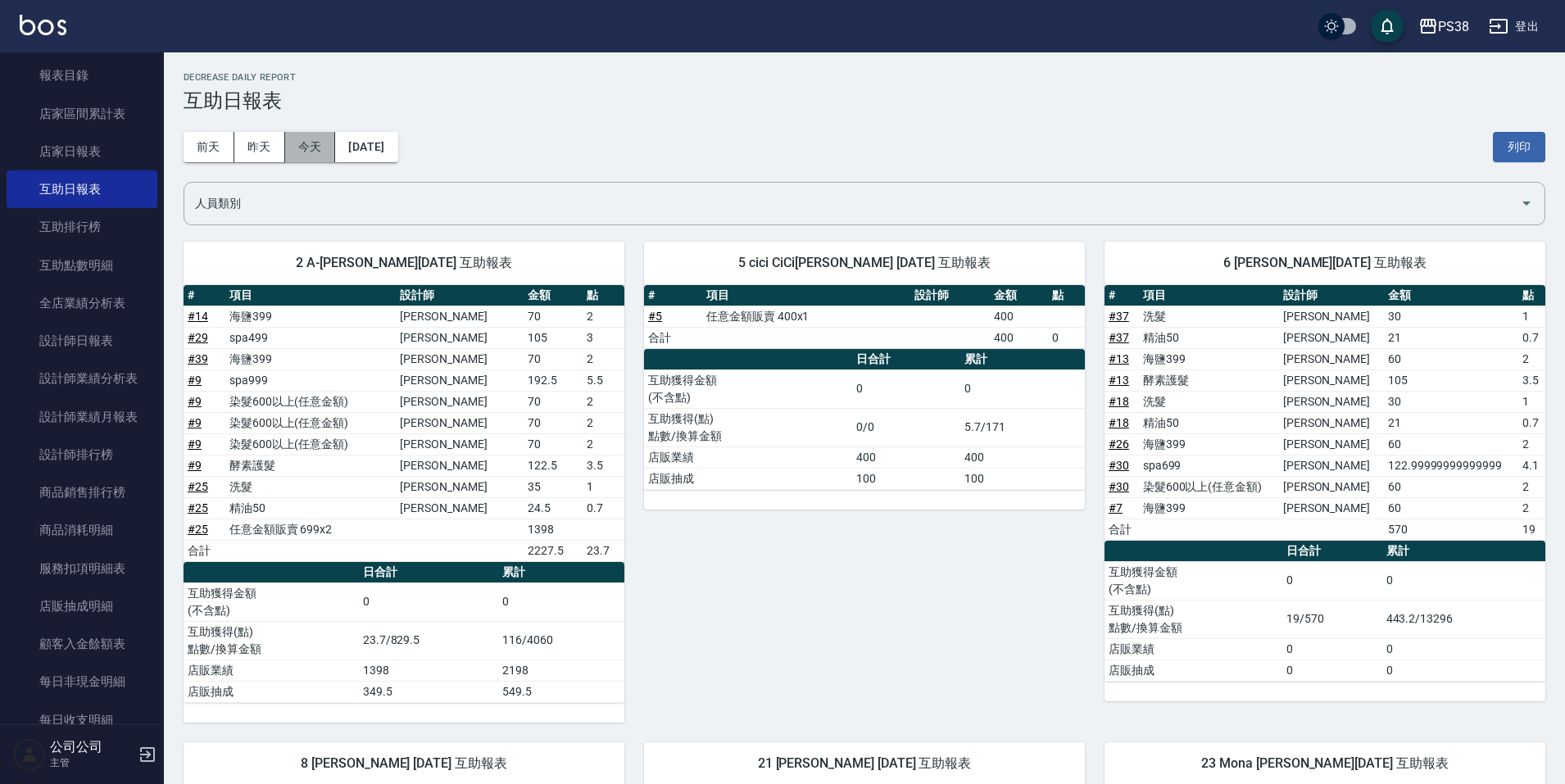
click at [304, 151] on button "今天" at bounding box center [310, 146] width 51 height 30
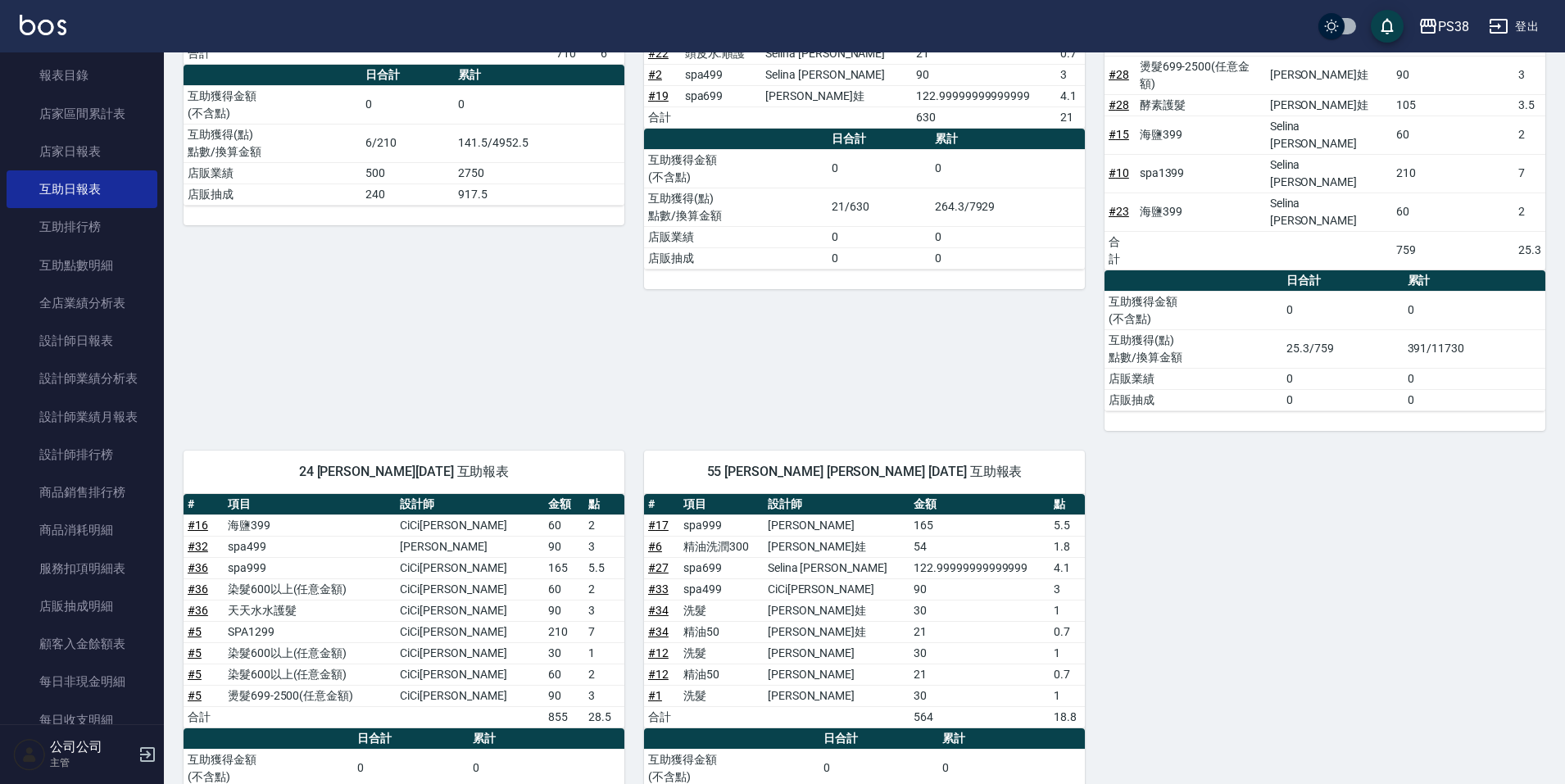
scroll to position [853, 0]
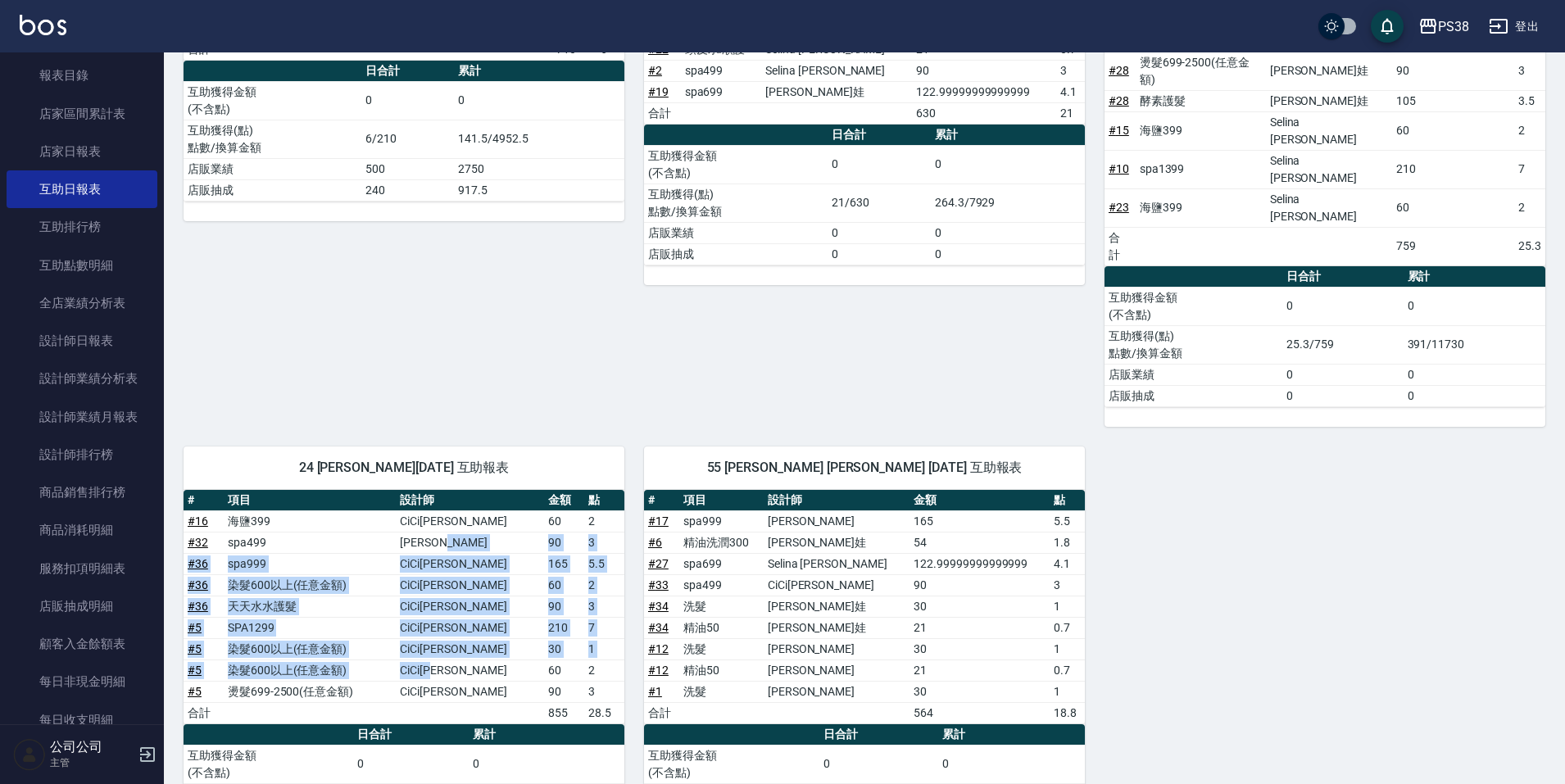
drag, startPoint x: 500, startPoint y: 415, endPoint x: 507, endPoint y: 550, distance: 135.2
click at [507, 550] on tbody "# 16 海鹽399 CiCi[PERSON_NAME] 60 2 # 32 spa499 [PERSON_NAME]90 3 # 36 spa999 [PE…" at bounding box center [404, 616] width 441 height 213
click at [507, 660] on td "CiCi[PERSON_NAME]" at bounding box center [469, 670] width 148 height 21
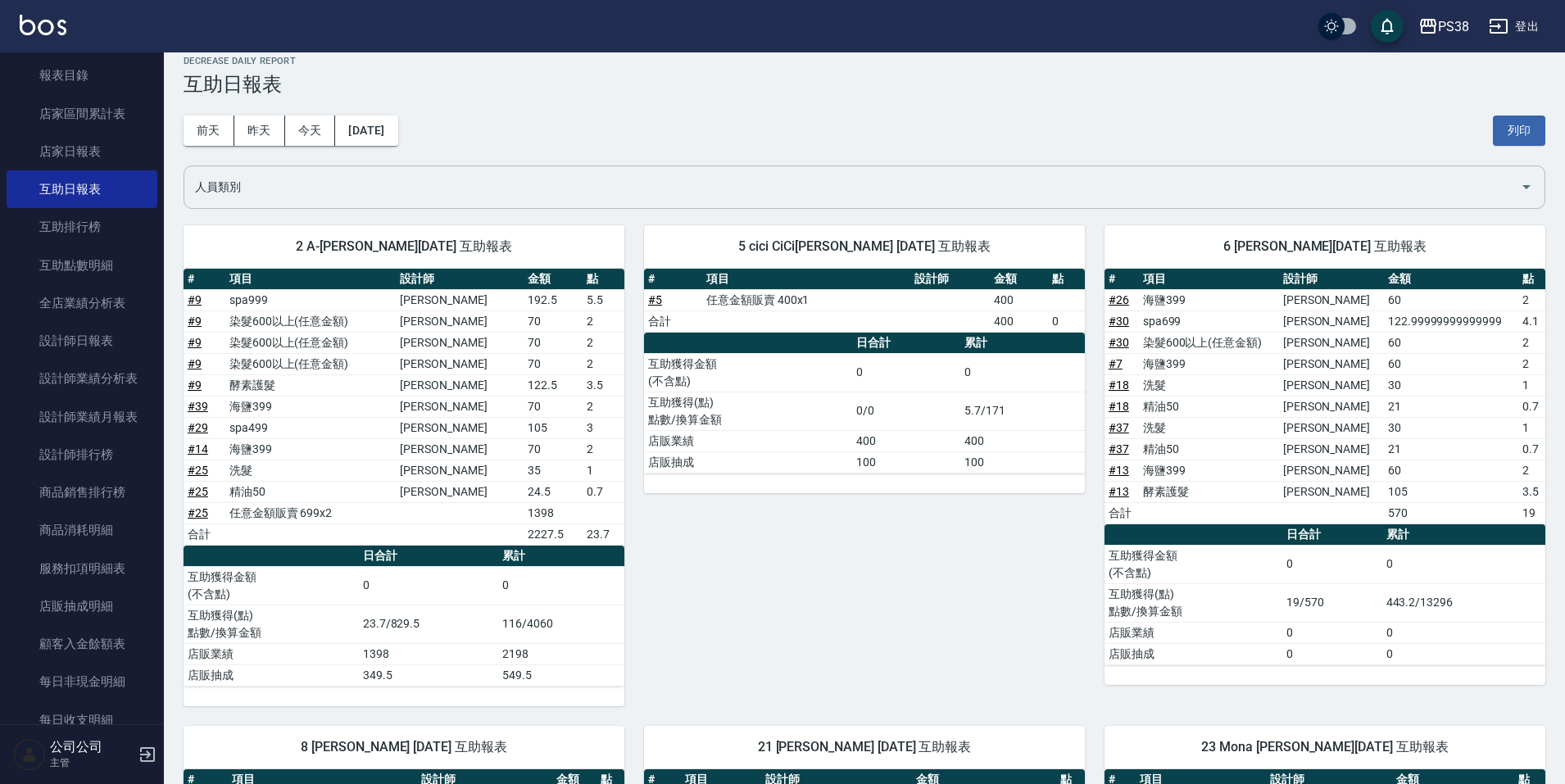
scroll to position [0, 0]
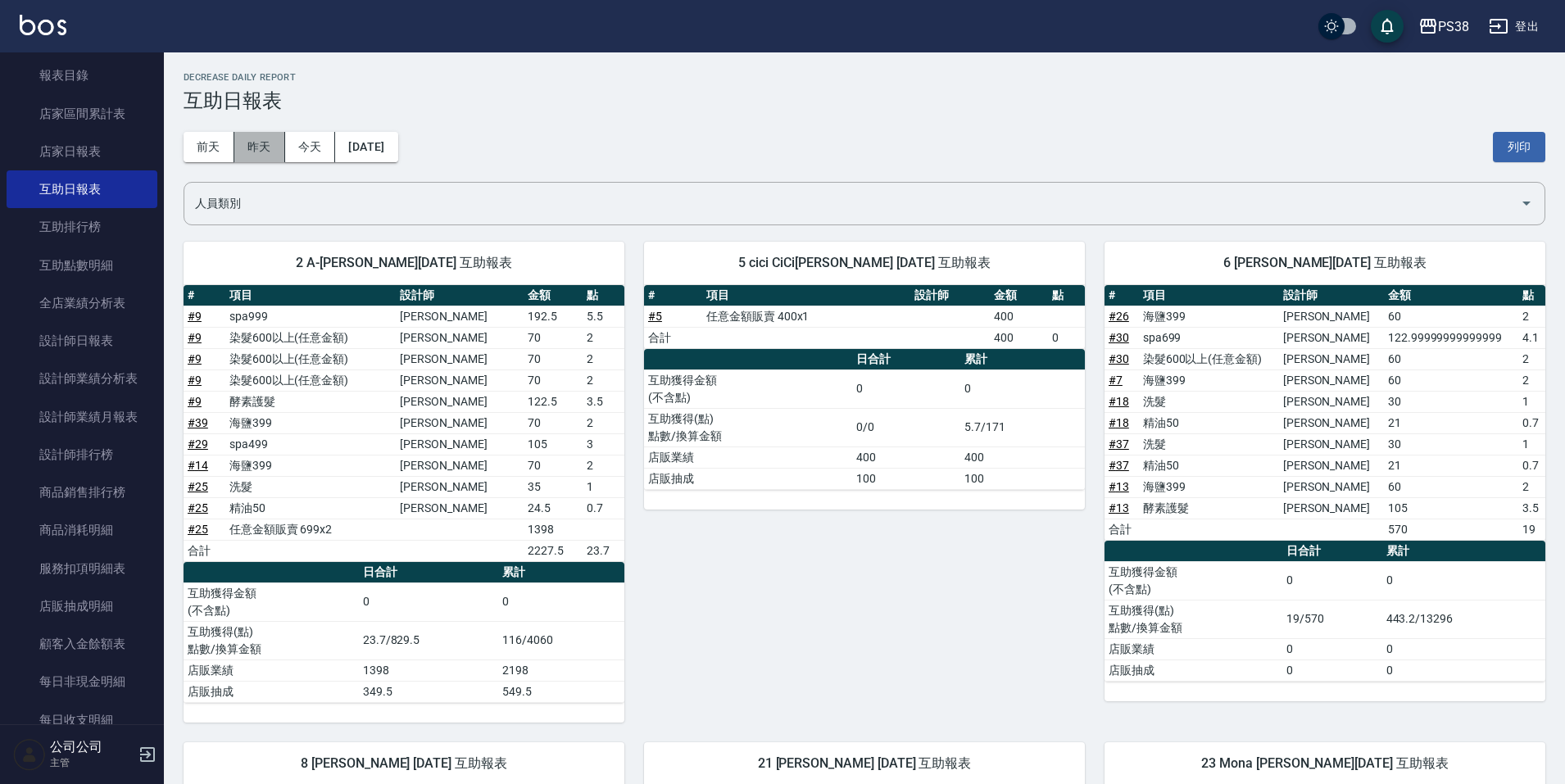
click at [245, 140] on button "昨天" at bounding box center [259, 146] width 51 height 30
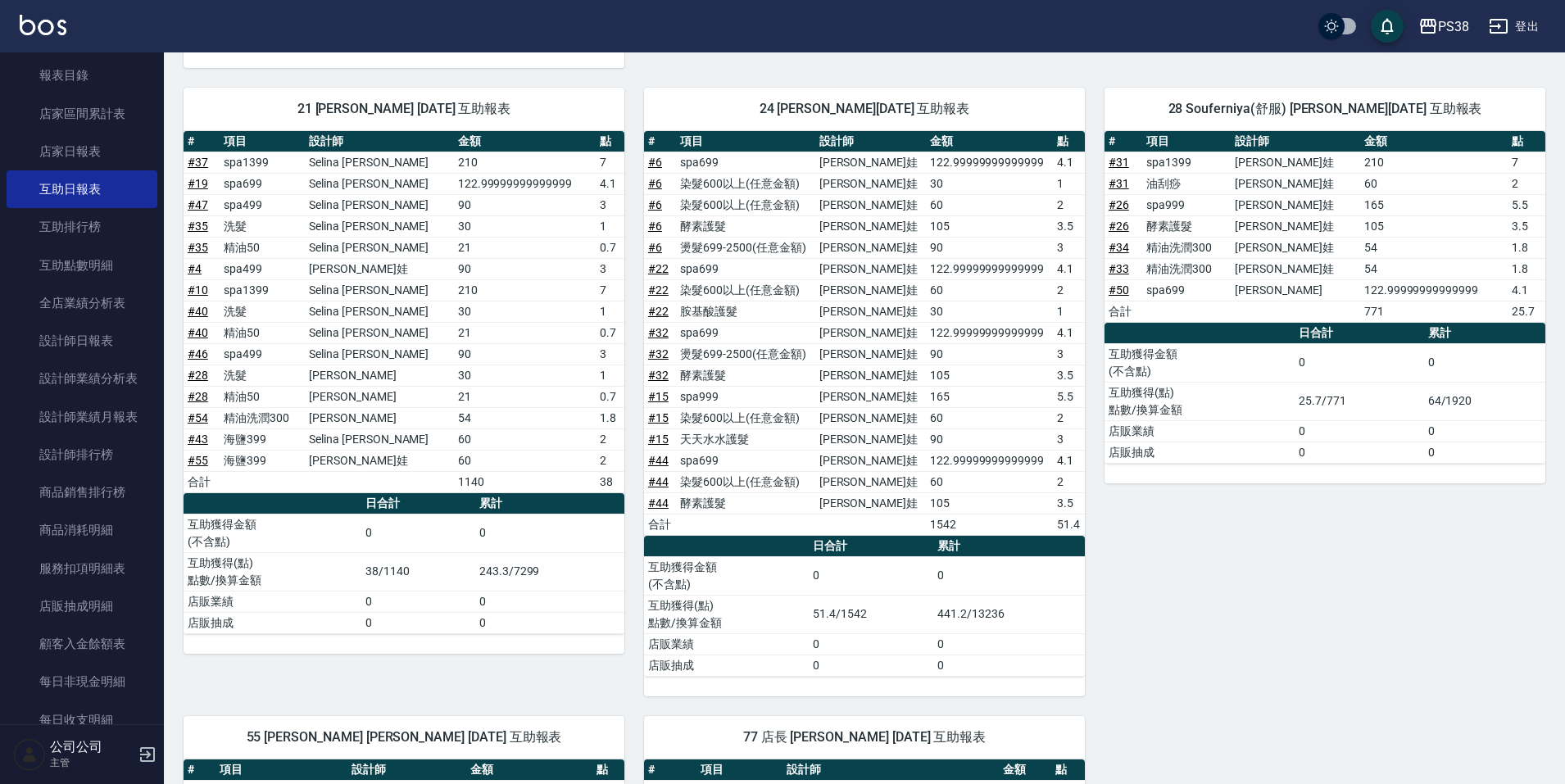
scroll to position [737, 0]
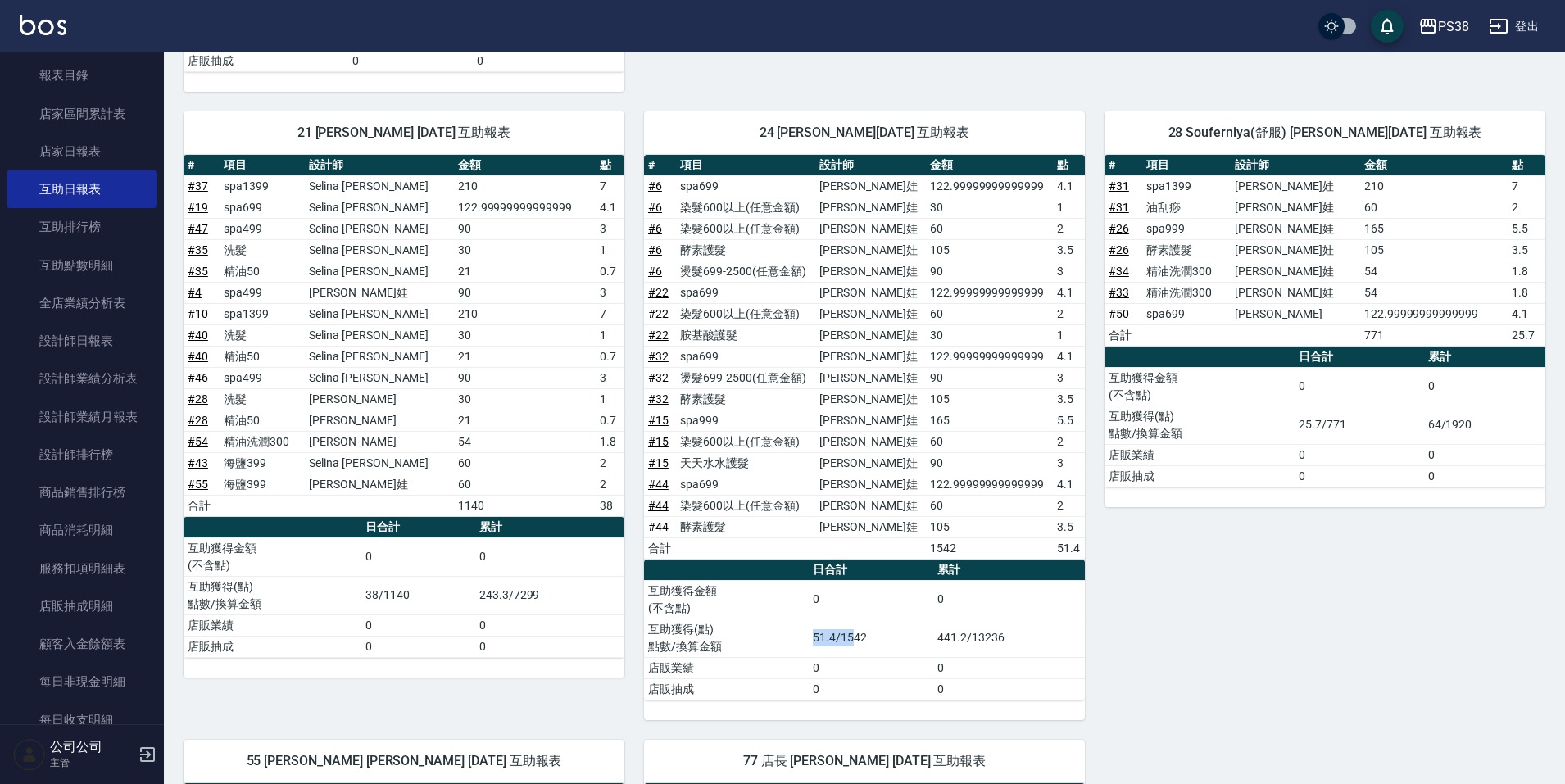
drag, startPoint x: 803, startPoint y: 643, endPoint x: 854, endPoint y: 646, distance: 51.1
click at [854, 646] on tr "互助獲得(點) 點數/換算金額 51.4/1542 441.2/13236" at bounding box center [865, 638] width 441 height 39
click at [854, 646] on td "51.4/1542" at bounding box center [871, 638] width 124 height 39
drag, startPoint x: 863, startPoint y: 647, endPoint x: 760, endPoint y: 644, distance: 103.0
click at [760, 644] on tr "互助獲得(點) 點數/換算金額 51.4/1542 441.2/13236" at bounding box center [865, 638] width 441 height 39
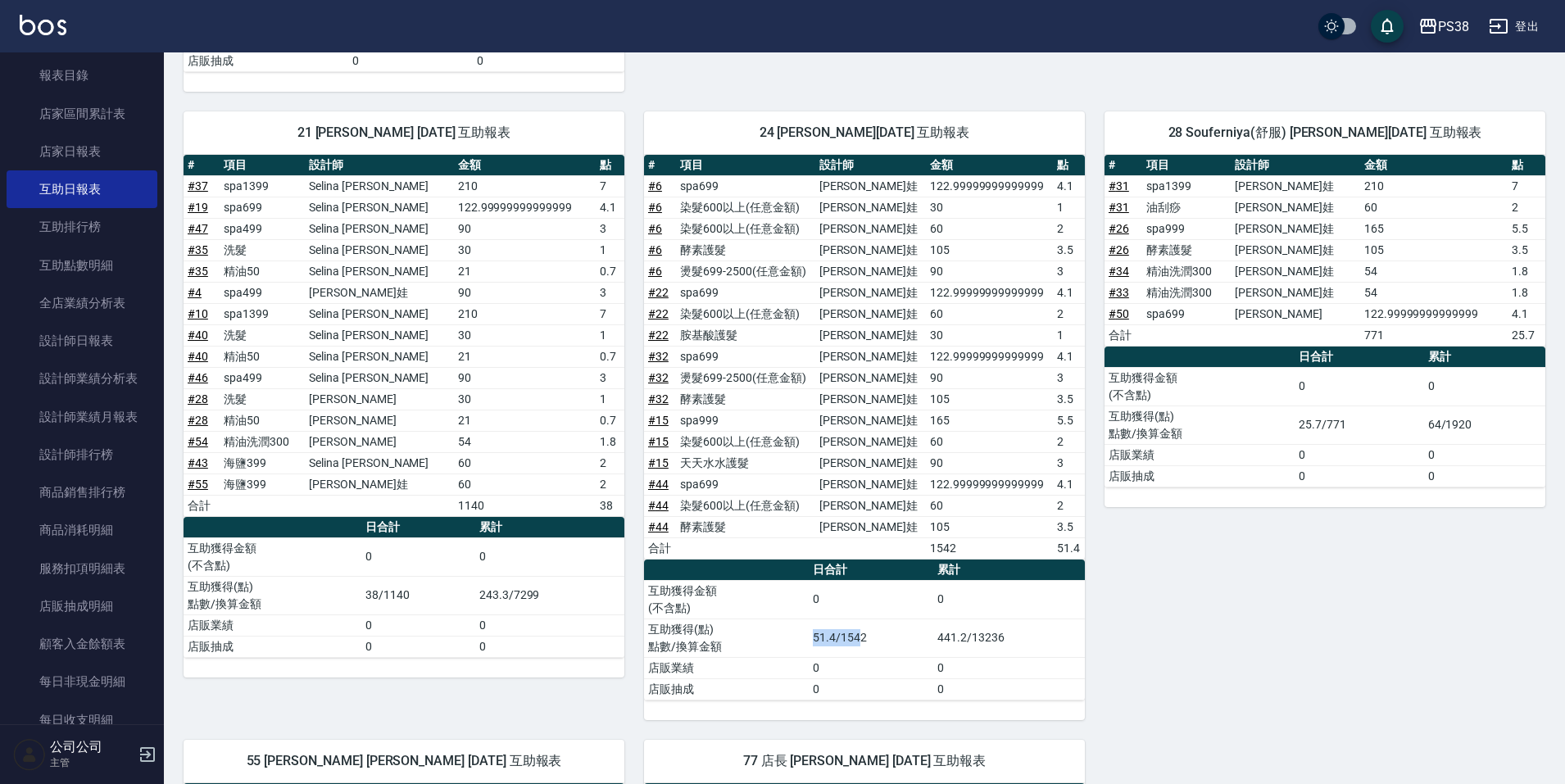
click at [779, 643] on td "互助獲得(點) 點數/換算金額" at bounding box center [726, 638] width 165 height 39
click at [1394, 410] on td "25.7/771" at bounding box center [1359, 425] width 129 height 39
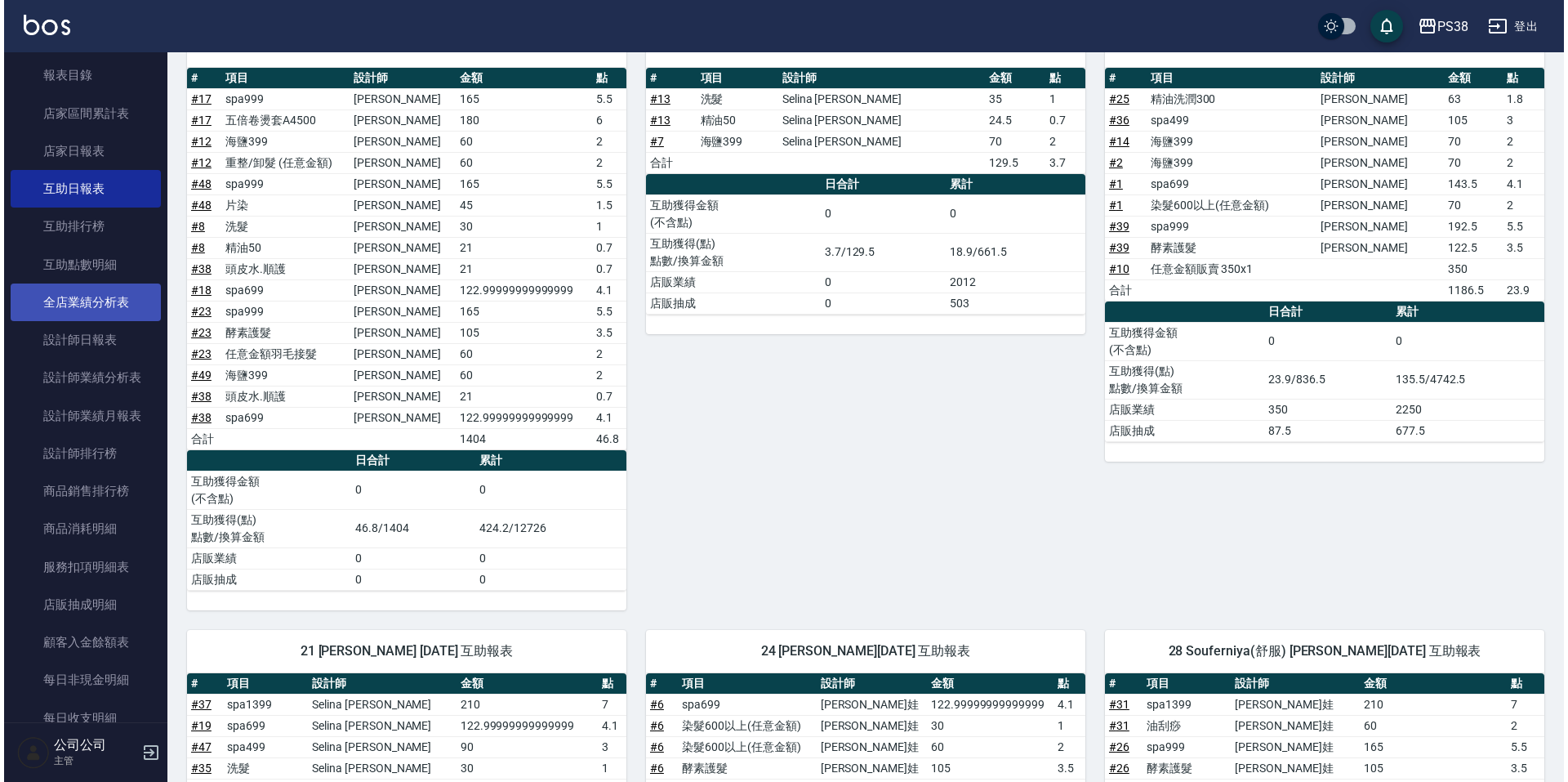
scroll to position [0, 0]
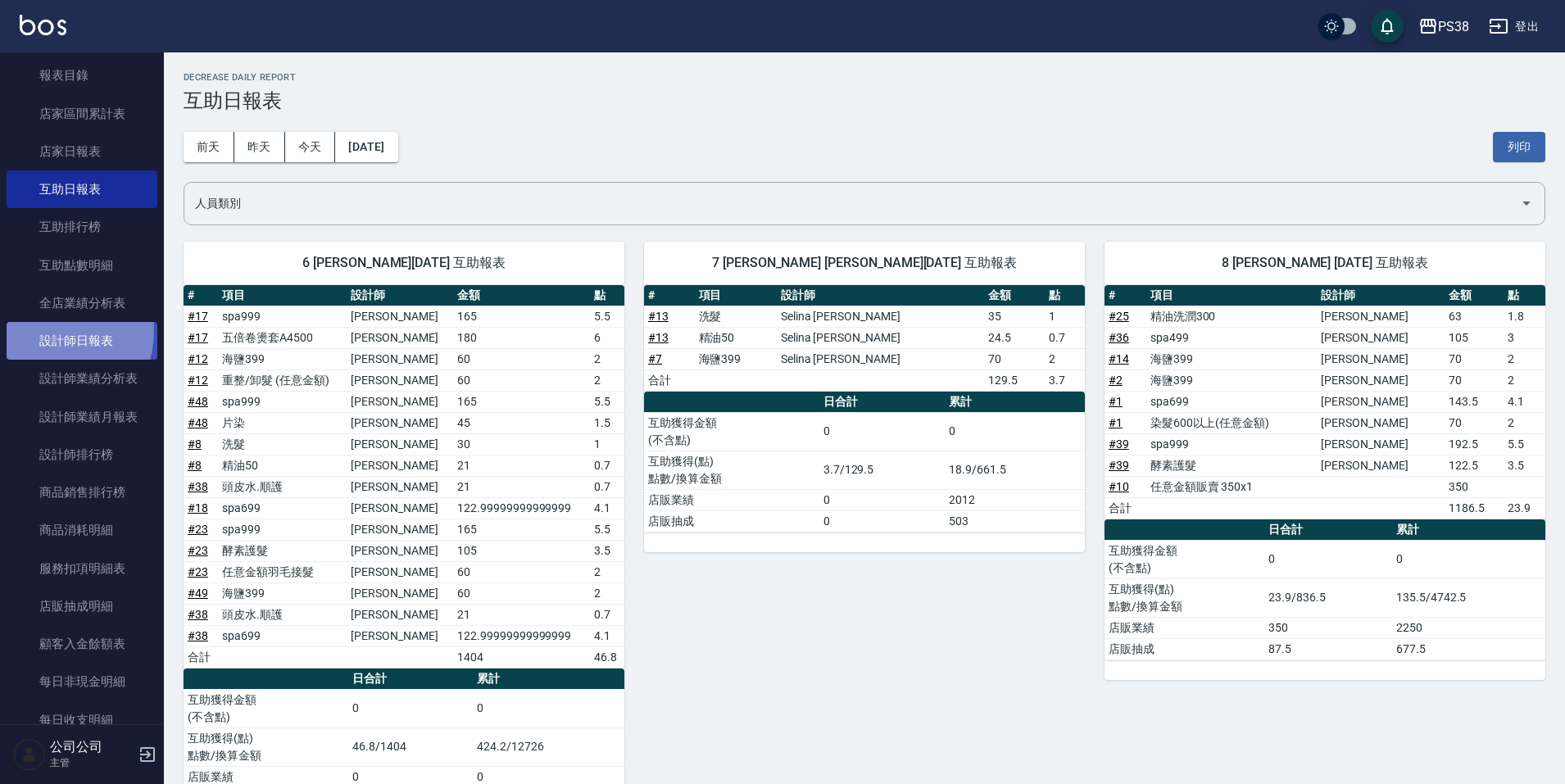
click at [48, 331] on link "設計師日報表" at bounding box center [82, 340] width 151 height 38
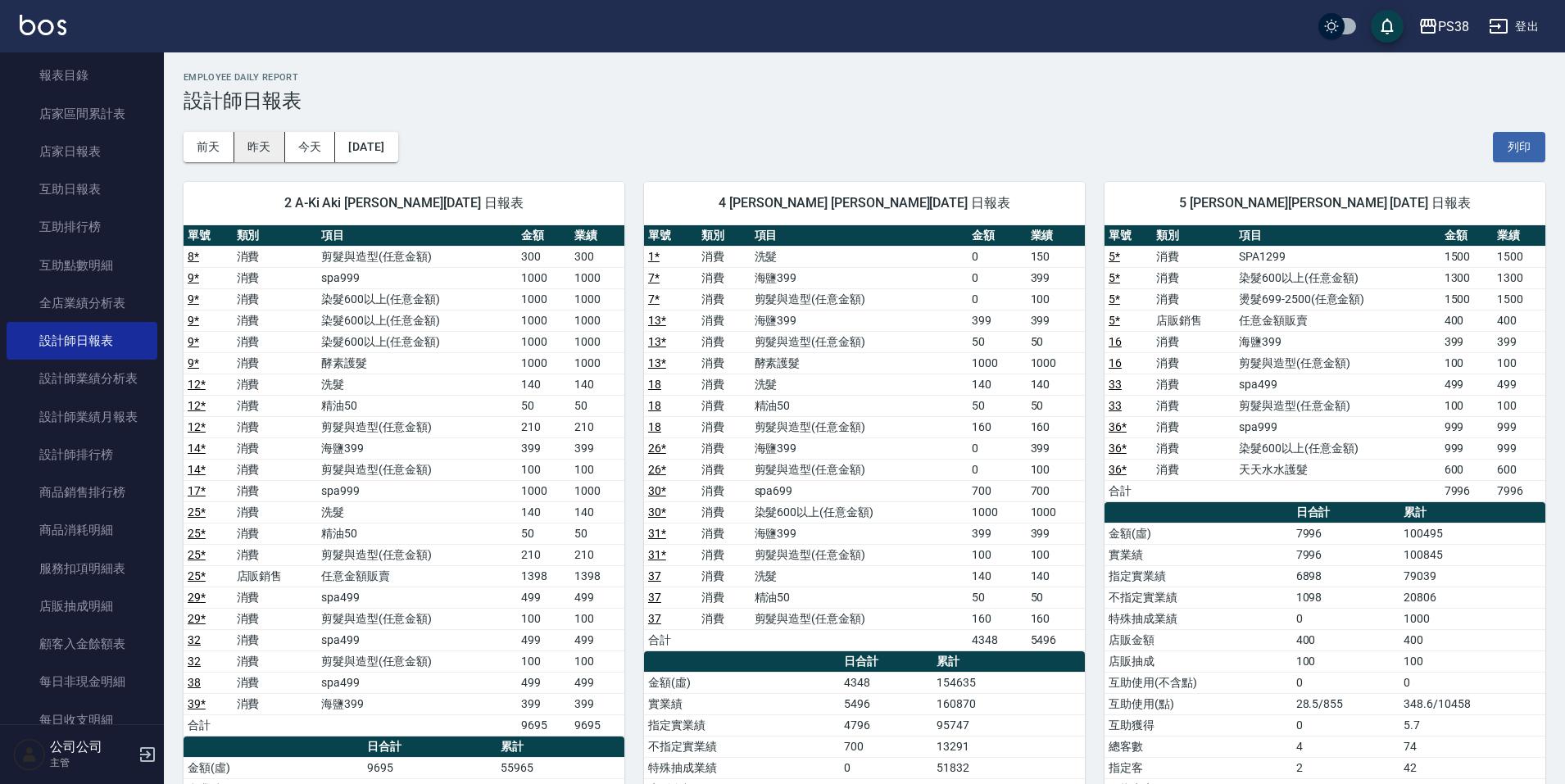
click at [268, 142] on button "昨天" at bounding box center [259, 146] width 51 height 30
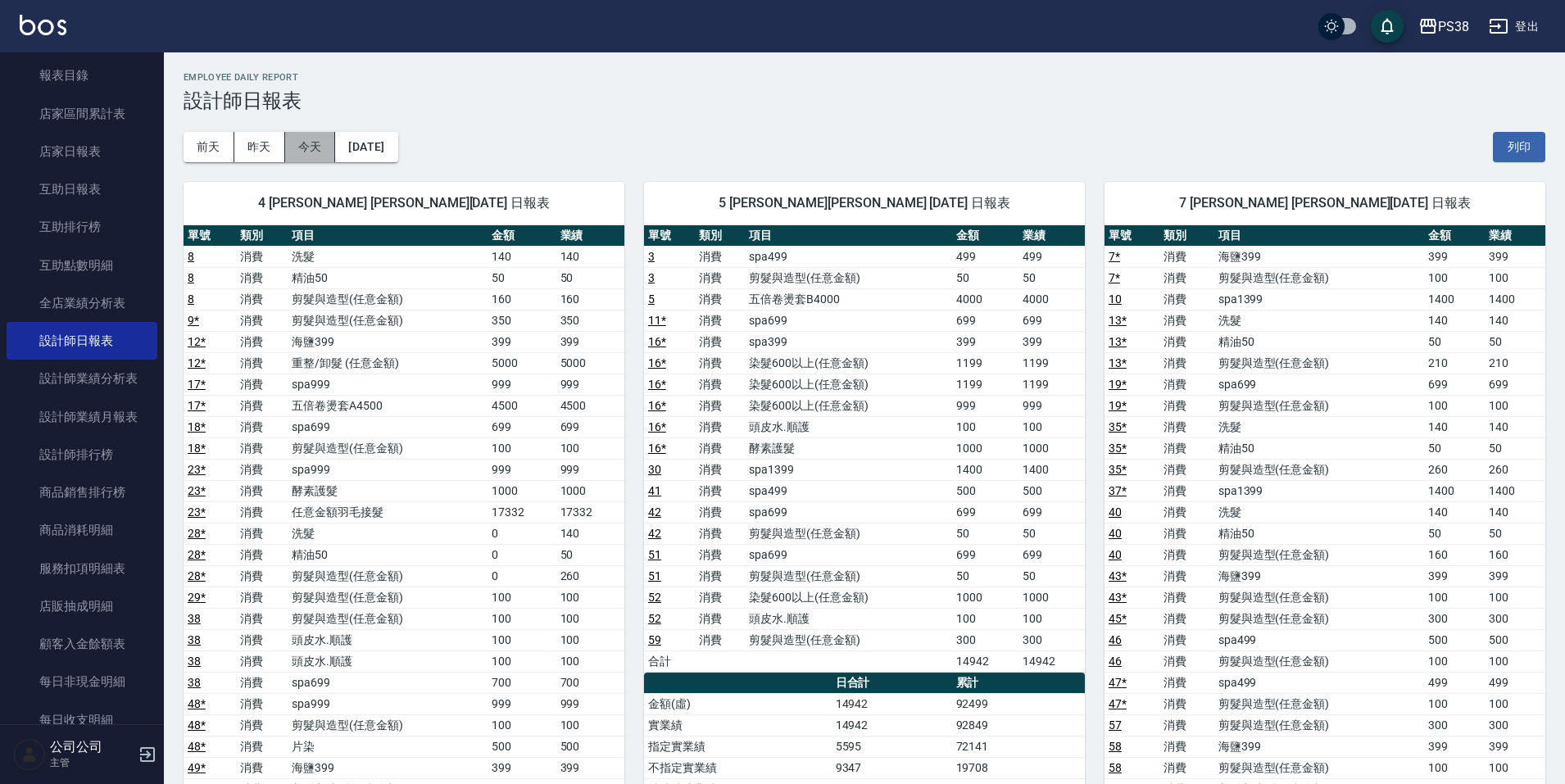
click at [305, 148] on button "今天" at bounding box center [310, 146] width 51 height 30
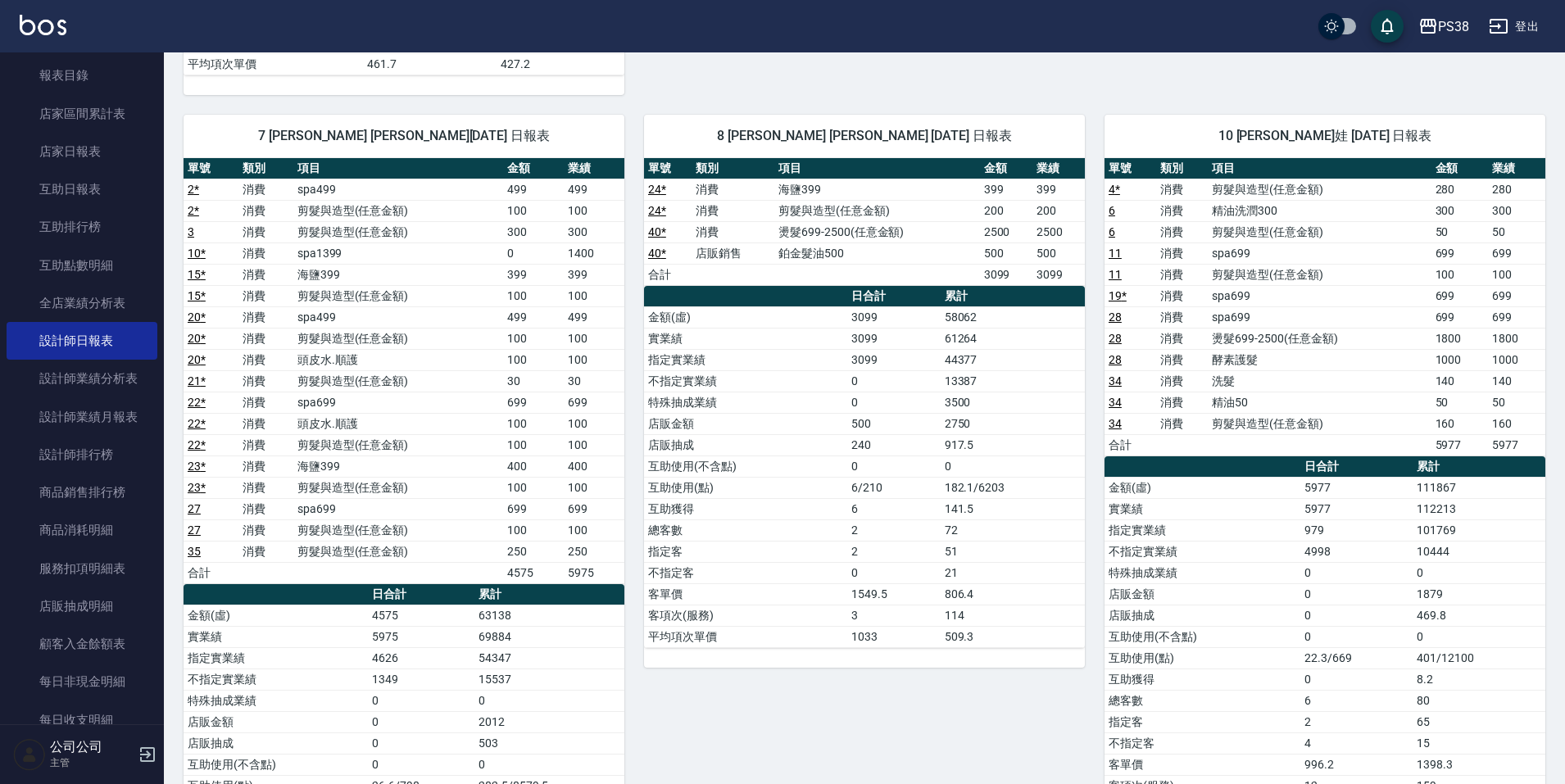
scroll to position [983, 0]
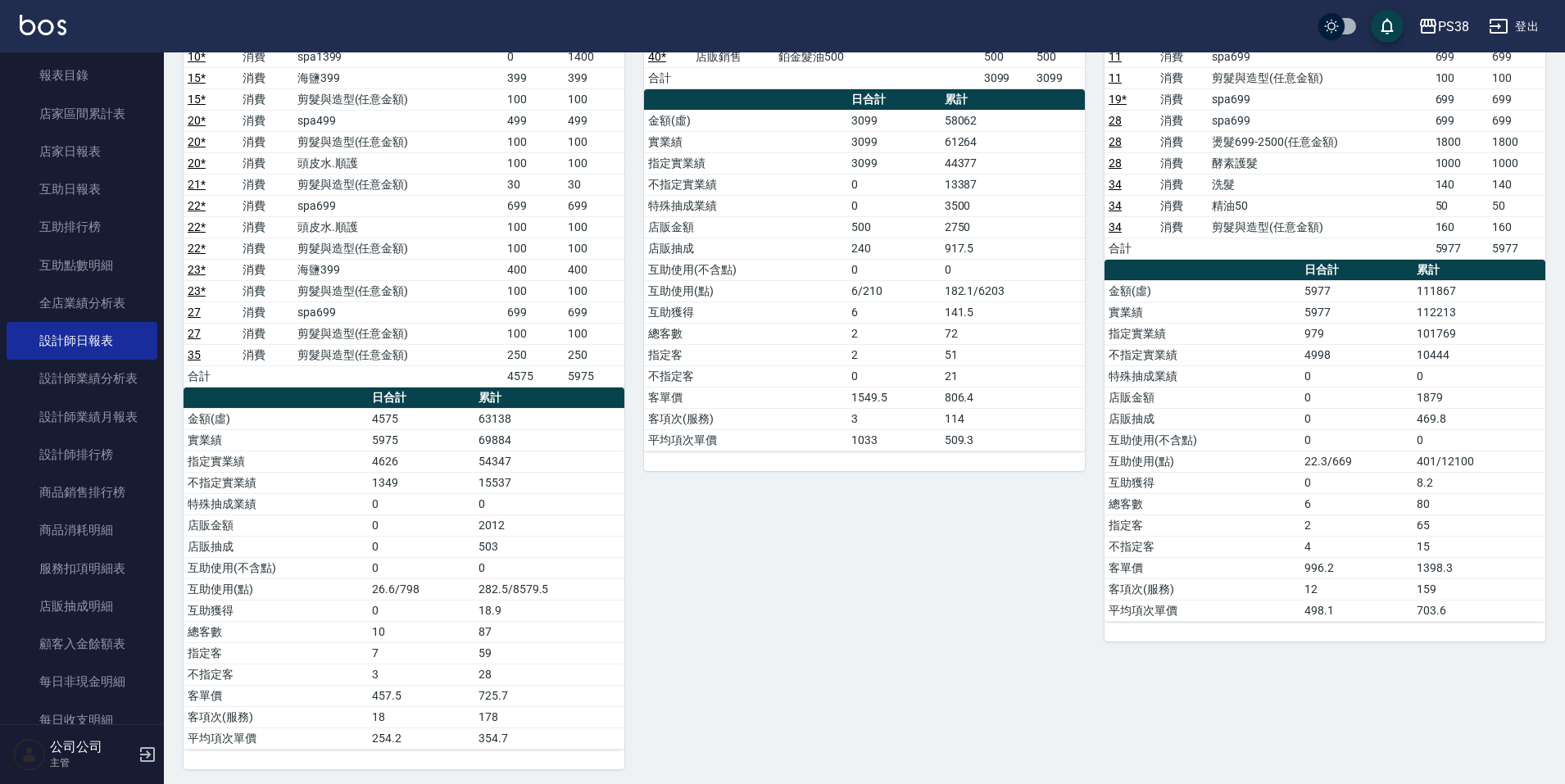
scroll to position [1224, 0]
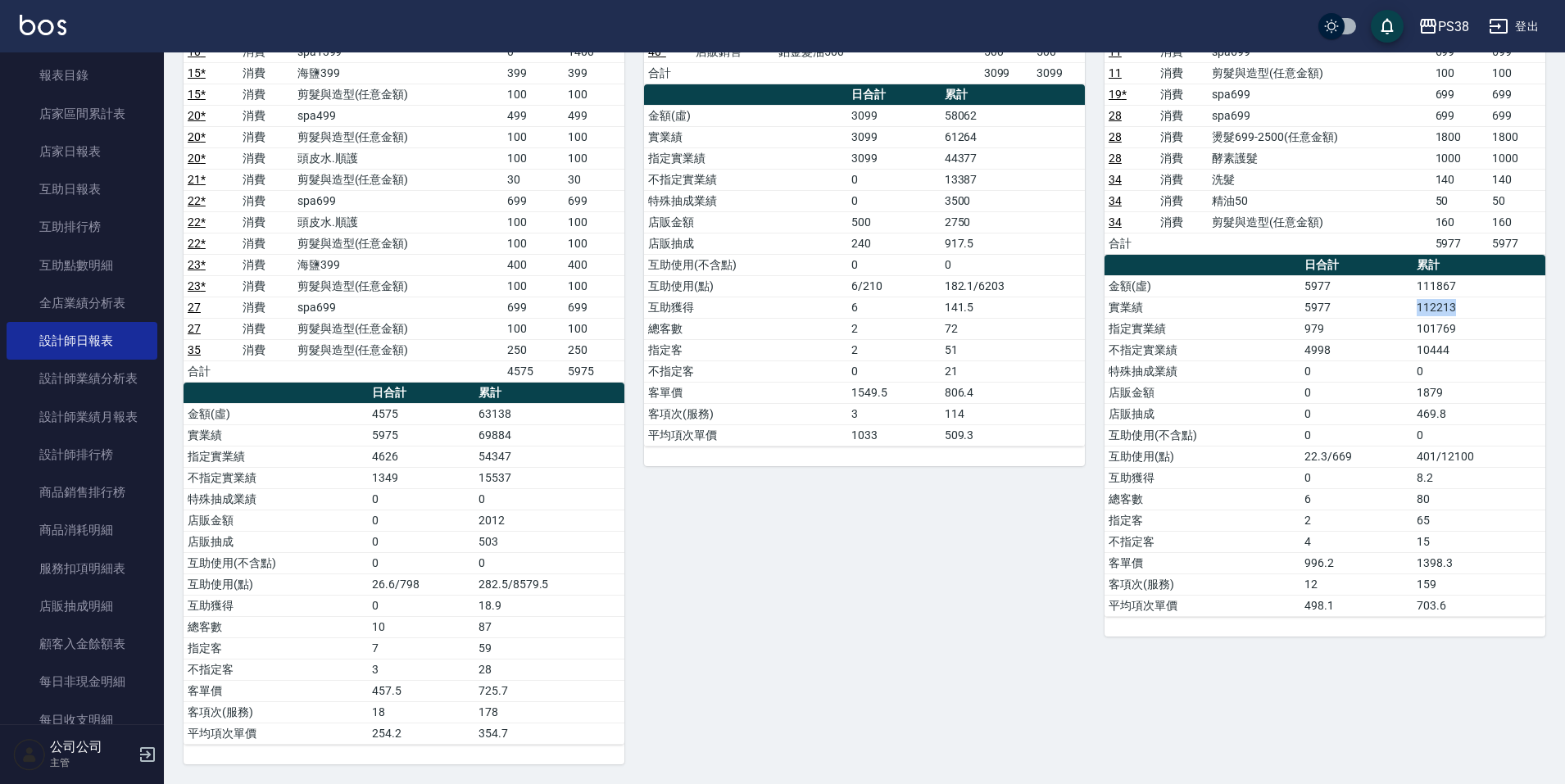
drag, startPoint x: 1457, startPoint y: 302, endPoint x: 1398, endPoint y: 310, distance: 59.5
click at [1398, 310] on tr "實業績 5977 112213" at bounding box center [1325, 307] width 441 height 21
click at [1401, 310] on td "5977" at bounding box center [1357, 307] width 112 height 21
click at [1458, 318] on td "101769" at bounding box center [1479, 328] width 133 height 21
click at [1460, 341] on td "10444" at bounding box center [1479, 349] width 133 height 21
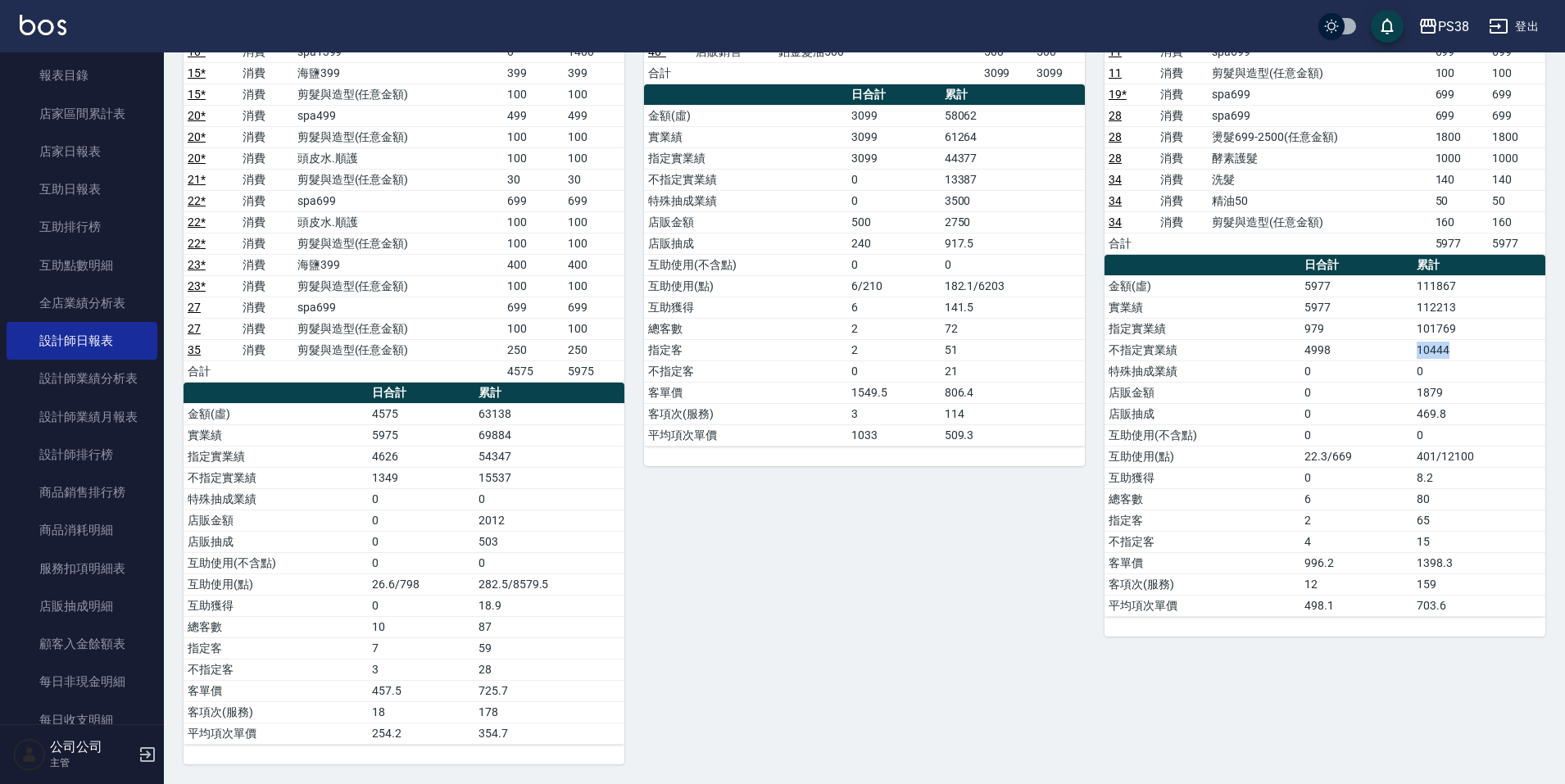
drag, startPoint x: 1457, startPoint y: 346, endPoint x: 1404, endPoint y: 346, distance: 53.0
click at [1404, 346] on tr "不指定實業績 4998 10444" at bounding box center [1325, 349] width 441 height 21
click at [1418, 350] on td "10444" at bounding box center [1479, 349] width 133 height 21
click at [1457, 343] on td "10444" at bounding box center [1479, 349] width 133 height 21
click at [1463, 336] on td "101769" at bounding box center [1479, 328] width 133 height 21
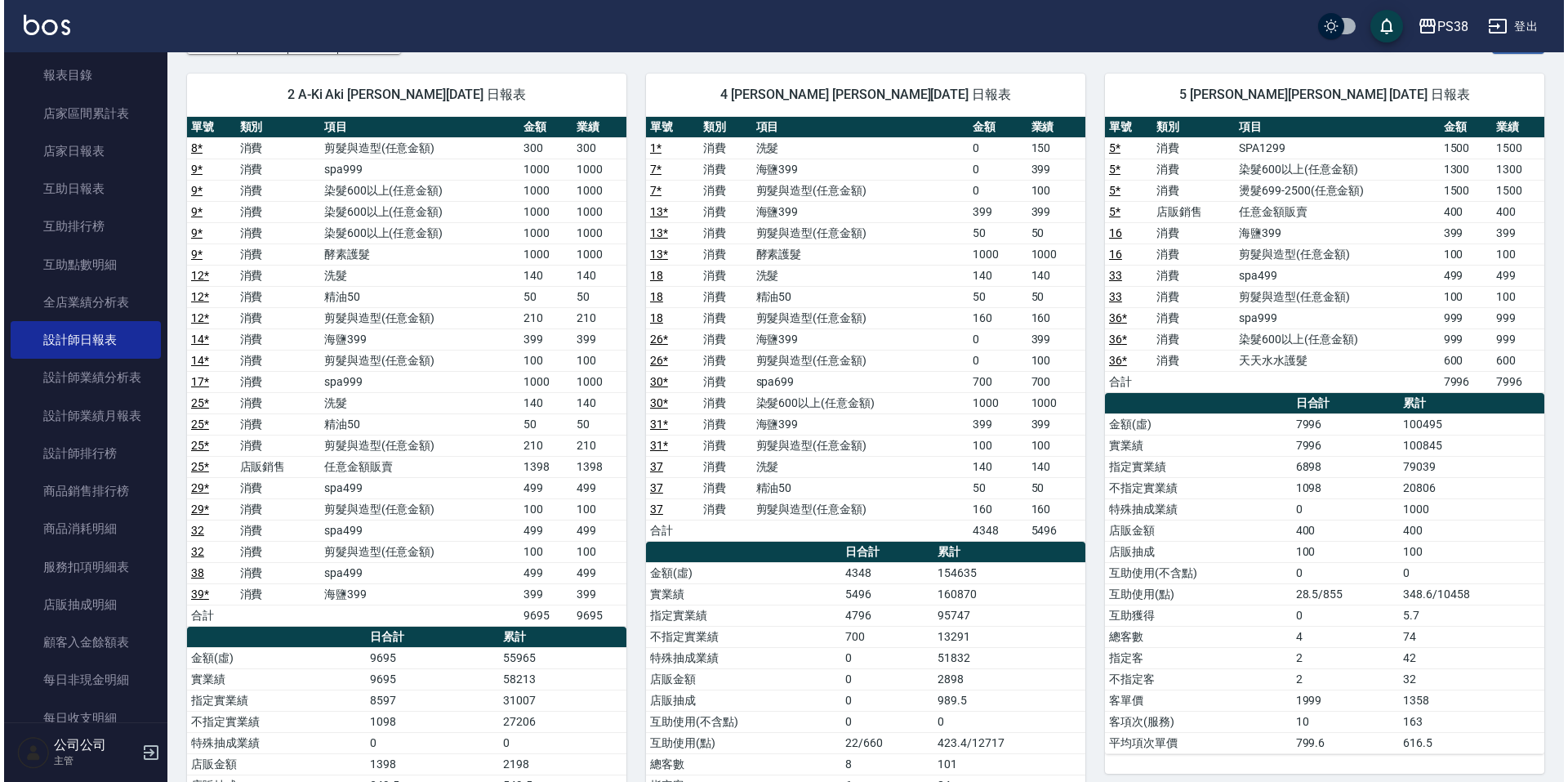
scroll to position [0, 0]
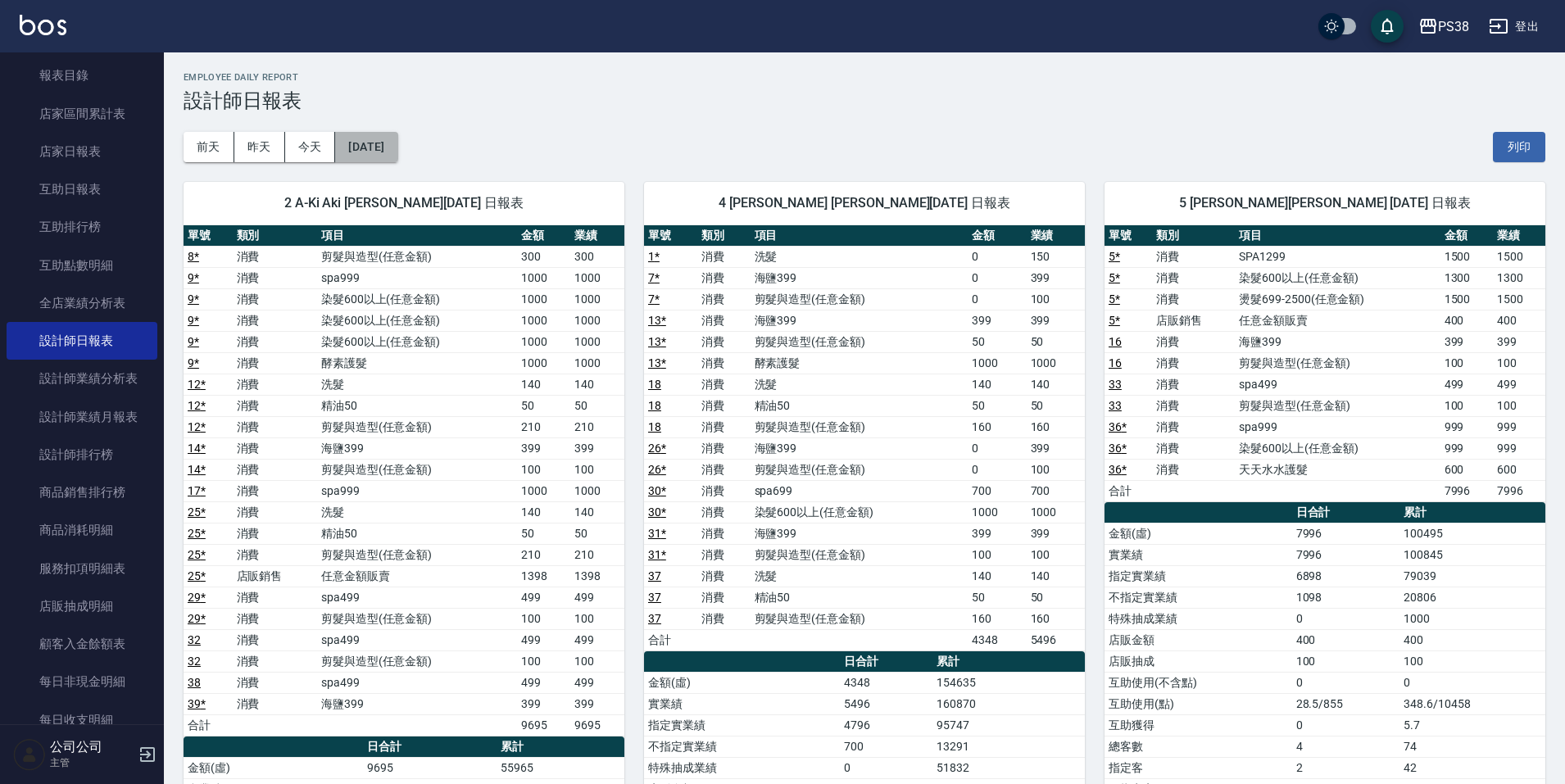
click at [368, 146] on button "[DATE]" at bounding box center [367, 146] width 63 height 30
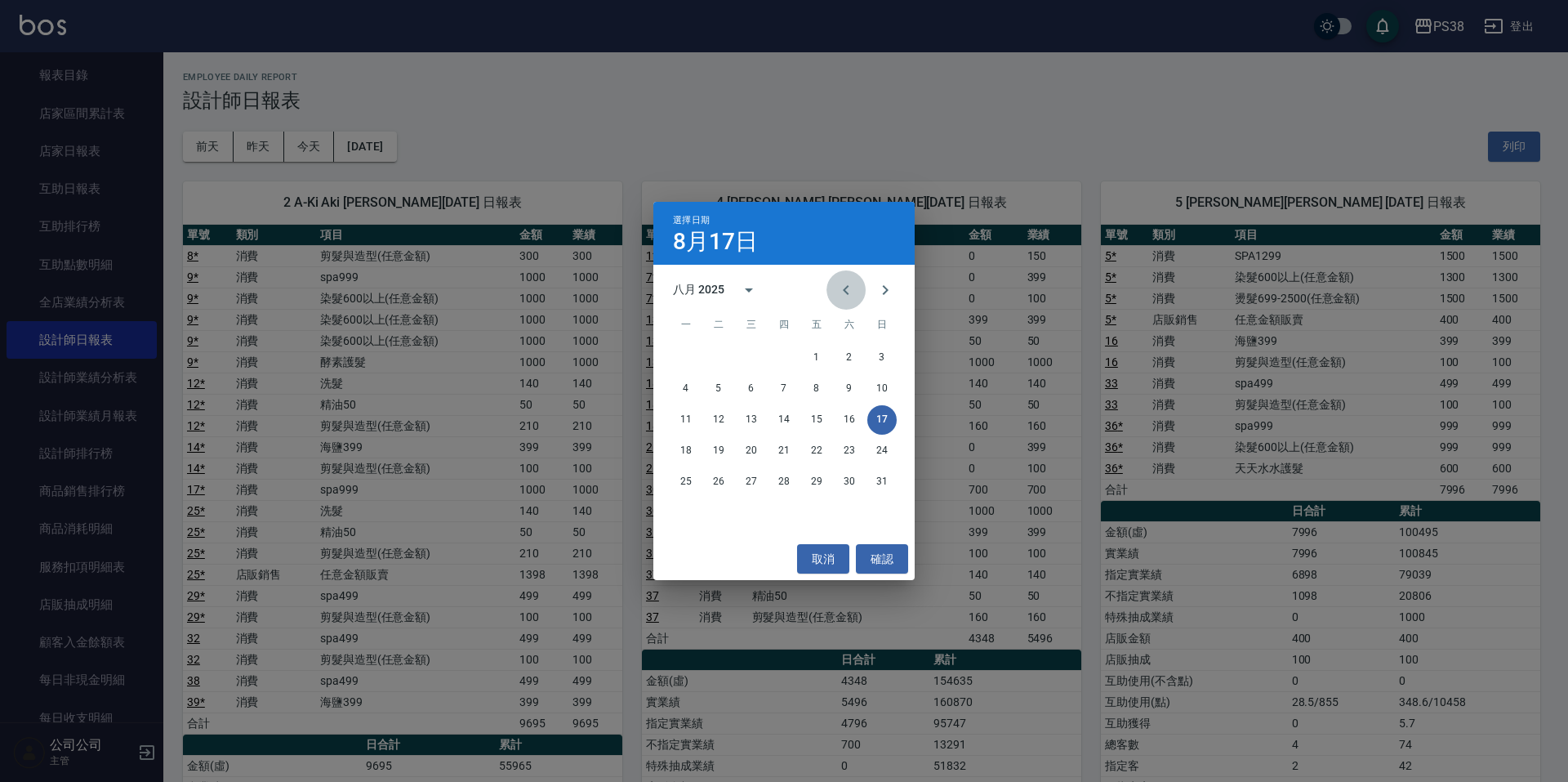
click at [843, 286] on icon "Previous month" at bounding box center [846, 289] width 19 height 19
click at [785, 426] on button "17" at bounding box center [784, 420] width 29 height 29
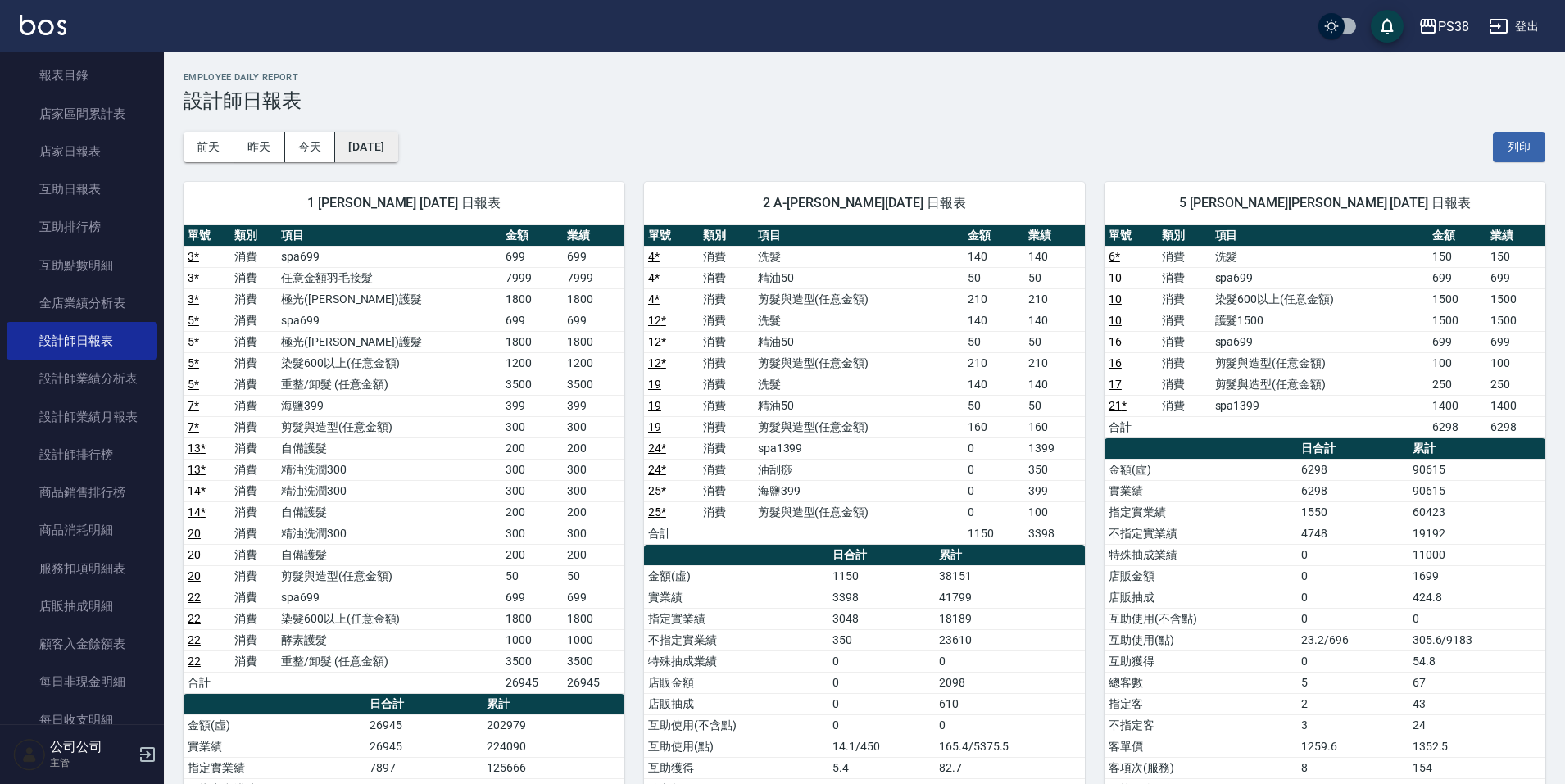
click at [397, 145] on button "[DATE]" at bounding box center [367, 146] width 63 height 30
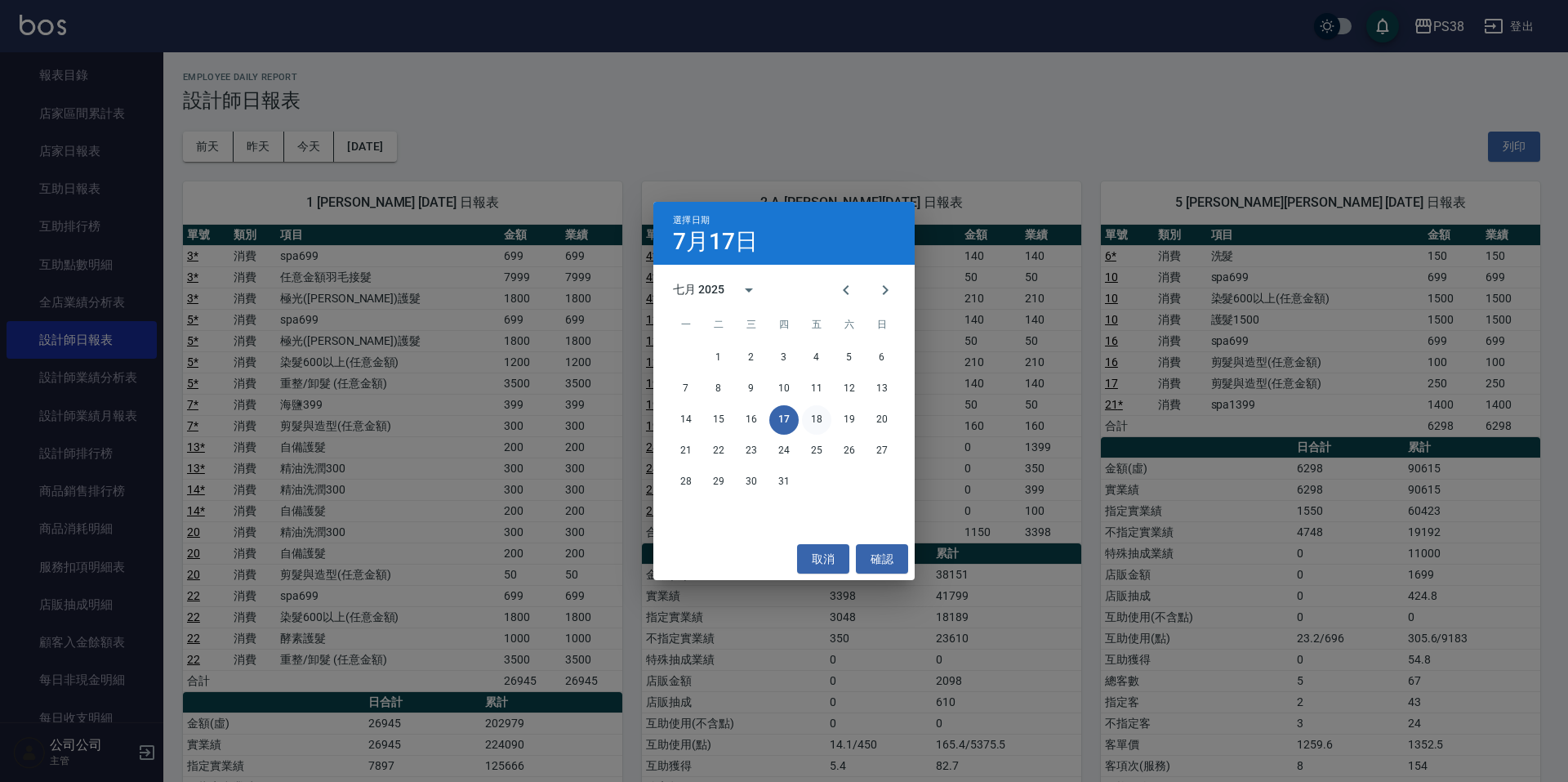
click at [806, 419] on button "18" at bounding box center [817, 420] width 29 height 29
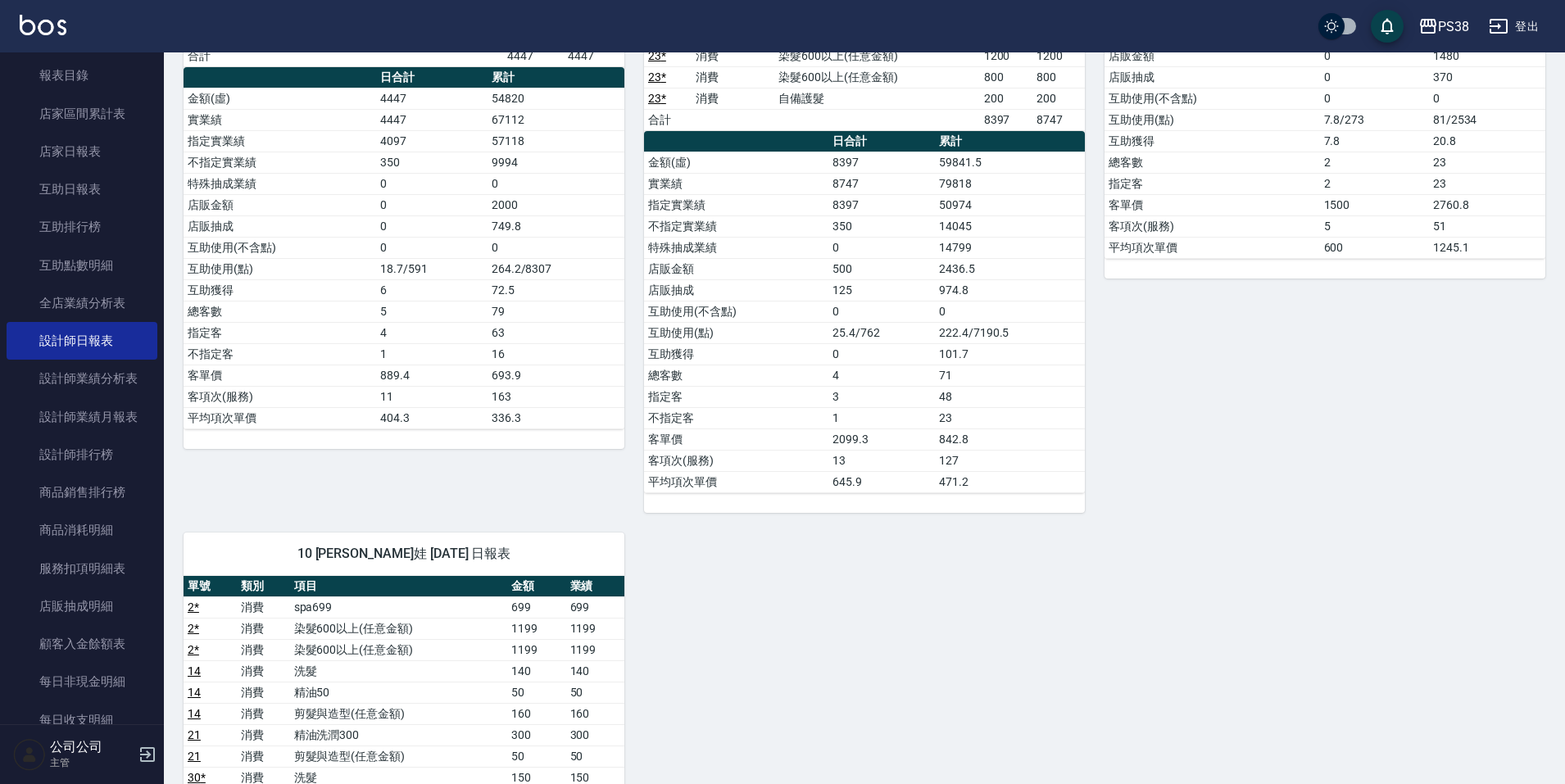
scroll to position [1557, 0]
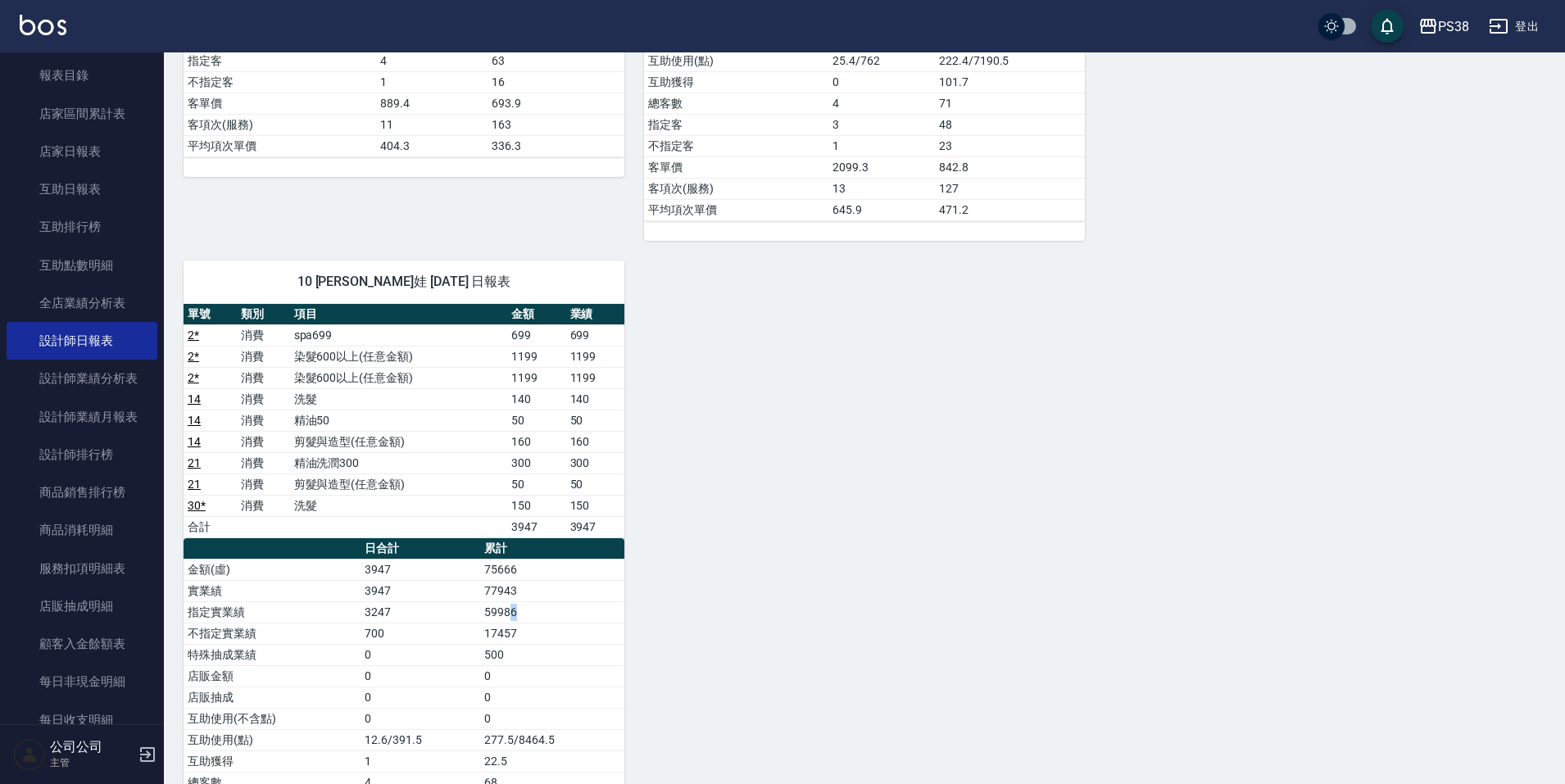
drag, startPoint x: 523, startPoint y: 614, endPoint x: 510, endPoint y: 613, distance: 13.0
click at [510, 613] on td "59986" at bounding box center [552, 612] width 145 height 21
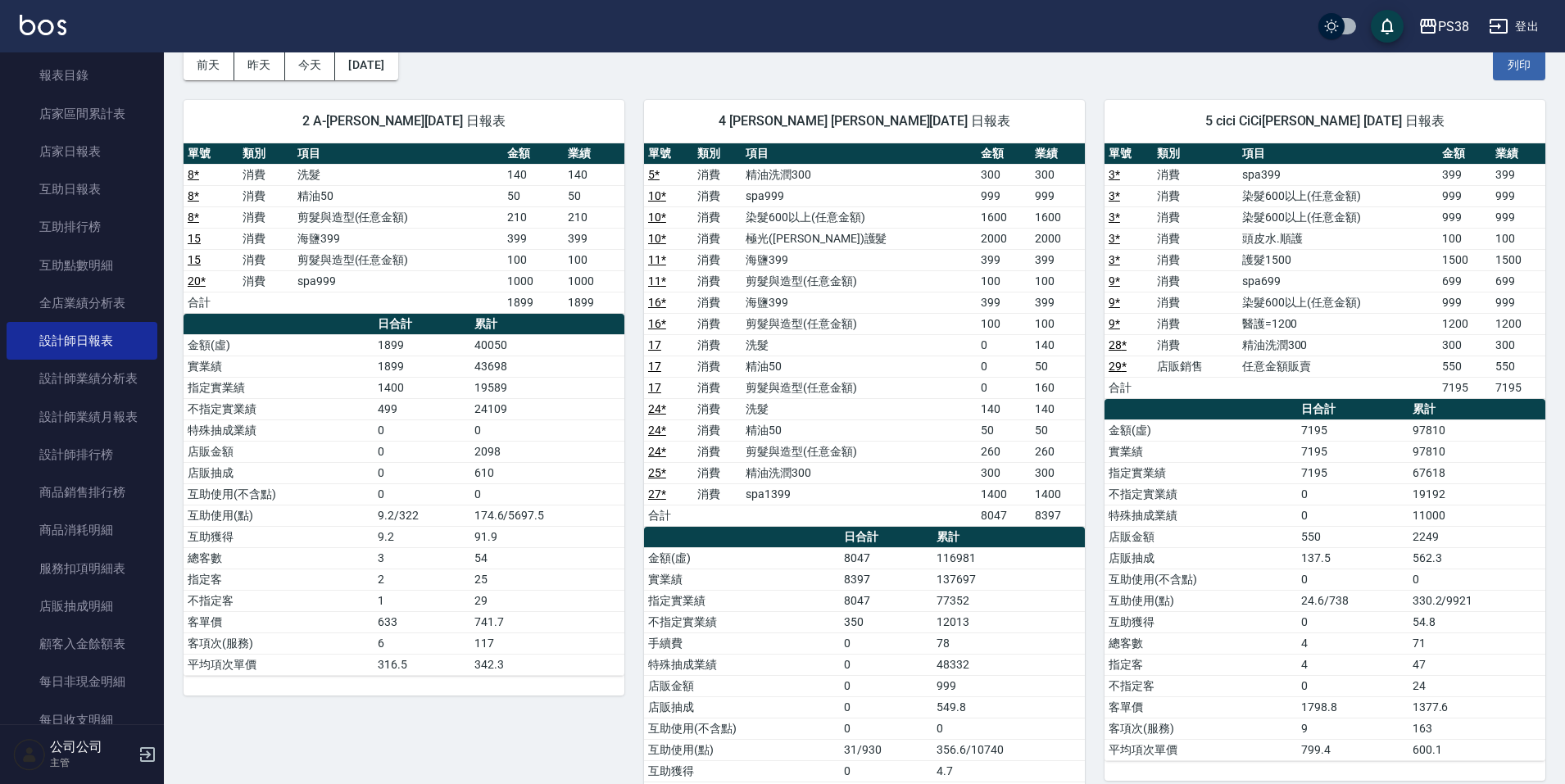
scroll to position [0, 0]
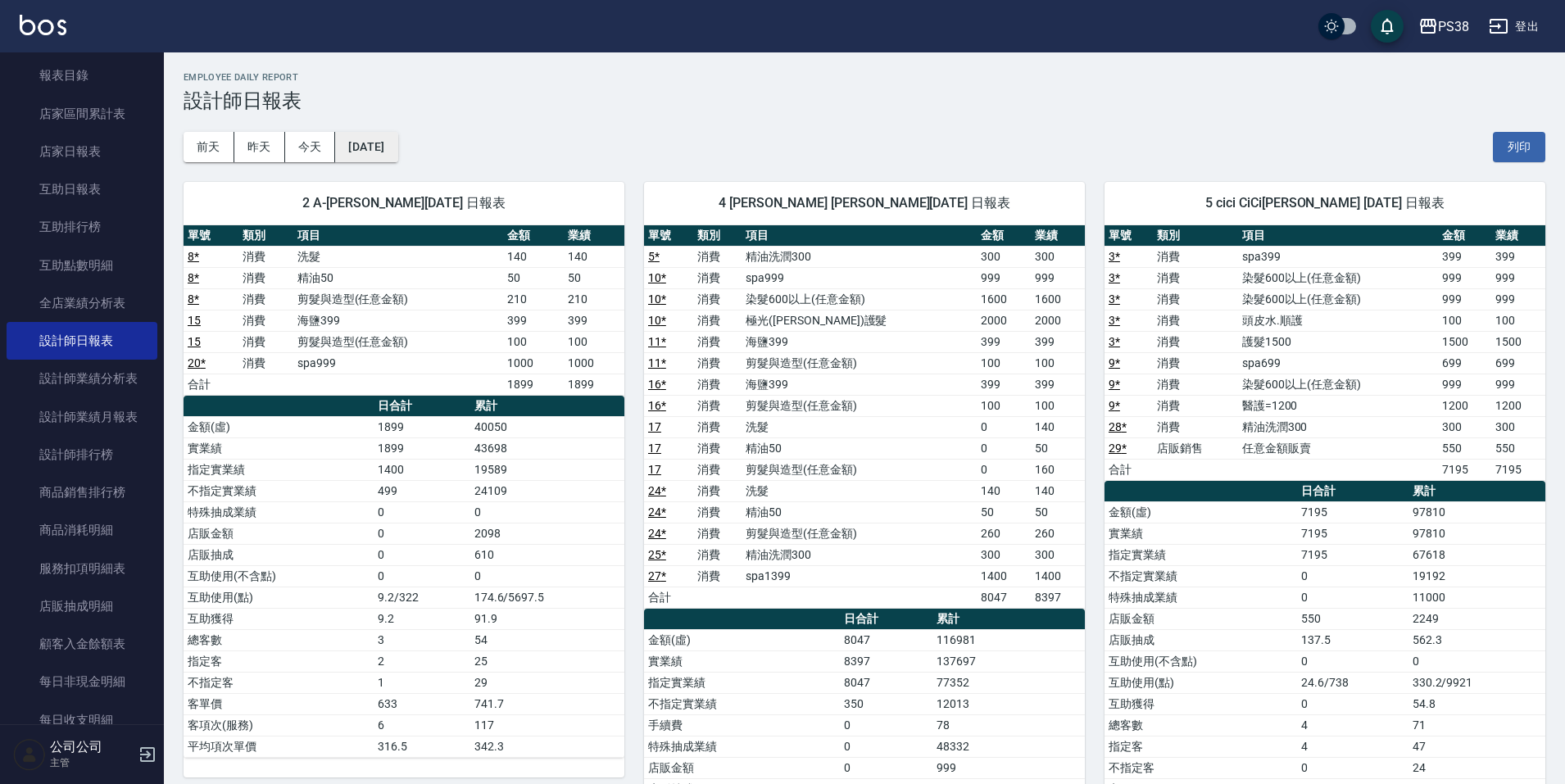
click at [378, 135] on button "[DATE]" at bounding box center [367, 146] width 63 height 30
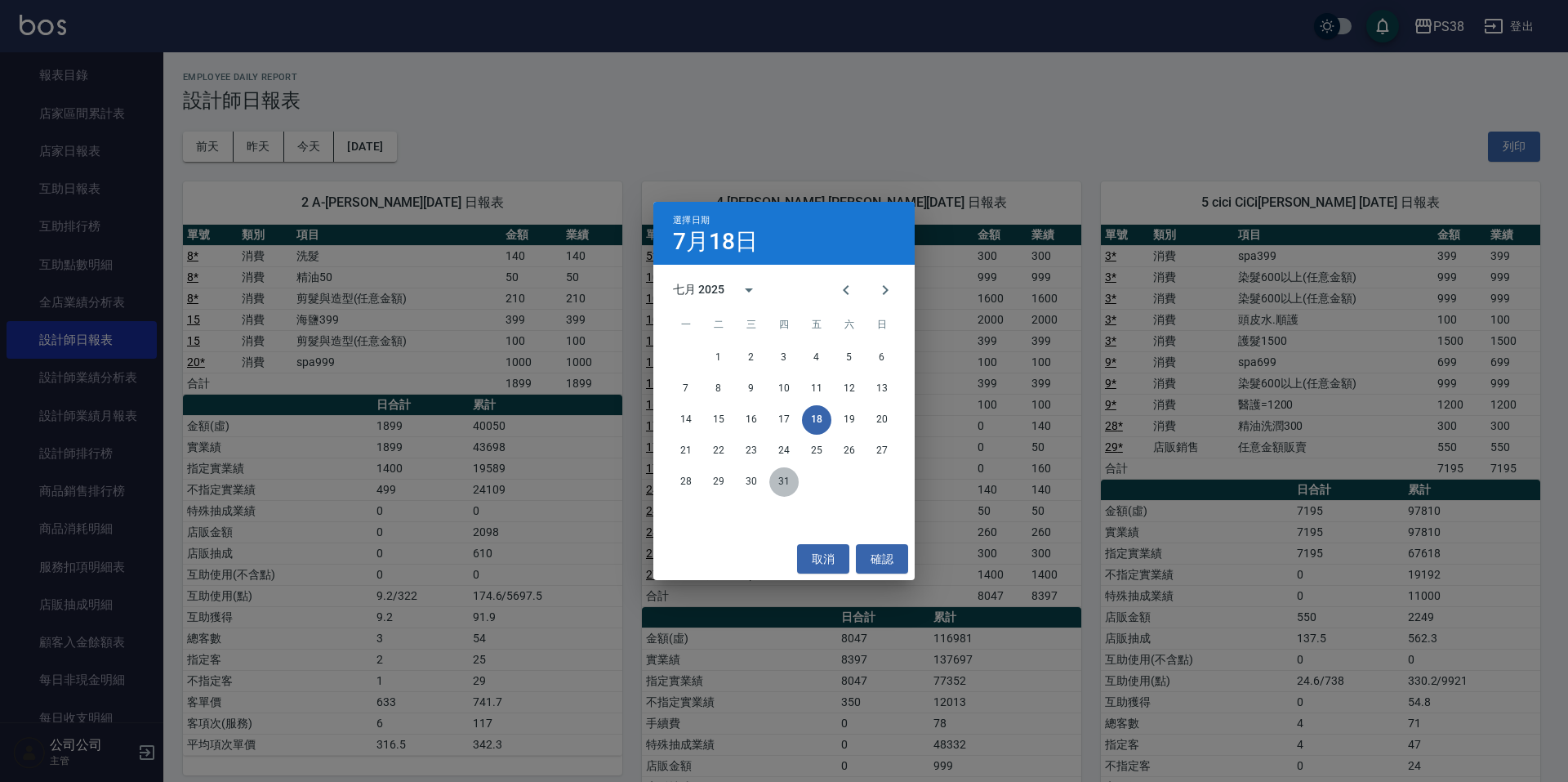
click at [783, 488] on button "31" at bounding box center [784, 482] width 29 height 29
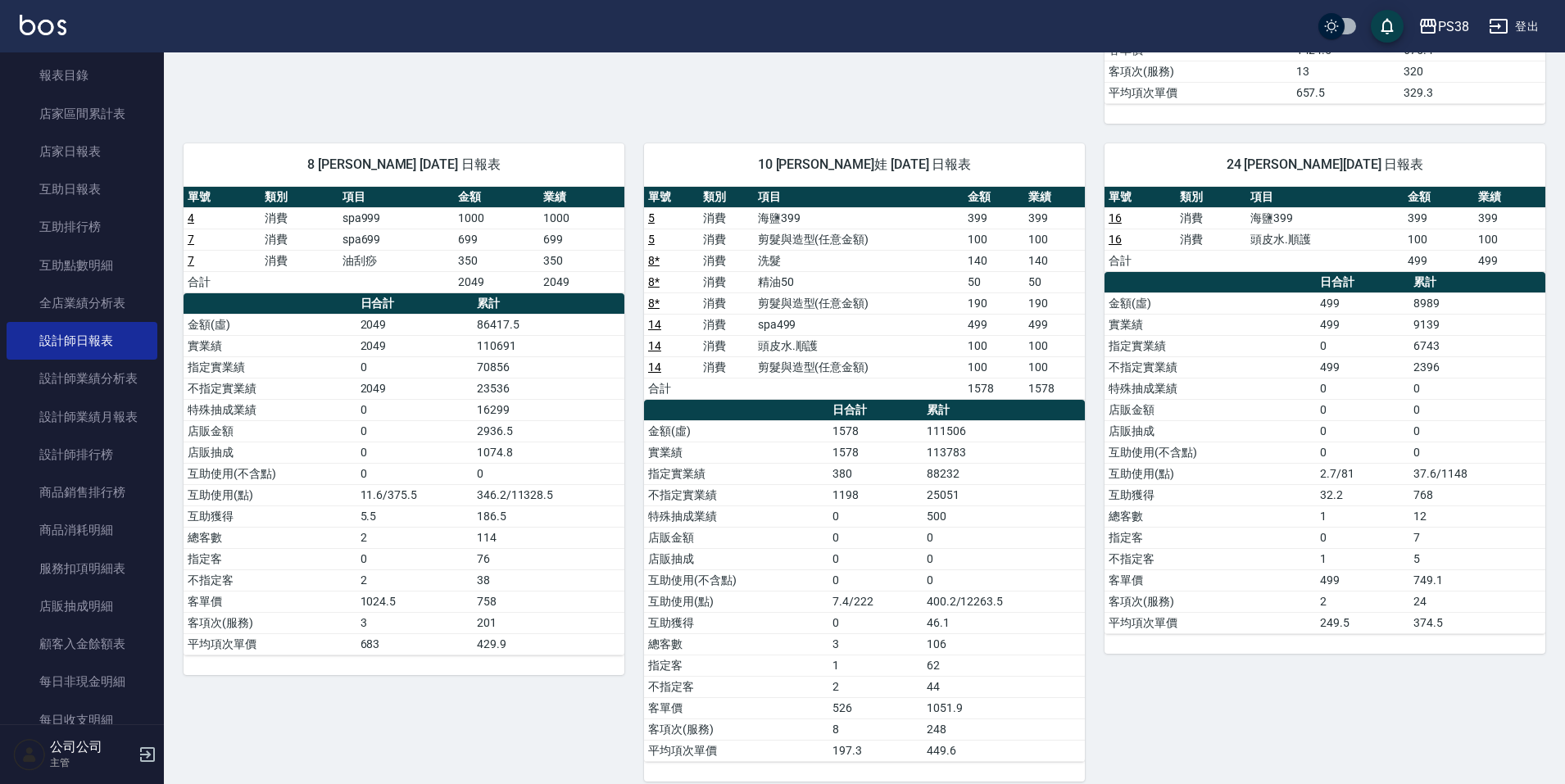
scroll to position [820, 0]
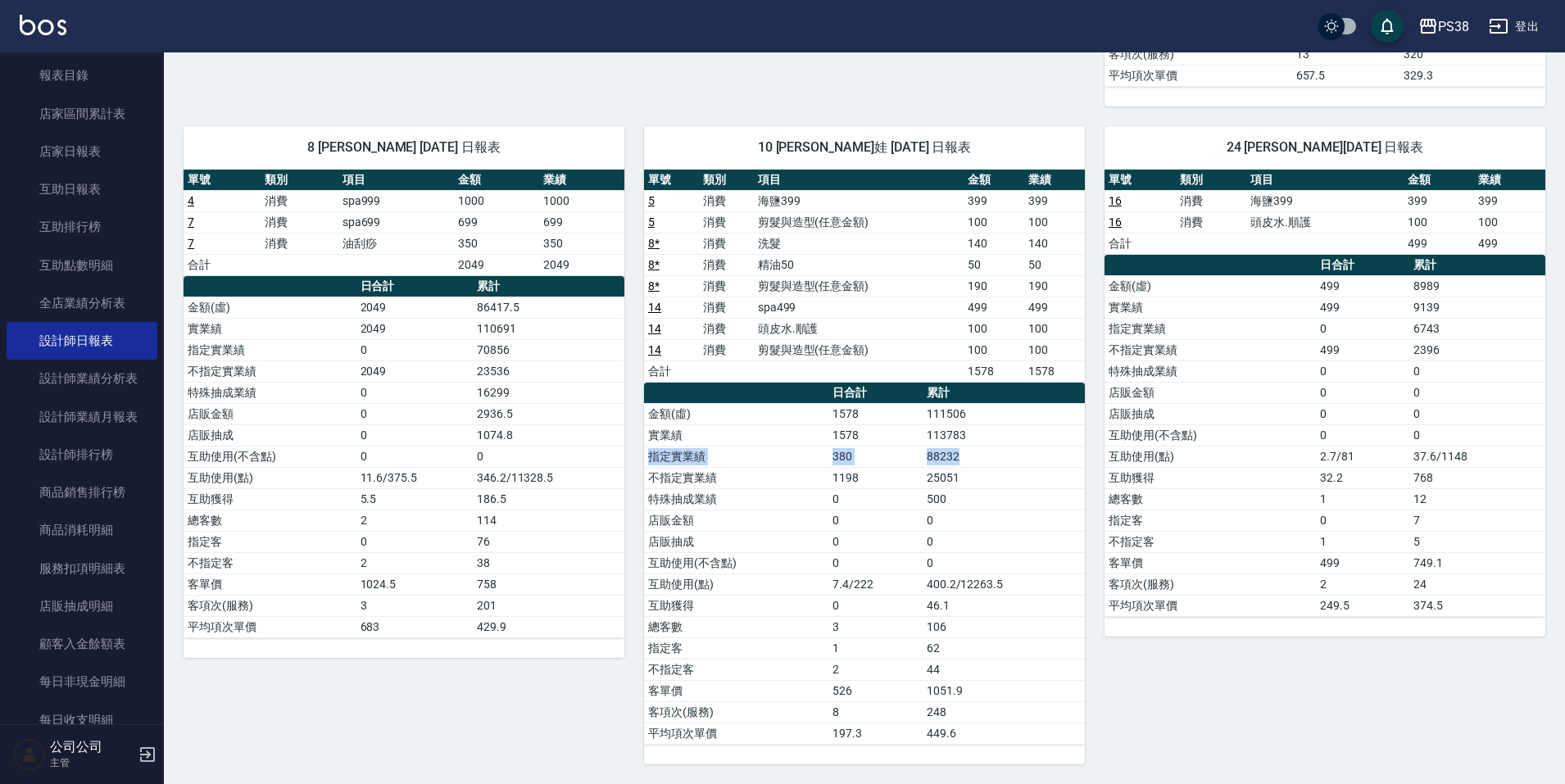
drag, startPoint x: 970, startPoint y: 452, endPoint x: 958, endPoint y: 454, distance: 12.2
click at [958, 454] on tbody "金額(虛) 1578 111506 實業績 1578 113783 指定實業績 380 88232 不指定實業績 1198 25051 特殊抽成業績 0 50…" at bounding box center [865, 573] width 441 height 341
click at [957, 454] on td "88232" at bounding box center [1004, 456] width 162 height 21
click at [970, 463] on td "88232" at bounding box center [1004, 456] width 162 height 21
drag, startPoint x: 981, startPoint y: 469, endPoint x: 905, endPoint y: 461, distance: 76.4
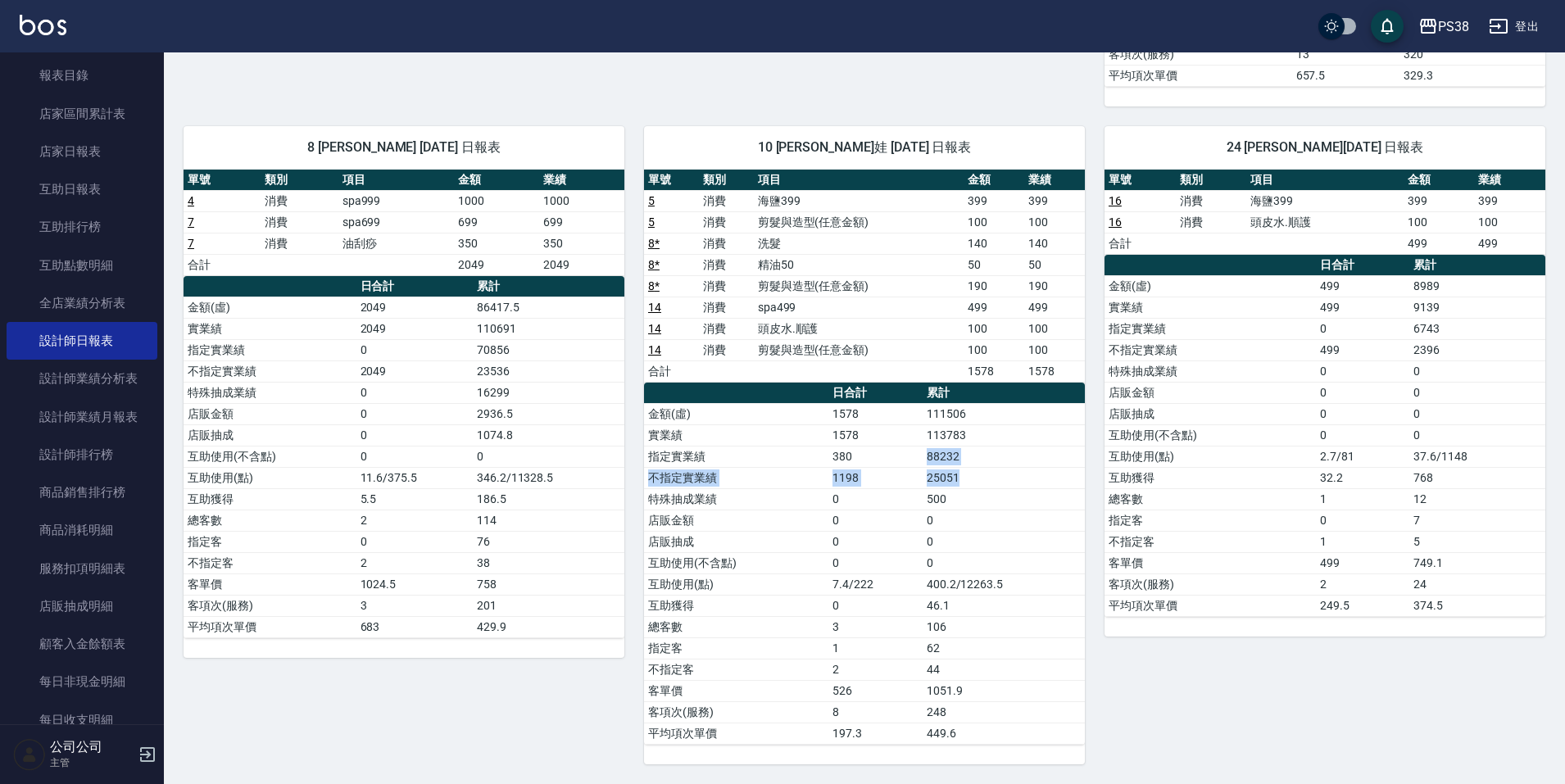
click at [901, 463] on tbody "金額(虛) 1578 111506 實業績 1578 113783 指定實業績 380 88232 不指定實業績 1198 25051 特殊抽成業績 0 50…" at bounding box center [865, 573] width 441 height 341
click at [911, 457] on td "380" at bounding box center [875, 456] width 93 height 21
drag, startPoint x: 970, startPoint y: 457, endPoint x: 1008, endPoint y: 495, distance: 53.7
click at [971, 510] on tbody "金額(虛) 1578 111506 實業績 1578 113783 指定實業績 380 88232 不指定實業績 1198 25051 特殊抽成業績 0 50…" at bounding box center [865, 573] width 441 height 341
click at [1007, 492] on td "500" at bounding box center [1004, 498] width 162 height 21
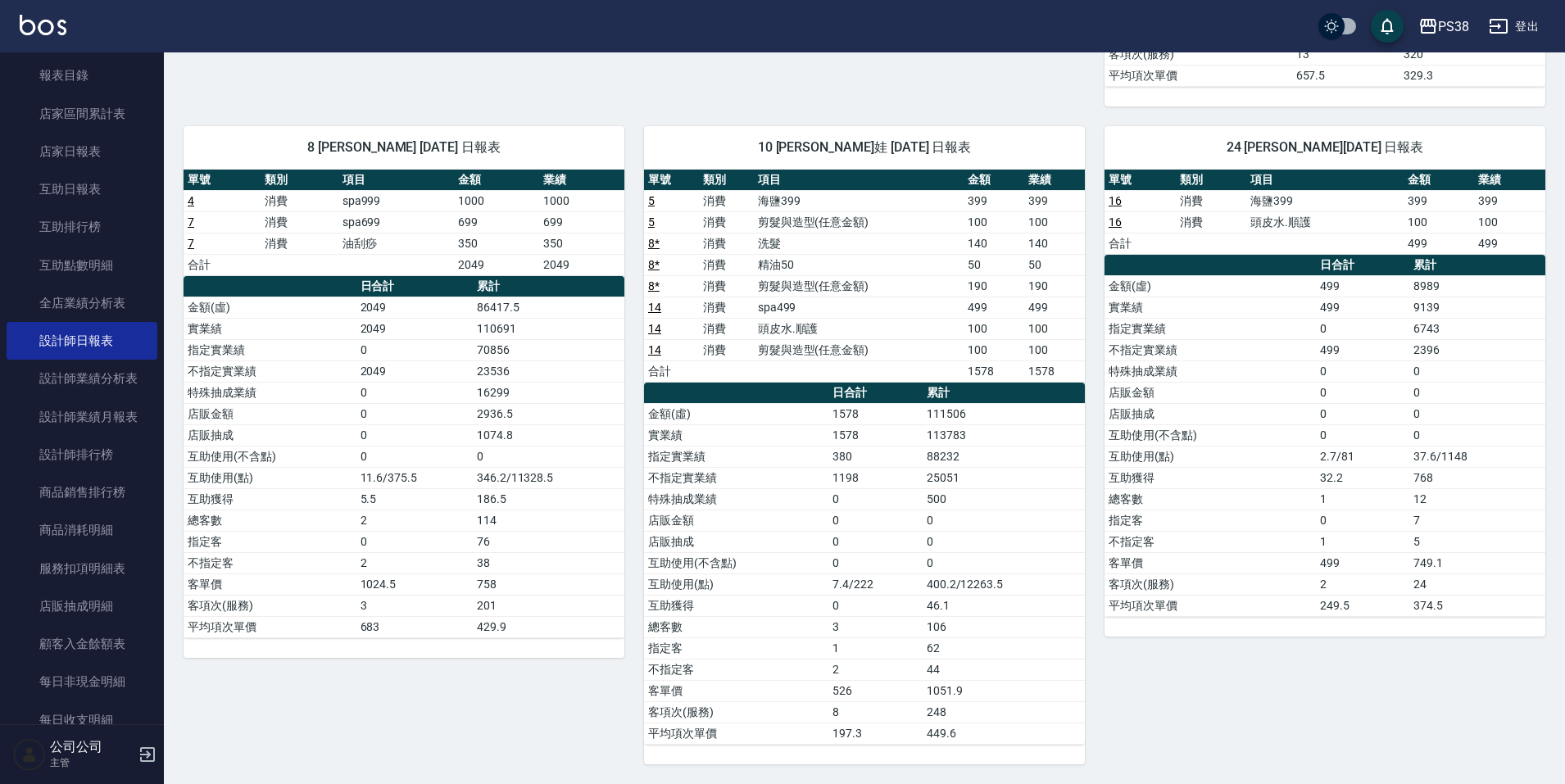
click at [931, 441] on td "113783" at bounding box center [1004, 435] width 162 height 21
drag, startPoint x: 962, startPoint y: 463, endPoint x: 927, endPoint y: 459, distance: 35.2
click at [927, 459] on td "88232" at bounding box center [1004, 456] width 162 height 21
drag, startPoint x: 936, startPoint y: 465, endPoint x: 966, endPoint y: 468, distance: 30.1
click at [937, 465] on td "88232" at bounding box center [1004, 456] width 162 height 21
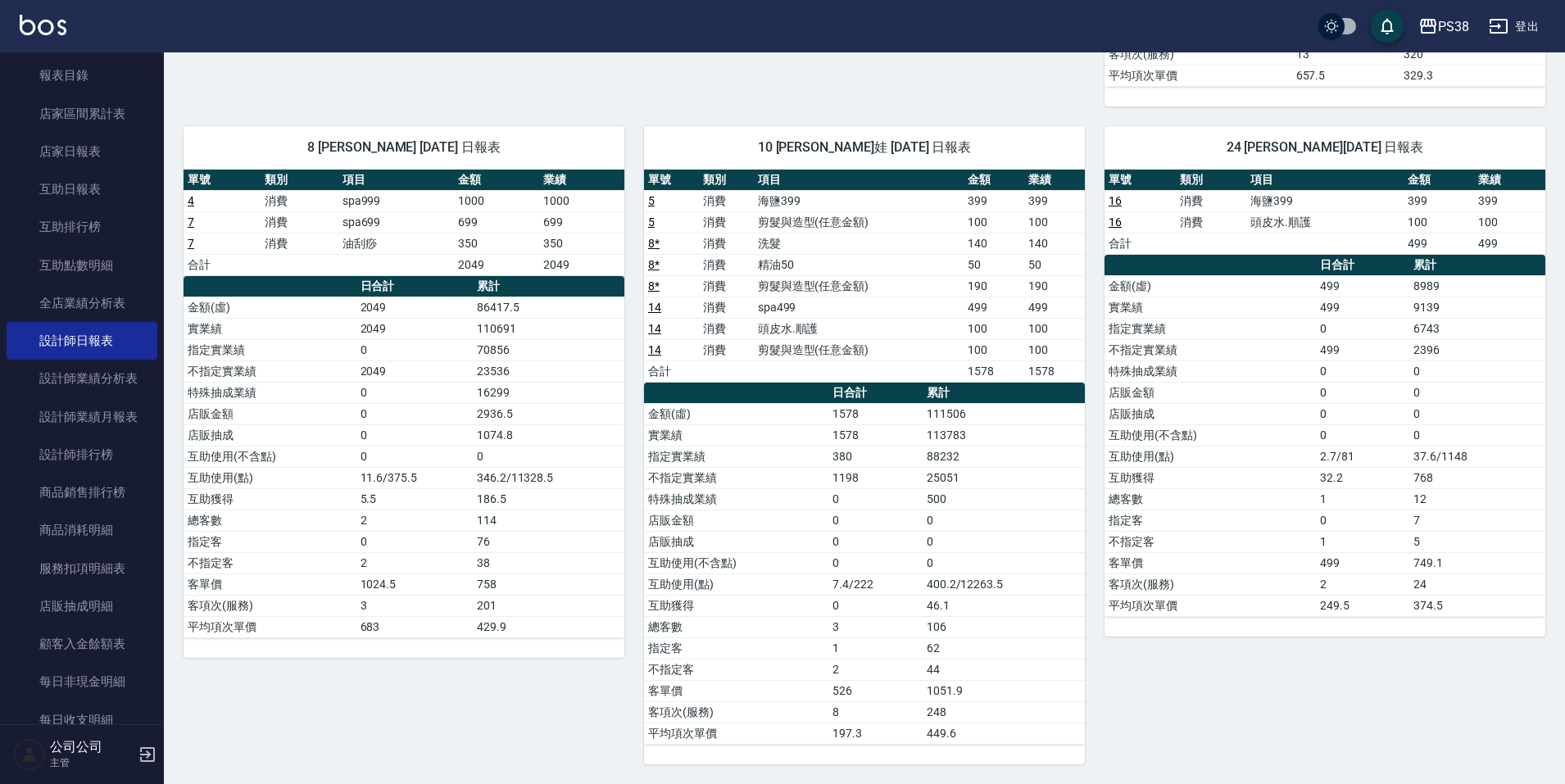
click at [981, 471] on td "25051" at bounding box center [1004, 477] width 162 height 21
click at [980, 480] on td "25051" at bounding box center [1004, 477] width 162 height 21
drag, startPoint x: 969, startPoint y: 470, endPoint x: 936, endPoint y: 462, distance: 34.0
click at [922, 461] on tbody "金額(虛) 1578 111506 實業績 1578 113783 指定實業績 380 88232 不指定實業績 1198 25051 特殊抽成業績 0 50…" at bounding box center [865, 573] width 441 height 341
click at [959, 464] on td "88232" at bounding box center [1004, 456] width 162 height 21
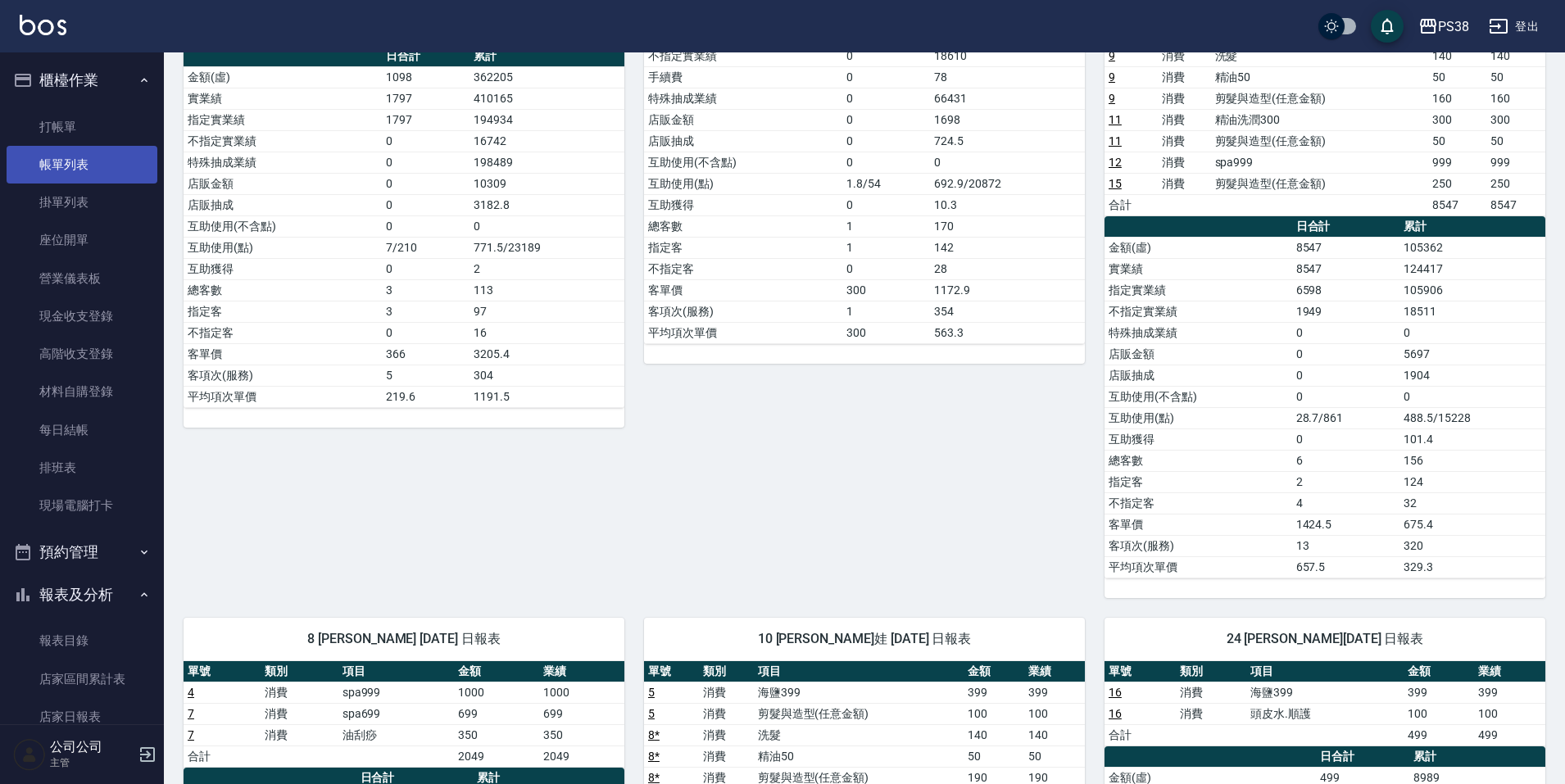
scroll to position [0, 0]
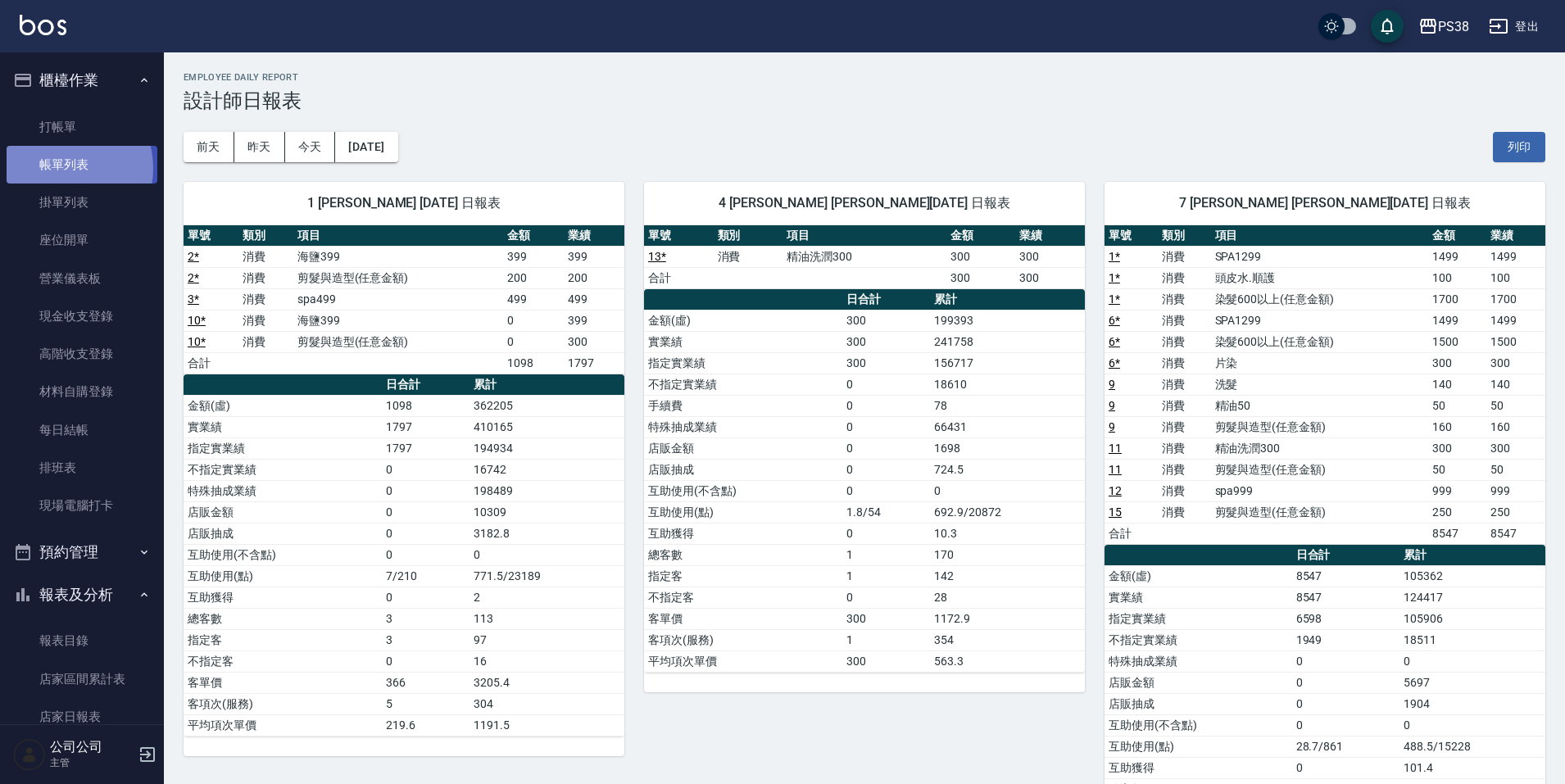
click at [57, 169] on link "帳單列表" at bounding box center [82, 164] width 151 height 38
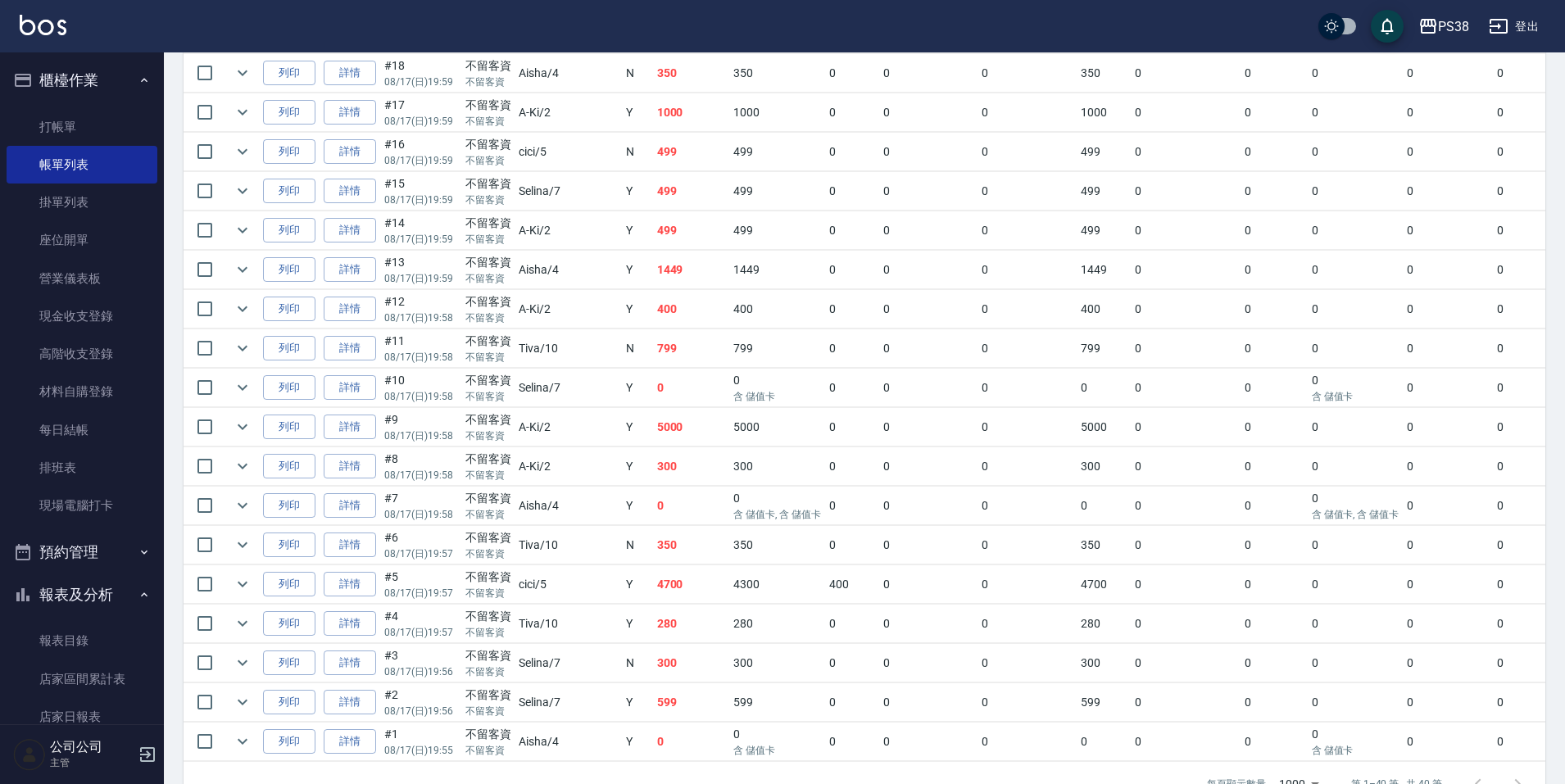
scroll to position [1358, 0]
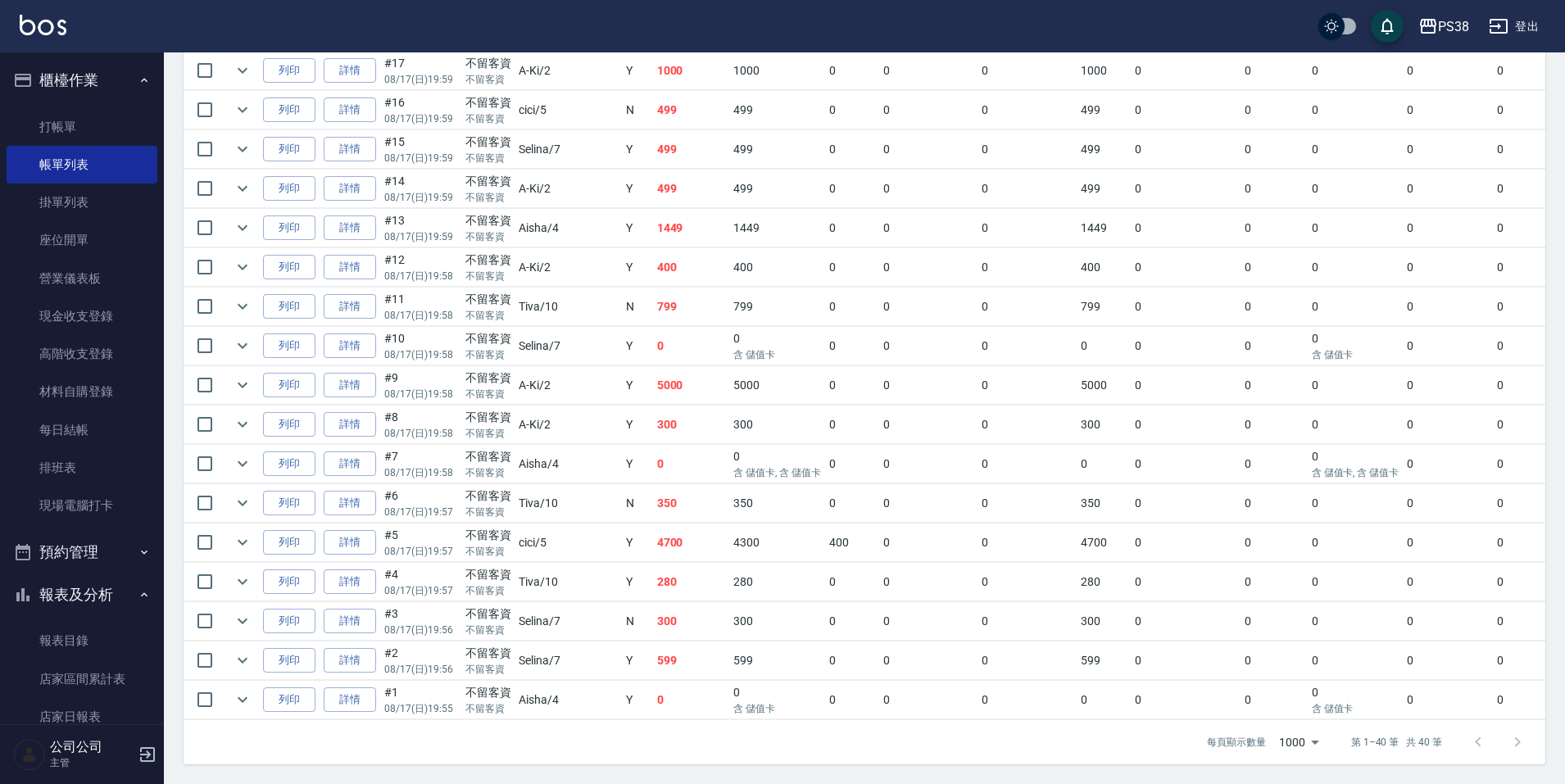
click at [653, 688] on td "0" at bounding box center [692, 700] width 77 height 39
click at [653, 649] on td "599" at bounding box center [692, 661] width 77 height 39
click at [653, 607] on td "300" at bounding box center [692, 622] width 77 height 39
click at [653, 573] on td "280" at bounding box center [692, 582] width 77 height 39
click at [653, 534] on td "4700" at bounding box center [692, 543] width 77 height 39
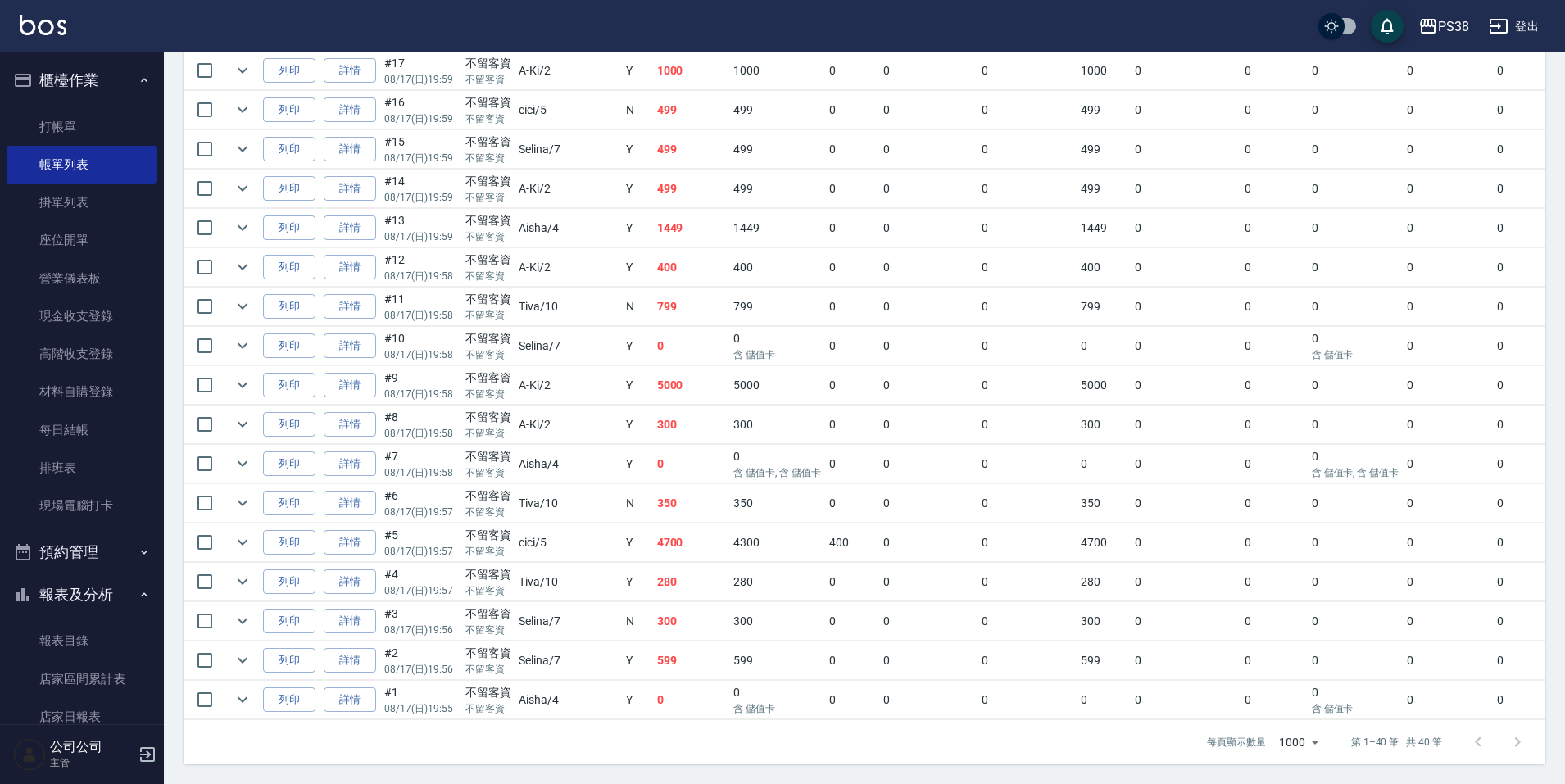
click at [653, 496] on td "350" at bounding box center [692, 504] width 77 height 39
click at [653, 452] on td "0" at bounding box center [692, 464] width 77 height 39
click at [653, 405] on td "300" at bounding box center [692, 425] width 77 height 39
click at [653, 379] on td "5000" at bounding box center [692, 385] width 77 height 39
click at [653, 341] on td "0" at bounding box center [692, 346] width 77 height 39
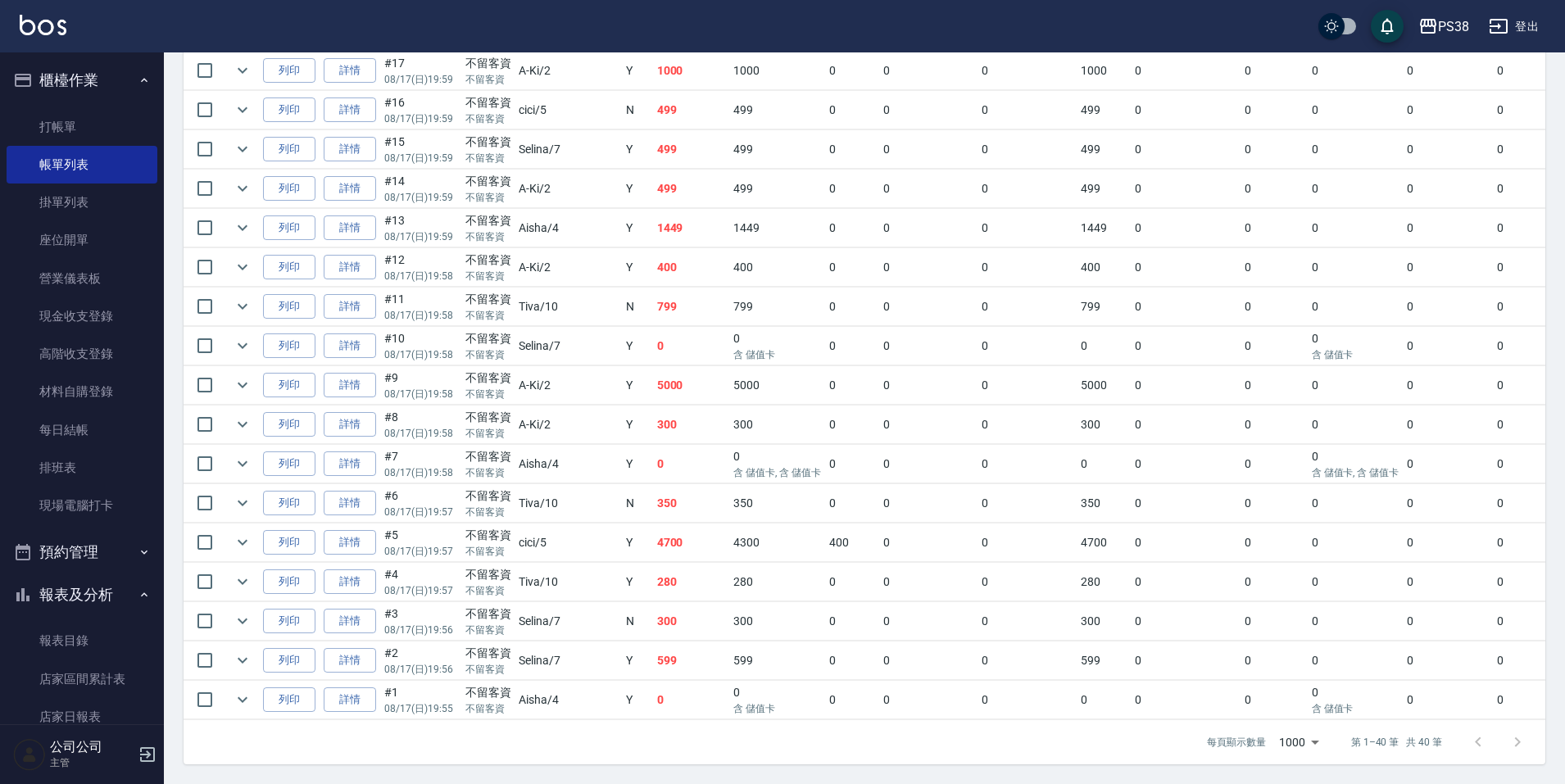
click at [653, 693] on td "0" at bounding box center [692, 700] width 77 height 39
click at [653, 654] on td "599" at bounding box center [692, 661] width 77 height 39
click at [653, 611] on td "300" at bounding box center [692, 622] width 77 height 39
click at [653, 569] on td "280" at bounding box center [692, 582] width 77 height 39
click at [653, 547] on td "4700" at bounding box center [692, 543] width 77 height 39
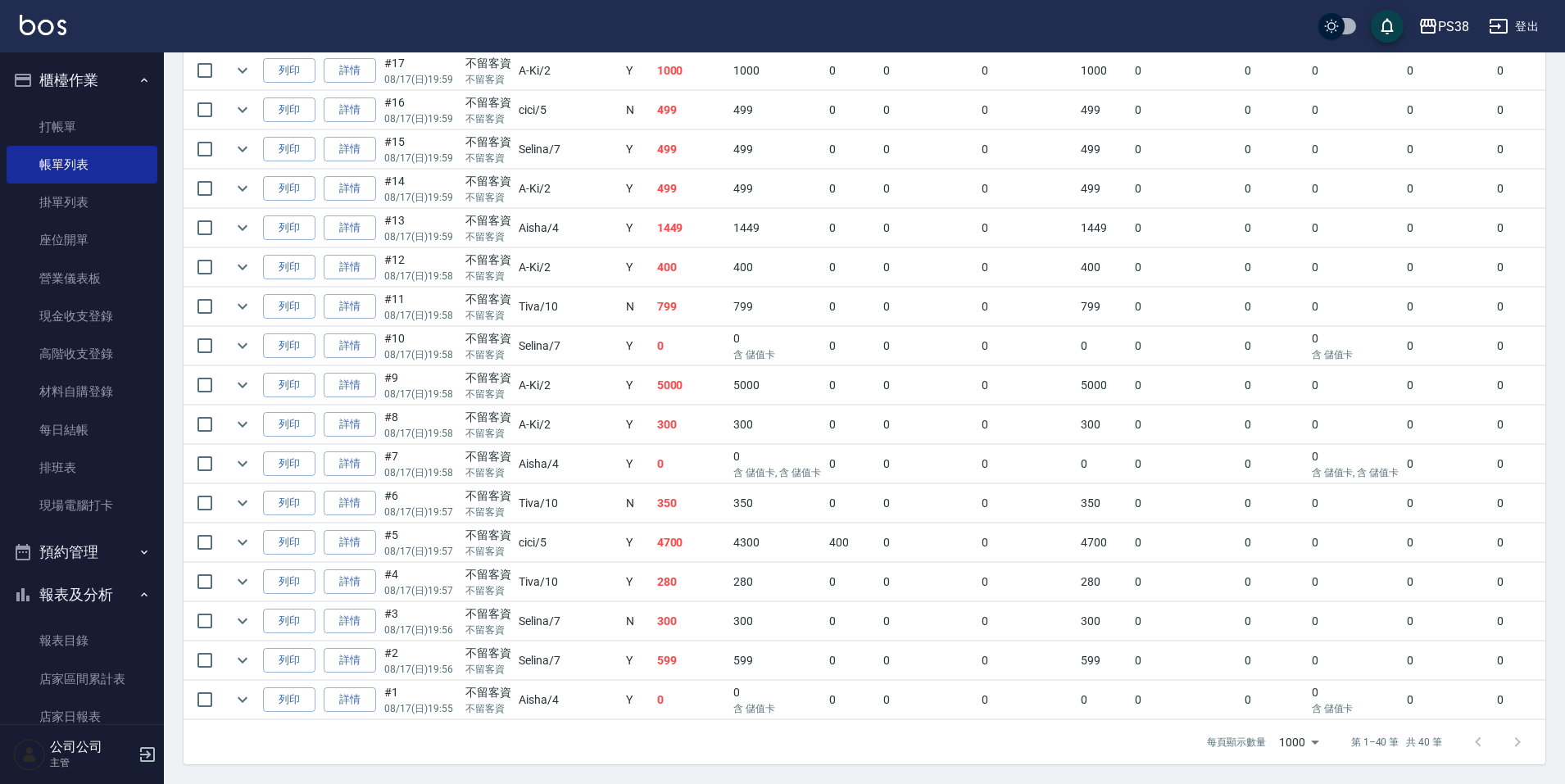
click at [653, 501] on td "350" at bounding box center [692, 504] width 77 height 39
click at [653, 458] on td "0" at bounding box center [692, 464] width 77 height 39
click at [653, 415] on td "300" at bounding box center [692, 425] width 77 height 39
click at [653, 390] on td "5000" at bounding box center [692, 385] width 77 height 39
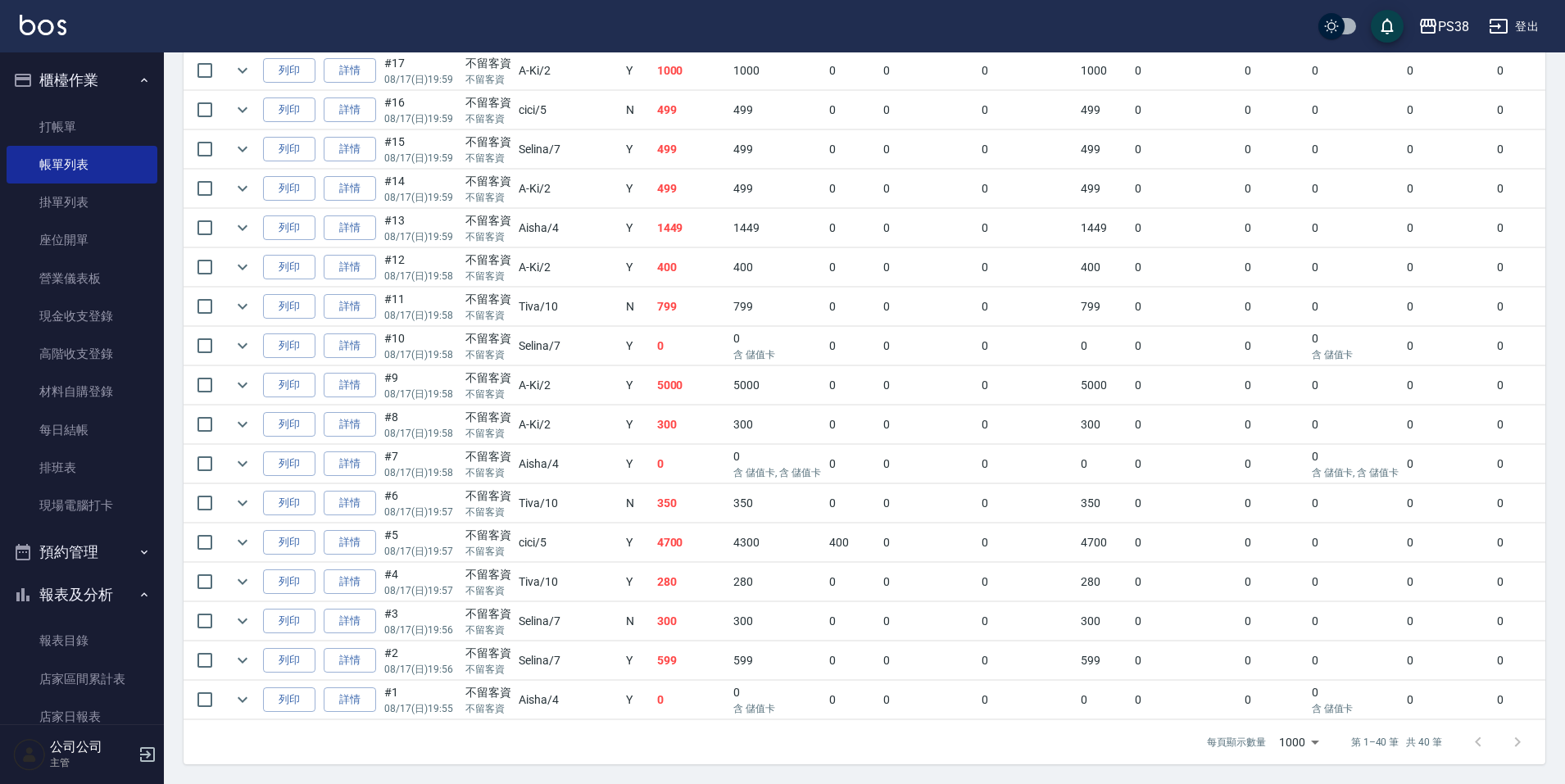
click at [653, 329] on td "0" at bounding box center [692, 346] width 77 height 39
click at [653, 289] on td "799" at bounding box center [692, 307] width 77 height 39
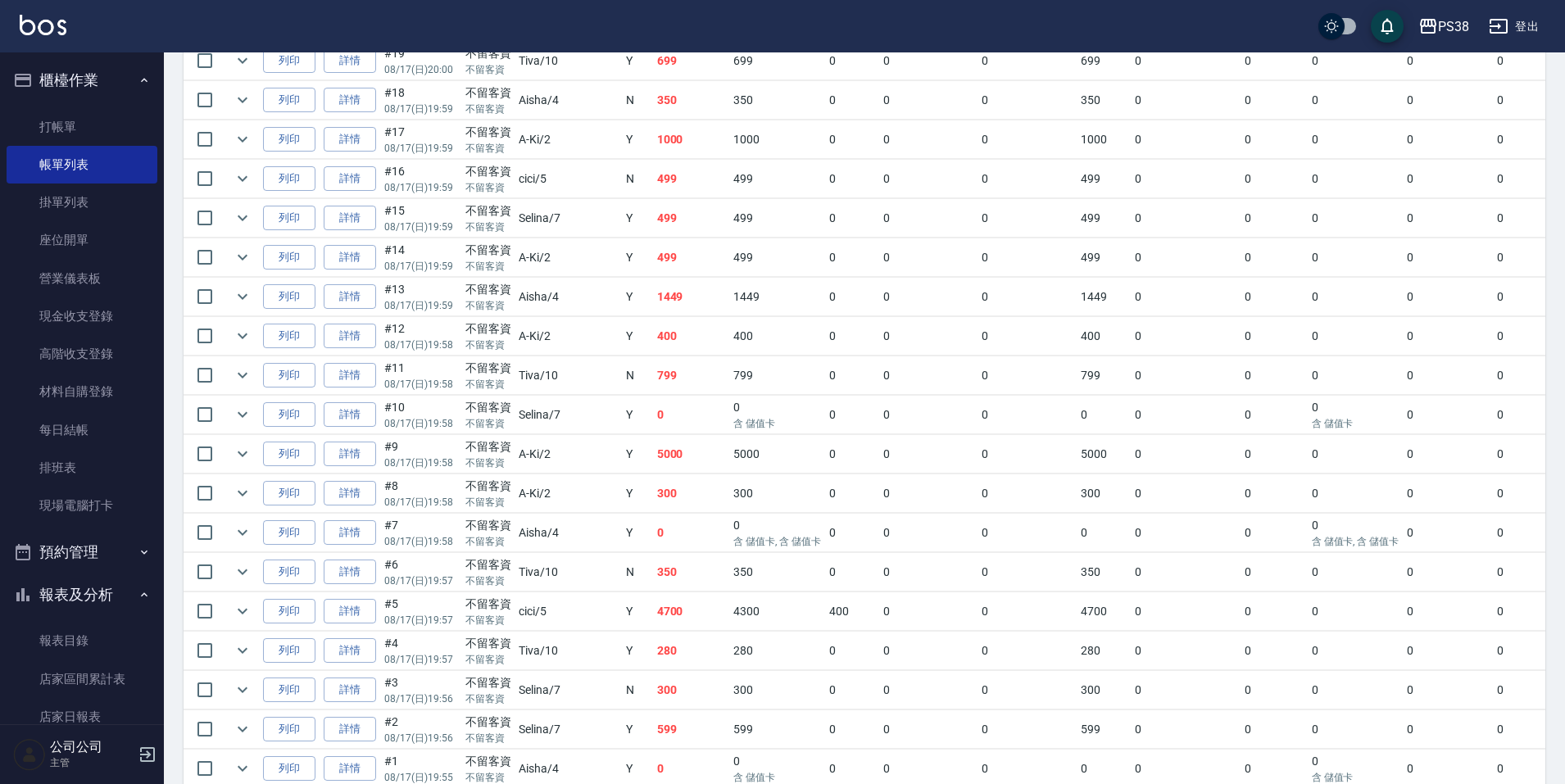
scroll to position [1276, 0]
click at [653, 352] on td "400" at bounding box center [692, 337] width 77 height 39
click at [653, 308] on td "1449" at bounding box center [692, 298] width 77 height 39
click at [653, 282] on td "1449" at bounding box center [692, 298] width 77 height 39
click at [653, 216] on td "499" at bounding box center [692, 219] width 77 height 39
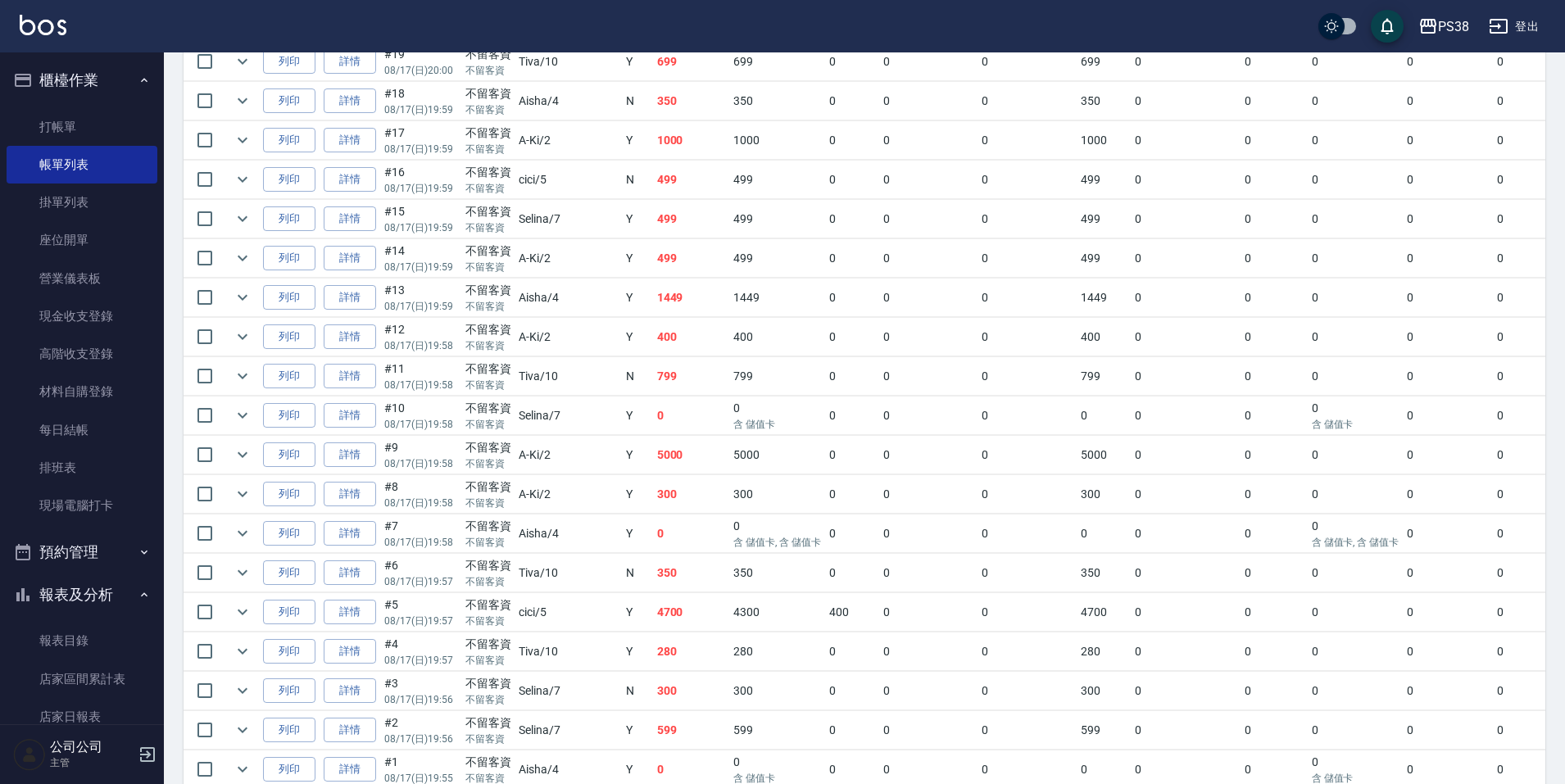
scroll to position [1194, 0]
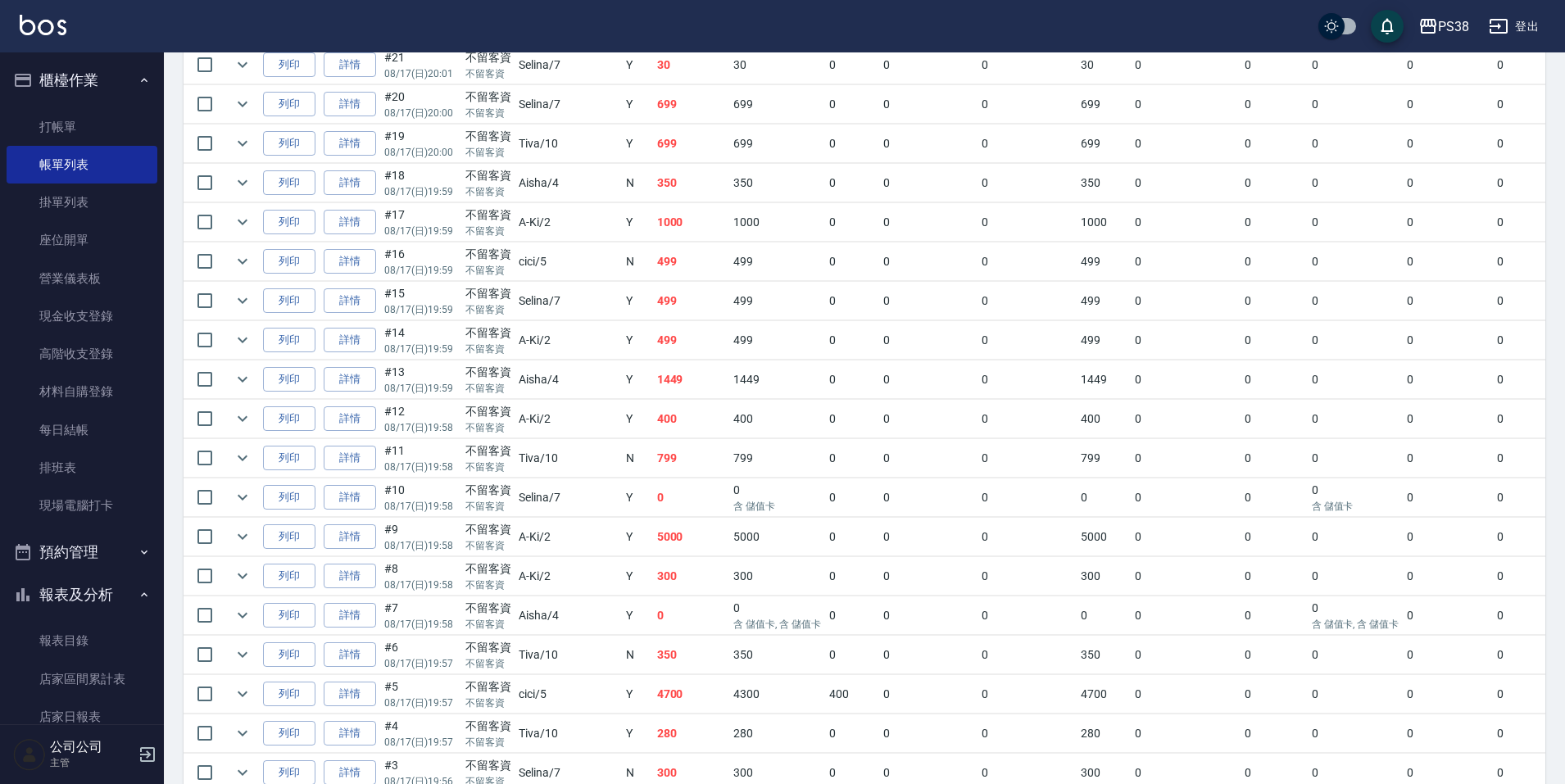
click at [653, 318] on td "499" at bounding box center [692, 301] width 77 height 39
click at [653, 260] on td "499" at bounding box center [692, 262] width 77 height 39
click at [653, 212] on td "1000" at bounding box center [692, 223] width 77 height 39
click at [653, 180] on td "350" at bounding box center [692, 183] width 77 height 39
click at [653, 148] on td "699" at bounding box center [692, 144] width 77 height 39
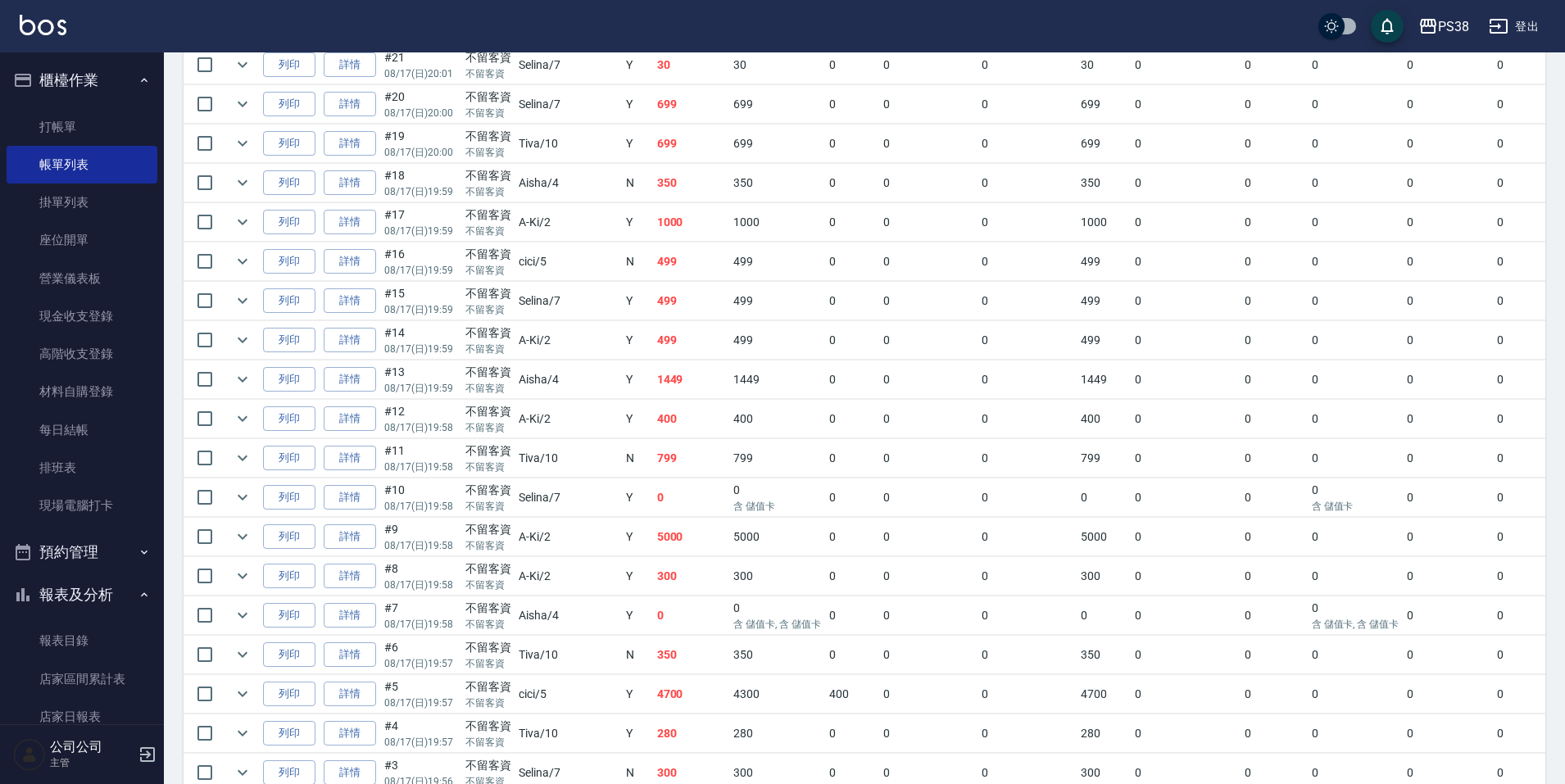
scroll to position [1031, 0]
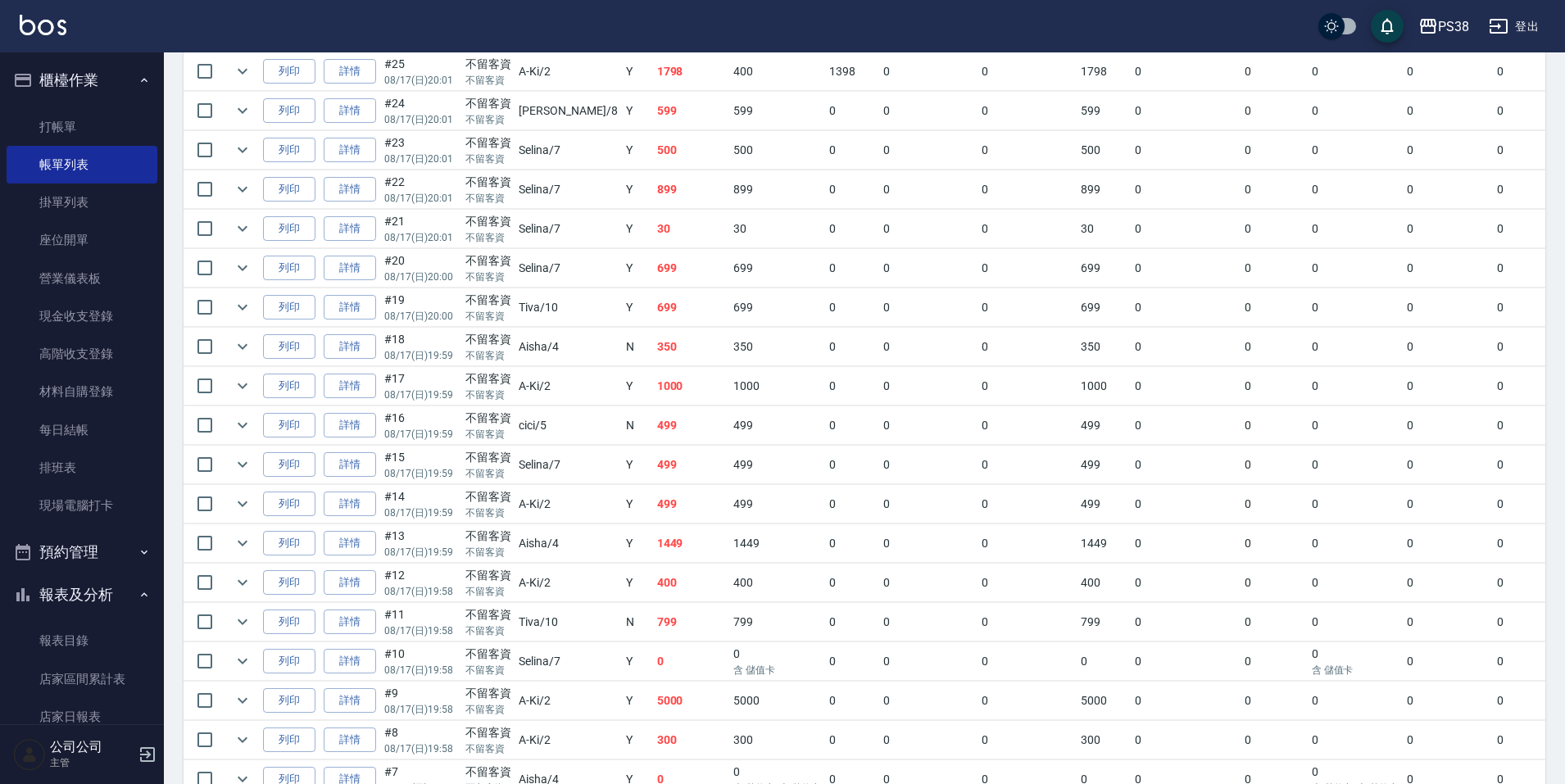
click at [653, 268] on td "699" at bounding box center [692, 268] width 77 height 39
click at [653, 235] on td "30" at bounding box center [692, 229] width 77 height 39
click at [362, 227] on link "詳情" at bounding box center [349, 229] width 53 height 26
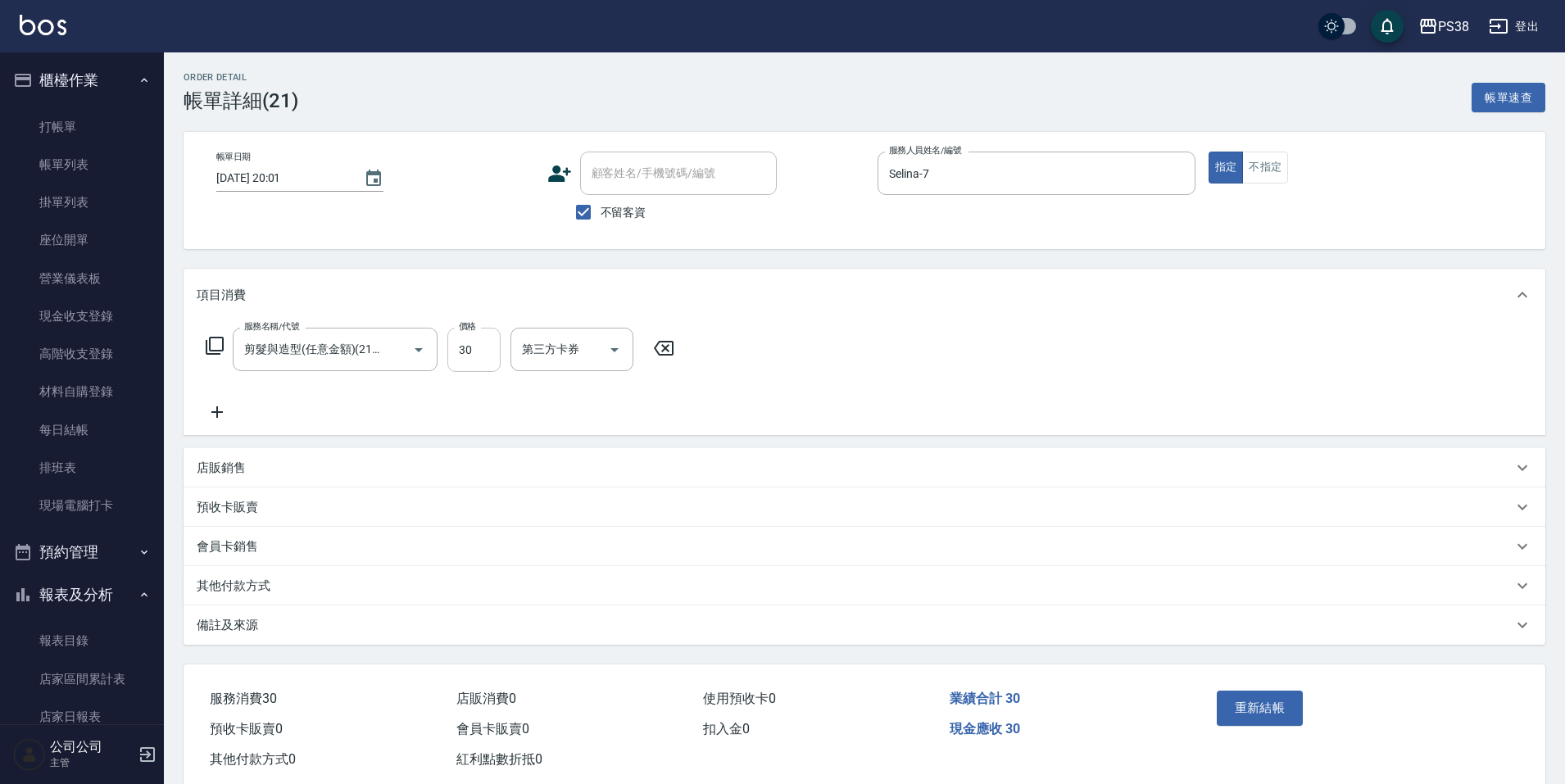
click at [485, 357] on input "30" at bounding box center [475, 350] width 53 height 44
click at [724, 406] on div "服務名稱/代號 剪髮與造型(任意金額)(2100) 服務名稱/代號 價格 300 價格 第三方卡券 第三方卡券" at bounding box center [865, 379] width 1362 height 114
drag, startPoint x: 1281, startPoint y: 736, endPoint x: 1274, endPoint y: 719, distance: 18.4
click at [1280, 736] on div "重新結帳" at bounding box center [1284, 720] width 148 height 71
click at [1270, 708] on button "重新結帳" at bounding box center [1260, 708] width 87 height 34
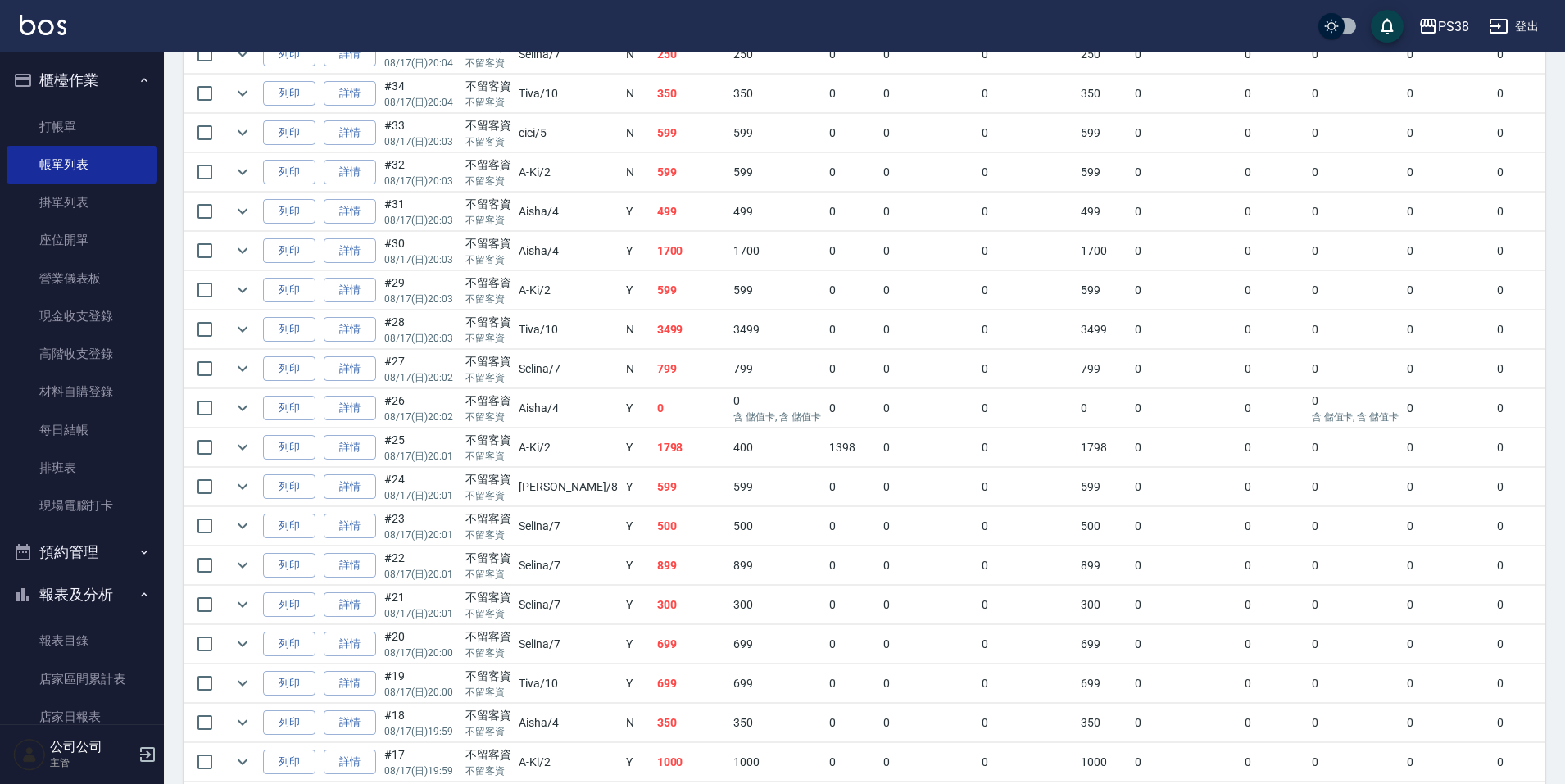
scroll to position [655, 0]
click at [661, 610] on td "300" at bounding box center [692, 604] width 77 height 39
click at [653, 568] on td "899" at bounding box center [692, 565] width 77 height 39
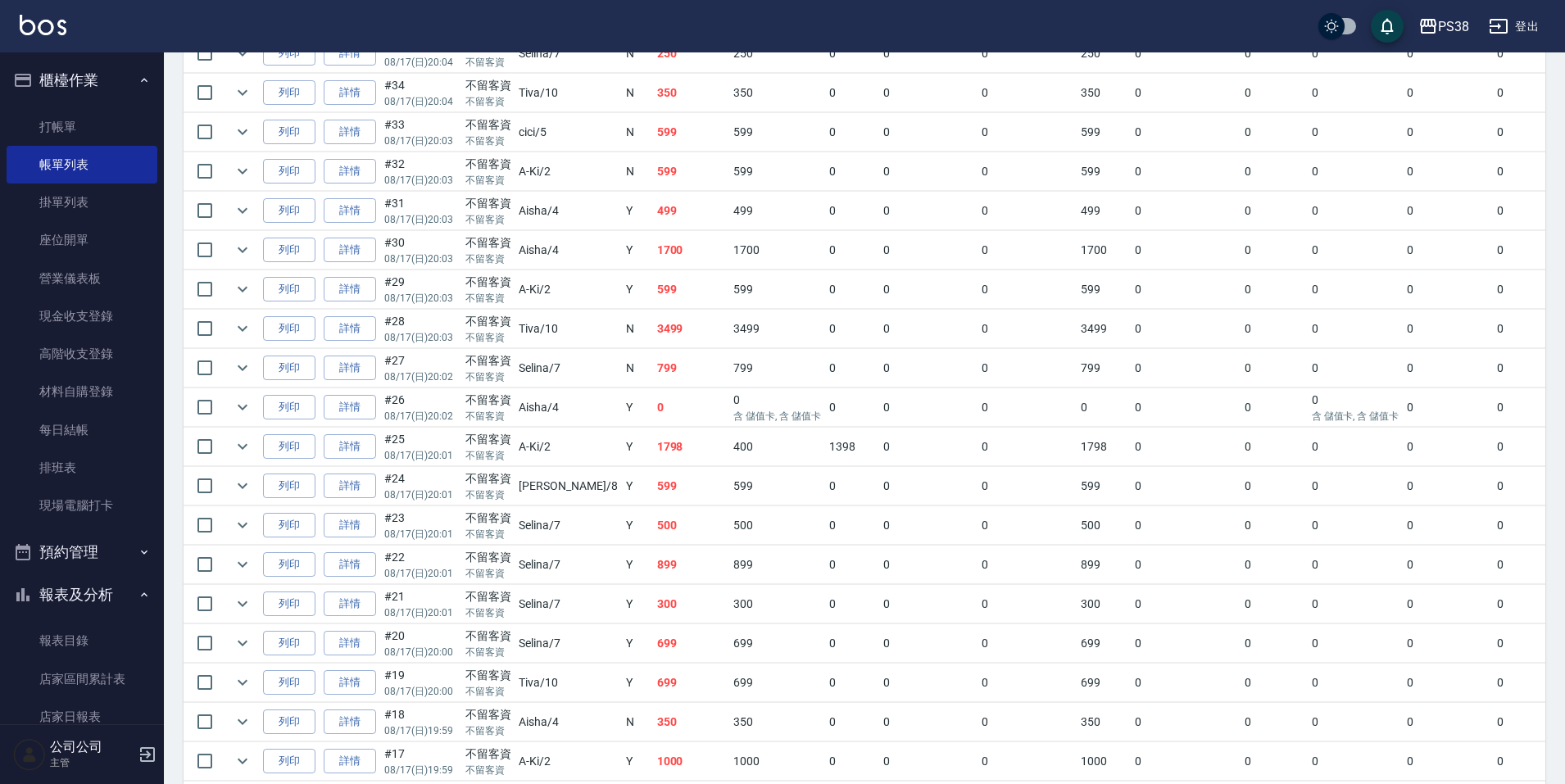
click at [653, 529] on td "500" at bounding box center [692, 526] width 77 height 39
click at [653, 499] on td "599" at bounding box center [692, 486] width 77 height 39
click at [653, 451] on td "1798" at bounding box center [692, 447] width 77 height 39
click at [653, 415] on td "0" at bounding box center [692, 407] width 77 height 39
click at [653, 372] on td "799" at bounding box center [692, 369] width 77 height 39
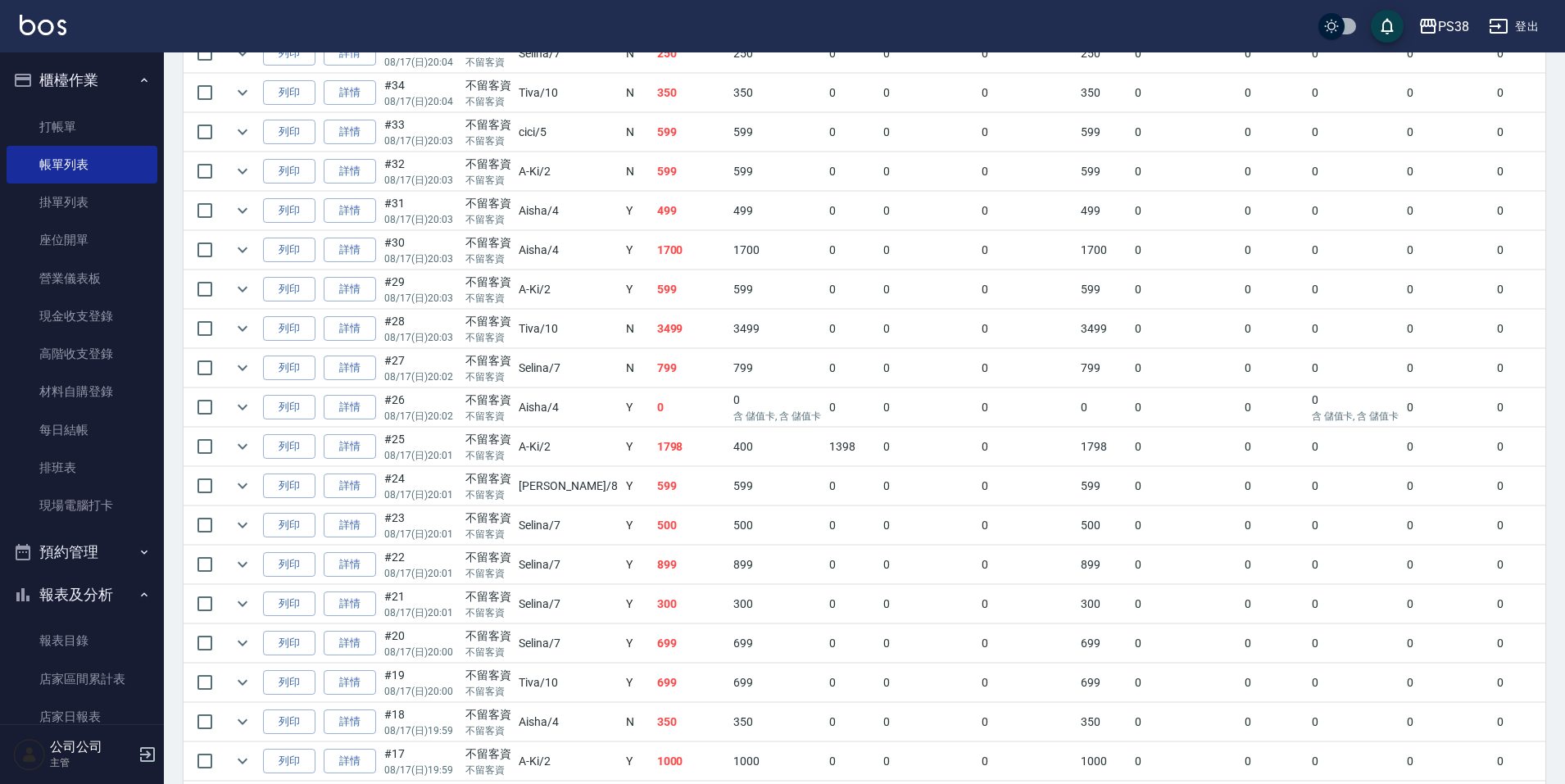
click at [653, 323] on td "3499" at bounding box center [692, 329] width 77 height 39
click at [653, 281] on td "599" at bounding box center [692, 289] width 77 height 39
click at [653, 252] on td "1700" at bounding box center [692, 251] width 77 height 39
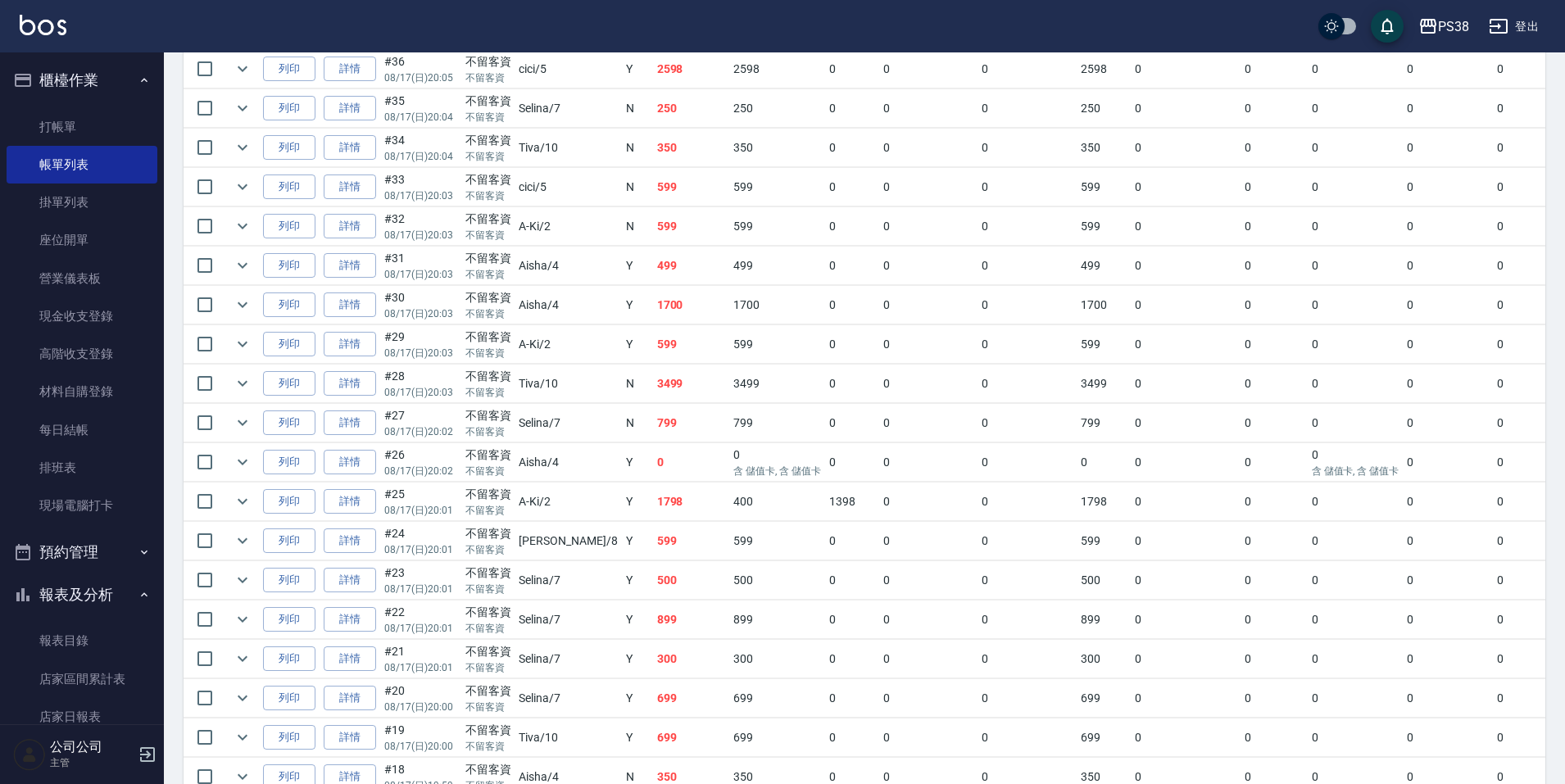
scroll to position [573, 0]
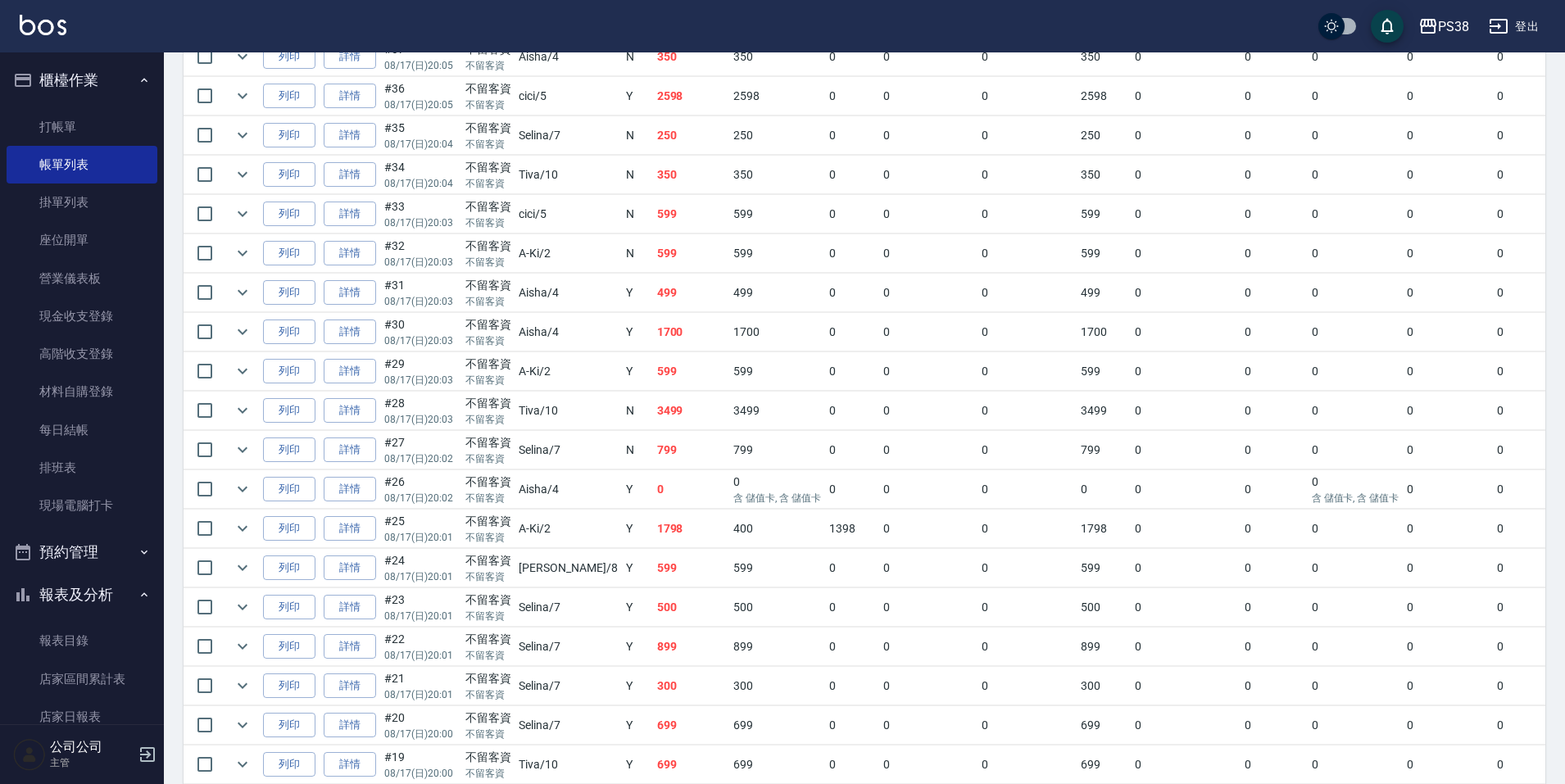
click at [653, 292] on td "499" at bounding box center [692, 293] width 77 height 39
click at [653, 249] on td "599" at bounding box center [692, 253] width 77 height 39
click at [653, 226] on td "599" at bounding box center [692, 215] width 77 height 39
click at [653, 173] on td "350" at bounding box center [692, 175] width 77 height 39
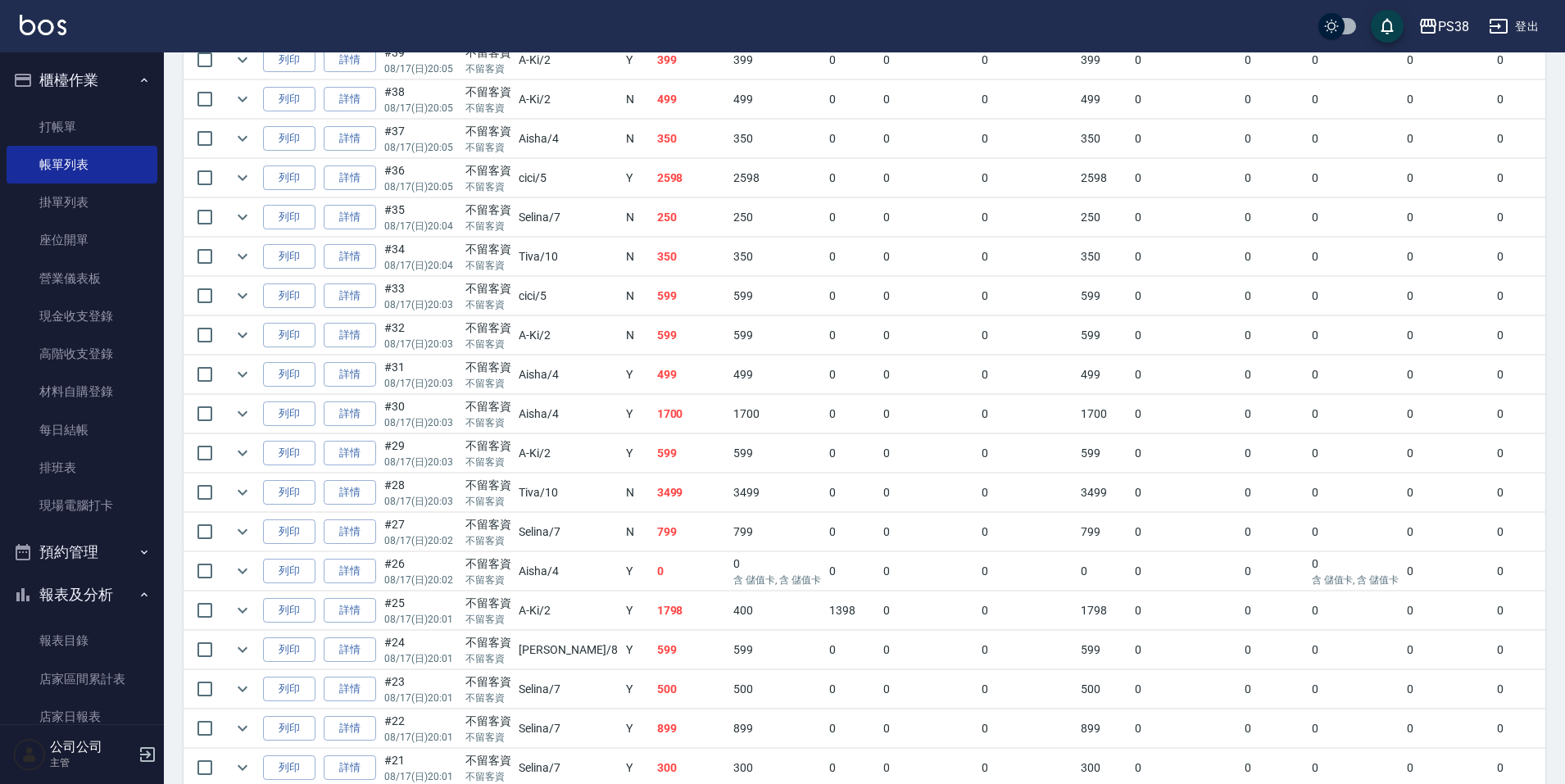
click at [653, 232] on td "250" at bounding box center [692, 217] width 77 height 39
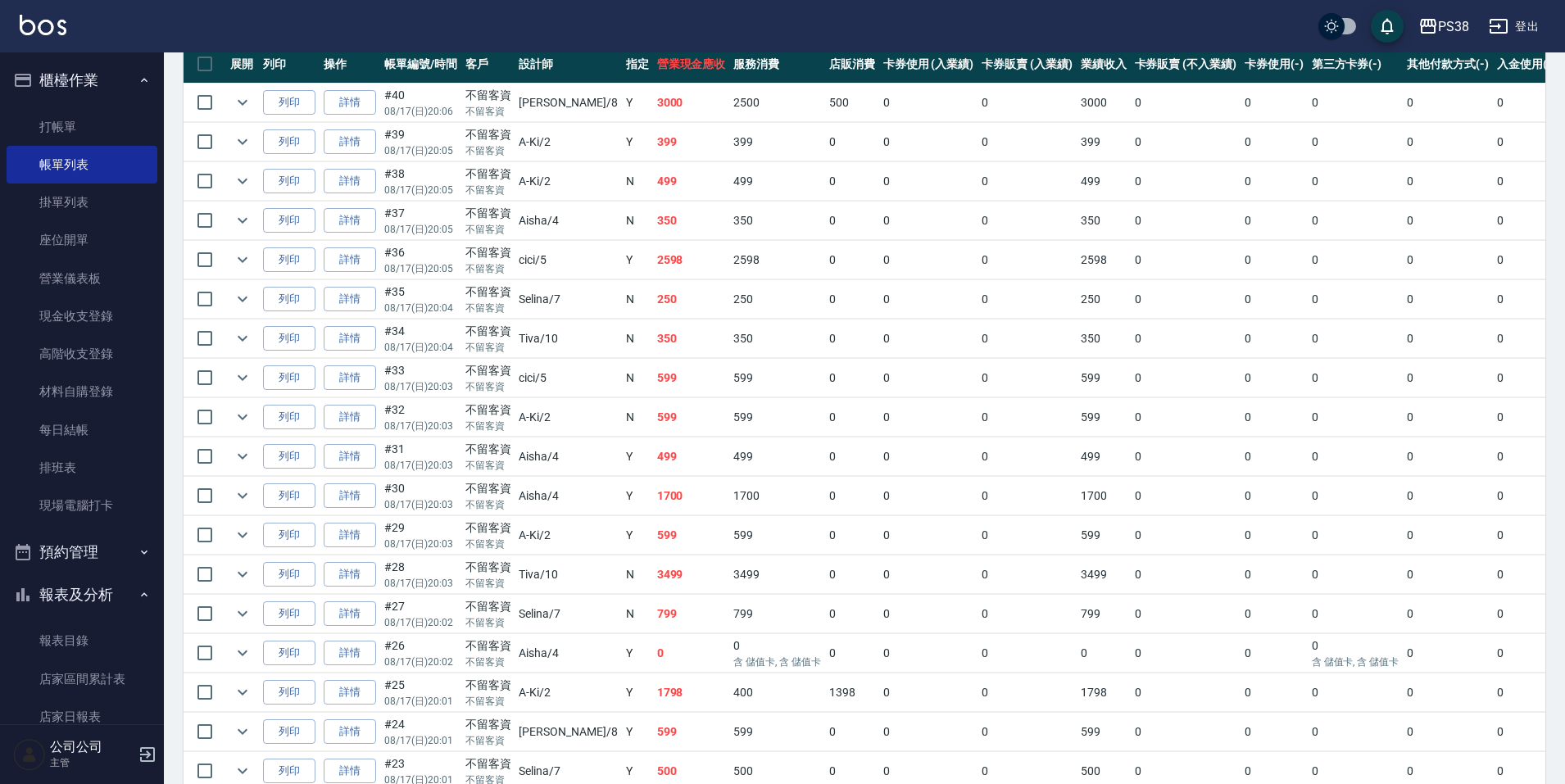
click at [653, 256] on td "2598" at bounding box center [692, 260] width 77 height 39
click at [653, 226] on td "350" at bounding box center [692, 221] width 77 height 39
click at [653, 189] on td "499" at bounding box center [692, 181] width 77 height 39
click at [369, 192] on link "詳情" at bounding box center [349, 181] width 53 height 26
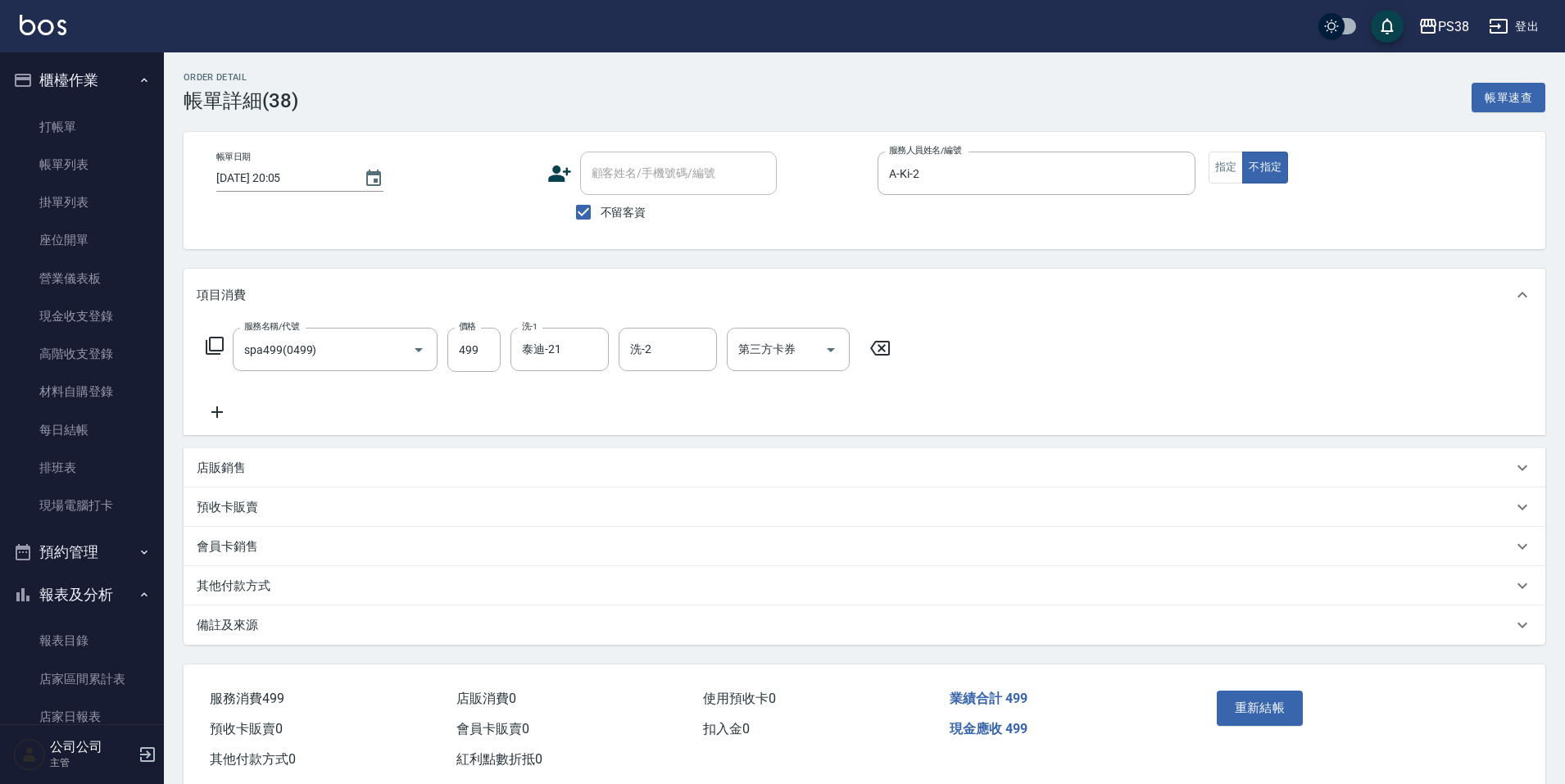
click at [225, 415] on icon at bounding box center [217, 412] width 41 height 19
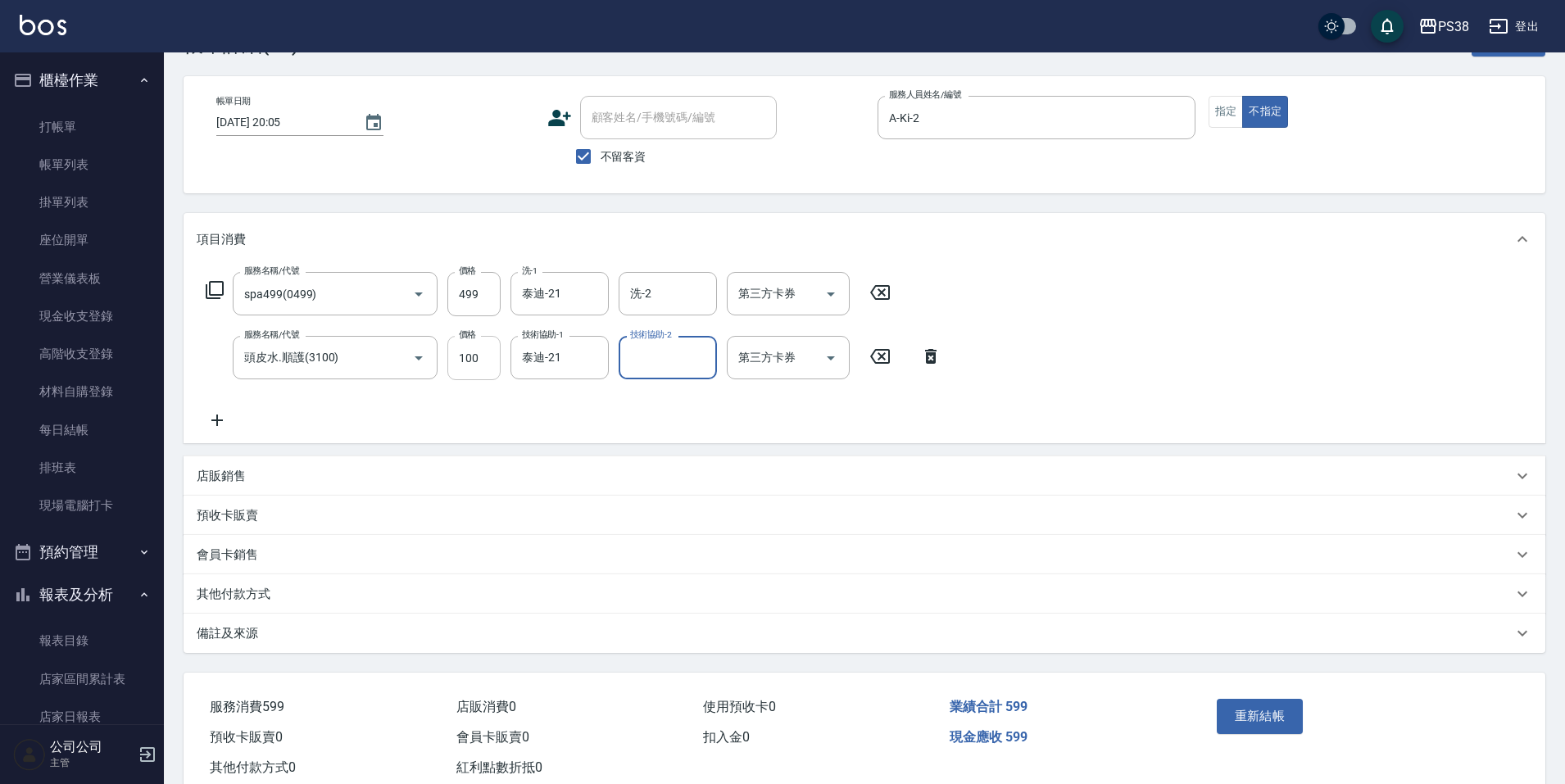
scroll to position [82, 0]
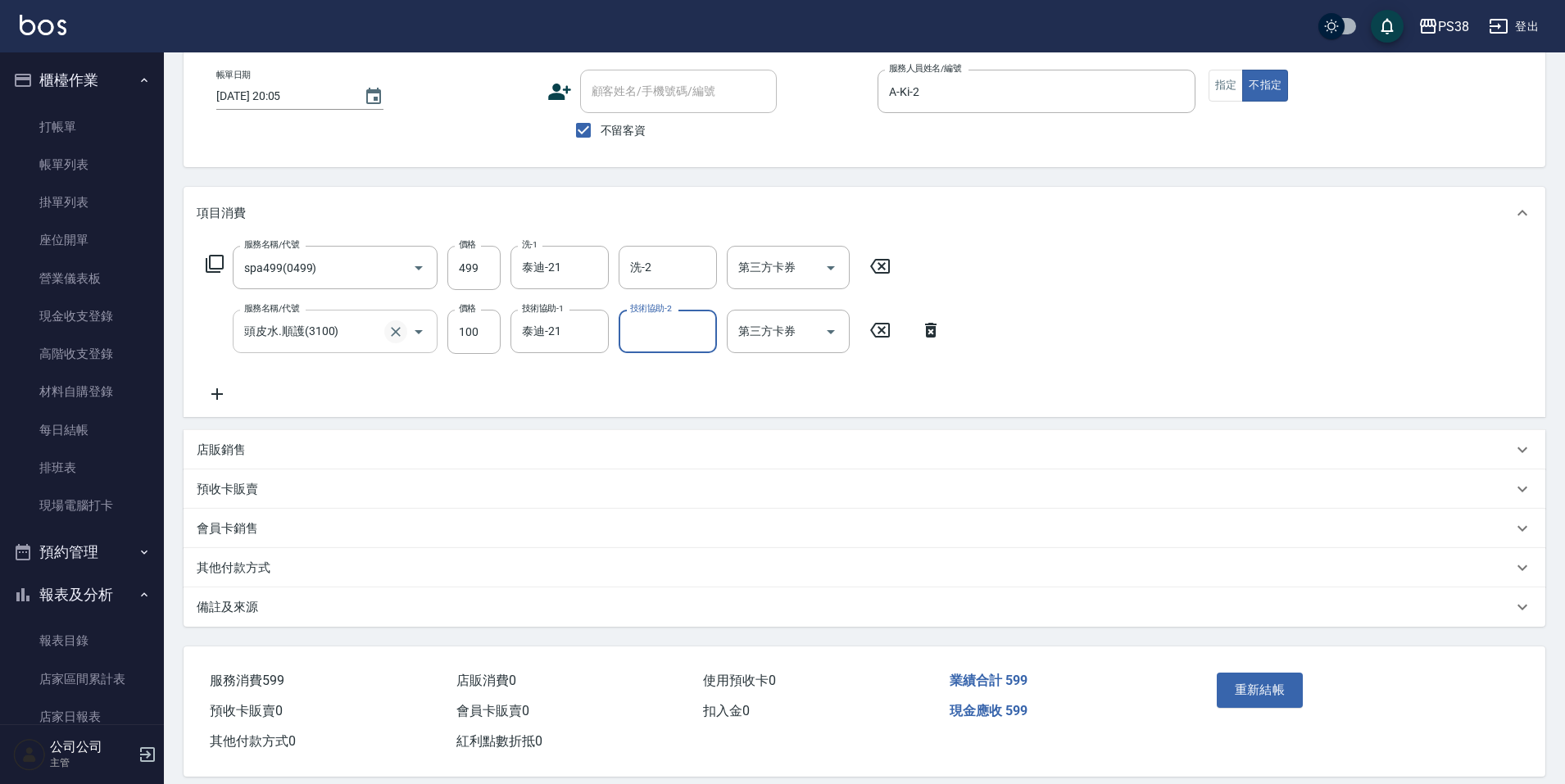
click at [390, 333] on icon "Clear" at bounding box center [396, 332] width 17 height 17
click at [932, 344] on div "服務名稱/代號 頭皮水.順護(3100) 服務名稱/代號 價格 100 價格 技術協助-1 泰迪-21 技術協助-1 技術協助-2 技術協助-2 第三方卡券 …" at bounding box center [573, 332] width 755 height 44
click at [594, 335] on icon "Clear" at bounding box center [592, 332] width 17 height 17
click at [392, 339] on icon "Clear" at bounding box center [396, 332] width 17 height 17
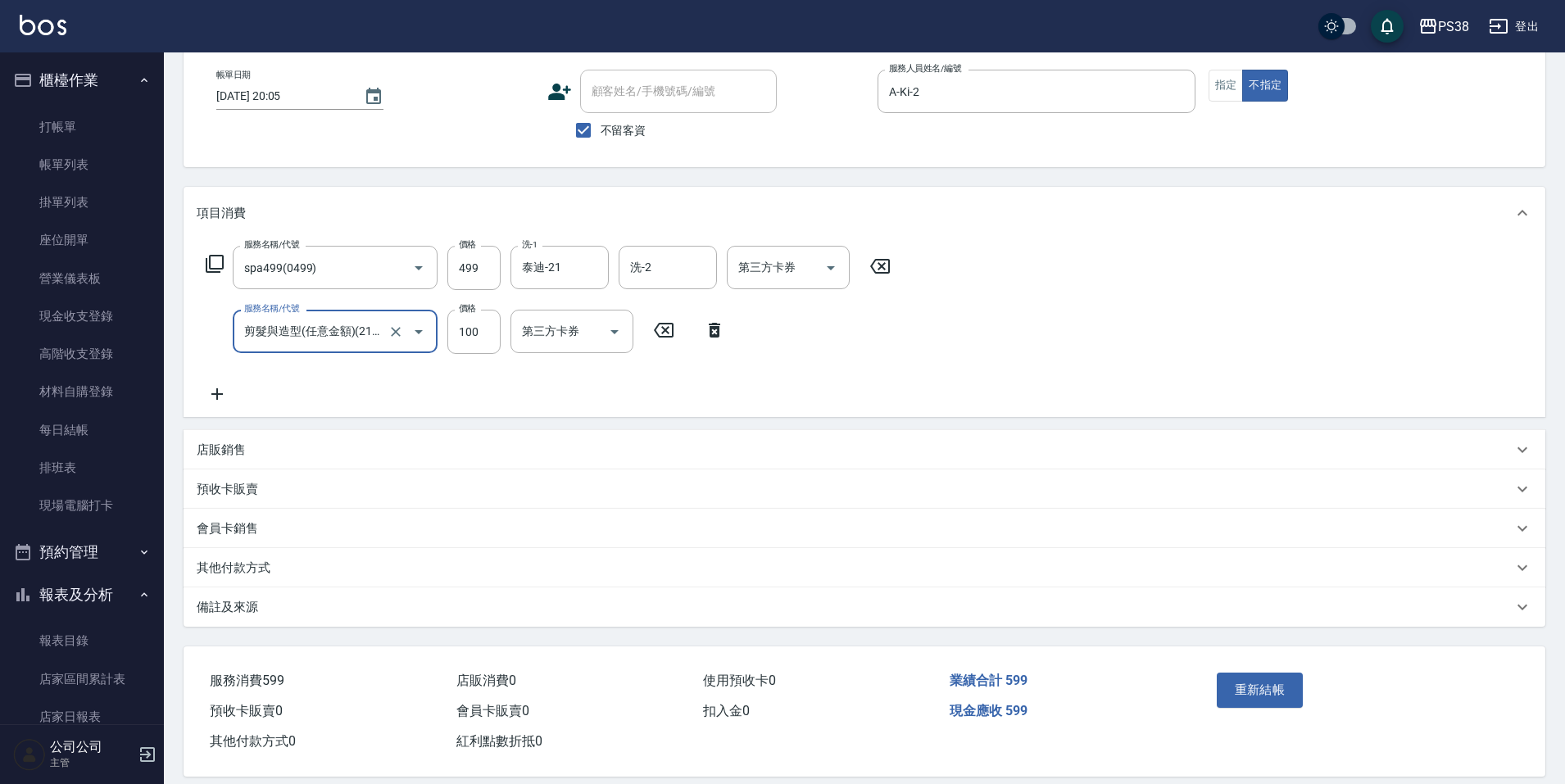
click at [424, 412] on div "服務名稱/代號 spa499(0499) 服務名稱/代號 價格 499 價格 洗-1 泰迪-21 洗-1 洗-2 洗-2 第三方卡券 第三方卡券 服務名稱/代…" at bounding box center [865, 328] width 1362 height 178
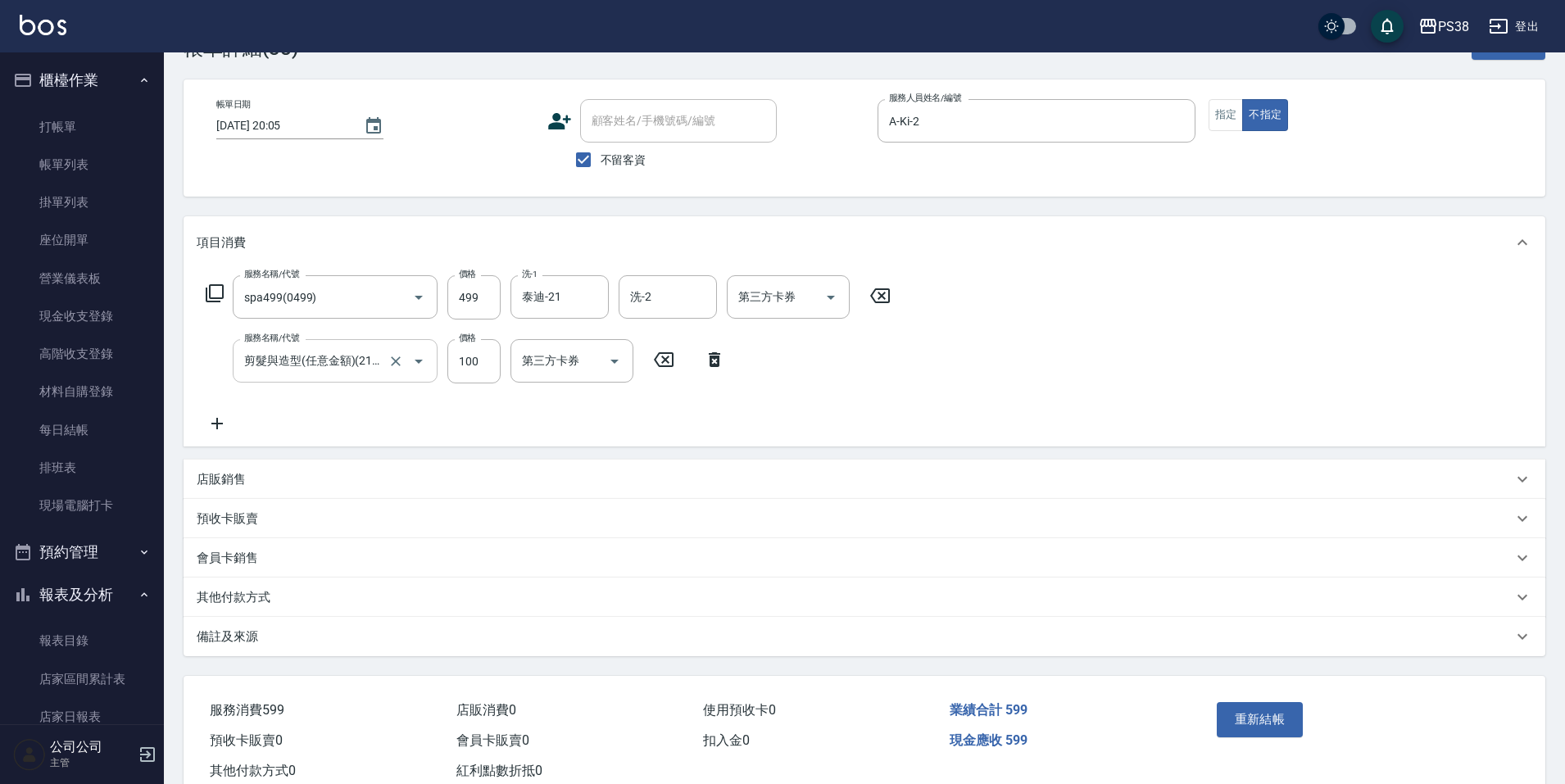
scroll to position [101, 0]
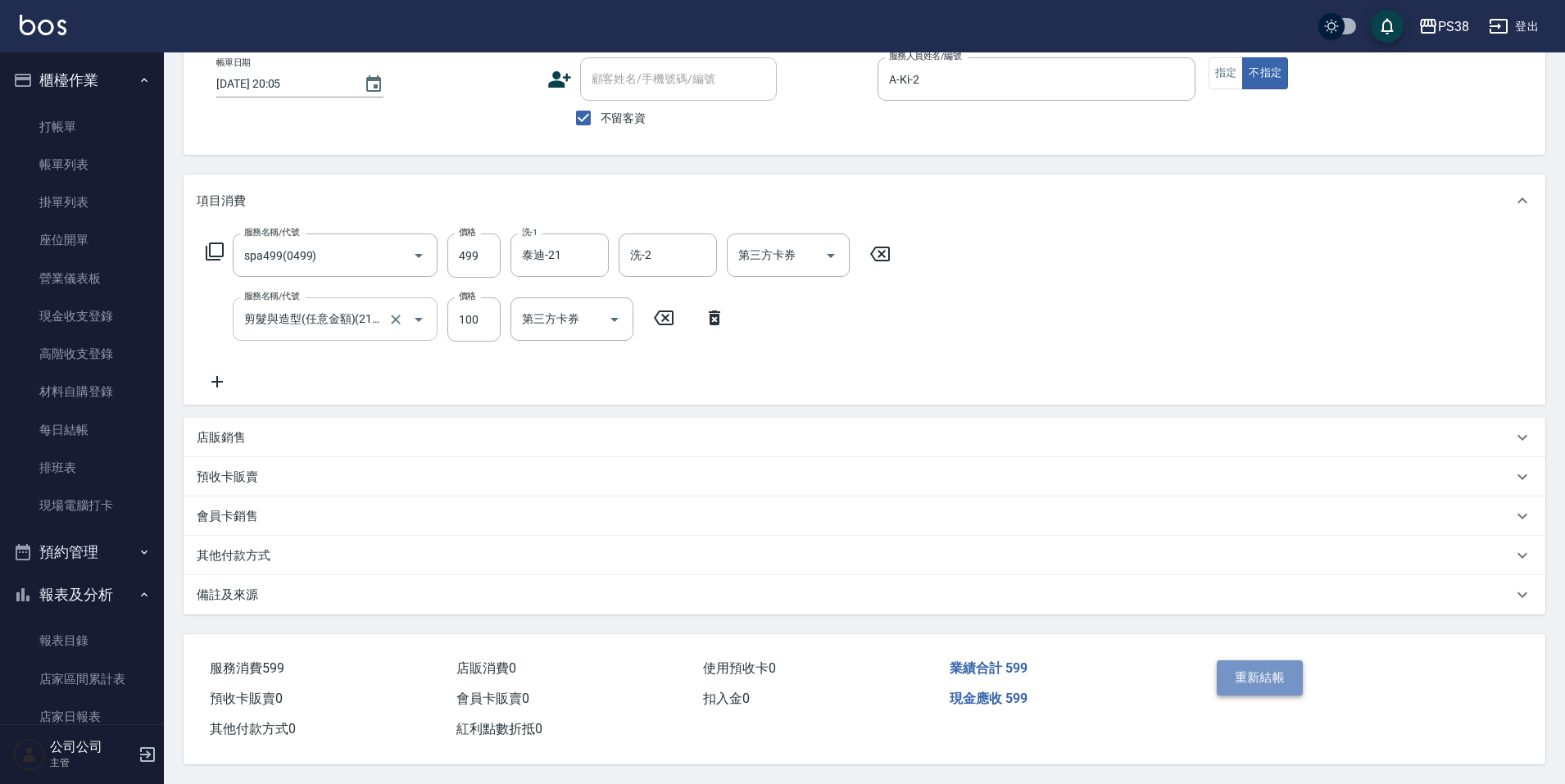
click at [1241, 676] on button "重新結帳" at bounding box center [1260, 677] width 87 height 34
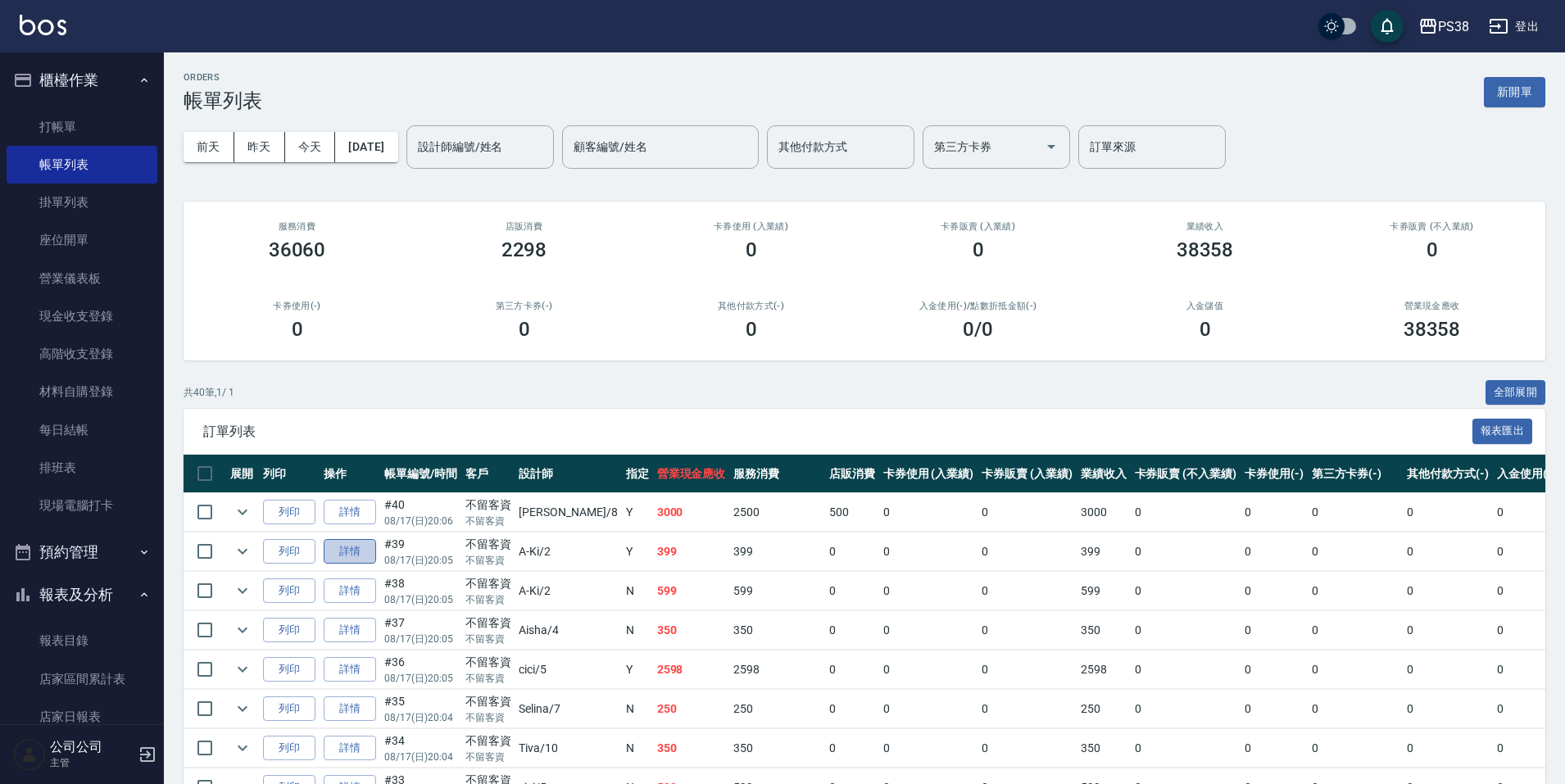
click at [364, 550] on link "詳情" at bounding box center [349, 552] width 53 height 26
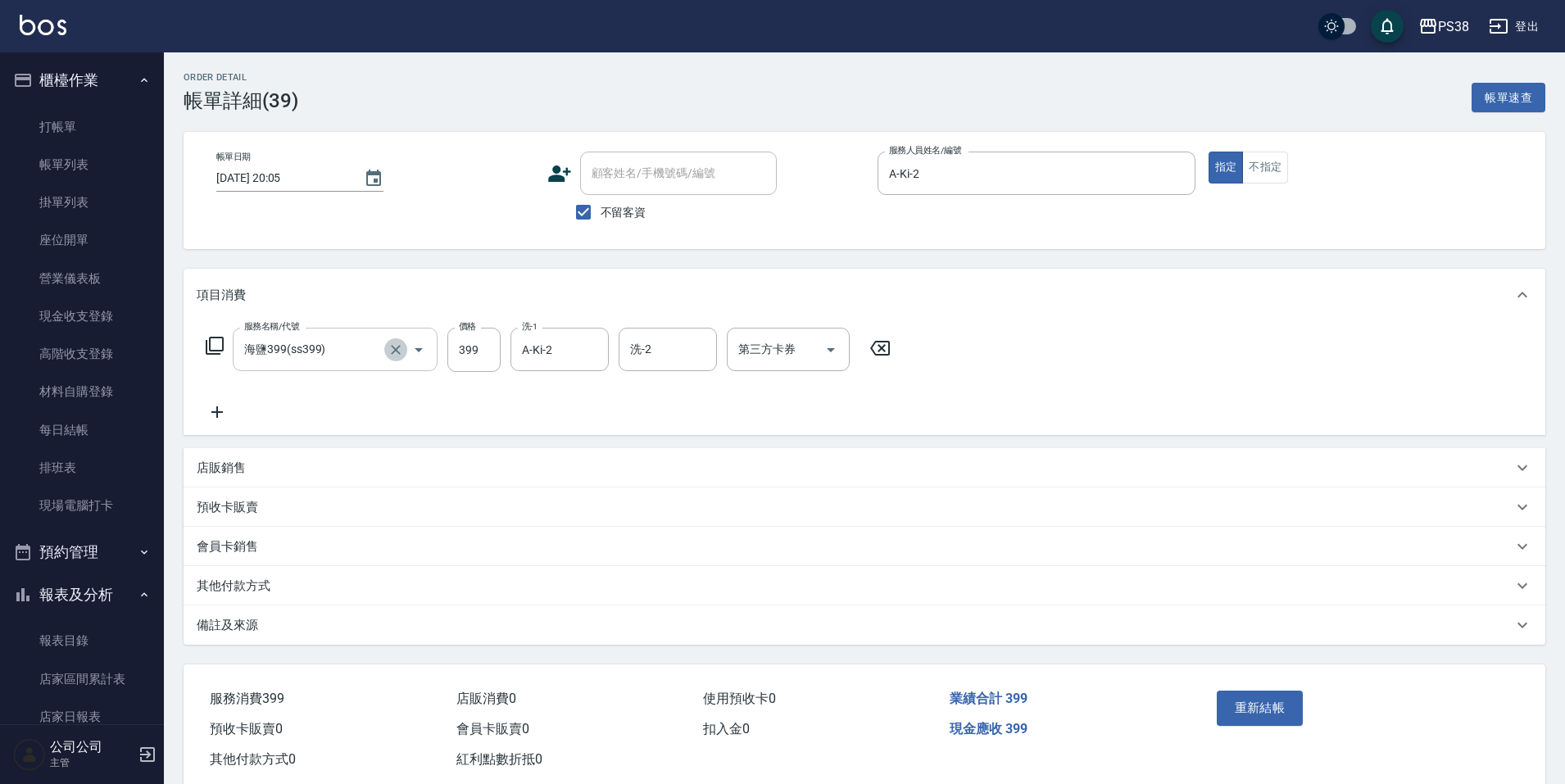
click at [385, 348] on button "Clear" at bounding box center [395, 349] width 23 height 23
click at [523, 402] on div "服務名稱/代號 精油洗潤300(1300) 服務名稱/代號 價格 300 價格 洗-1 A-Ki-2 洗-1 洗-2 洗-2 第三方卡券 第三方卡券" at bounding box center [548, 375] width 704 height 94
click at [1230, 707] on button "重新結帳" at bounding box center [1260, 708] width 87 height 34
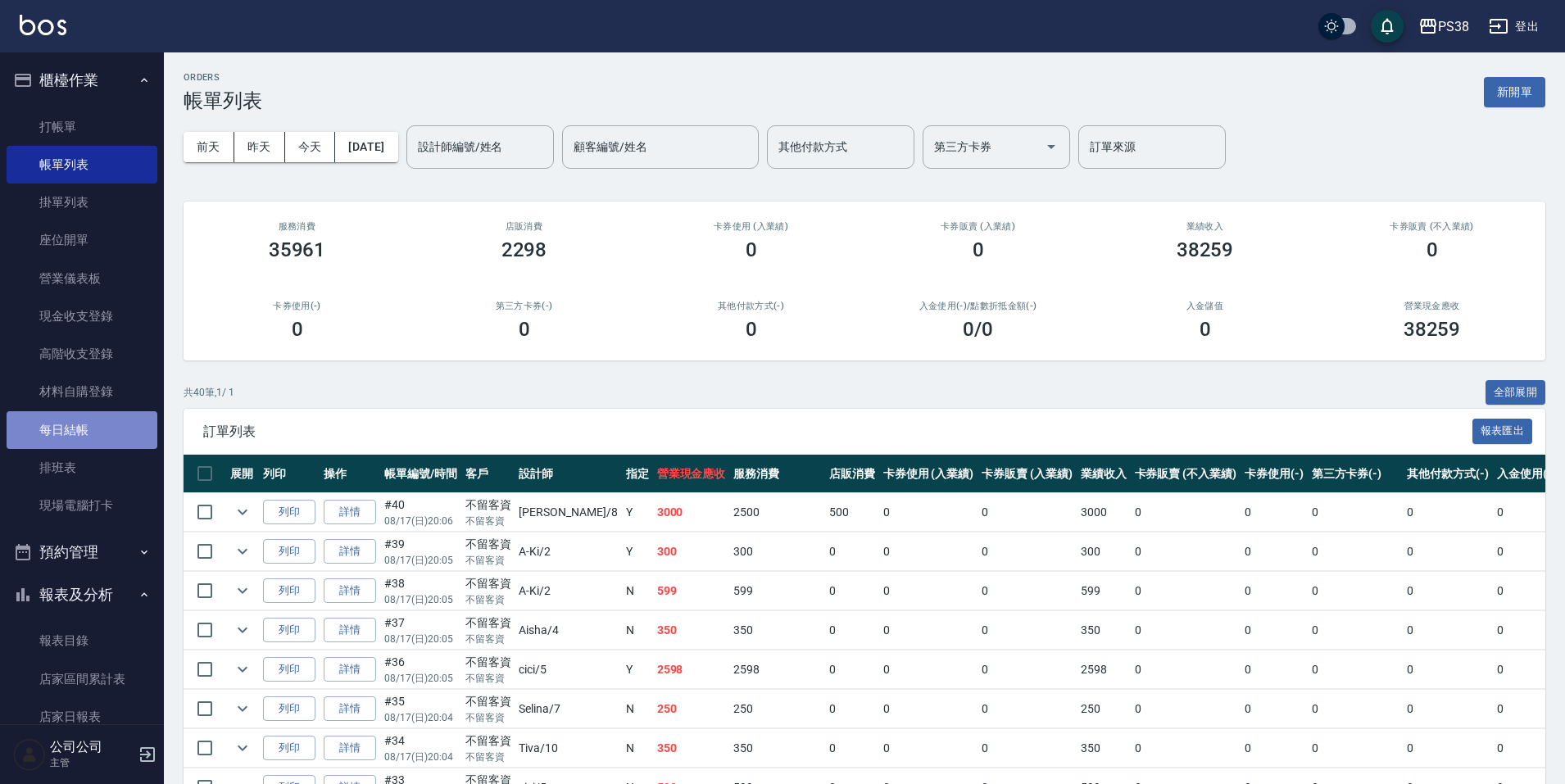
click at [92, 426] on link "每日結帳" at bounding box center [82, 429] width 151 height 38
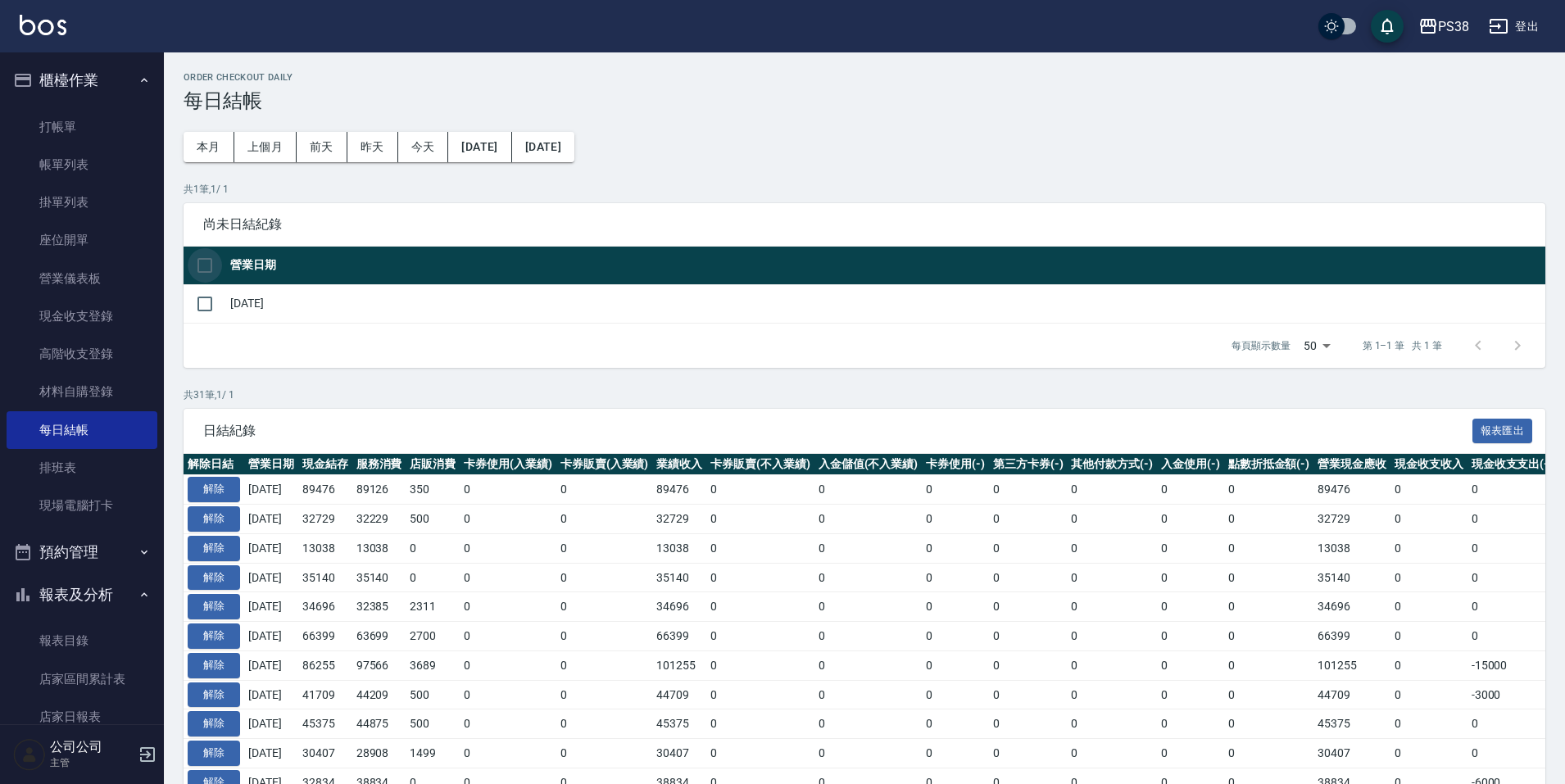
click at [212, 277] on input "checkbox" at bounding box center [205, 264] width 34 height 34
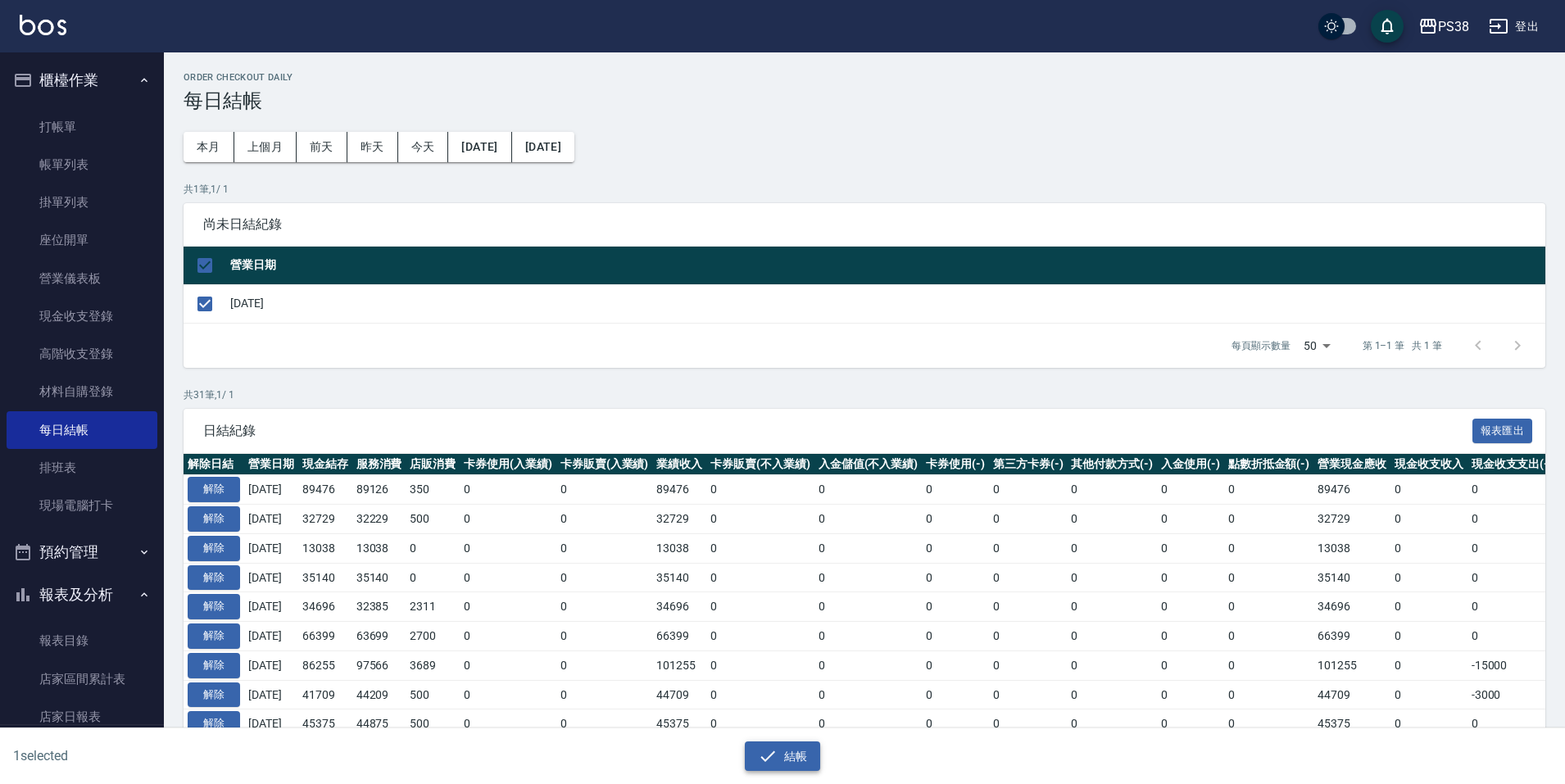
click at [773, 762] on icon "button" at bounding box center [768, 755] width 19 height 19
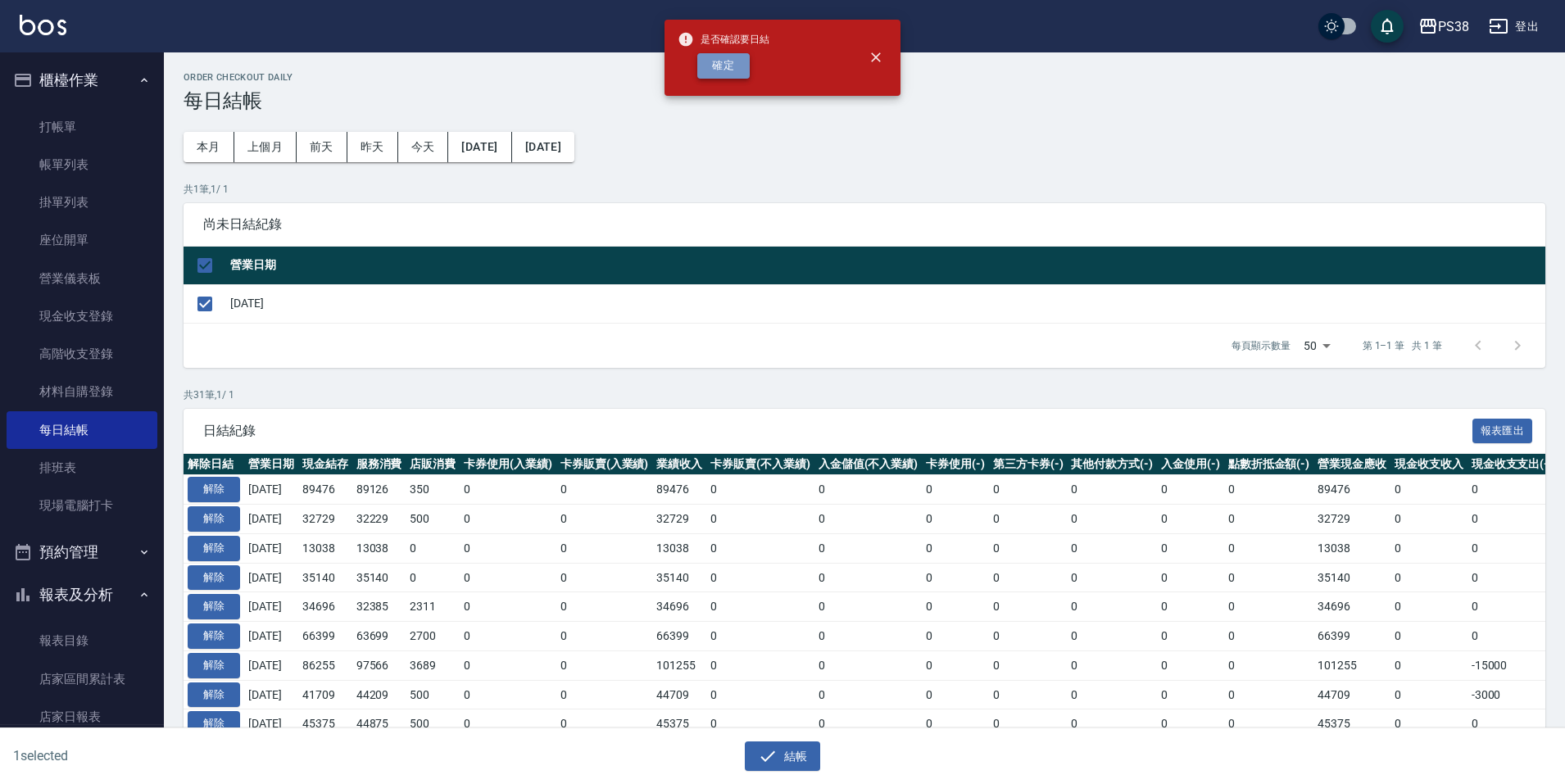
click at [746, 72] on button "確定" at bounding box center [724, 66] width 53 height 26
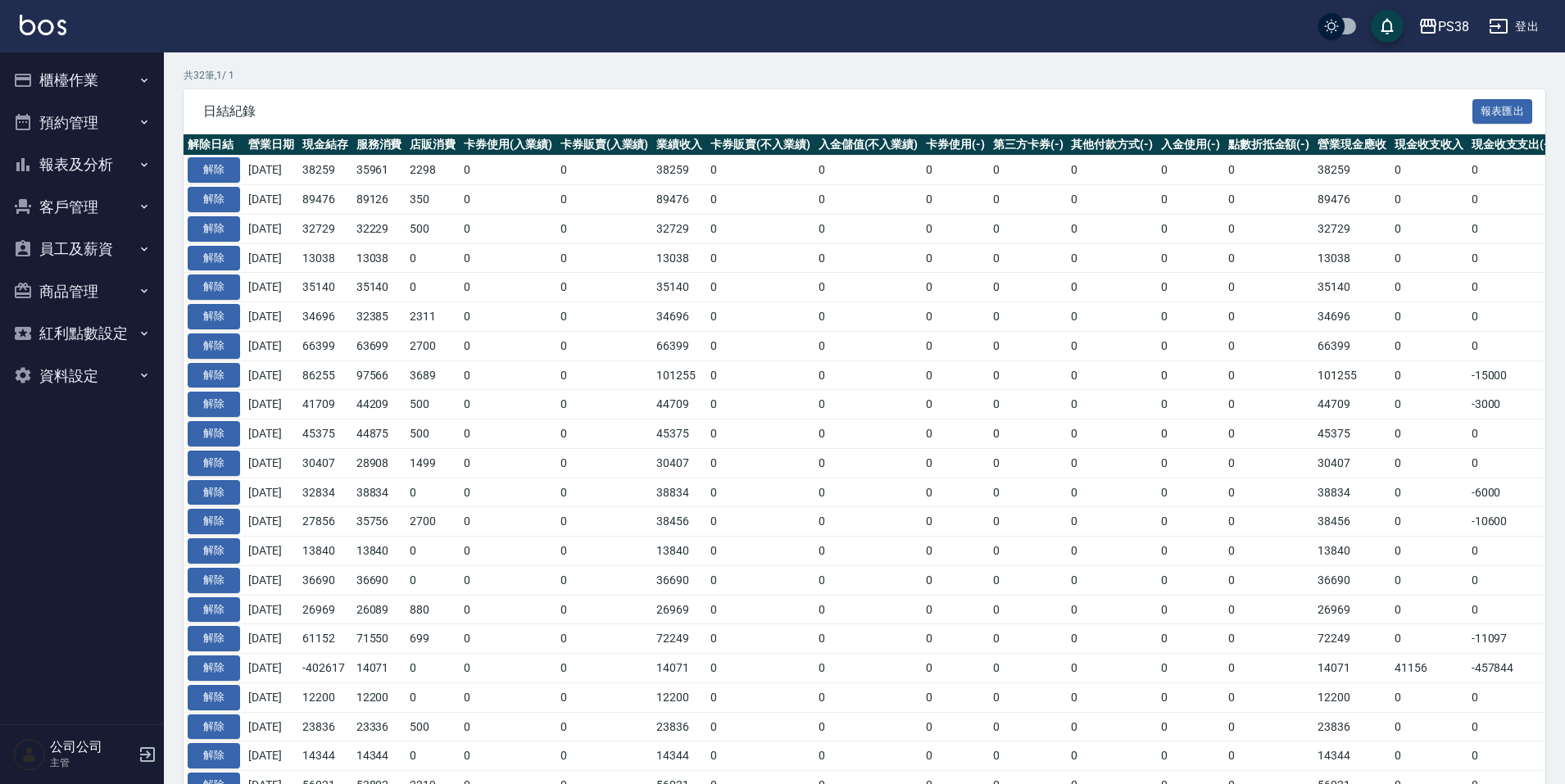
scroll to position [82, 0]
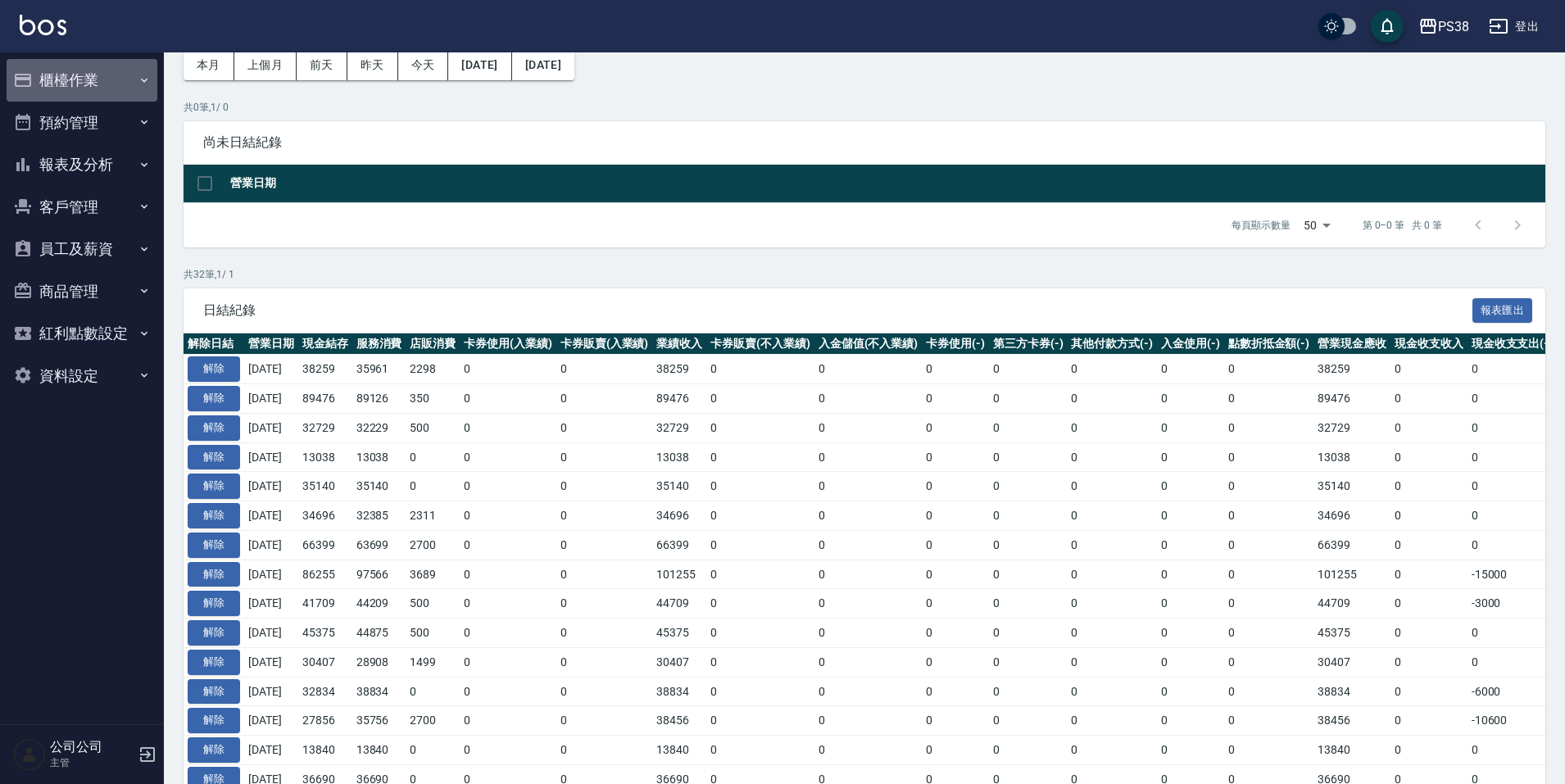
click at [91, 87] on button "櫃檯作業" at bounding box center [82, 80] width 151 height 42
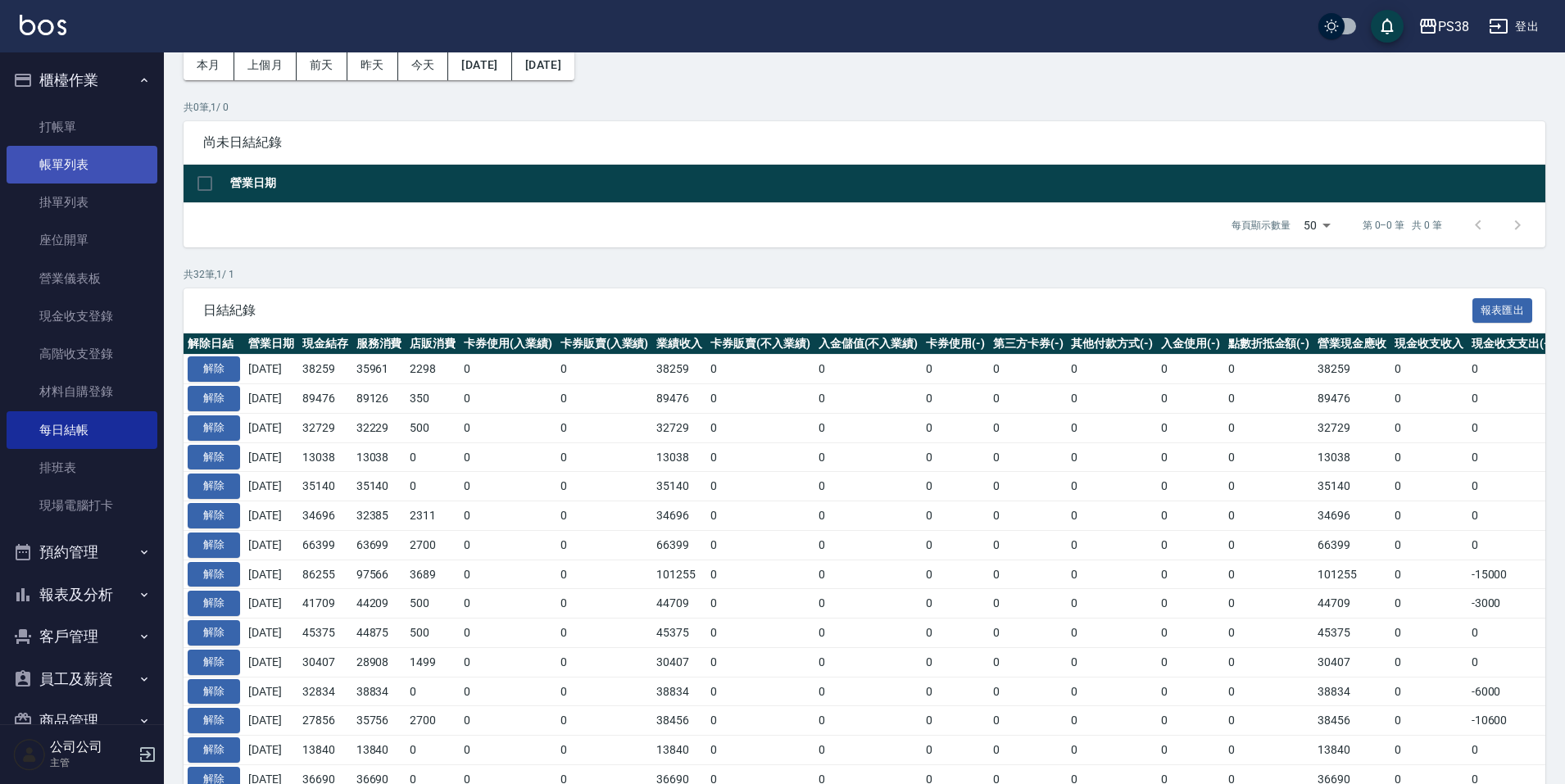
click at [98, 160] on link "帳單列表" at bounding box center [82, 164] width 151 height 38
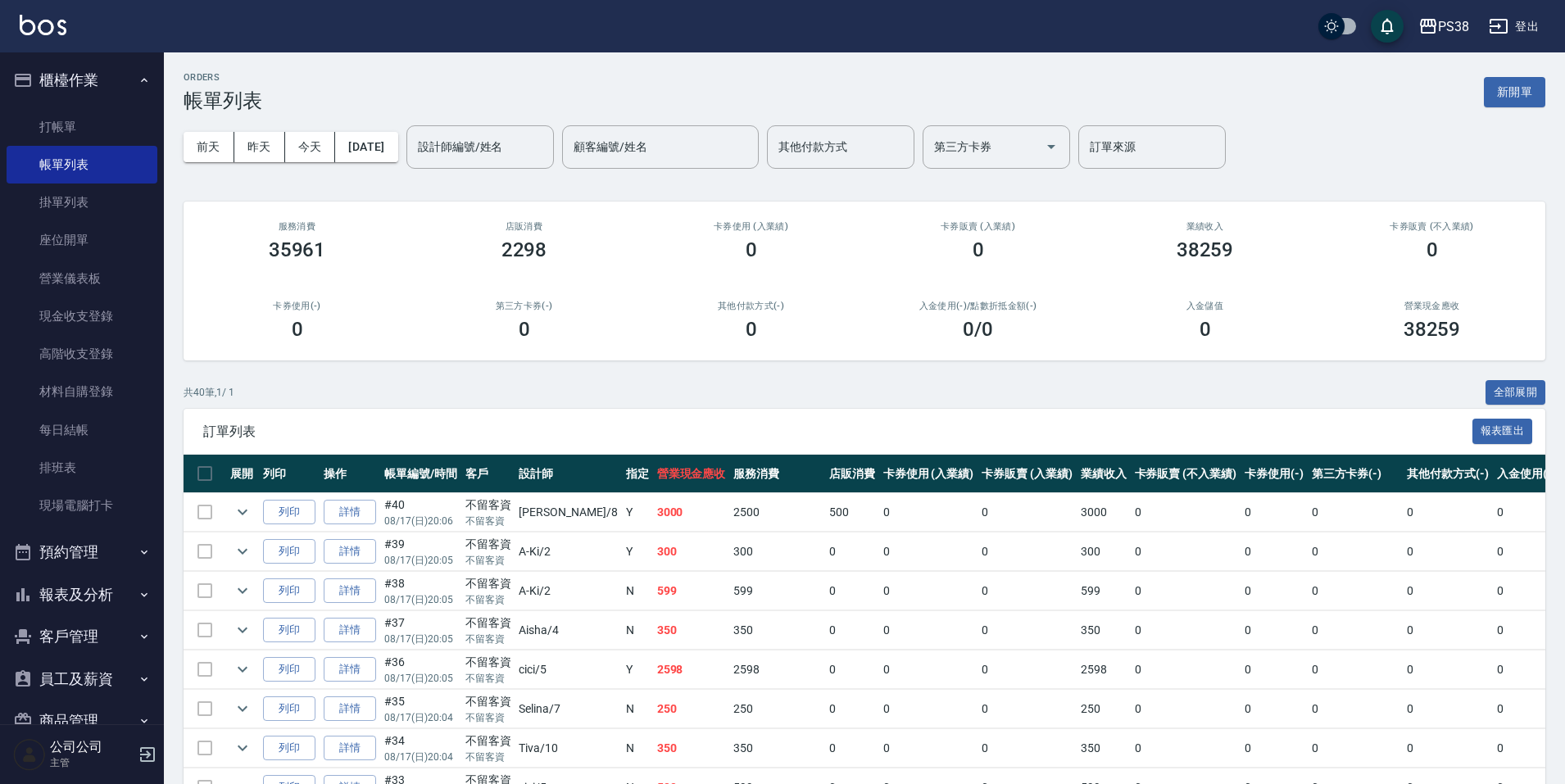
click at [377, 395] on div "共 40 筆, 1 / 1 全部展開" at bounding box center [865, 393] width 1362 height 26
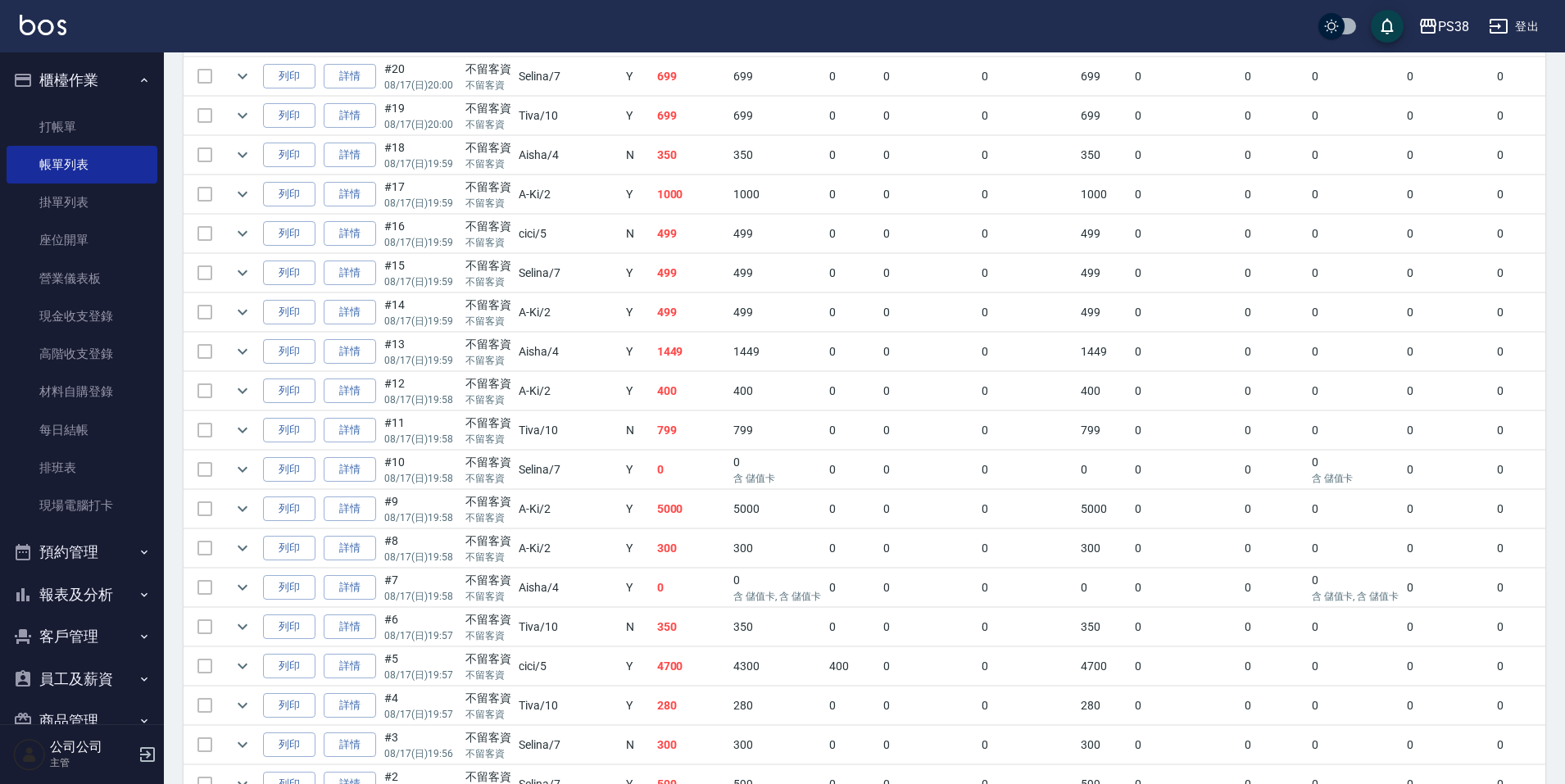
scroll to position [1358, 0]
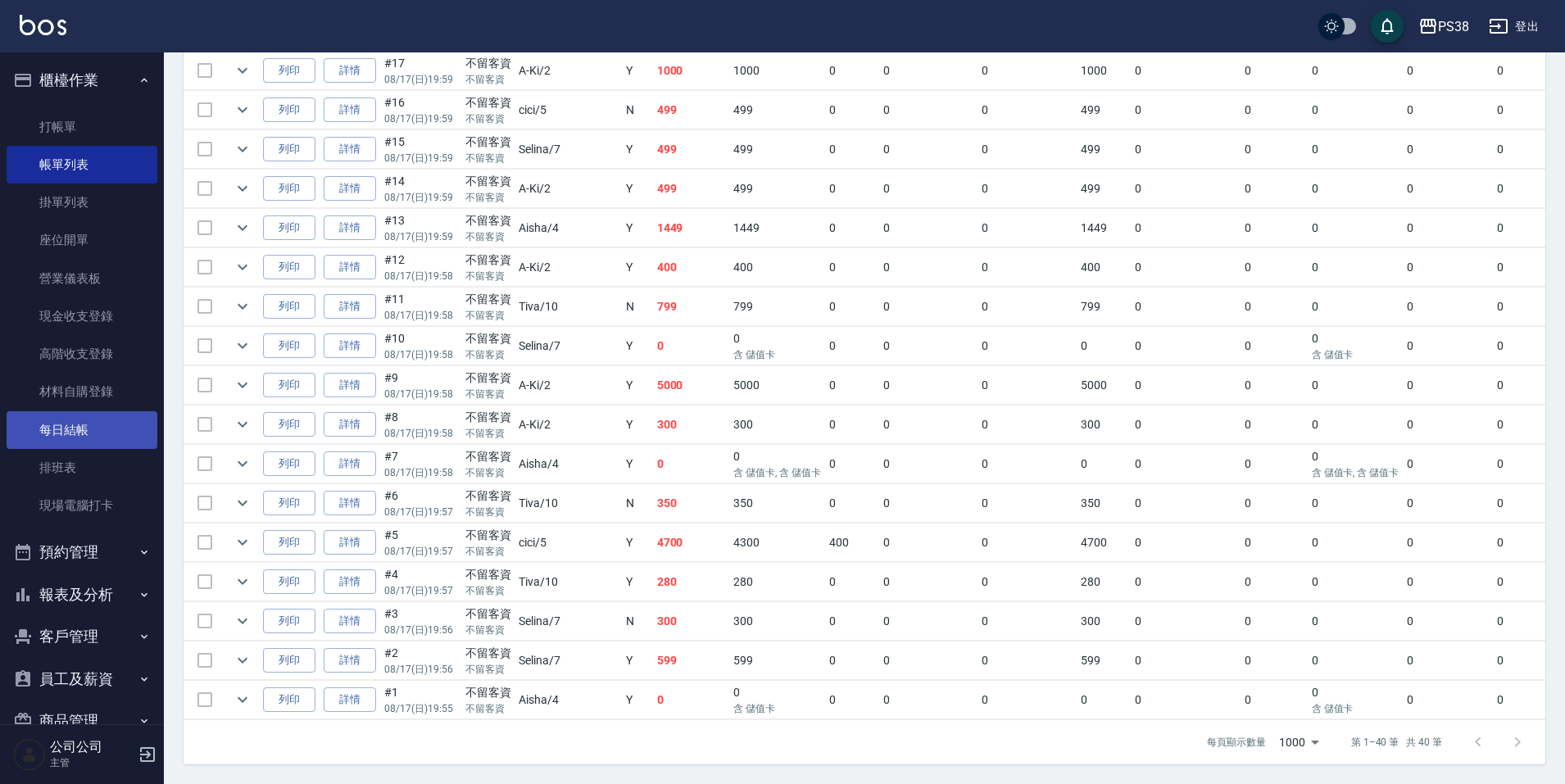
click at [71, 433] on link "每日結帳" at bounding box center [82, 429] width 151 height 38
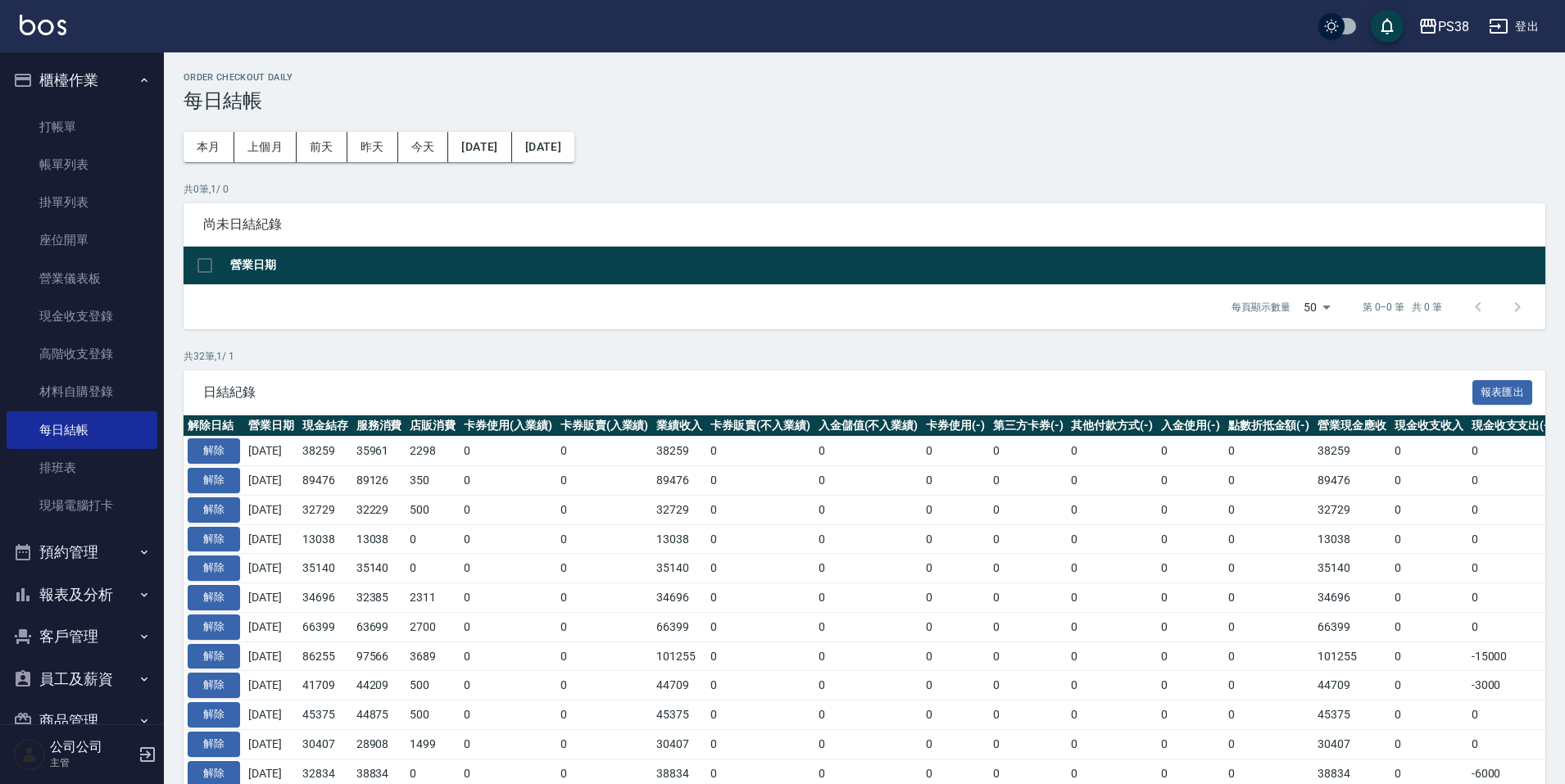
click at [112, 588] on button "報表及分析" at bounding box center [82, 594] width 151 height 42
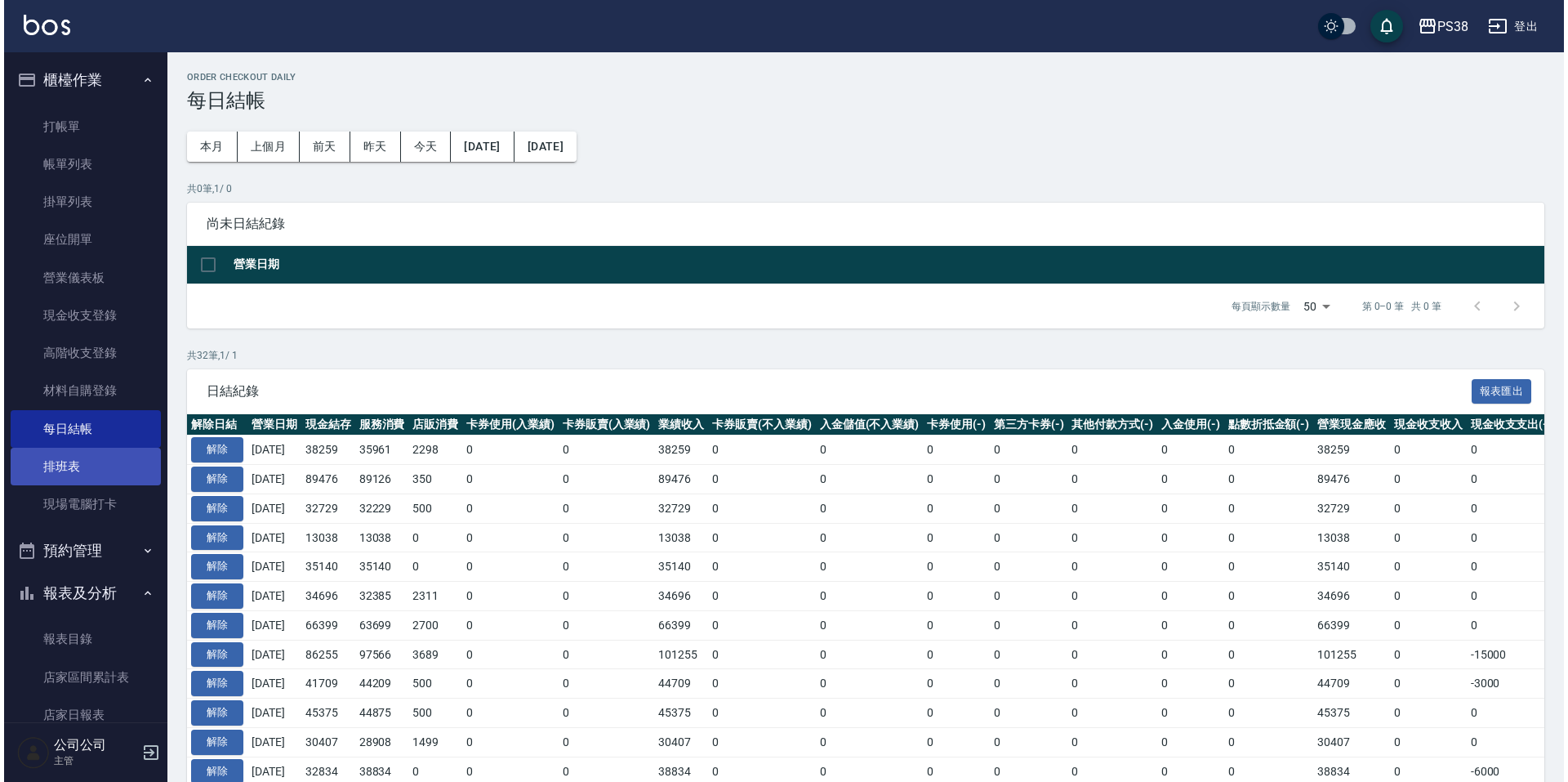
scroll to position [245, 0]
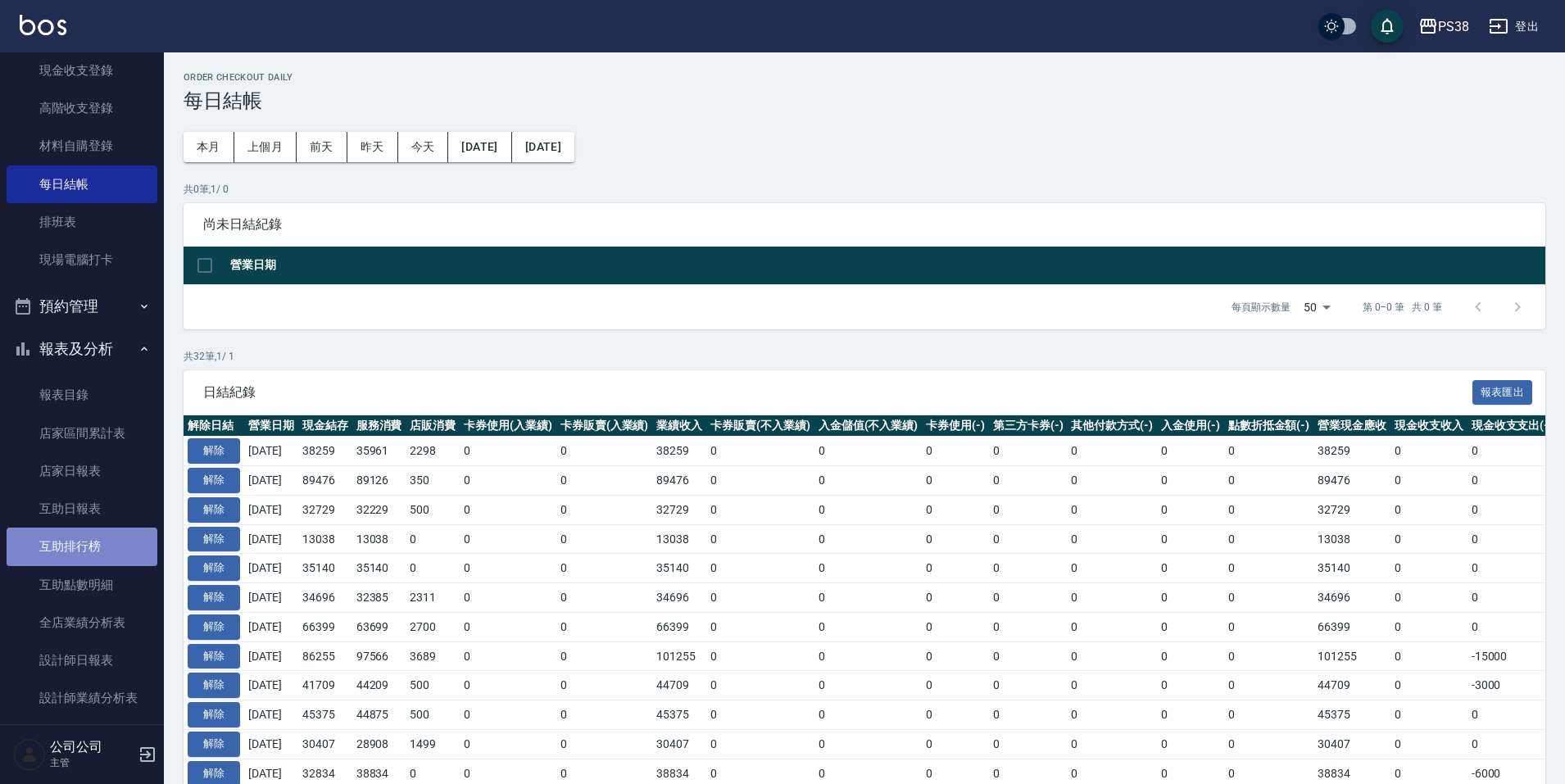
click at [98, 550] on link "互助排行榜" at bounding box center [82, 546] width 151 height 38
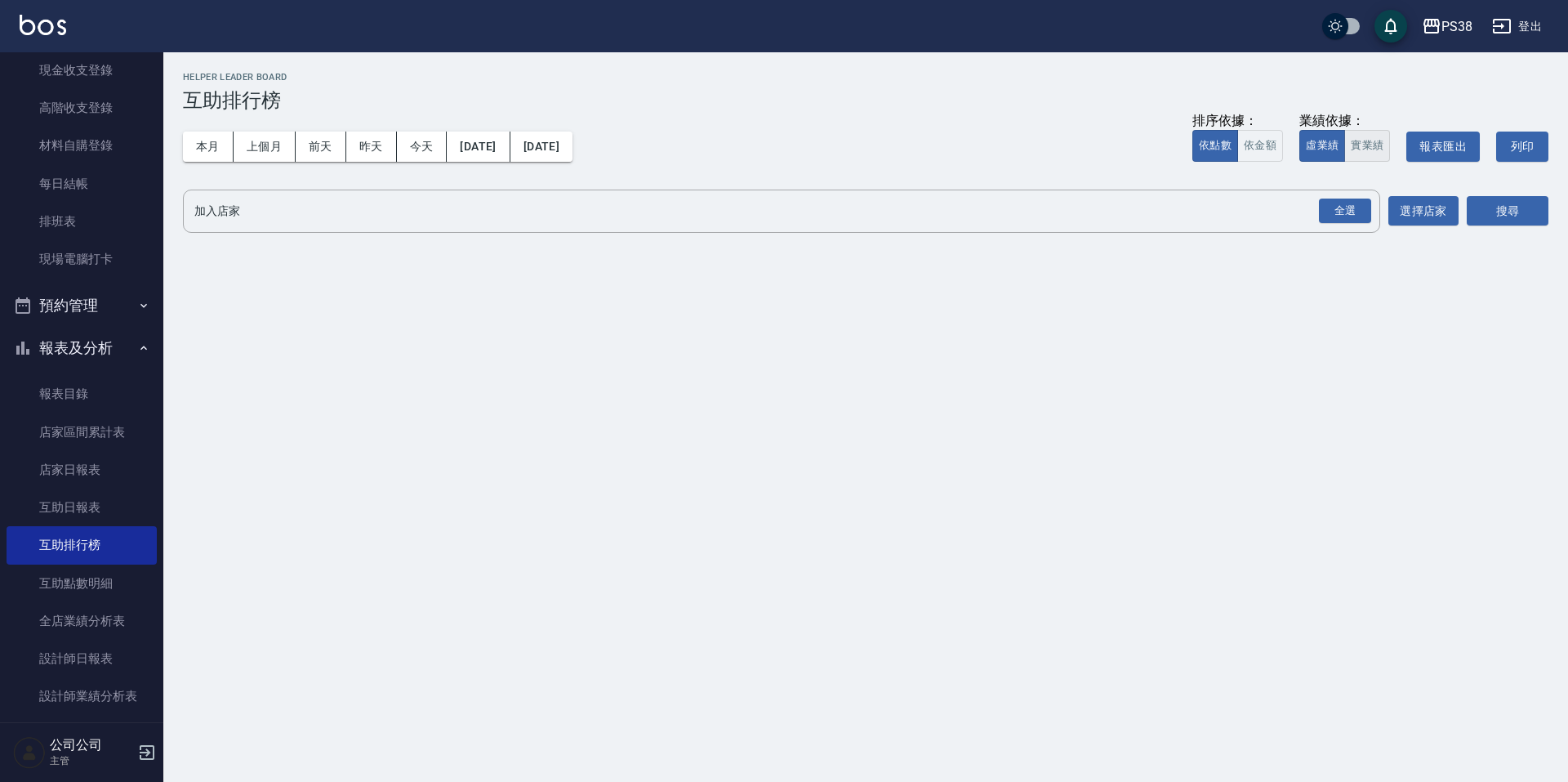
click at [1374, 139] on button "實業績" at bounding box center [1368, 145] width 46 height 32
click at [1358, 204] on div "全選" at bounding box center [1345, 211] width 52 height 26
click at [1531, 225] on button "搜尋" at bounding box center [1507, 211] width 82 height 30
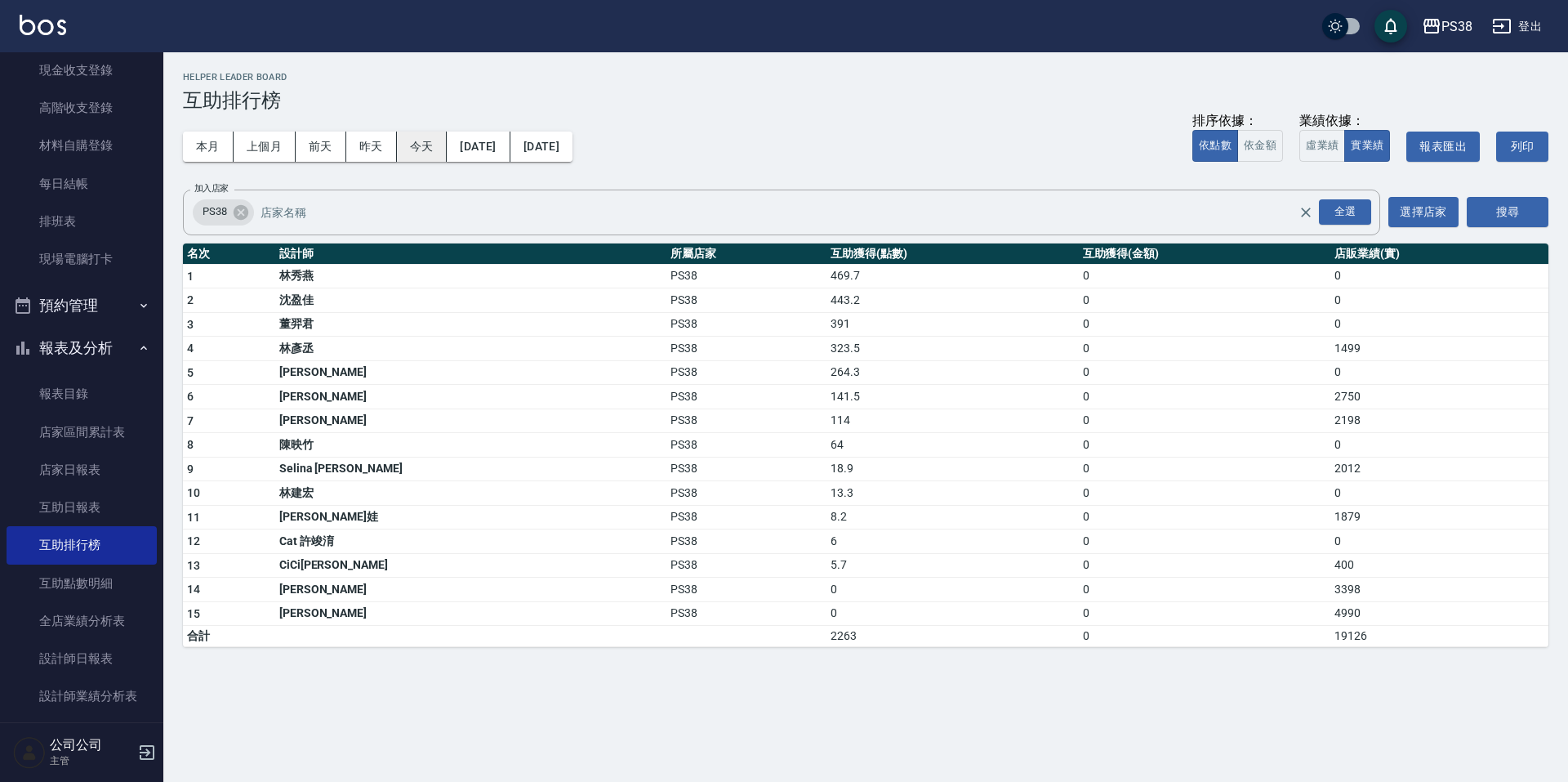
click at [416, 152] on button "今天" at bounding box center [422, 146] width 51 height 30
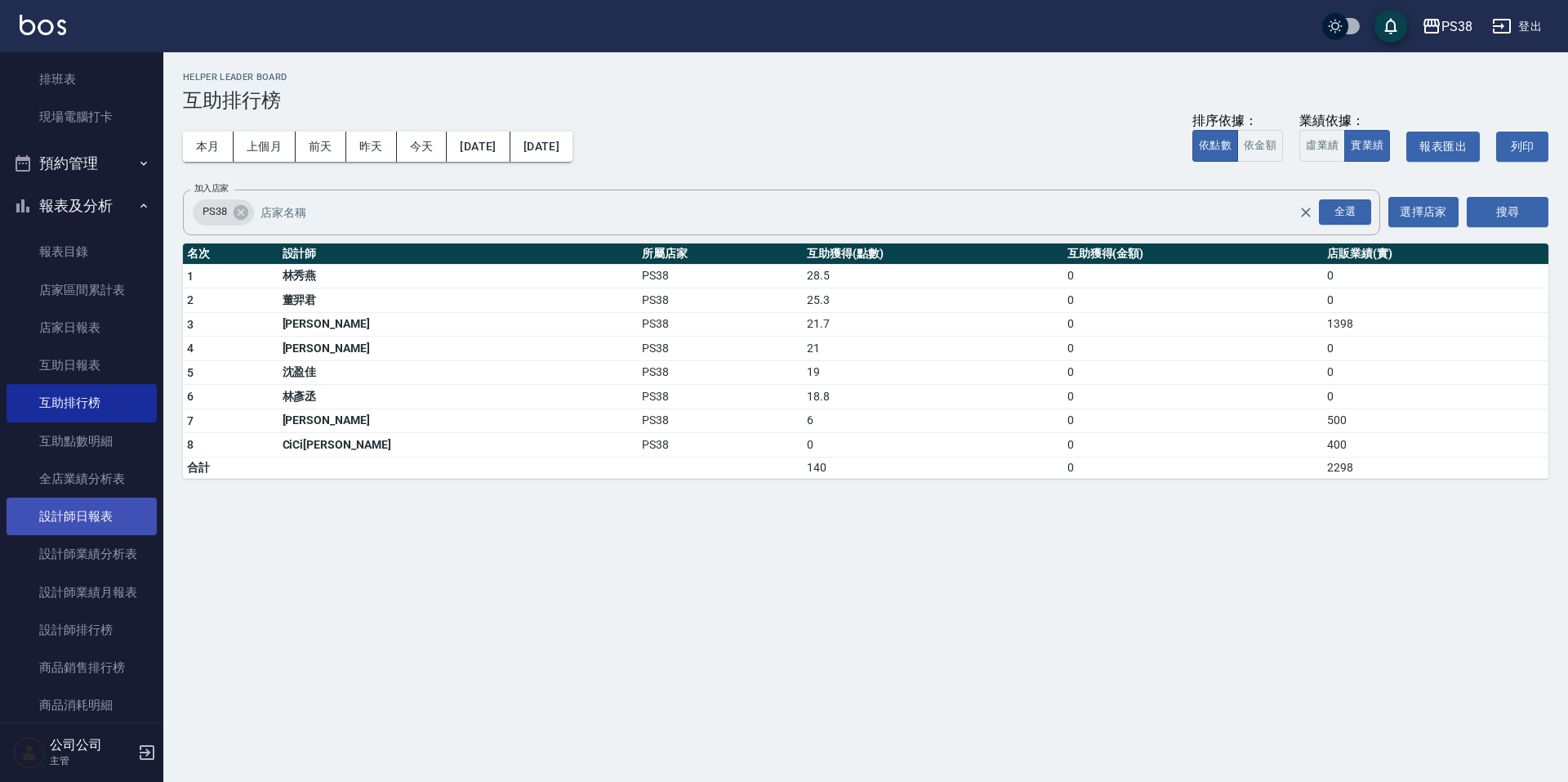
scroll to position [409, 0]
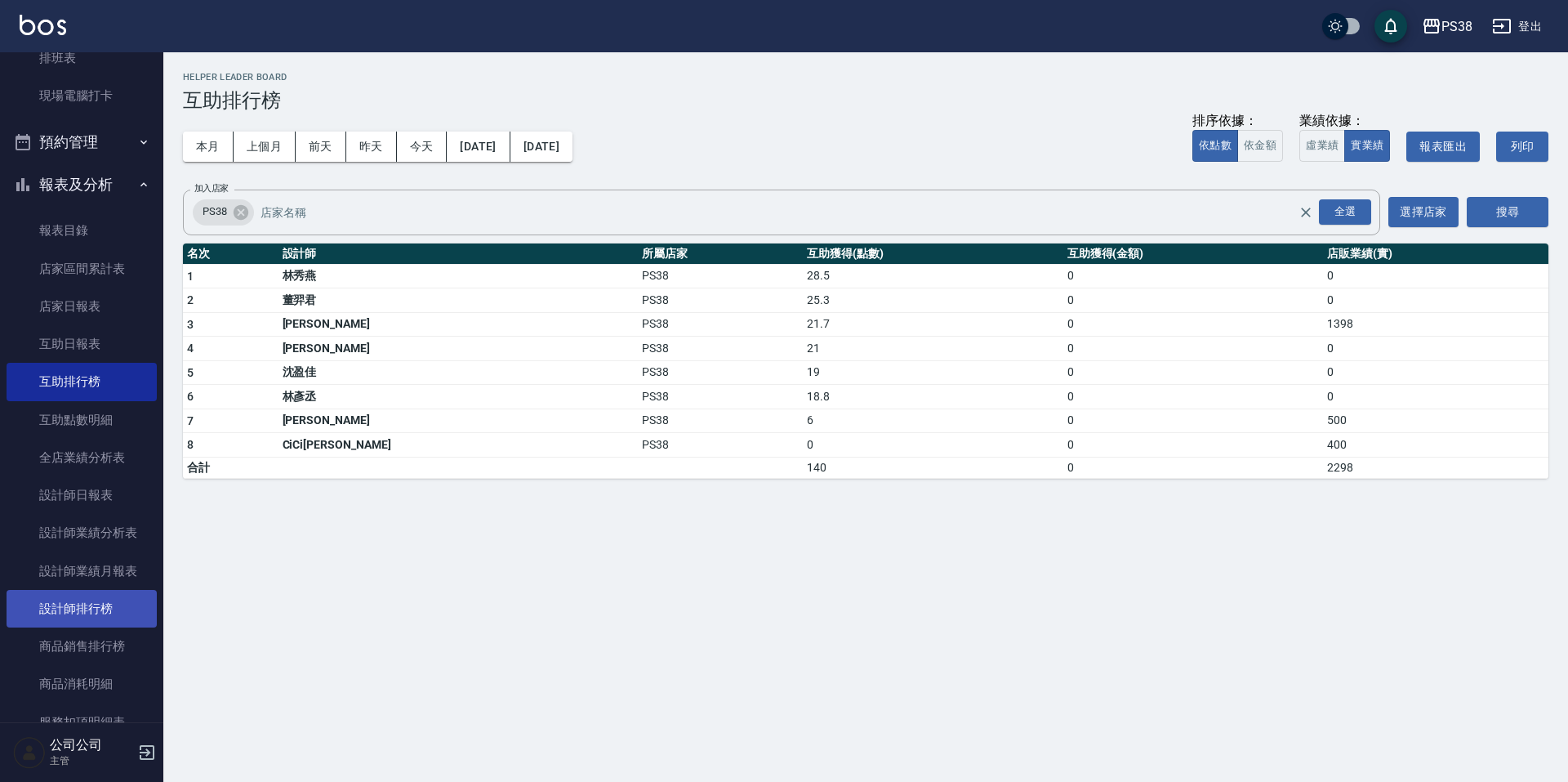
click at [125, 606] on link "設計師排行榜" at bounding box center [82, 608] width 151 height 38
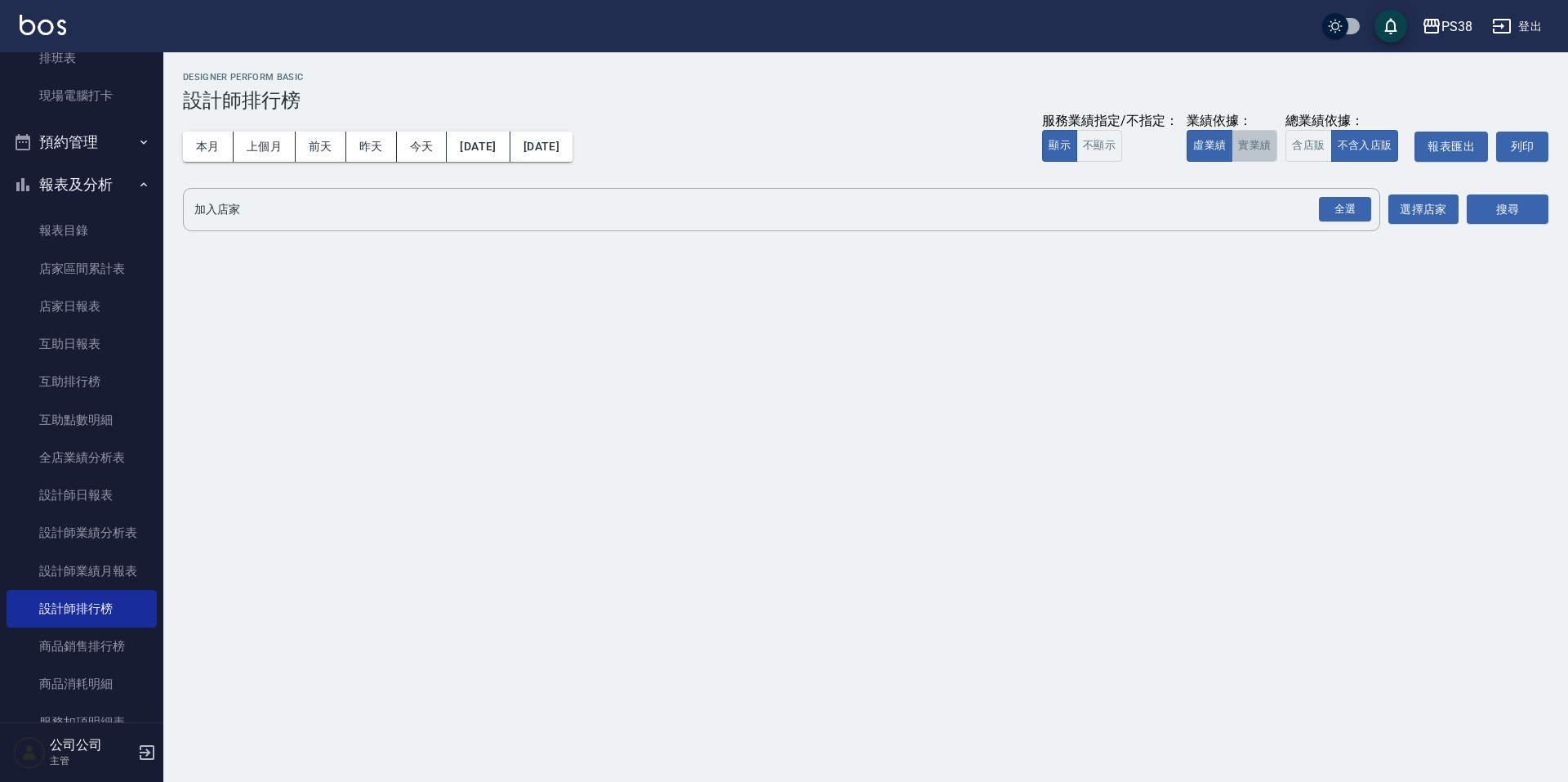
click at [1254, 149] on button "實業績" at bounding box center [1255, 145] width 46 height 32
click at [1340, 212] on div "全選" at bounding box center [1345, 210] width 52 height 26
click at [1508, 204] on button "搜尋" at bounding box center [1507, 210] width 82 height 30
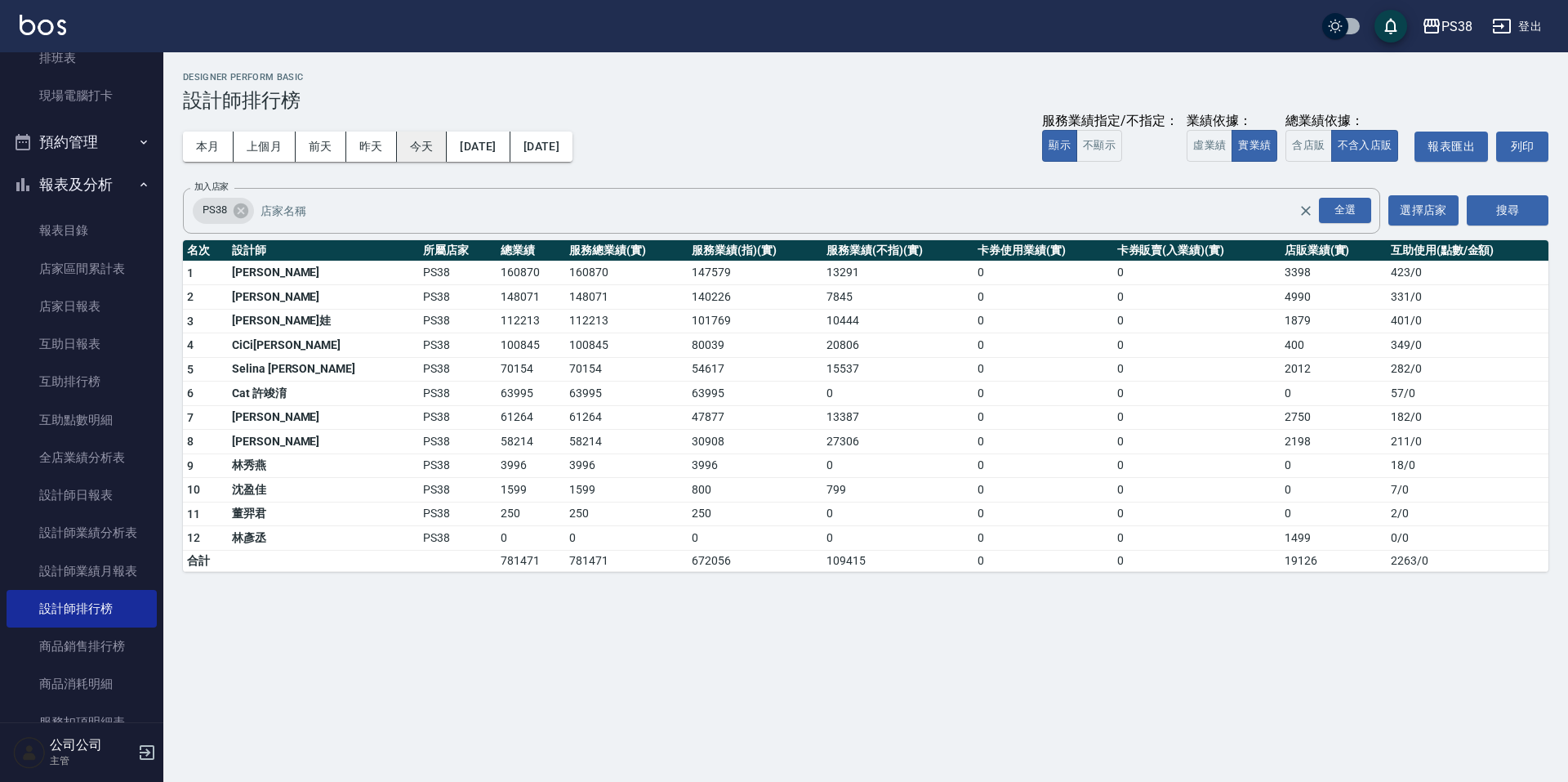
click at [407, 150] on button "今天" at bounding box center [422, 146] width 51 height 30
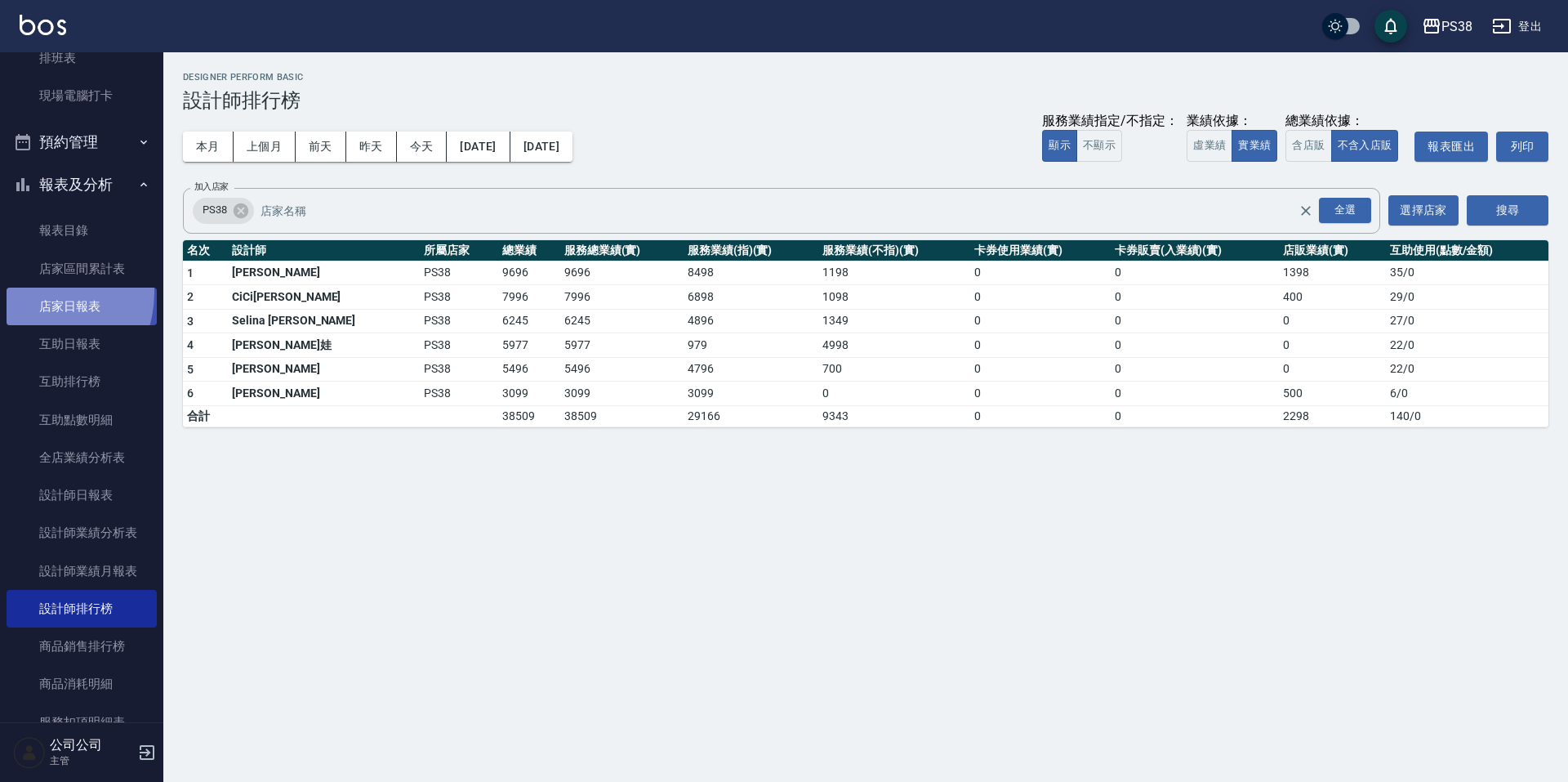
click at [33, 292] on link "店家日報表" at bounding box center [82, 306] width 151 height 38
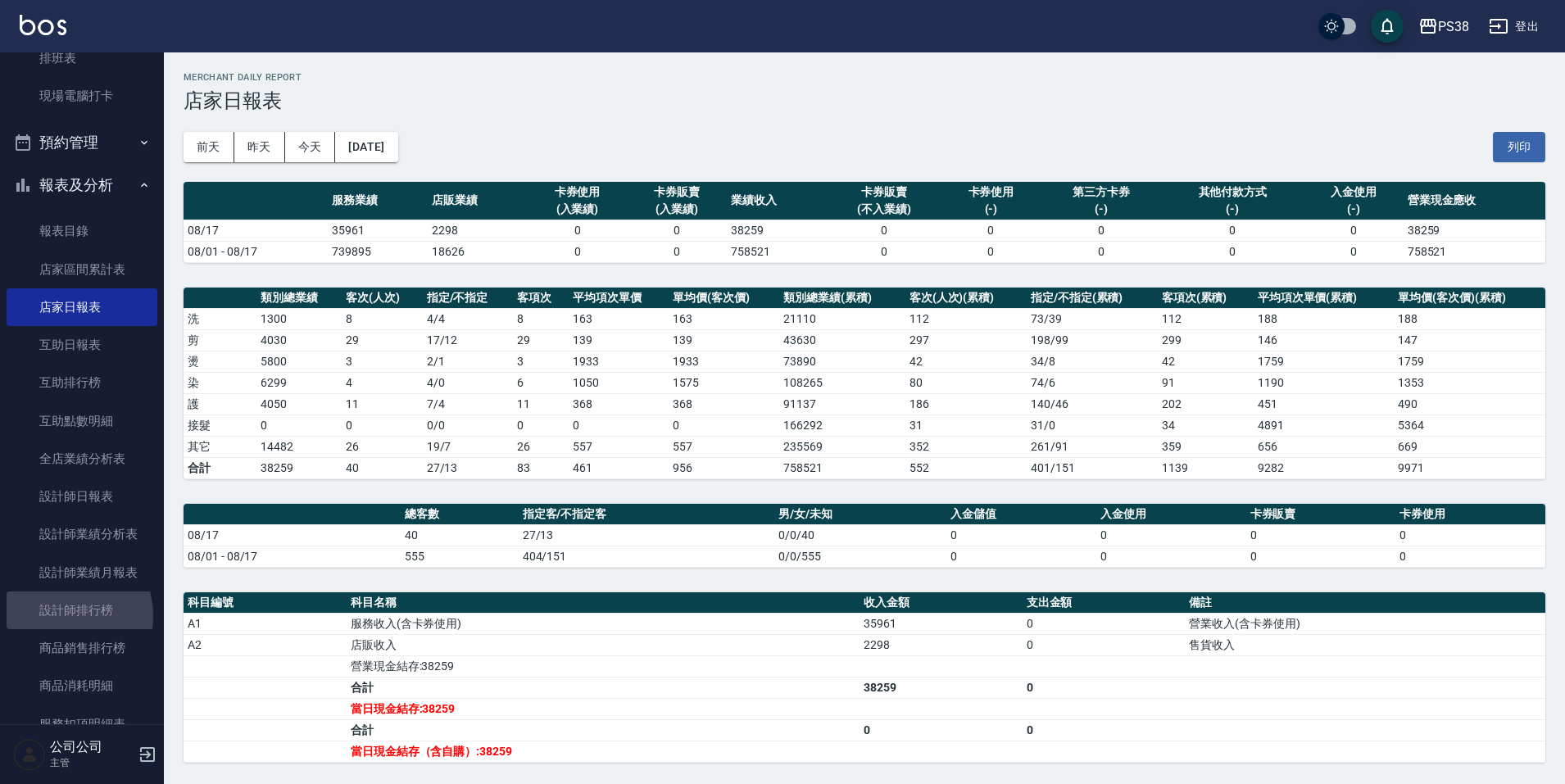
drag, startPoint x: 59, startPoint y: 616, endPoint x: 285, endPoint y: 639, distance: 227.2
click at [59, 616] on link "設計師排行榜" at bounding box center [82, 610] width 151 height 38
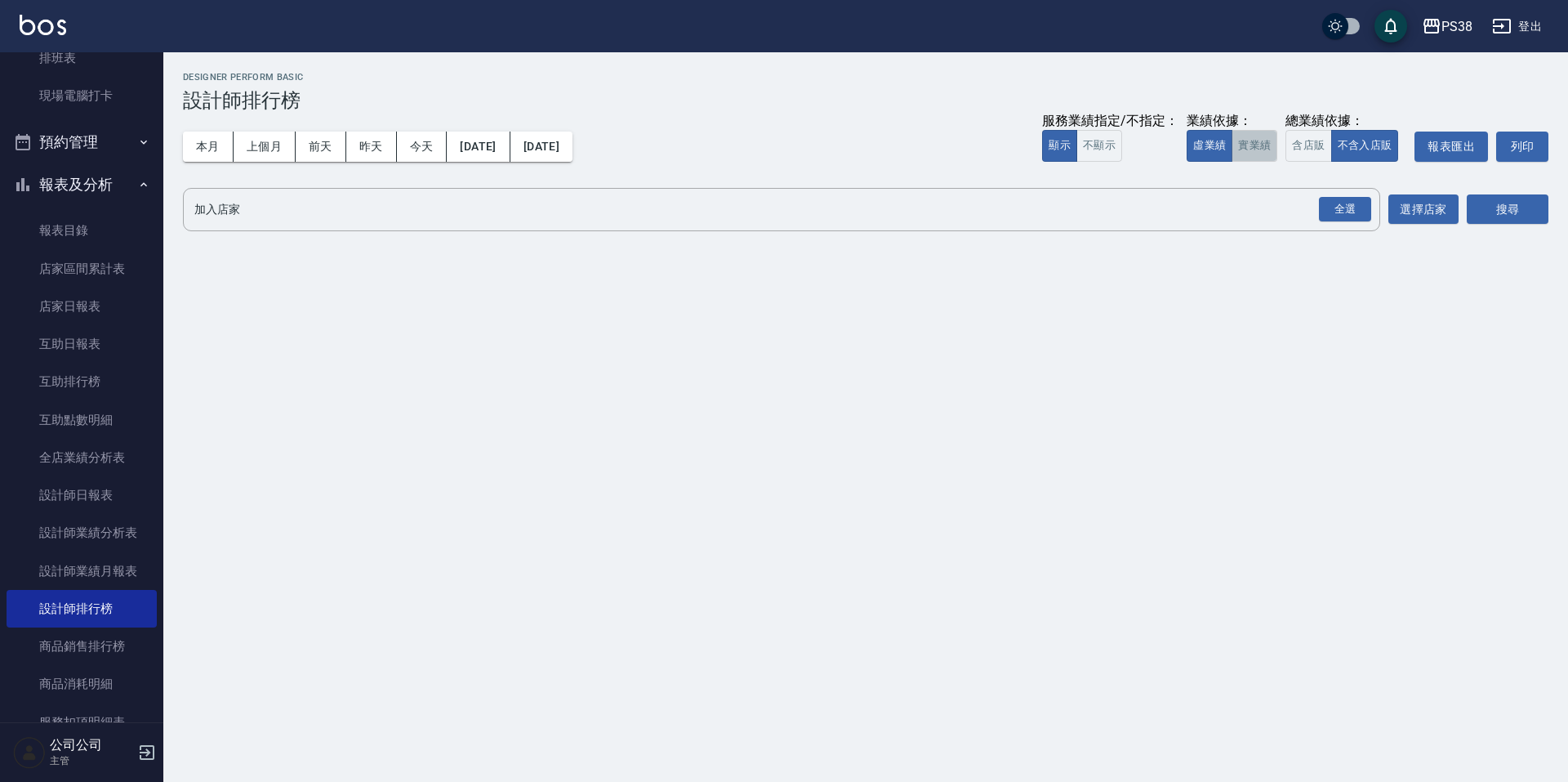
click at [1265, 152] on button "實業績" at bounding box center [1255, 145] width 46 height 32
click at [1352, 211] on div "全選" at bounding box center [1345, 210] width 52 height 26
click at [1518, 220] on button "搜尋" at bounding box center [1507, 210] width 82 height 30
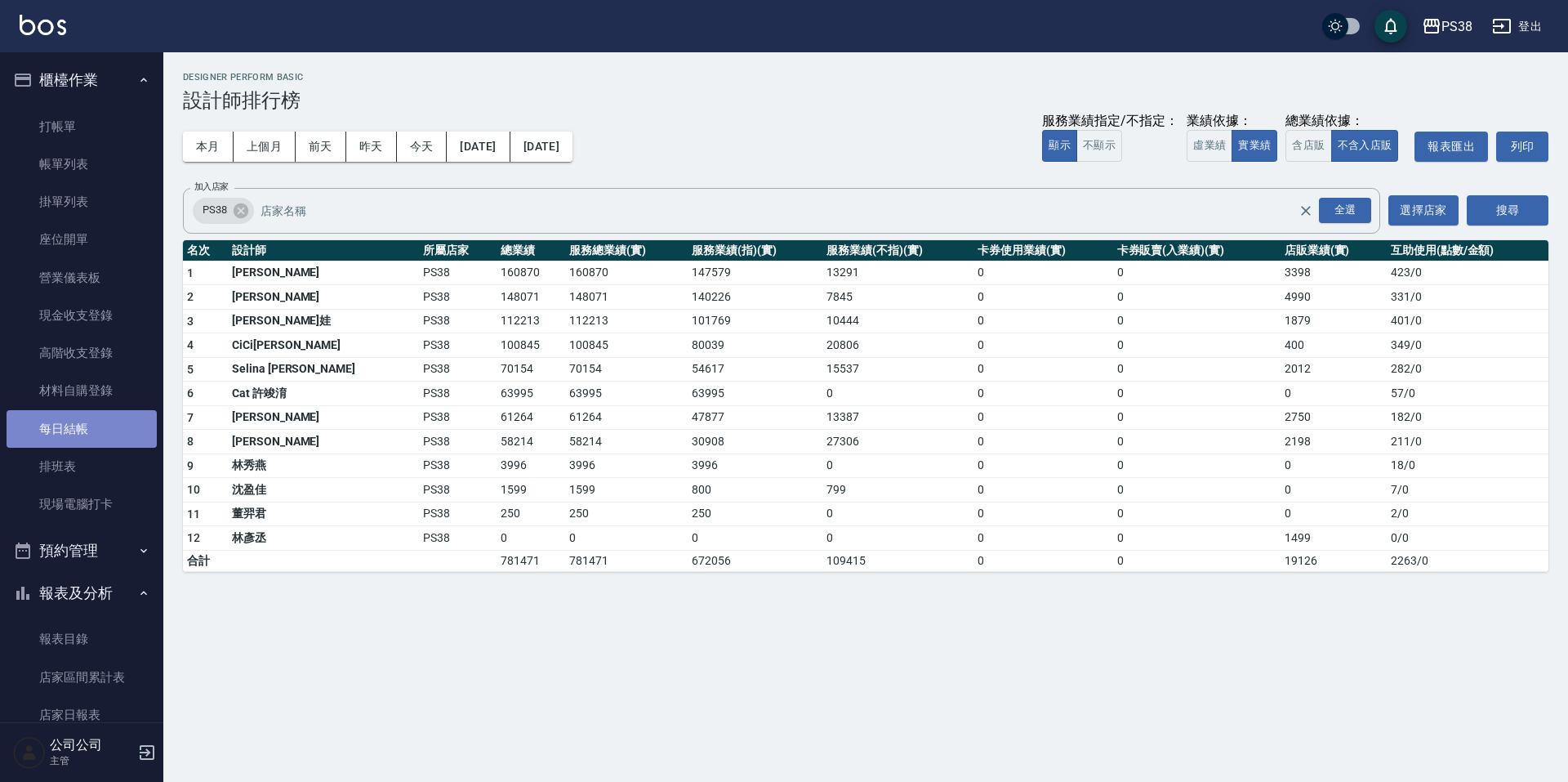
click at [112, 420] on link "每日結帳" at bounding box center [82, 428] width 151 height 38
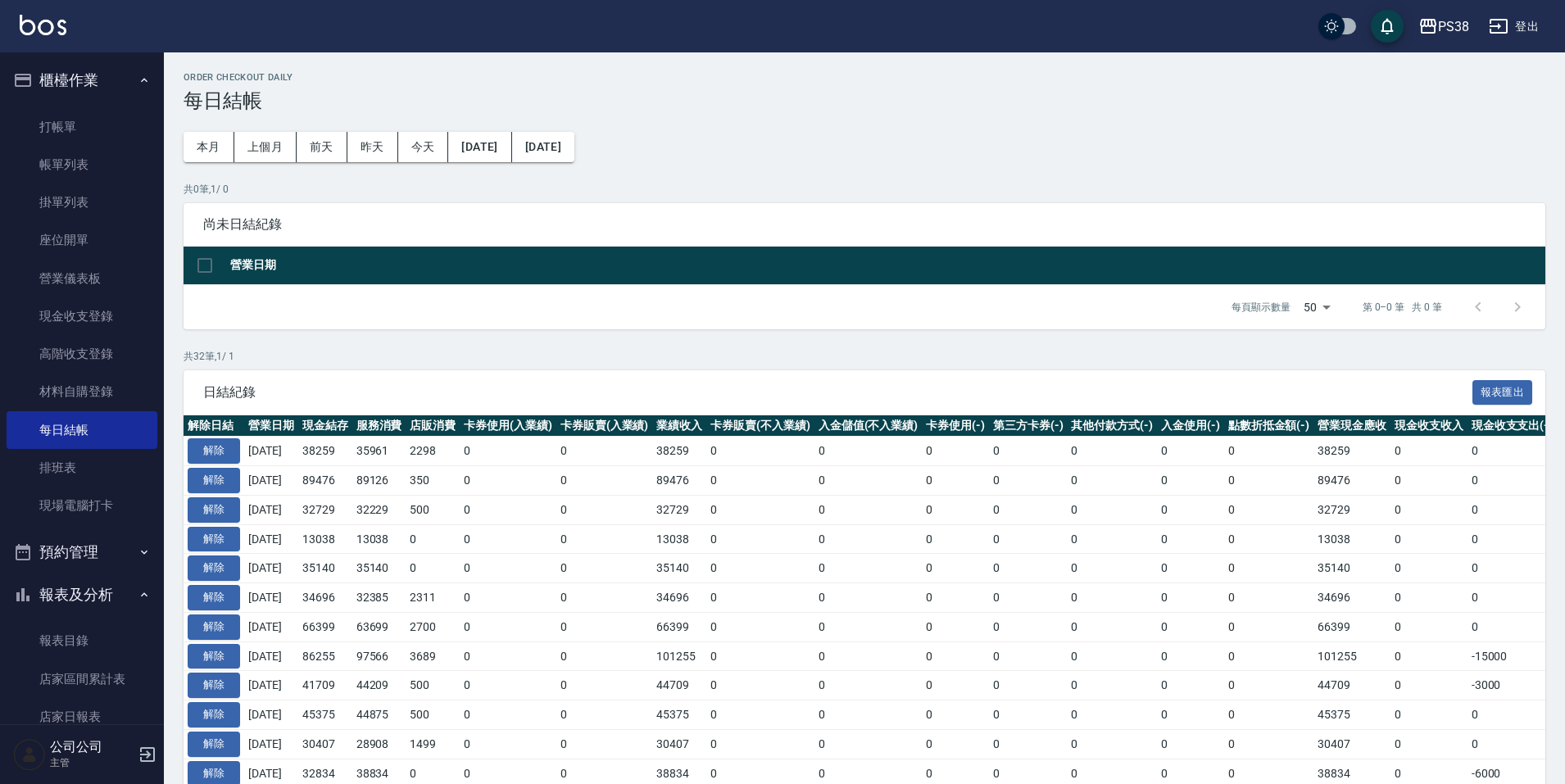
drag, startPoint x: 112, startPoint y: 167, endPoint x: 825, endPoint y: 325, distance: 730.3
click at [112, 167] on link "帳單列表" at bounding box center [82, 164] width 151 height 38
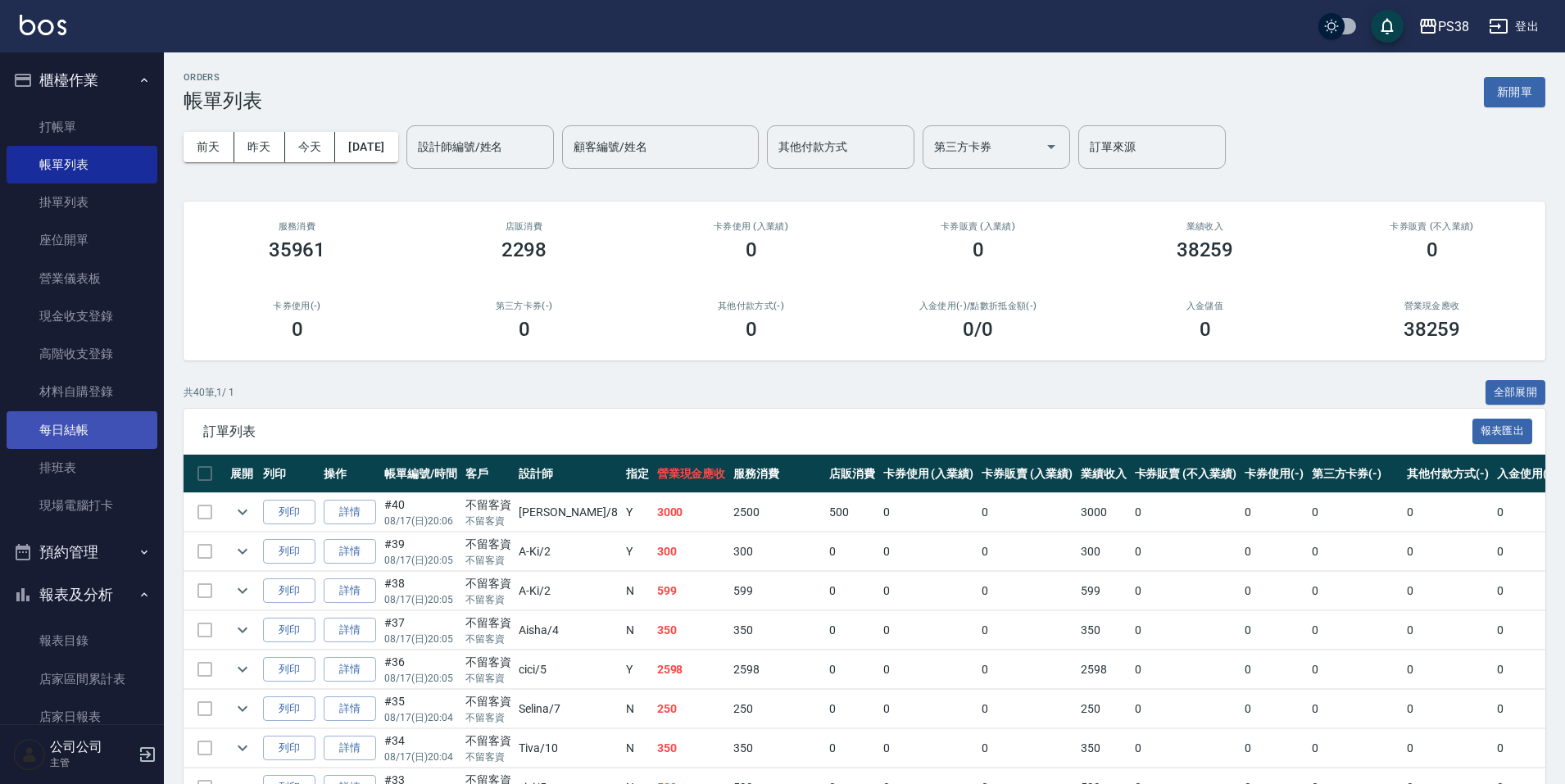
click at [66, 417] on link "每日結帳" at bounding box center [82, 429] width 151 height 38
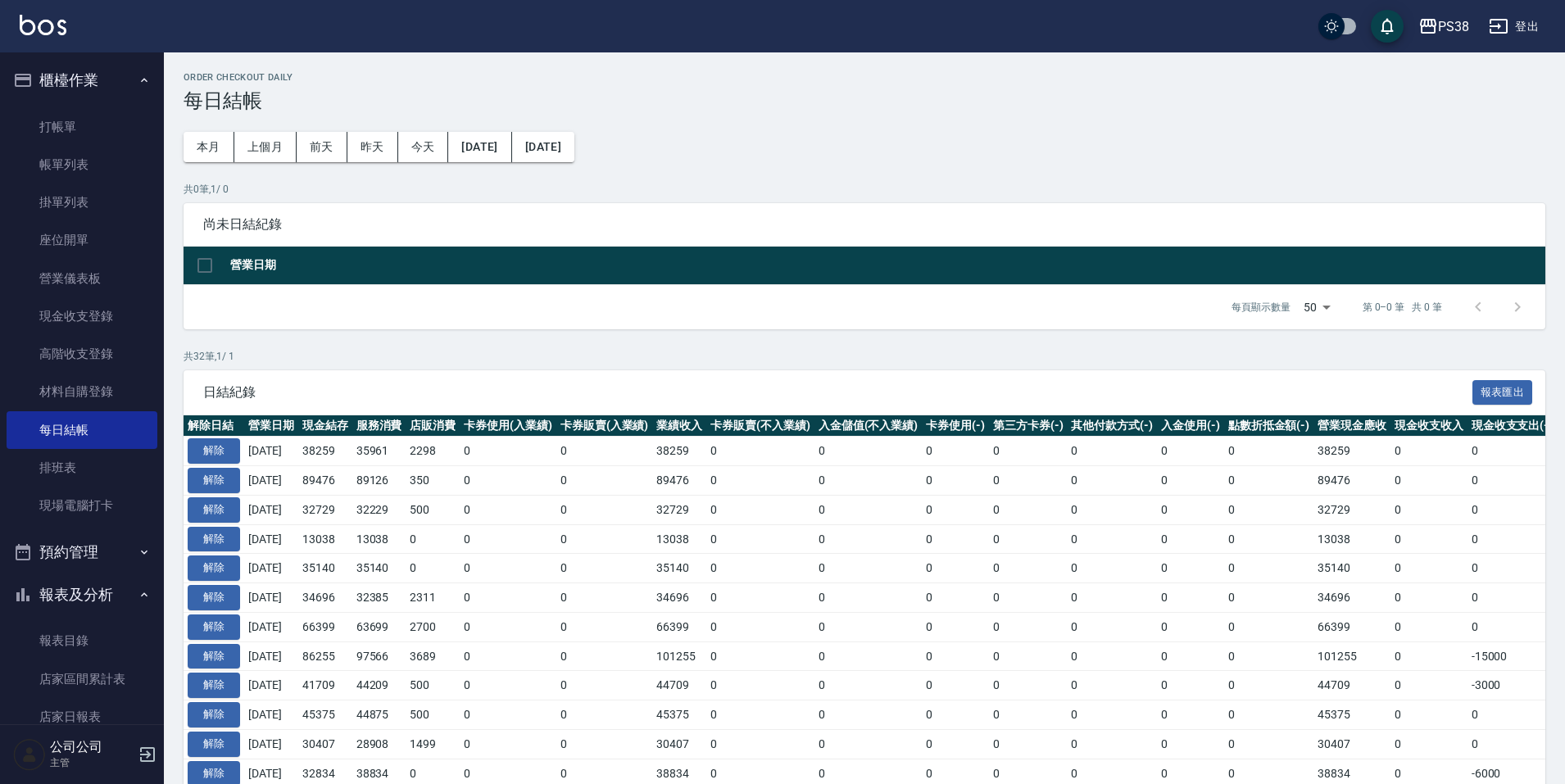
drag, startPoint x: 55, startPoint y: 152, endPoint x: 381, endPoint y: 282, distance: 351.0
click at [55, 152] on link "帳單列表" at bounding box center [82, 164] width 151 height 38
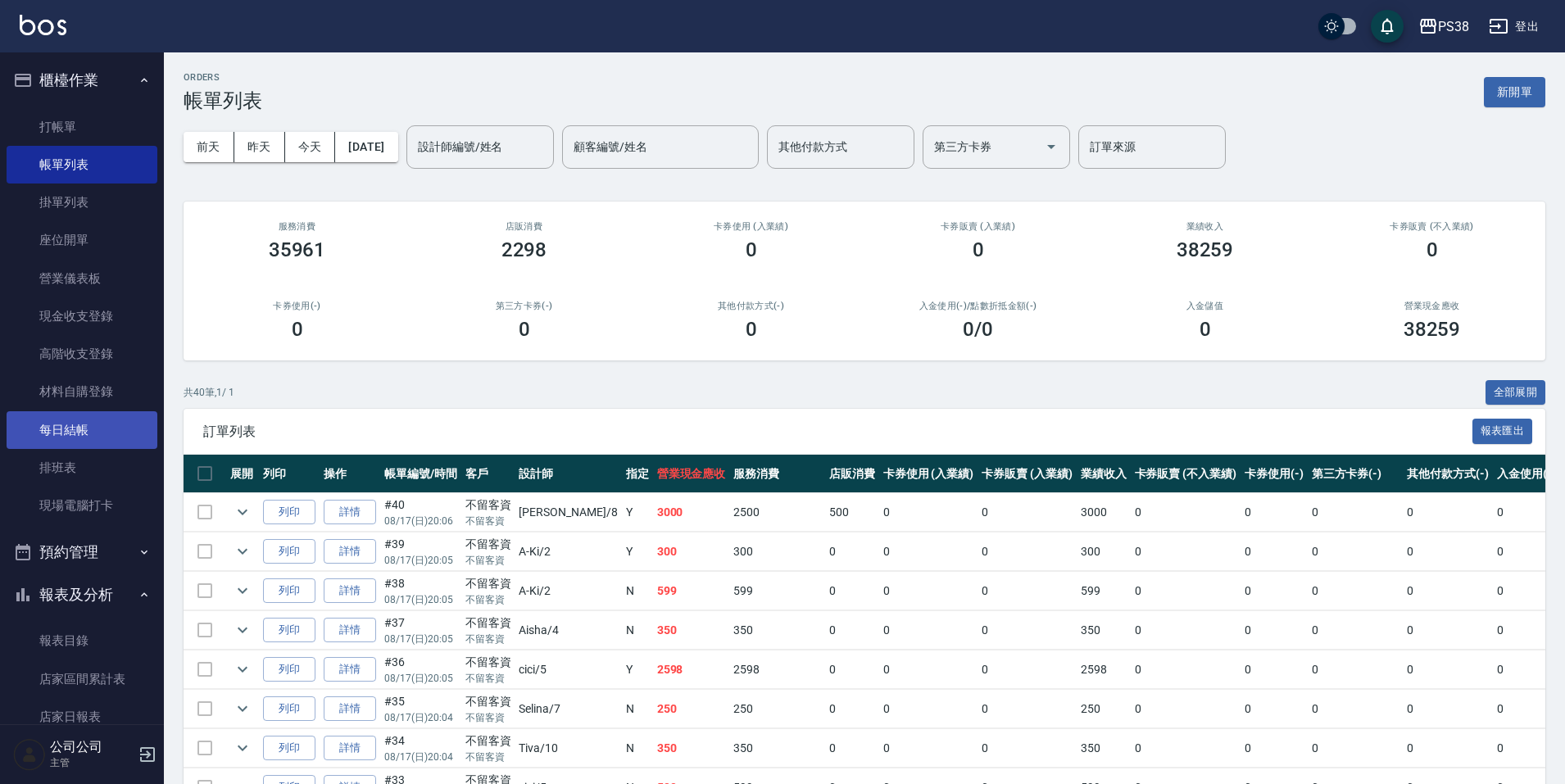
click at [102, 413] on link "每日結帳" at bounding box center [82, 429] width 151 height 38
click at [100, 419] on link "每日結帳" at bounding box center [82, 429] width 151 height 38
